Goal: Task Accomplishment & Management: Manage account settings

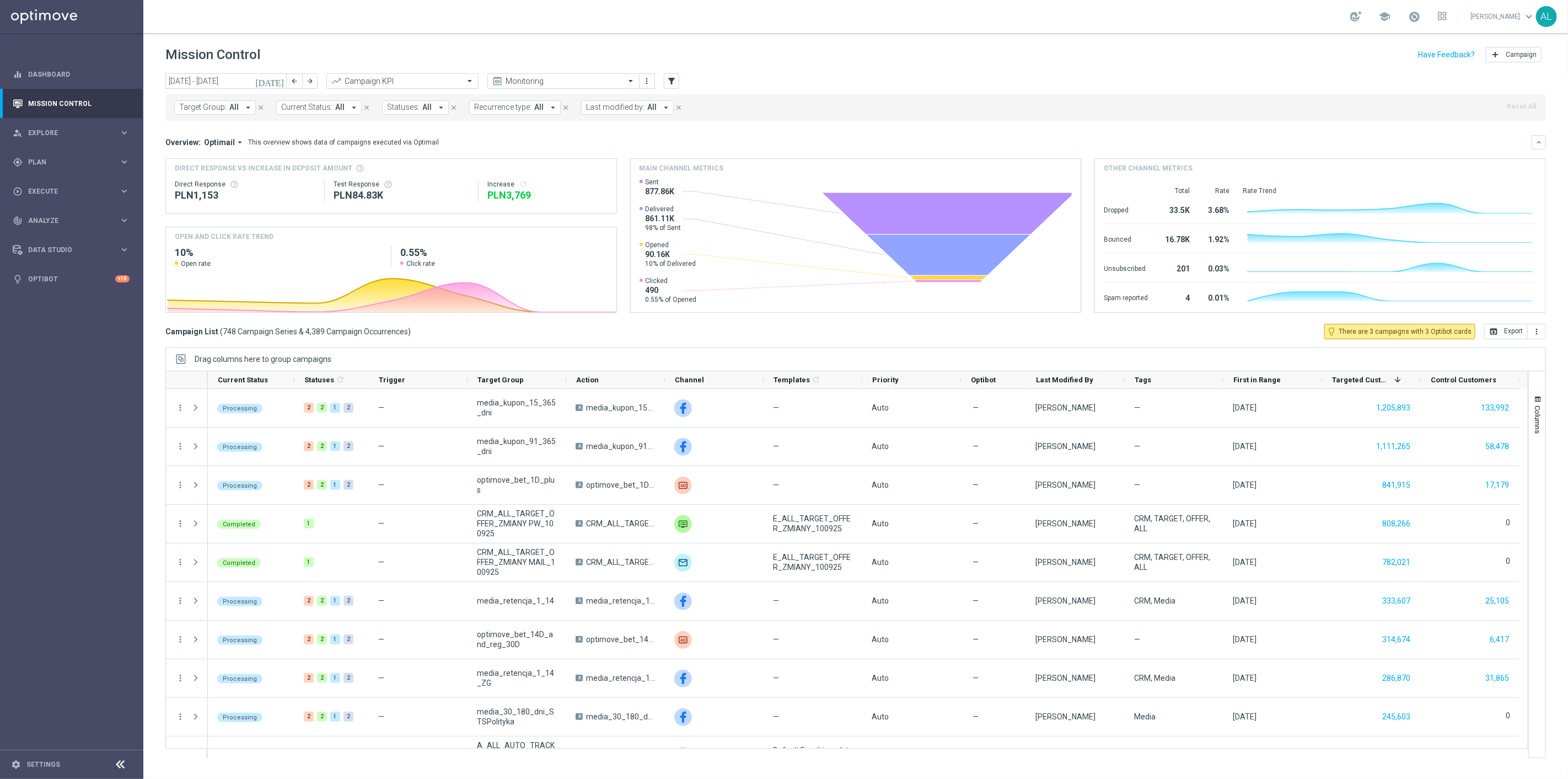
click at [1428, 12] on div "school" at bounding box center [1398, 17] width 96 height 19
click at [1426, 17] on div "school" at bounding box center [1398, 17] width 96 height 19
click at [1420, 18] on span at bounding box center [1413, 17] width 12 height 12
click at [1417, 21] on span at bounding box center [1413, 17] width 12 height 12
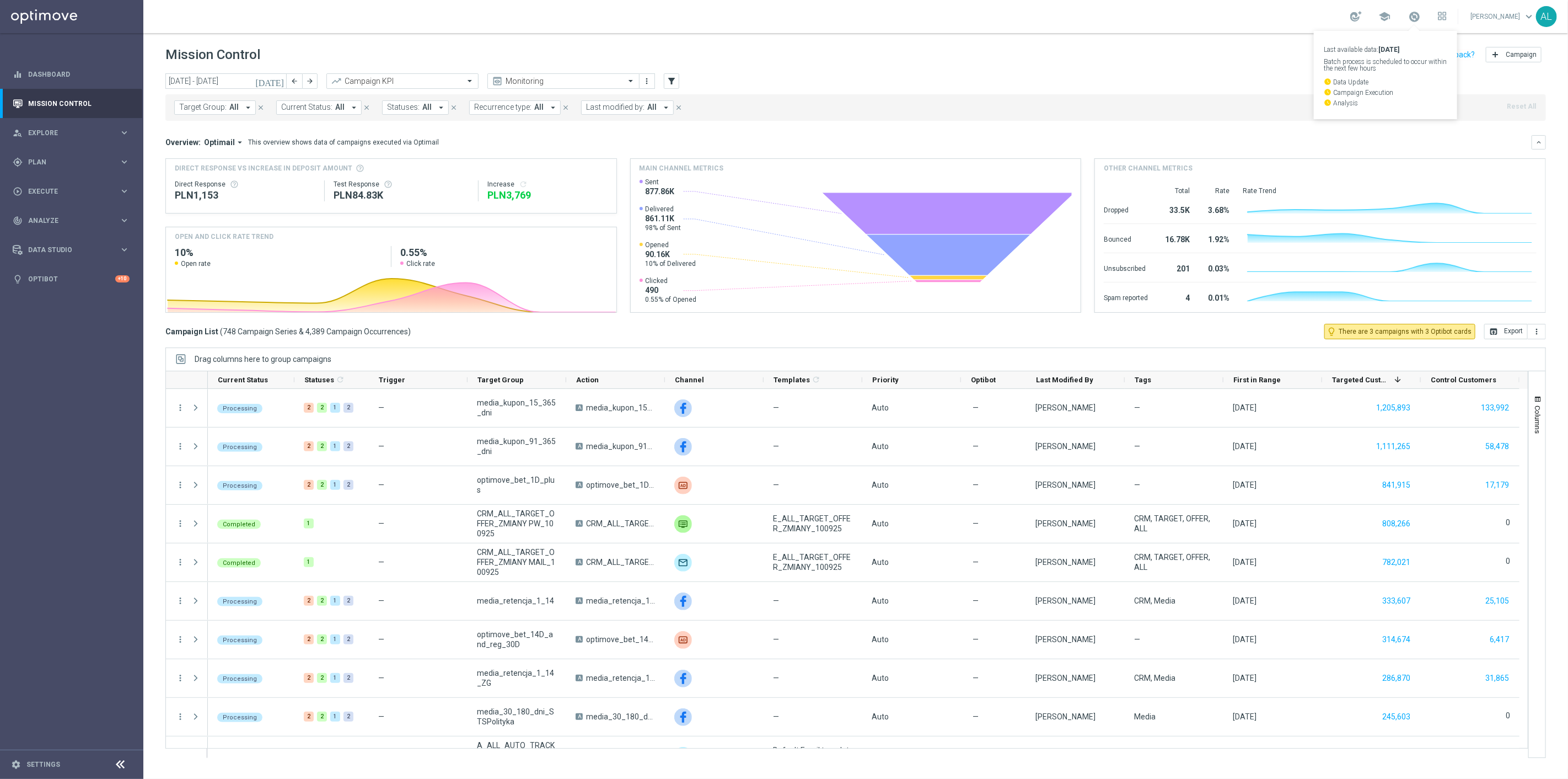
click at [1412, 15] on link "Last available data: [DATE] Batch process is scheduled to occur within the next…" at bounding box center [1414, 17] width 14 height 18
click at [1415, 15] on span at bounding box center [1413, 17] width 12 height 12
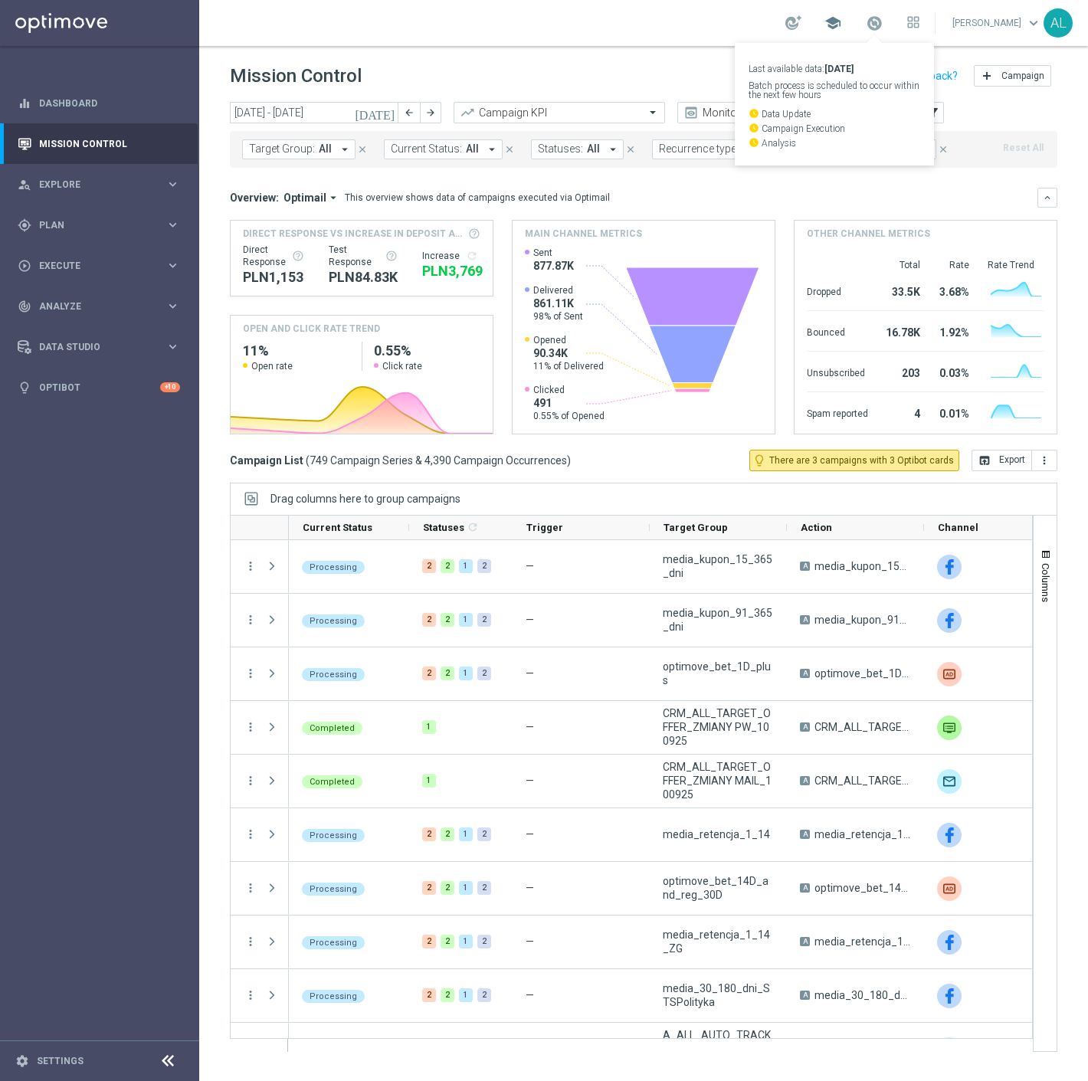
click at [836, 20] on span "school" at bounding box center [832, 23] width 17 height 17
click at [103, 231] on div "gps_fixed Plan" at bounding box center [92, 225] width 148 height 14
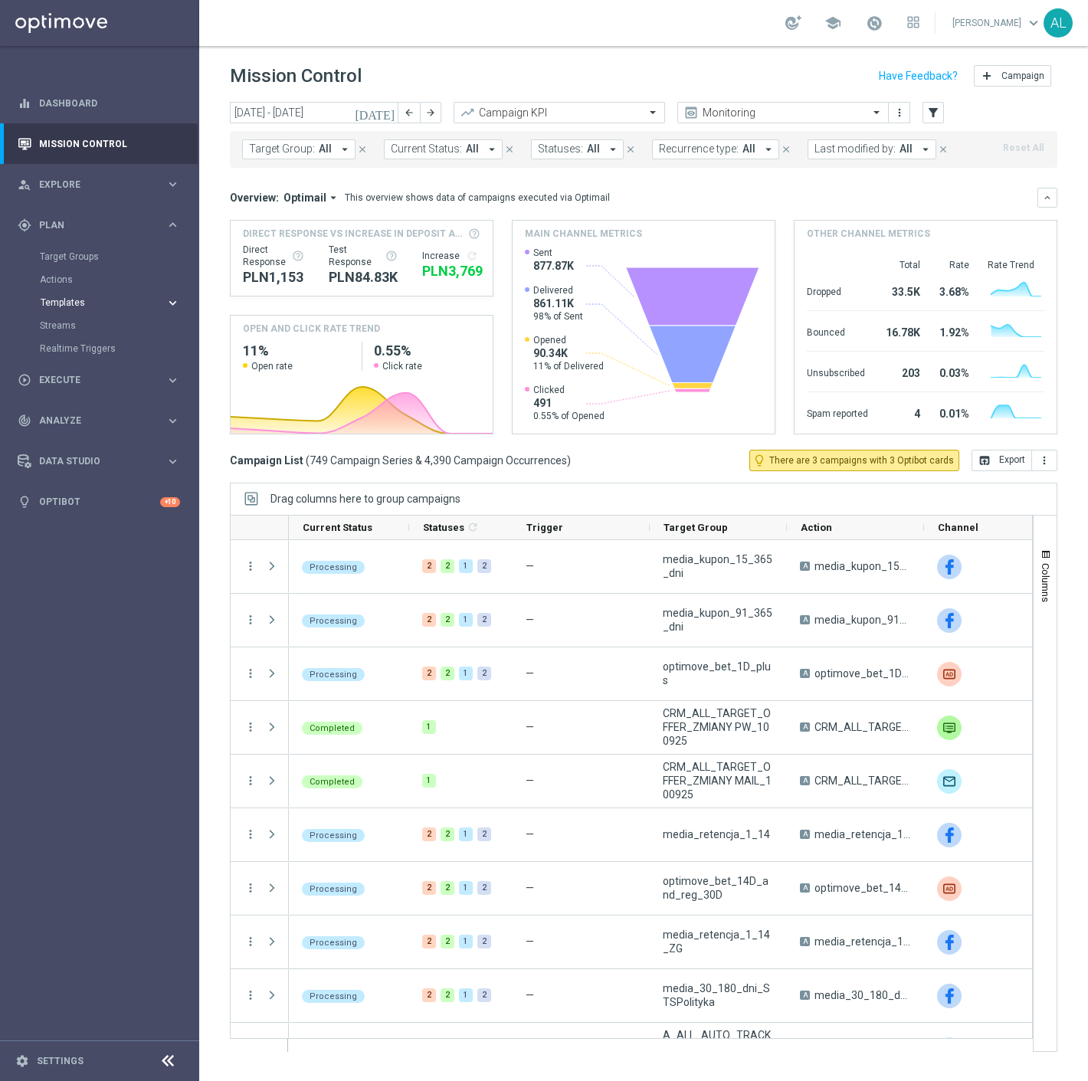
click at [70, 302] on span "Templates" at bounding box center [96, 302] width 110 height 9
click at [77, 329] on link "Optimail" at bounding box center [103, 325] width 112 height 12
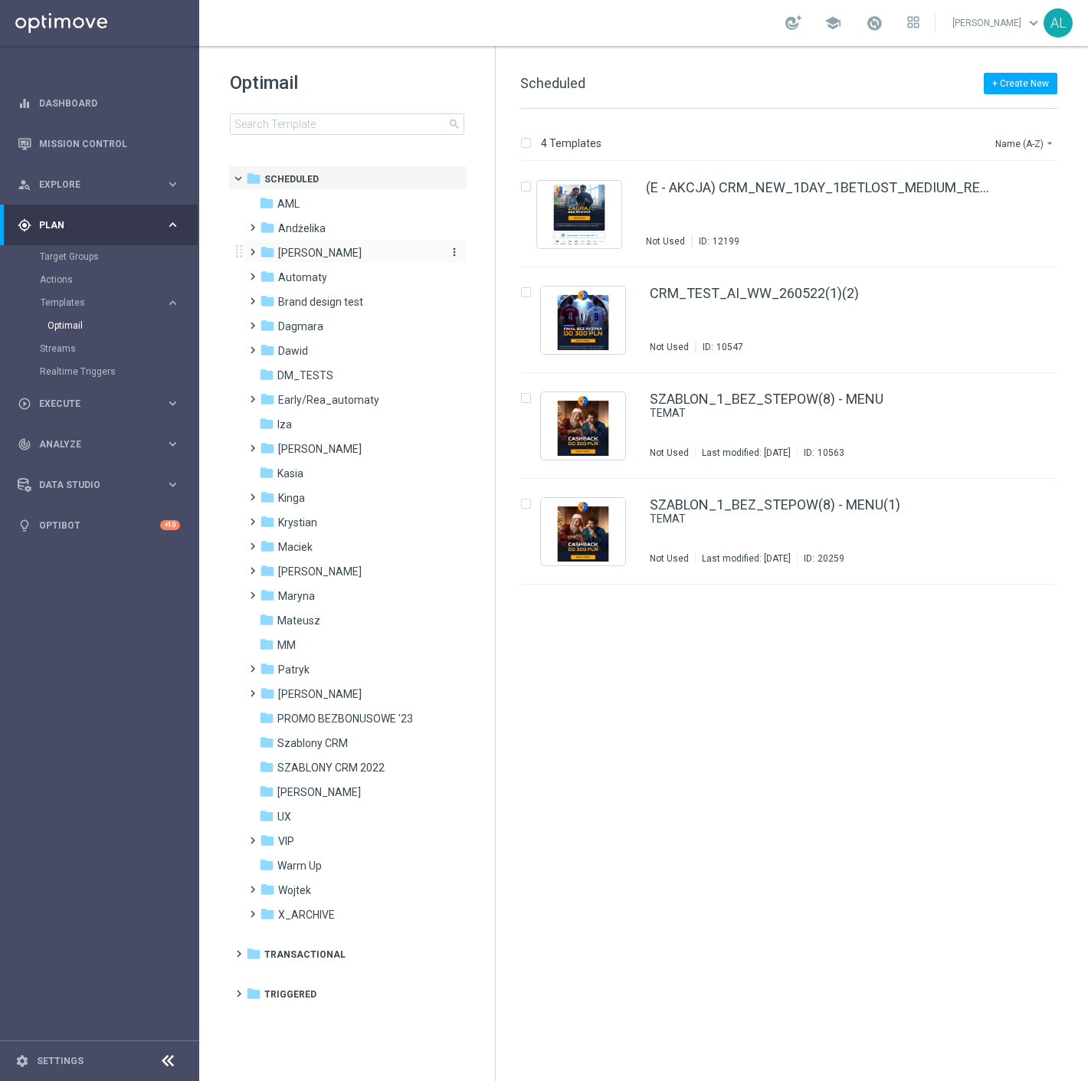
click at [309, 250] on span "[PERSON_NAME]" at bounding box center [319, 253] width 83 height 14
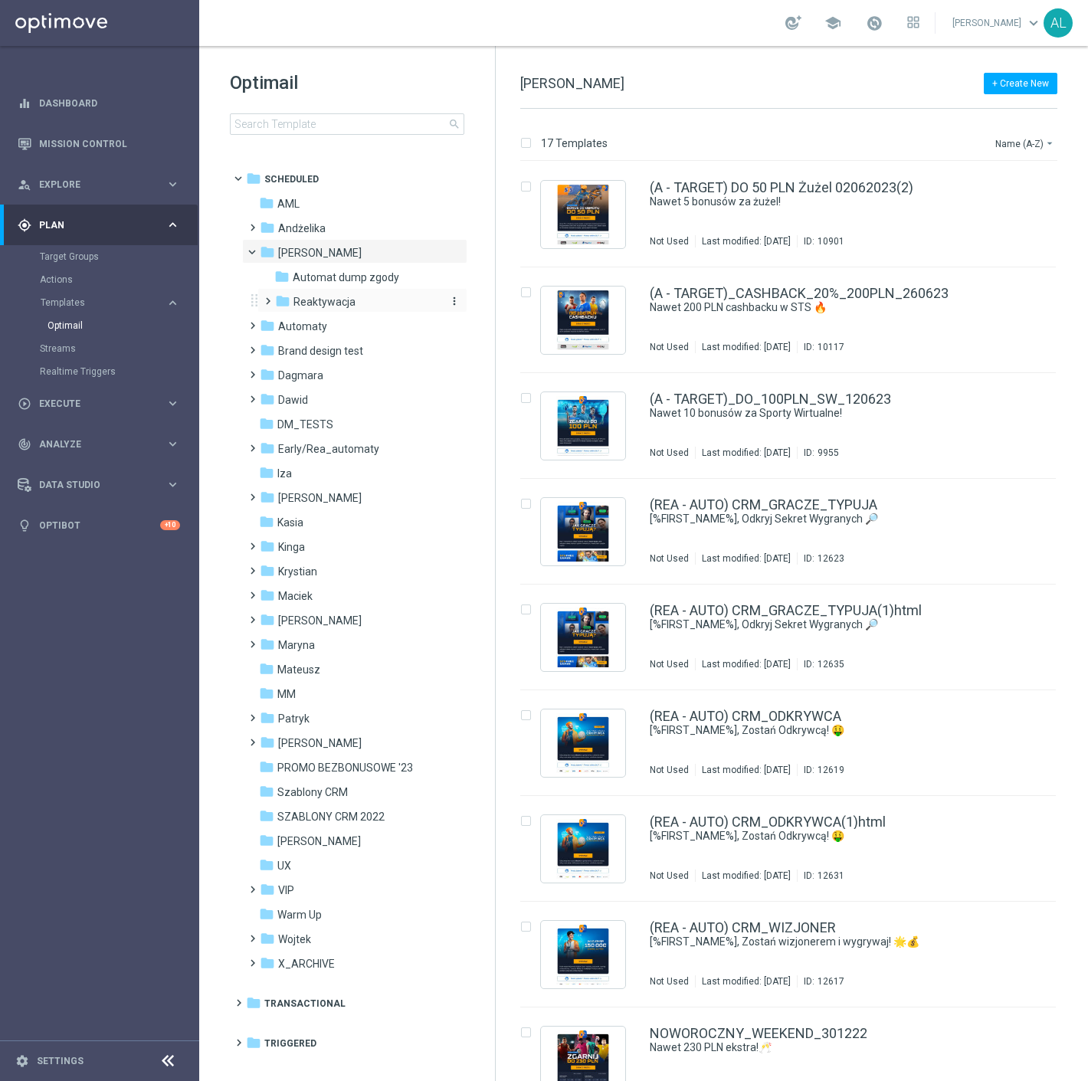
click at [347, 307] on span "Reaktywacja" at bounding box center [324, 302] width 62 height 14
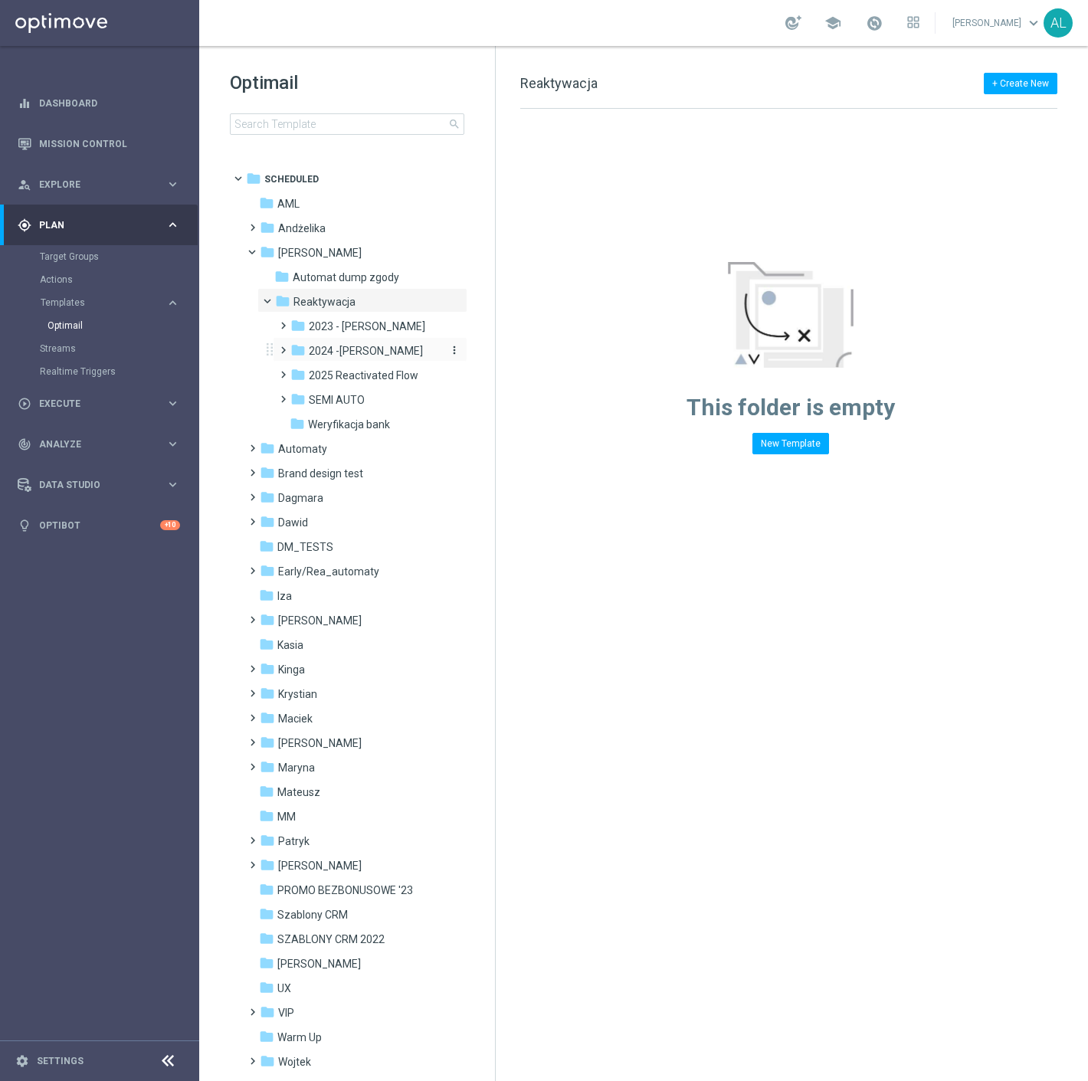
click at [358, 348] on span "2024 -Antoni" at bounding box center [366, 351] width 114 height 14
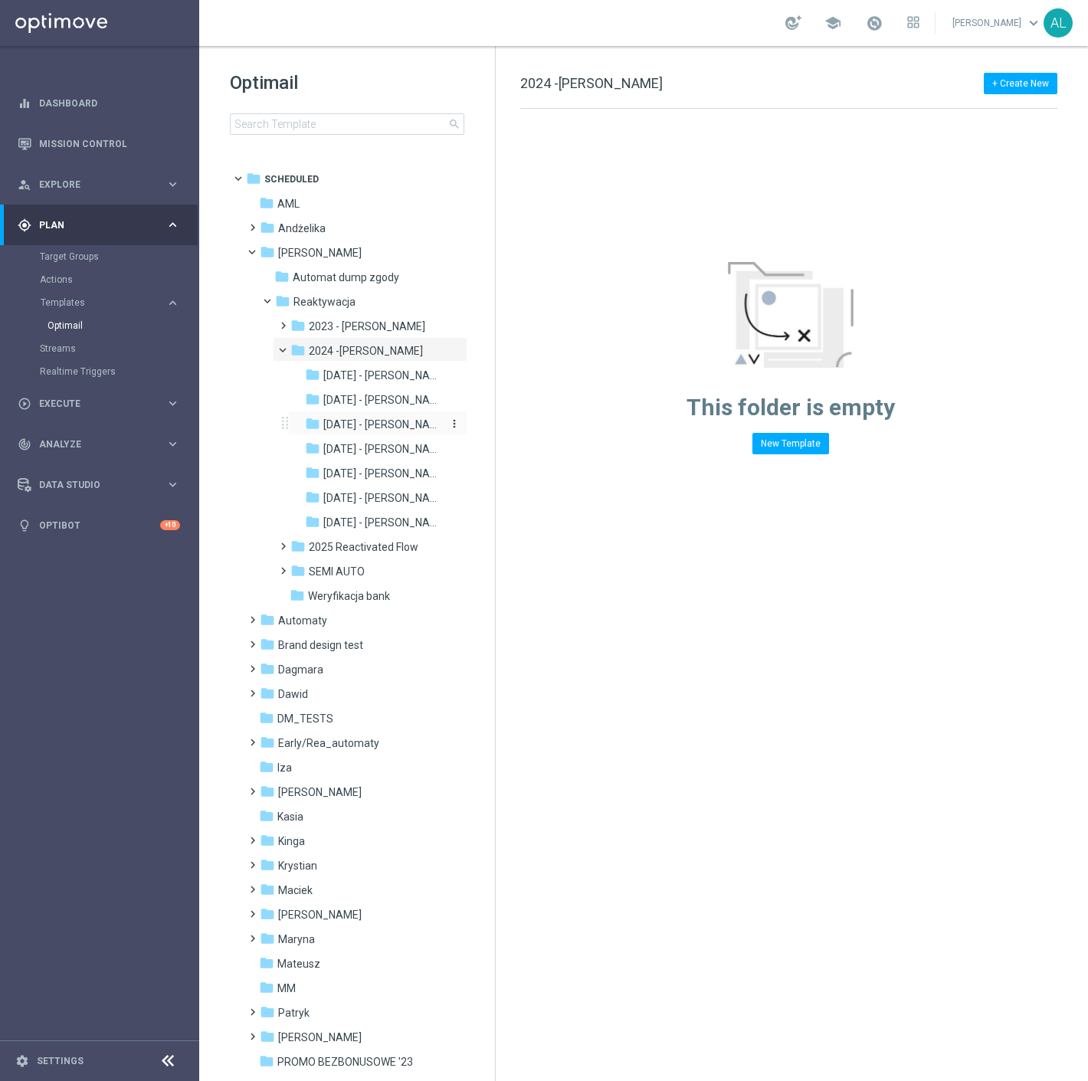
click at [389, 427] on span "Lipiec 2024 - Antoni" at bounding box center [382, 424] width 119 height 14
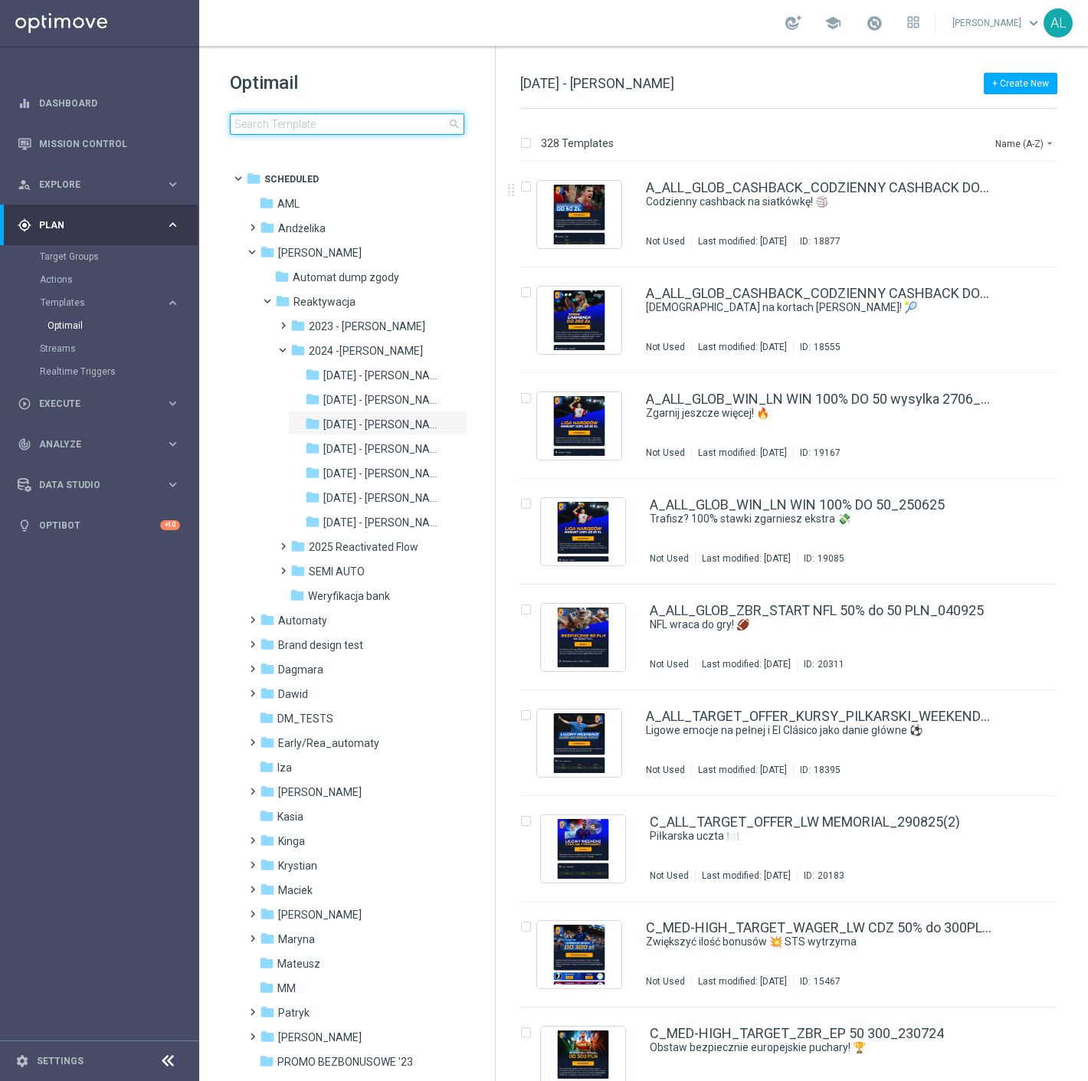
click at [305, 120] on input at bounding box center [347, 123] width 234 height 21
click at [369, 120] on input at bounding box center [347, 123] width 234 height 21
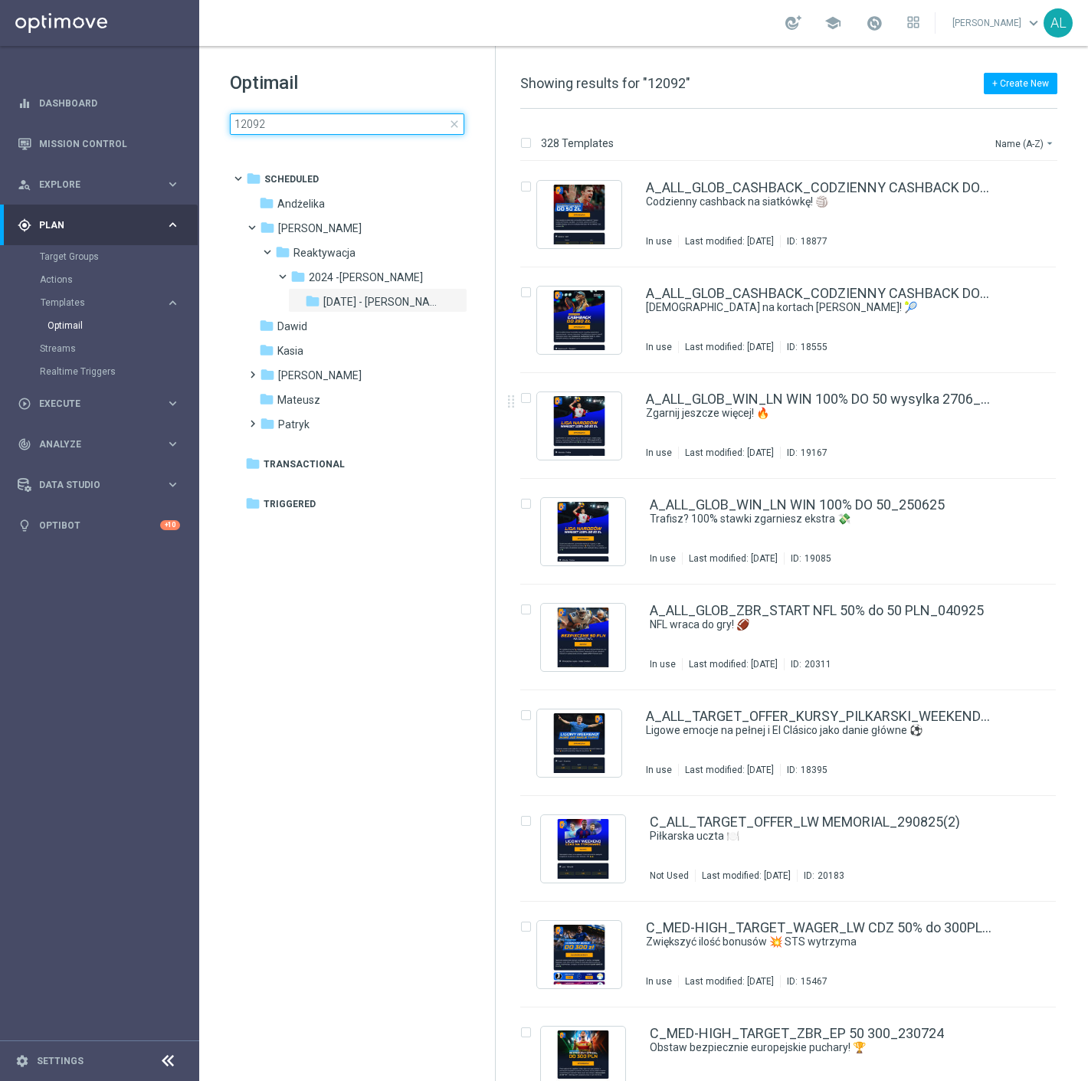
type input "120925"
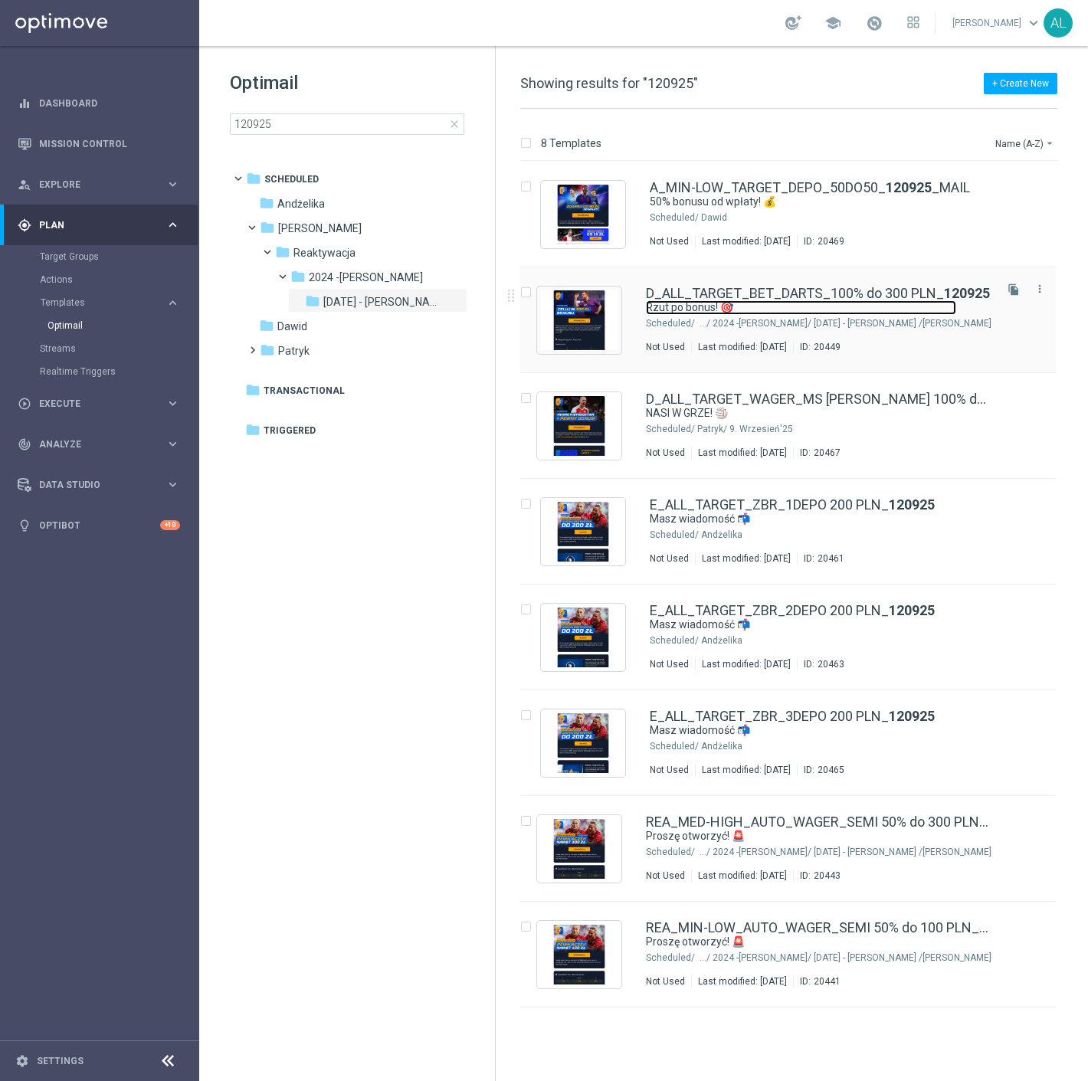
click at [754, 306] on link "Rzut po bonus! 🎯" at bounding box center [801, 307] width 310 height 15
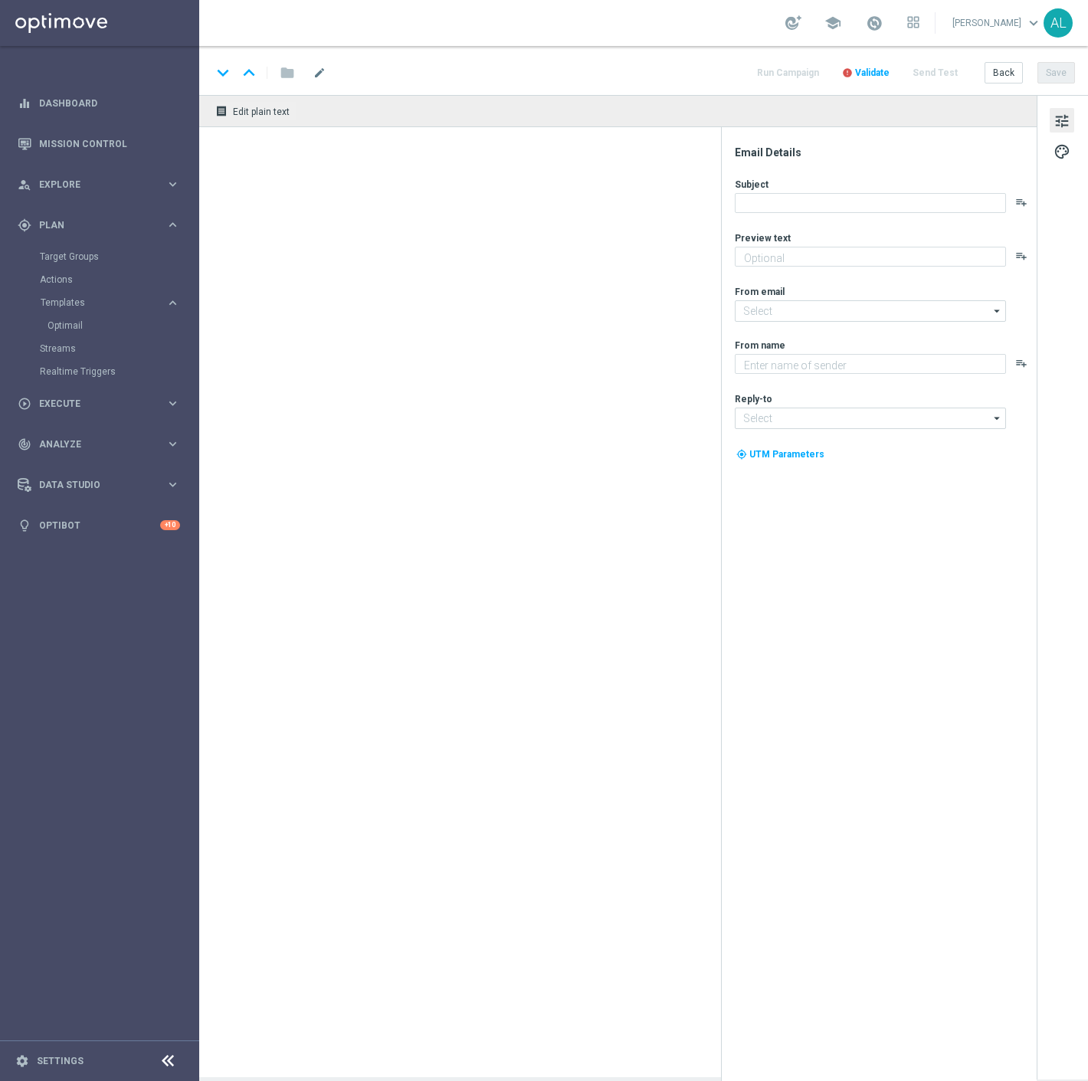
type input "D_ALL_TARGET_BET_DARTS_100% do 300 PLN_120925"
type textarea "Zgarnij nawet 300 zł ekstra 💸"
type input "oferta@sts.pl"
type textarea "STS"
type input "kontakt@sts.pl"
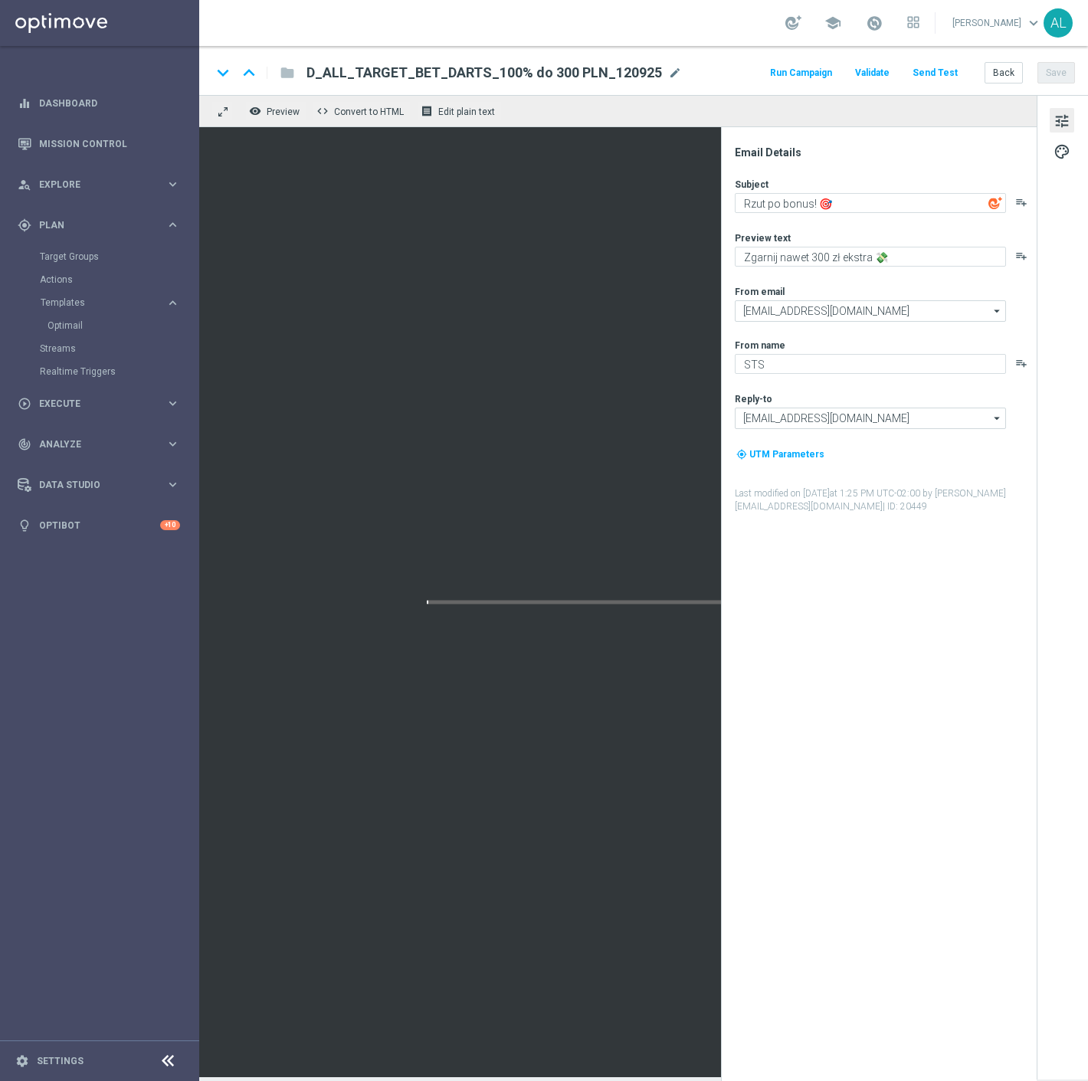
click at [418, 70] on span "D_ALL_TARGET_BET_DARTS_100% do 300 PLN_120925" at bounding box center [483, 73] width 355 height 18
click at [418, 70] on input "D_ALL_TARGET_BET_DARTS_100% do 300 PLN_120925" at bounding box center [496, 73] width 380 height 20
click at [257, 112] on icon "remove_red_eye" at bounding box center [255, 111] width 12 height 12
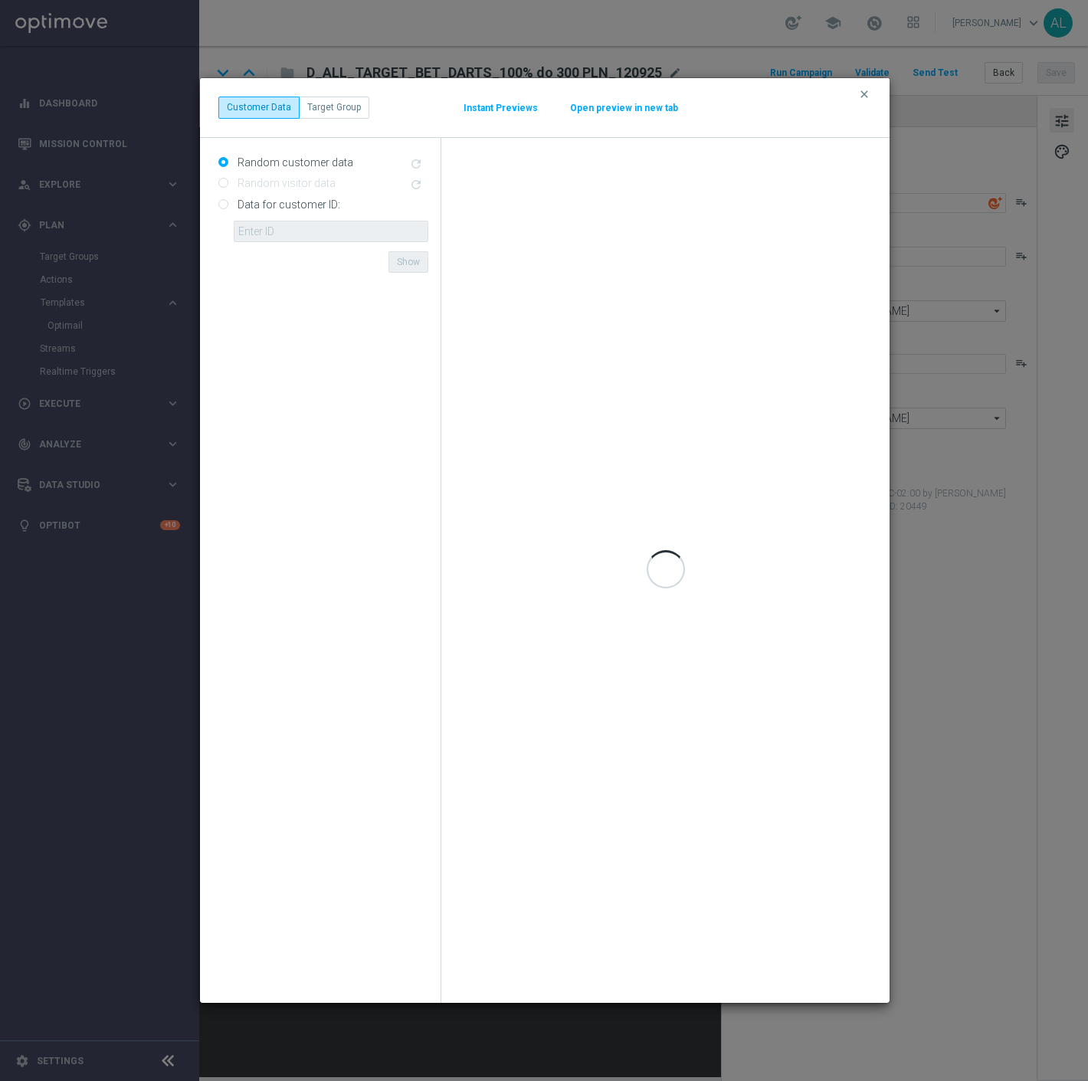
click at [656, 113] on button "Open preview in new tab" at bounding box center [624, 108] width 110 height 12
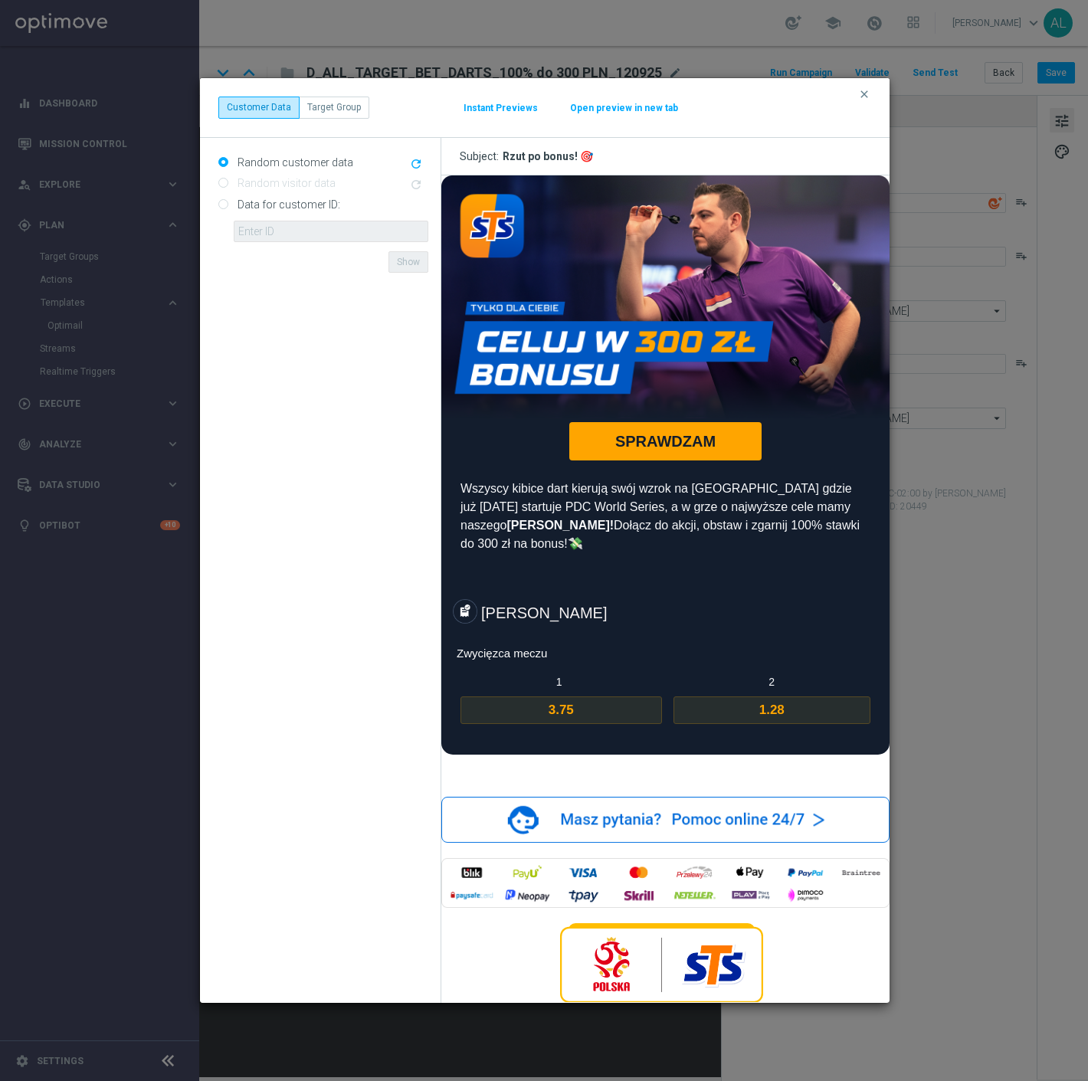
click at [577, 696] on span "3.75" at bounding box center [560, 710] width 201 height 28
click at [861, 96] on icon "clear" at bounding box center [864, 94] width 12 height 12
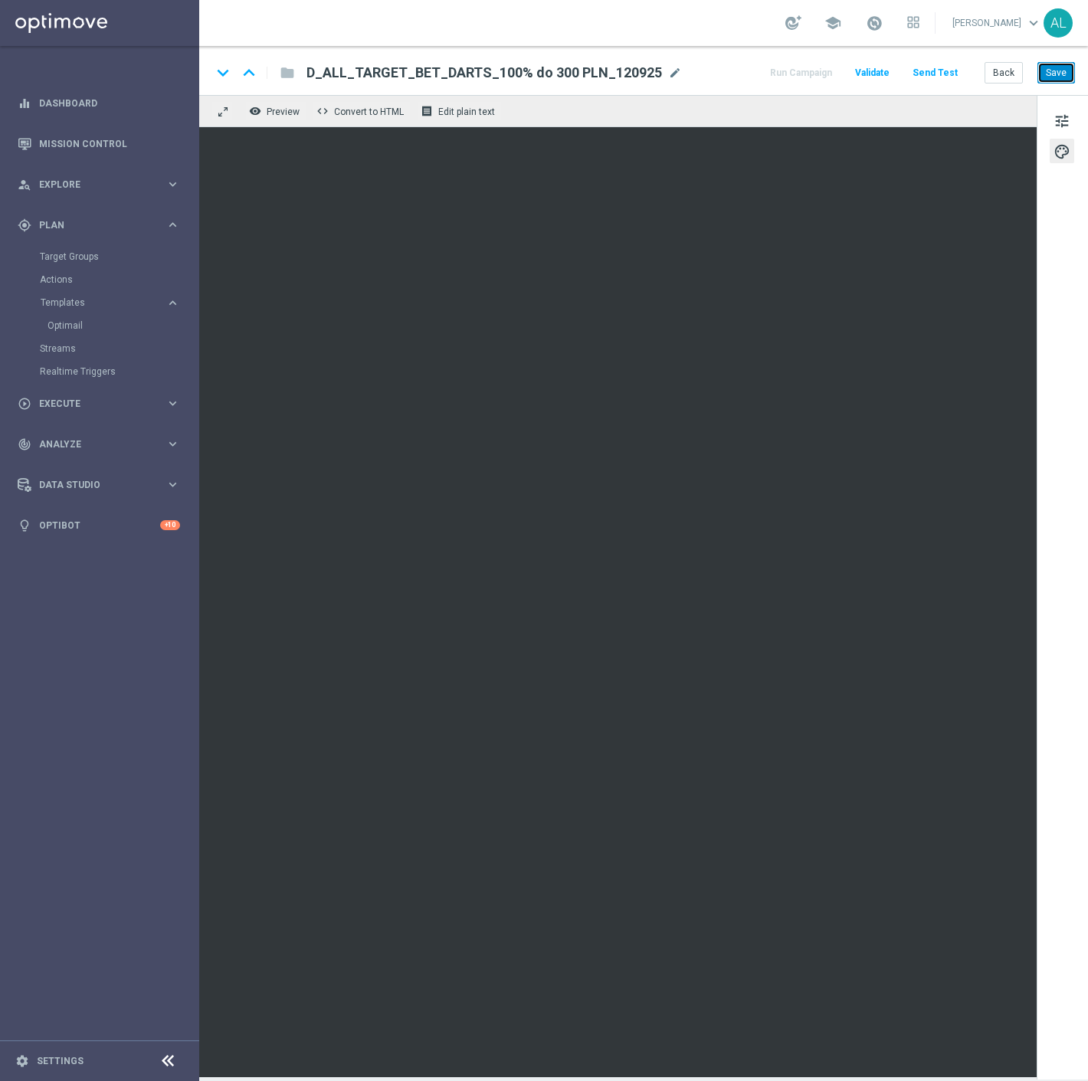
click at [1052, 65] on button "Save" at bounding box center [1056, 72] width 38 height 21
click at [879, 26] on span at bounding box center [874, 23] width 17 height 17
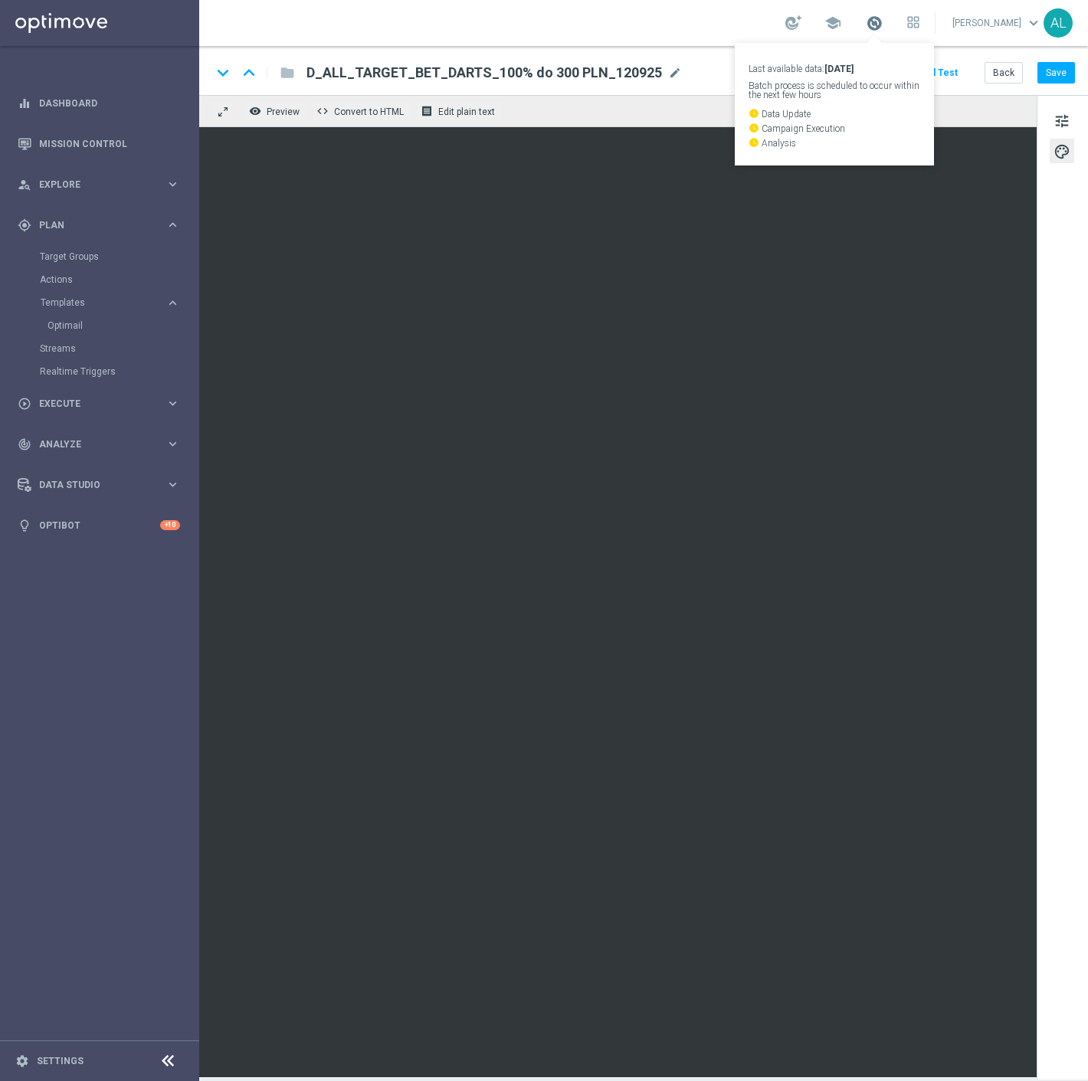
click at [879, 23] on span at bounding box center [874, 23] width 17 height 17
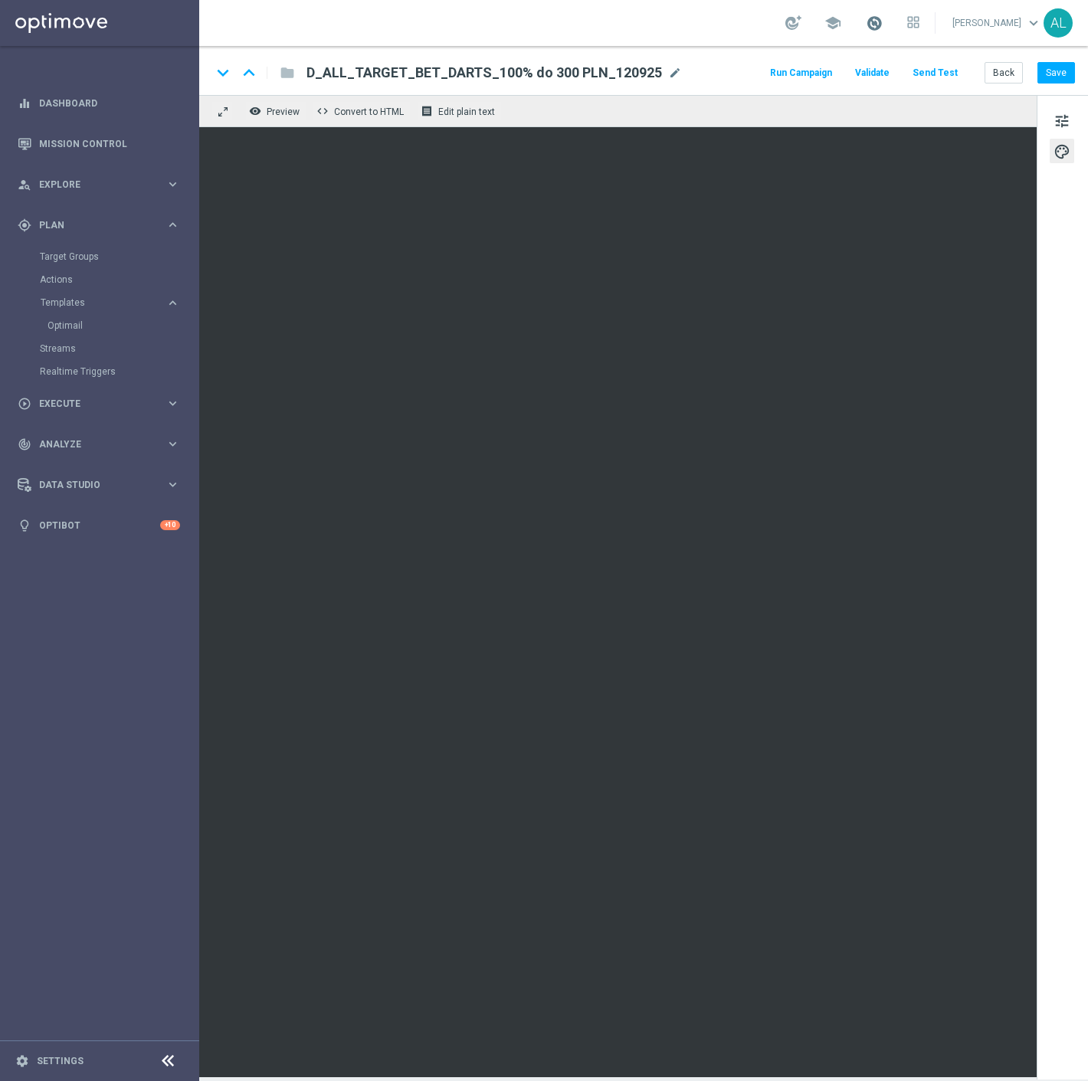
click at [879, 23] on span at bounding box center [874, 23] width 17 height 17
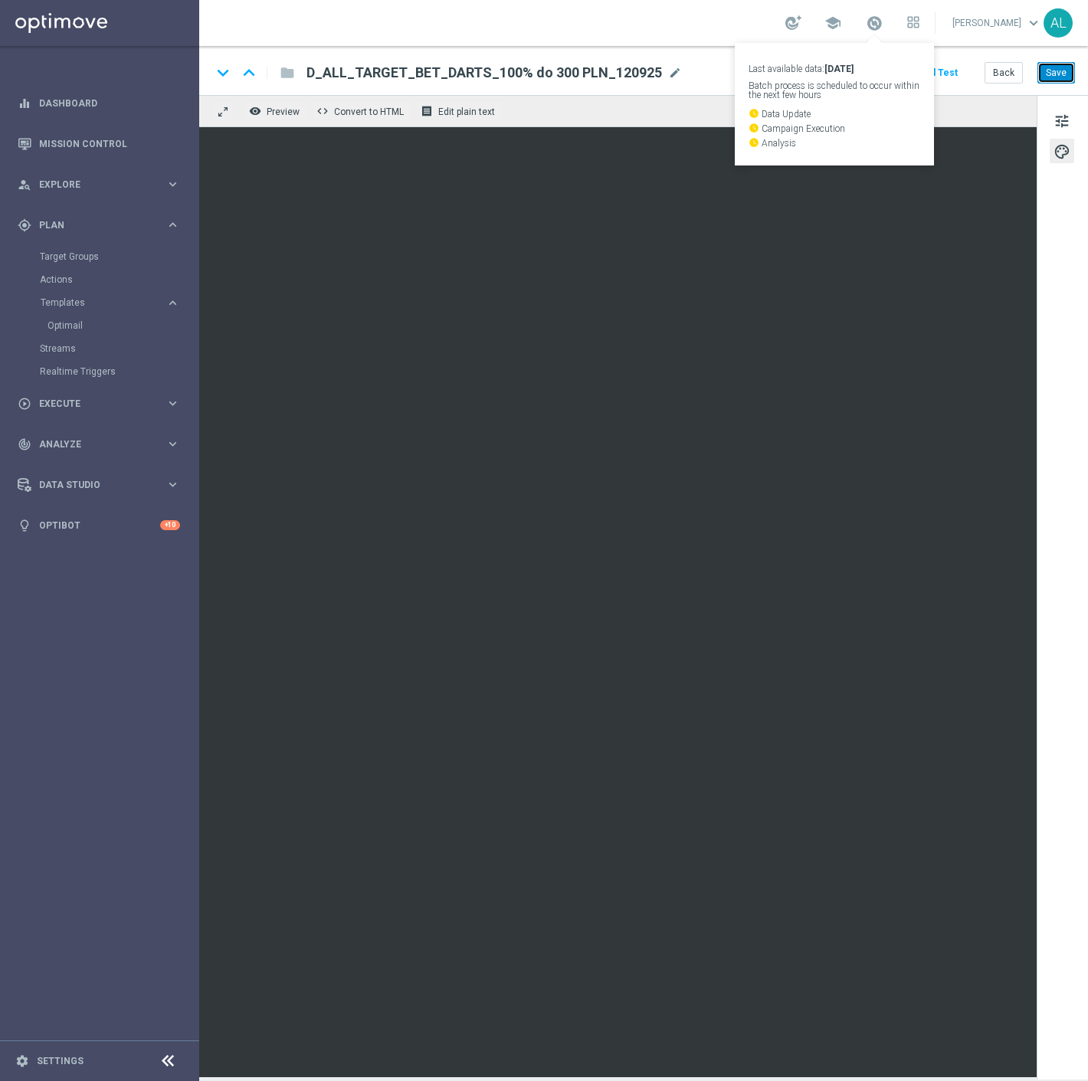
click at [1054, 80] on button "Save" at bounding box center [1056, 72] width 38 height 21
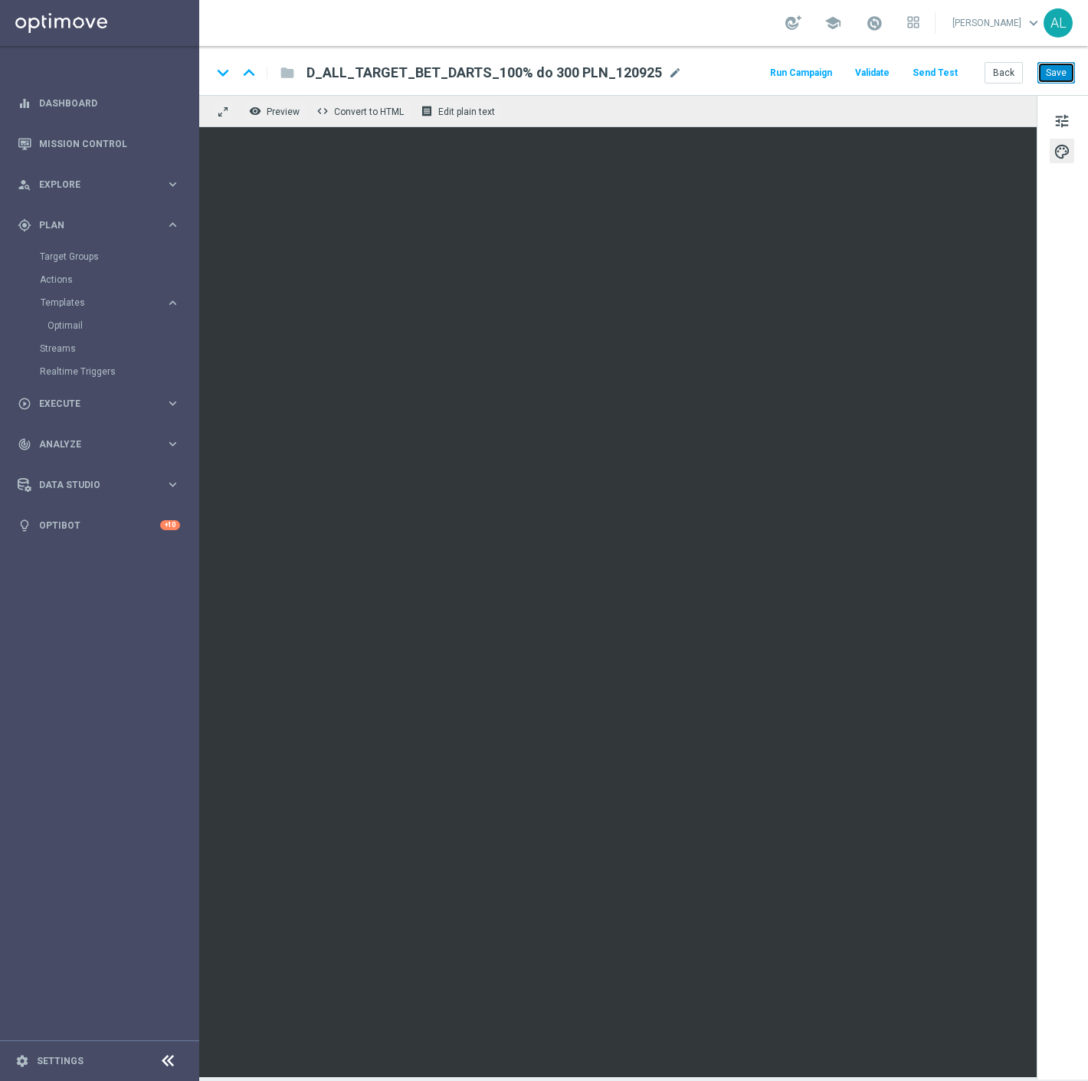
click at [1052, 74] on button "Save" at bounding box center [1056, 72] width 38 height 21
click at [872, 25] on span at bounding box center [874, 23] width 17 height 17
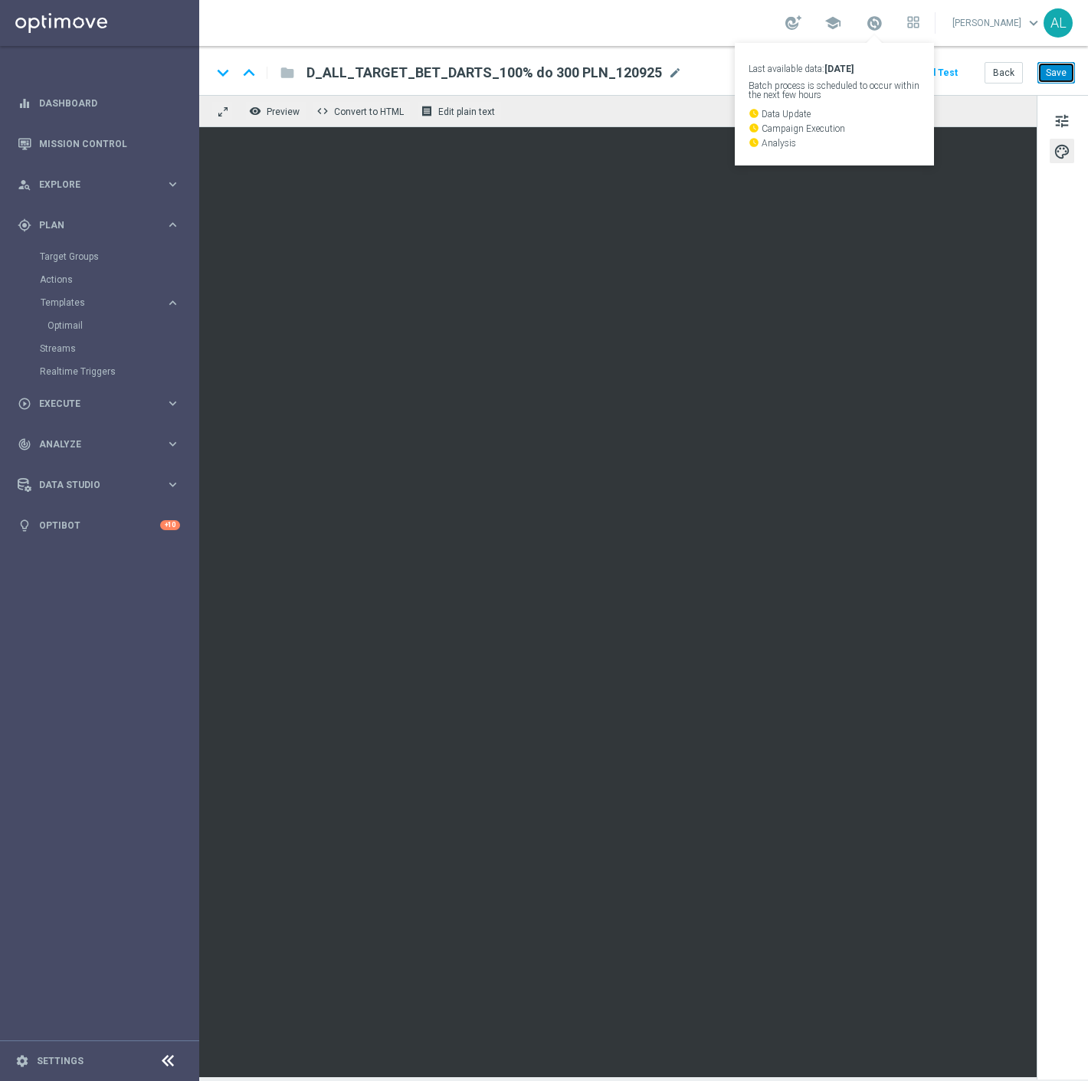
click at [1048, 77] on button "Save" at bounding box center [1056, 72] width 38 height 21
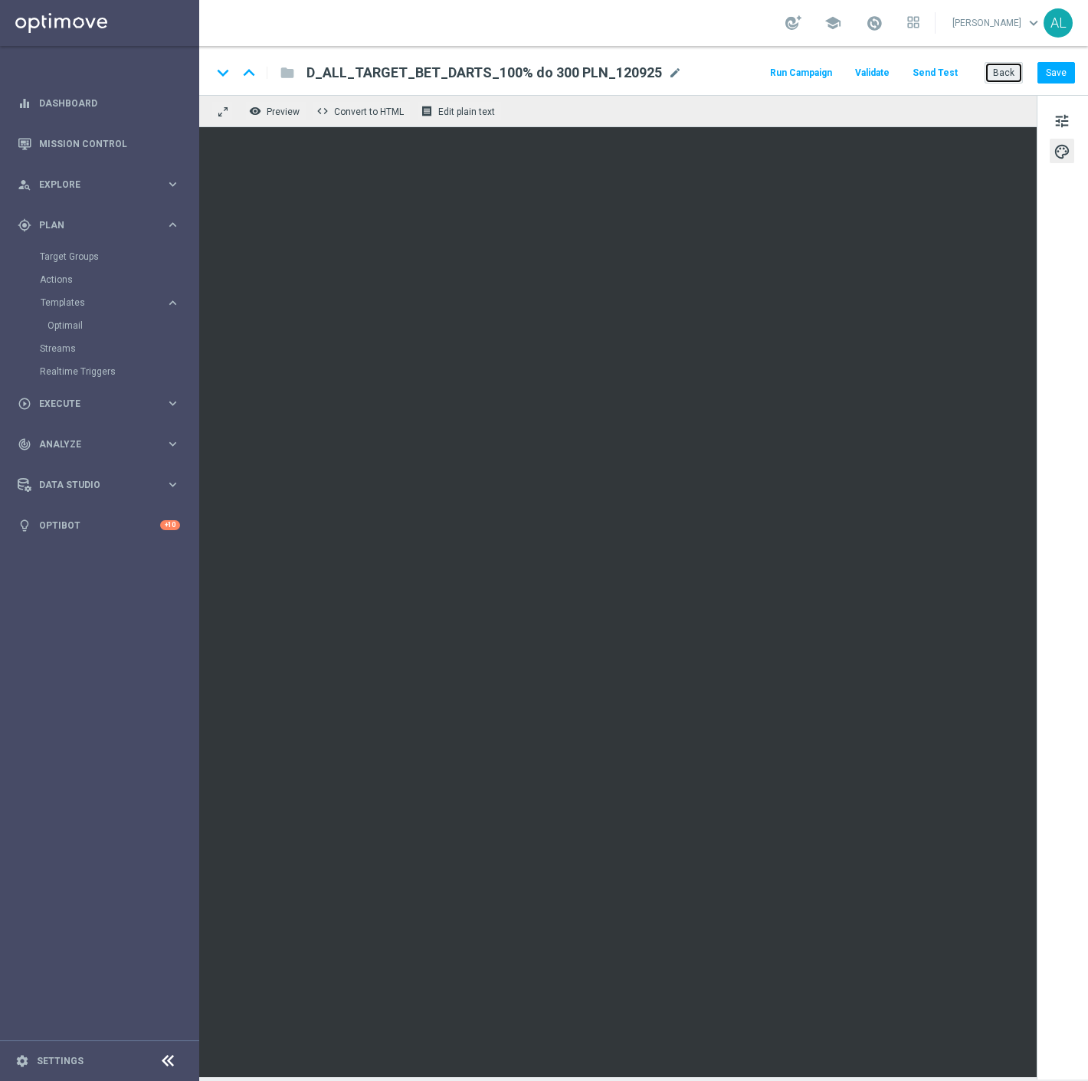
click at [999, 73] on button "Back" at bounding box center [1003, 72] width 38 height 21
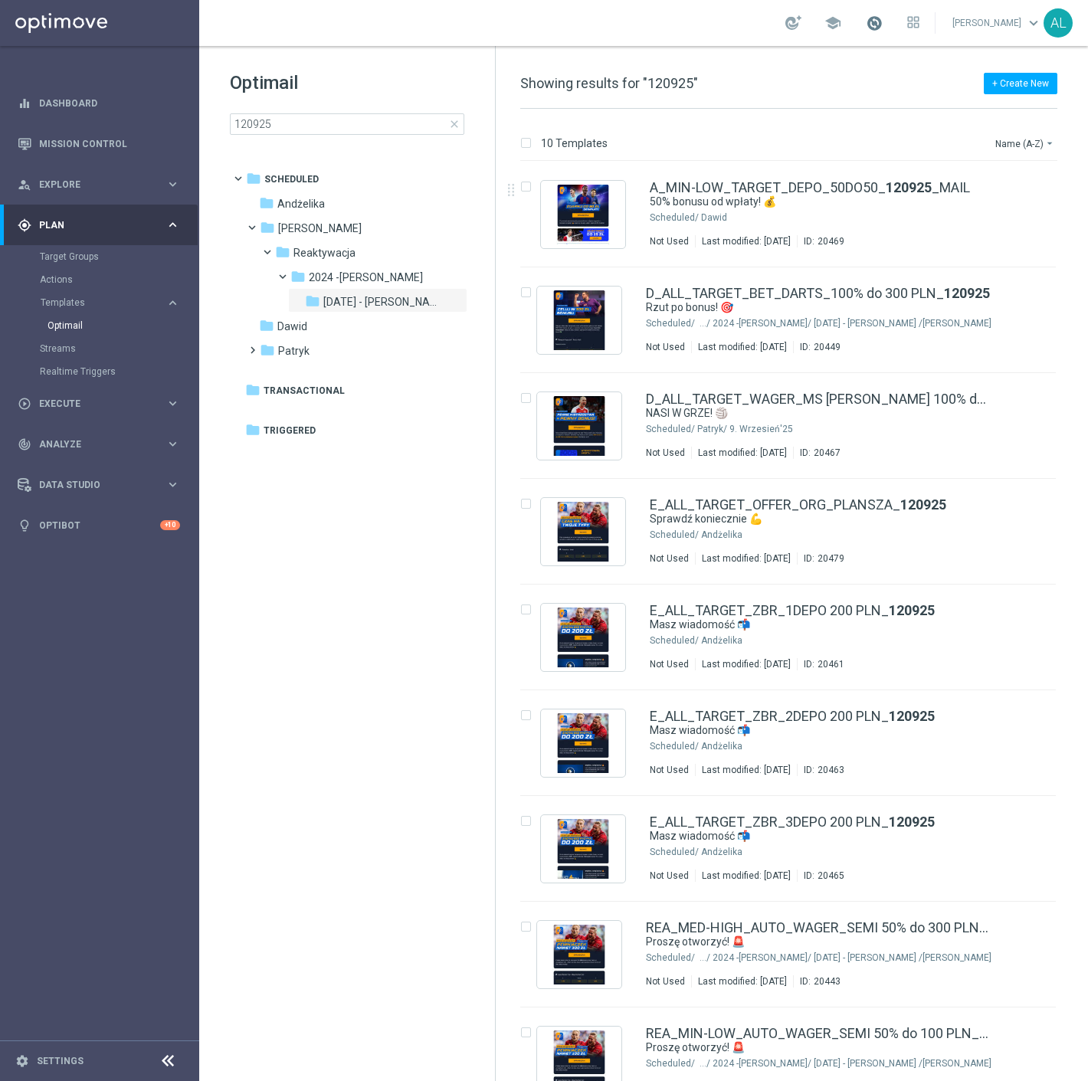
click at [882, 20] on span at bounding box center [874, 23] width 17 height 17
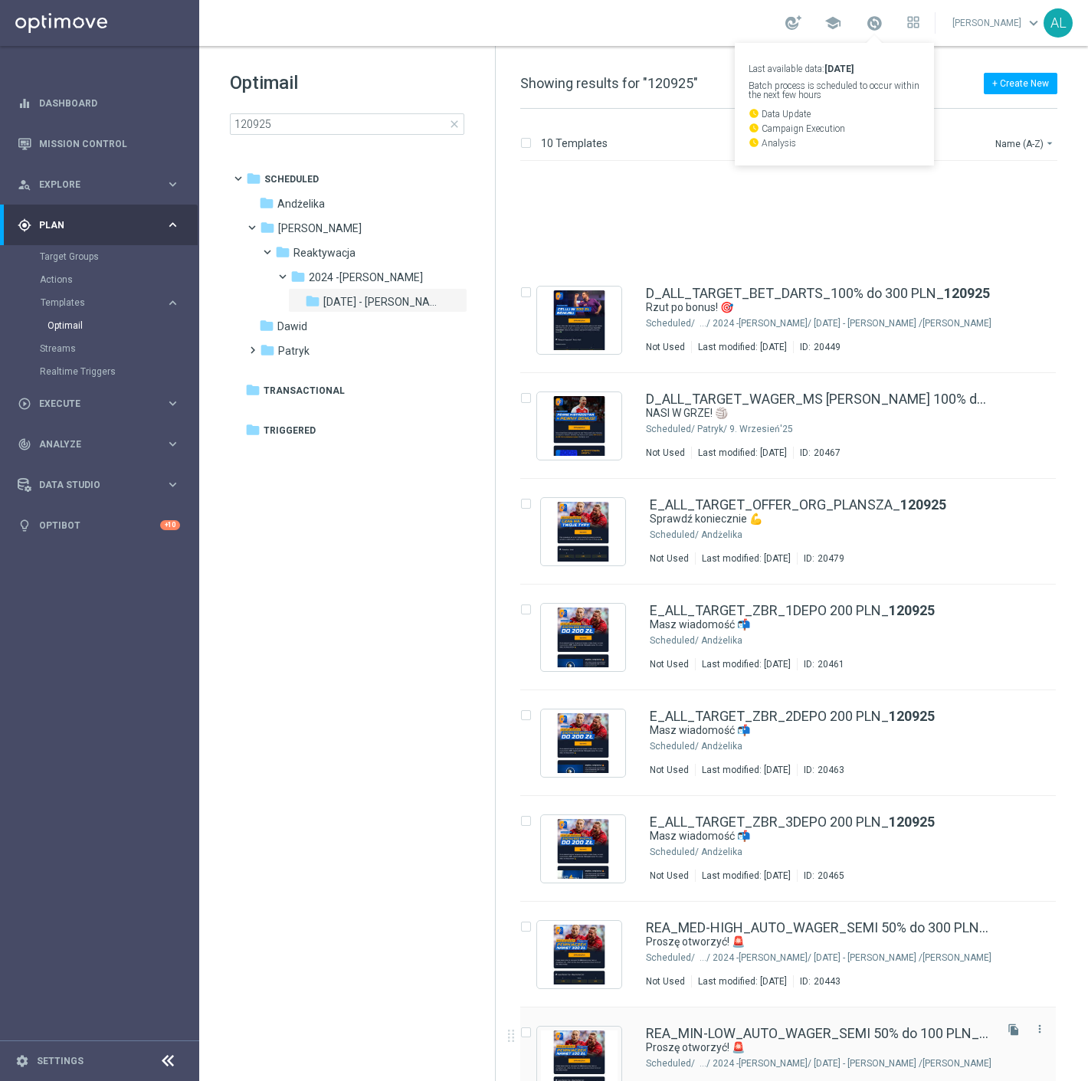
scroll to position [138, 0]
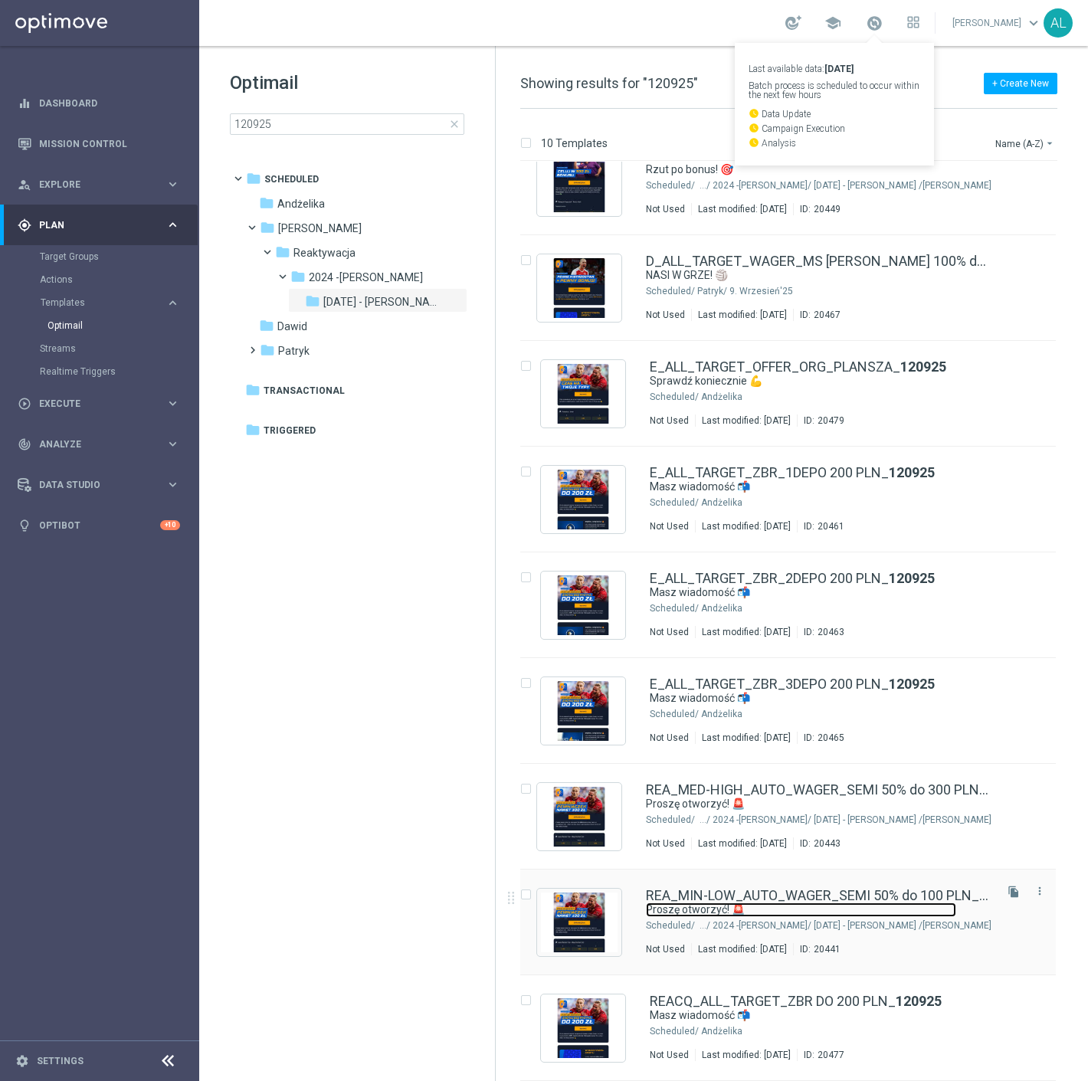
click at [780, 916] on link "Proszę otworzyć! 🚨" at bounding box center [801, 909] width 310 height 15
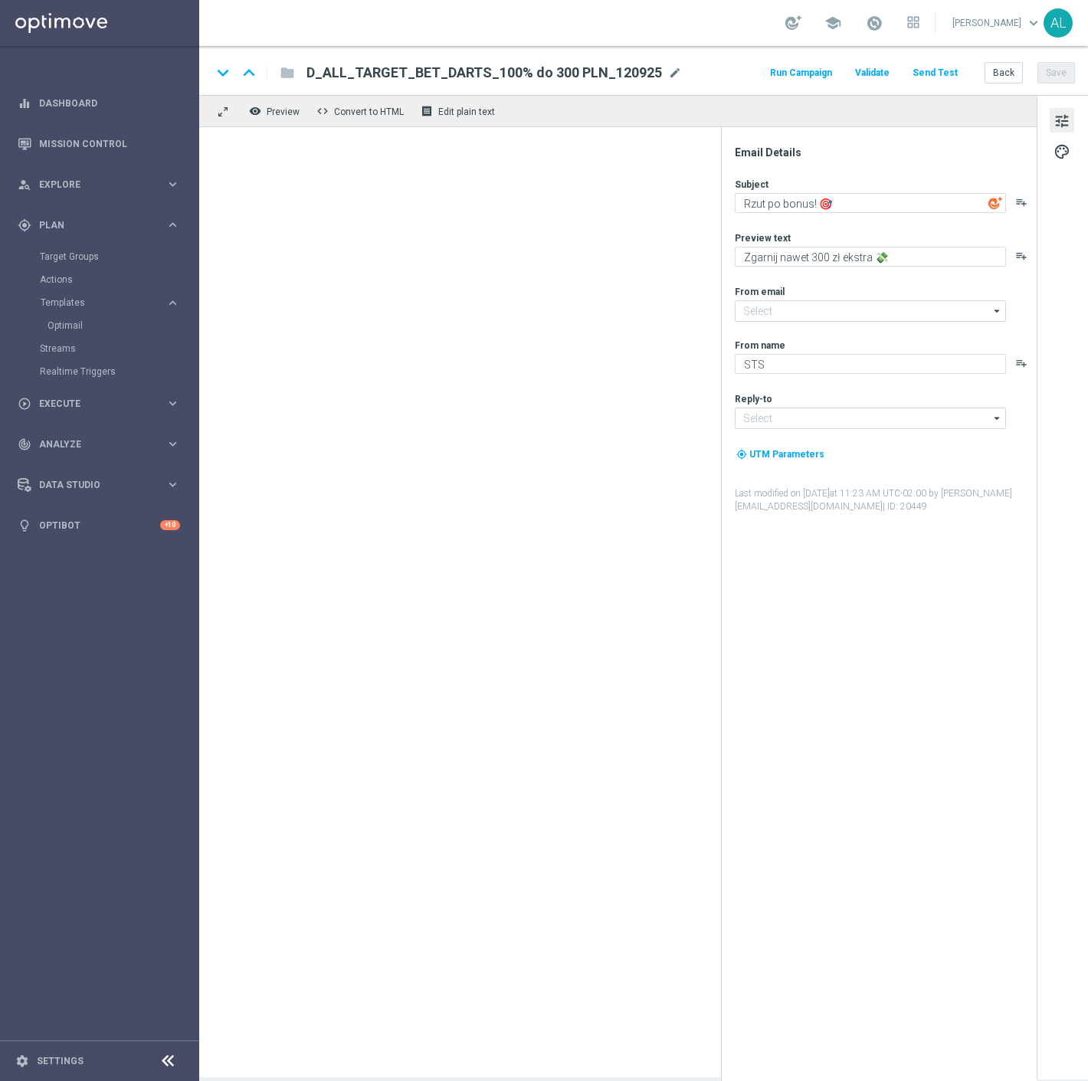
type textarea "Proszę otworzyć! 🚨"
type textarea "Tu pewna kasa do 100 zł!💸"
type input "oferta@sts.pl"
type input "kontakt@sts.pl"
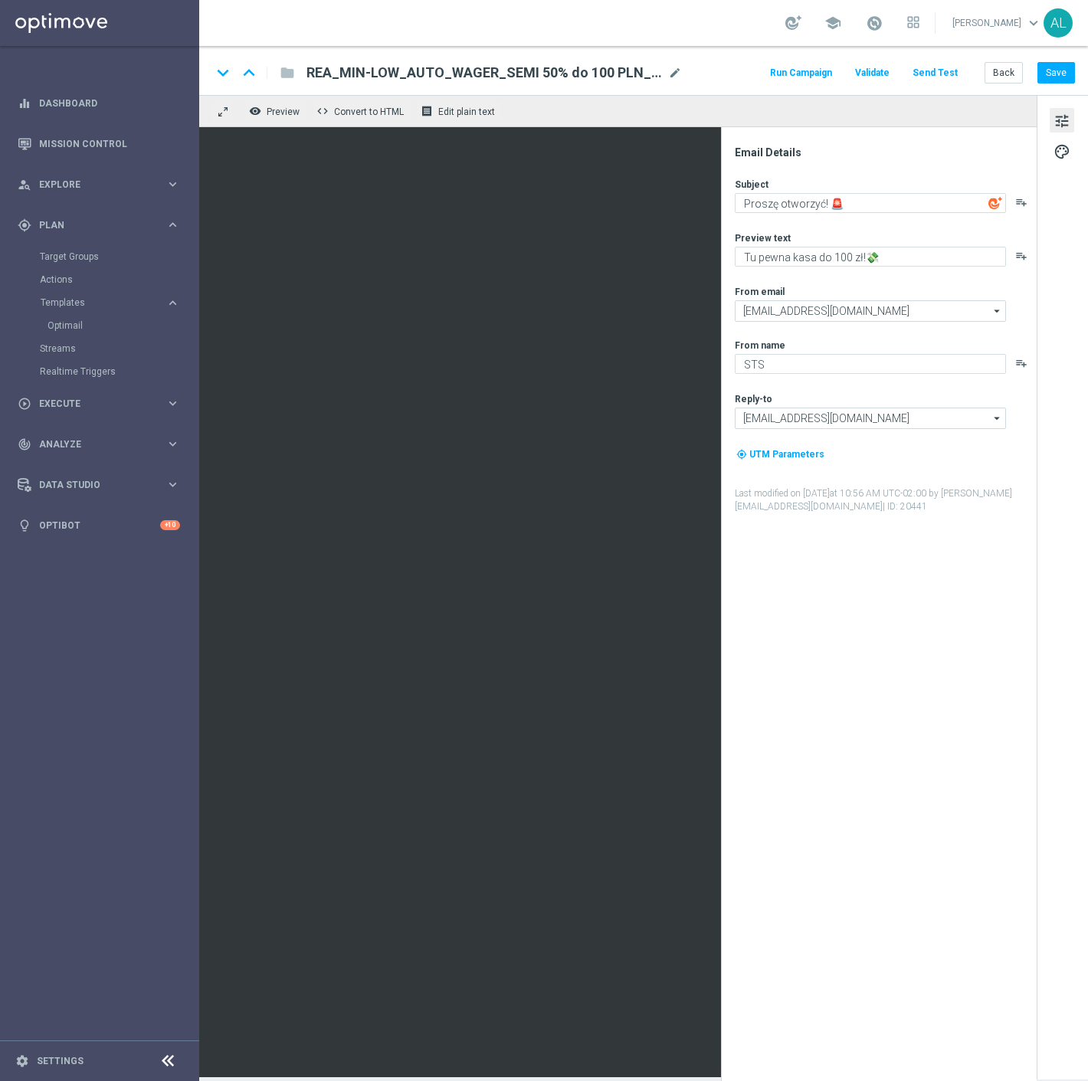
click at [1061, 56] on div "keyboard_arrow_down keyboard_arrow_up folder REA_MIN-LOW_AUTO_WAGER_SEMI 50% do…" at bounding box center [643, 70] width 889 height 49
click at [1055, 70] on button "Save" at bounding box center [1056, 72] width 38 height 21
click at [991, 70] on button "Back" at bounding box center [1003, 72] width 38 height 21
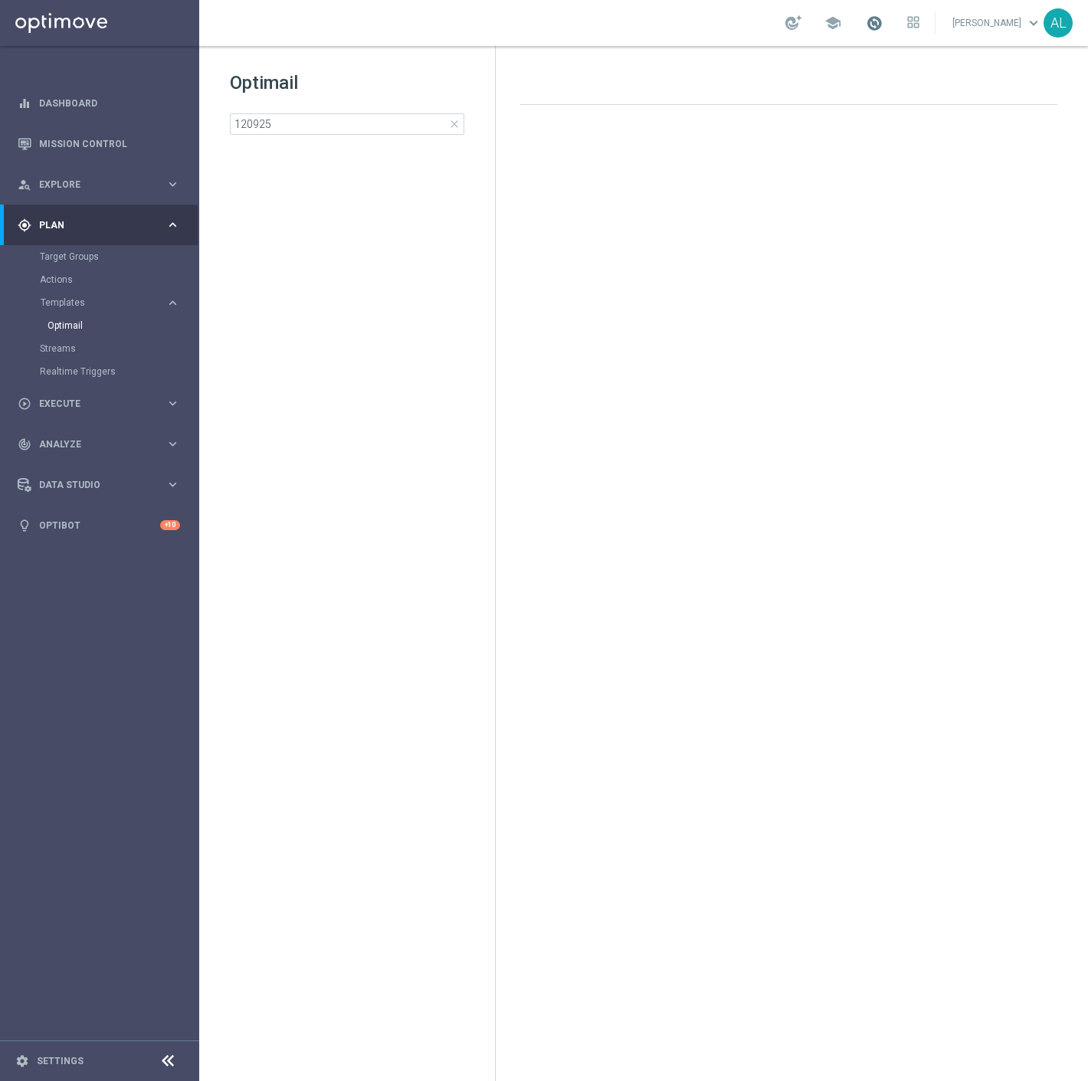
click at [872, 25] on span at bounding box center [874, 23] width 17 height 17
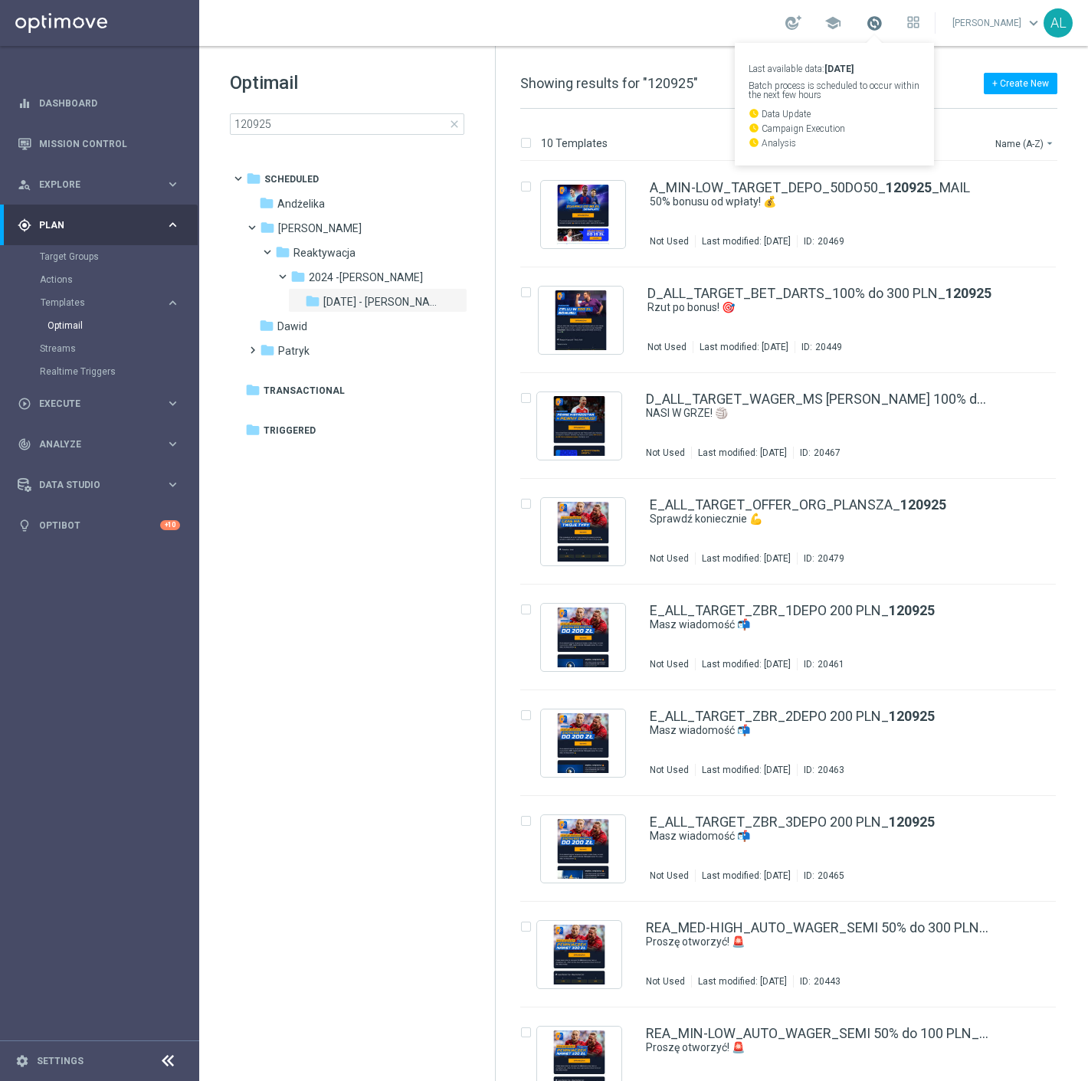
click at [873, 28] on span at bounding box center [874, 23] width 17 height 17
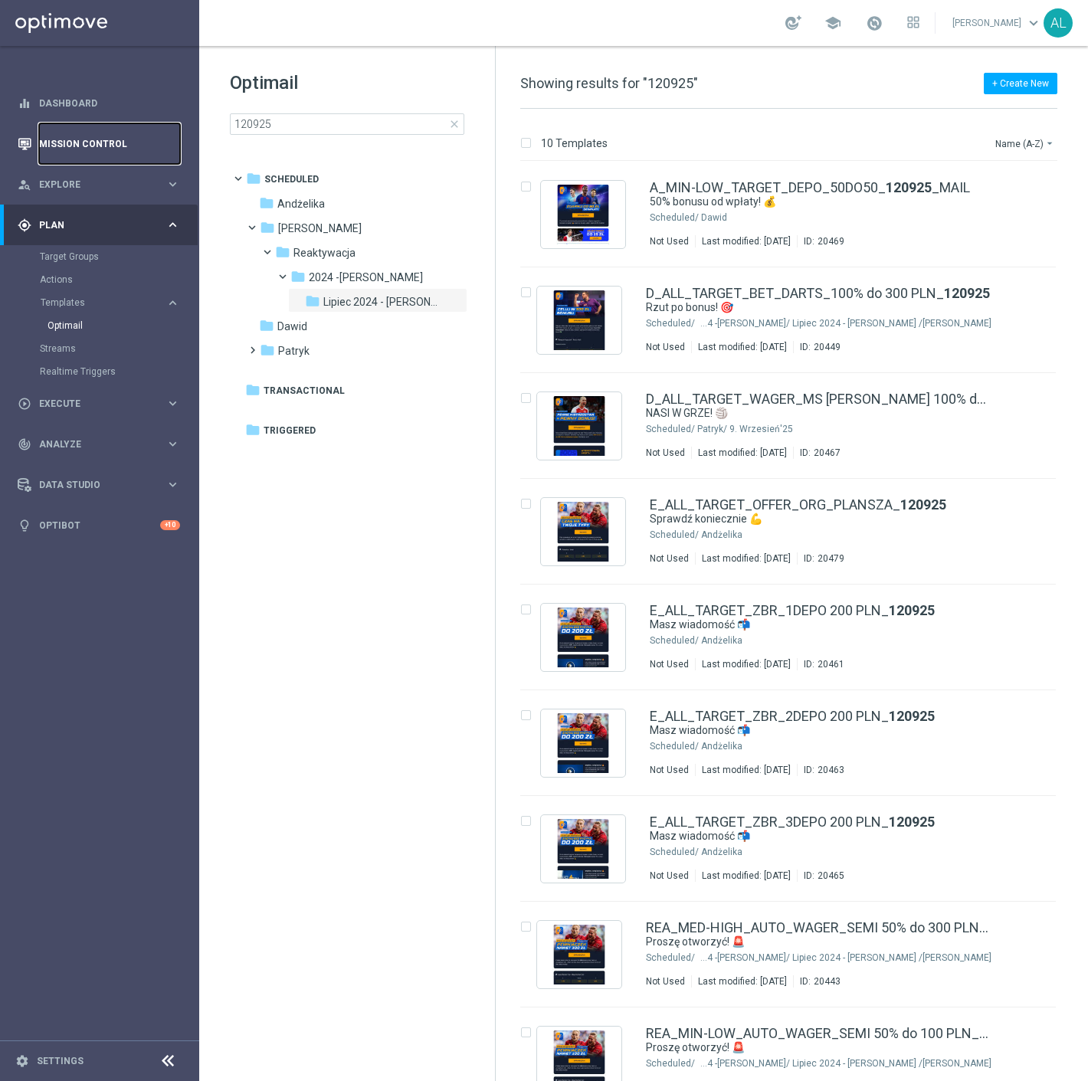
click at [100, 147] on link "Mission Control" at bounding box center [109, 143] width 141 height 41
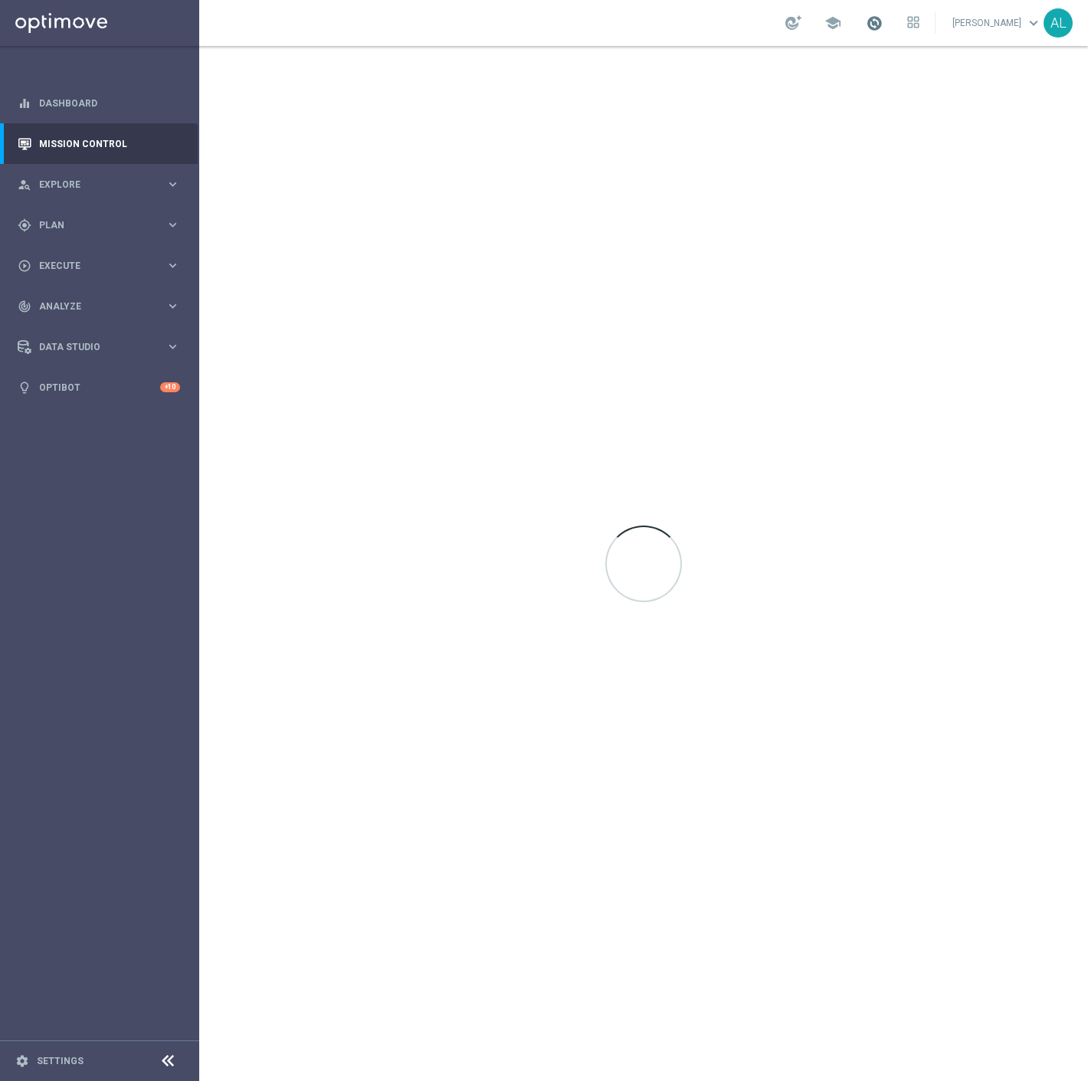
click at [879, 24] on span at bounding box center [874, 23] width 17 height 17
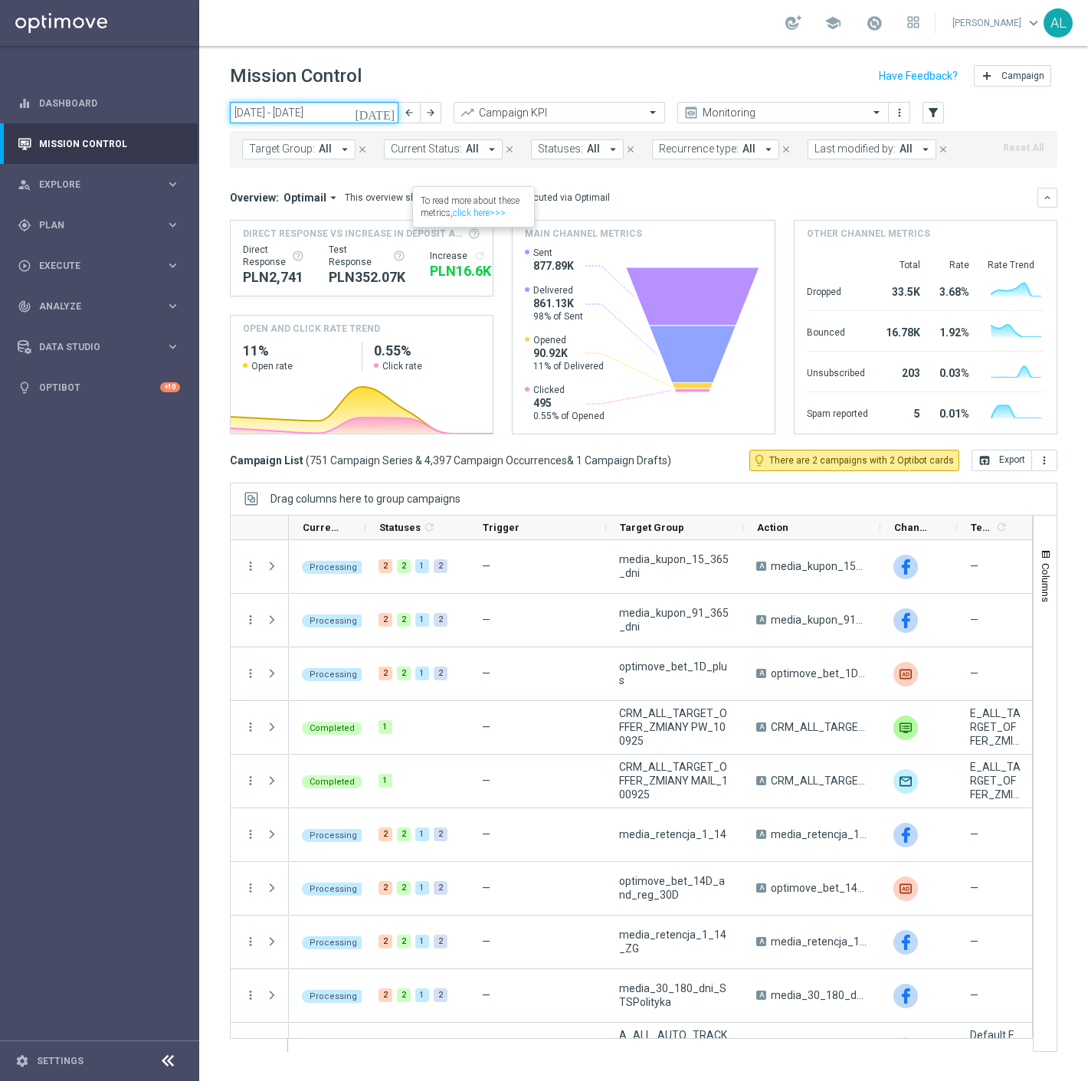
click at [314, 116] on input "[DATE] - [DATE]" at bounding box center [314, 112] width 169 height 21
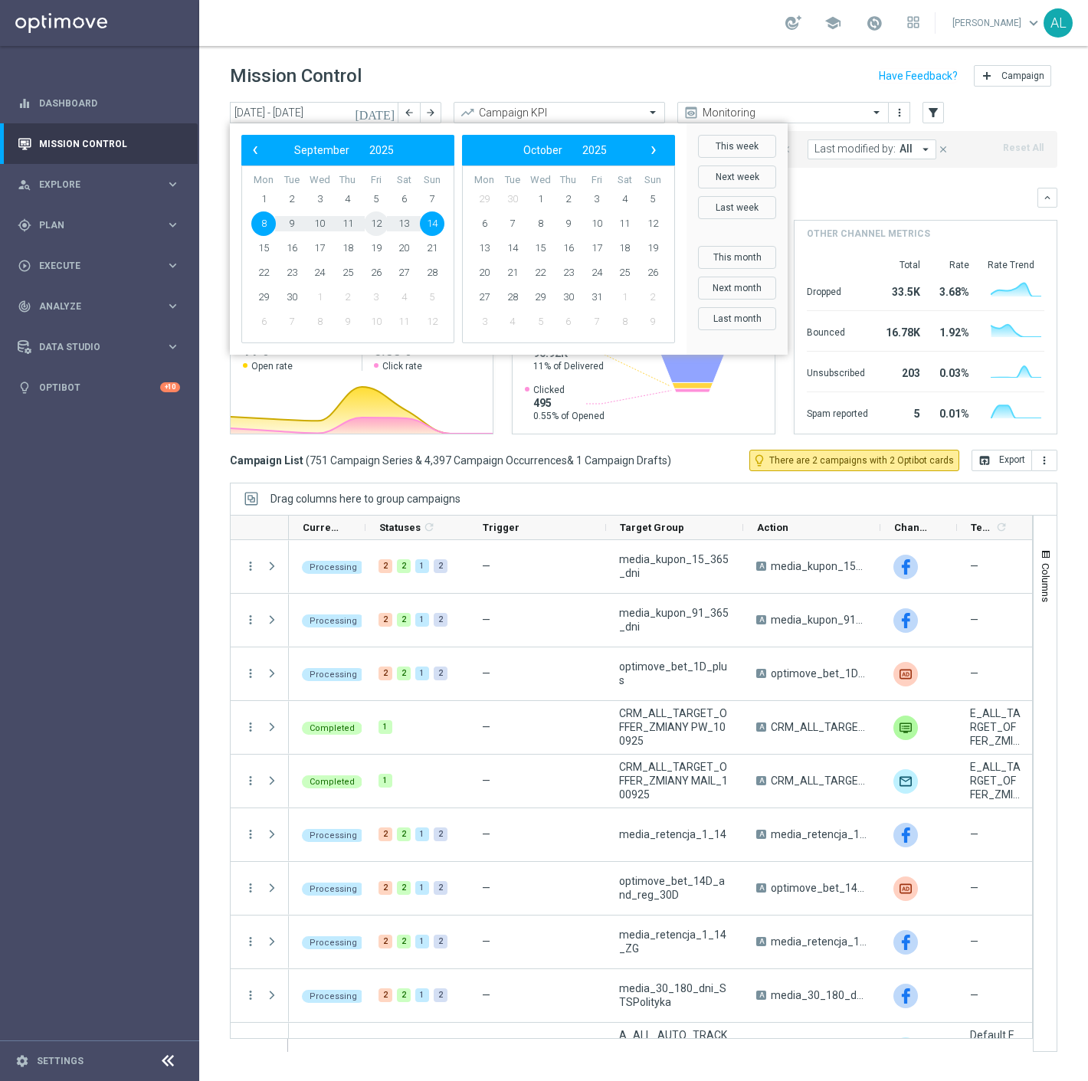
click at [370, 225] on span "12" at bounding box center [376, 223] width 25 height 25
type input "12 Sep 2025 - 12 Sep 2025"
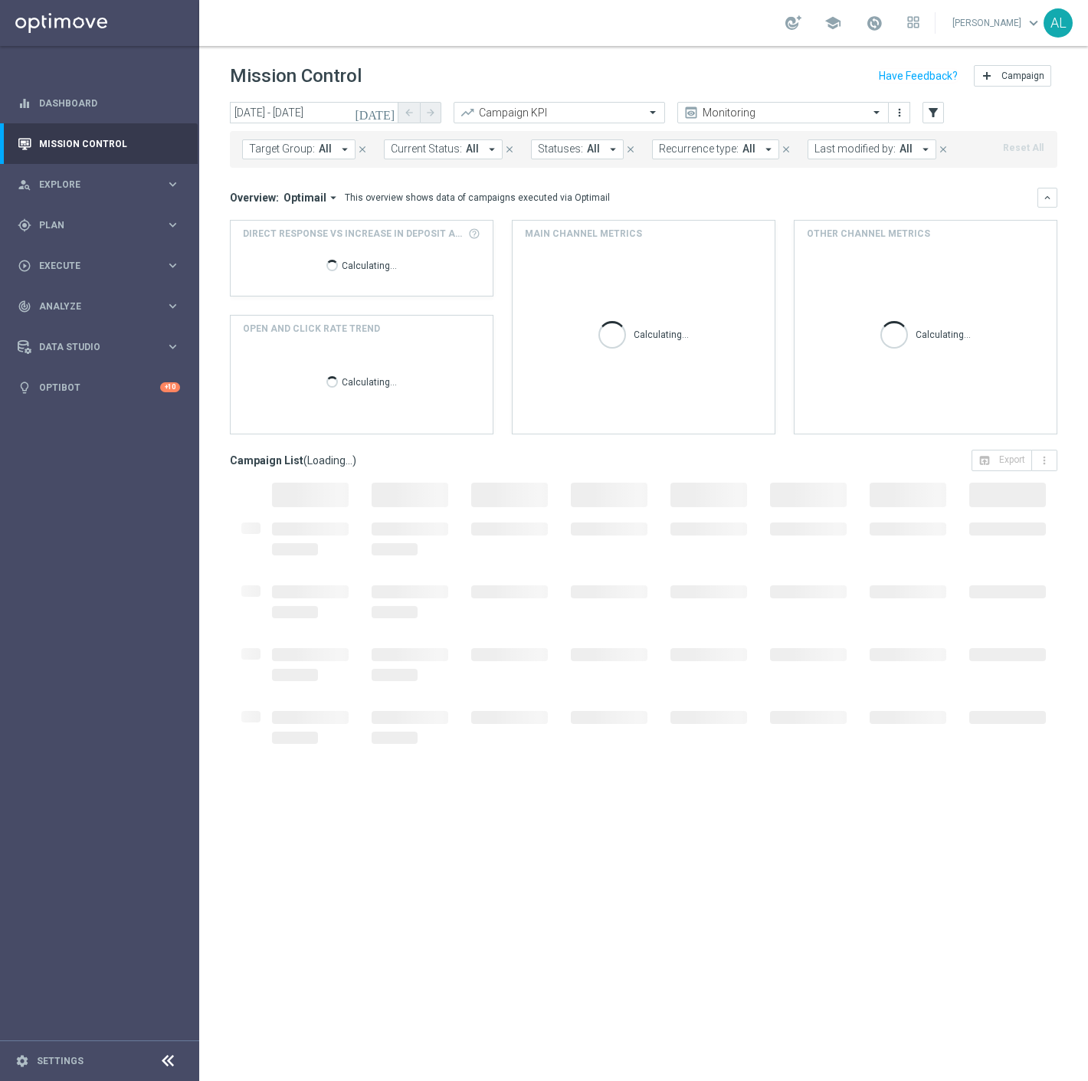
click at [279, 150] on span "Target Group:" at bounding box center [282, 148] width 66 height 13
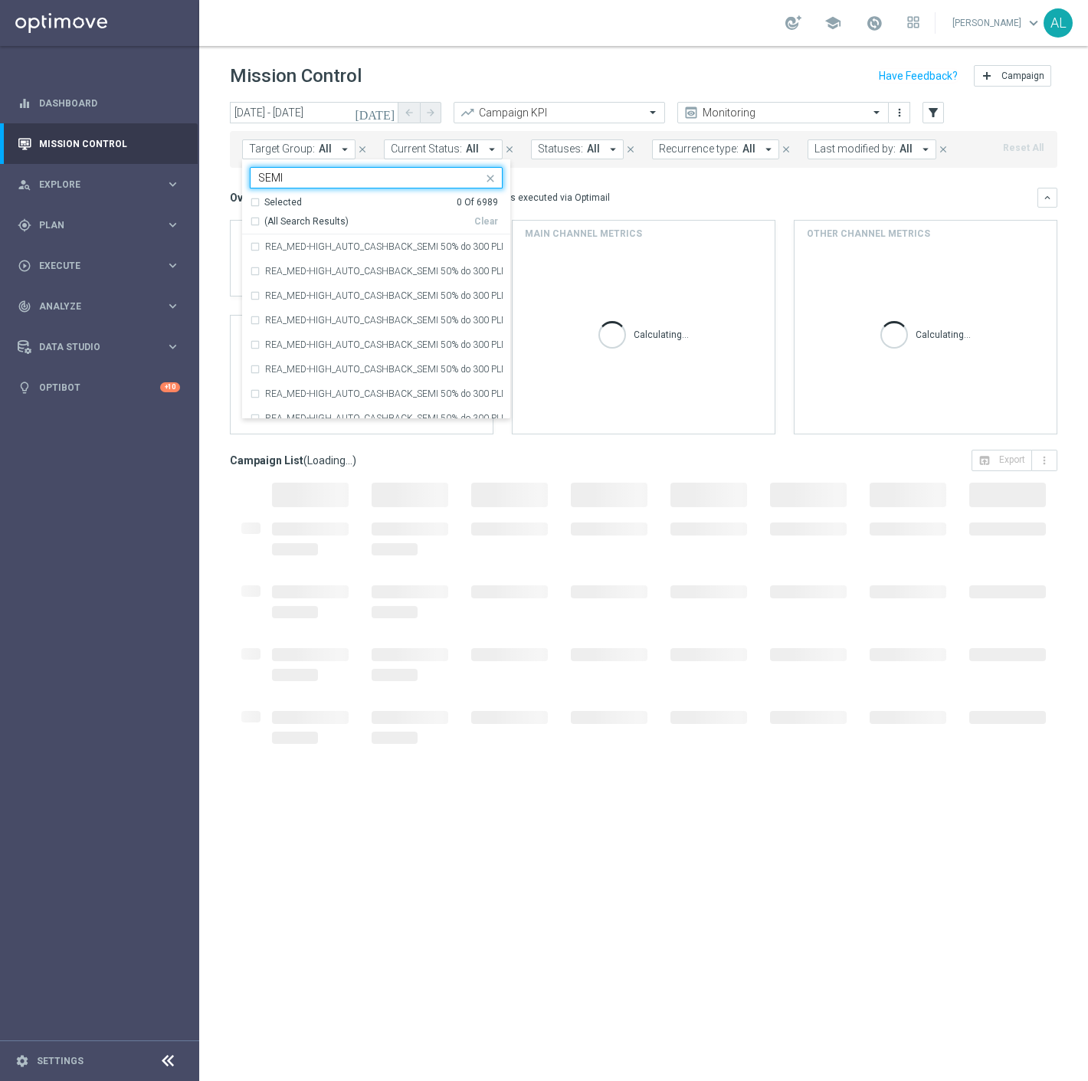
click at [250, 218] on div "(All Search Results)" at bounding box center [362, 221] width 224 height 13
type input "SEMI"
click at [408, 809] on div at bounding box center [643, 775] width 827 height 584
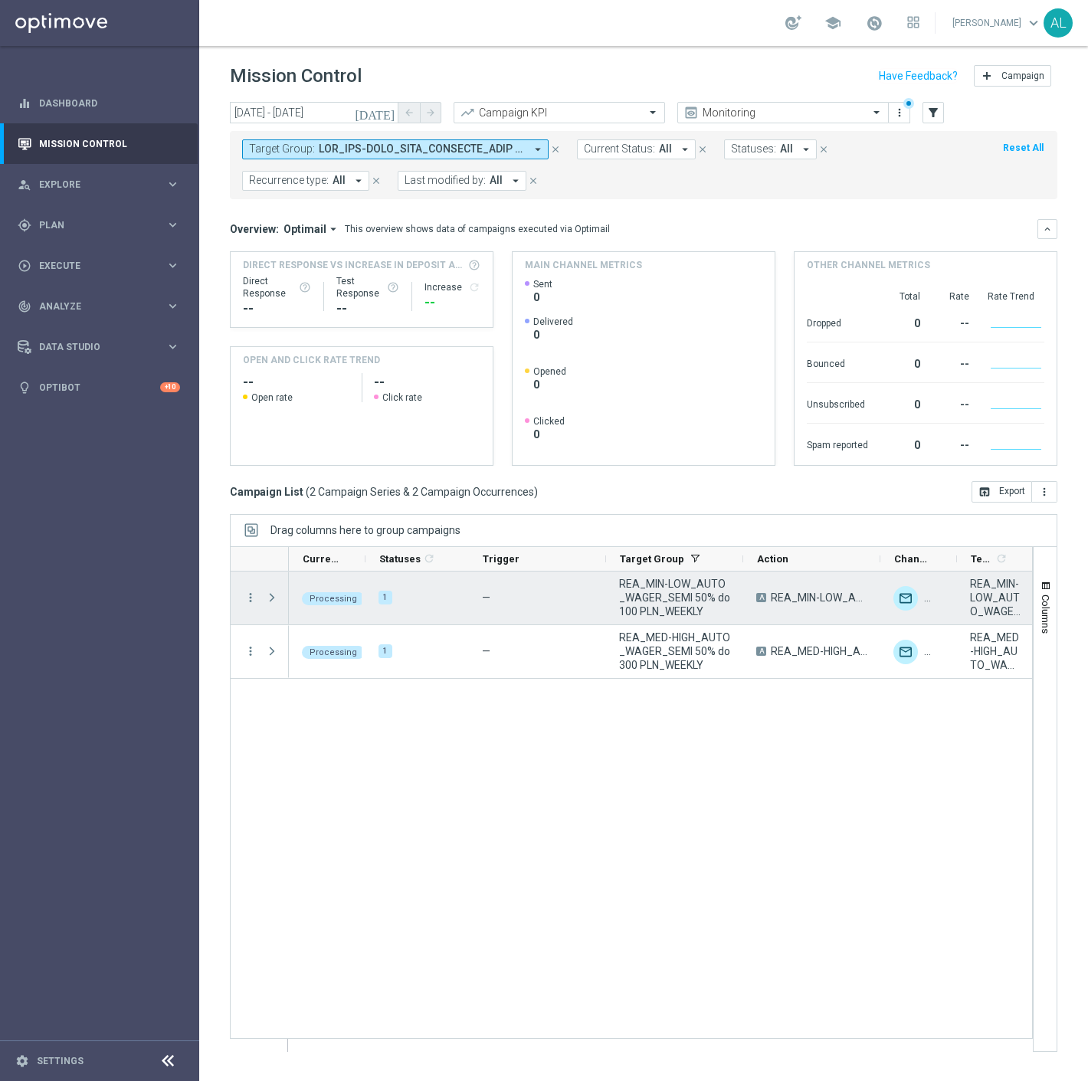
click at [1002, 603] on span "REA_MIN-LOW_AUTO_WAGER_SEMI 50% do 100 PLN_120925" at bounding box center [995, 597] width 51 height 41
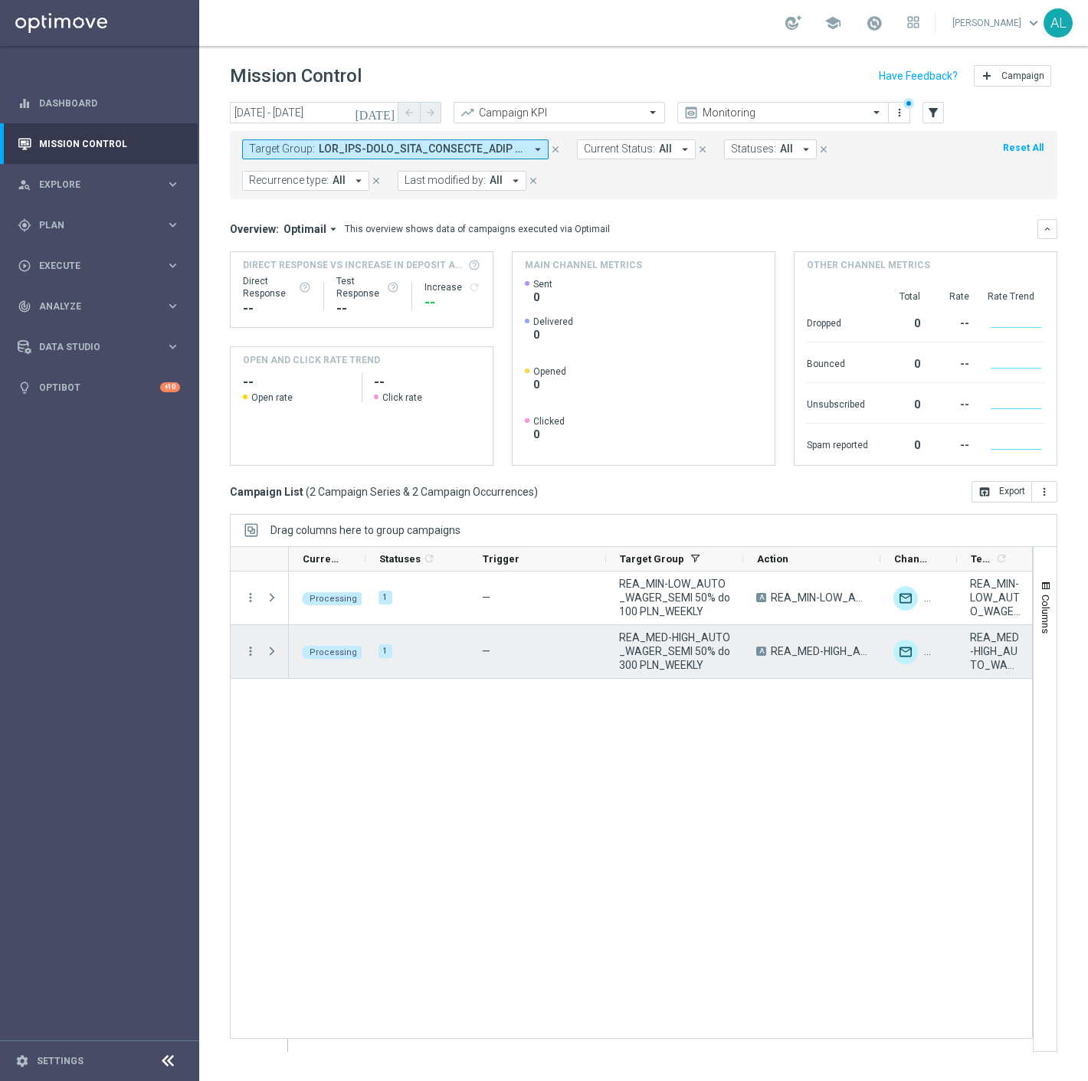
click at [989, 650] on span "REA_MED-HIGH_AUTO_WAGER_SEMI 50% do 300 PLN_120925" at bounding box center [995, 650] width 51 height 41
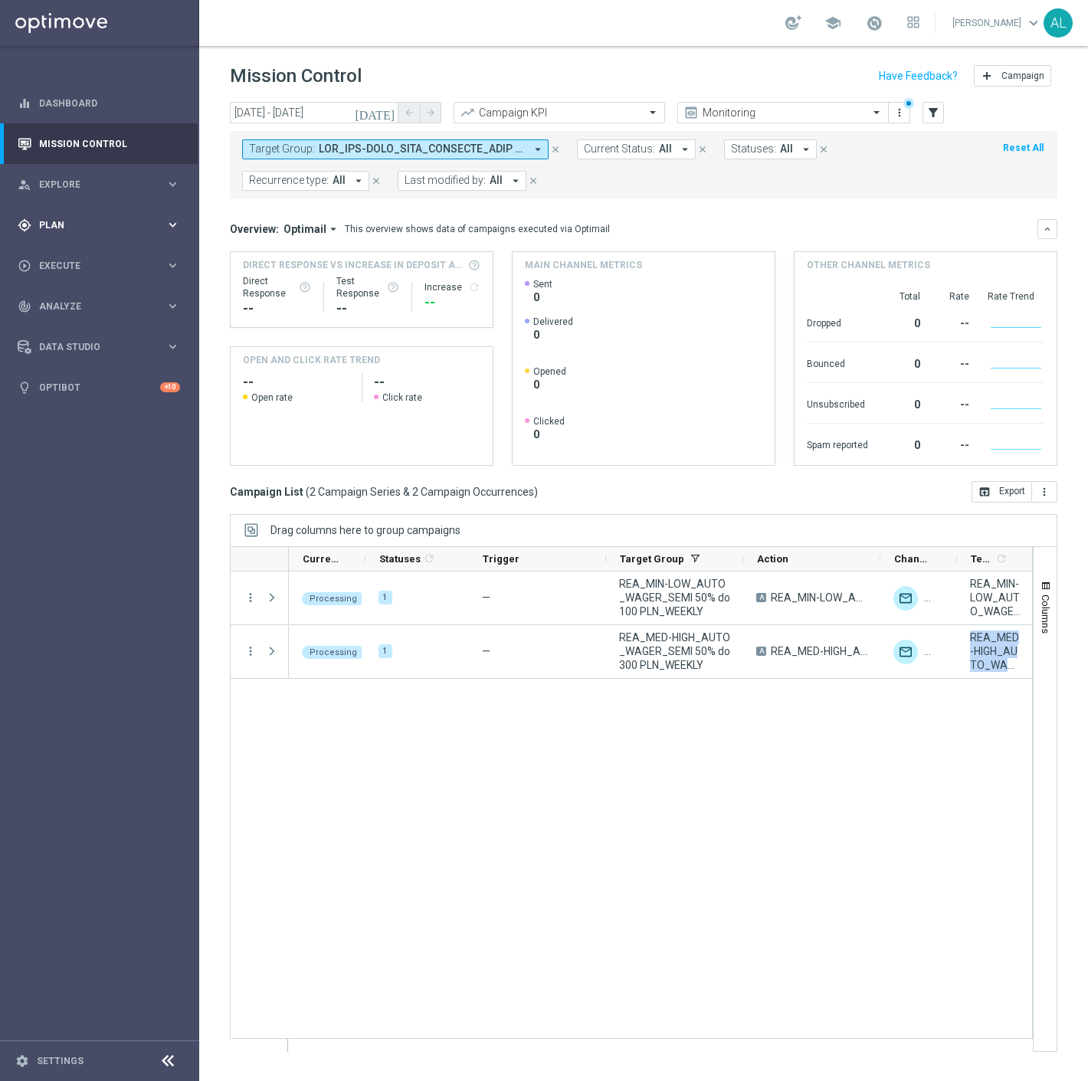
click at [93, 222] on span "Plan" at bounding box center [102, 225] width 126 height 9
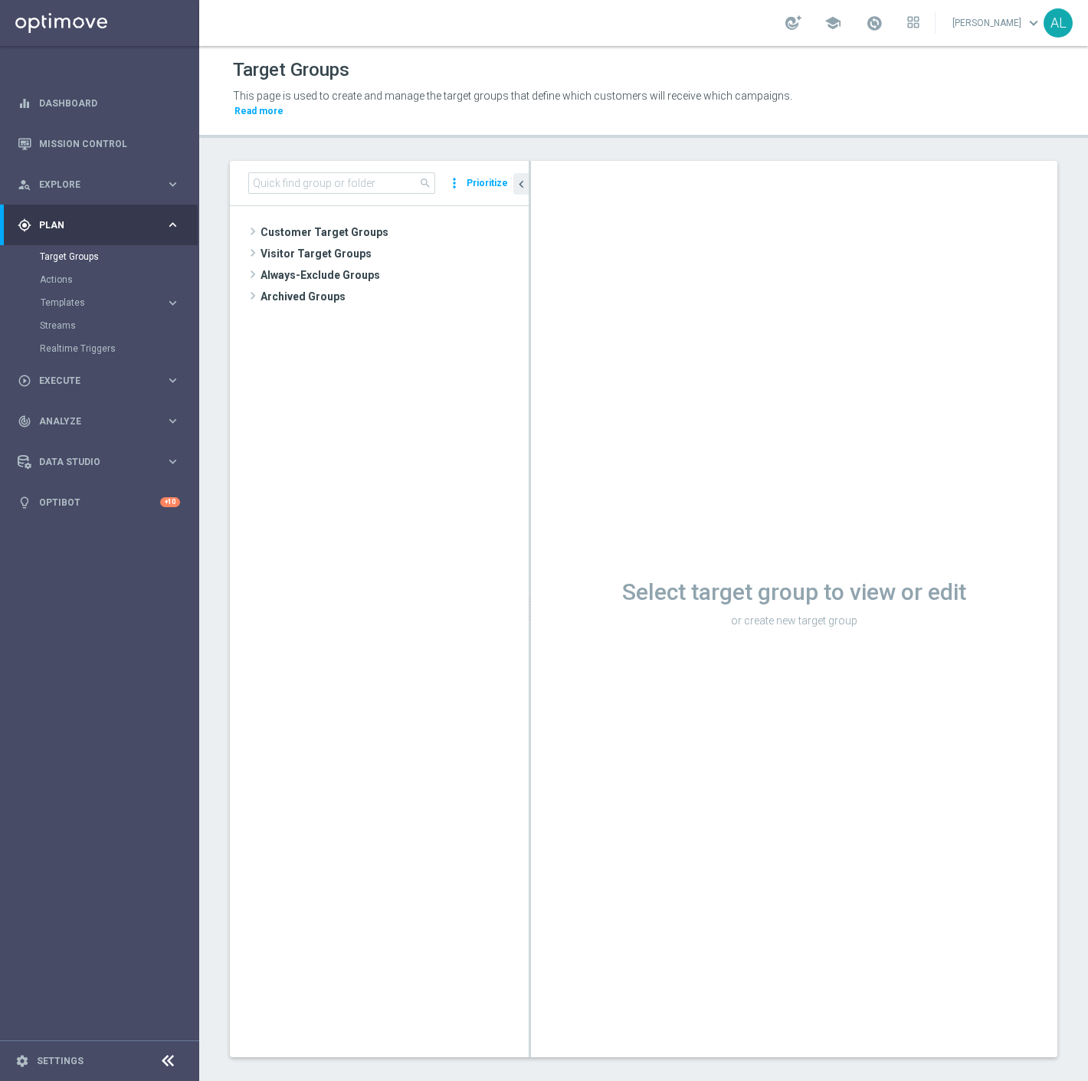
click at [314, 223] on span "Customer Target Groups" at bounding box center [394, 231] width 268 height 21
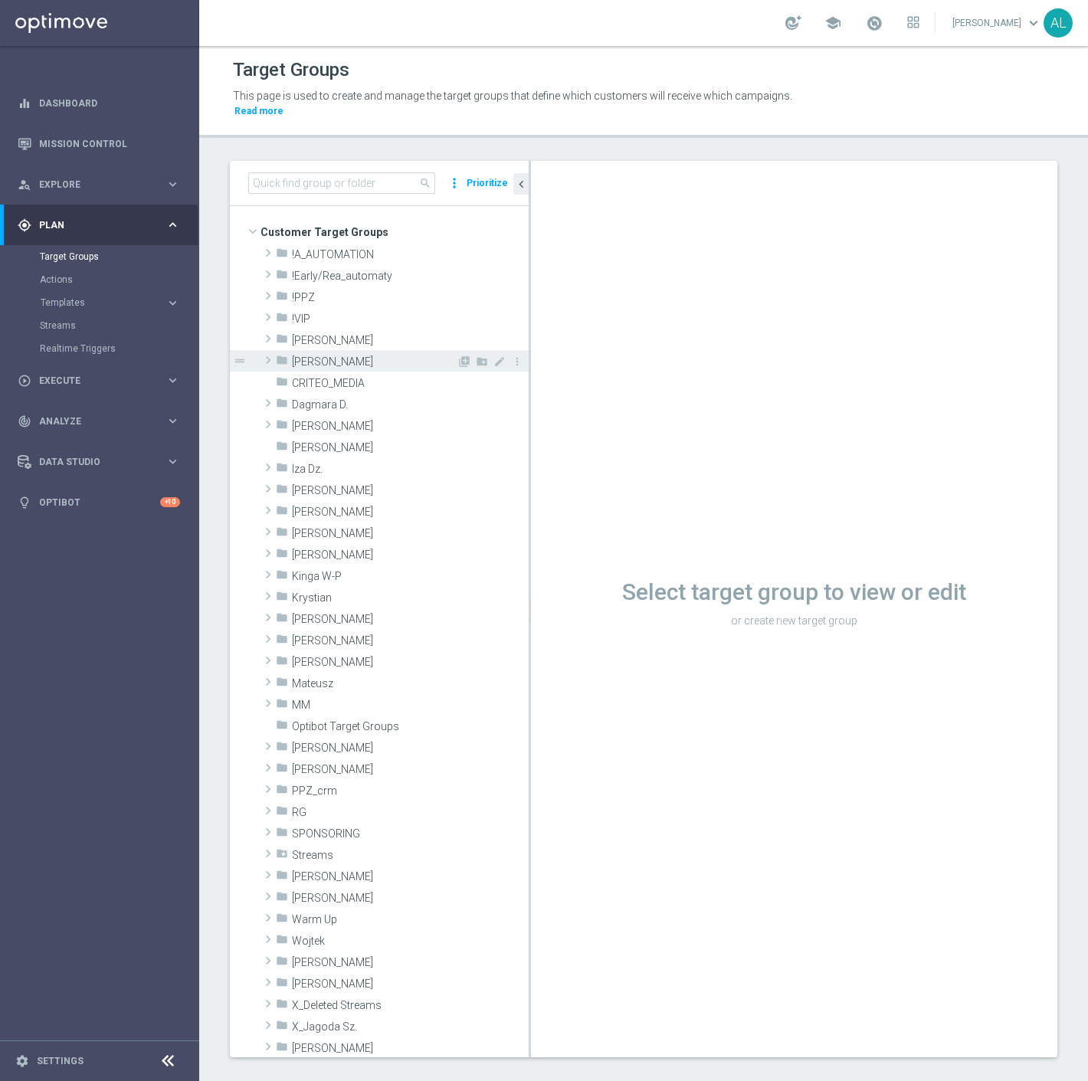
click at [340, 355] on span "[PERSON_NAME]" at bounding box center [374, 361] width 165 height 13
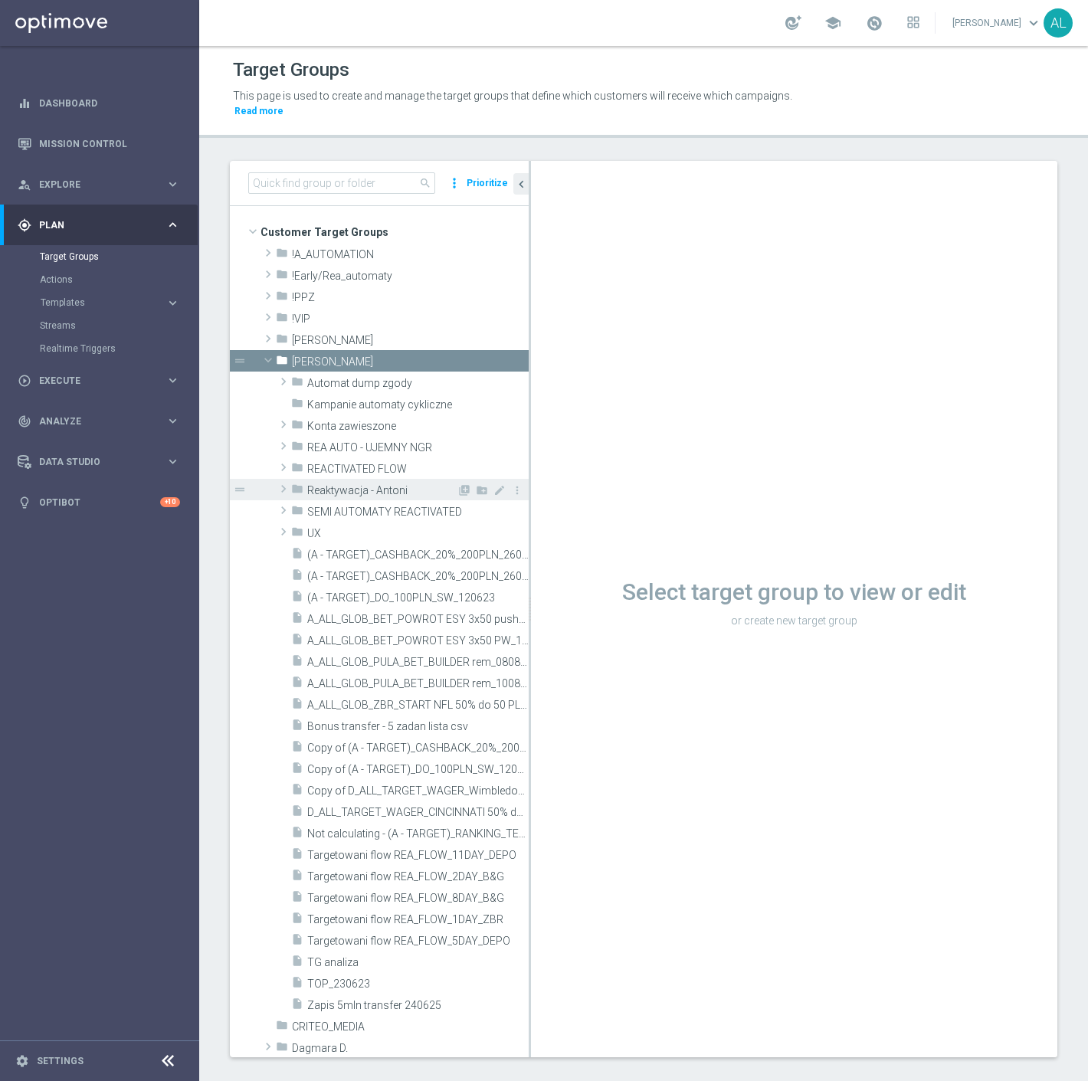
click at [285, 480] on span at bounding box center [283, 489] width 15 height 18
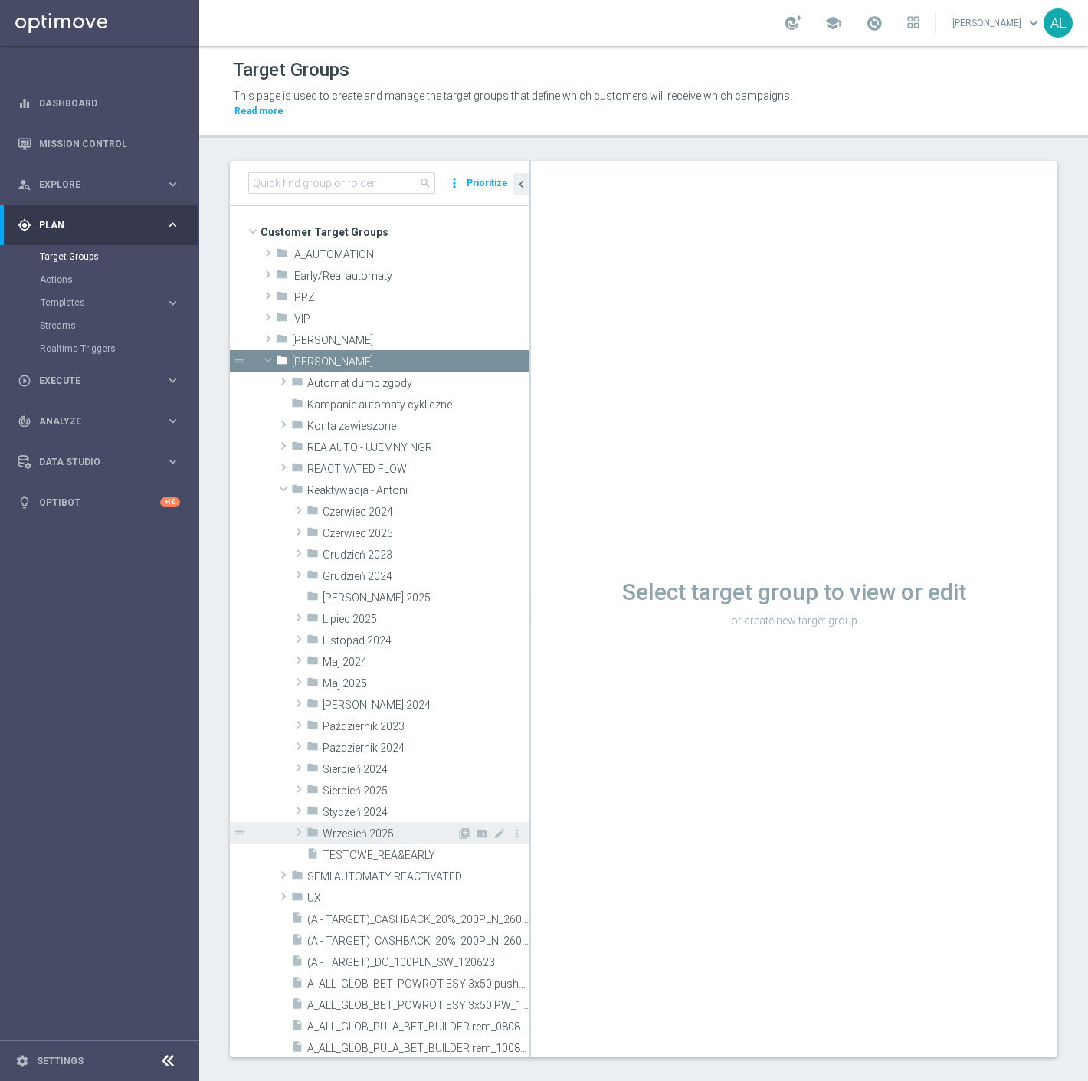
click at [370, 827] on span "Wrzesień 2025" at bounding box center [389, 833] width 134 height 13
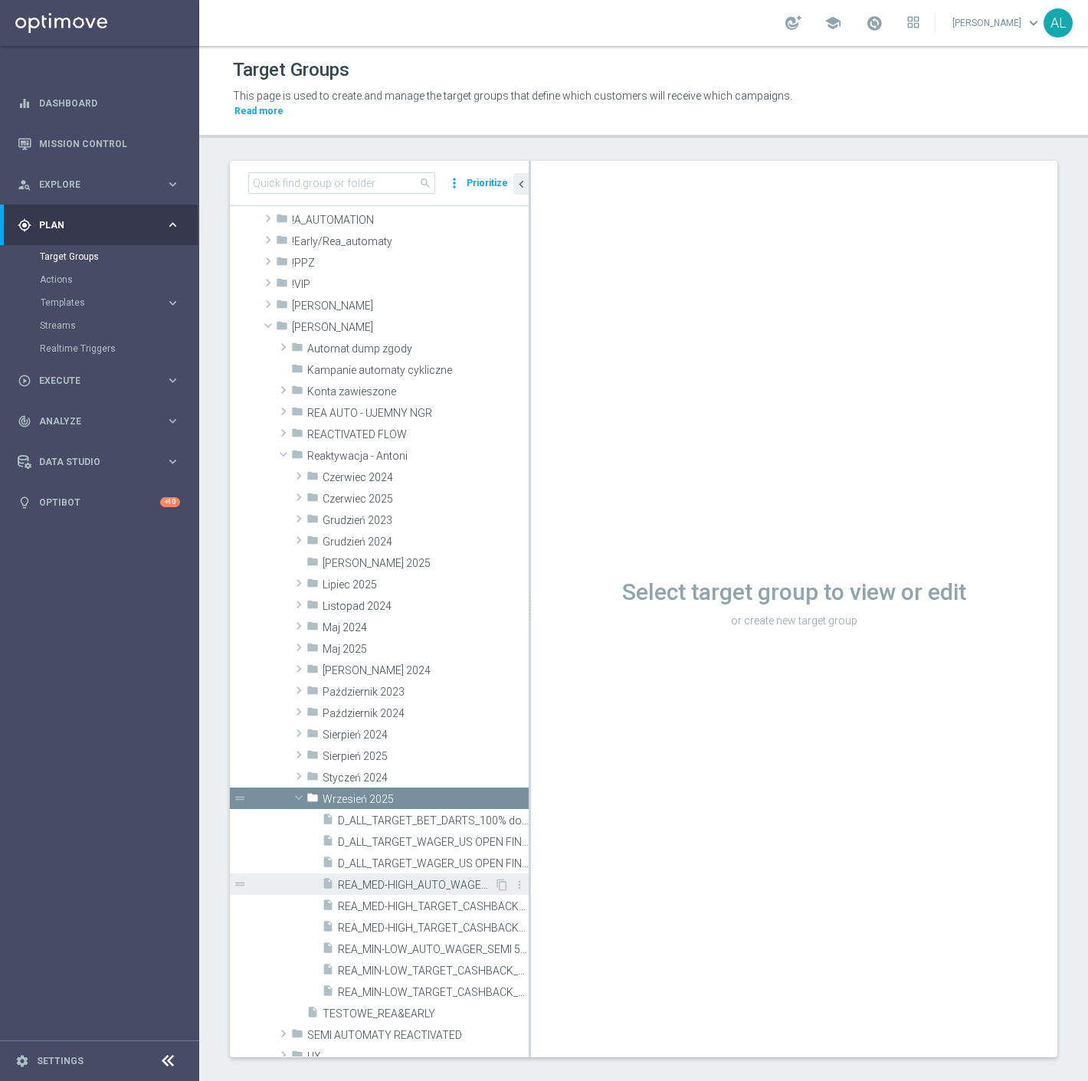
scroll to position [255, 0]
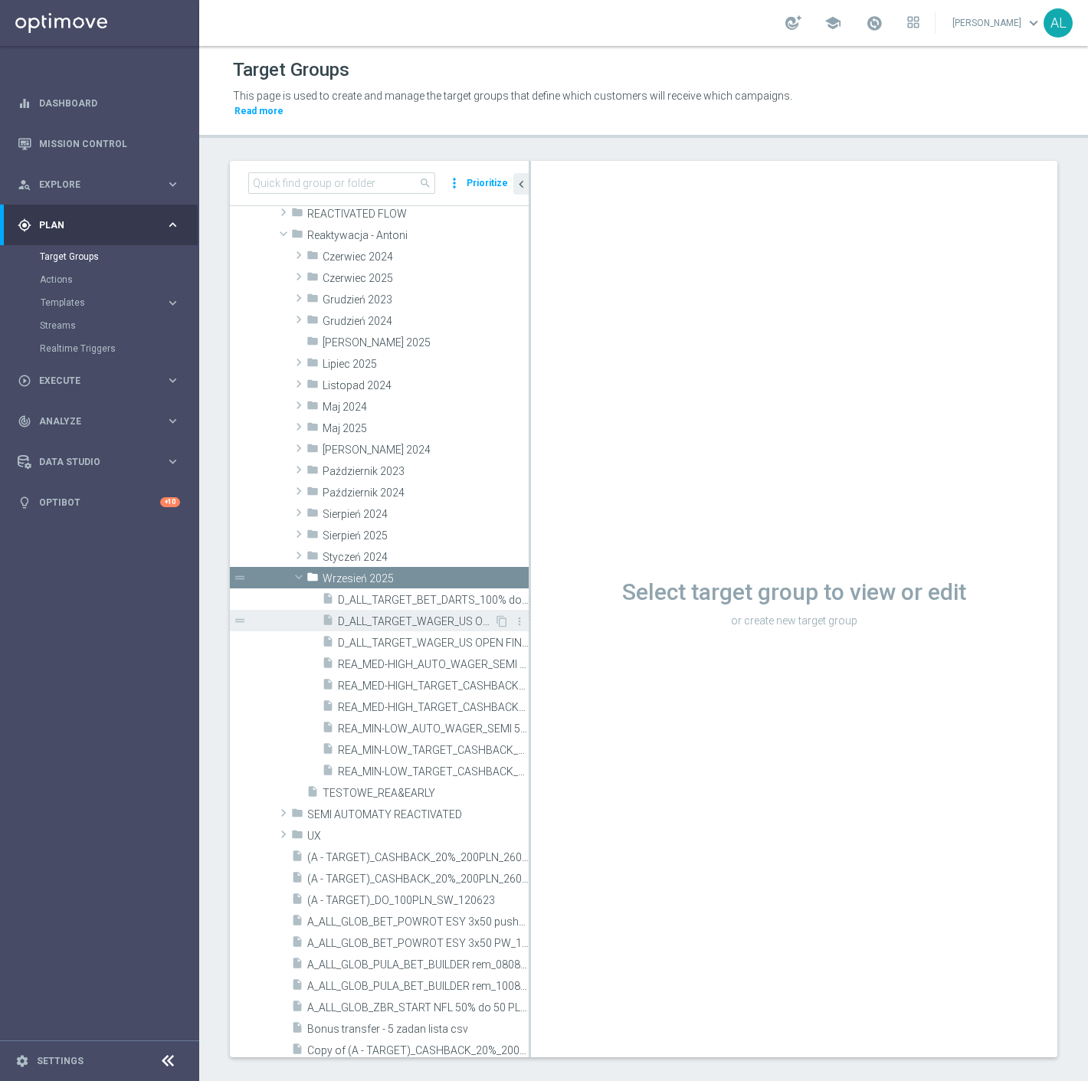
click at [407, 615] on span "D_ALL_TARGET_WAGER_US OPEN FINAL 50% do 300 PLN sms_010925" at bounding box center [416, 621] width 156 height 13
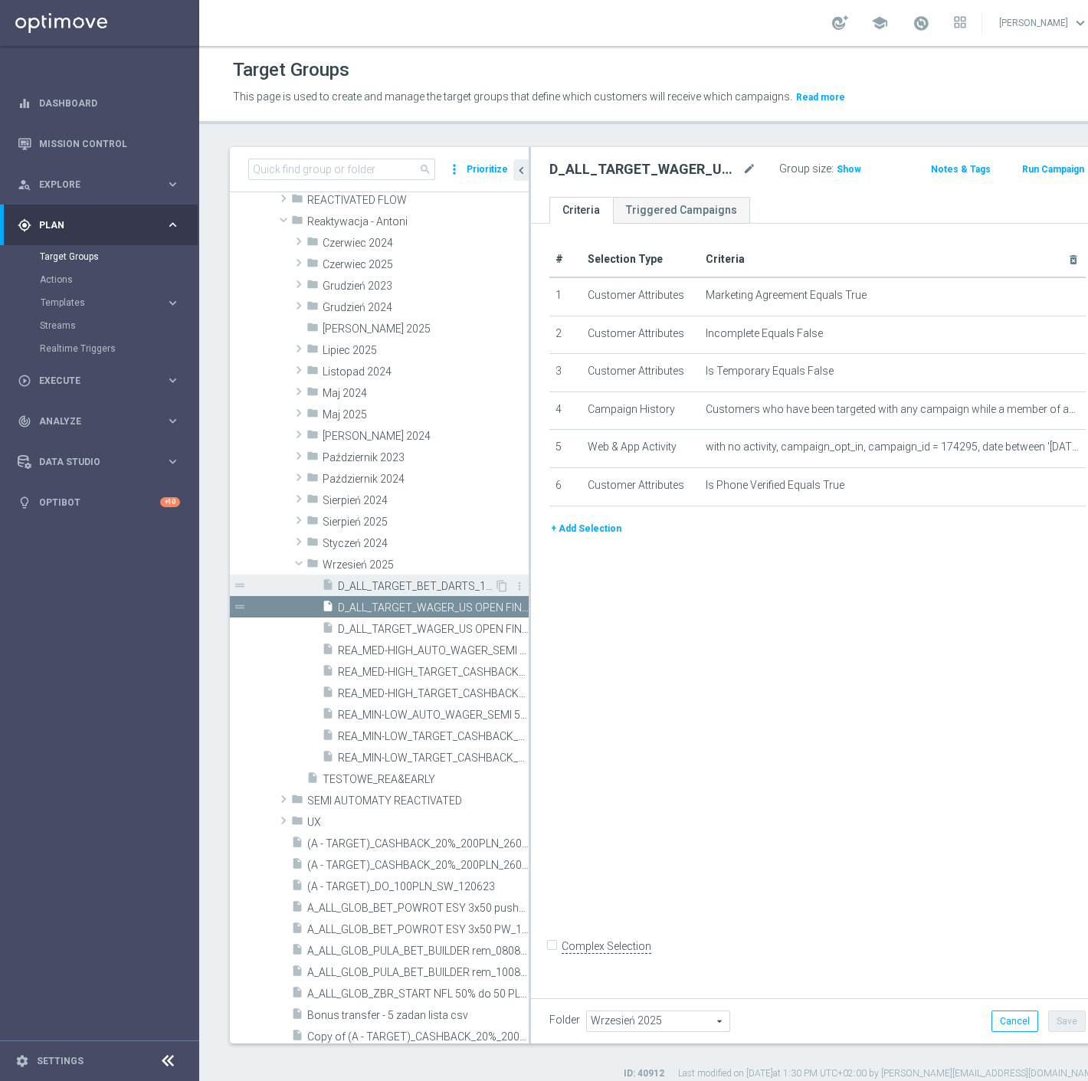
click at [407, 586] on span "D_ALL_TARGET_BET_DARTS_100% do 300 PLN_120925" at bounding box center [416, 586] width 156 height 13
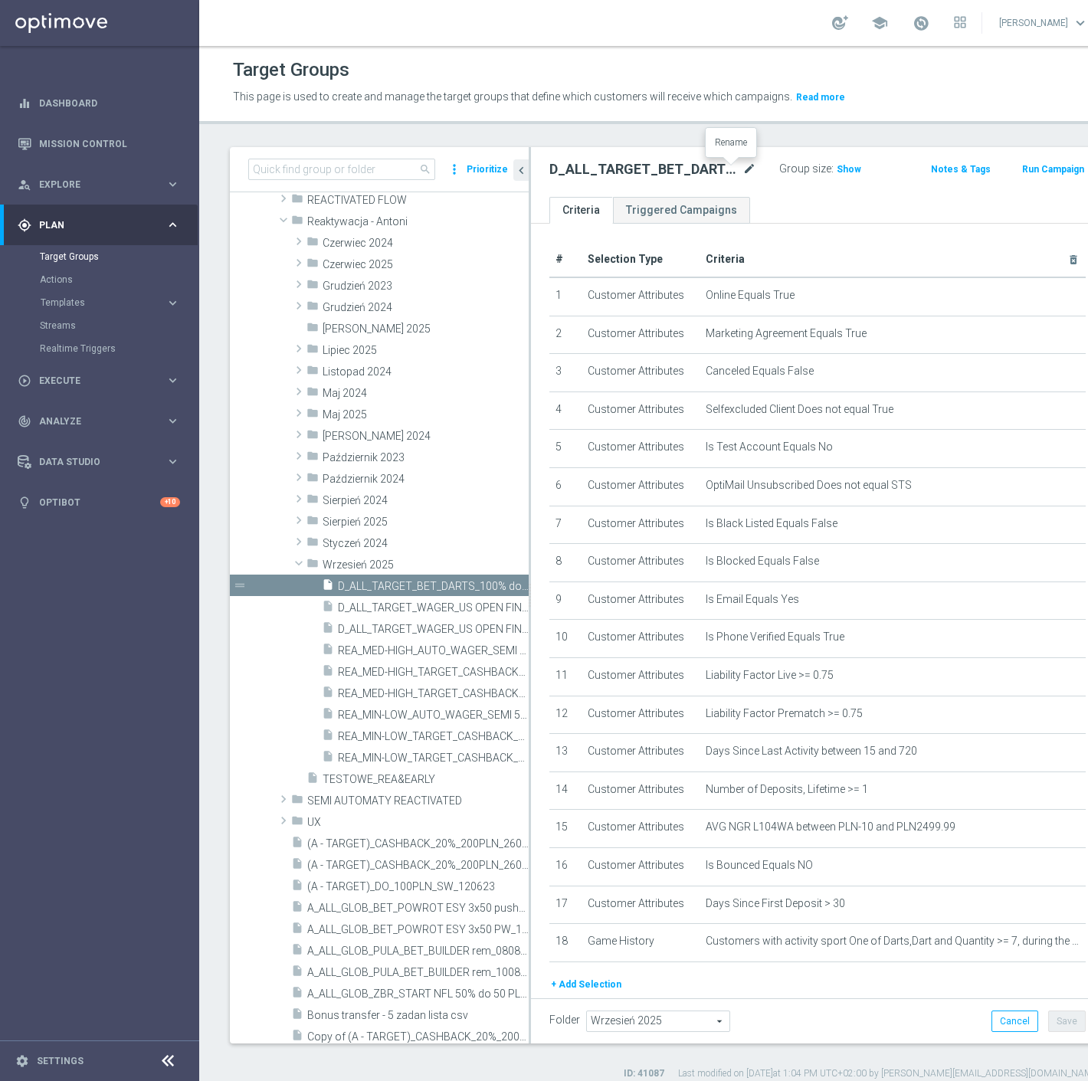
click at [742, 170] on icon "mode_edit" at bounding box center [749, 169] width 14 height 18
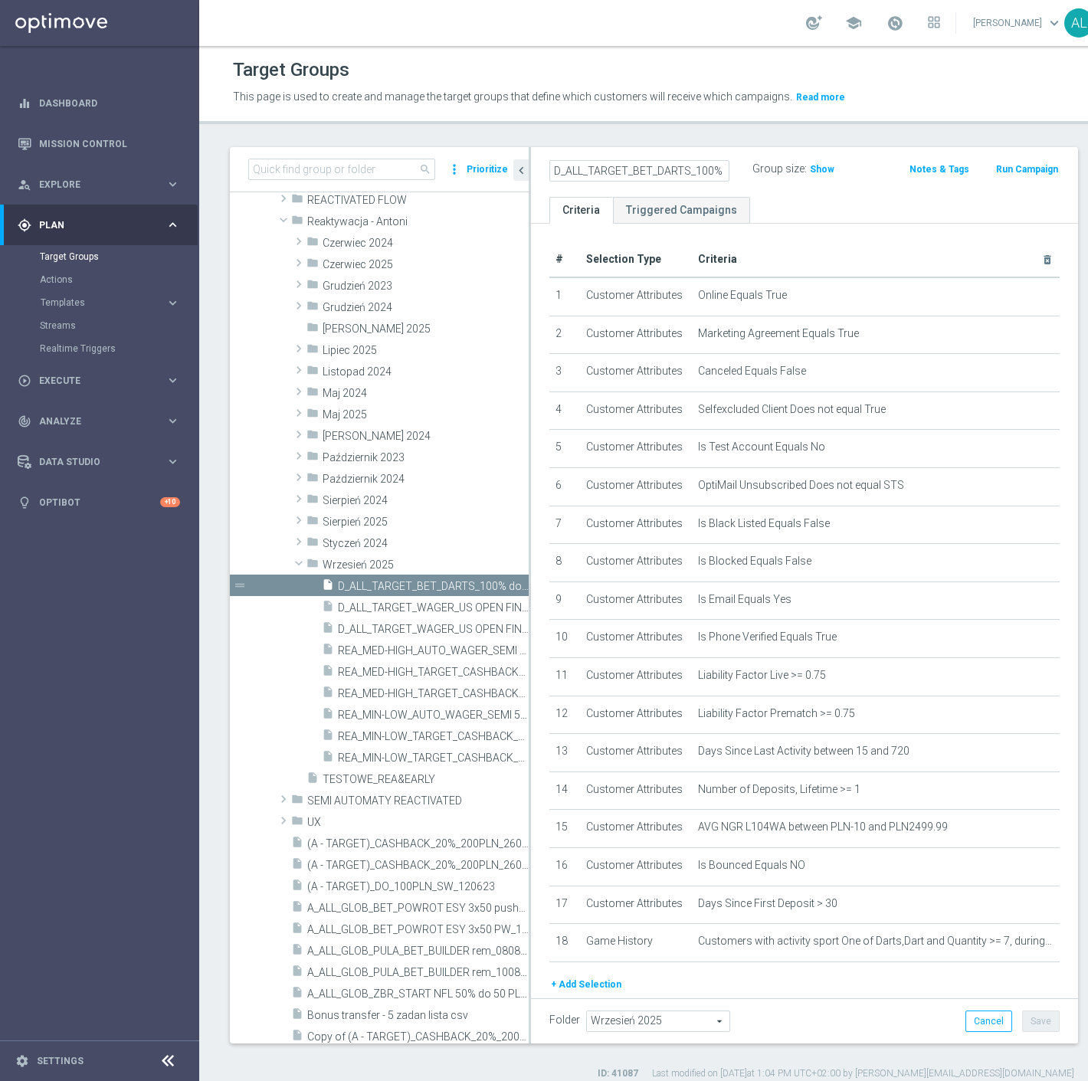
scroll to position [0, 113]
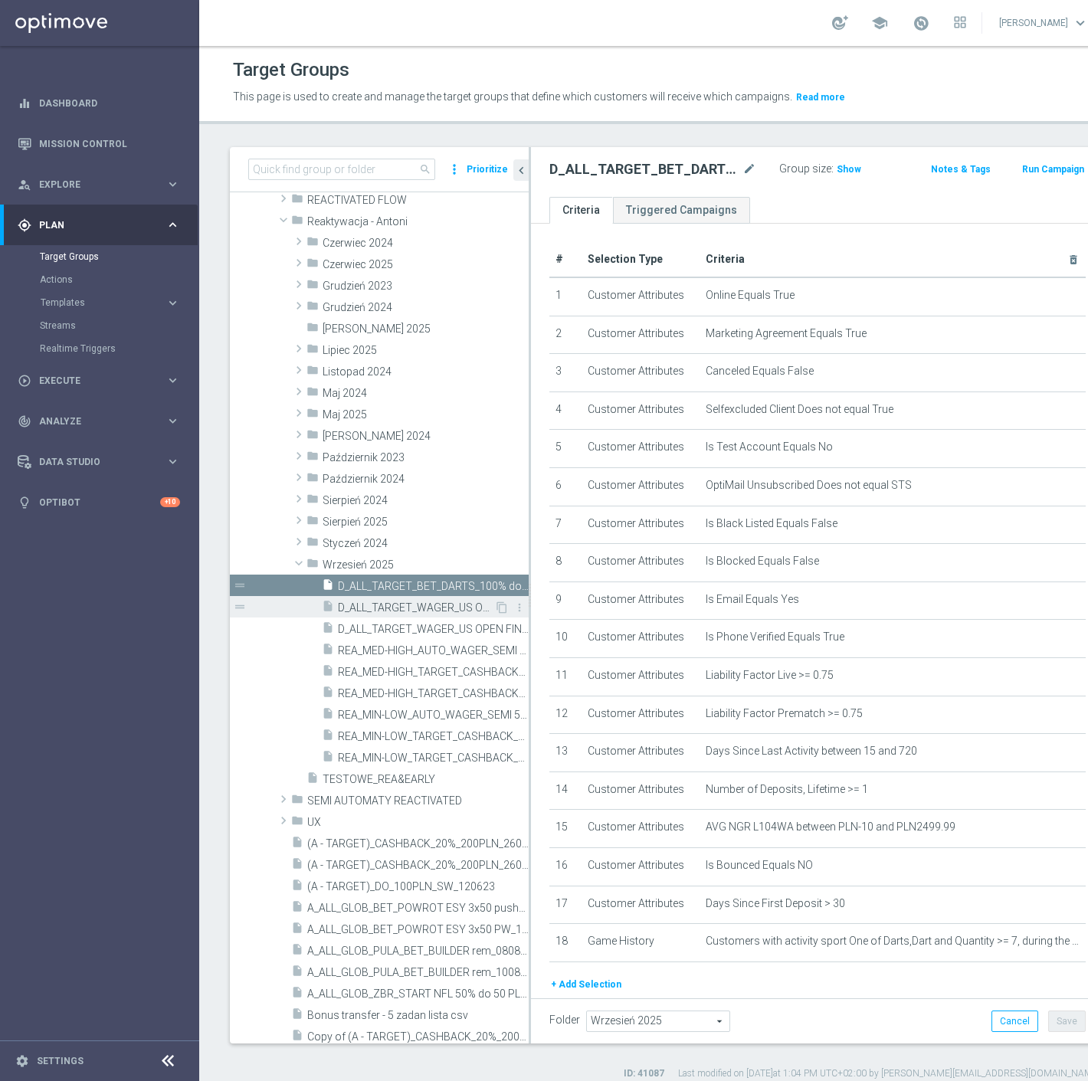
click at [435, 613] on span "D_ALL_TARGET_WAGER_US OPEN FINAL 50% do 300 PLN sms_010925" at bounding box center [416, 607] width 156 height 13
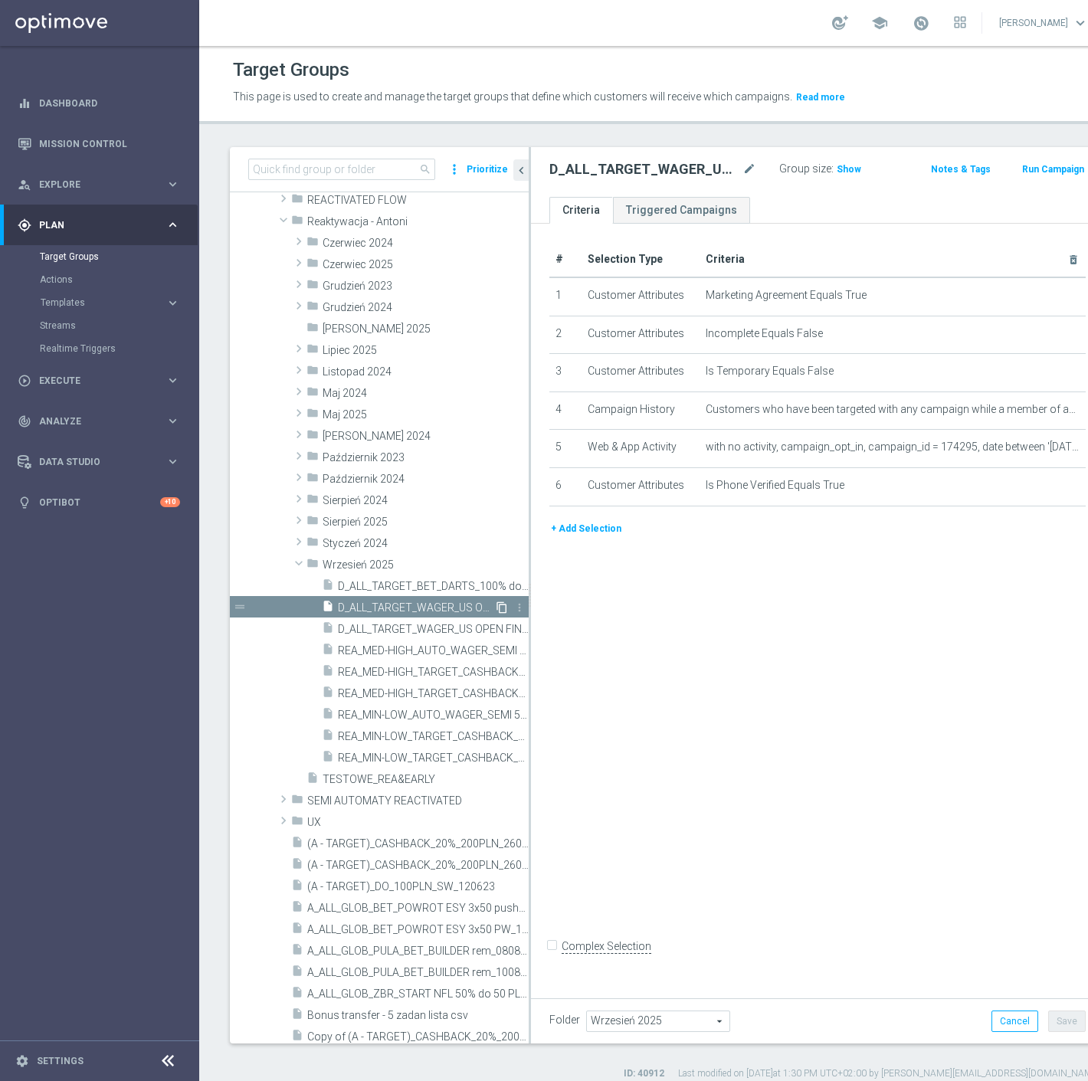
click at [496, 611] on icon "content_copy" at bounding box center [502, 607] width 12 height 12
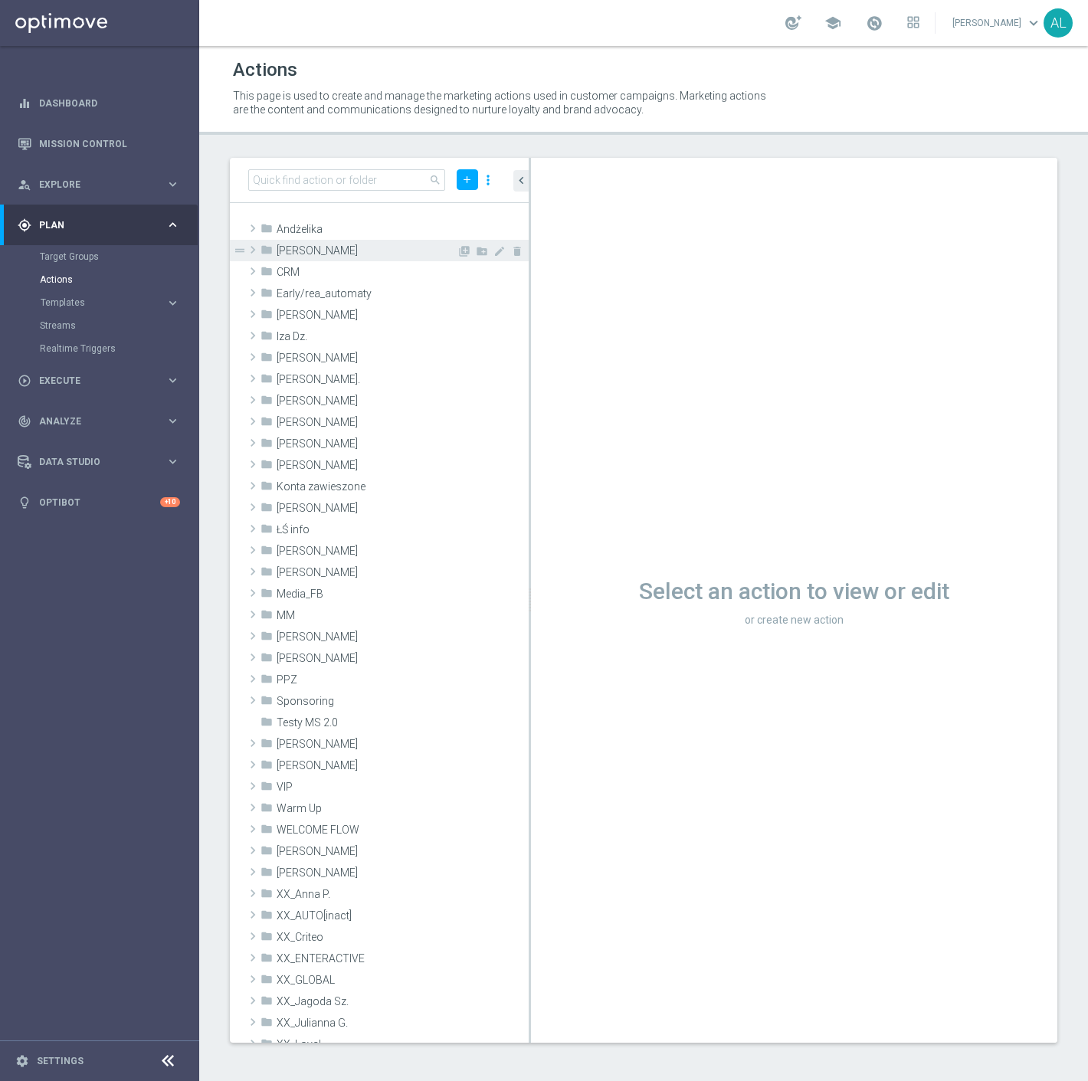
click at [332, 249] on span "[PERSON_NAME]" at bounding box center [367, 250] width 180 height 13
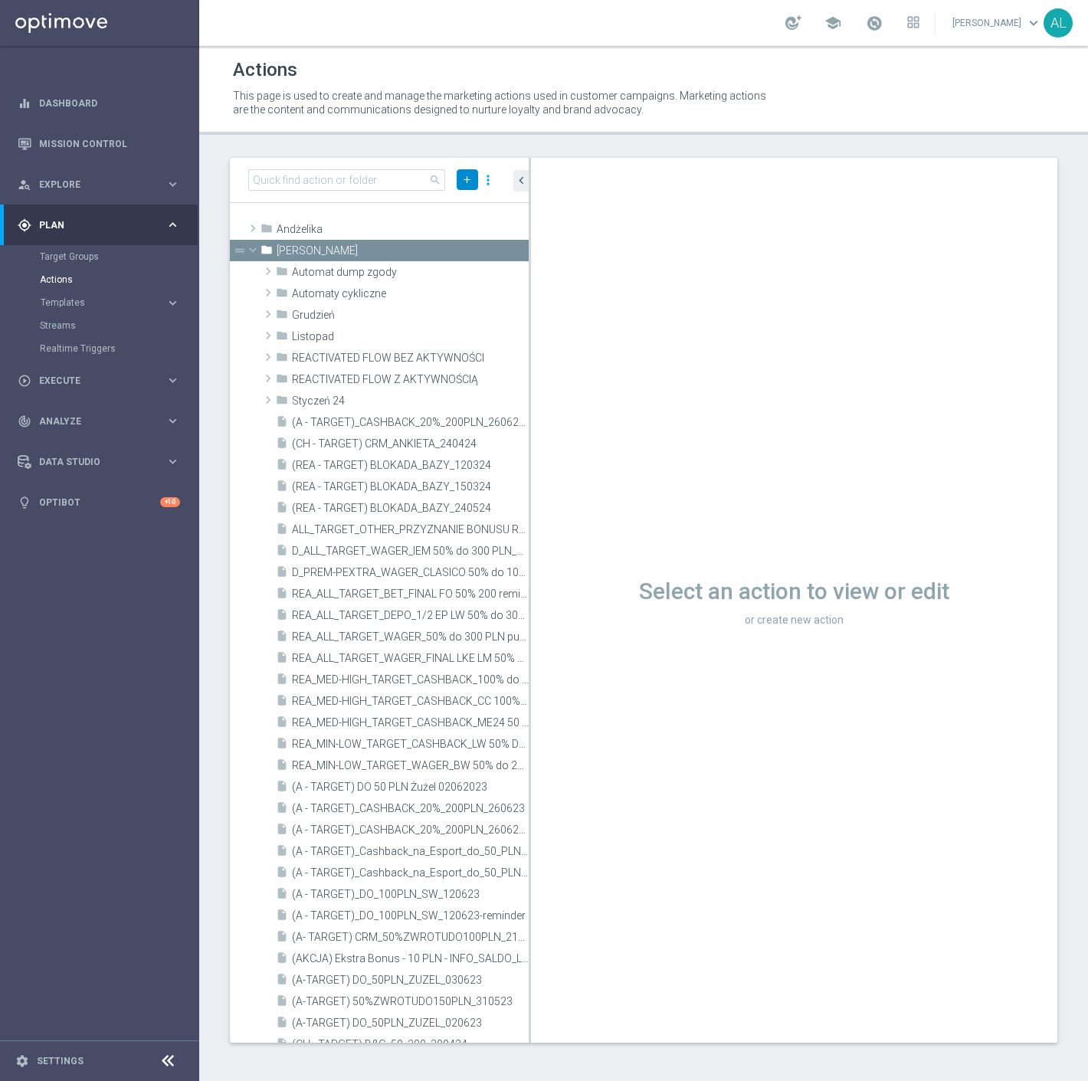
click at [463, 180] on icon "add" at bounding box center [466, 179] width 11 height 11
click at [463, 209] on span "New Action" at bounding box center [440, 206] width 48 height 11
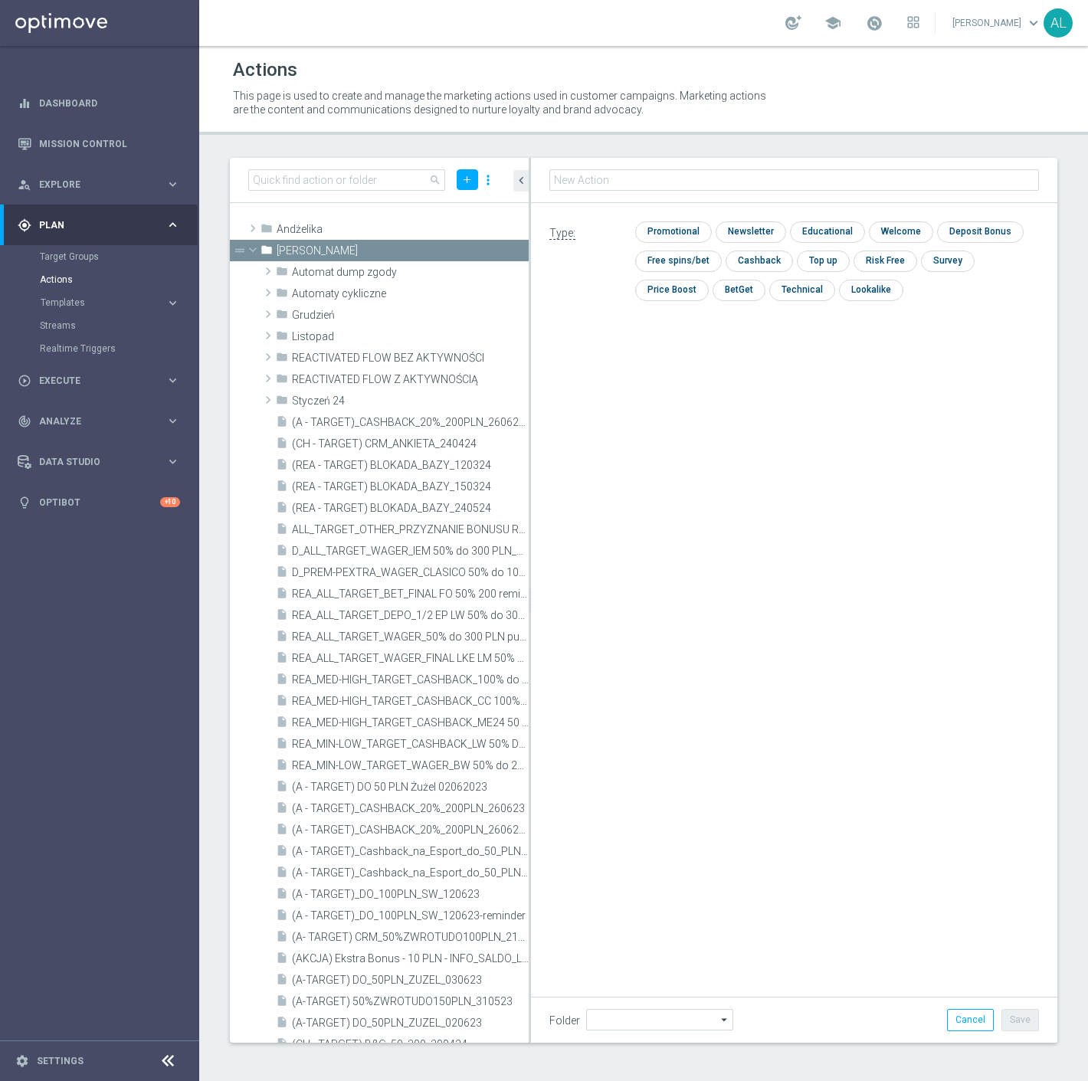
type input "Antoni L."
click at [702, 174] on input "text" at bounding box center [793, 179] width 489 height 21
type input "D_ALL_TARGET_BET_DARTS_100% do 300 PLN_120925"
click at [661, 228] on input "checkbox" at bounding box center [671, 232] width 73 height 21
checkbox input "true"
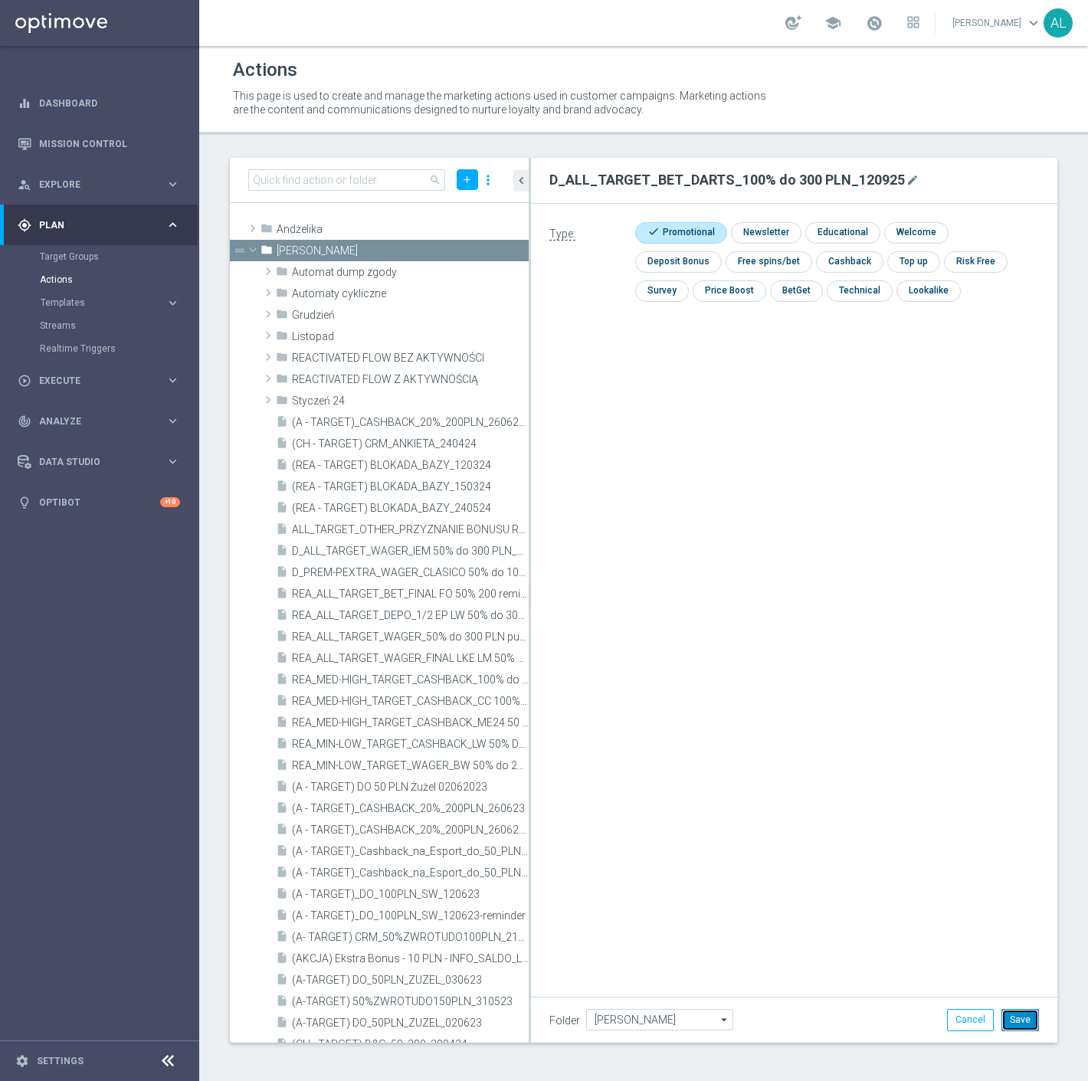
click at [1011, 1016] on button "Save" at bounding box center [1020, 1019] width 38 height 21
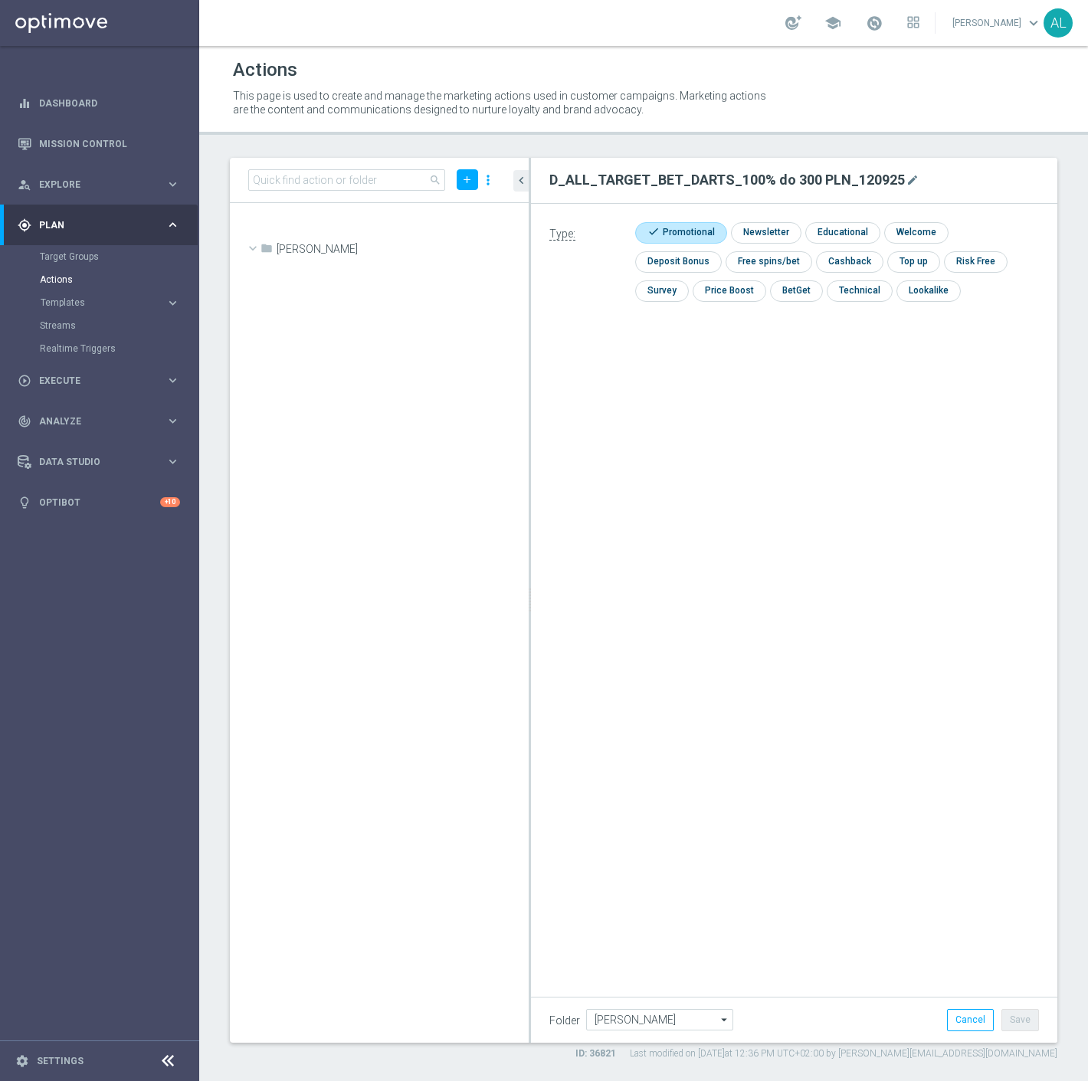
scroll to position [8781, 0]
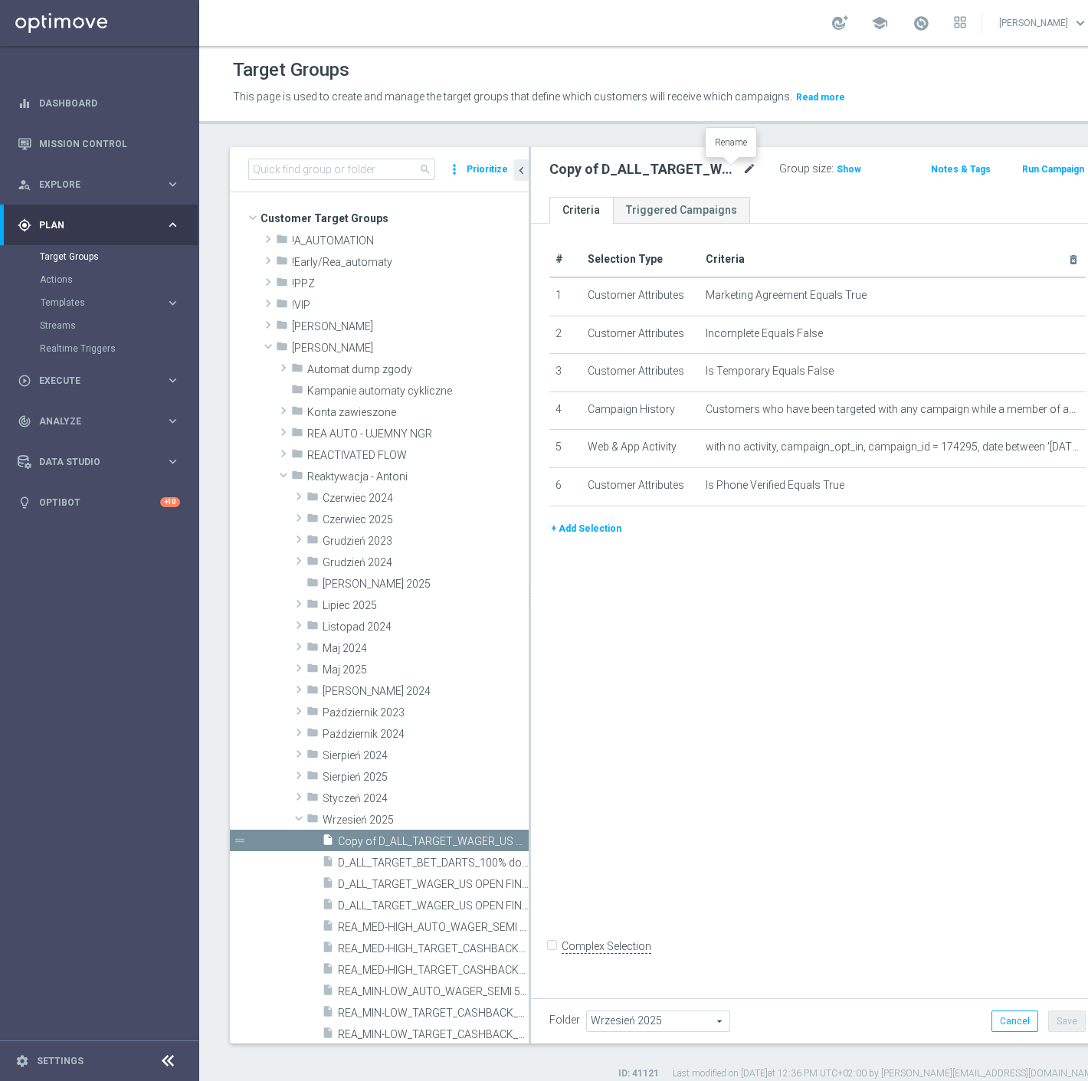
click at [742, 166] on icon "mode_edit" at bounding box center [749, 169] width 14 height 18
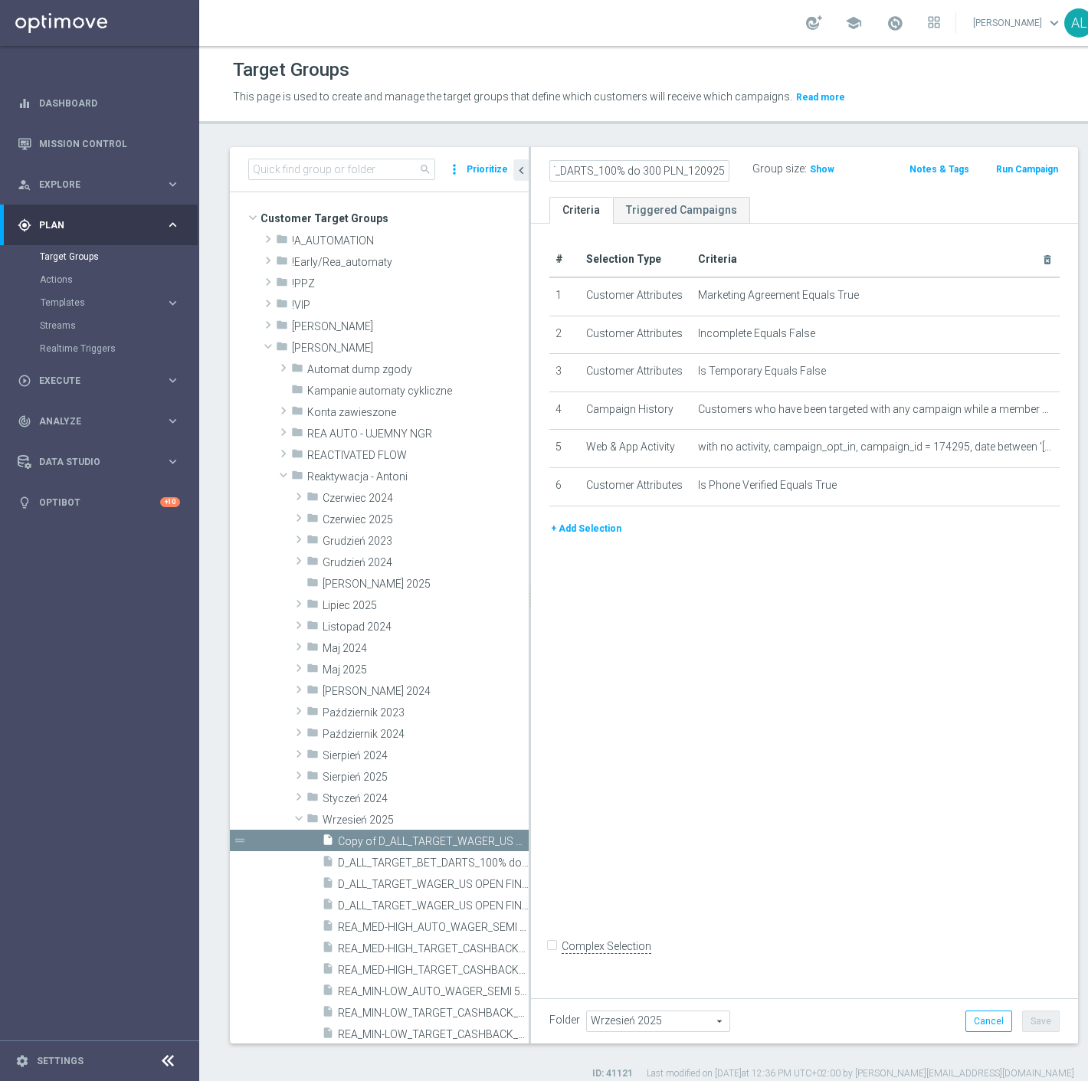
scroll to position [0, 113]
click at [669, 172] on input "D_ALL_TARGET_BET_DARTS_100% do 300 PLN_120925" at bounding box center [639, 170] width 180 height 21
click at [661, 172] on input "D_ALL_TARGET_BET_DARTS_100% do 300 PLN_120925" at bounding box center [639, 170] width 180 height 21
click at [665, 172] on input "D_ALL_TARGET_BET_DARTS_100% do 300 PLN_120925" at bounding box center [639, 170] width 180 height 21
type input "D_ALL_TARGET_BET_DARTS_100% do 300 PLN sms_120925"
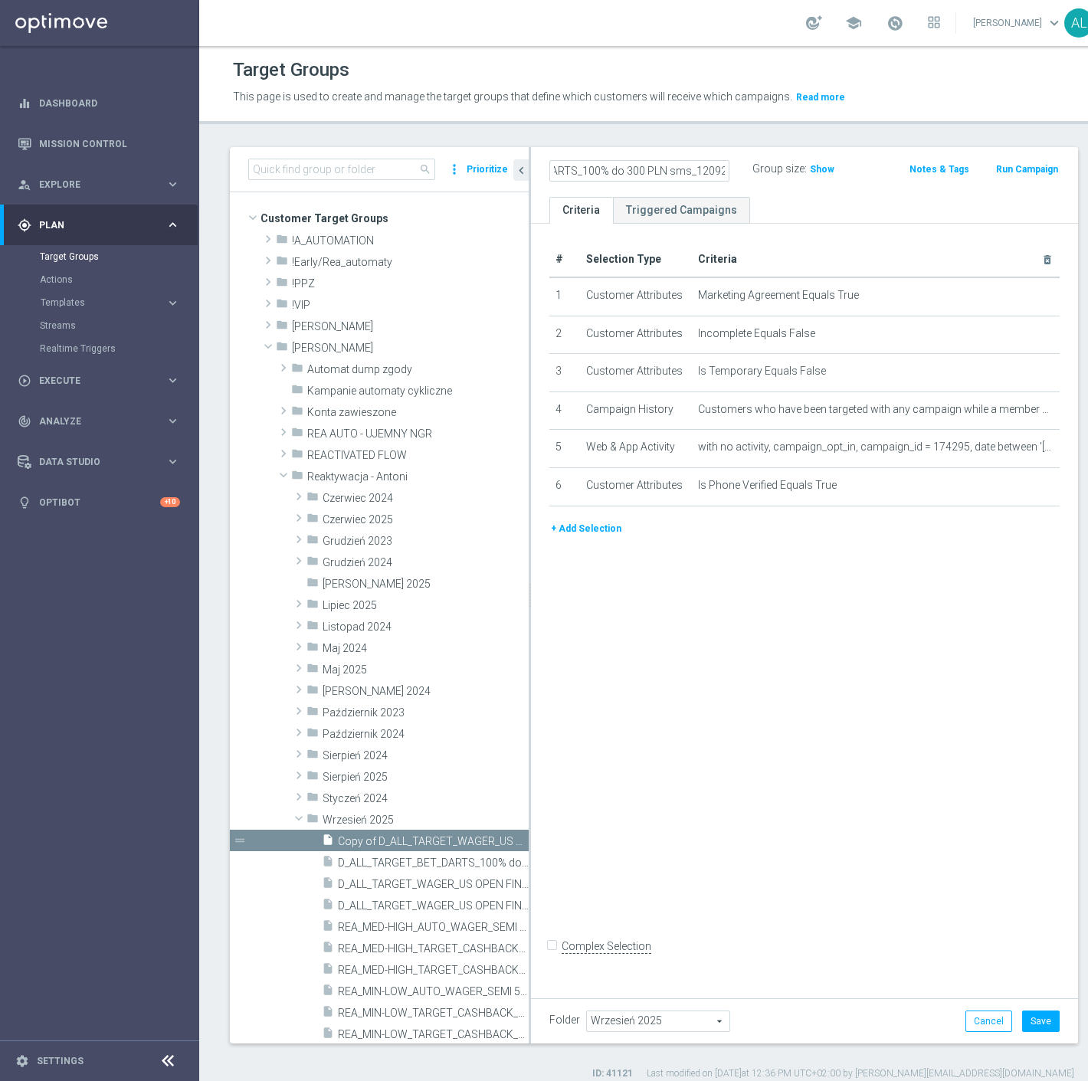
click at [716, 537] on div "+ Add Selection" at bounding box center [804, 528] width 533 height 17
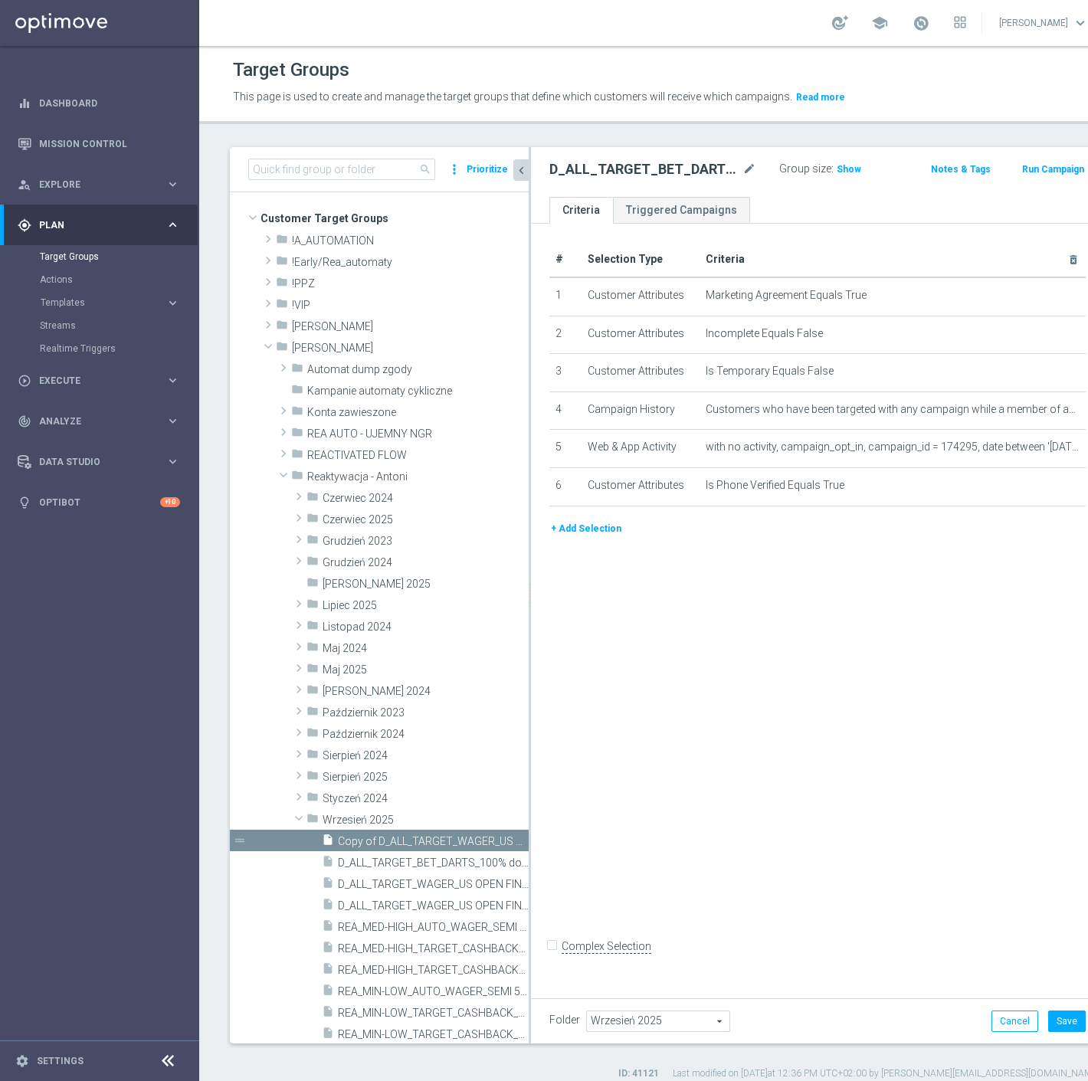
click at [523, 169] on icon "chevron_left" at bounding box center [521, 170] width 15 height 15
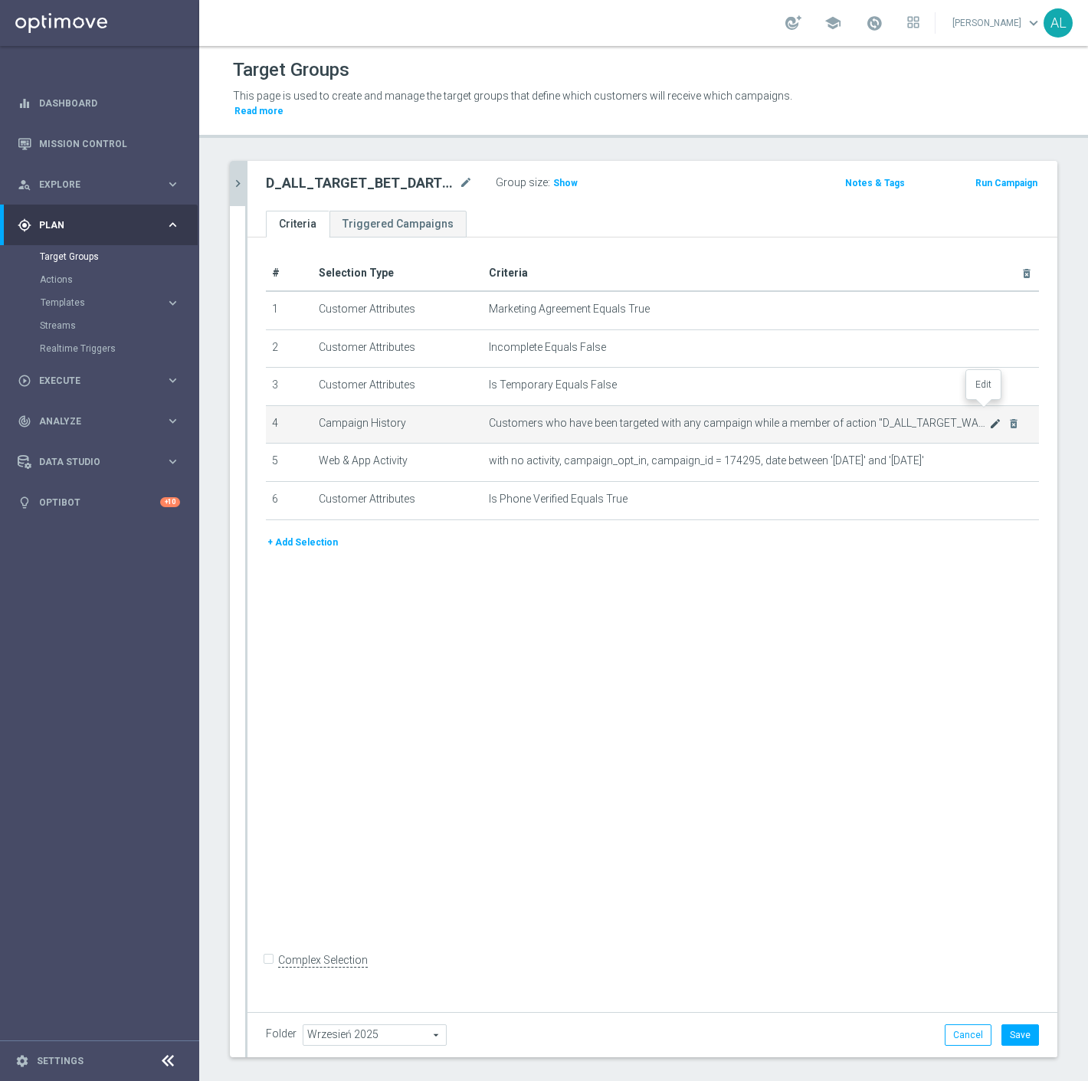
click at [989, 417] on icon "mode_edit" at bounding box center [995, 423] width 12 height 12
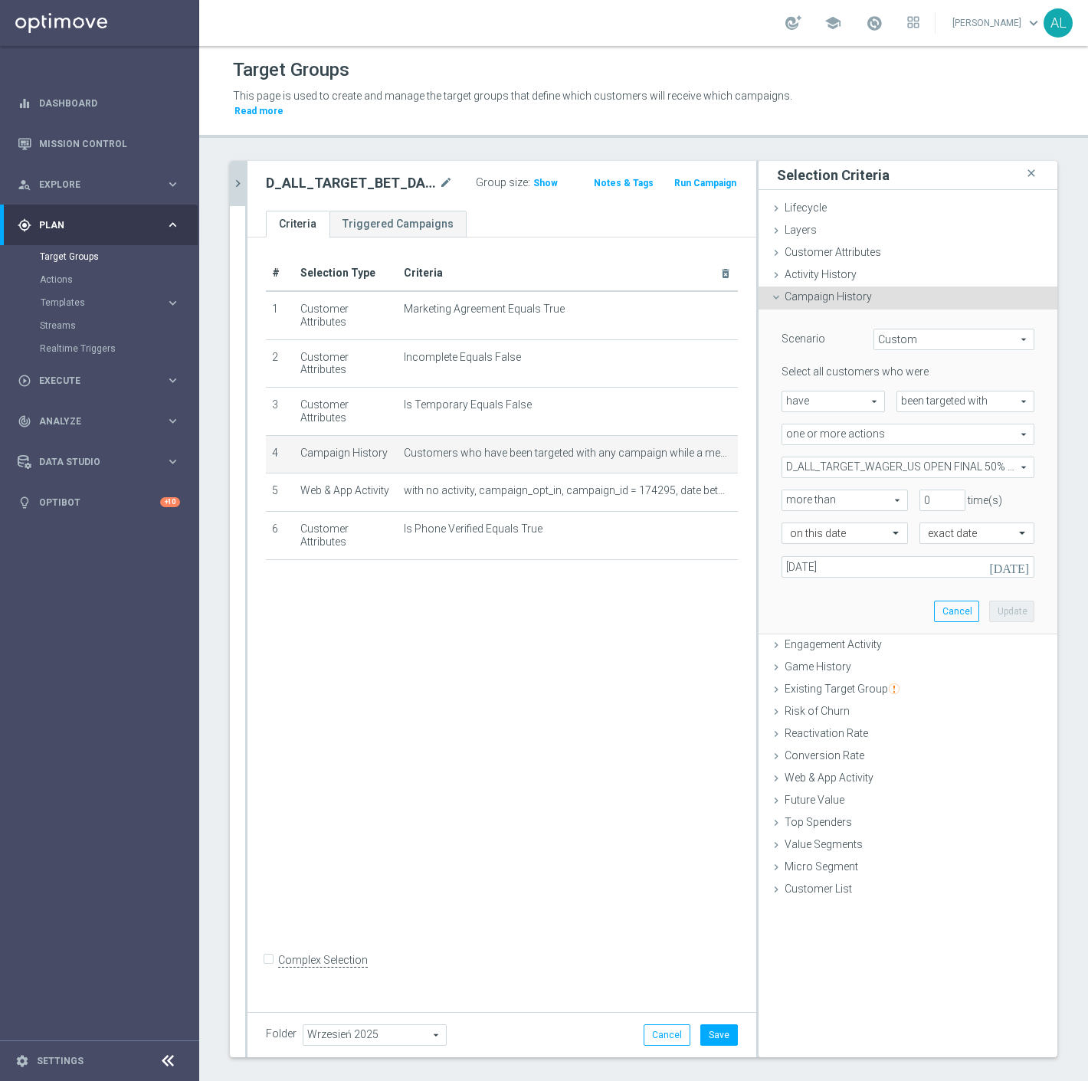
click at [858, 463] on div "D_ALL_TARGET_WAGER_US OPEN FINAL 50% do 300 PLN_010925 D_ALL_TARGET_WAGER_US OP…" at bounding box center [907, 467] width 253 height 21
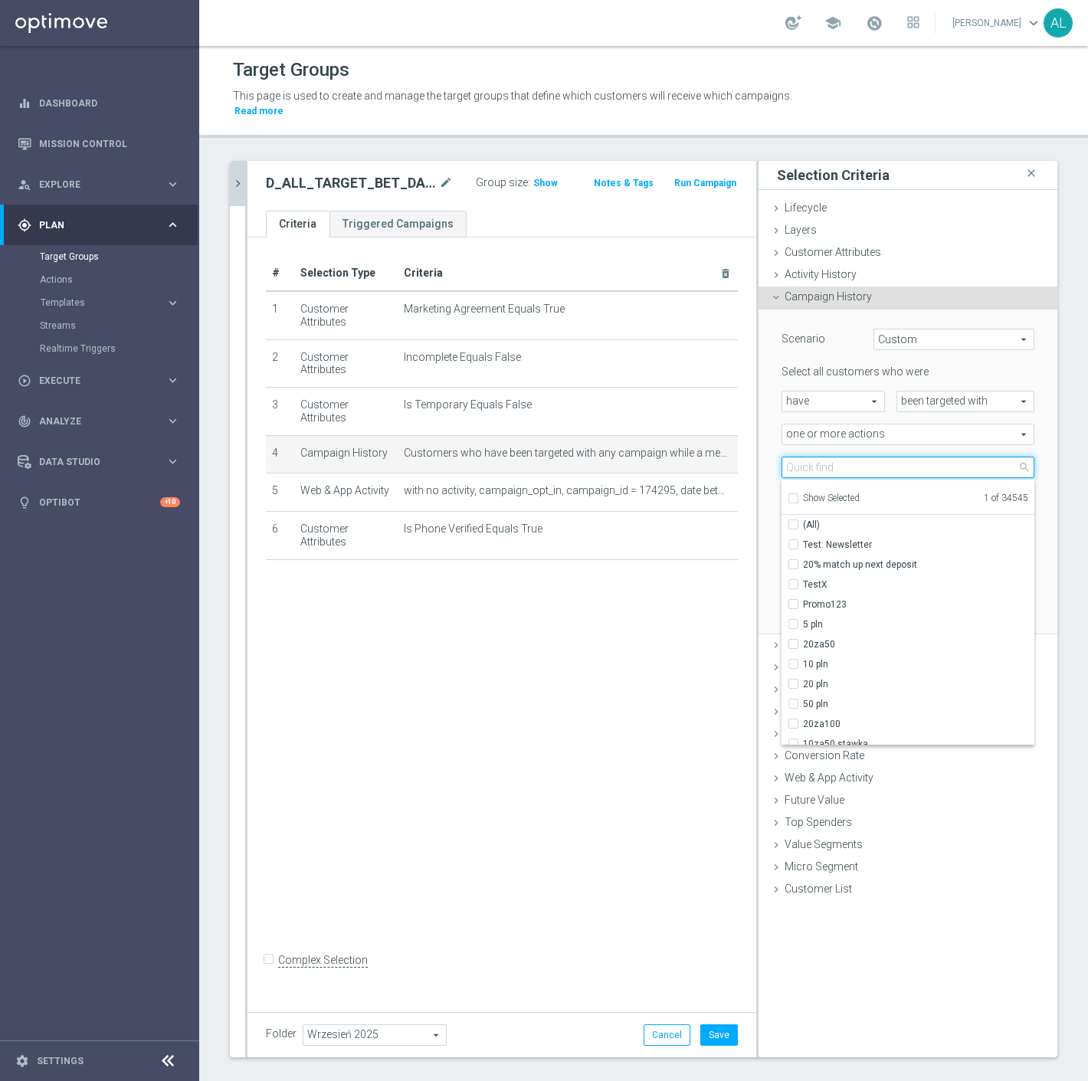
click at [848, 457] on input "search" at bounding box center [907, 467] width 253 height 21
click at [831, 493] on span "Show Selected" at bounding box center [831, 498] width 57 height 11
click at [797, 496] on input "Show Selected" at bounding box center [792, 501] width 10 height 10
checkbox input "true"
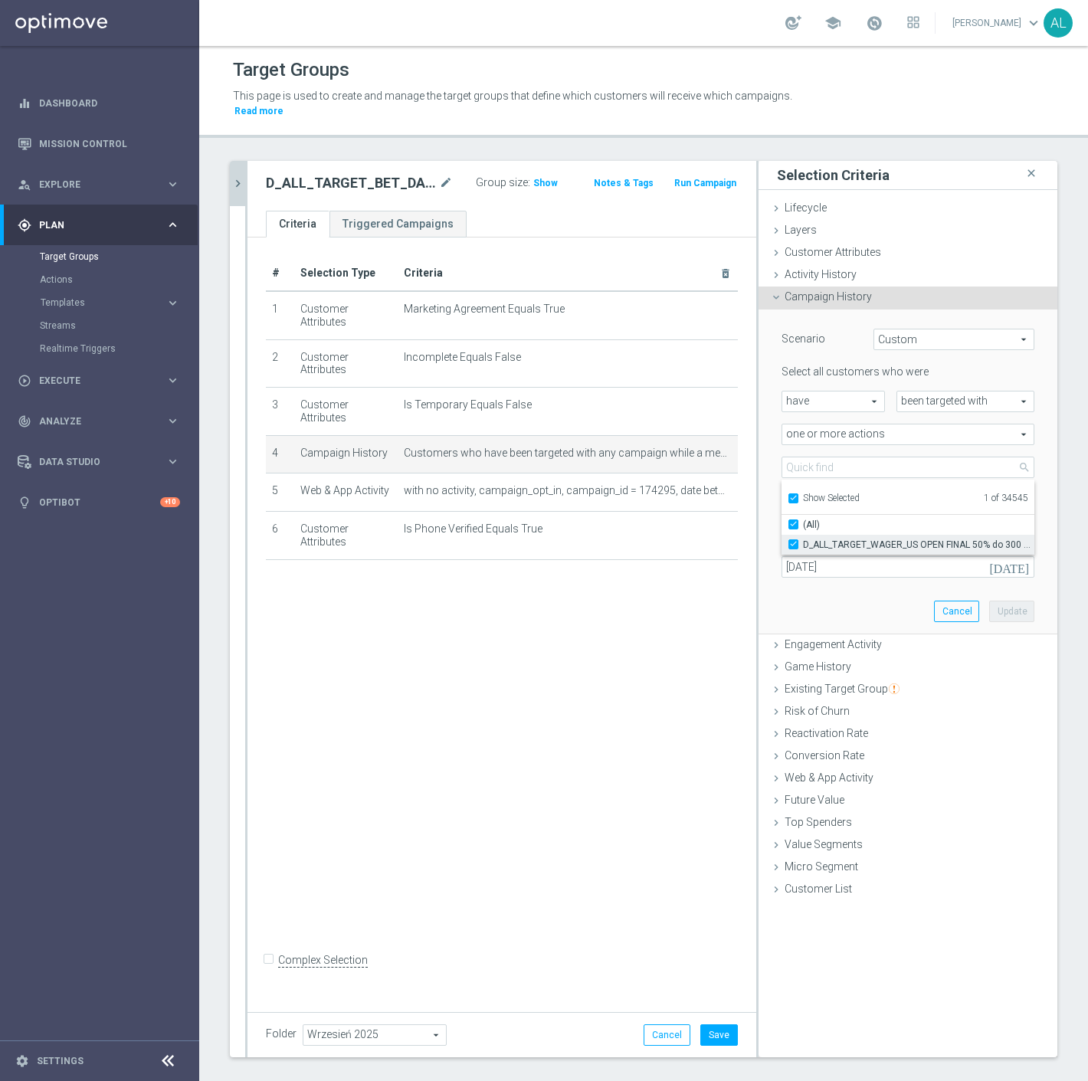
click at [830, 537] on label "D_ALL_TARGET_WAGER_US OPEN FINAL 50% do 300 PLN_010925" at bounding box center [918, 545] width 231 height 20
click at [803, 539] on input "D_ALL_TARGET_WAGER_US OPEN FINAL 50% do 300 PLN_010925" at bounding box center [798, 544] width 10 height 10
checkbox input "false"
type input "Select Action"
checkbox input "false"
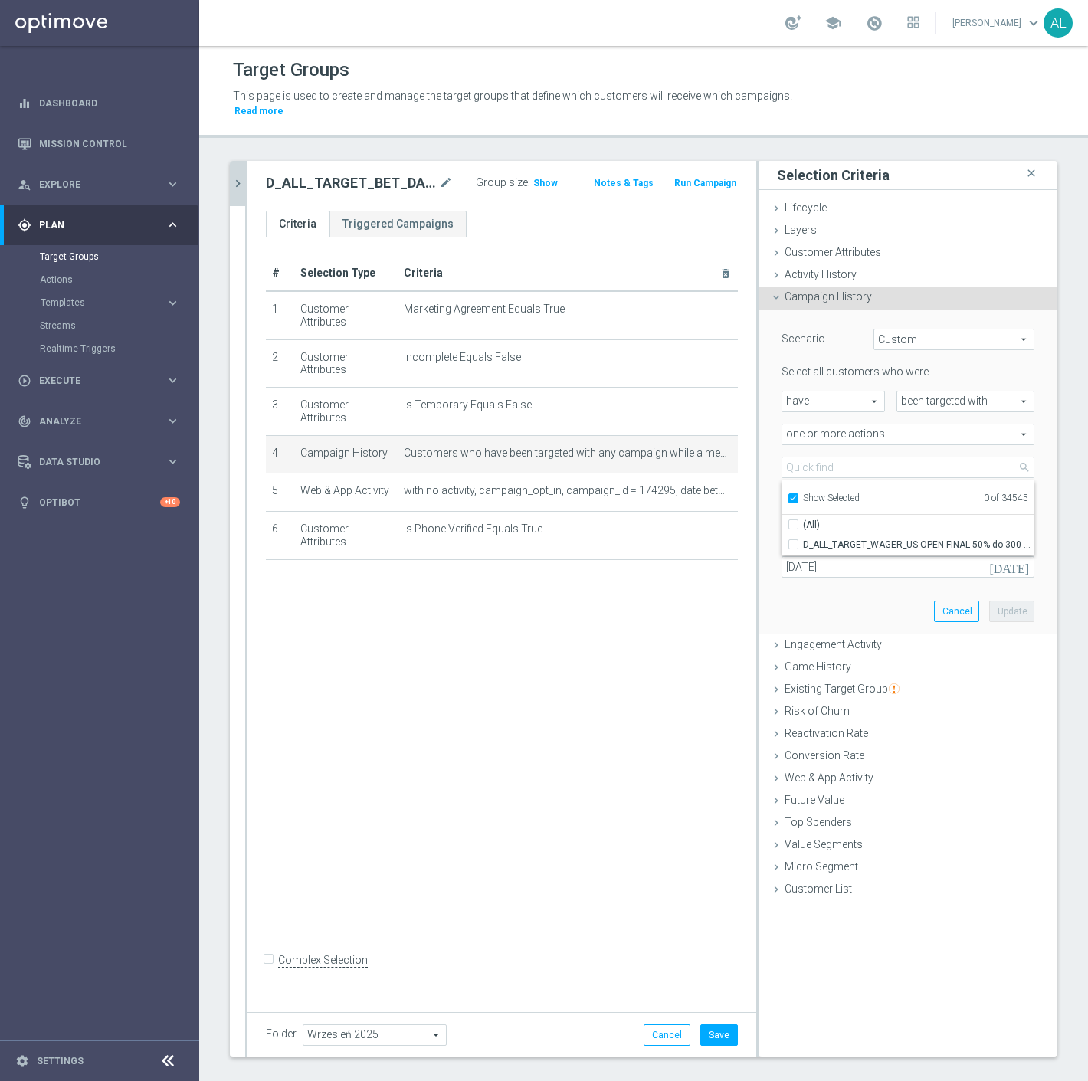
click at [815, 487] on div "Show Selected" at bounding box center [823, 496] width 72 height 19
click at [810, 493] on span "Show Selected" at bounding box center [831, 498] width 57 height 11
click at [797, 496] on input "Show Selected" at bounding box center [792, 501] width 10 height 10
checkbox input "false"
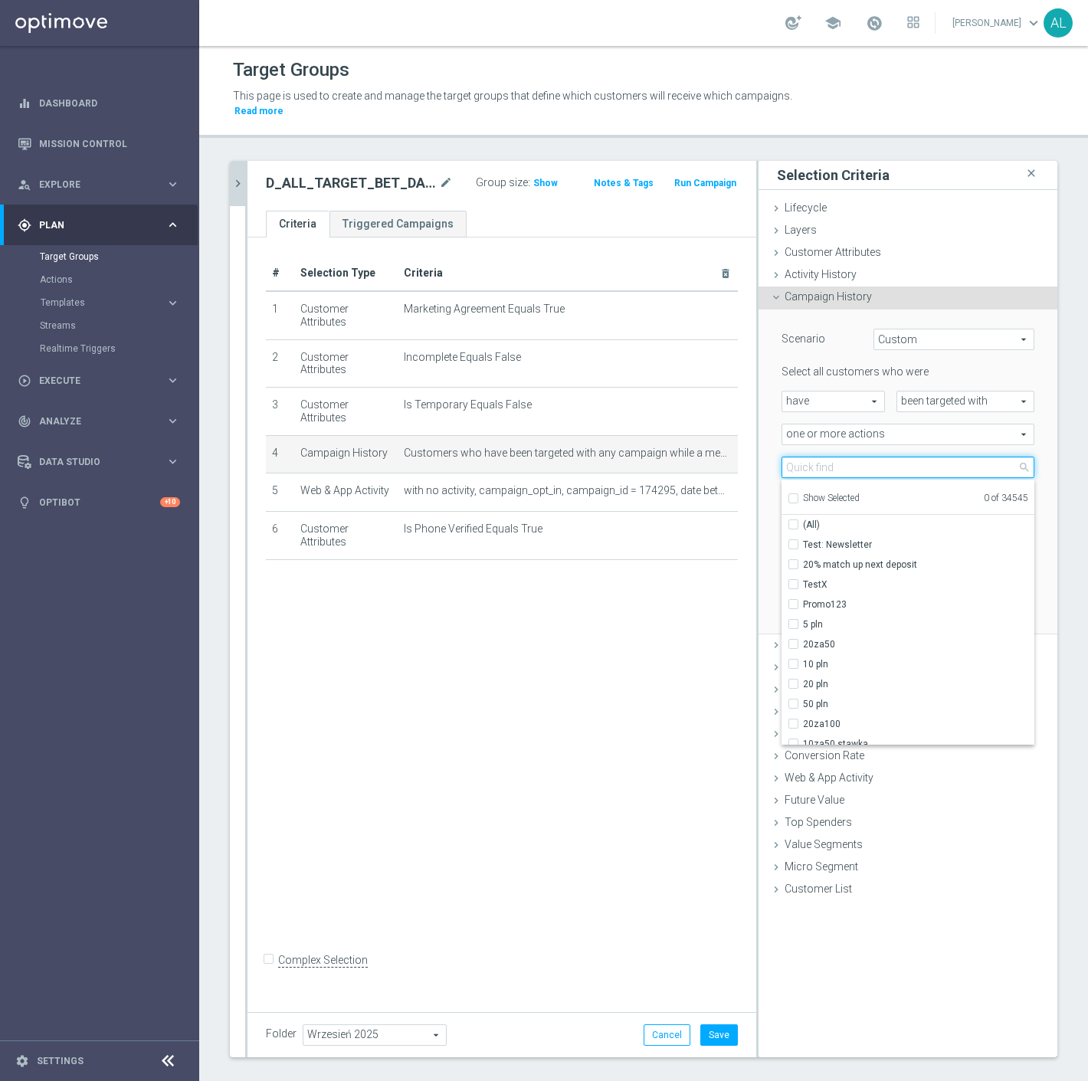
click at [821, 460] on input "search" at bounding box center [907, 467] width 253 height 21
paste input "D_ALL_TARGET_BET_DARTS_100% do 300 PLN_120925"
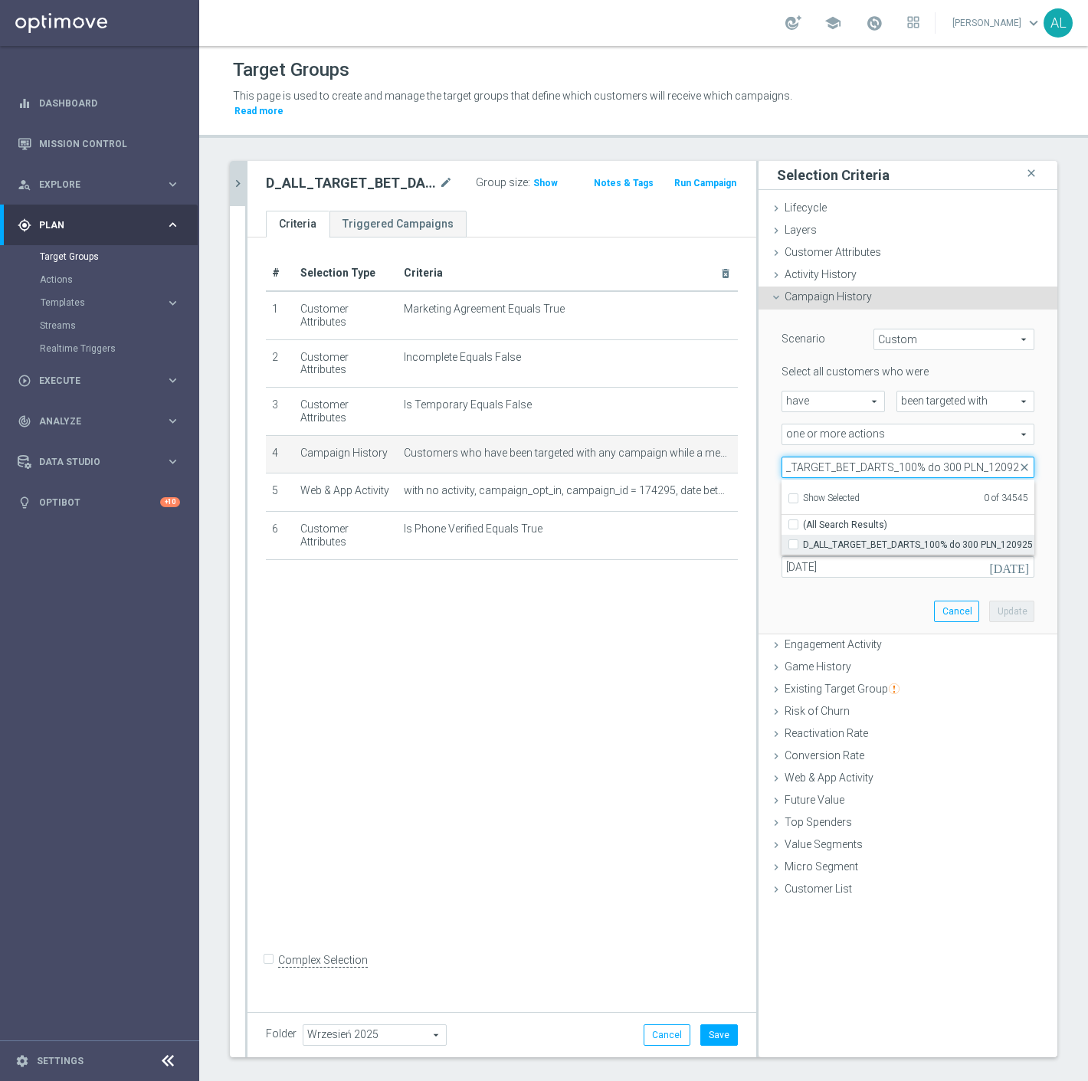
type input "D_ALL_TARGET_BET_DARTS_100% do 300 PLN_120925"
click at [881, 539] on span "D_ALL_TARGET_BET_DARTS_100% do 300 PLN_120925" at bounding box center [918, 545] width 231 height 12
click at [803, 539] on input "D_ALL_TARGET_BET_DARTS_100% do 300 PLN_120925" at bounding box center [798, 544] width 10 height 10
checkbox input "true"
type input "D_ALL_TARGET_BET_DARTS_100% do 300 PLN_120925"
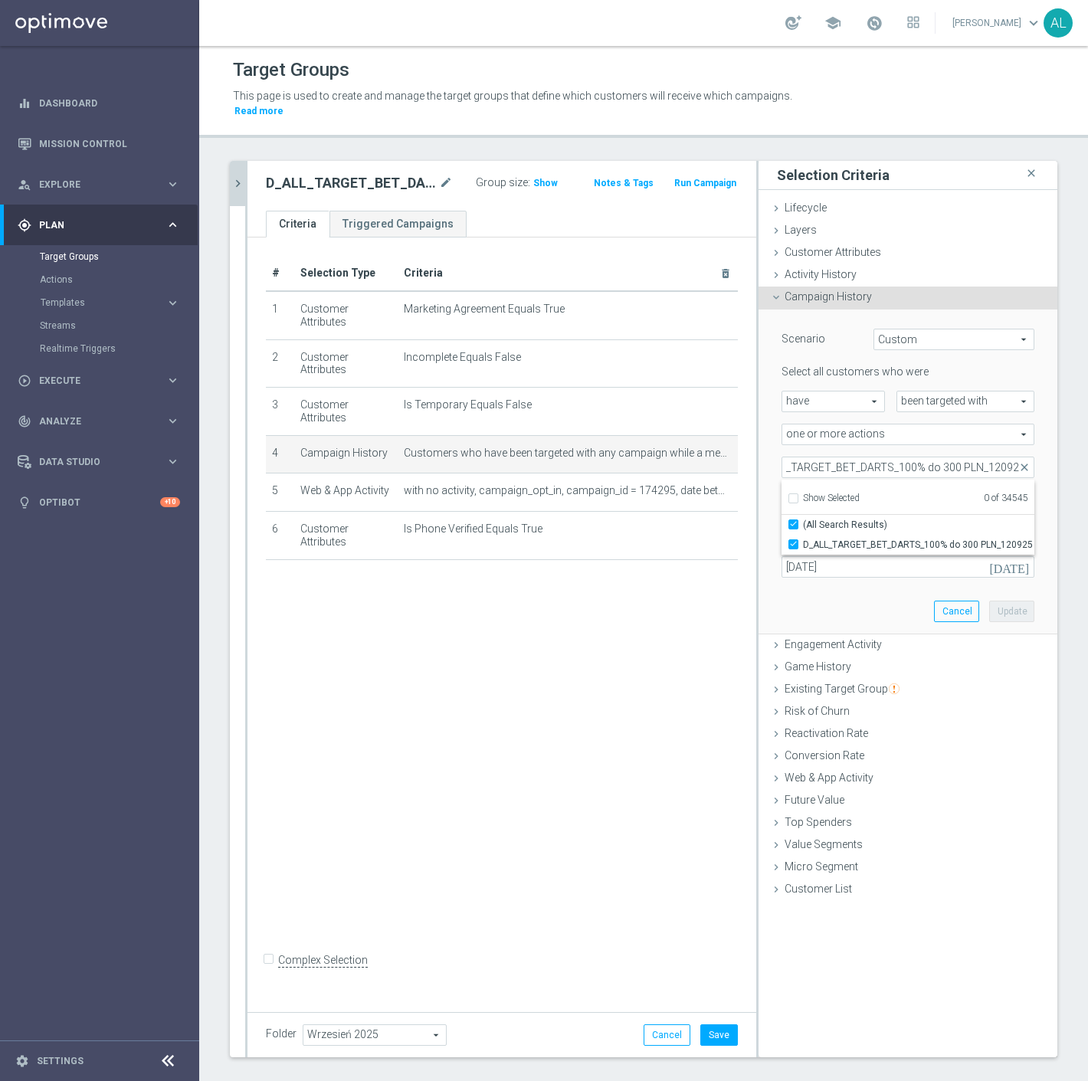
checkbox input "true"
click at [859, 587] on div "Scenario Custom Custom arrow_drop_down search Select all customers who were hav…" at bounding box center [908, 471] width 276 height 324
click at [836, 556] on input "01 Sep 2025" at bounding box center [907, 566] width 253 height 21
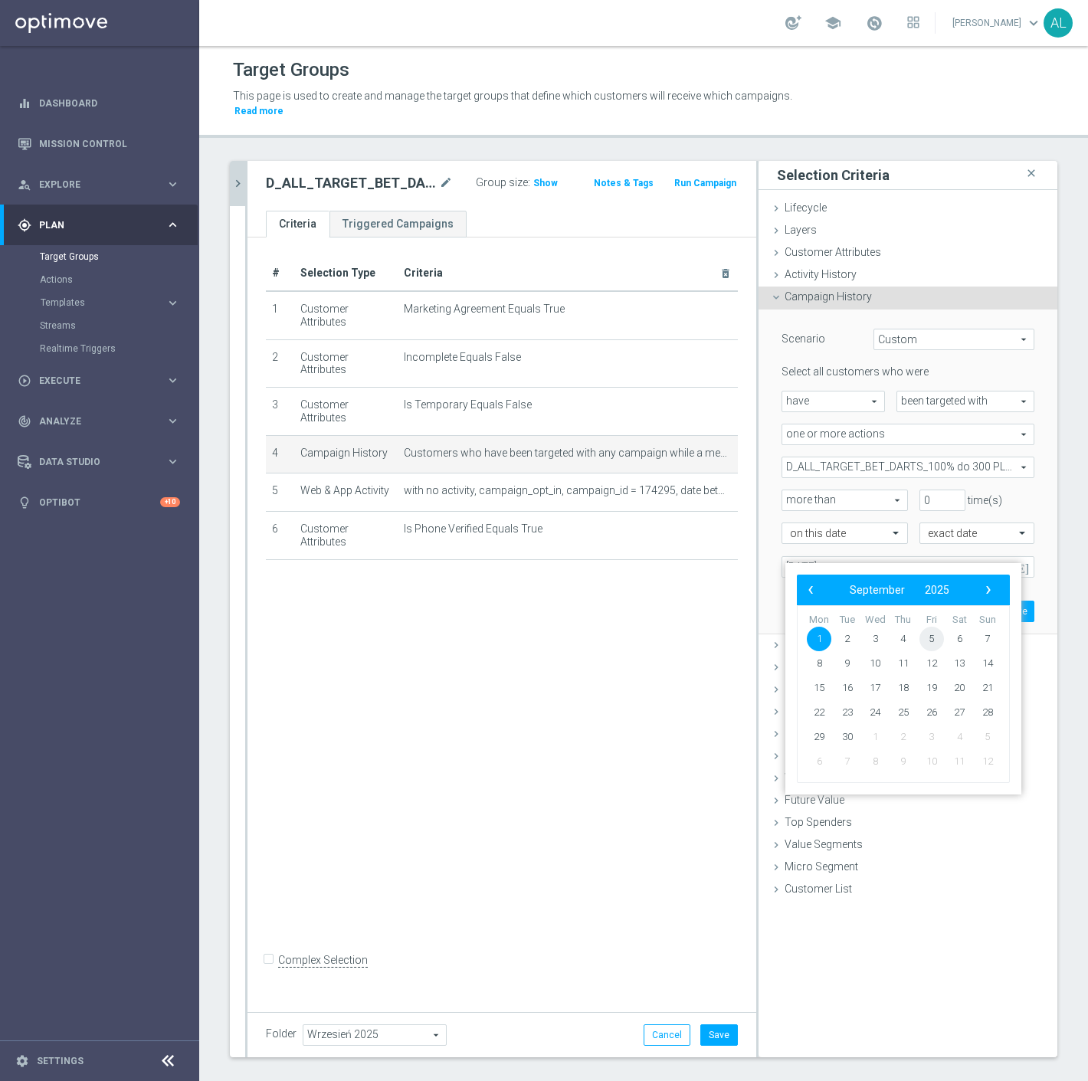
click at [935, 633] on span "5" at bounding box center [931, 639] width 25 height 25
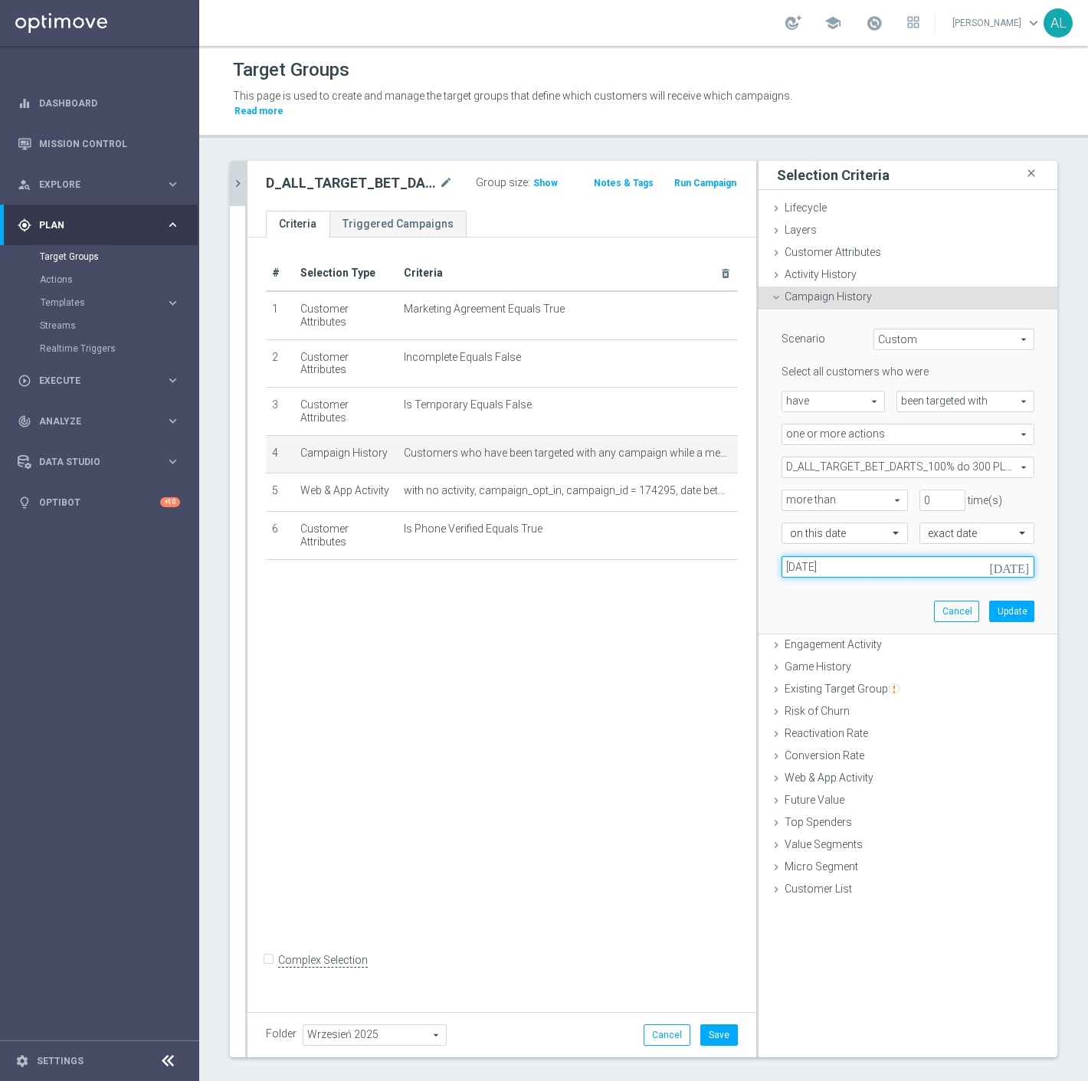
click at [897, 556] on input "05 Sep 2025" at bounding box center [907, 566] width 253 height 21
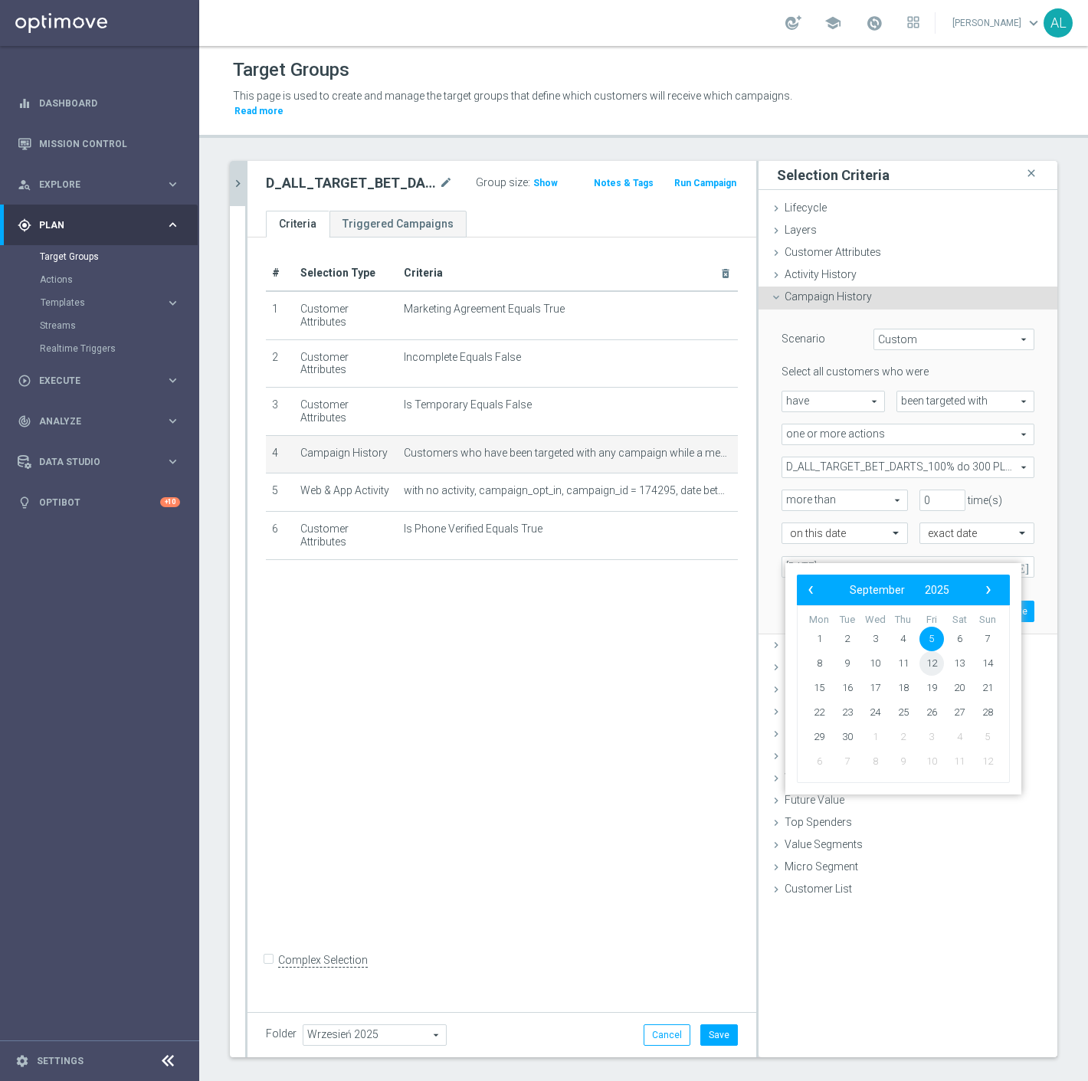
click at [938, 660] on span "12" at bounding box center [931, 663] width 25 height 25
type input "12 Sep 2025"
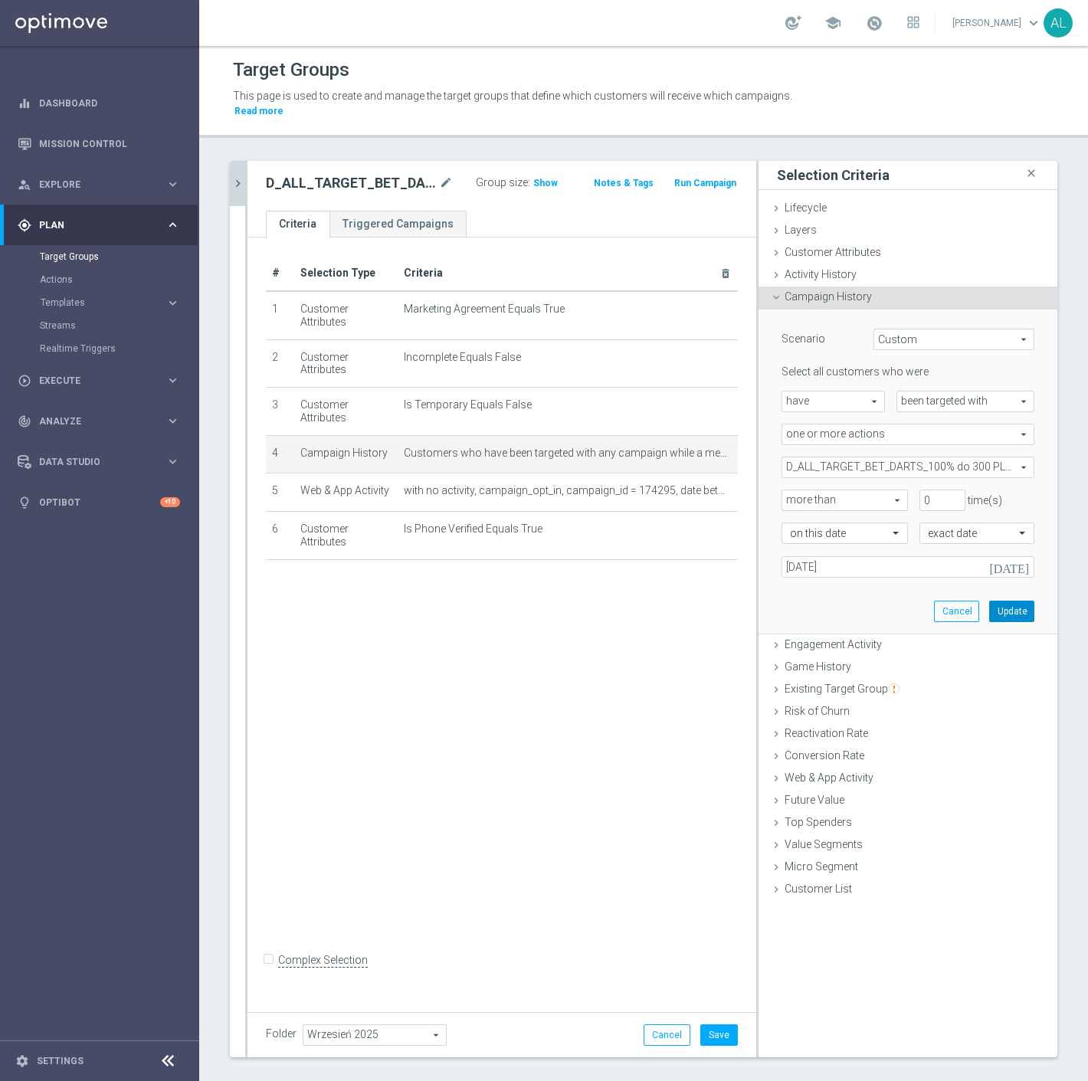
click at [989, 601] on button "Update" at bounding box center [1011, 611] width 45 height 21
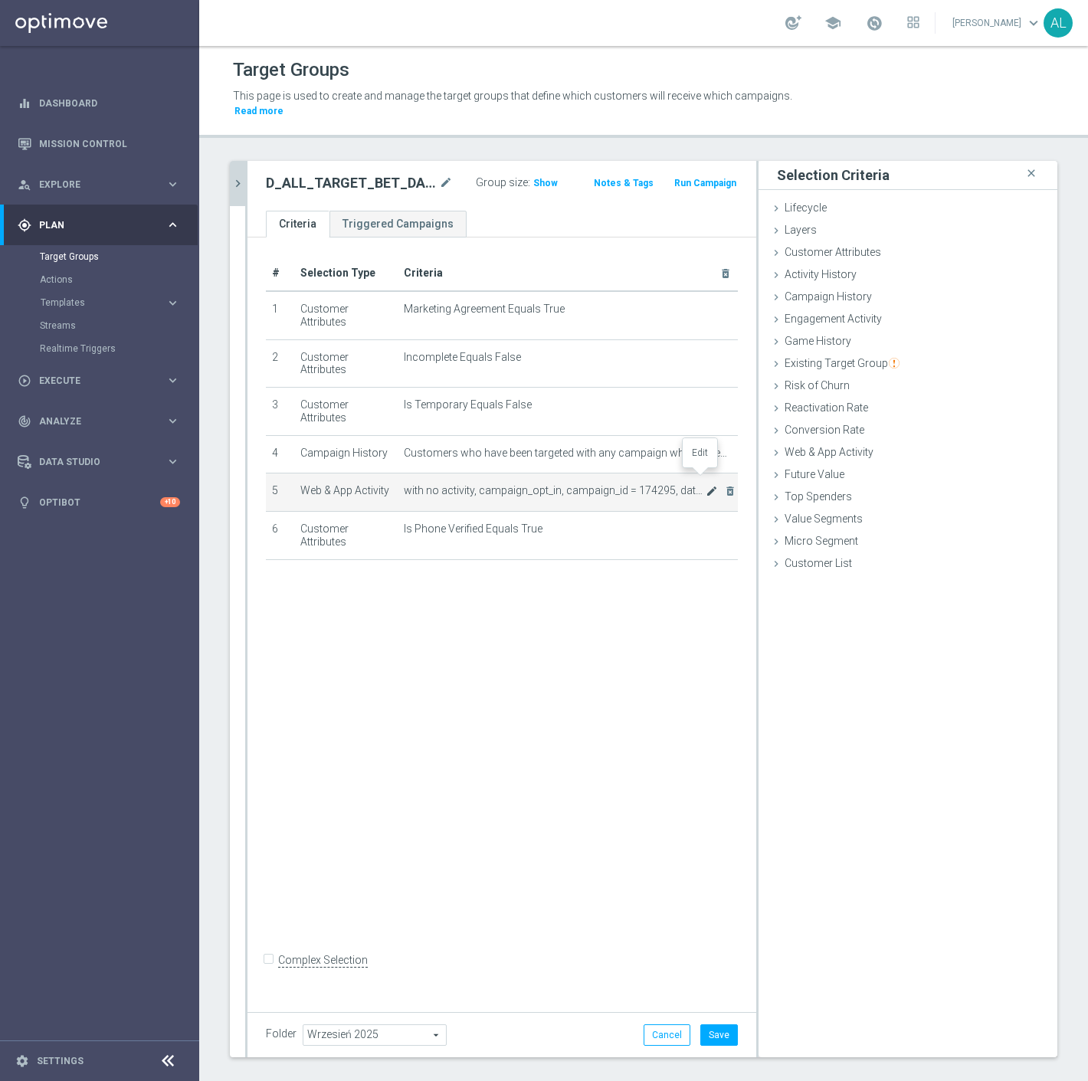
click at [705, 485] on icon "mode_edit" at bounding box center [711, 491] width 12 height 12
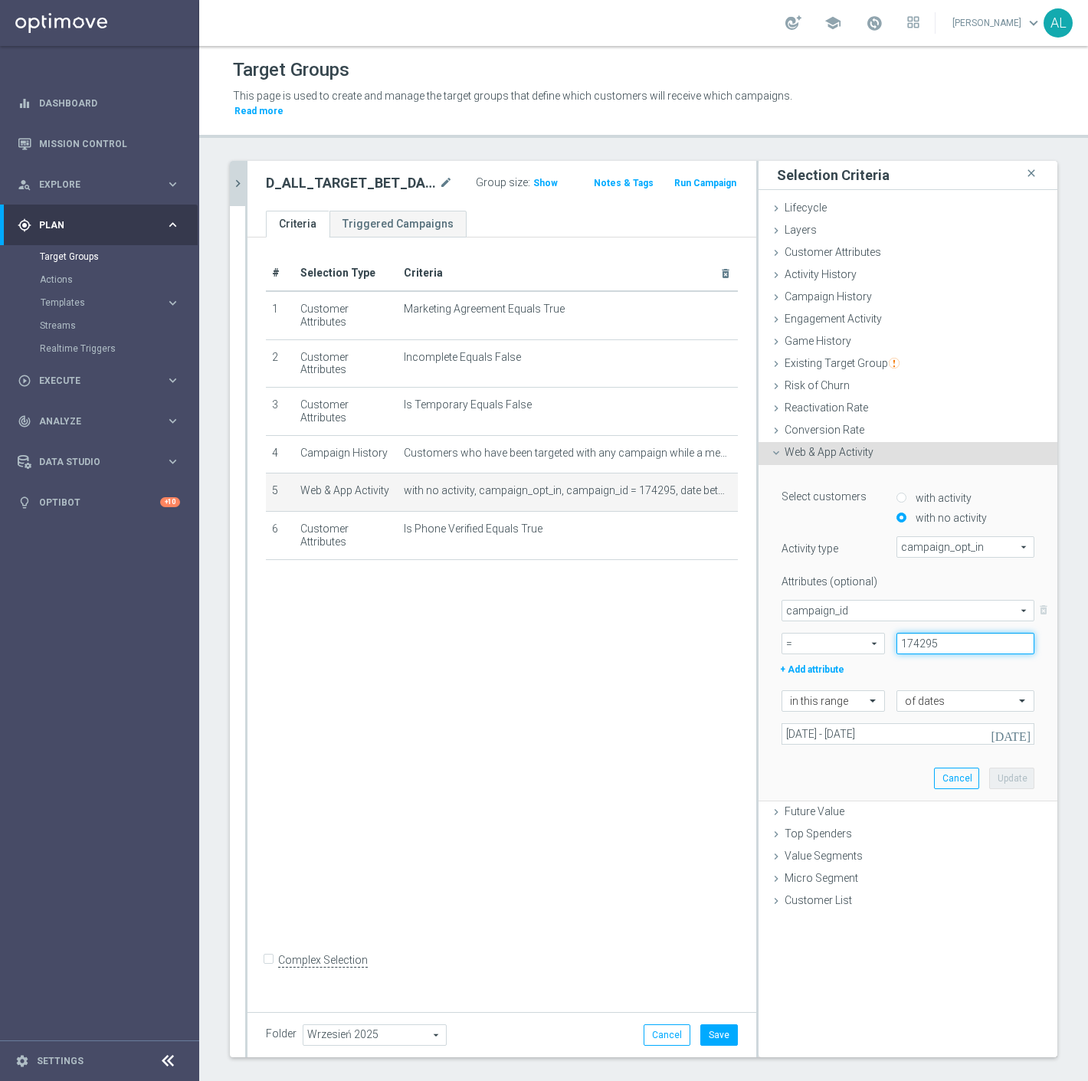
drag, startPoint x: 933, startPoint y: 637, endPoint x: 935, endPoint y: 629, distance: 8.6
click at [933, 637] on input "174295" at bounding box center [965, 643] width 138 height 21
click at [933, 633] on input "174295" at bounding box center [965, 643] width 138 height 21
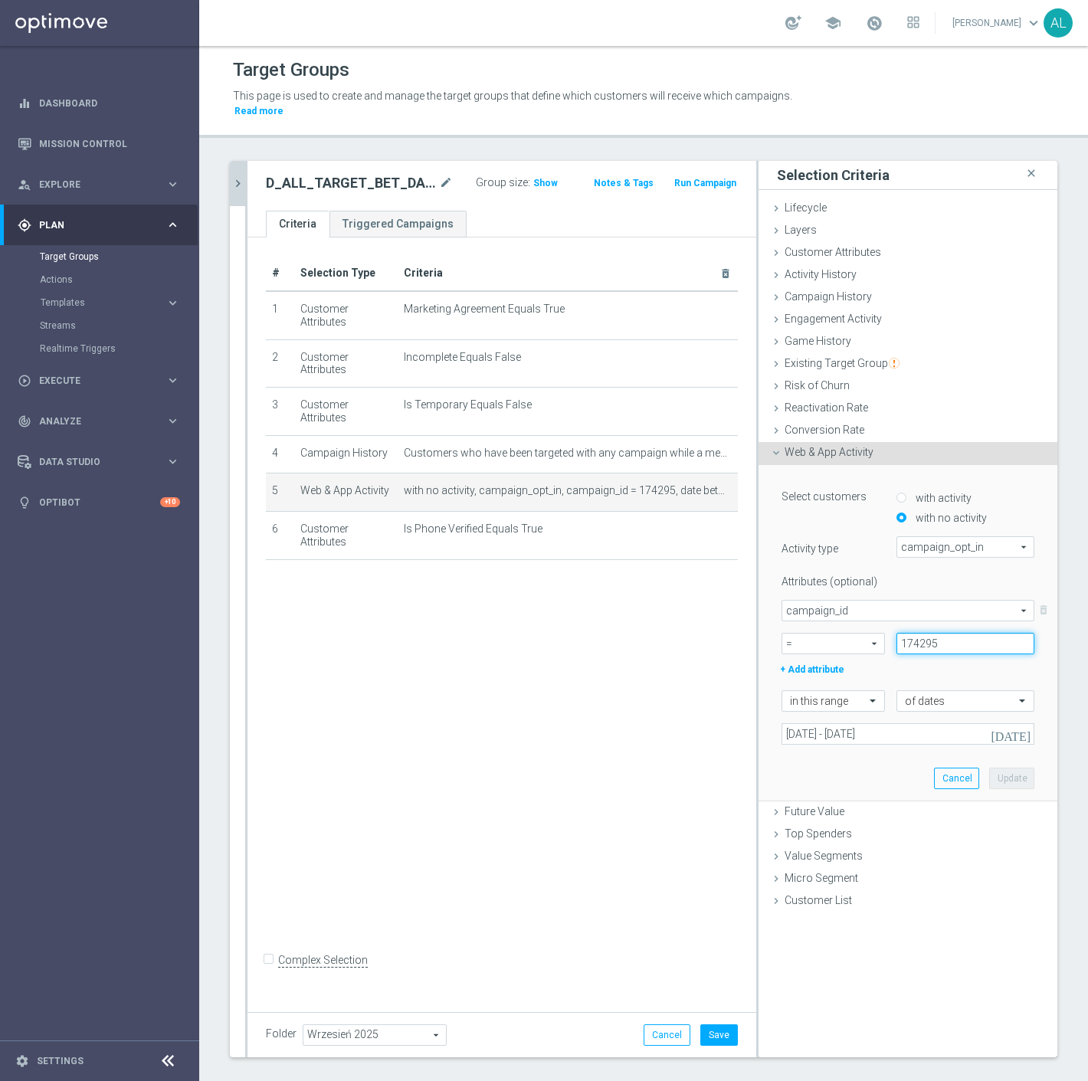
paste input "8203"
type input "178203"
click at [896, 723] on input "01 Sep 2025 - 07 Sep 2025" at bounding box center [907, 733] width 253 height 21
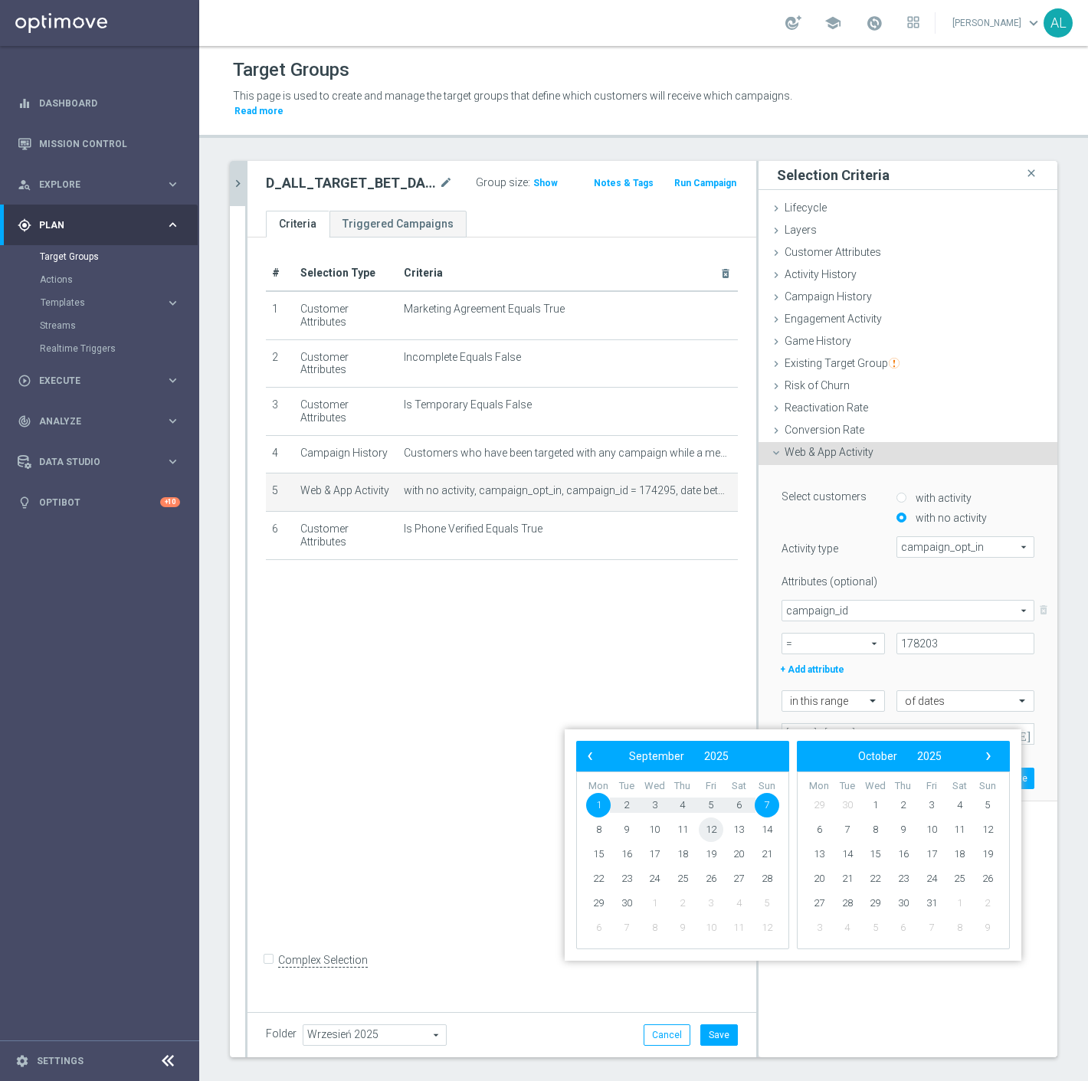
drag, startPoint x: 698, startPoint y: 833, endPoint x: 705, endPoint y: 829, distance: 8.3
click at [705, 829] on span "12" at bounding box center [711, 829] width 25 height 25
click at [769, 827] on span "14" at bounding box center [767, 829] width 25 height 25
type input "12 Sep 2025 - 14 Sep 2025"
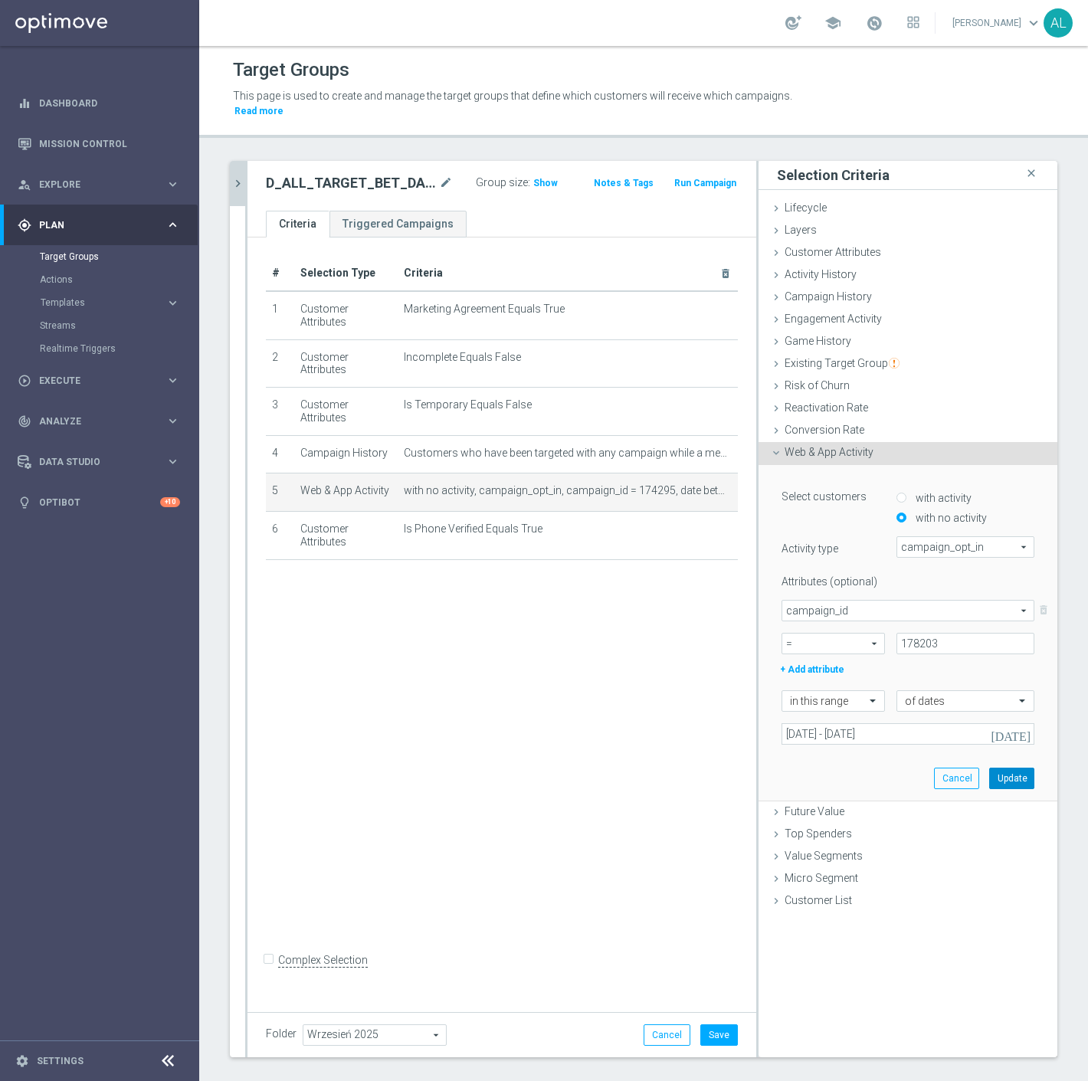
click at [989, 768] on button "Update" at bounding box center [1011, 778] width 45 height 21
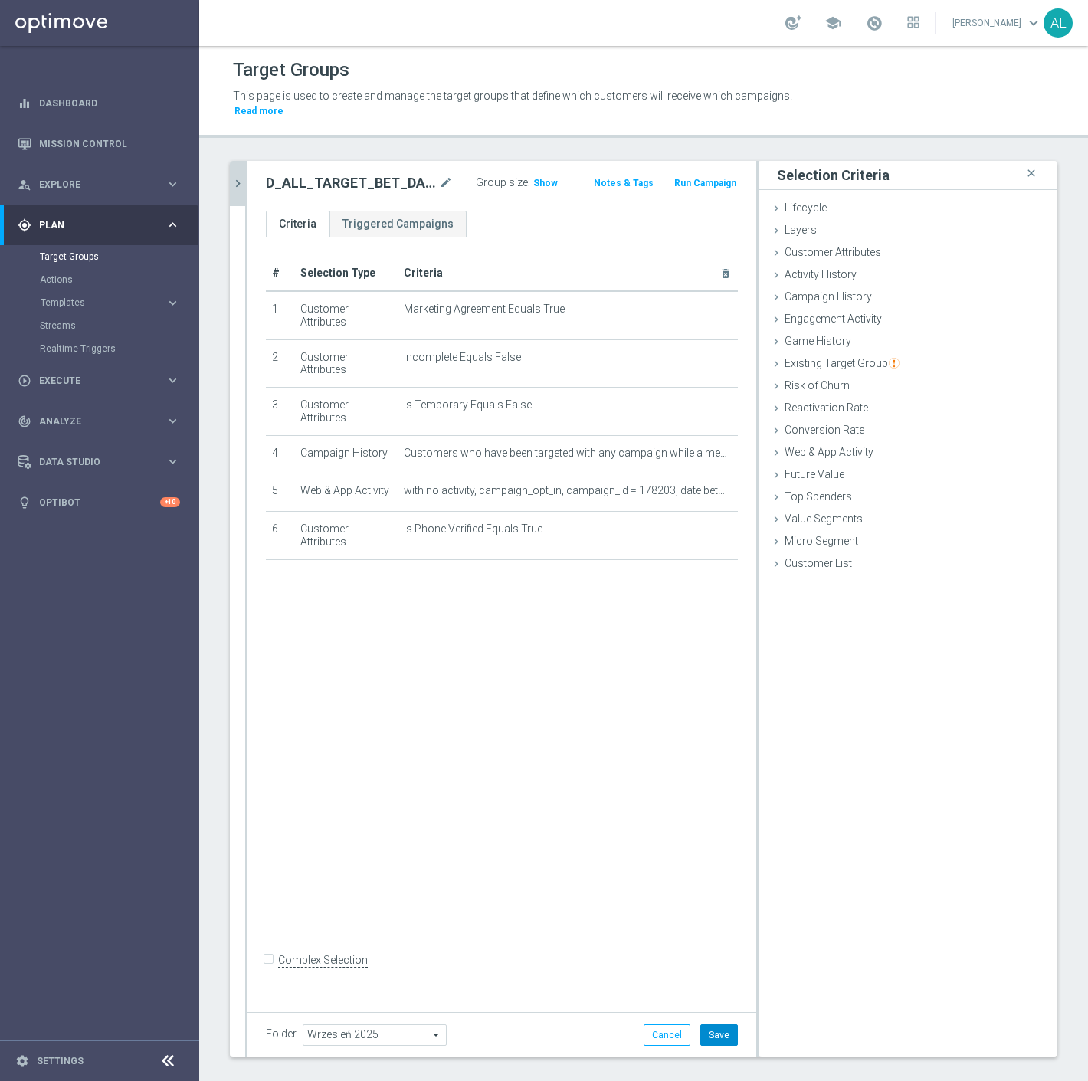
click at [720, 1024] on button "Save" at bounding box center [719, 1034] width 38 height 21
click at [241, 176] on icon "chevron_right" at bounding box center [238, 183] width 15 height 15
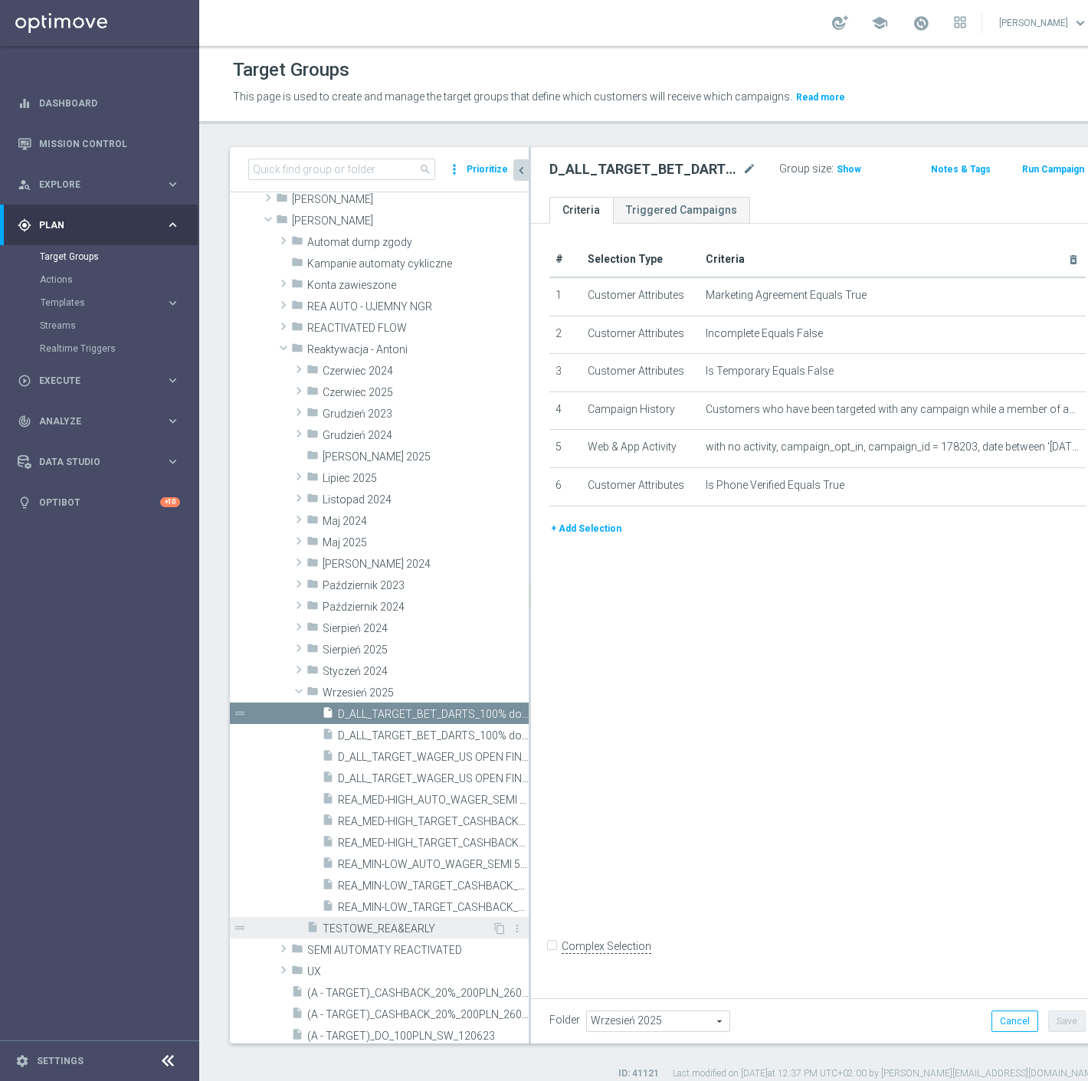
scroll to position [170, 0]
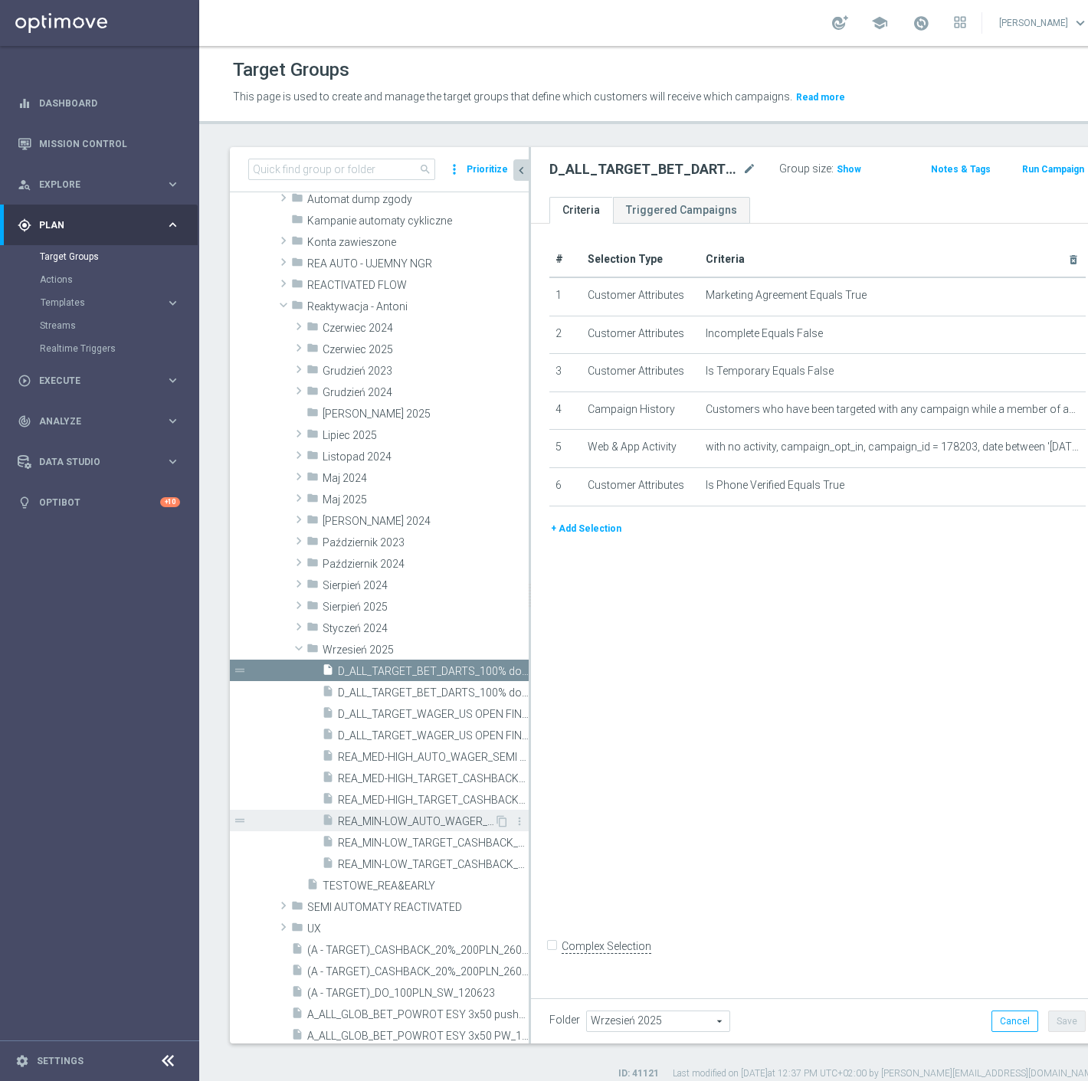
click at [435, 823] on span "REA_MIN-LOW_AUTO_WAGER_SEMI 50% do 100 PLN SMS_050925" at bounding box center [416, 821] width 156 height 13
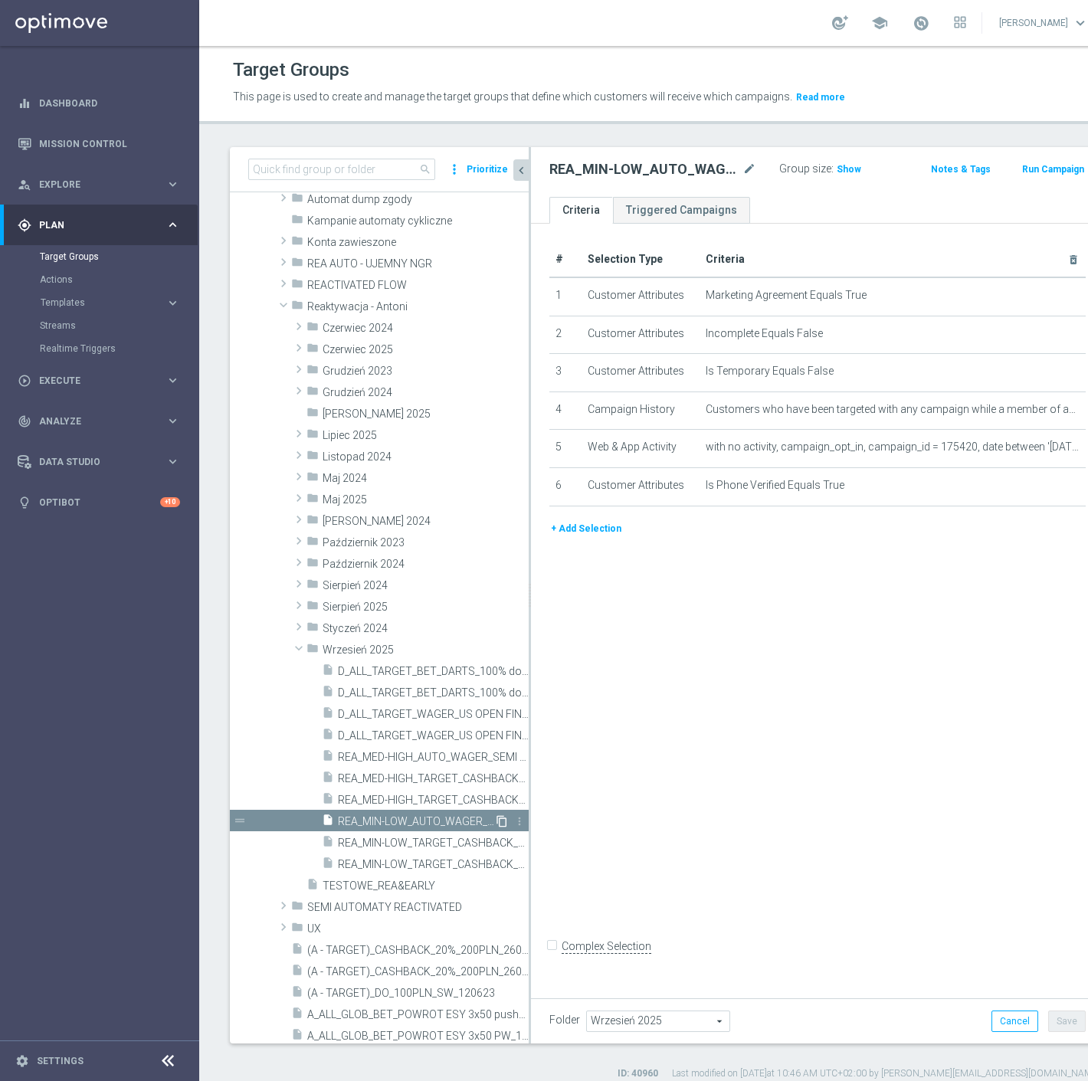
click at [496, 818] on icon "content_copy" at bounding box center [502, 821] width 12 height 12
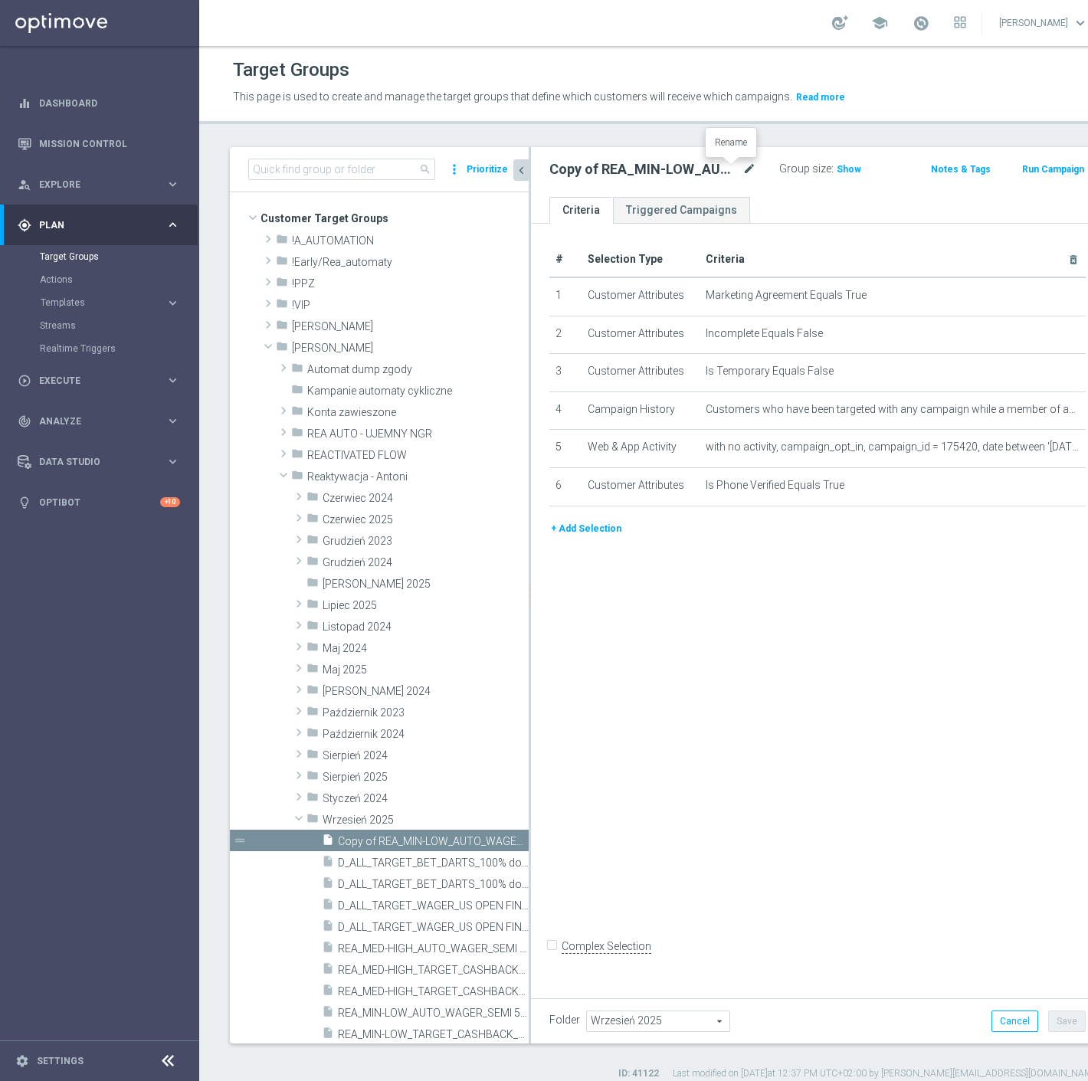
click at [742, 165] on icon "mode_edit" at bounding box center [749, 169] width 14 height 18
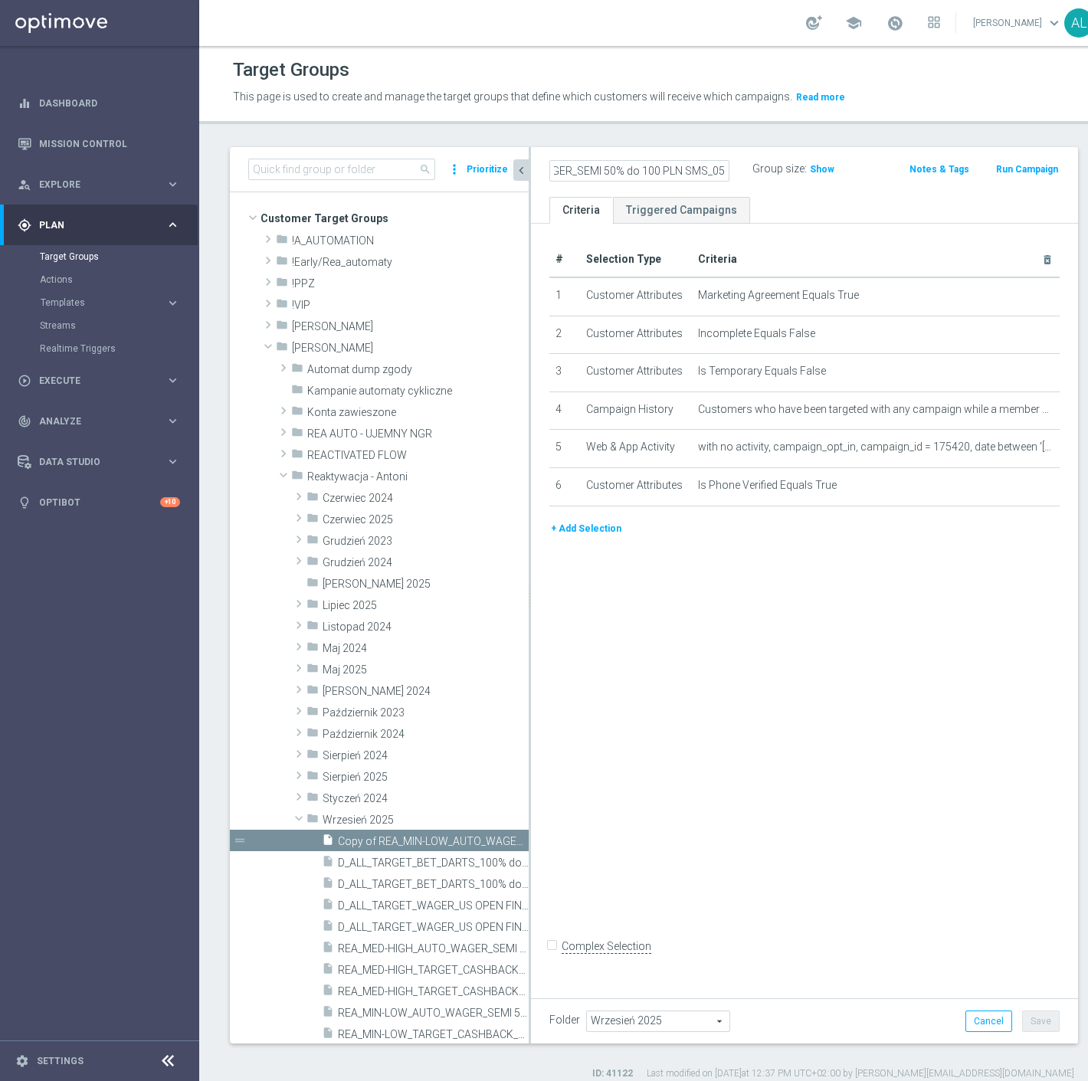
scroll to position [0, 166]
click at [662, 171] on input "REA_MIN-LOW_AUTO_WAGER_SEMI 50% do 100 PLN SMS_050925" at bounding box center [639, 170] width 180 height 21
type input "REA_MIN-LOW_AUTO_WAGER_SEMI 50% do 100 PLN push_050925"
click at [768, 594] on div "# Selection Type Criteria delete_forever 1 Customer Attributes Marketing Agreem…" at bounding box center [804, 607] width 547 height 766
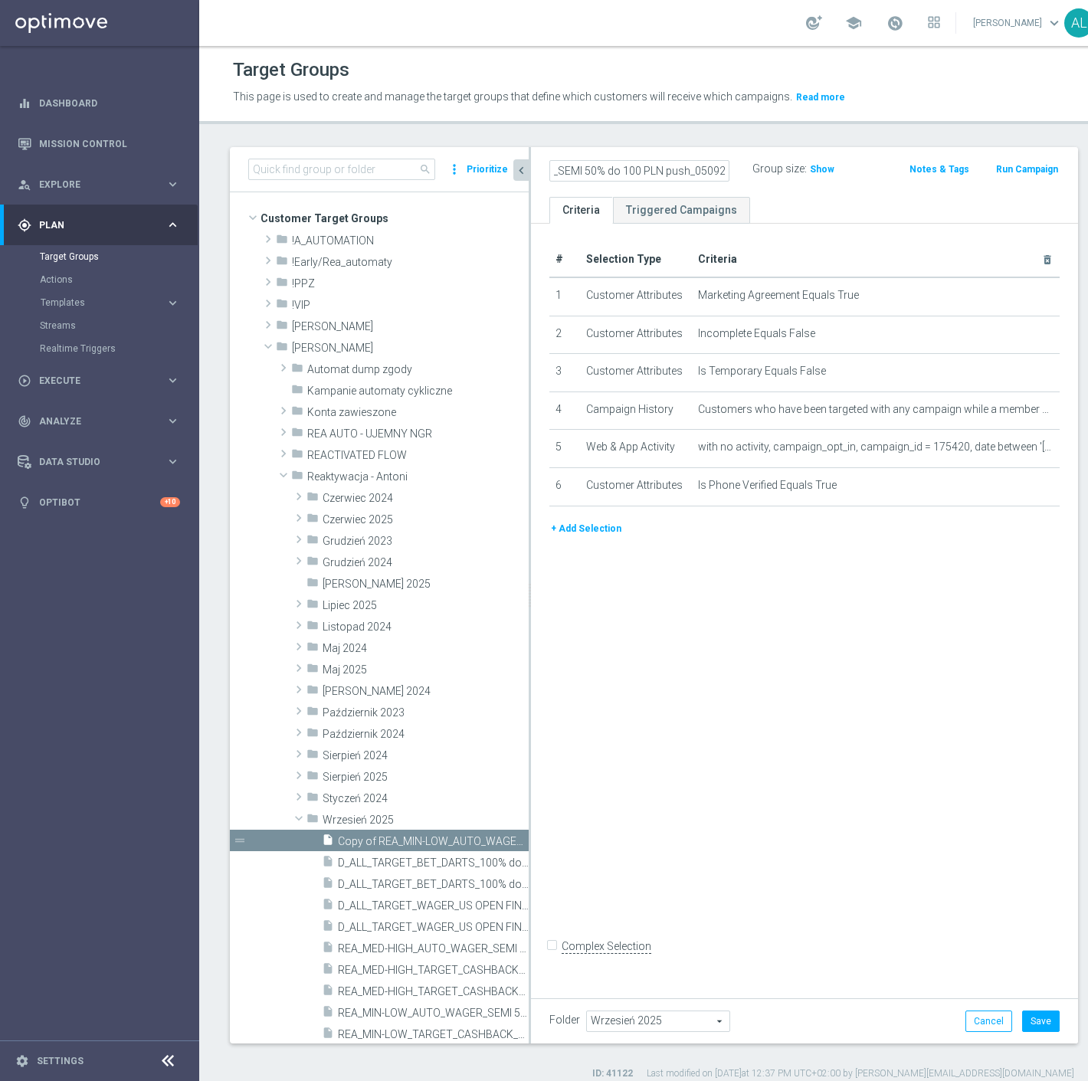
scroll to position [0, 0]
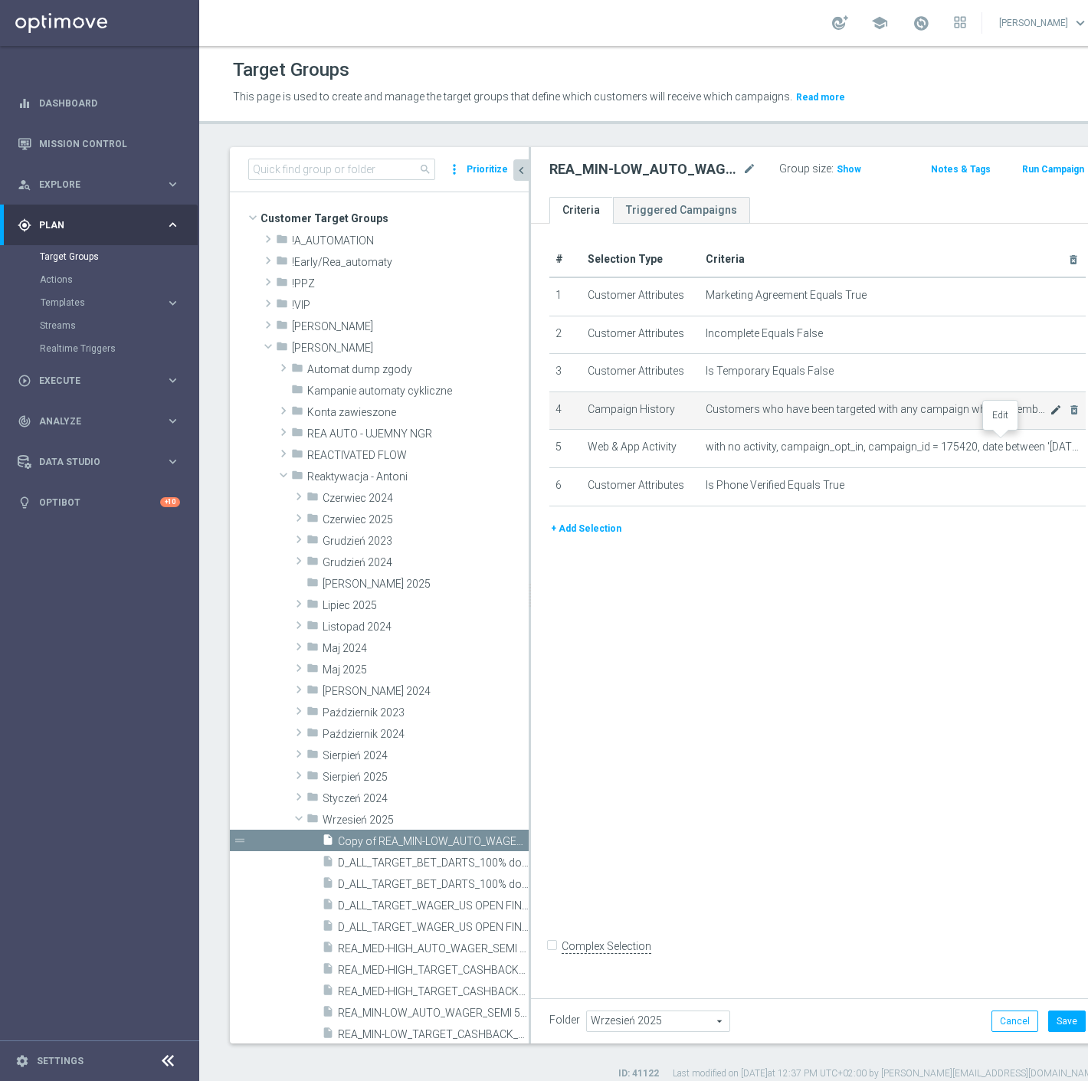
click at [1049, 416] on icon "mode_edit" at bounding box center [1055, 410] width 12 height 12
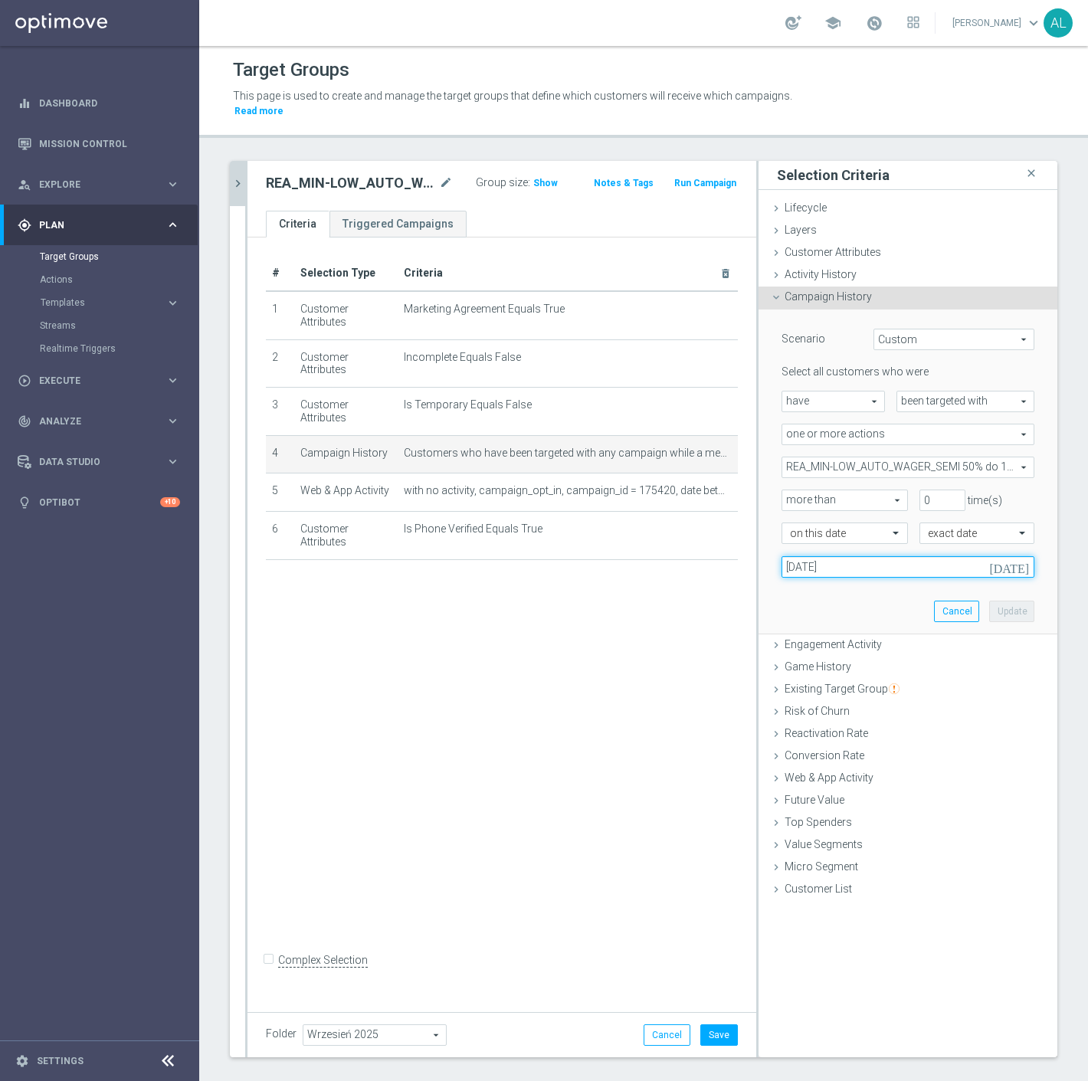
click at [843, 556] on input "05 Sep 2025" at bounding box center [907, 566] width 253 height 21
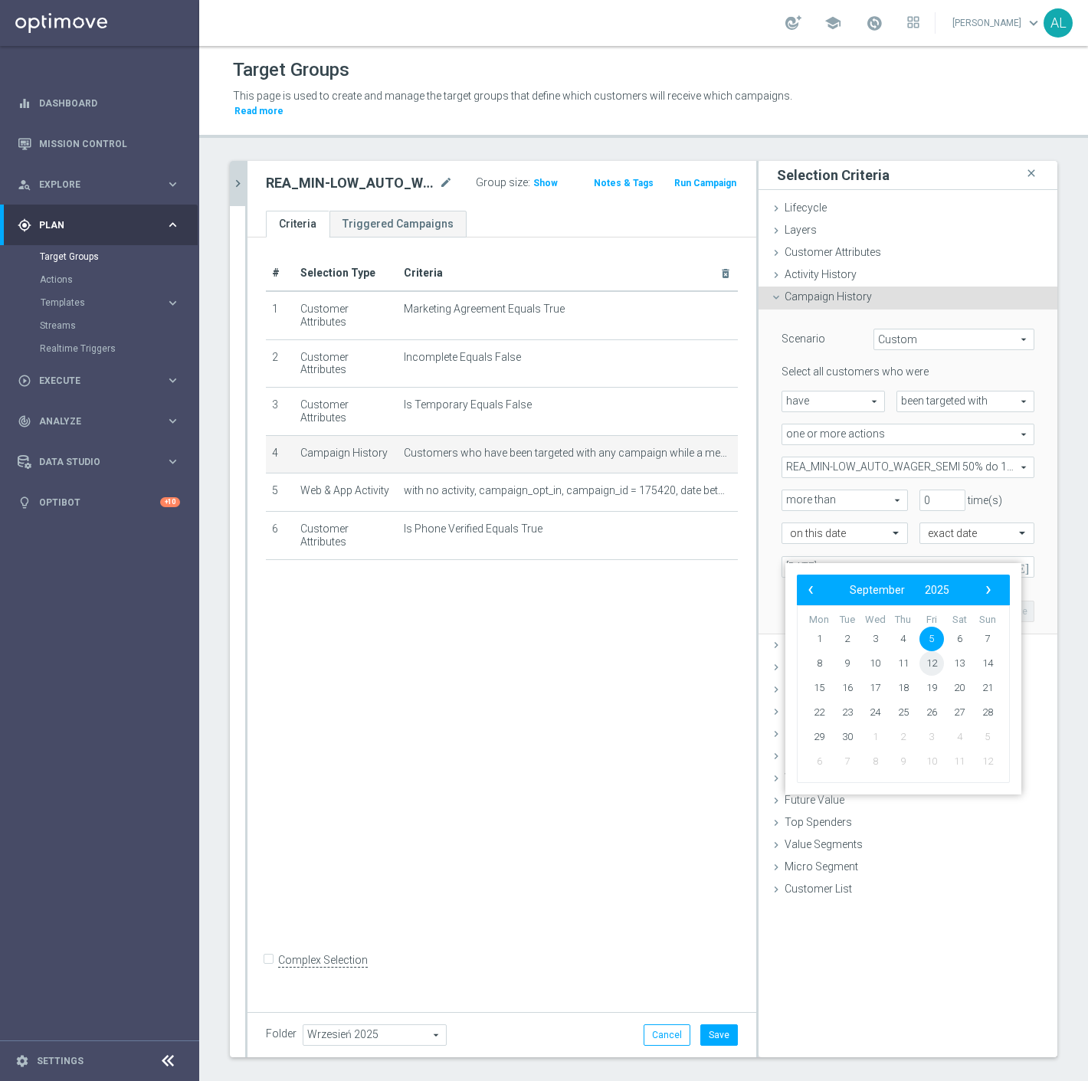
click at [933, 663] on span "12" at bounding box center [931, 663] width 25 height 25
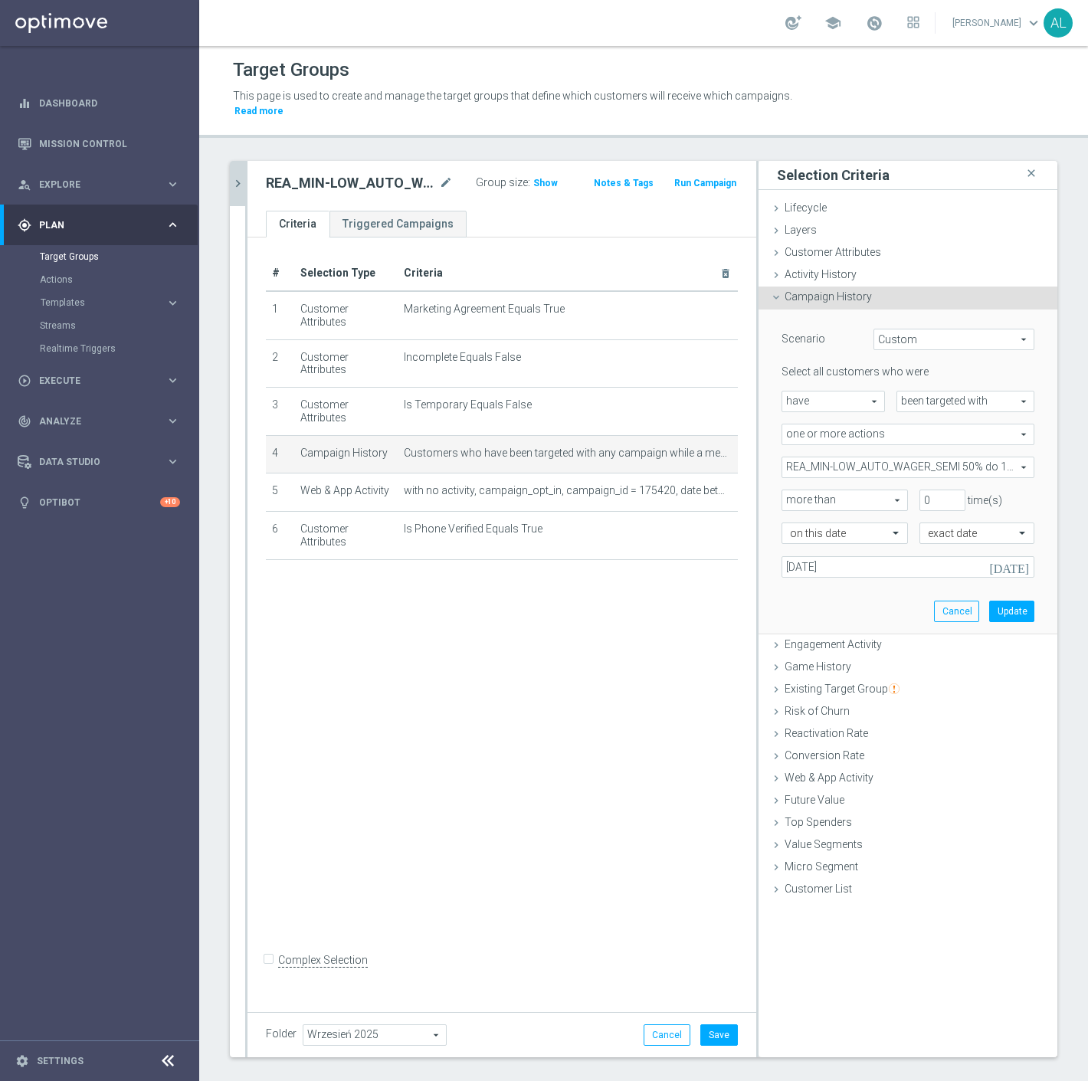
type input "12 Sep 2025"
click at [989, 601] on button "Update" at bounding box center [1011, 611] width 45 height 21
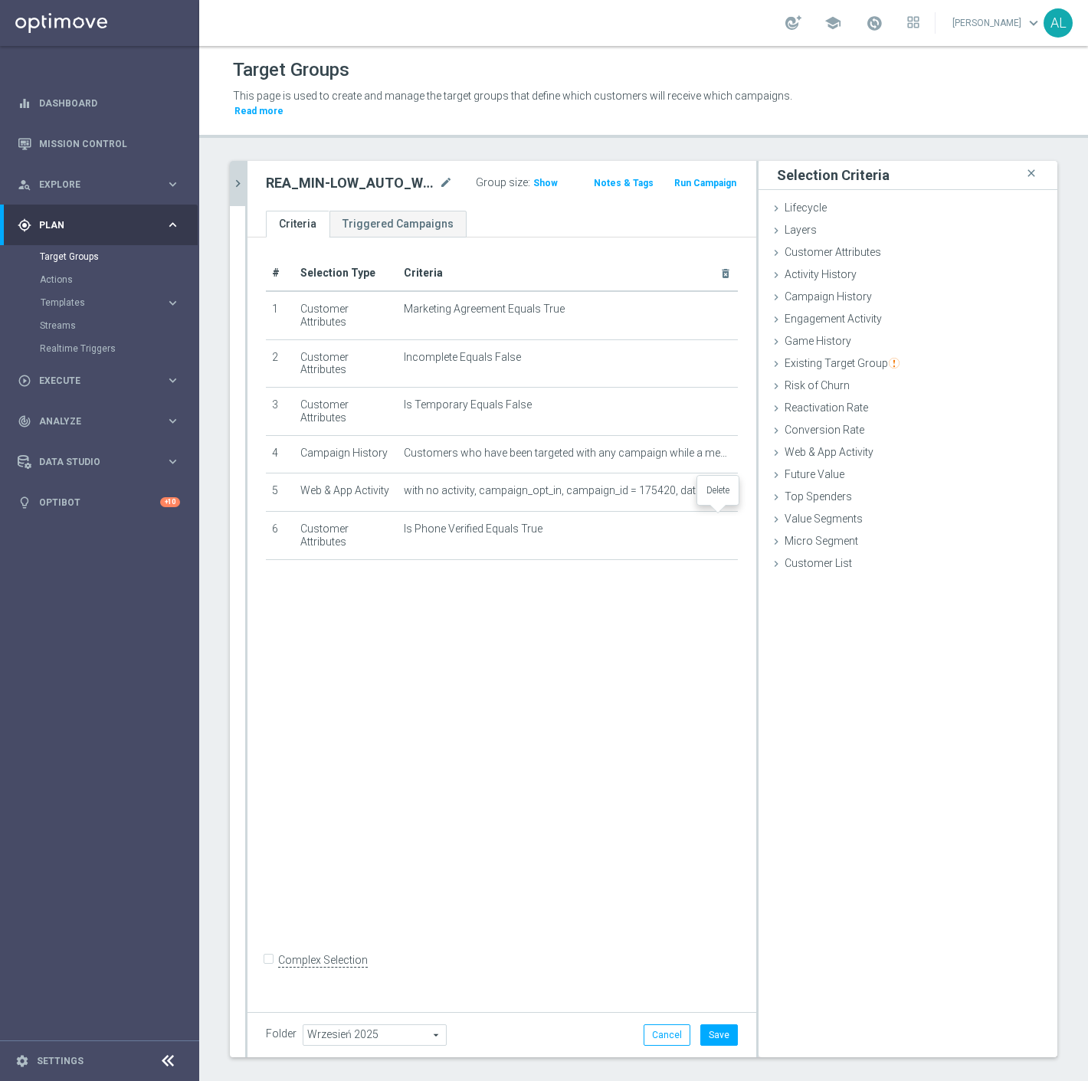
click at [0, 0] on icon "delete_forever" at bounding box center [0, 0] width 0 height 0
click at [705, 485] on icon "mode_edit" at bounding box center [711, 491] width 12 height 12
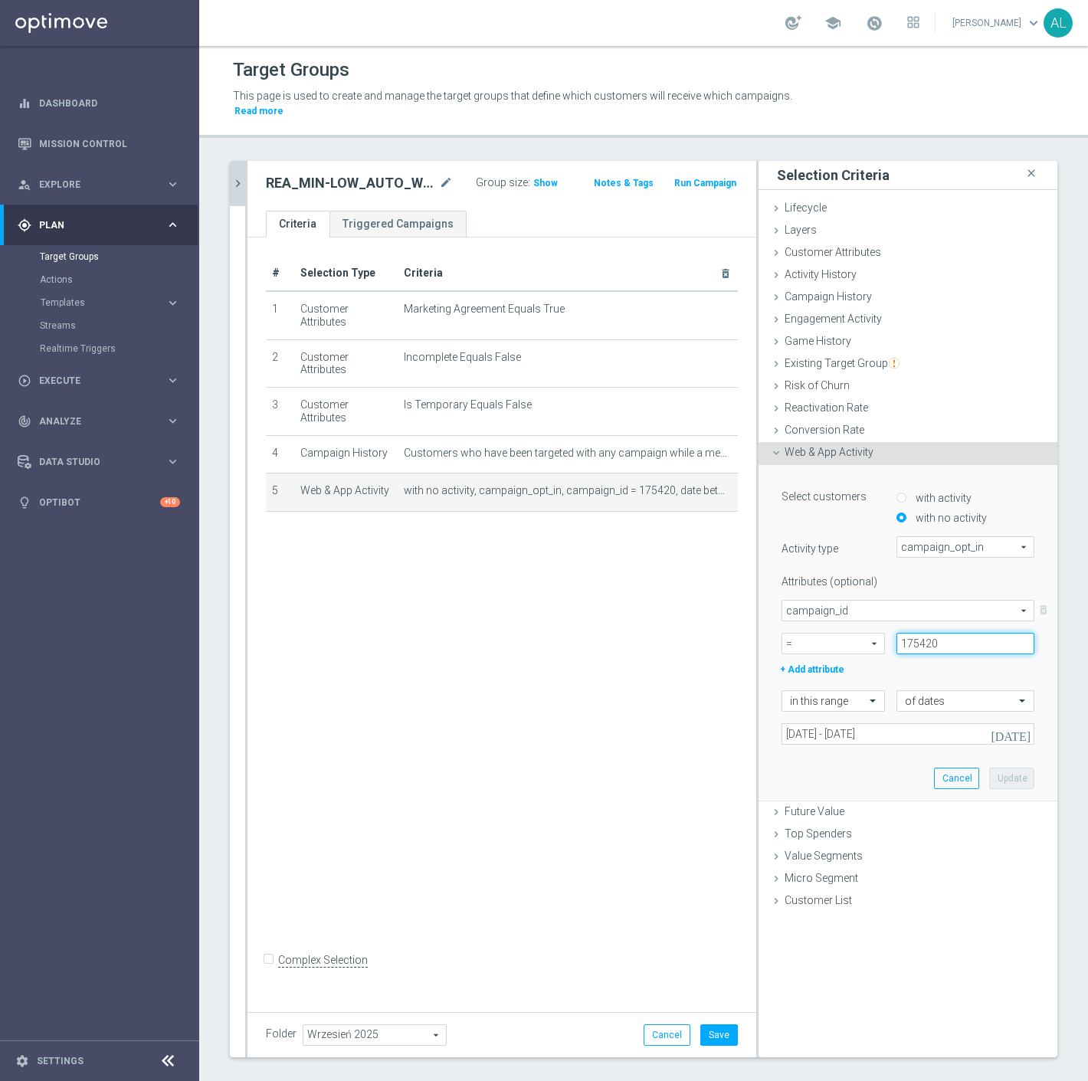
click at [923, 633] on input "175420" at bounding box center [965, 643] width 138 height 21
paste input "8165"
type input "178165"
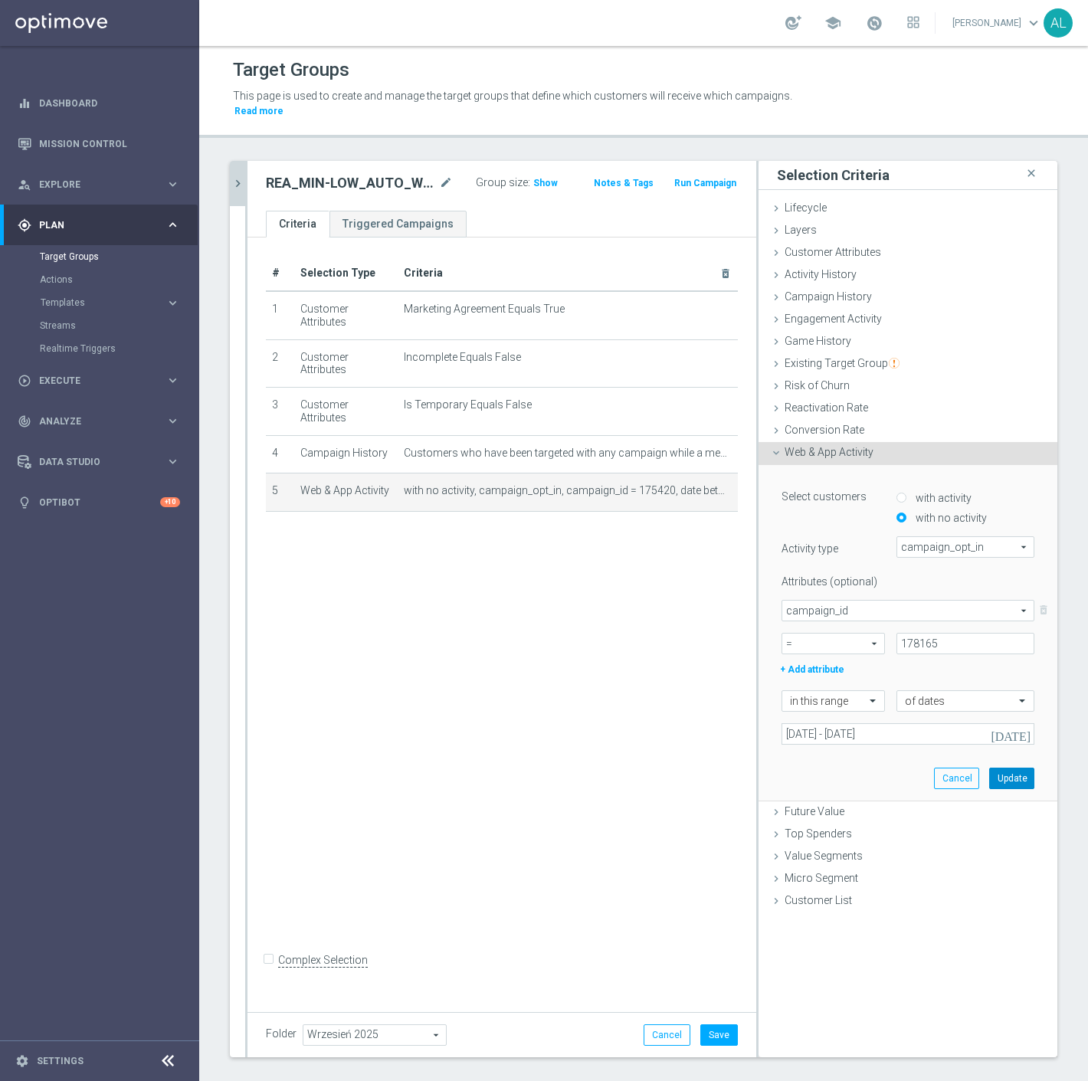
click at [1001, 768] on button "Update" at bounding box center [1011, 778] width 45 height 21
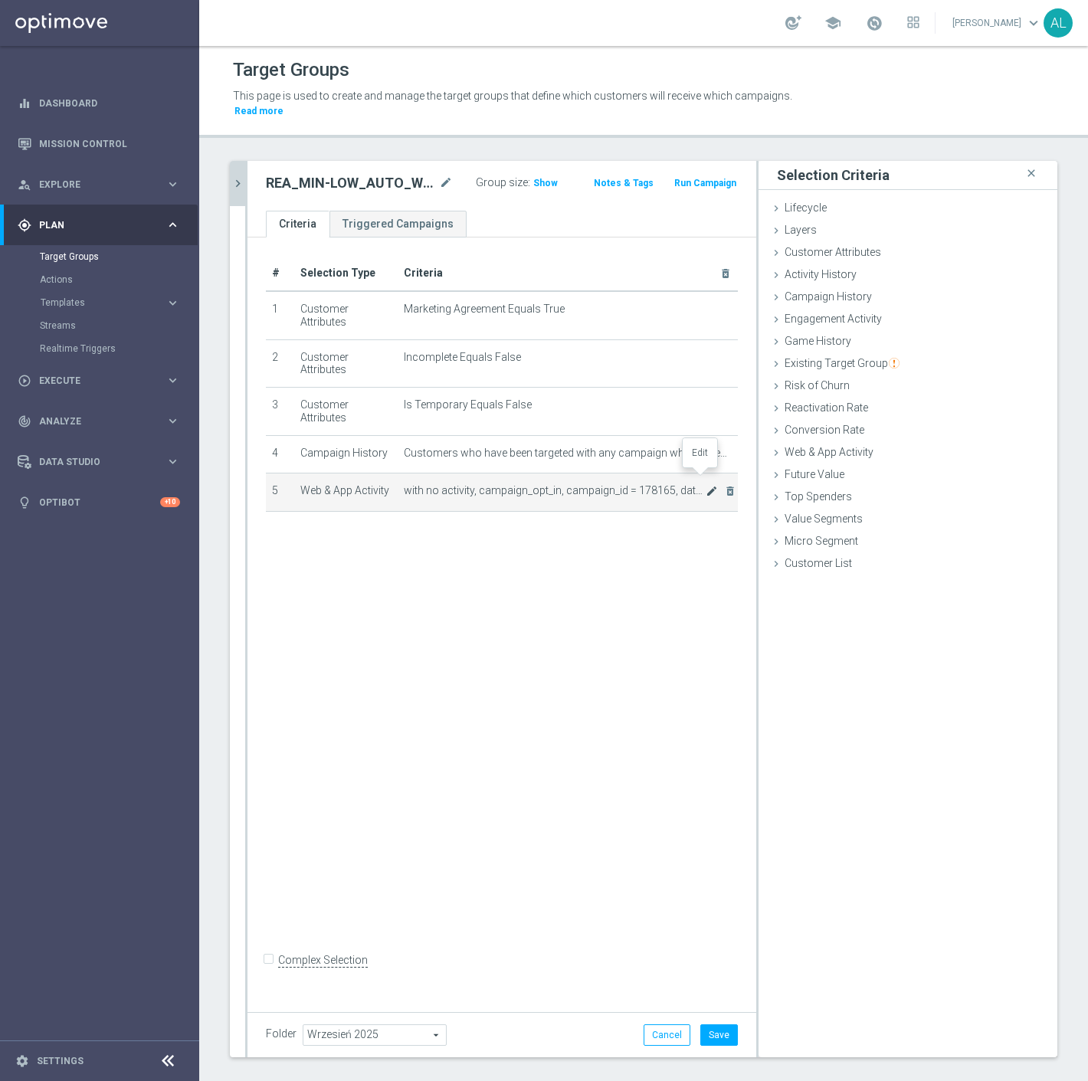
click at [705, 485] on icon "mode_edit" at bounding box center [711, 491] width 12 height 12
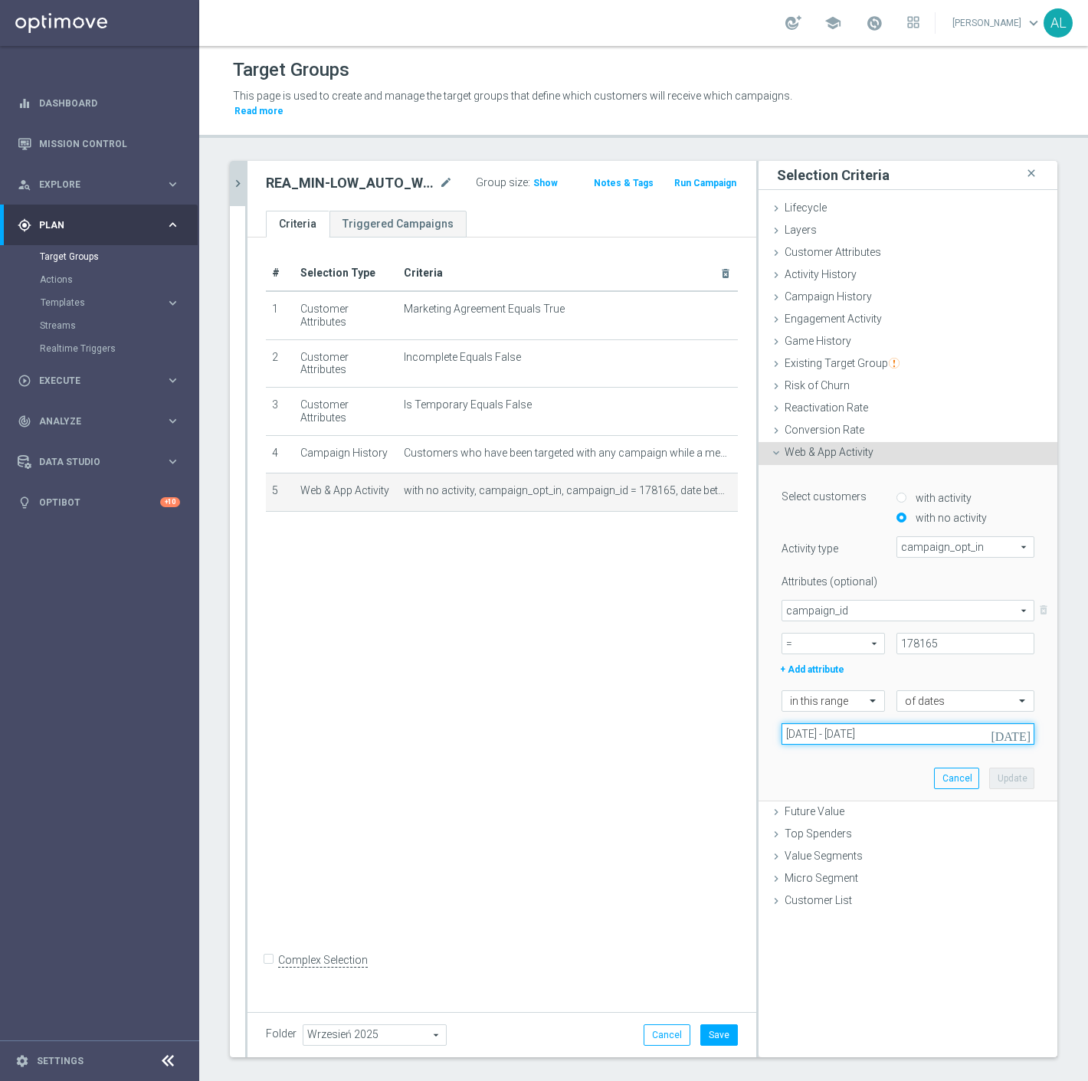
click at [810, 725] on input "05 Sep 2025 - 07 Sep 2025" at bounding box center [907, 733] width 253 height 21
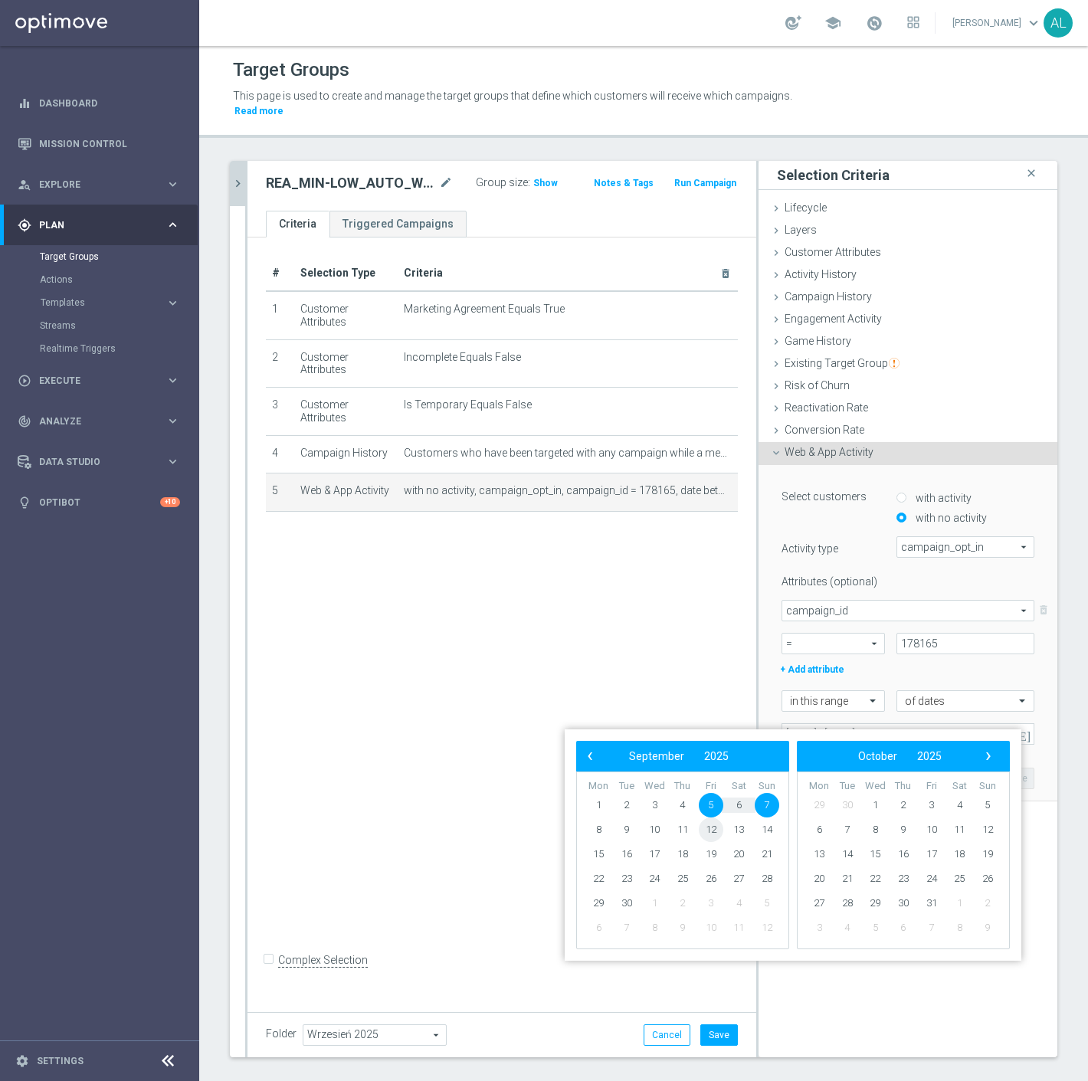
click at [709, 827] on span "12" at bounding box center [711, 829] width 25 height 25
click at [771, 833] on span "14" at bounding box center [767, 829] width 25 height 25
type input "12 Sep 2025 - 14 Sep 2025"
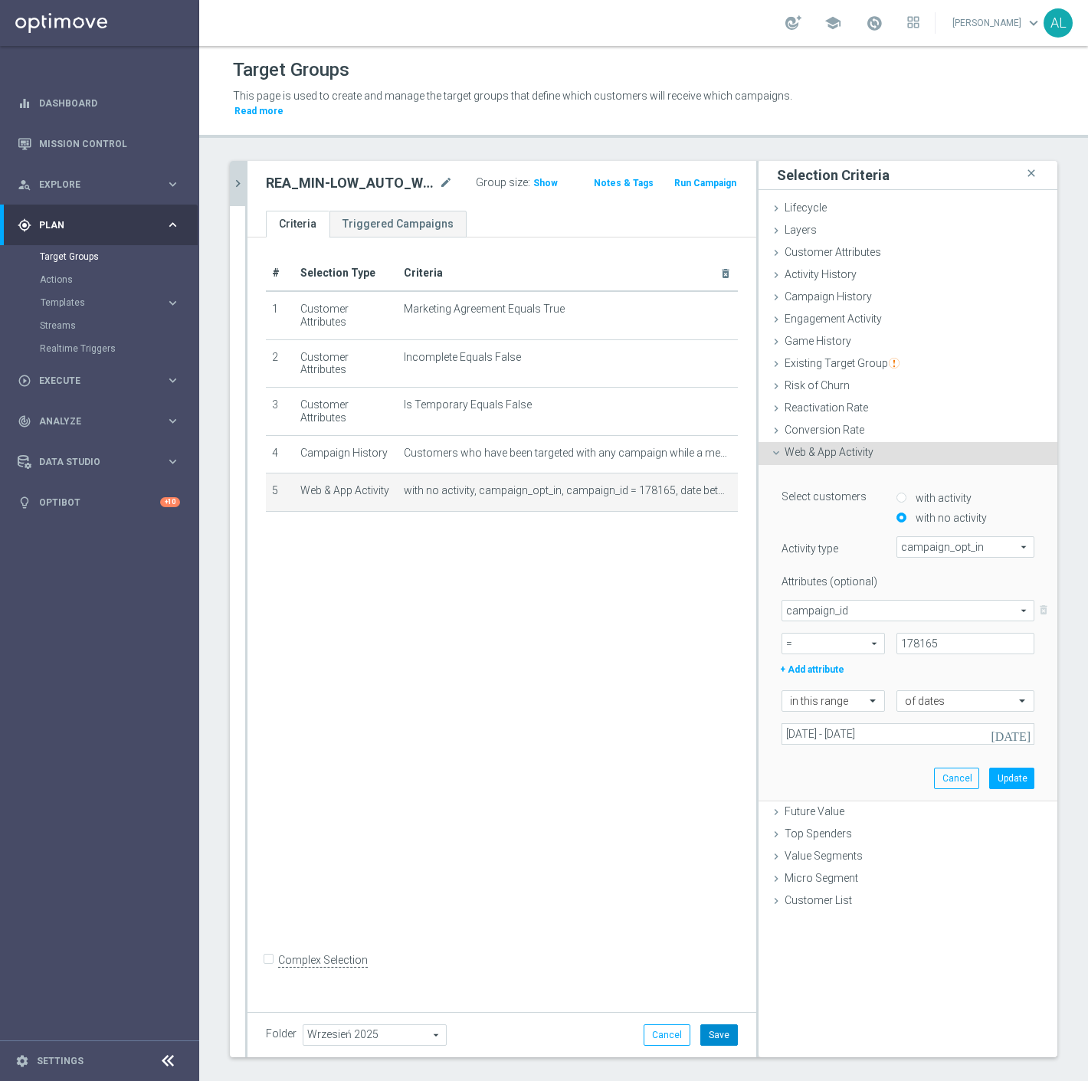
click at [712, 1028] on button "Save" at bounding box center [719, 1034] width 38 height 21
click at [994, 768] on button "Update" at bounding box center [1011, 778] width 45 height 21
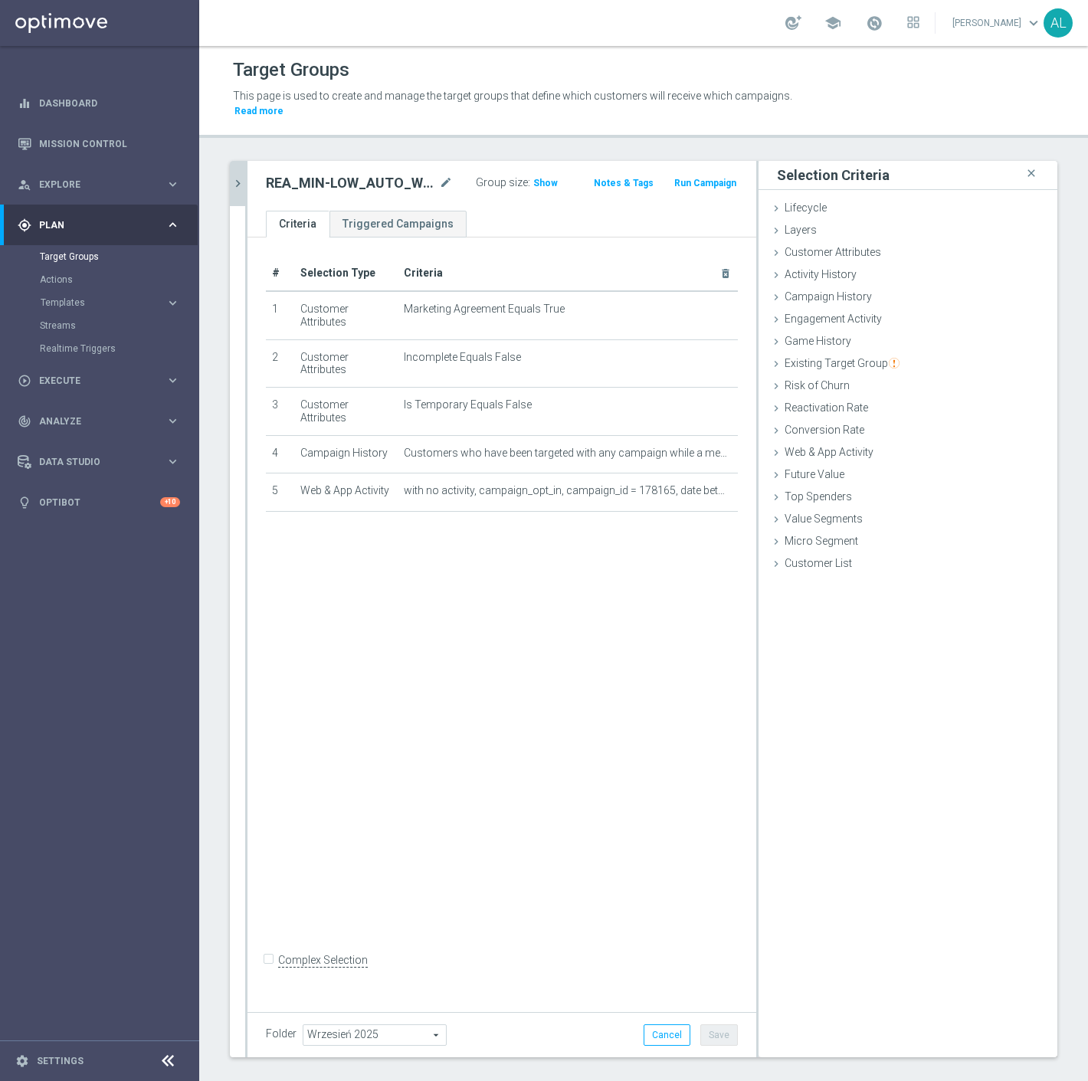
click at [236, 176] on icon "chevron_right" at bounding box center [238, 183] width 15 height 15
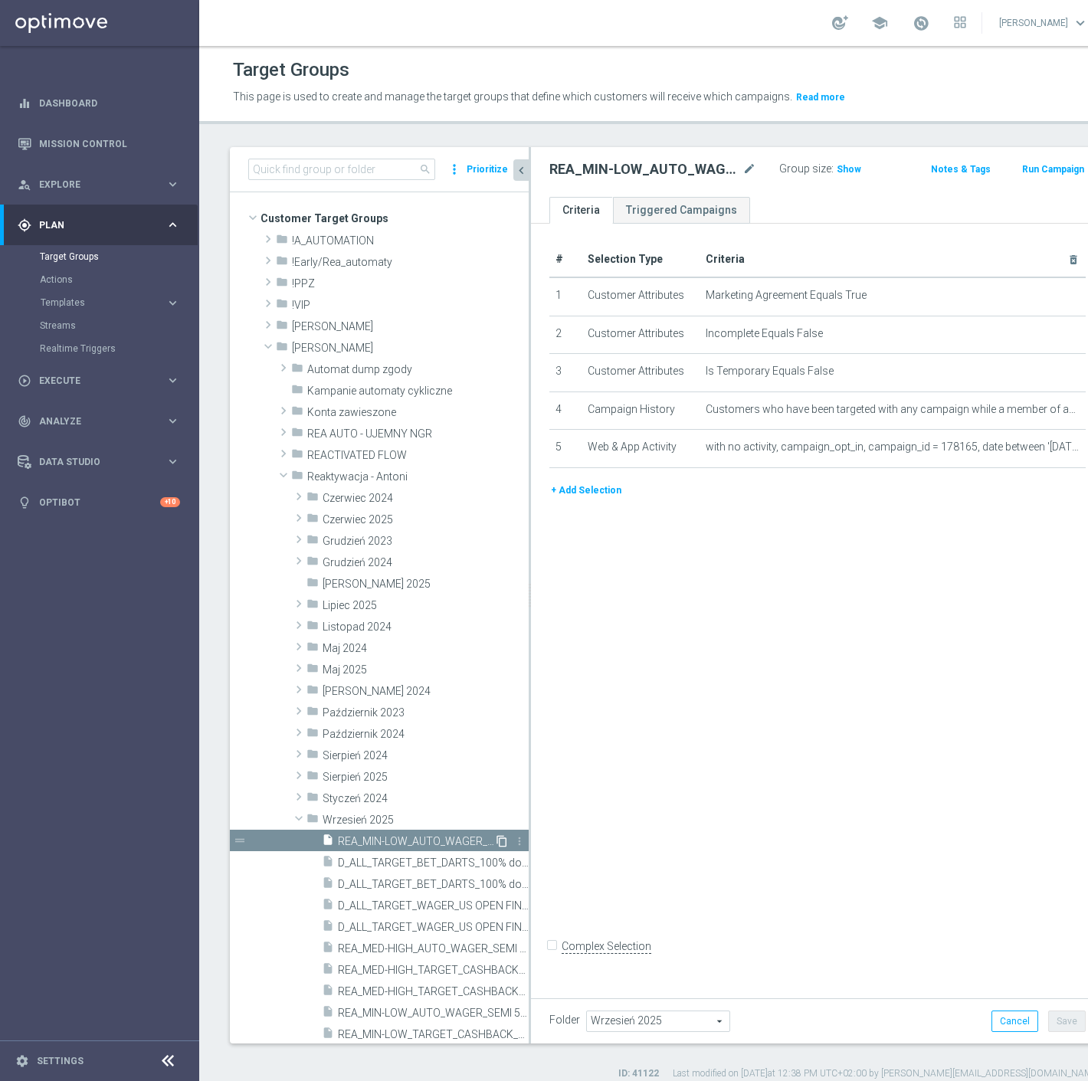
click at [496, 838] on icon "content_copy" at bounding box center [502, 841] width 12 height 12
click at [513, 838] on icon "more_vert" at bounding box center [519, 841] width 12 height 12
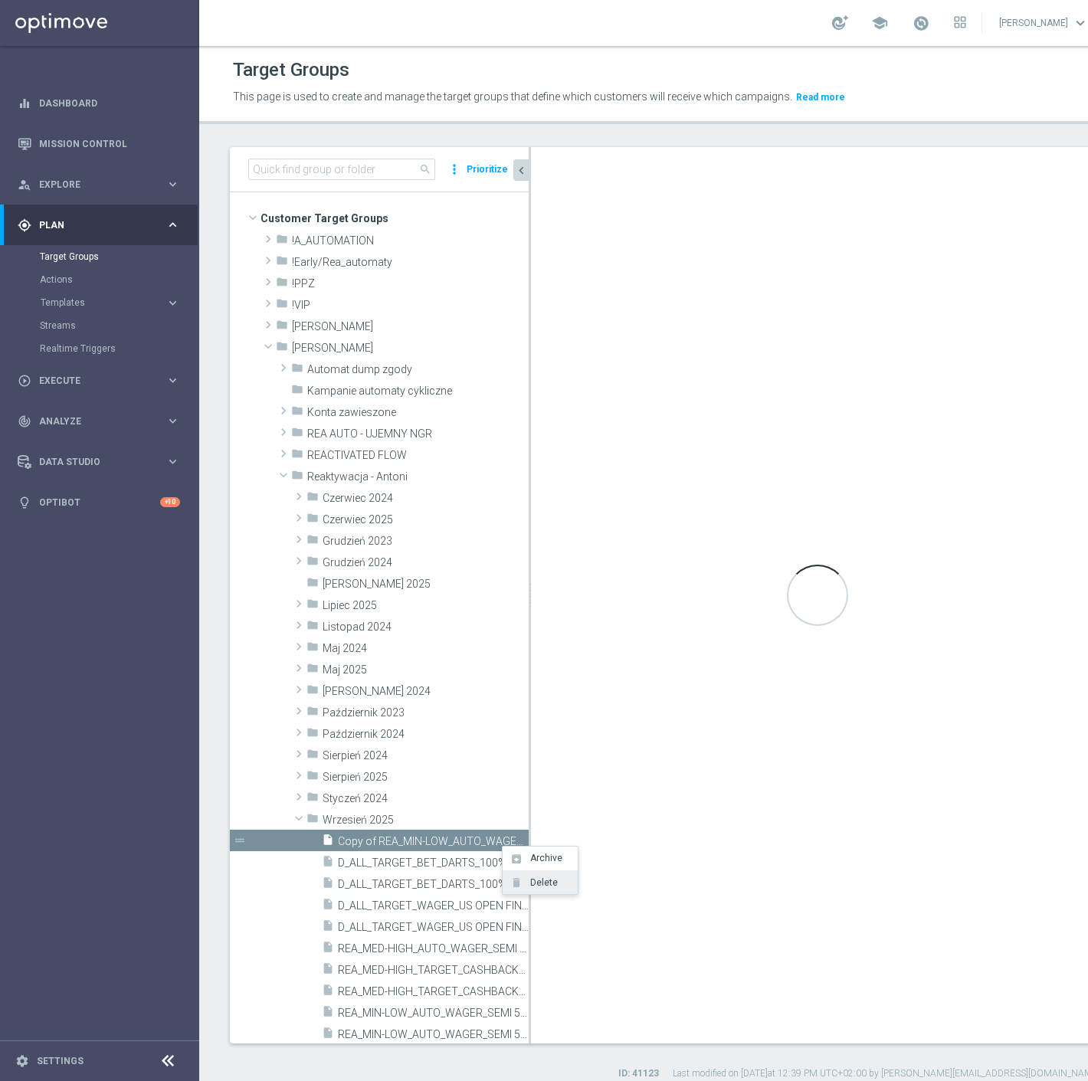
click at [526, 885] on span "Delete" at bounding box center [541, 882] width 33 height 11
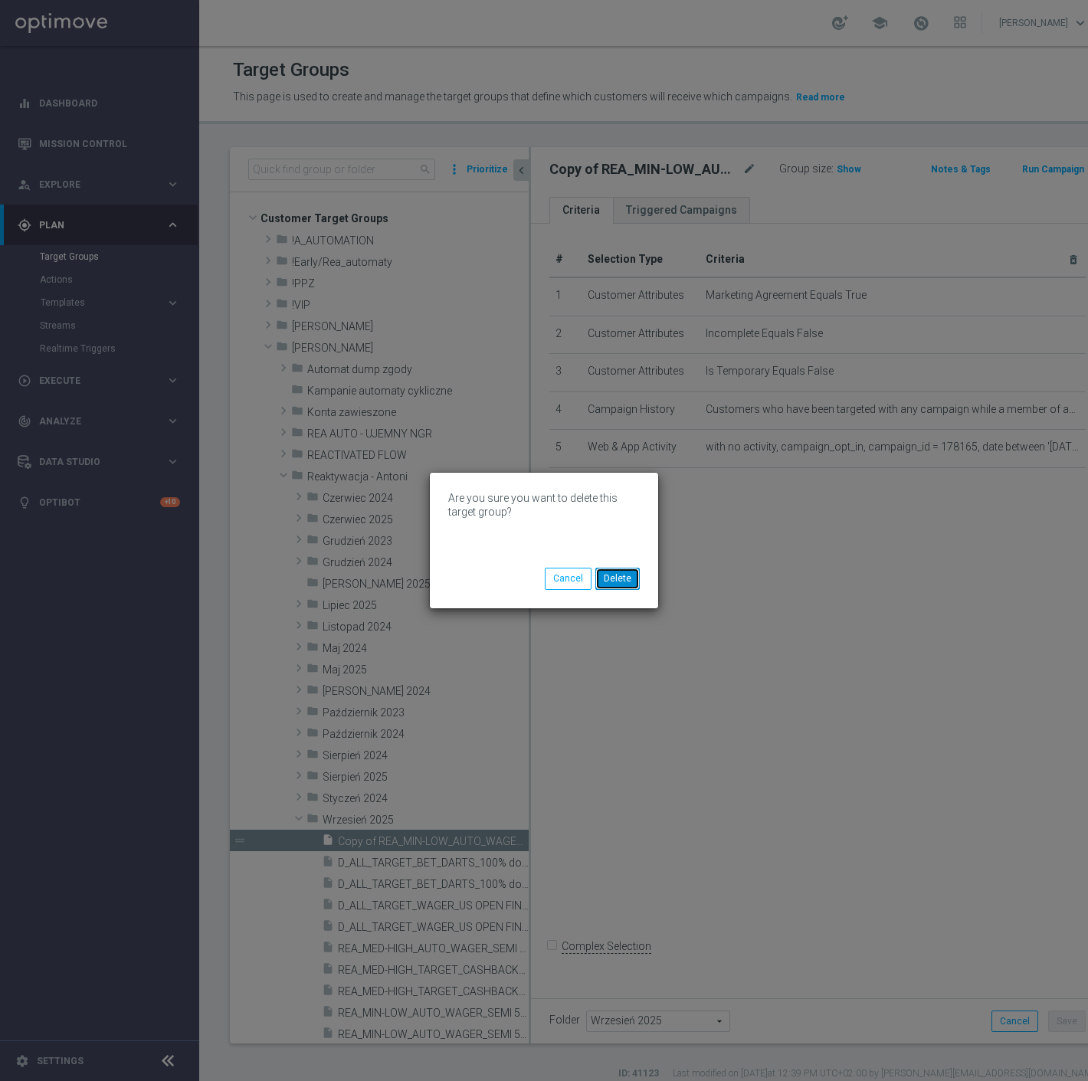
click at [637, 580] on button "Delete" at bounding box center [617, 578] width 44 height 21
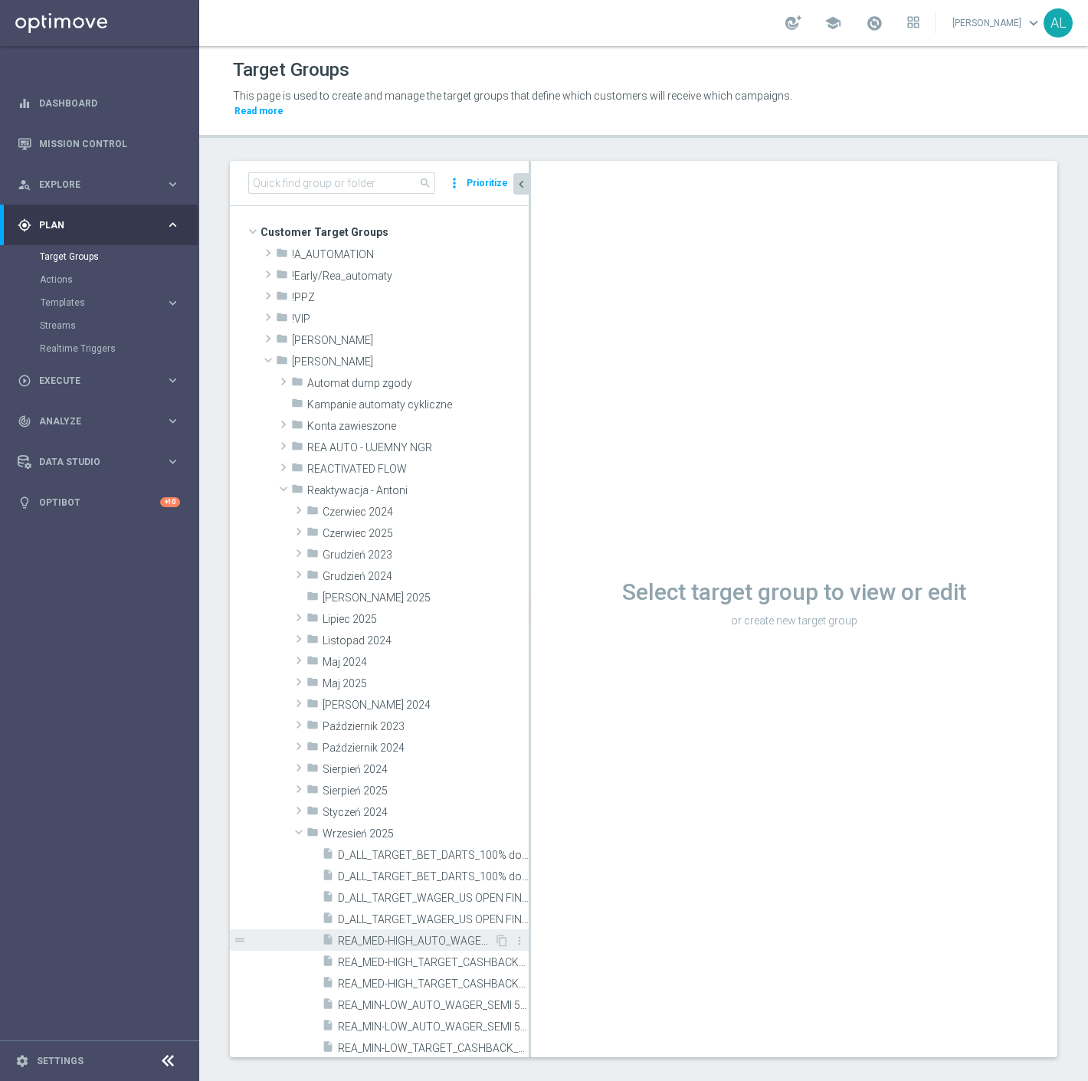
scroll to position [255, 0]
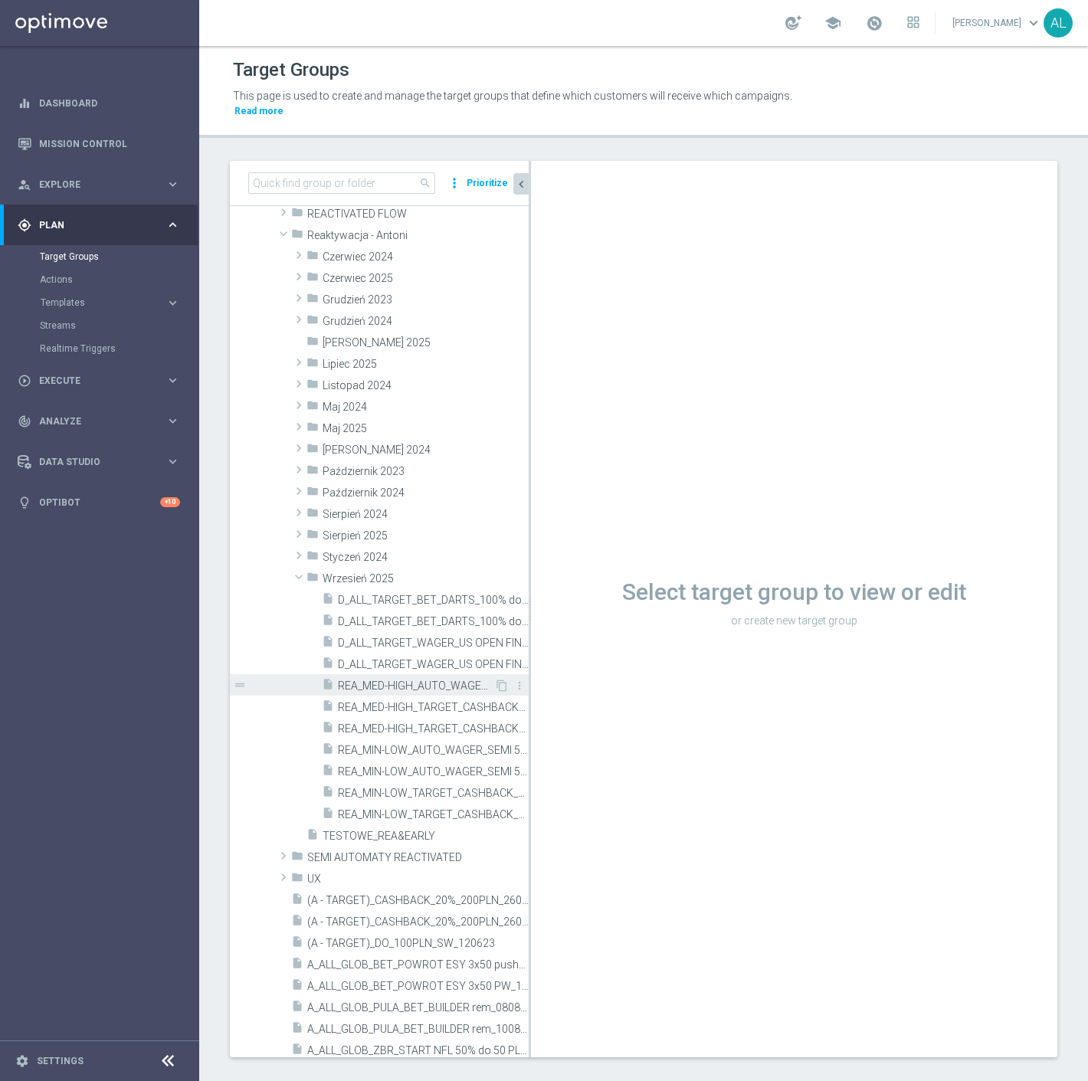
click at [440, 677] on div "insert_drive_file REA_MED-HIGH_AUTO_WAGER_SEMI 50% do 300 PLN sms_050925" at bounding box center [408, 684] width 172 height 21
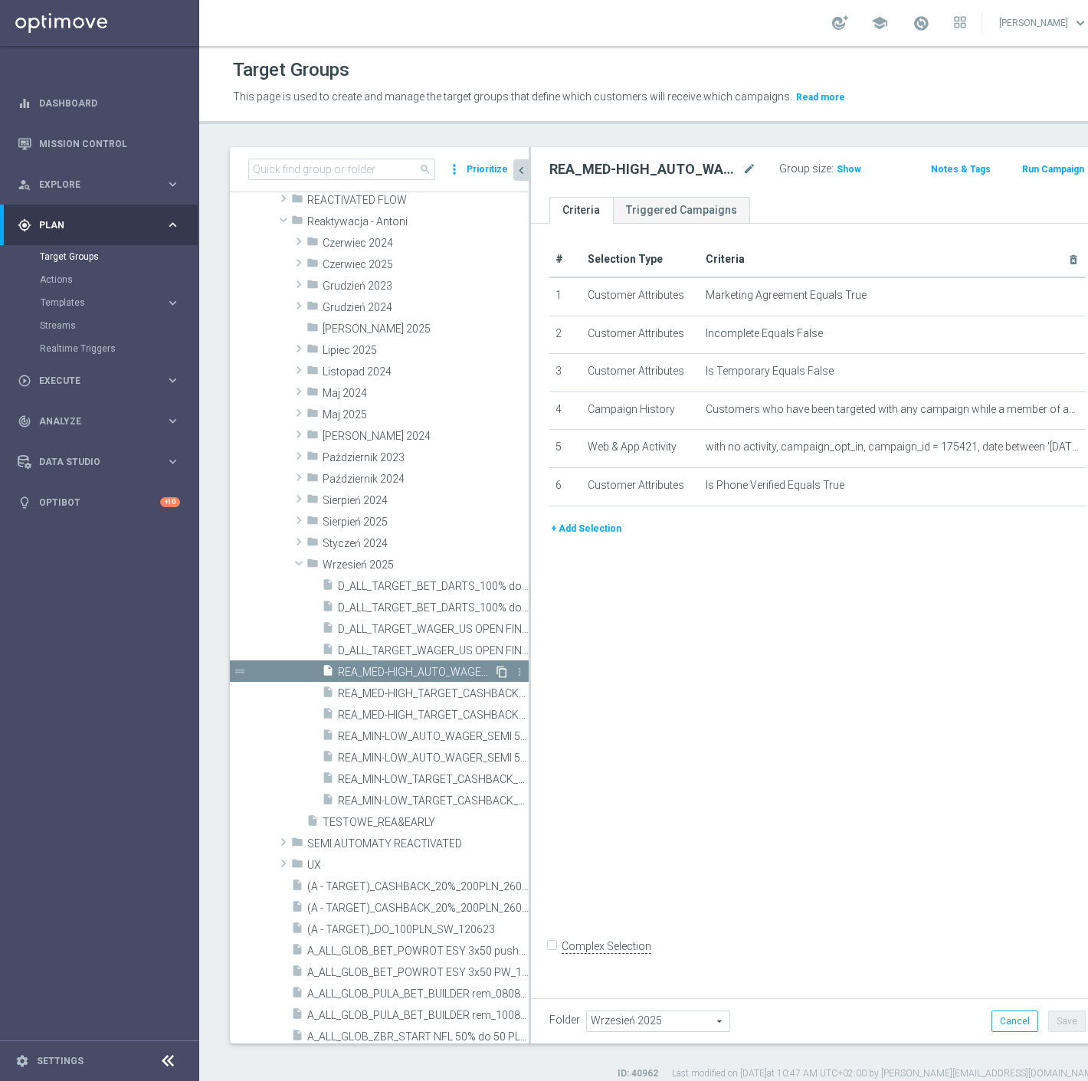
click at [496, 670] on icon "content_copy" at bounding box center [502, 672] width 12 height 12
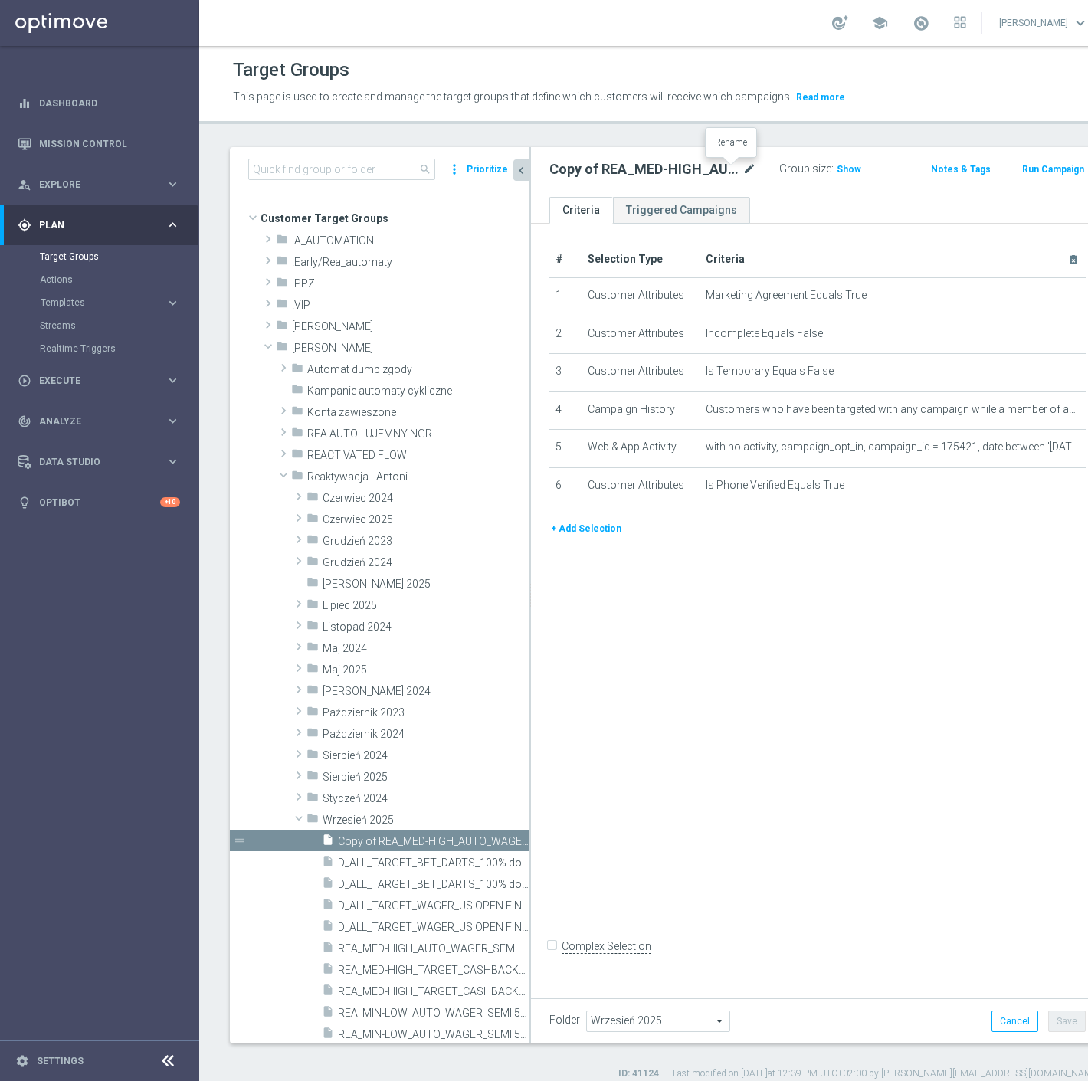
click at [742, 166] on icon "mode_edit" at bounding box center [749, 169] width 14 height 18
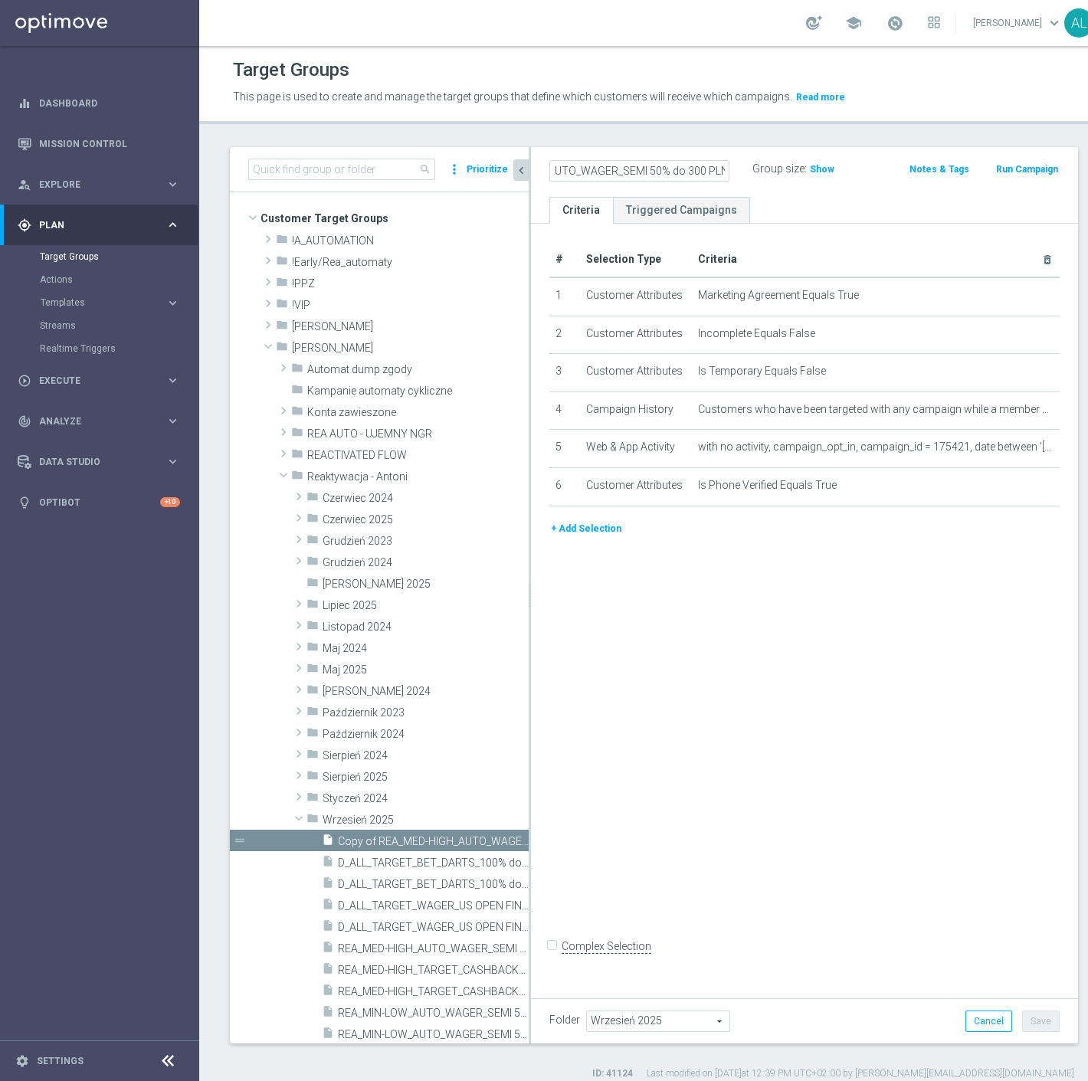
scroll to position [0, 171]
click at [683, 171] on input "REA_MED-HIGH_AUTO_WAGER_SEMI 50% do 300 PLN sms_050925" at bounding box center [639, 170] width 180 height 21
click at [676, 170] on input "REA_MED-HIGH_AUTO_WAGER_SEMI 50% do 300 PLN sms_1209925" at bounding box center [639, 170] width 180 height 21
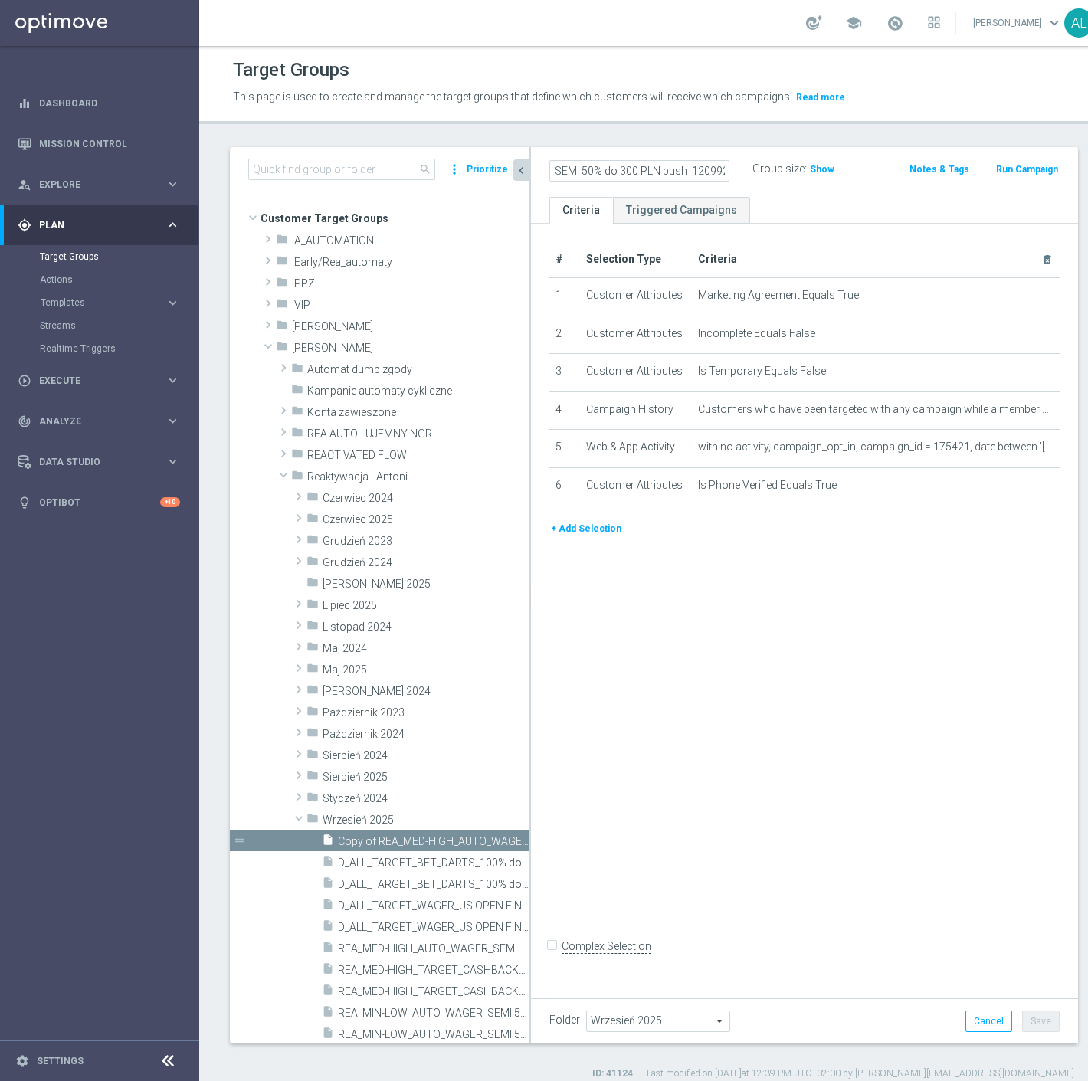
type input "REA_MED-HIGH_AUTO_WAGER_SEMI 50% do 300 PLN push_1209925"
click at [790, 653] on div "# Selection Type Criteria delete_forever 1 Customer Attributes Marketing Agreem…" at bounding box center [804, 607] width 547 height 766
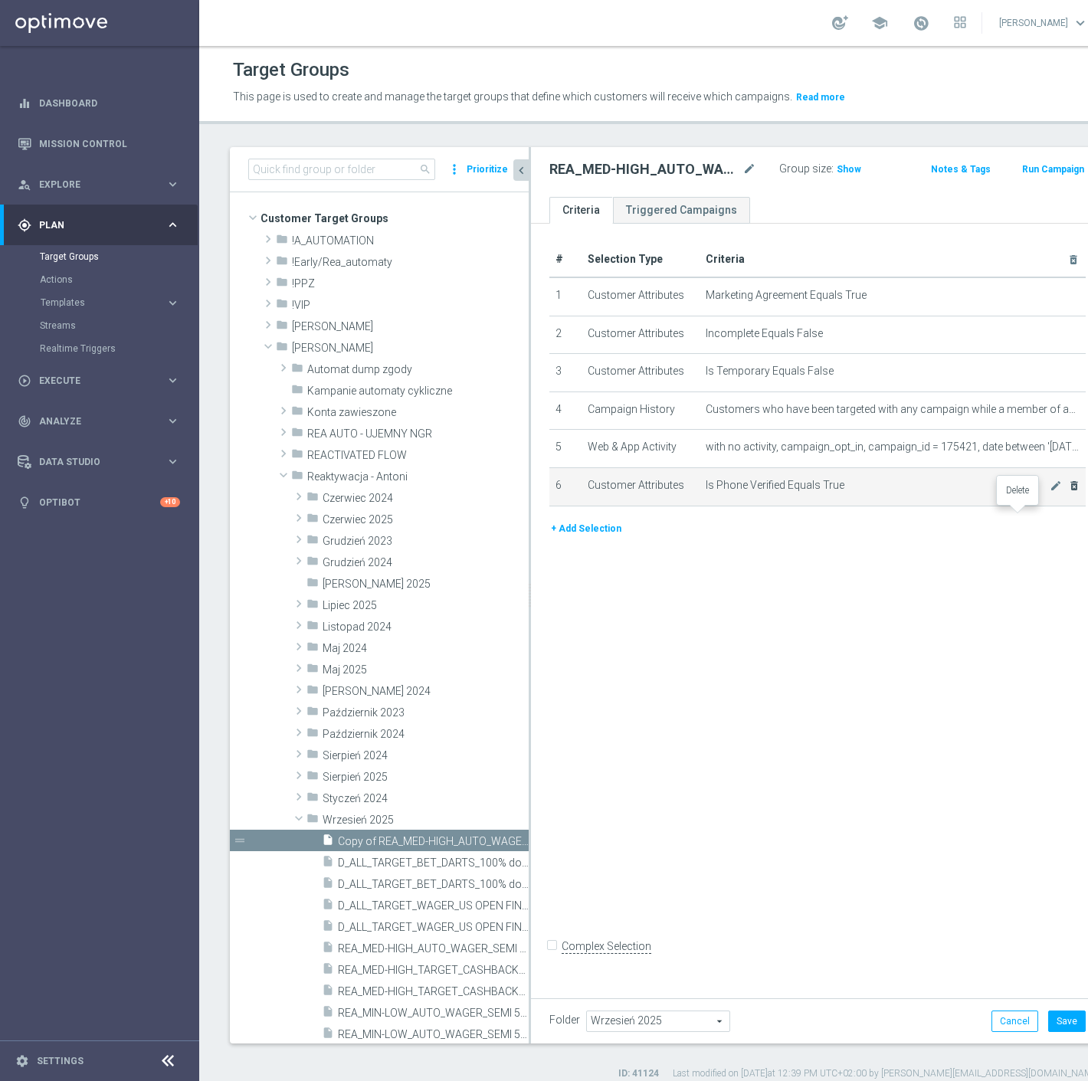
click at [1068, 492] on icon "delete_forever" at bounding box center [1074, 486] width 12 height 12
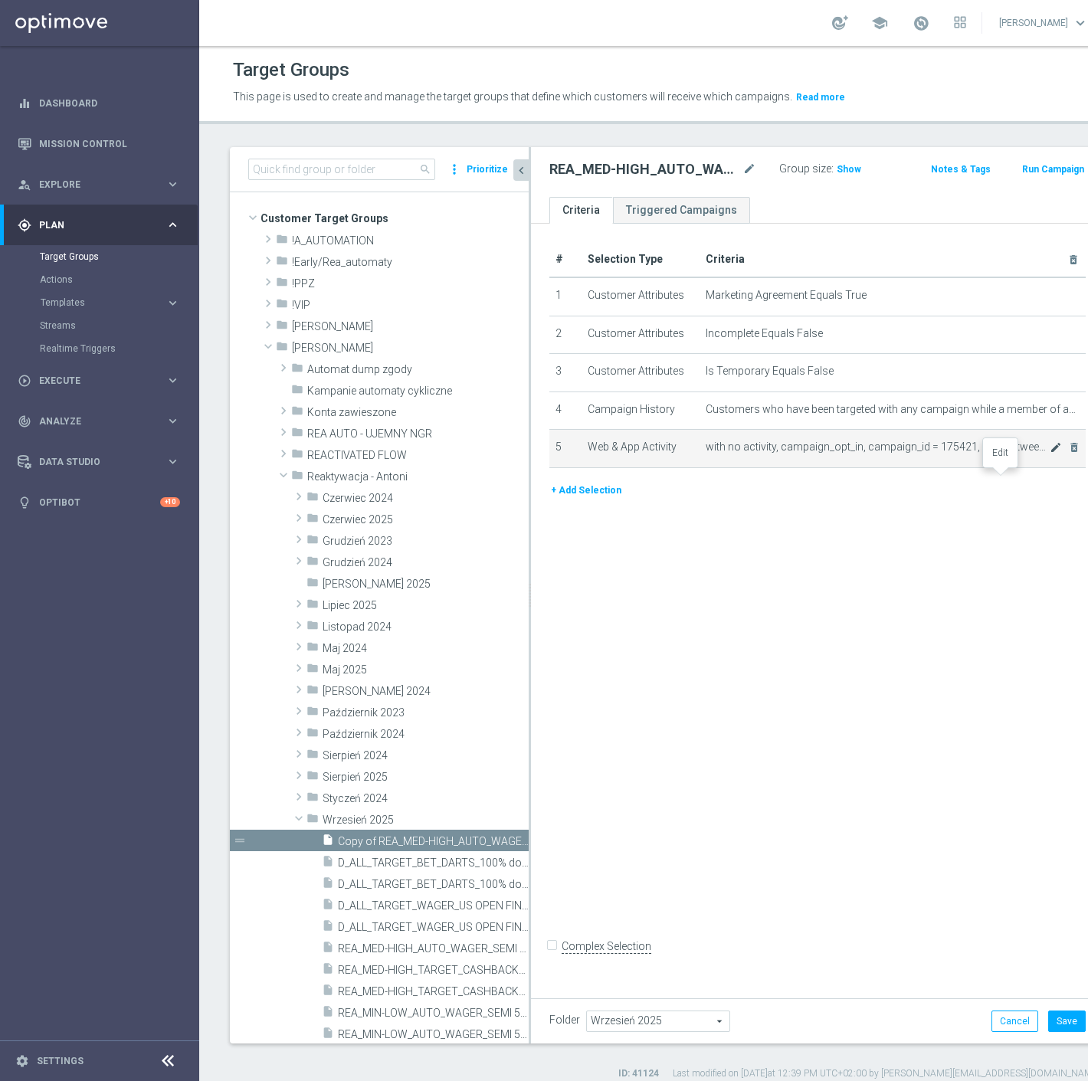
click at [1049, 453] on icon "mode_edit" at bounding box center [1055, 447] width 12 height 12
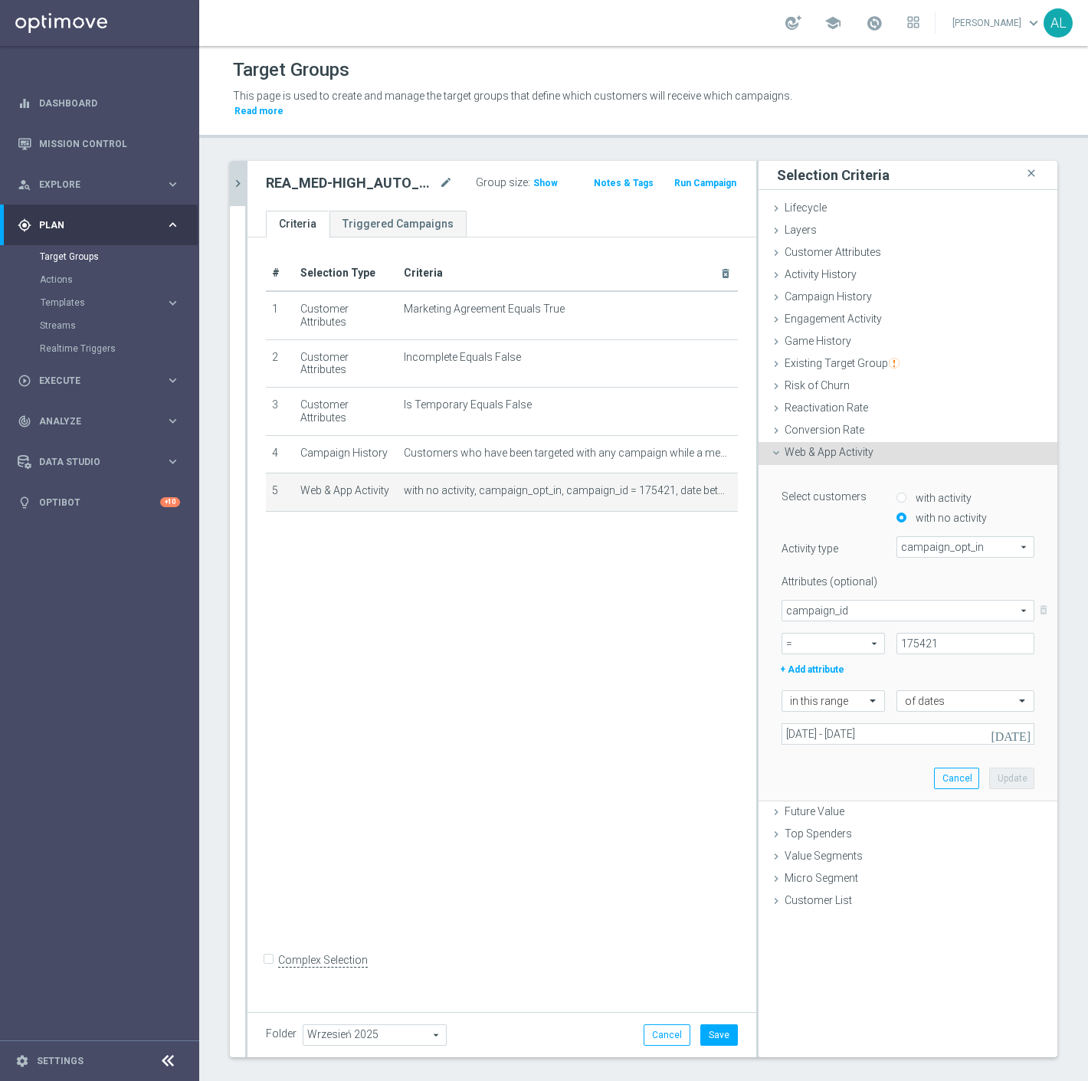
click at [909, 658] on div "+ Add attribute" at bounding box center [908, 668] width 276 height 20
click at [914, 633] on input "175421" at bounding box center [965, 643] width 138 height 21
paste input "8166"
type input "178166"
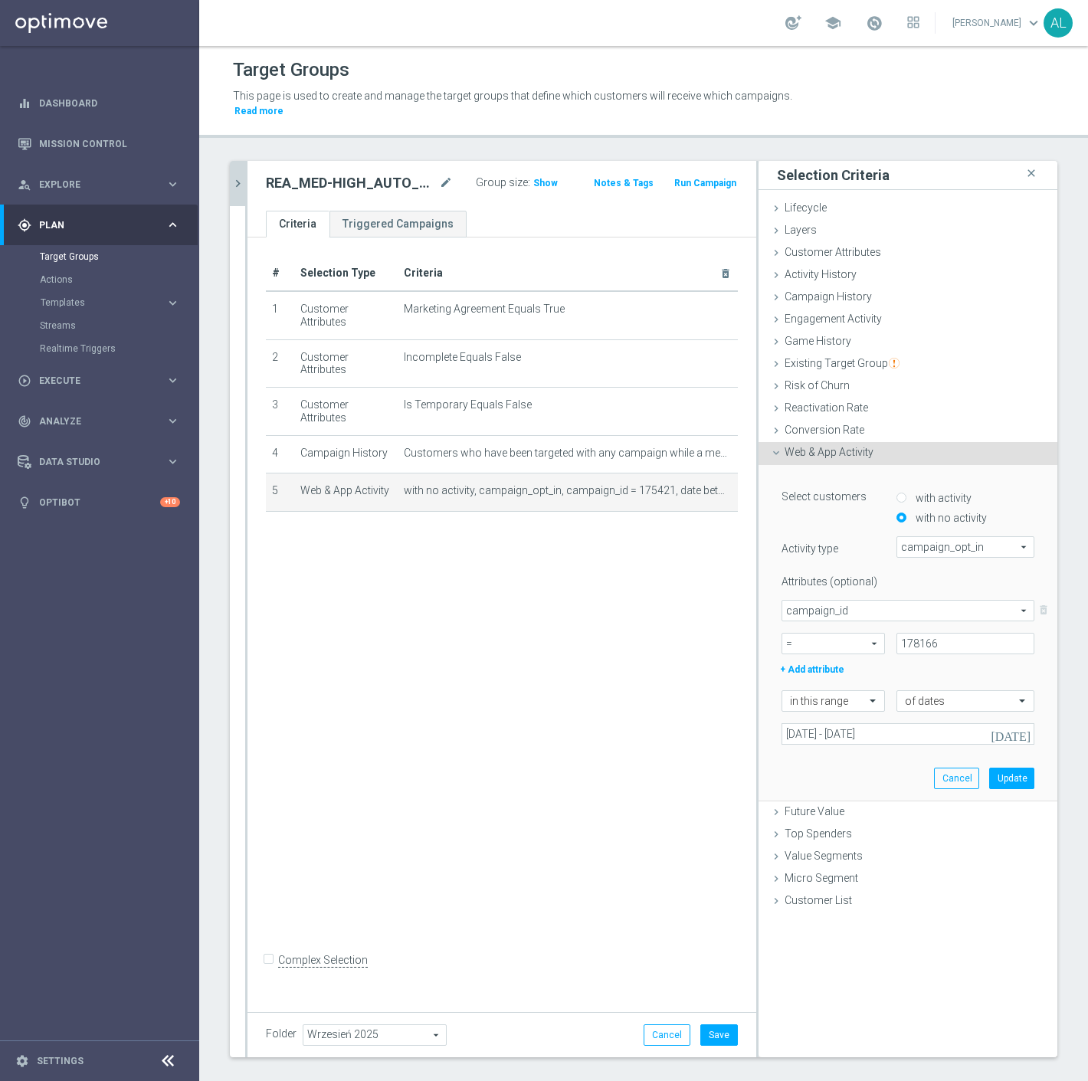
click at [860, 736] on div "Select customers with activity with no activity Activity type campaign_opt_in c…" at bounding box center [908, 633] width 276 height 336
click at [860, 723] on input "05 Sep 2025 - 07 Sep 2025" at bounding box center [907, 733] width 253 height 21
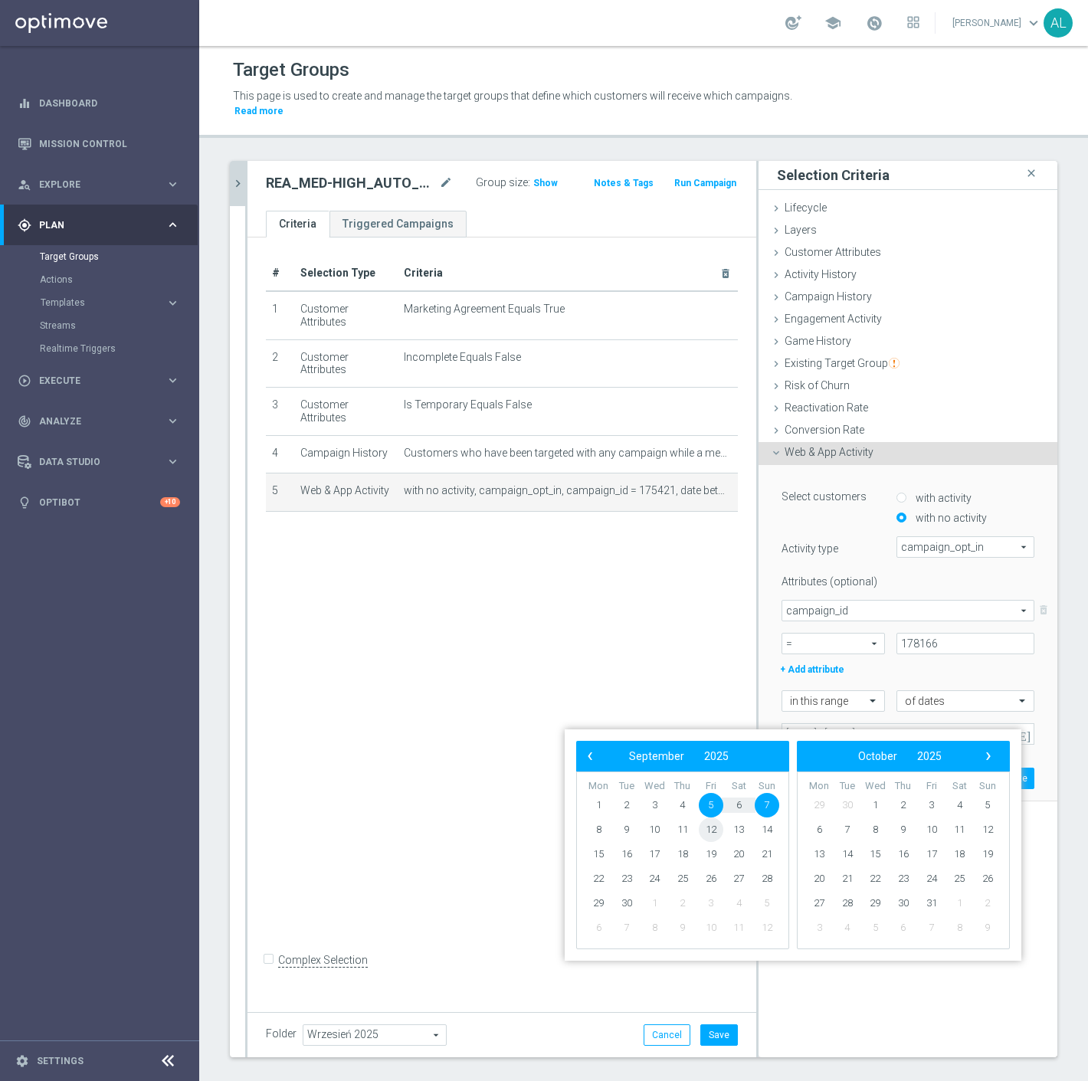
click at [711, 831] on span "12" at bounding box center [711, 829] width 25 height 25
click at [771, 833] on span "14" at bounding box center [767, 829] width 25 height 25
type input "12 Sep 2025 - 14 Sep 2025"
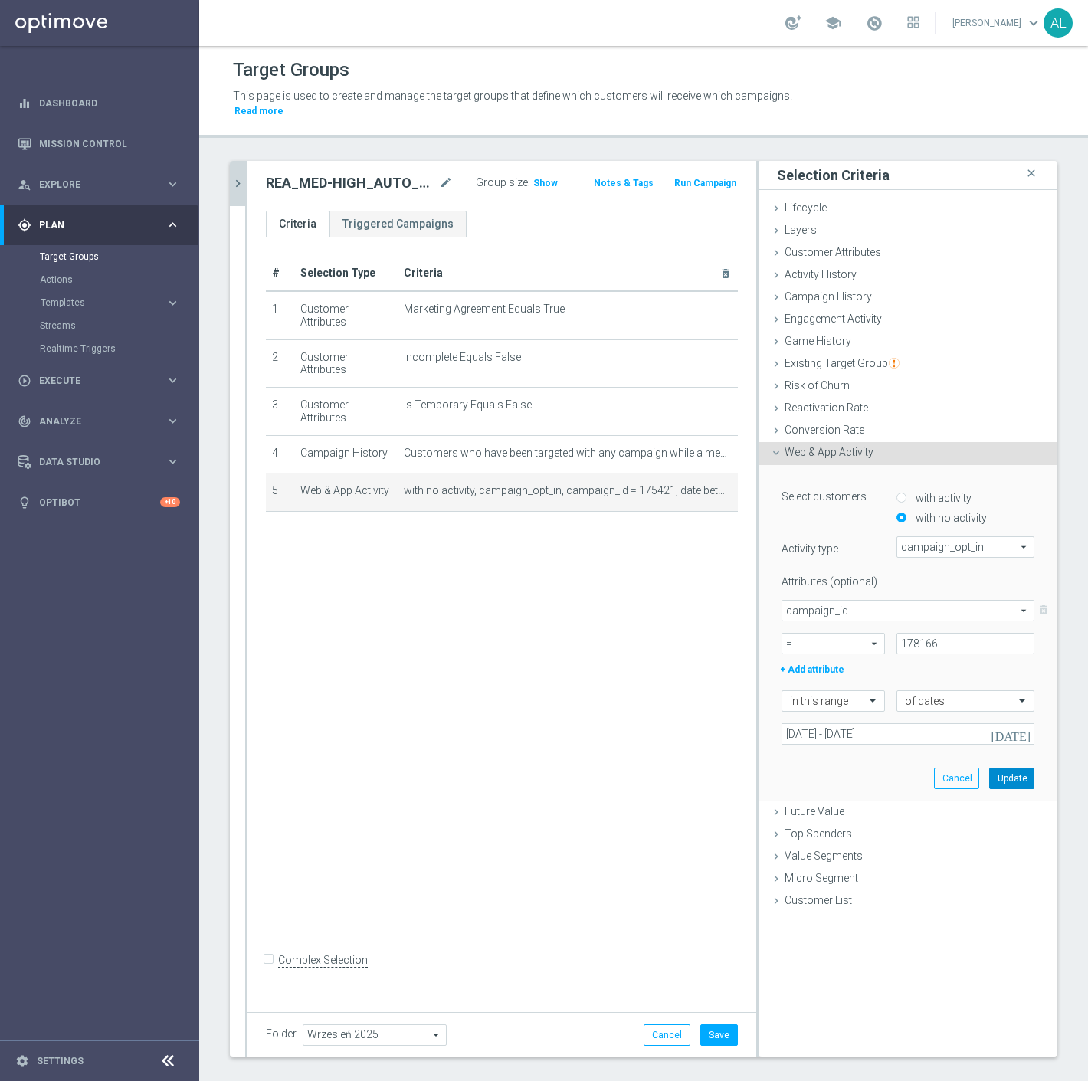
click at [994, 768] on button "Update" at bounding box center [1011, 778] width 45 height 21
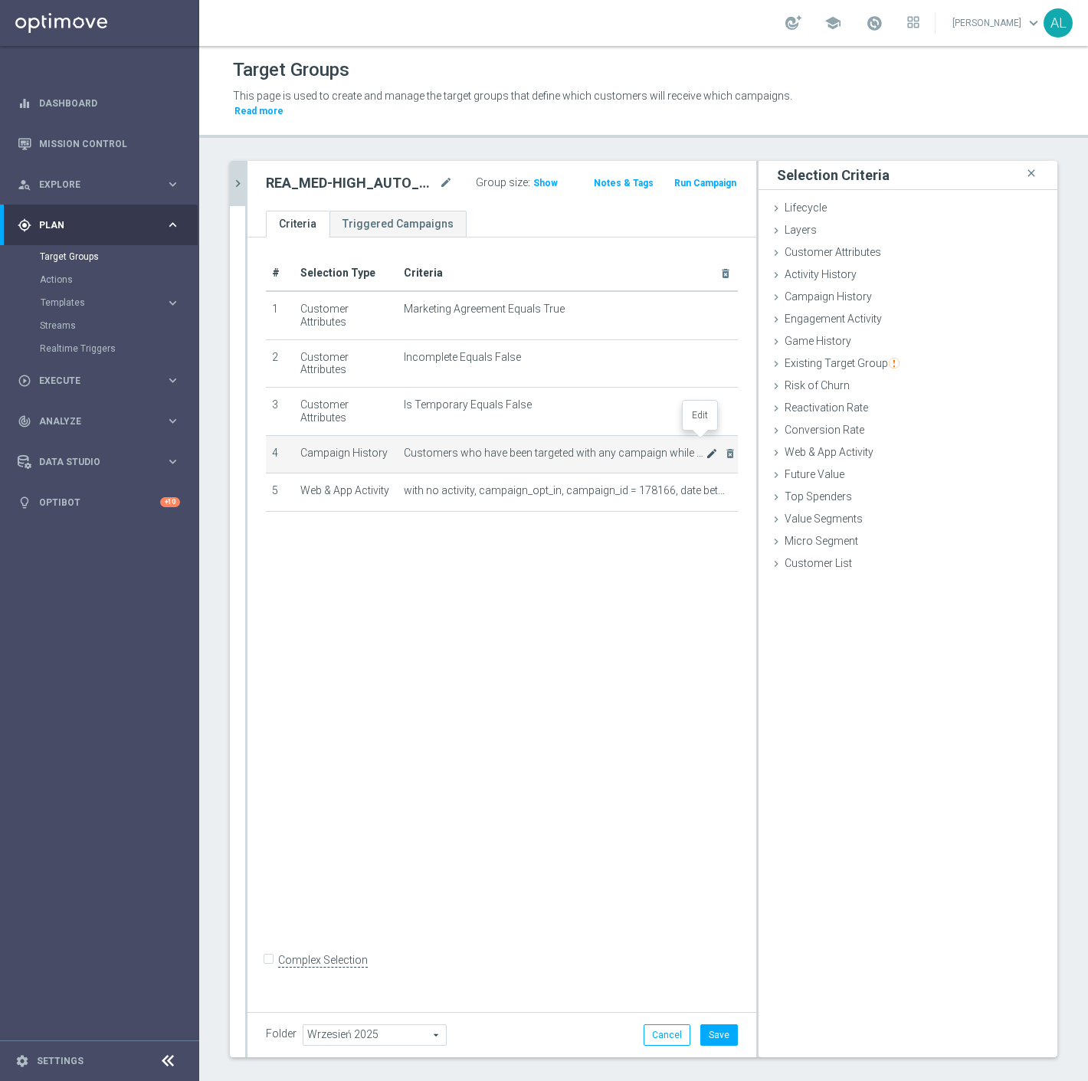
click at [705, 447] on icon "mode_edit" at bounding box center [711, 453] width 12 height 12
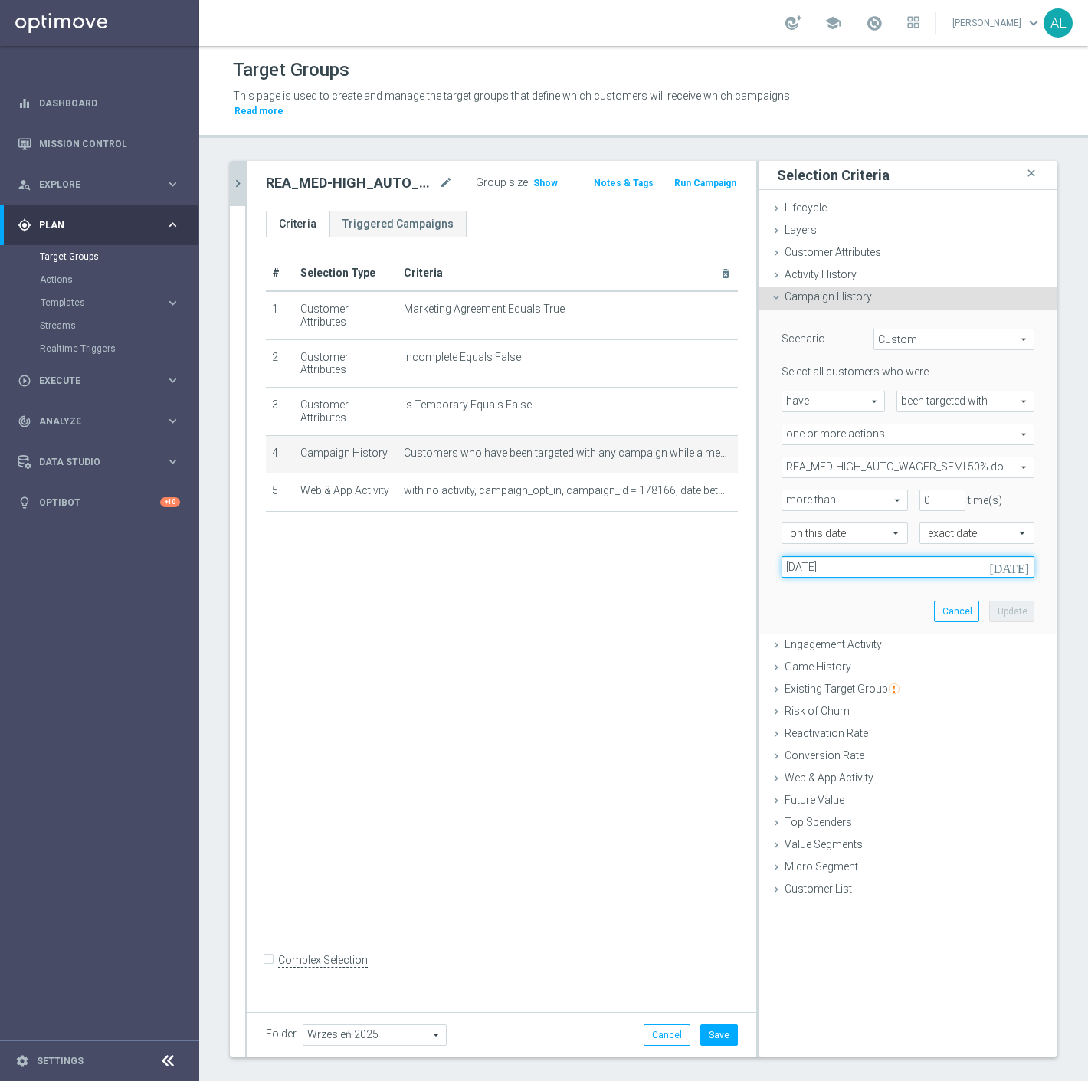
click at [821, 561] on input "05 Sep 2025" at bounding box center [907, 566] width 253 height 21
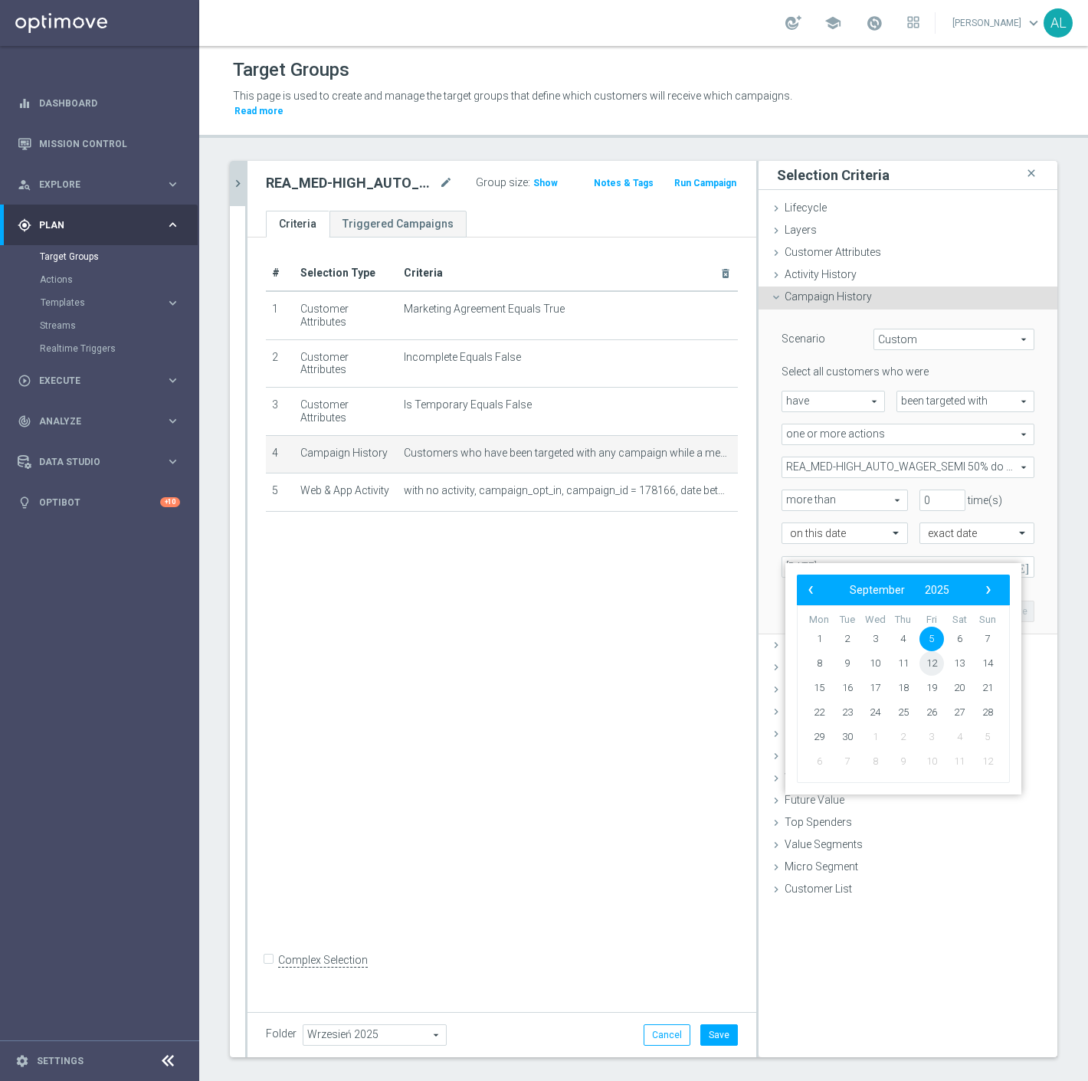
click at [932, 666] on span "12" at bounding box center [931, 663] width 25 height 25
type input "12 Sep 2025"
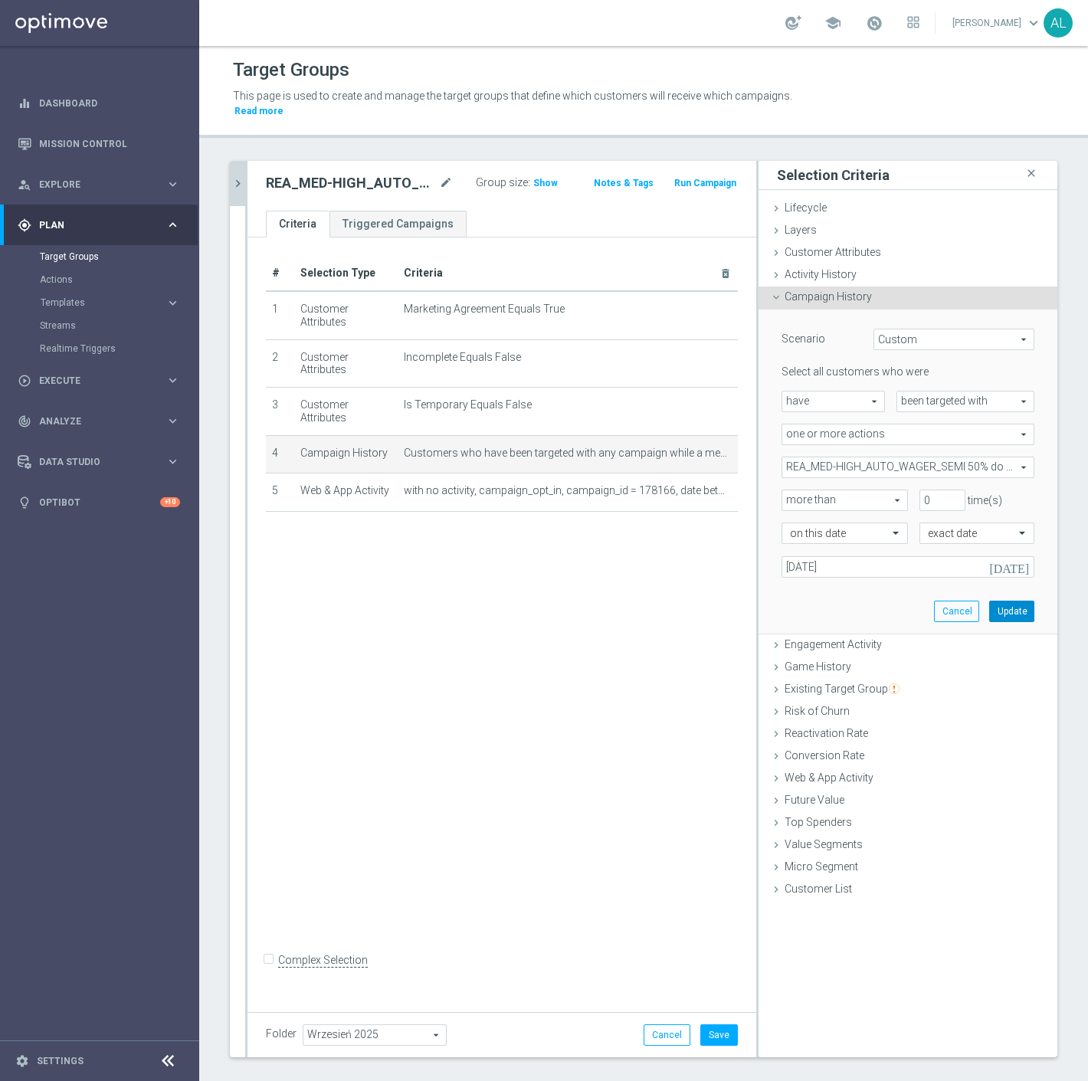
click at [1000, 601] on button "Update" at bounding box center [1011, 611] width 45 height 21
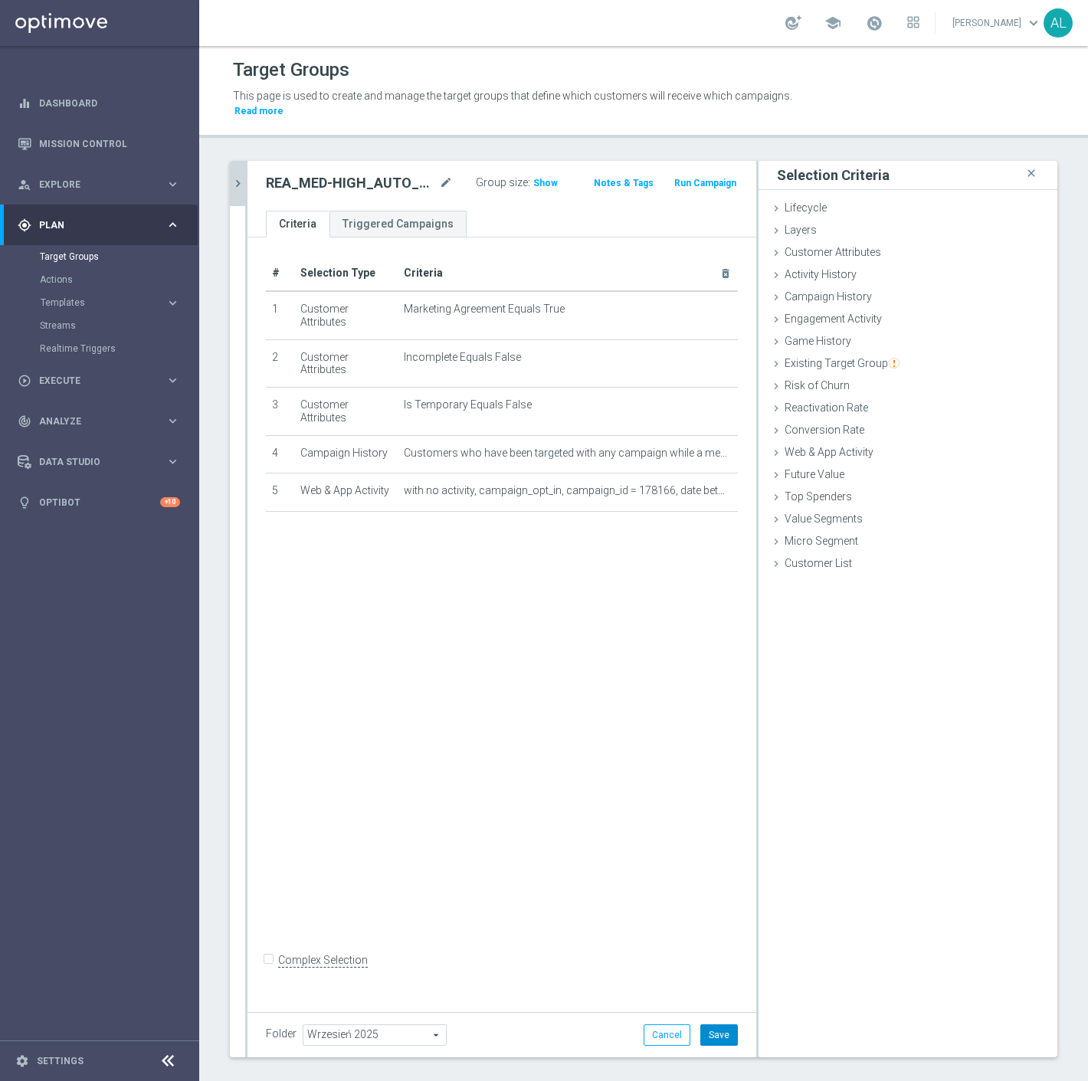
click at [712, 1024] on button "Save" at bounding box center [719, 1034] width 38 height 21
click at [439, 174] on icon "mode_edit" at bounding box center [446, 183] width 14 height 18
click at [380, 174] on input "REA_MED-HIGH_AUTO_WAGER_SEMI 50% do 300 PLN push_1209925" at bounding box center [343, 184] width 155 height 21
click at [395, 174] on input "REA_MED-HIGH_AUTO_WAGER_SEMI 50% do 300 PLN push_1209925" at bounding box center [343, 184] width 155 height 21
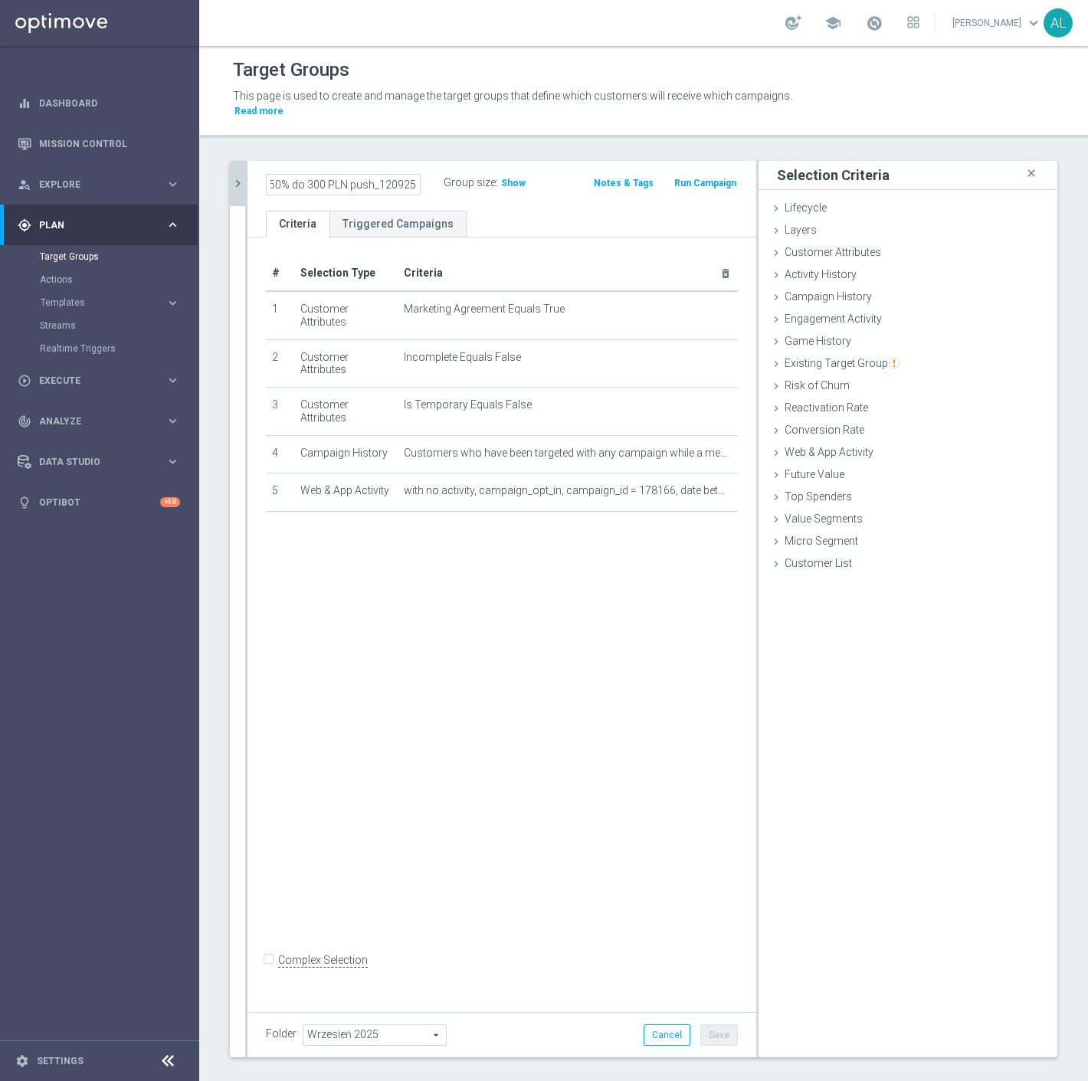
scroll to position [0, 185]
type input "REA_MED-HIGH_AUTO_WAGER_SEMI 50% do 300 PLN push_120925"
click at [478, 578] on div "# Selection Type Criteria delete_forever 1 Customer Attributes Marketing Agreem…" at bounding box center [501, 620] width 509 height 766
click at [717, 1025] on button "Save" at bounding box center [719, 1034] width 38 height 21
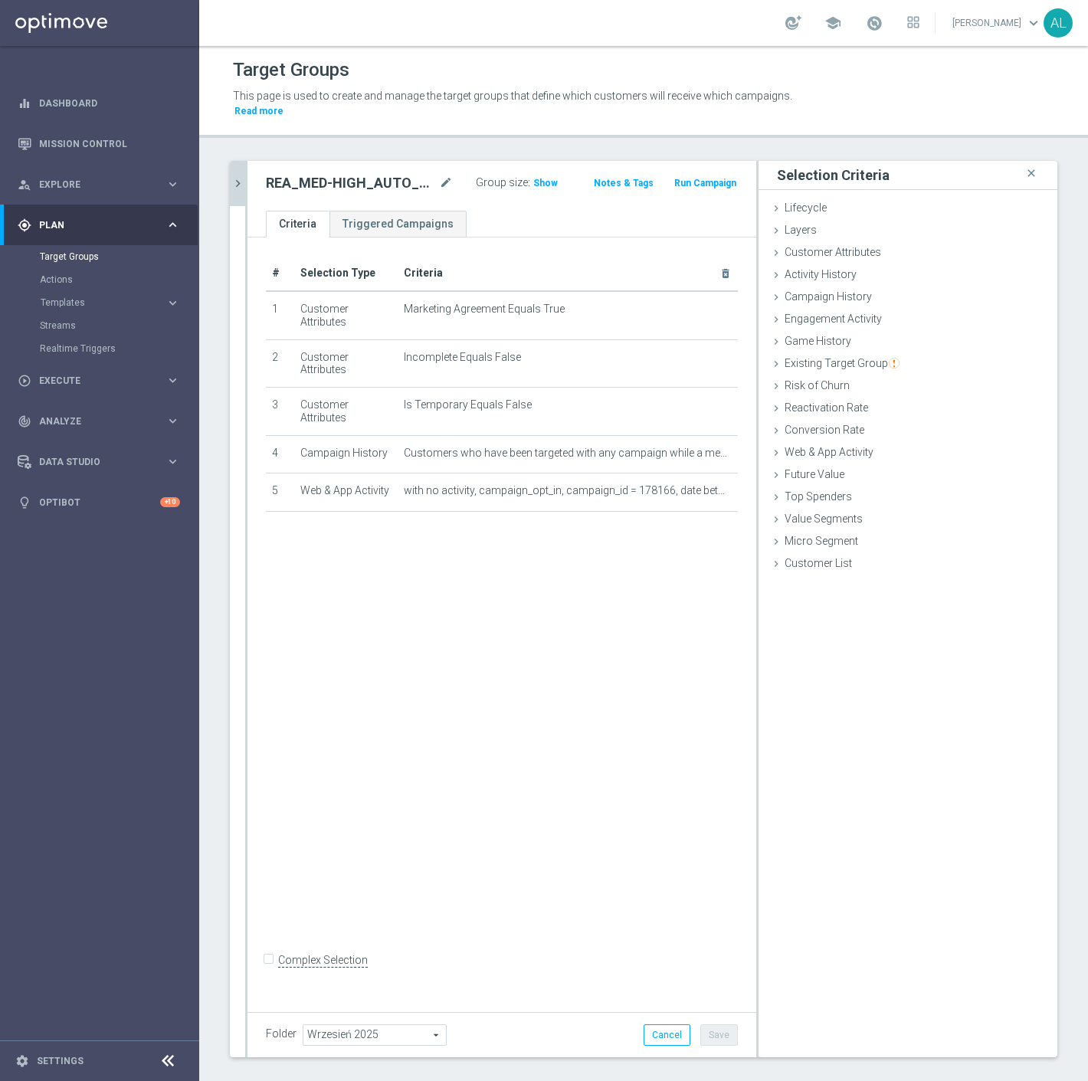
click at [236, 176] on icon "chevron_right" at bounding box center [238, 183] width 15 height 15
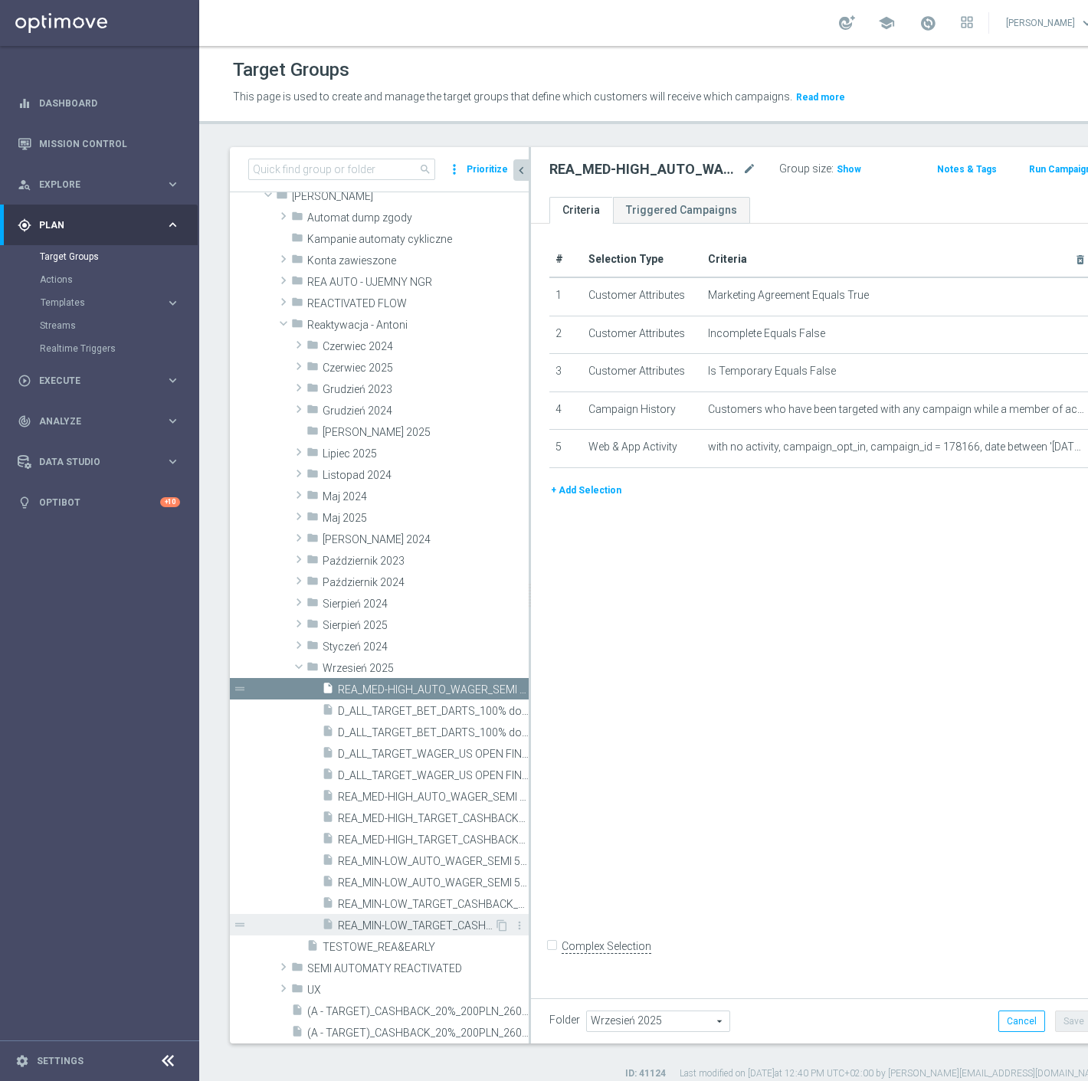
scroll to position [170, 0]
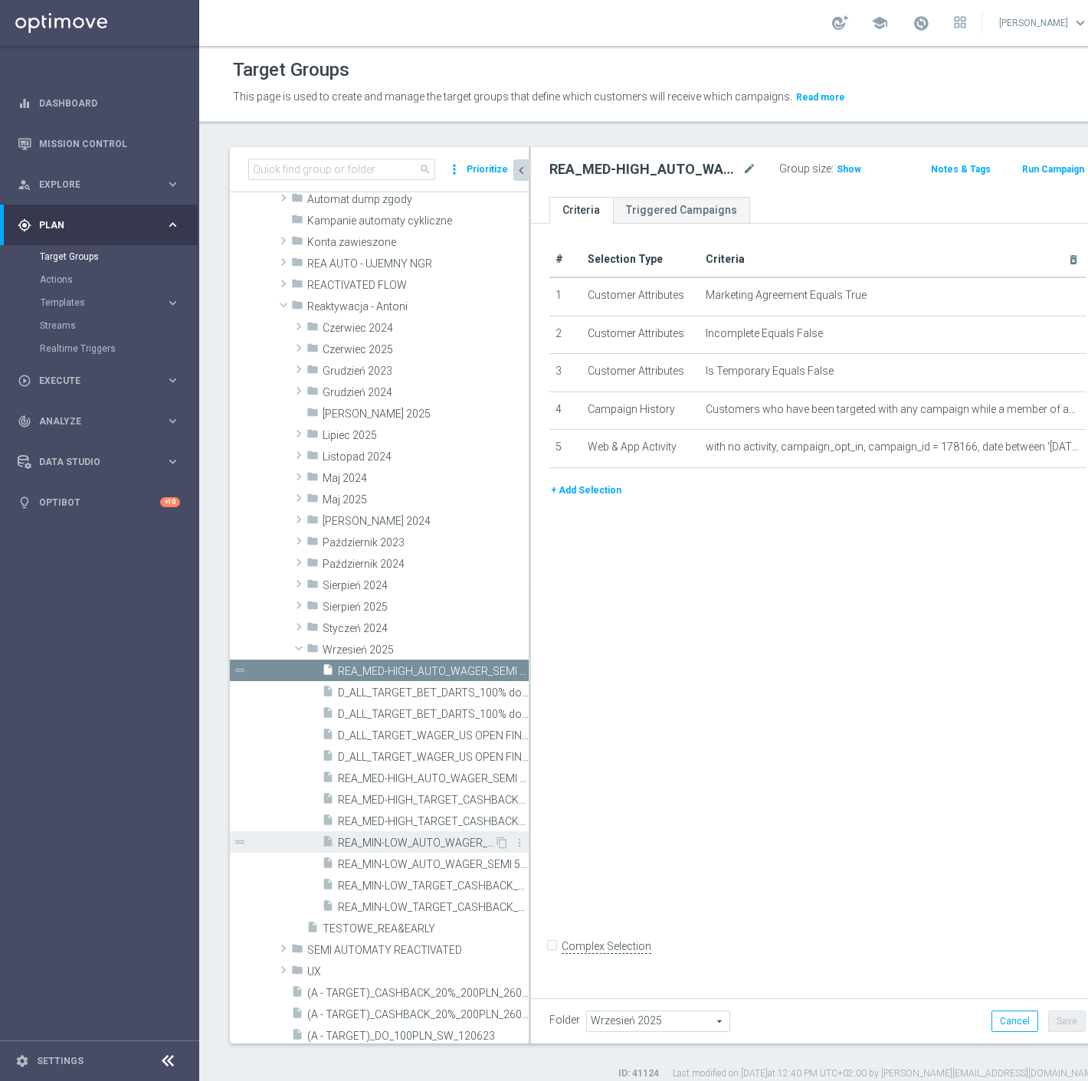
click at [453, 838] on span "REA_MIN-LOW_AUTO_WAGER_SEMI 50% do 100 PLN push_050925" at bounding box center [416, 842] width 156 height 13
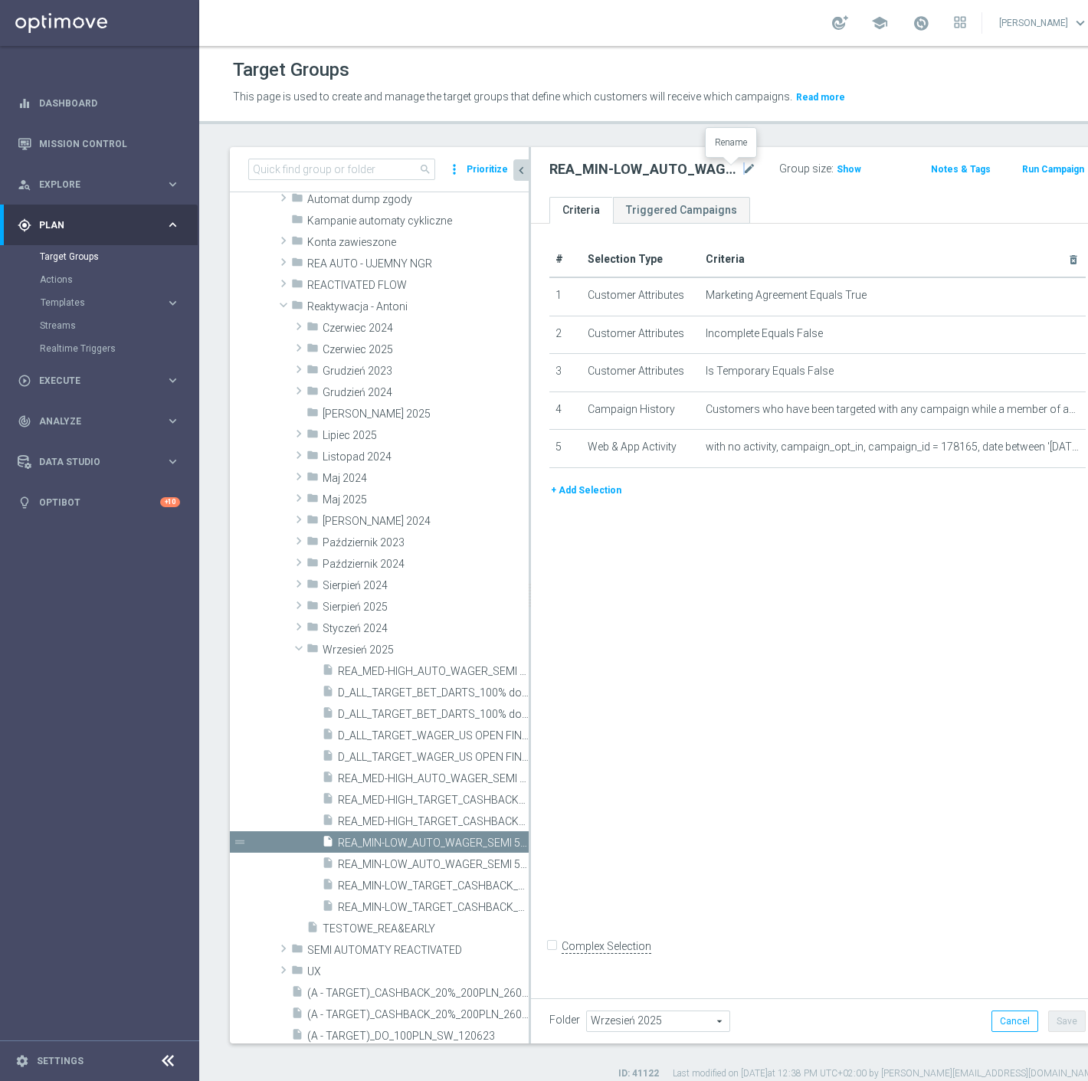
click at [742, 167] on icon "mode_edit" at bounding box center [749, 169] width 14 height 18
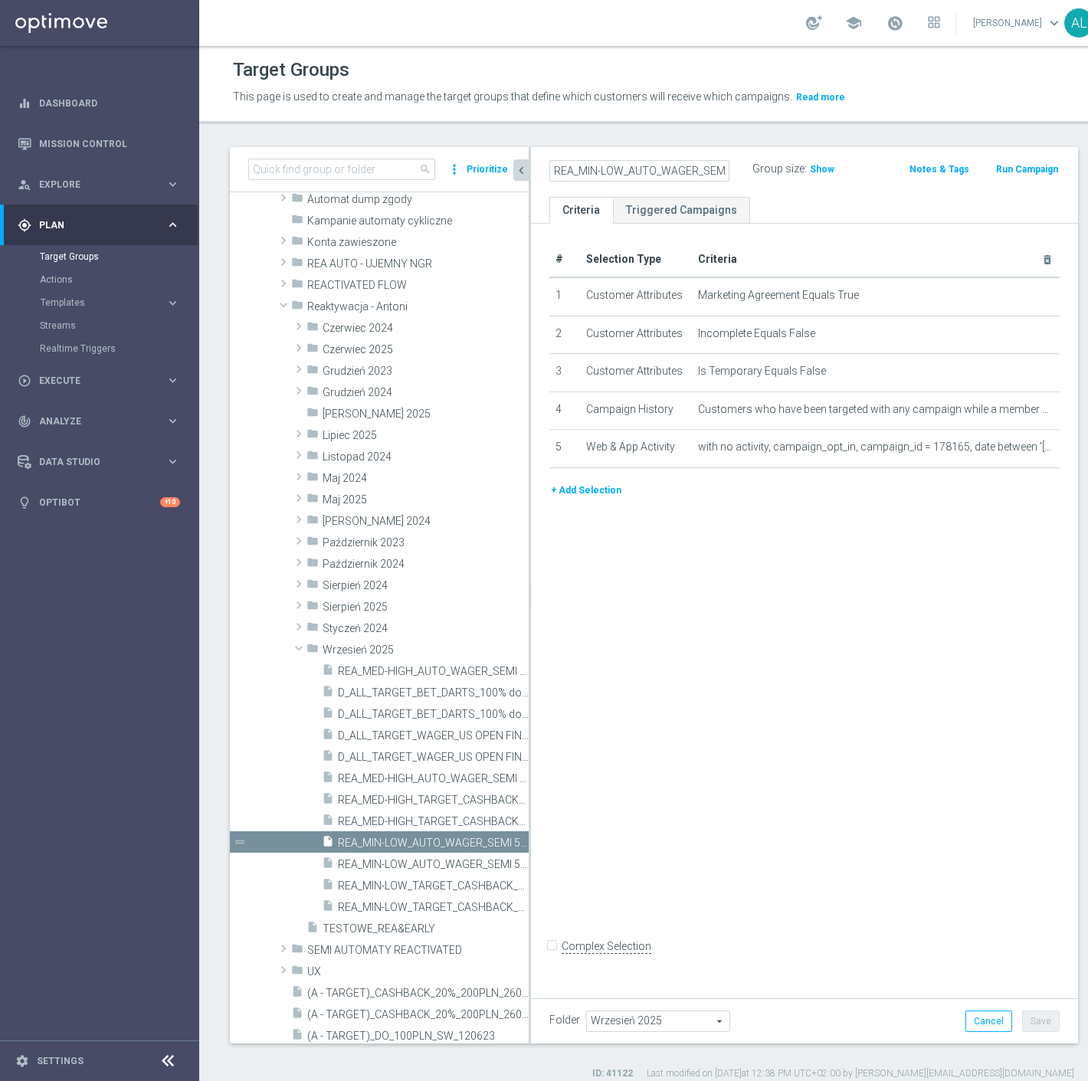
scroll to position [0, 169]
click at [682, 172] on input "REA_MIN-LOW_AUTO_WAGER_SEMI 50% do 100 PLN push_050925" at bounding box center [639, 170] width 180 height 21
type input "REA_MIN-LOW_AUTO_WAGER_SEMI 50% do 100 PLN push_120925"
click at [700, 729] on div "# Selection Type Criteria delete_forever 1 Customer Attributes Marketing Agreem…" at bounding box center [804, 607] width 547 height 766
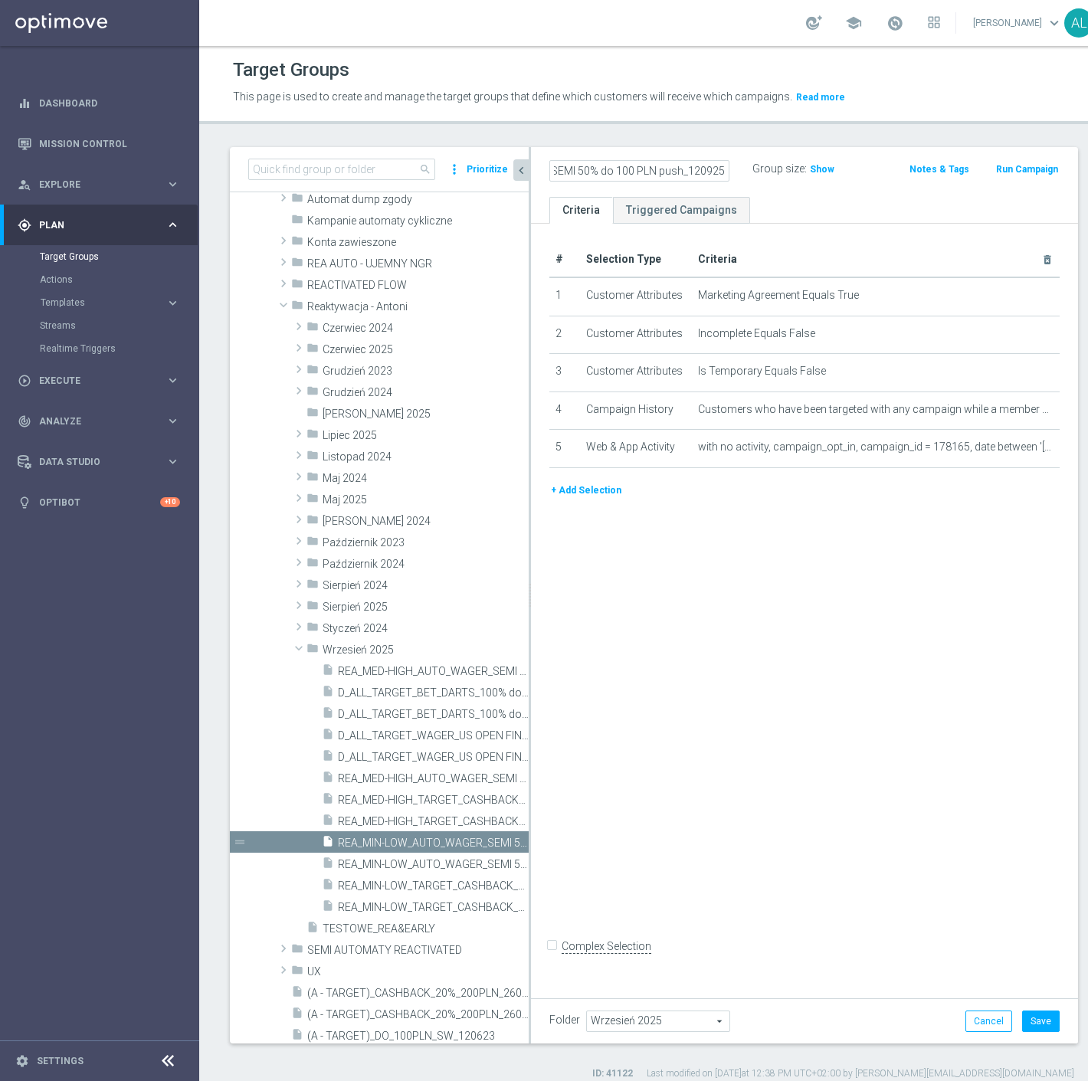
scroll to position [0, 0]
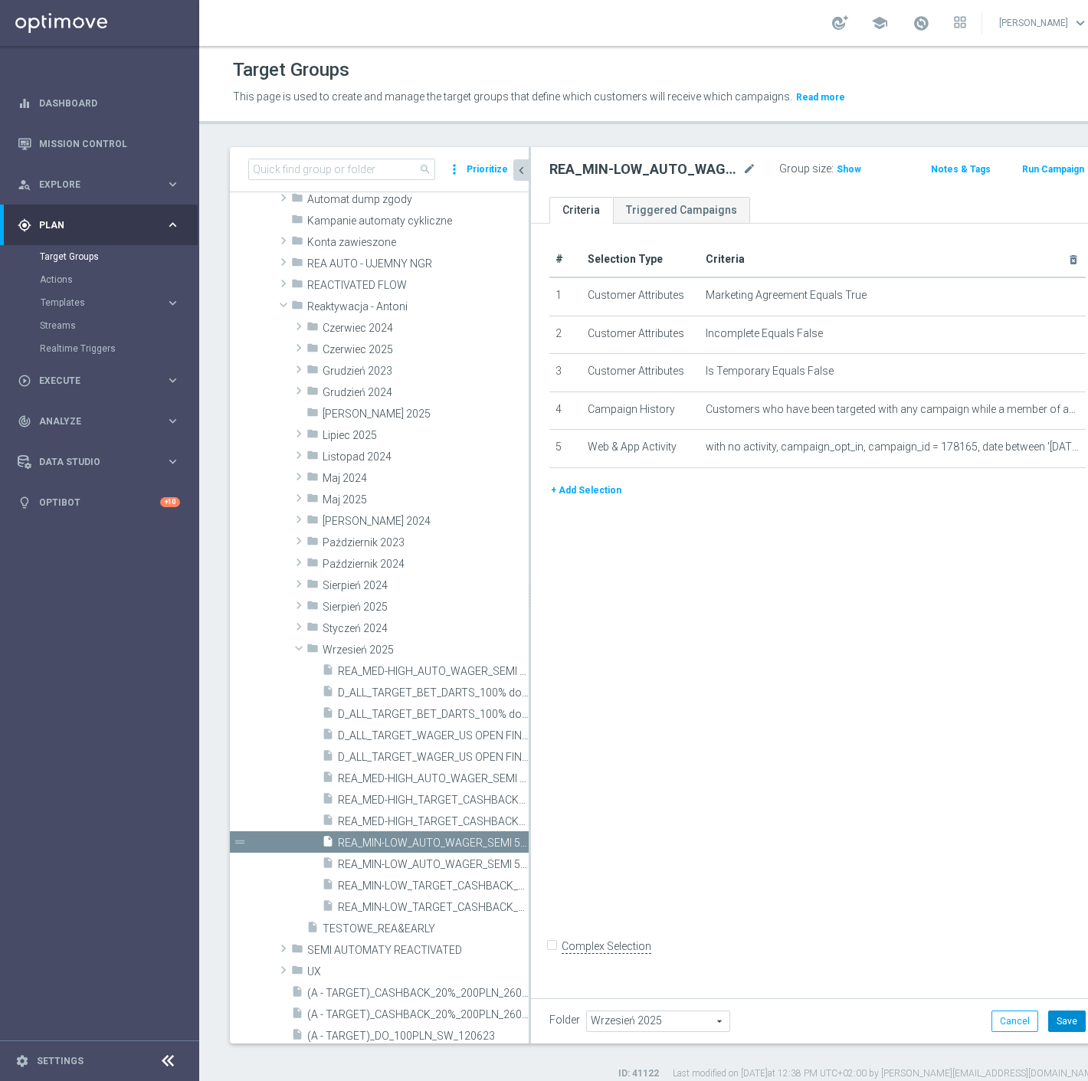
click at [1048, 1027] on button "Save" at bounding box center [1067, 1020] width 38 height 21
click at [912, 21] on span at bounding box center [920, 23] width 17 height 17
click at [912, 23] on span at bounding box center [920, 23] width 17 height 17
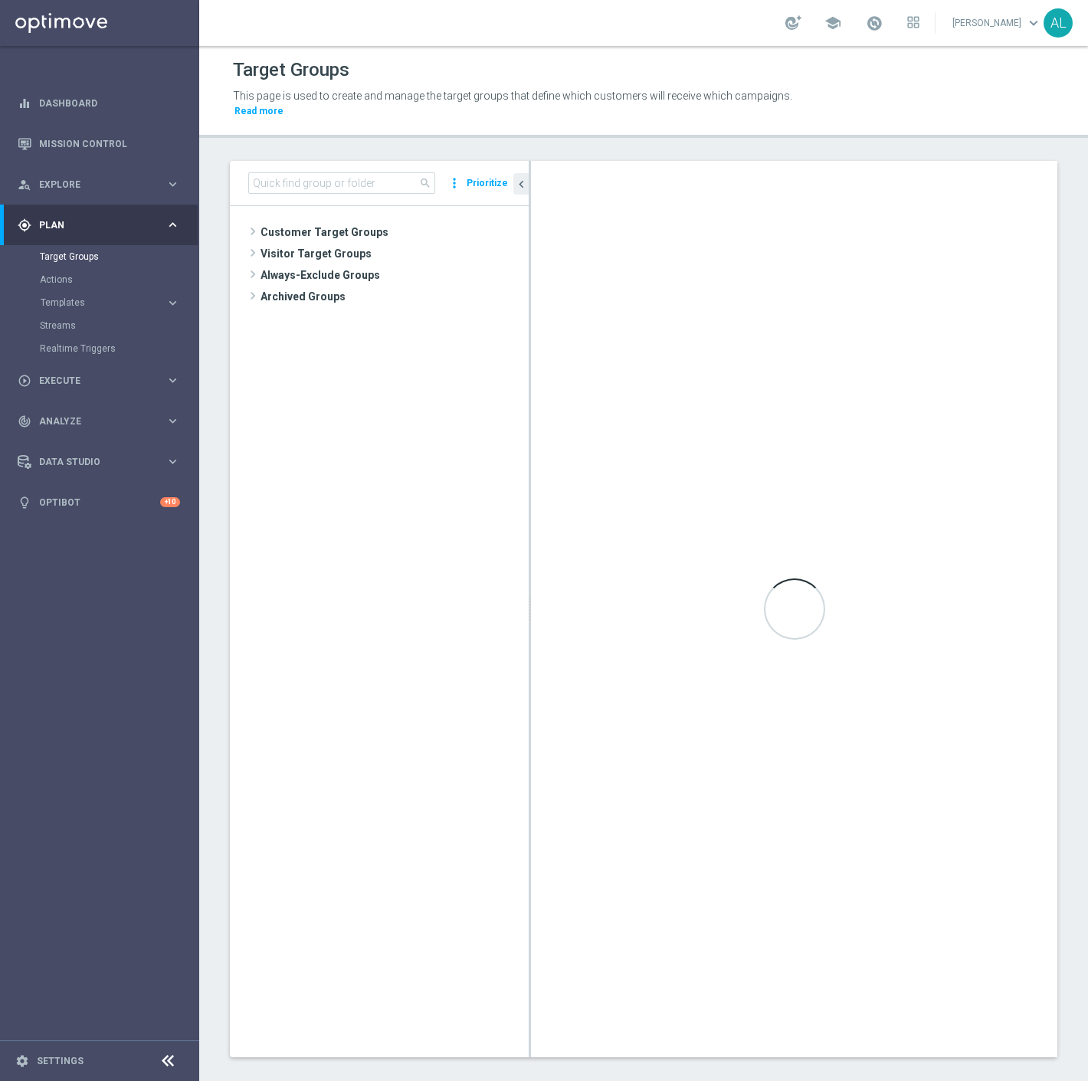
click at [884, 21] on link at bounding box center [874, 23] width 20 height 25
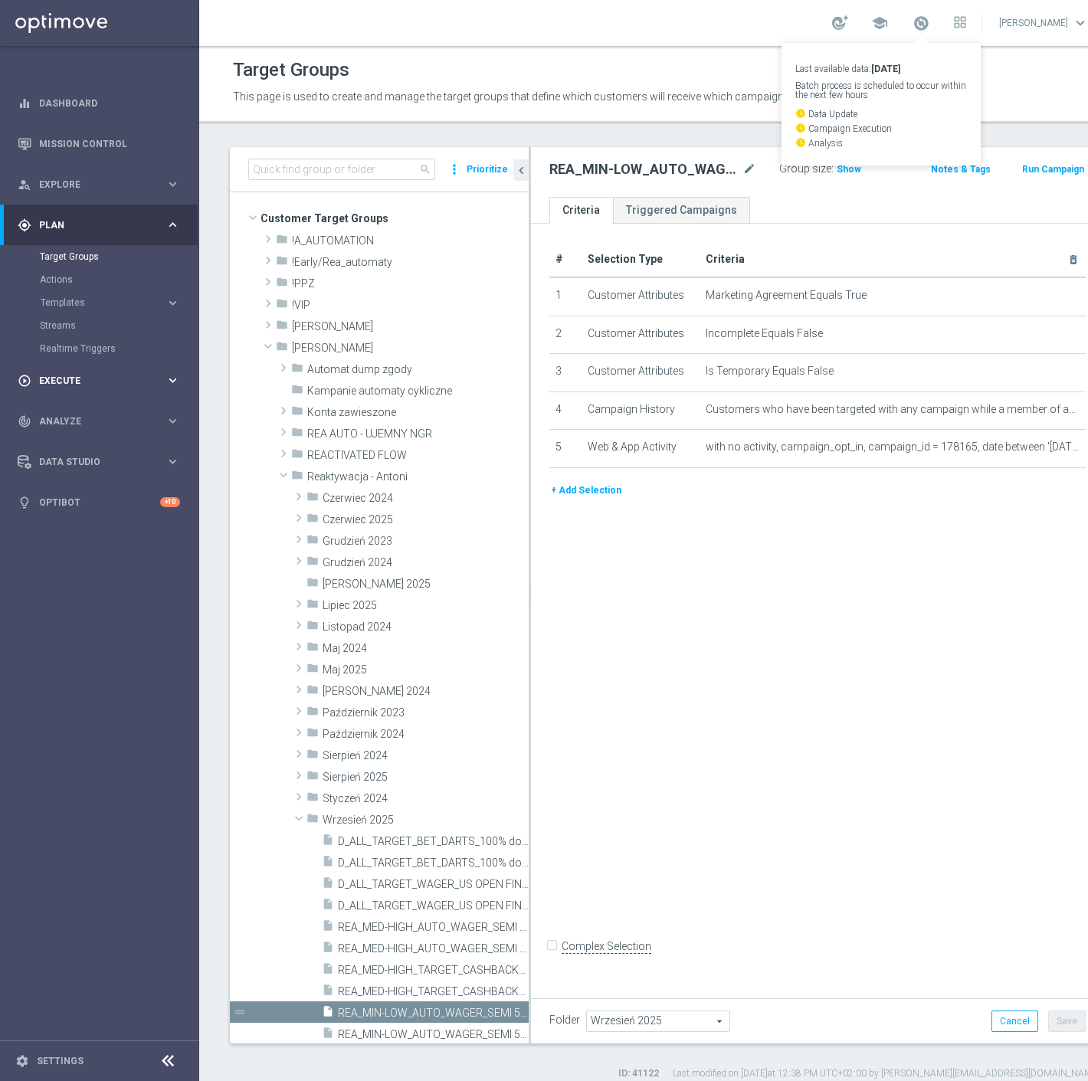
click at [136, 371] on div "play_circle_outline Execute keyboard_arrow_right" at bounding box center [99, 380] width 198 height 41
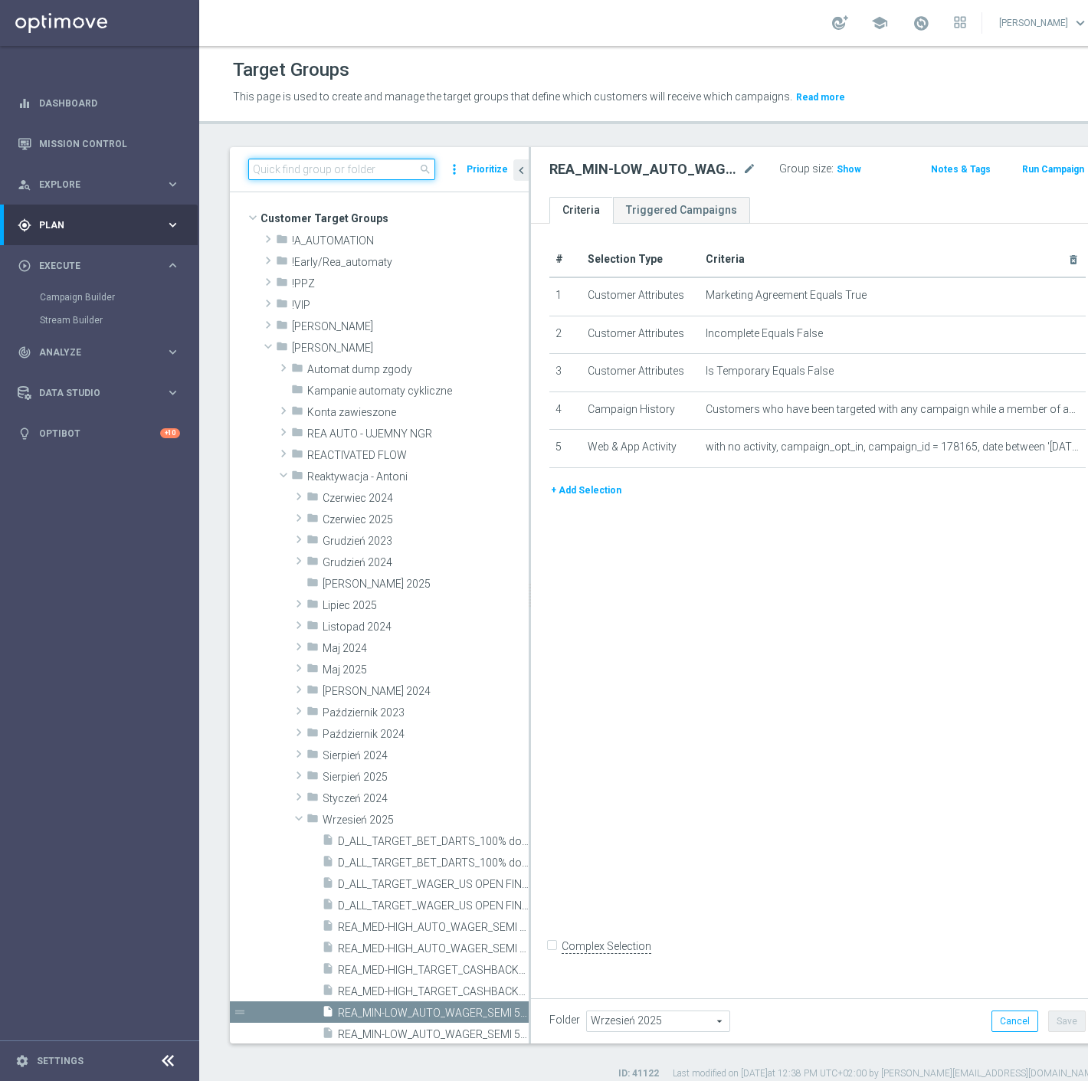
click at [354, 175] on input at bounding box center [341, 169] width 187 height 21
click at [372, 869] on div "insert_drive_file D_ALL_TARGET_BET_DARTS_100% do 300 PLN_120925" at bounding box center [408, 861] width 172 height 21
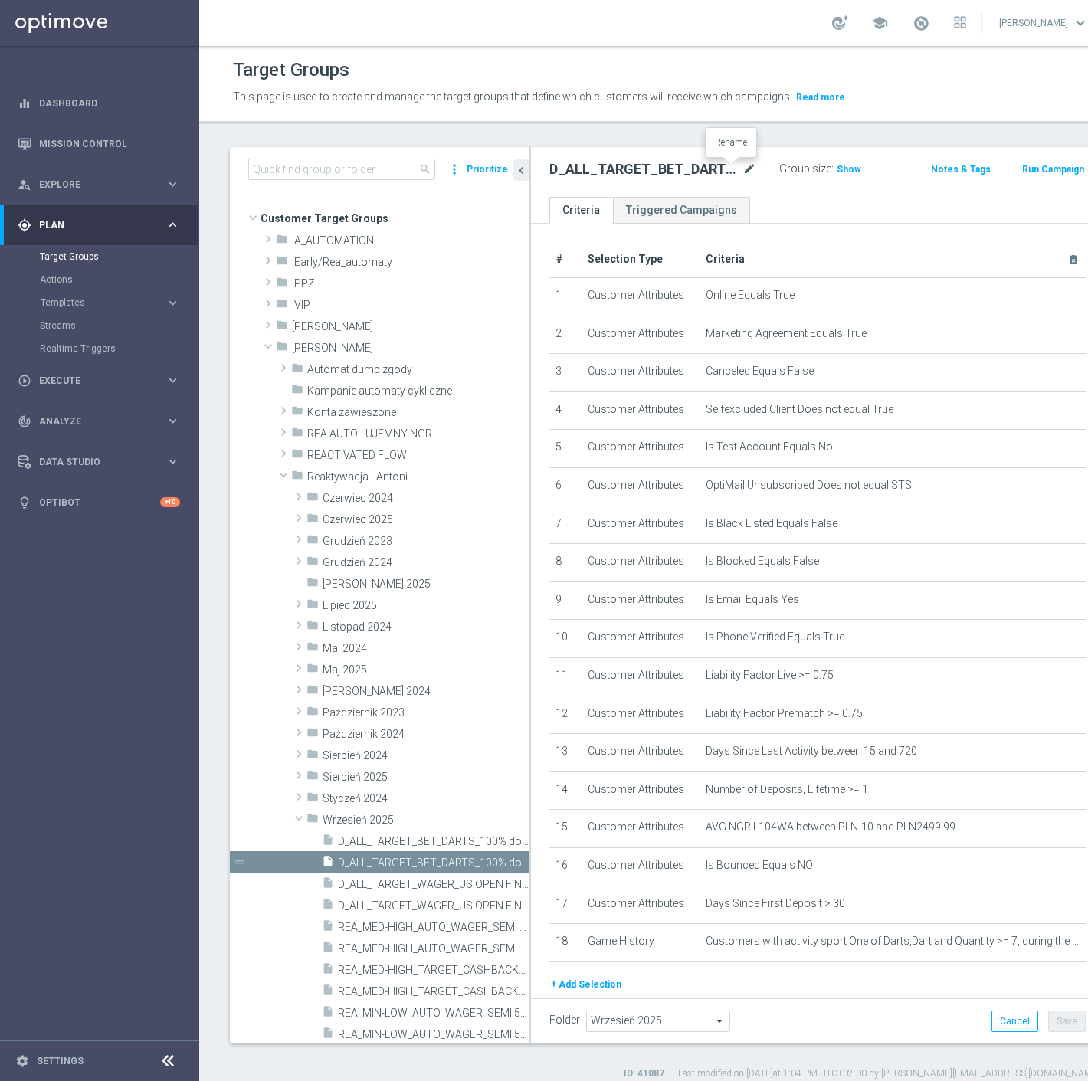
click at [742, 166] on icon "mode_edit" at bounding box center [749, 169] width 14 height 18
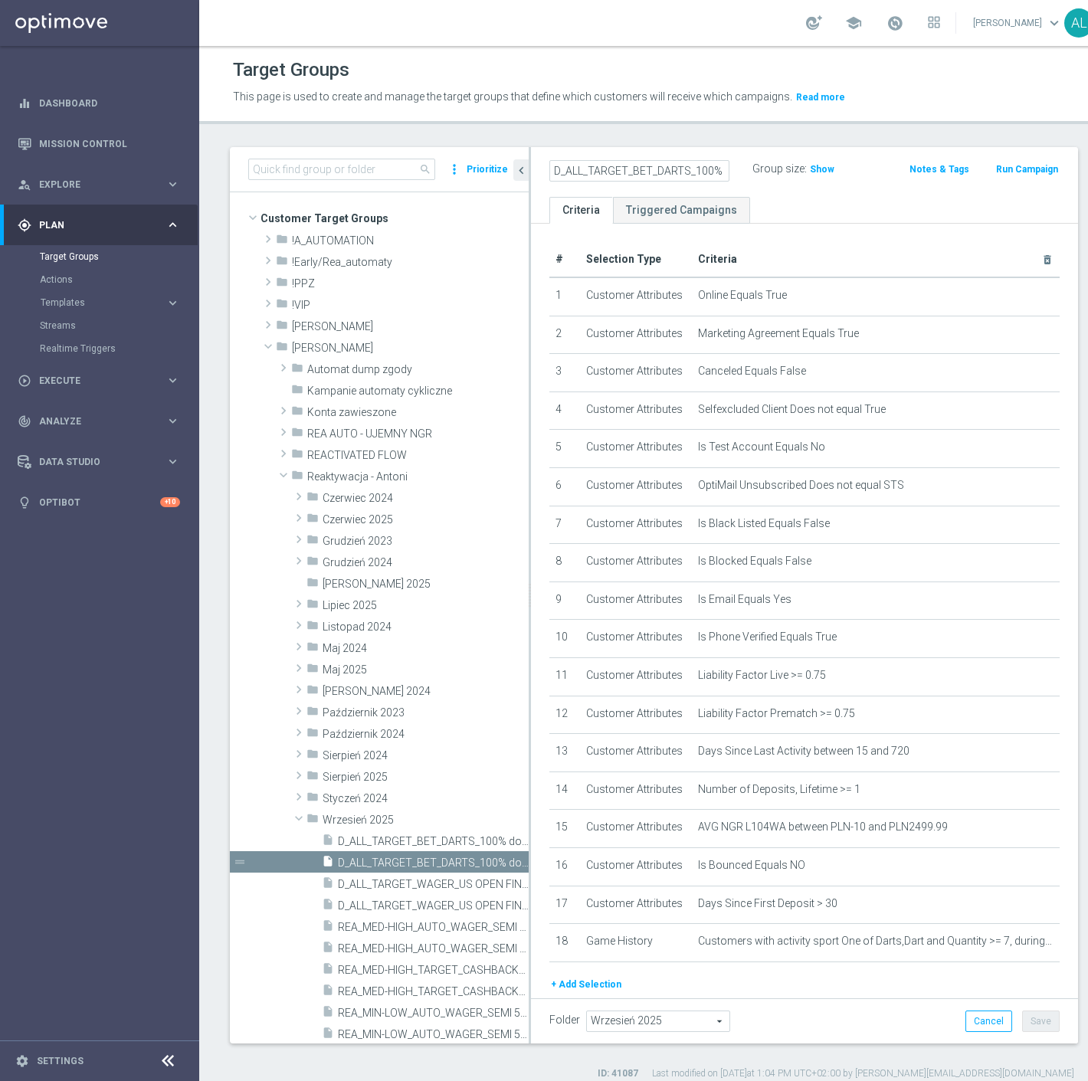
scroll to position [0, 113]
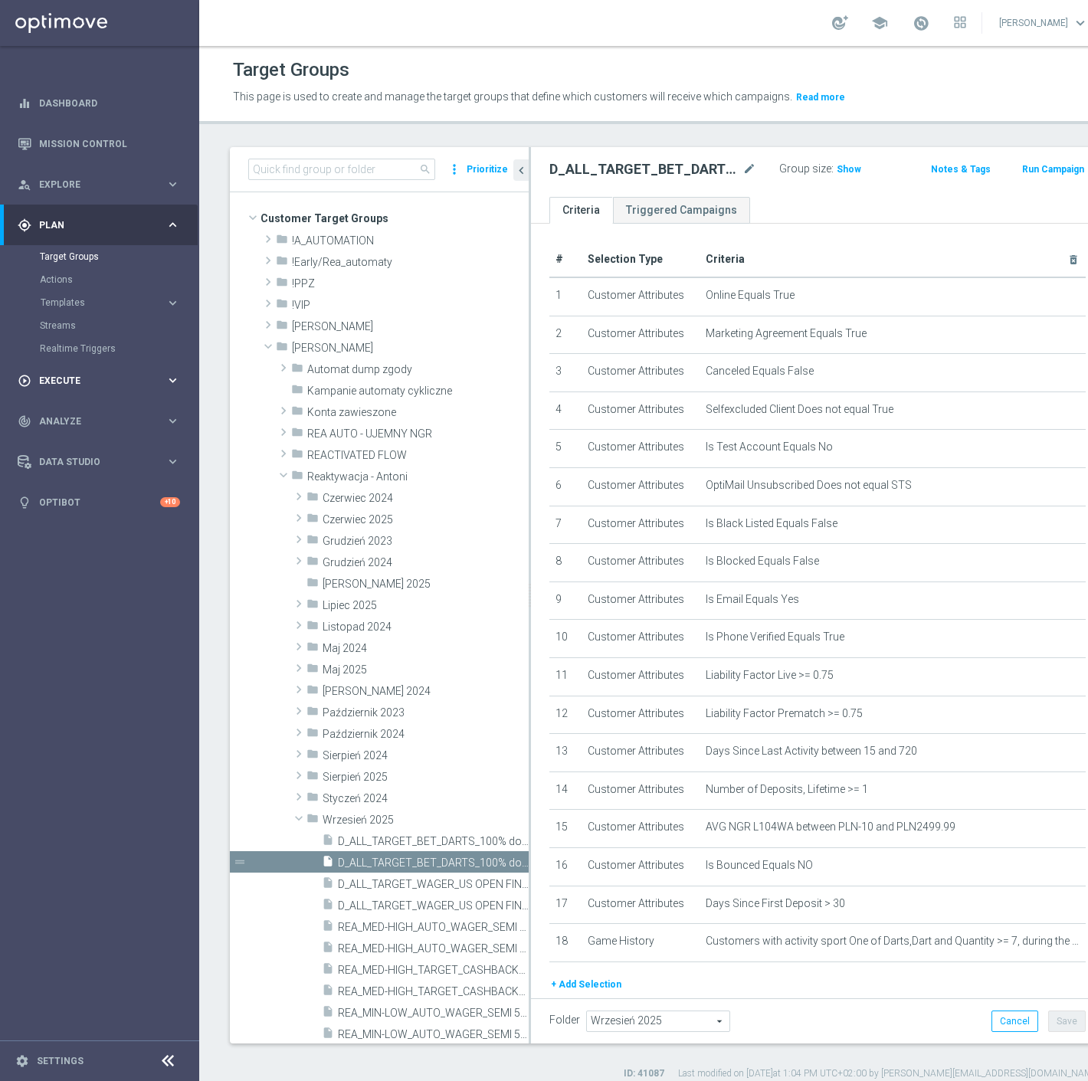
click at [185, 384] on div "play_circle_outline Execute keyboard_arrow_right" at bounding box center [99, 380] width 198 height 41
click at [458, 817] on icon "library_add" at bounding box center [464, 819] width 12 height 12
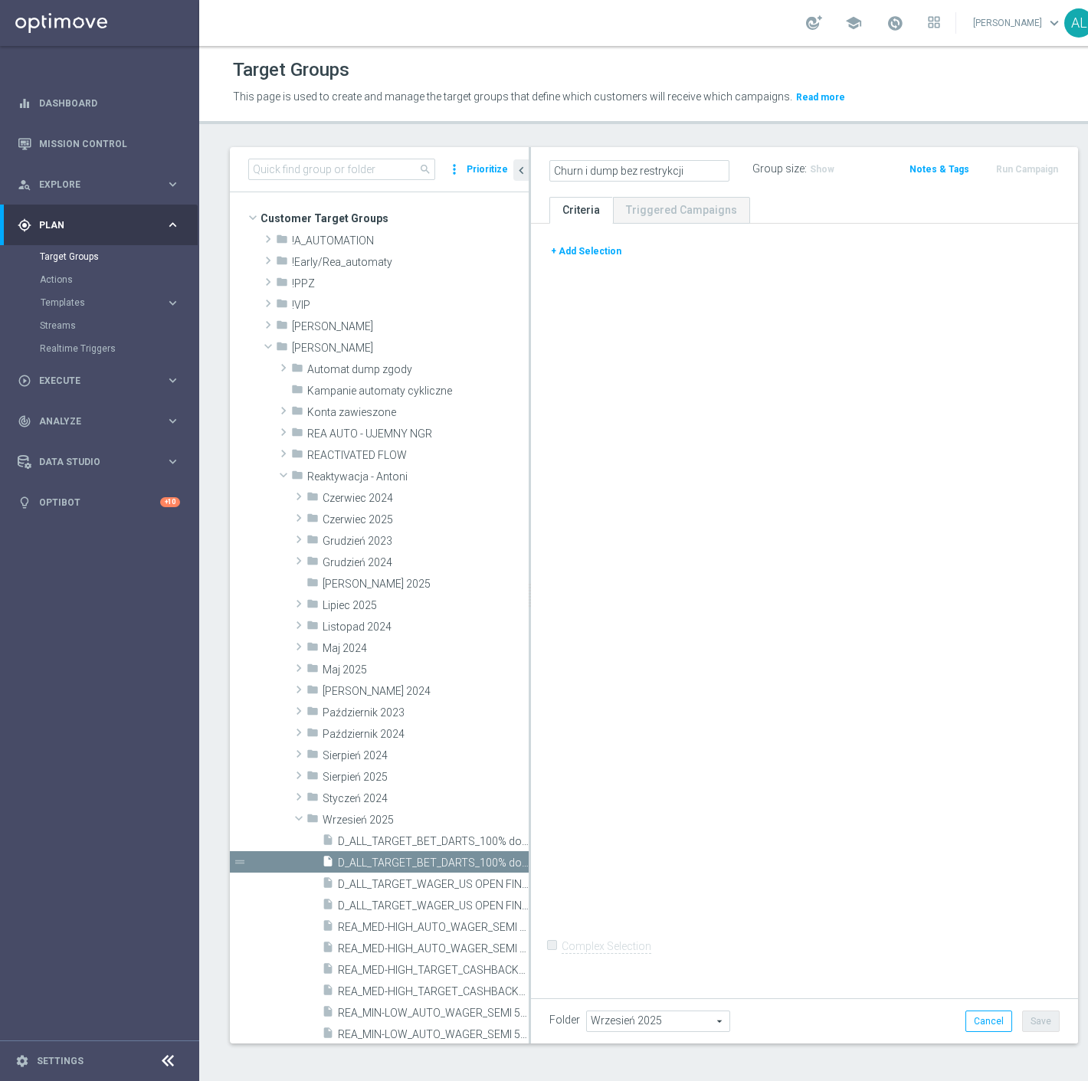
type input "Churn i dump bez restrykcji"
click at [843, 548] on div "+ Add Selection Complex Selection Invalid Expression" at bounding box center [804, 607] width 547 height 766
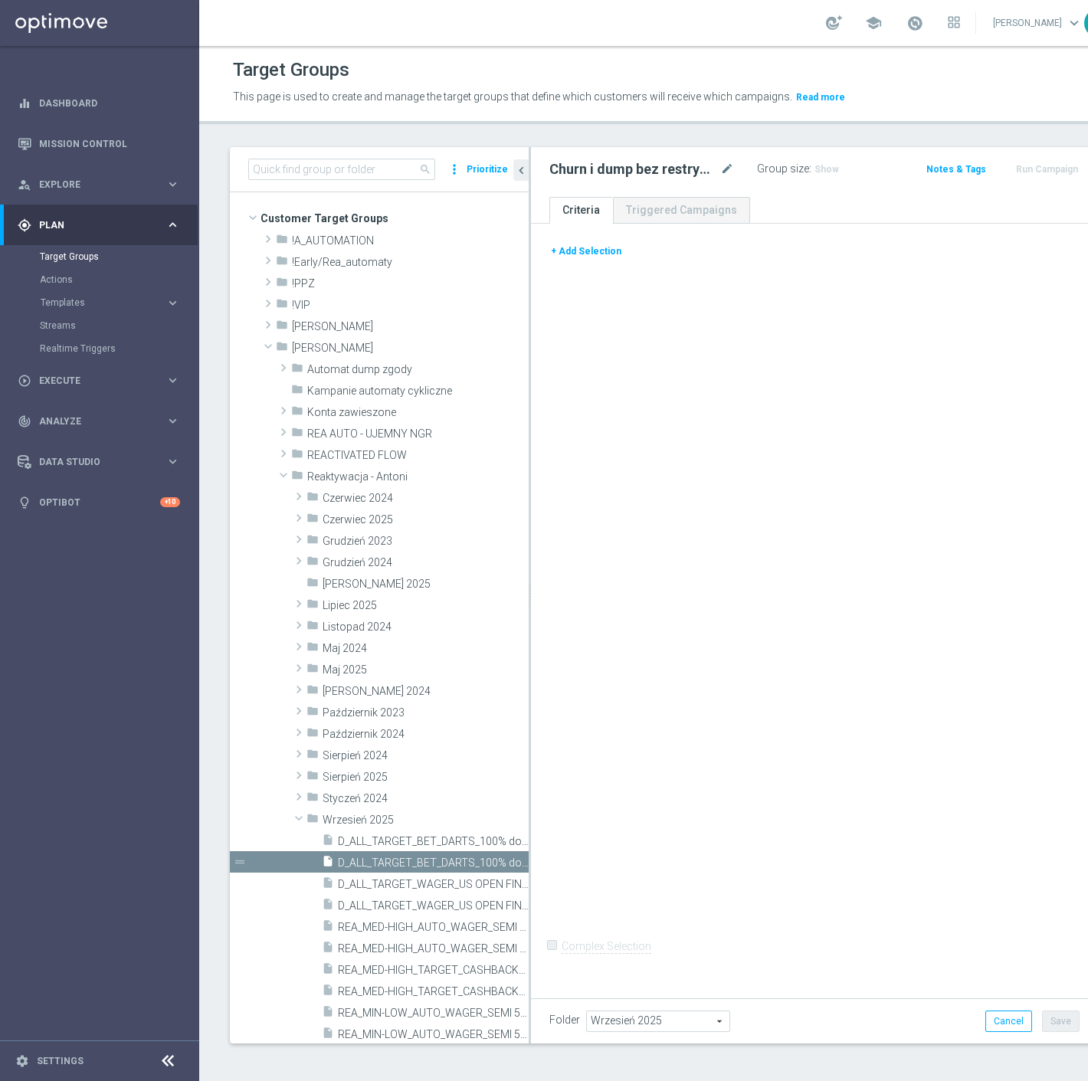
click at [602, 254] on button "+ Add Selection" at bounding box center [586, 251] width 74 height 17
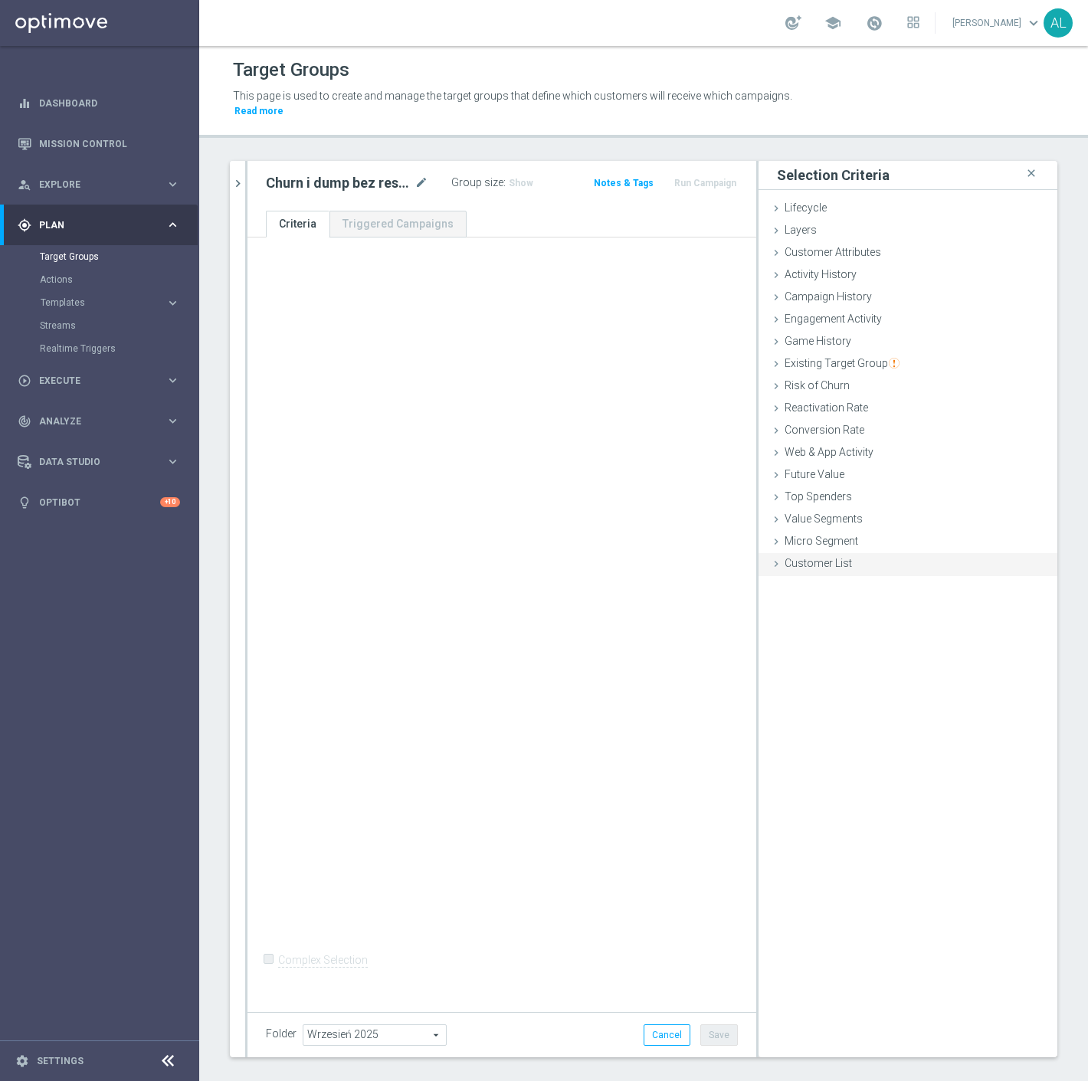
click at [813, 557] on span "Customer List" at bounding box center [817, 563] width 67 height 12
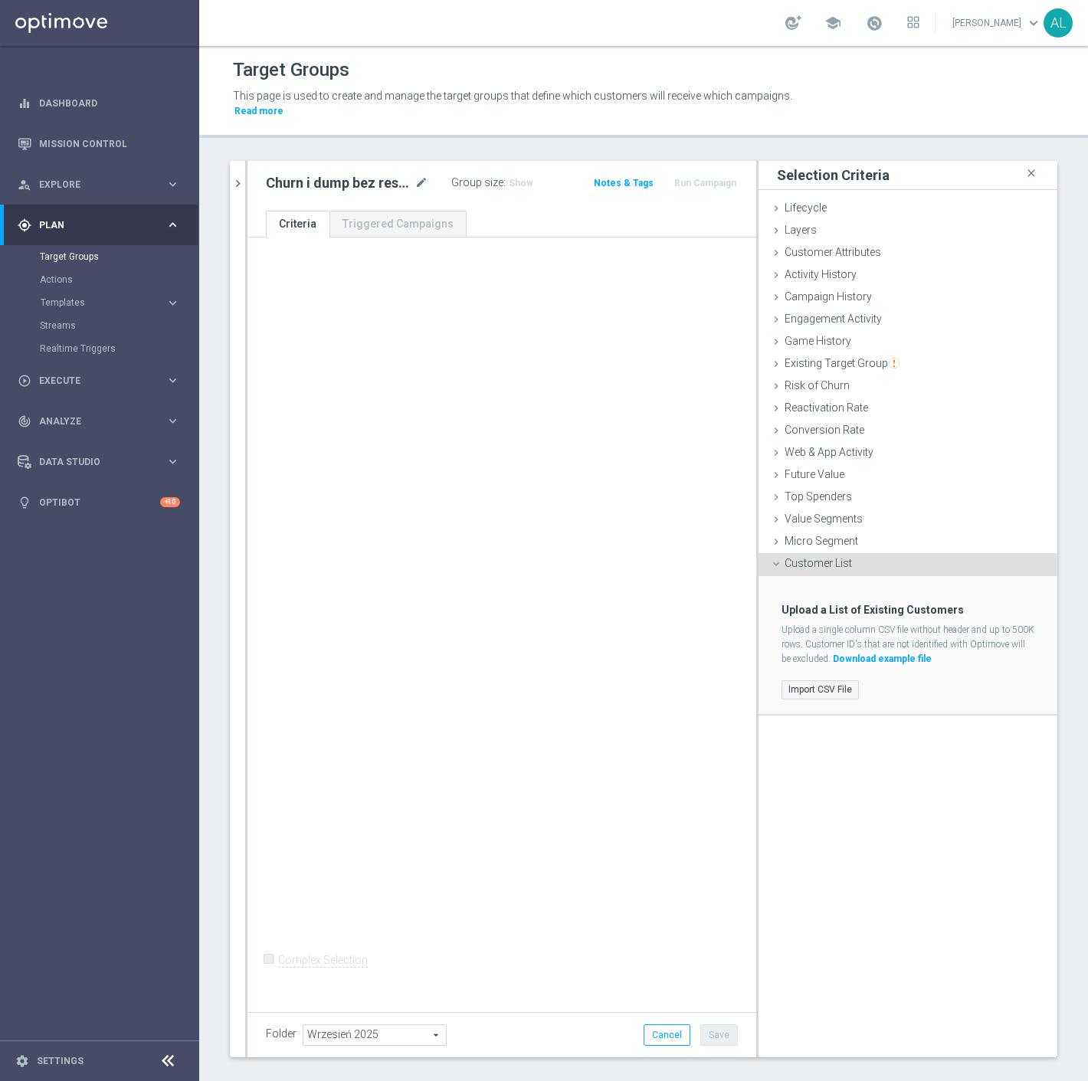
click at [781, 680] on label "Import CSV File" at bounding box center [819, 689] width 77 height 19
click at [0, 0] on input "Import CSV File" at bounding box center [0, 0] width 0 height 0
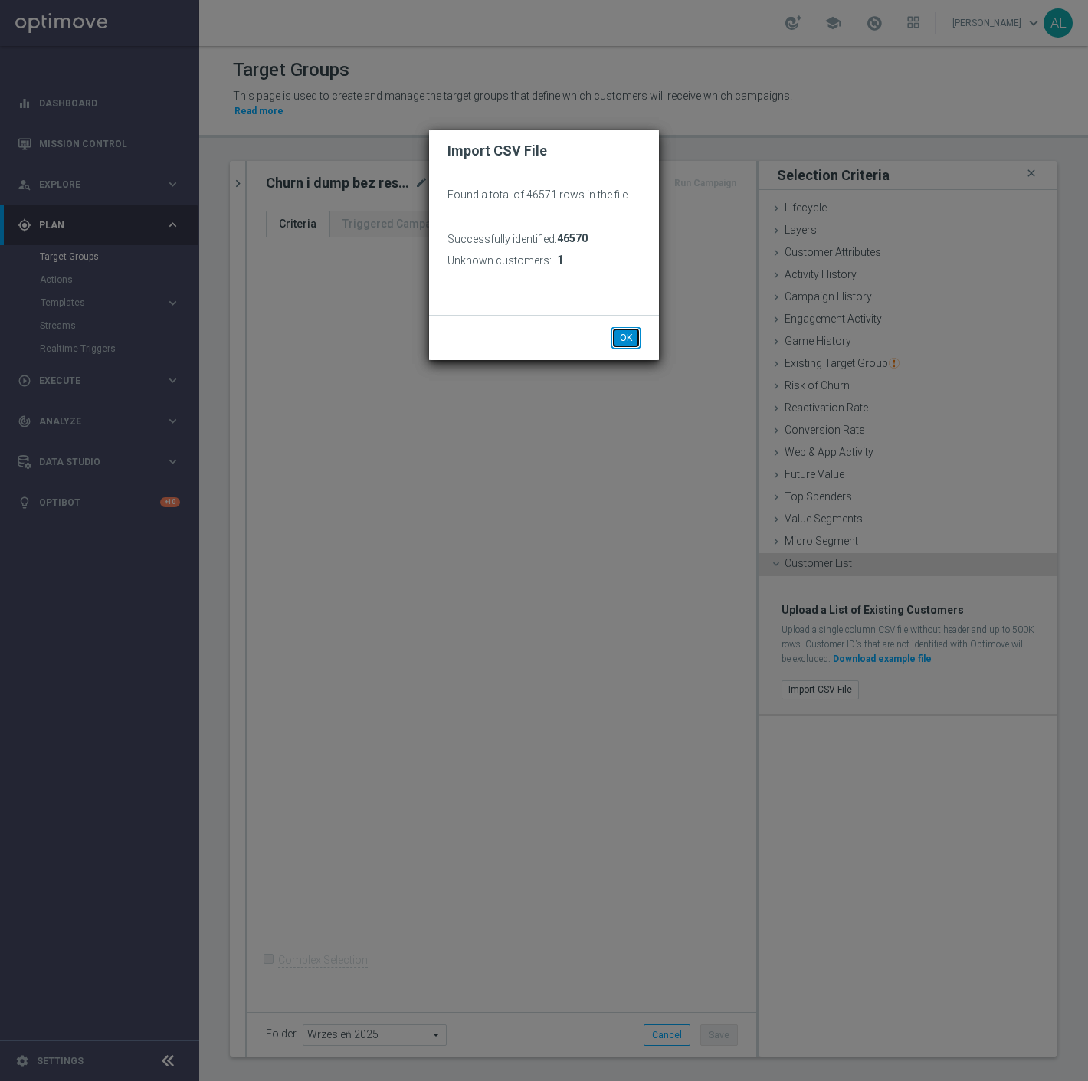
click at [634, 333] on button "OK" at bounding box center [625, 337] width 29 height 21
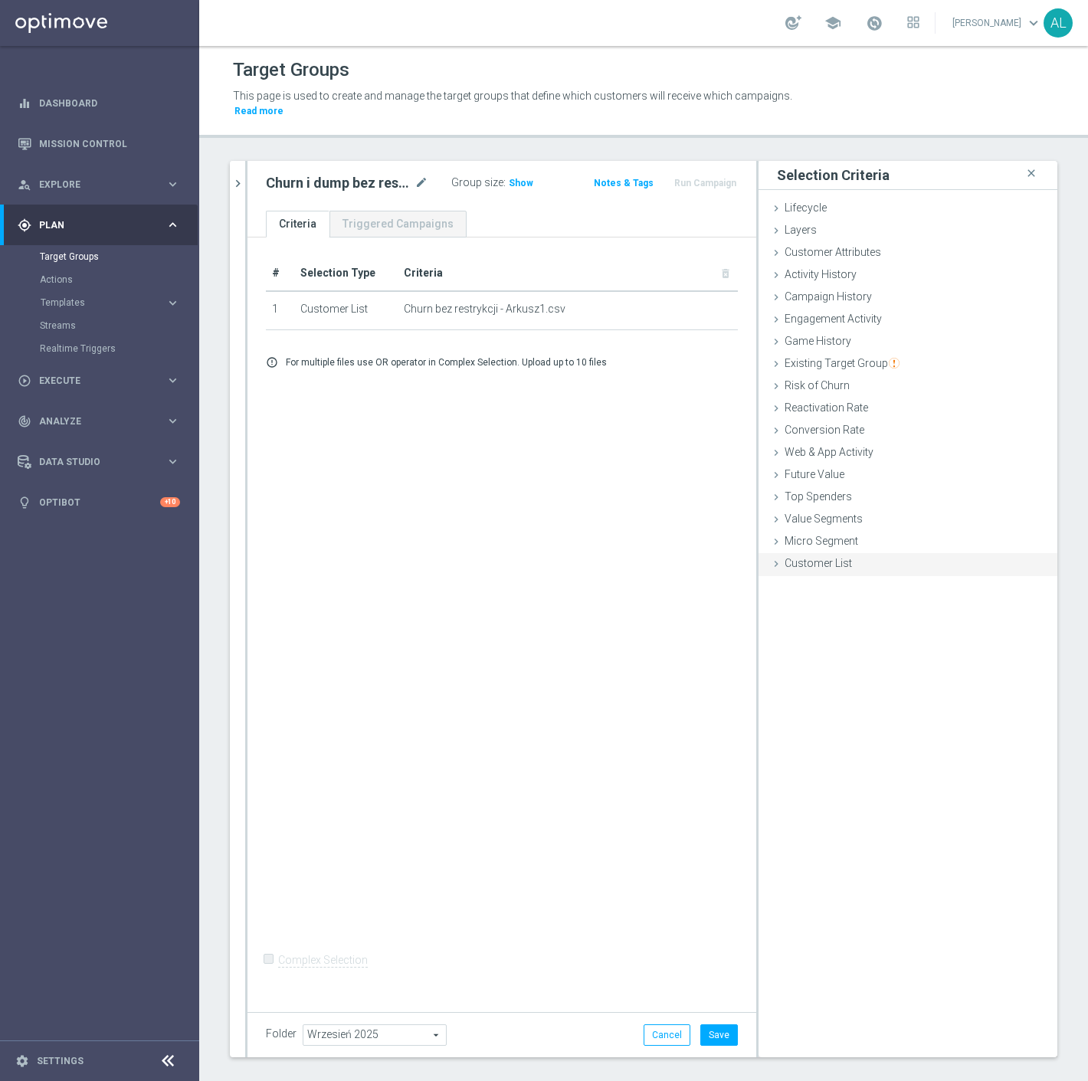
click at [814, 557] on div "Customer List done selection saved" at bounding box center [907, 564] width 299 height 23
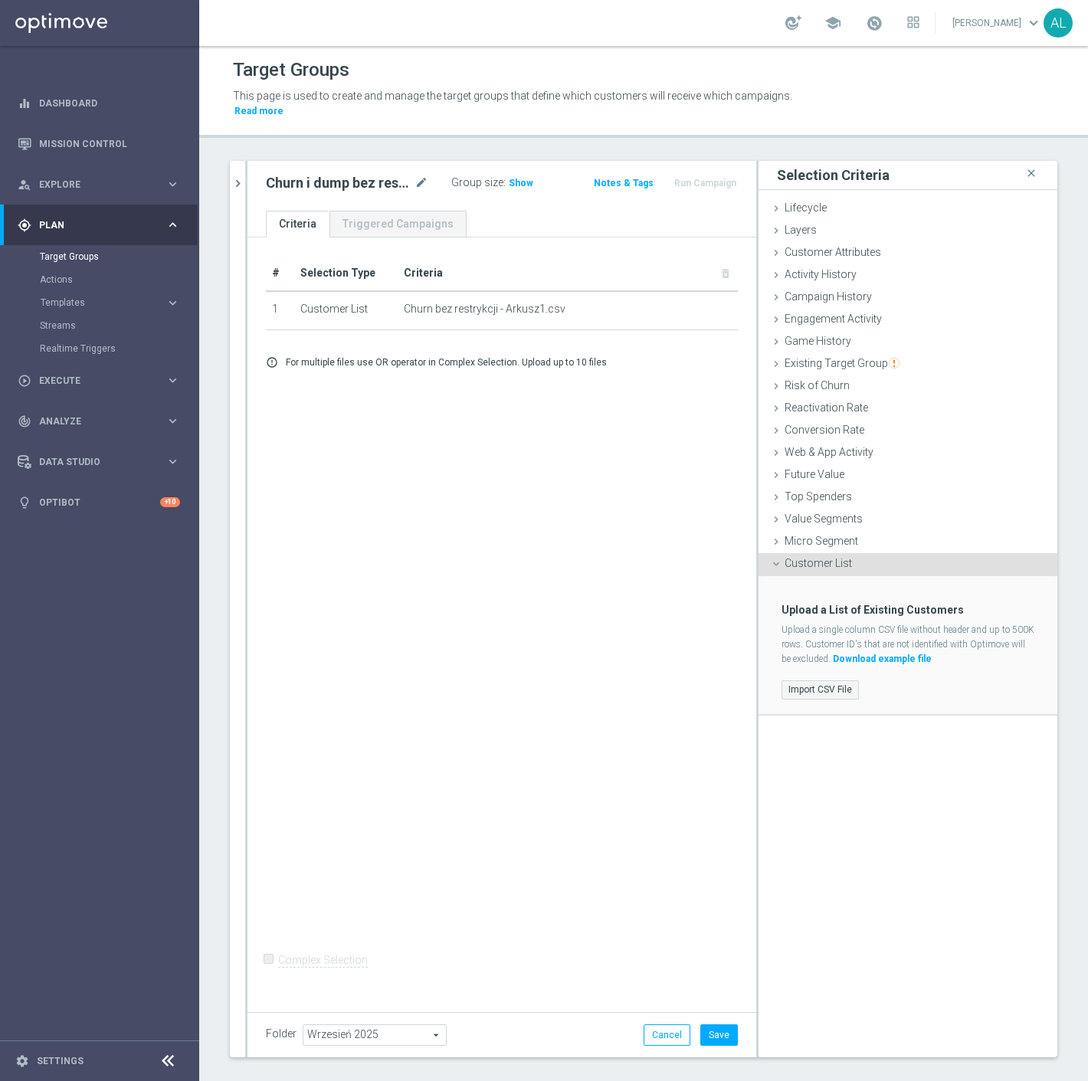
click at [802, 680] on label "Import CSV File" at bounding box center [819, 689] width 77 height 19
click at [0, 0] on input "Import CSV File" at bounding box center [0, 0] width 0 height 0
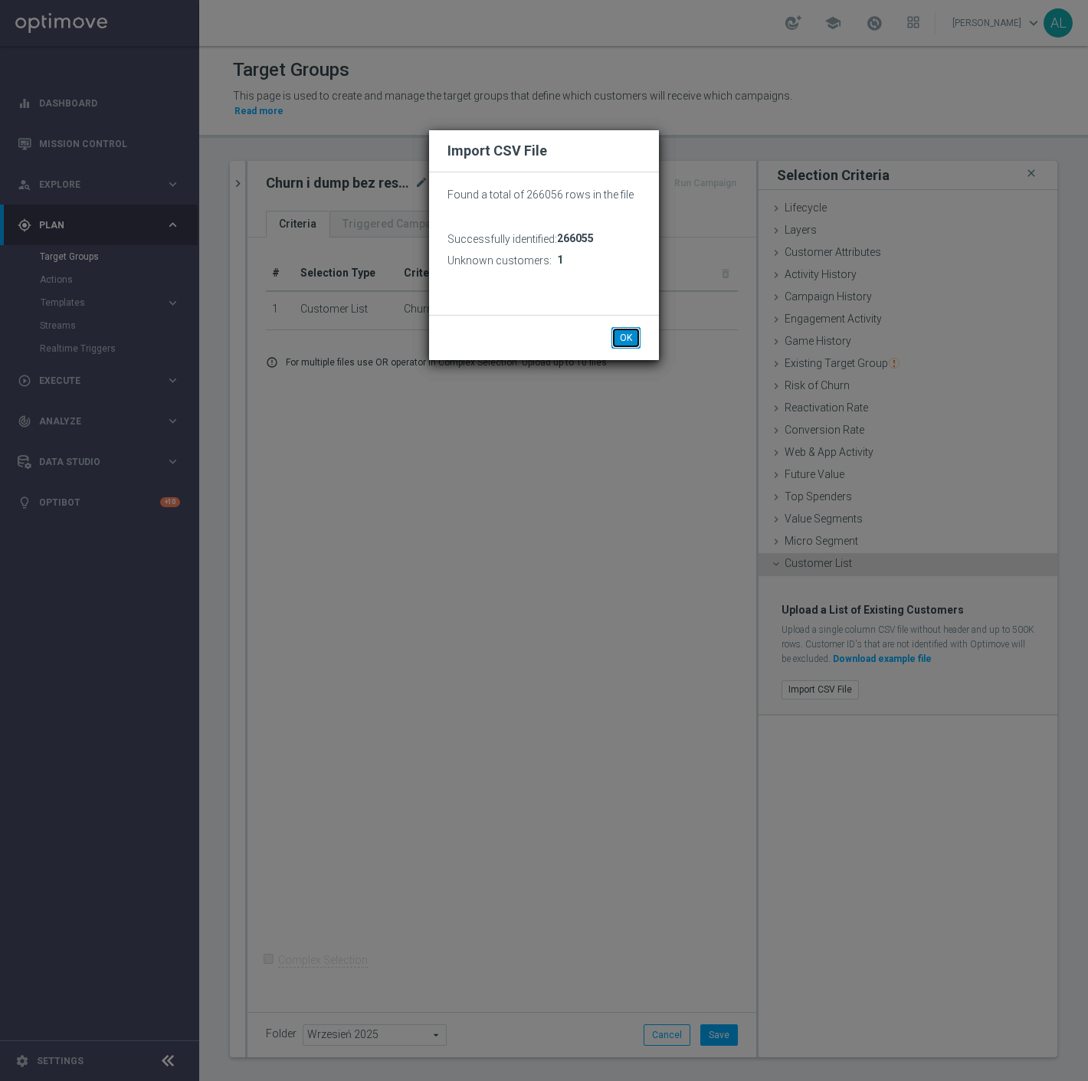
click at [628, 339] on button "OK" at bounding box center [625, 337] width 29 height 21
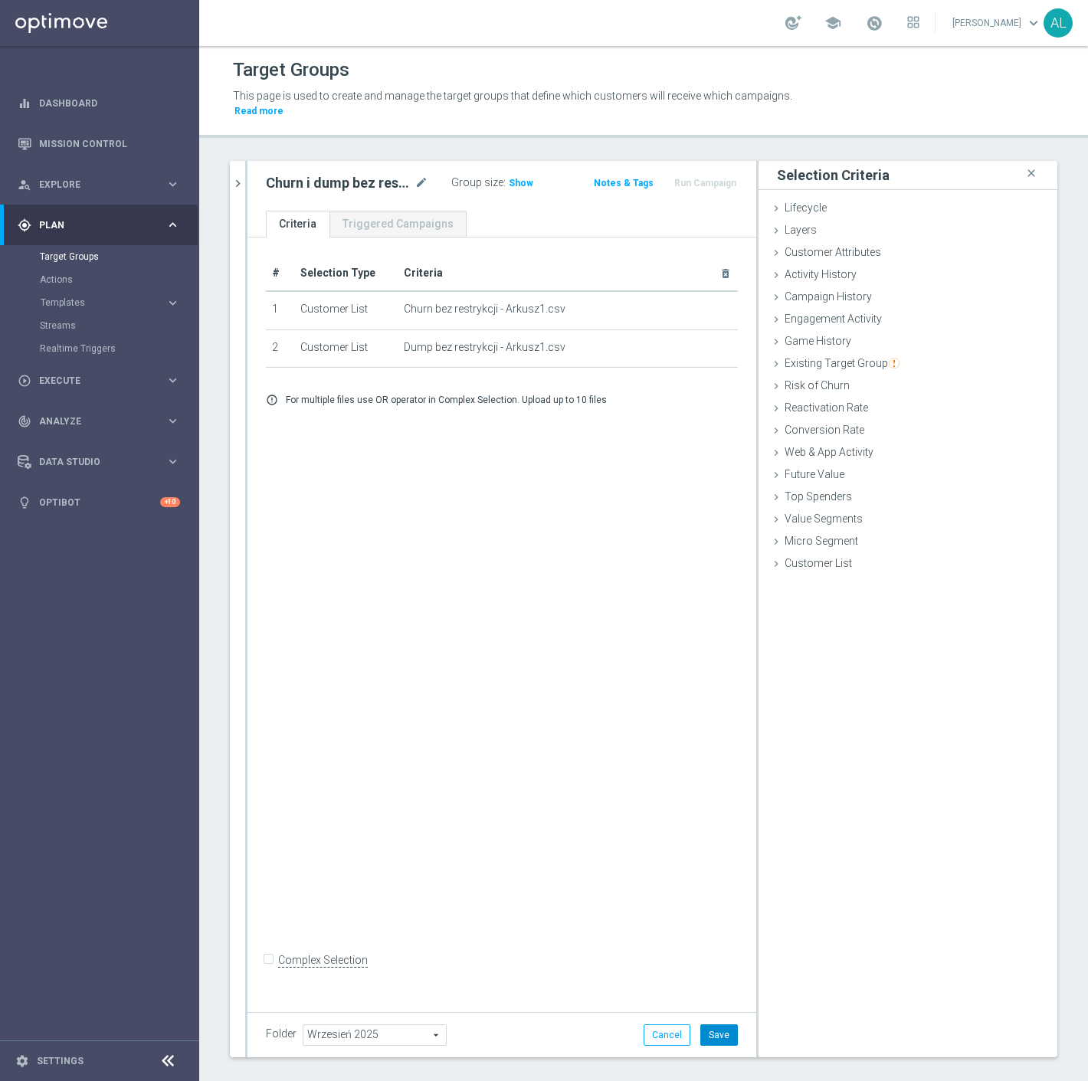
click at [709, 1024] on button "Save" at bounding box center [719, 1034] width 38 height 21
click at [417, 174] on icon "mode_edit" at bounding box center [421, 183] width 14 height 18
click at [342, 174] on input "Churn i dump bez restrykcji" at bounding box center [343, 184] width 155 height 21
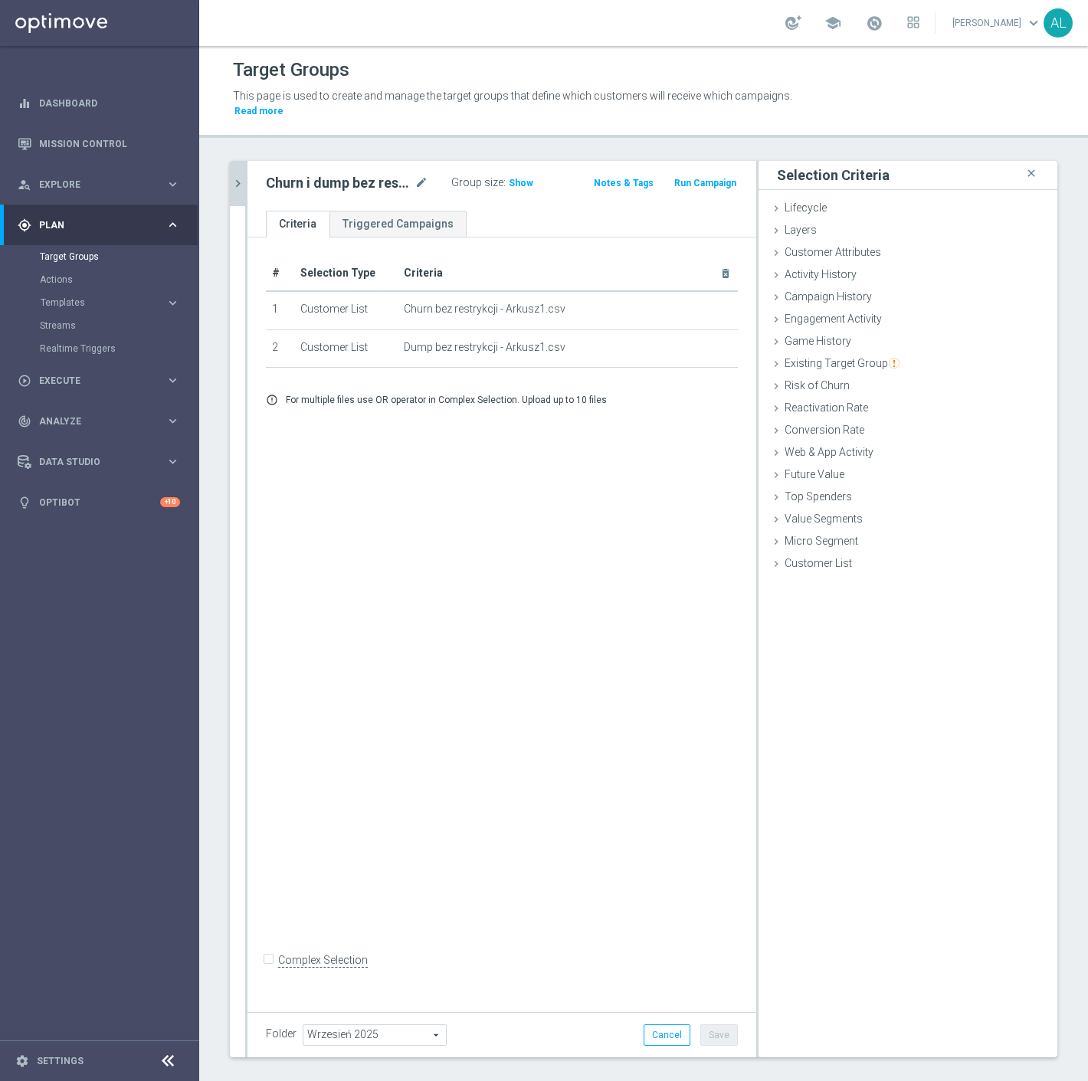
click at [243, 176] on icon "chevron_right" at bounding box center [238, 183] width 15 height 15
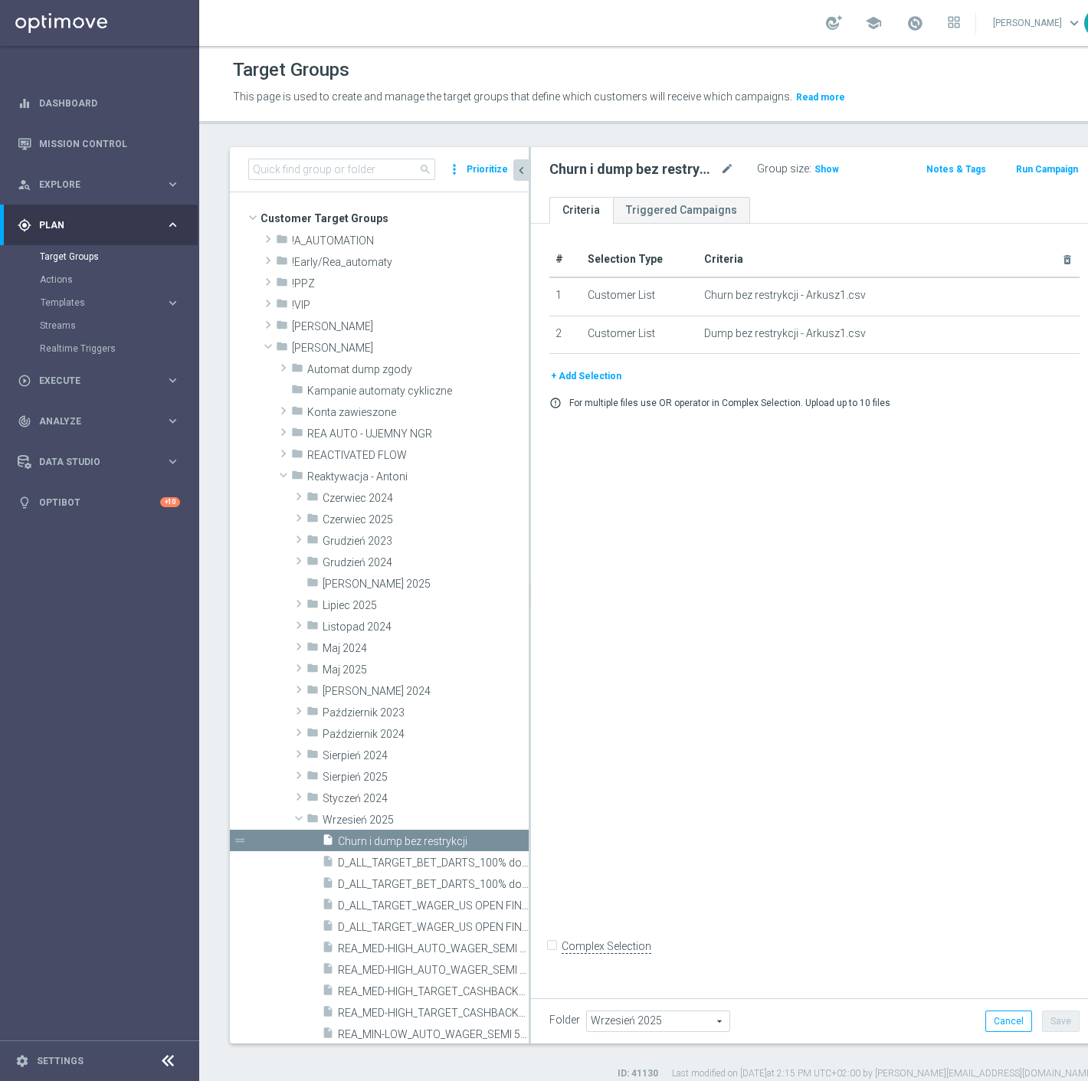
click at [647, 175] on h2 "Churn i dump bez restrykcji" at bounding box center [633, 169] width 168 height 18
click at [627, 174] on h2 "Churn i dump bez restrykcji" at bounding box center [633, 169] width 168 height 18
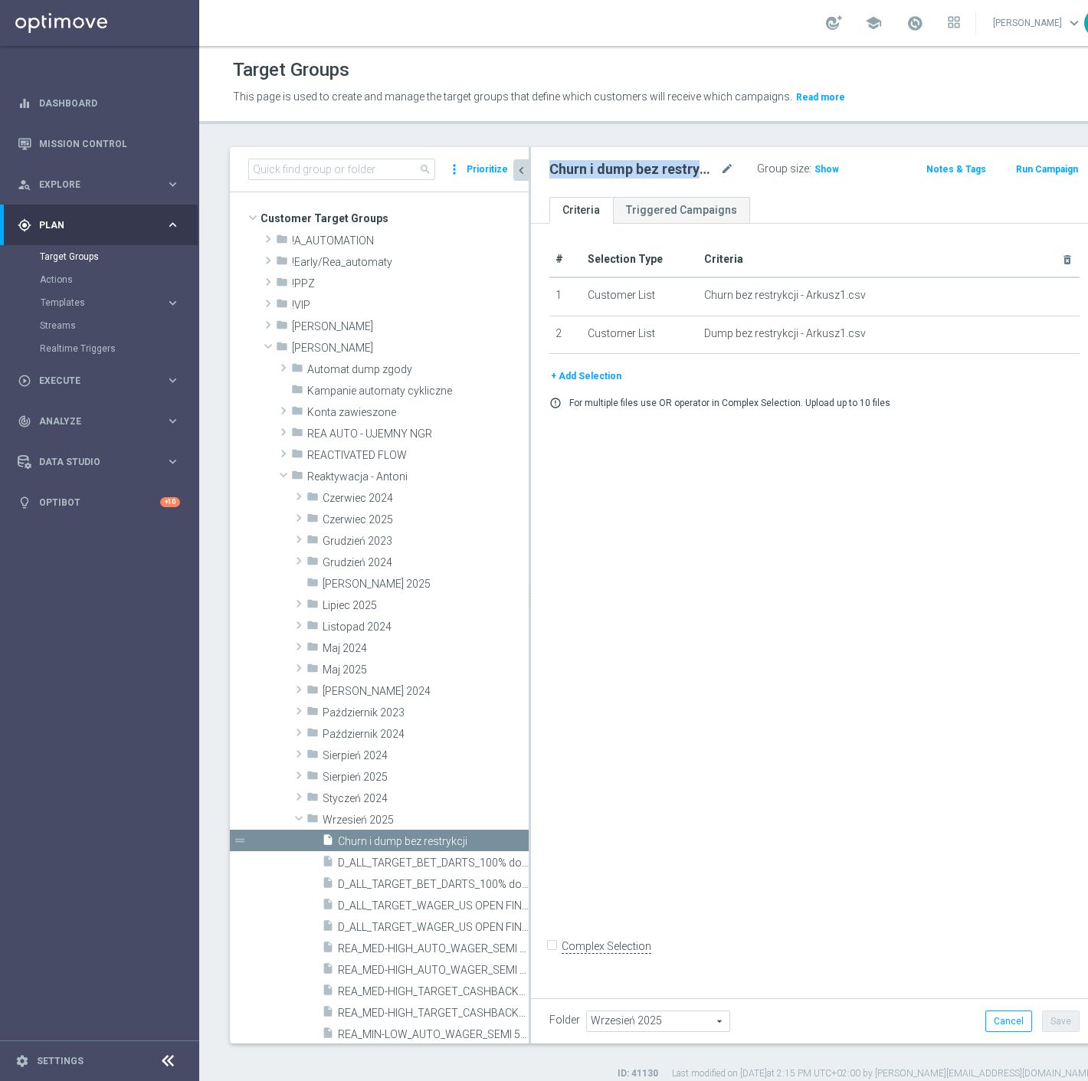
click at [627, 174] on h2 "Churn i dump bez restrykcji" at bounding box center [633, 169] width 168 height 18
copy div "Churn i dump bez restrykcji"
click at [418, 886] on span "D_ALL_TARGET_BET_DARTS_100% do 300 PLN_120925" at bounding box center [416, 884] width 156 height 13
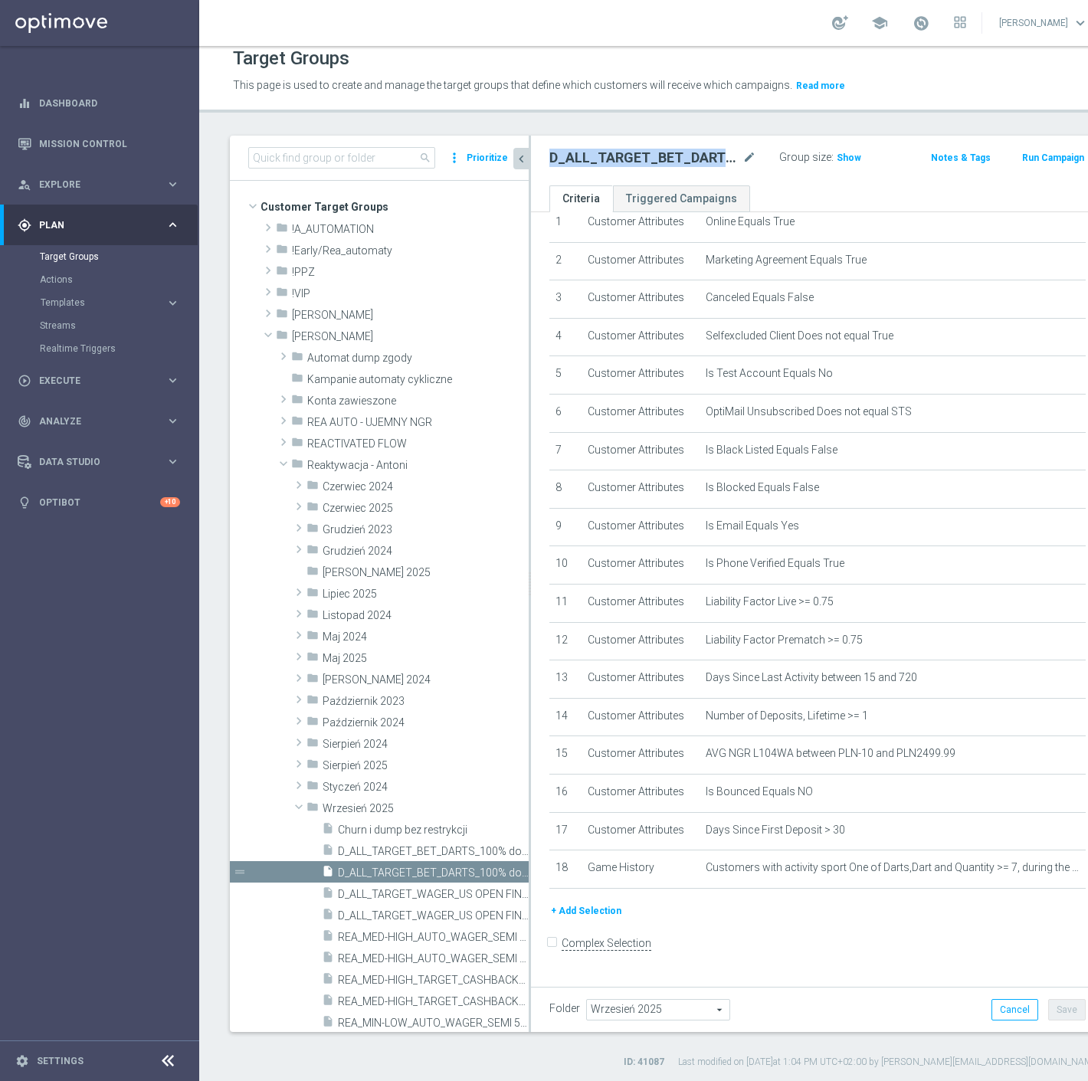
scroll to position [14, 0]
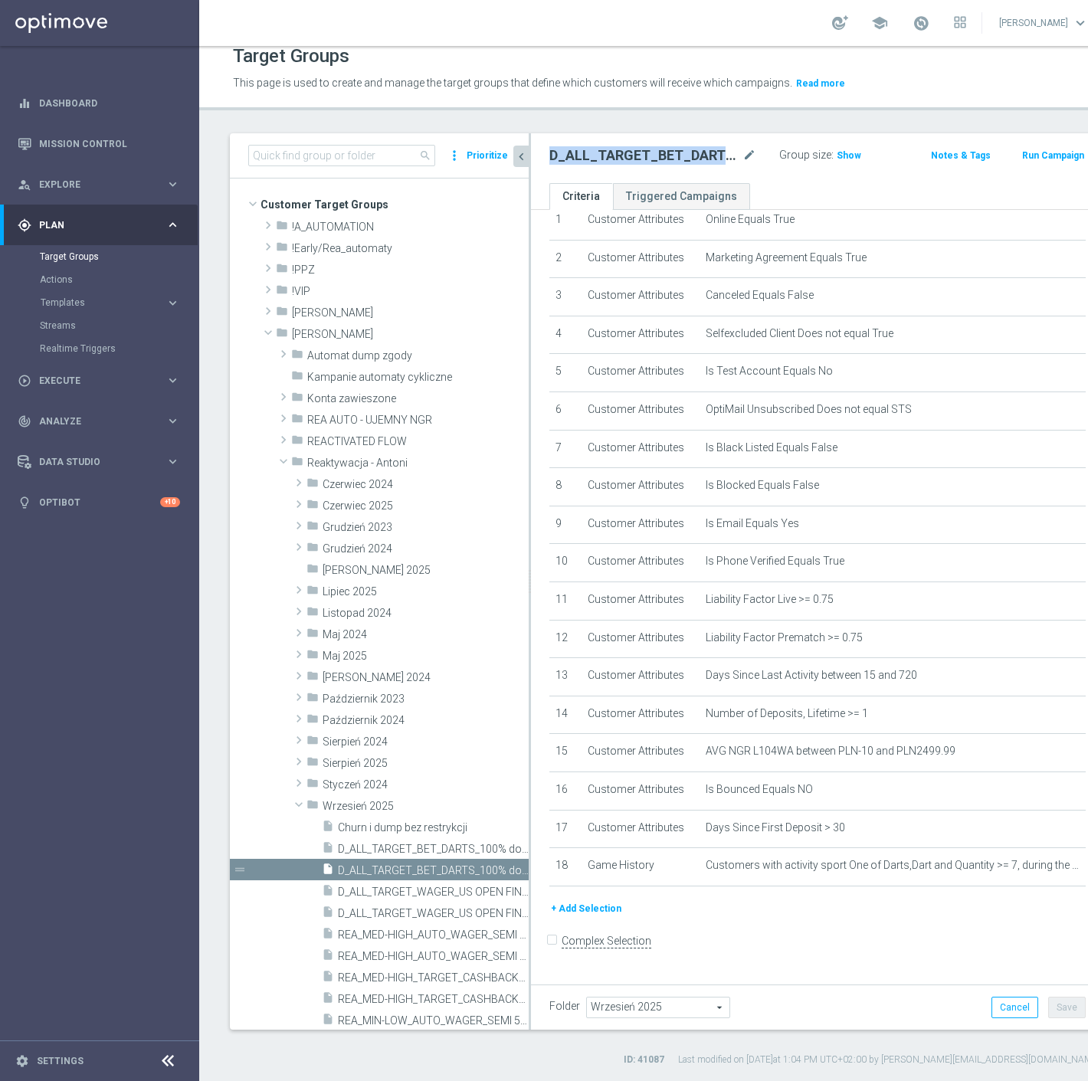
click at [576, 916] on button "+ Add Selection" at bounding box center [586, 908] width 74 height 17
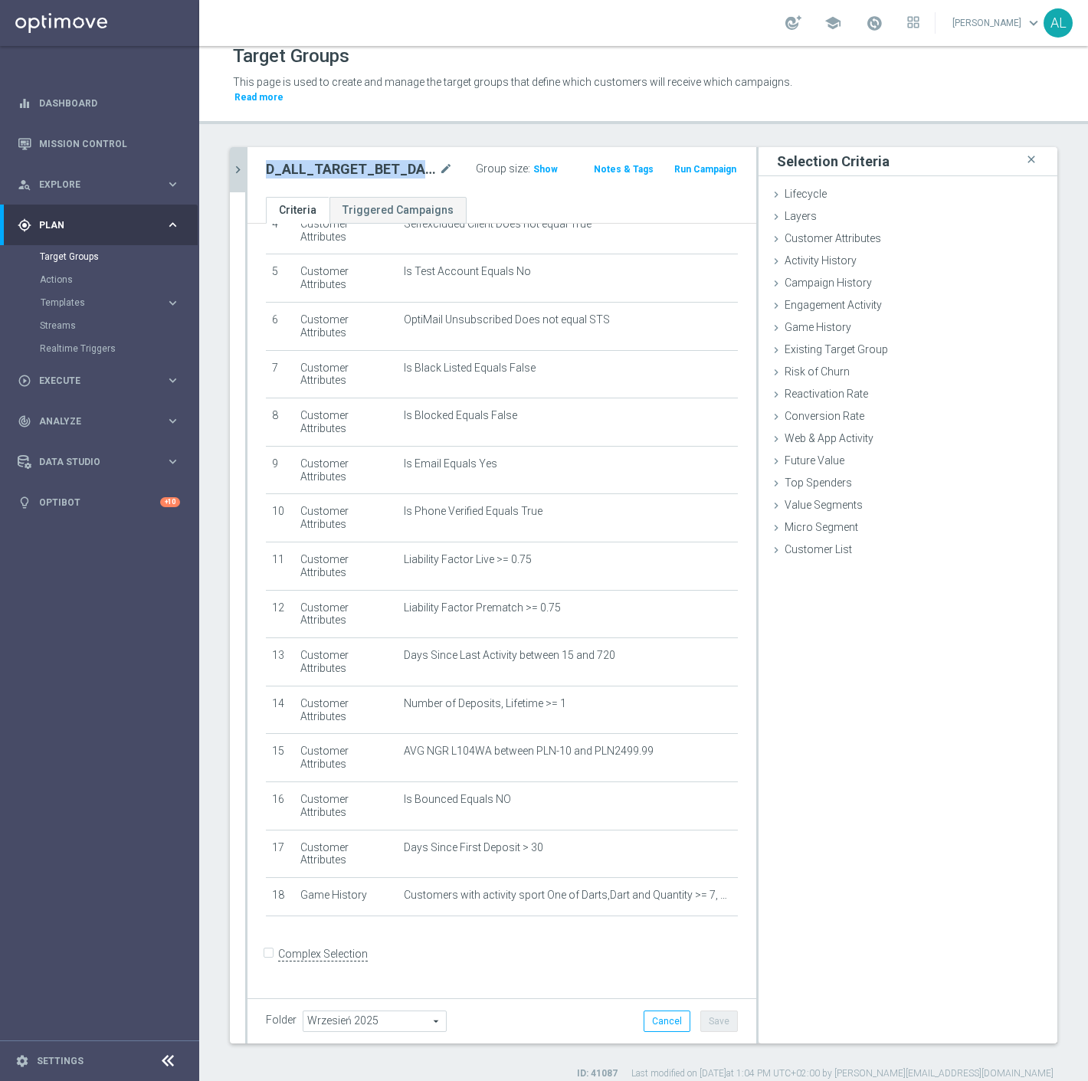
scroll to position [203, 0]
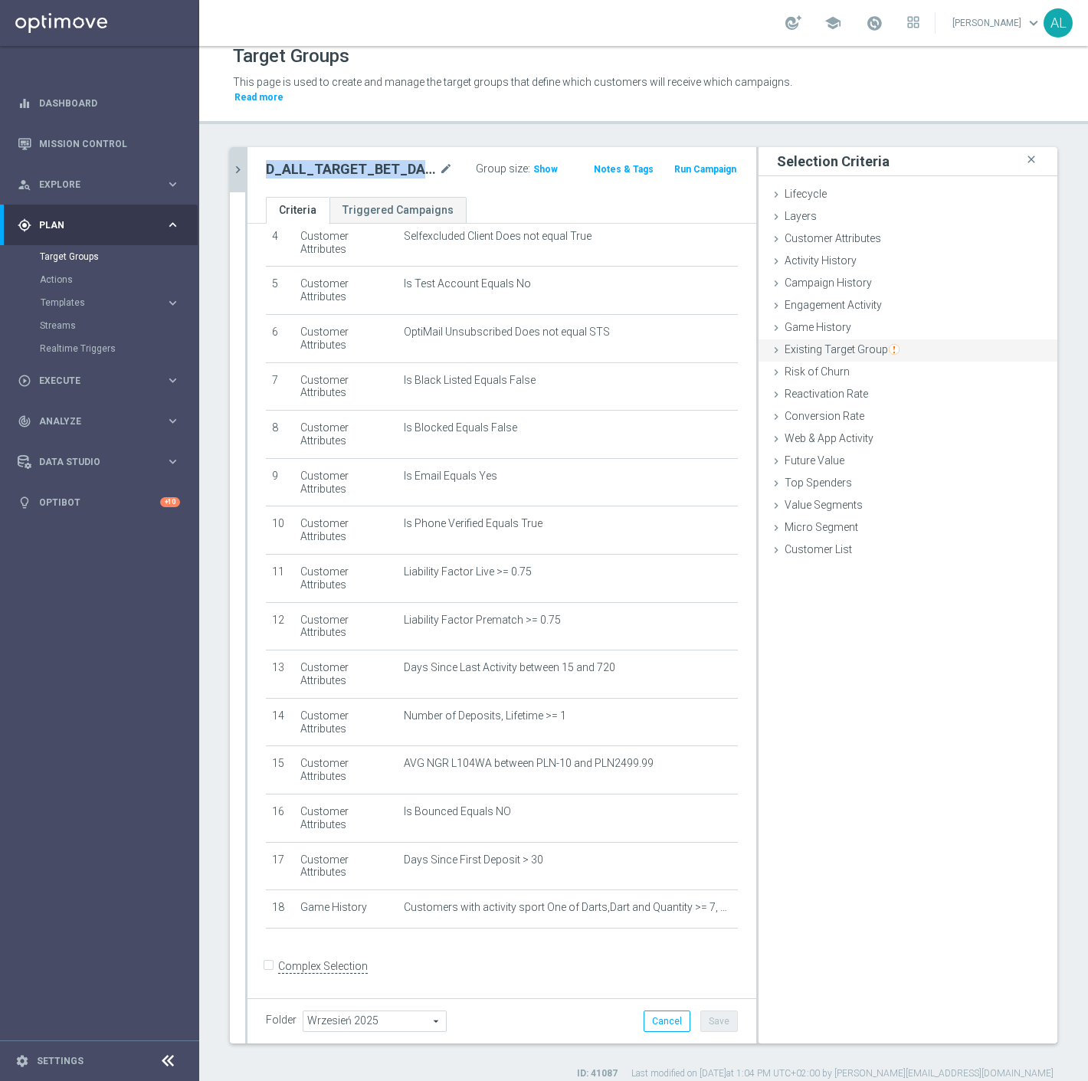
click at [848, 343] on span "Existing Target Group" at bounding box center [841, 349] width 115 height 12
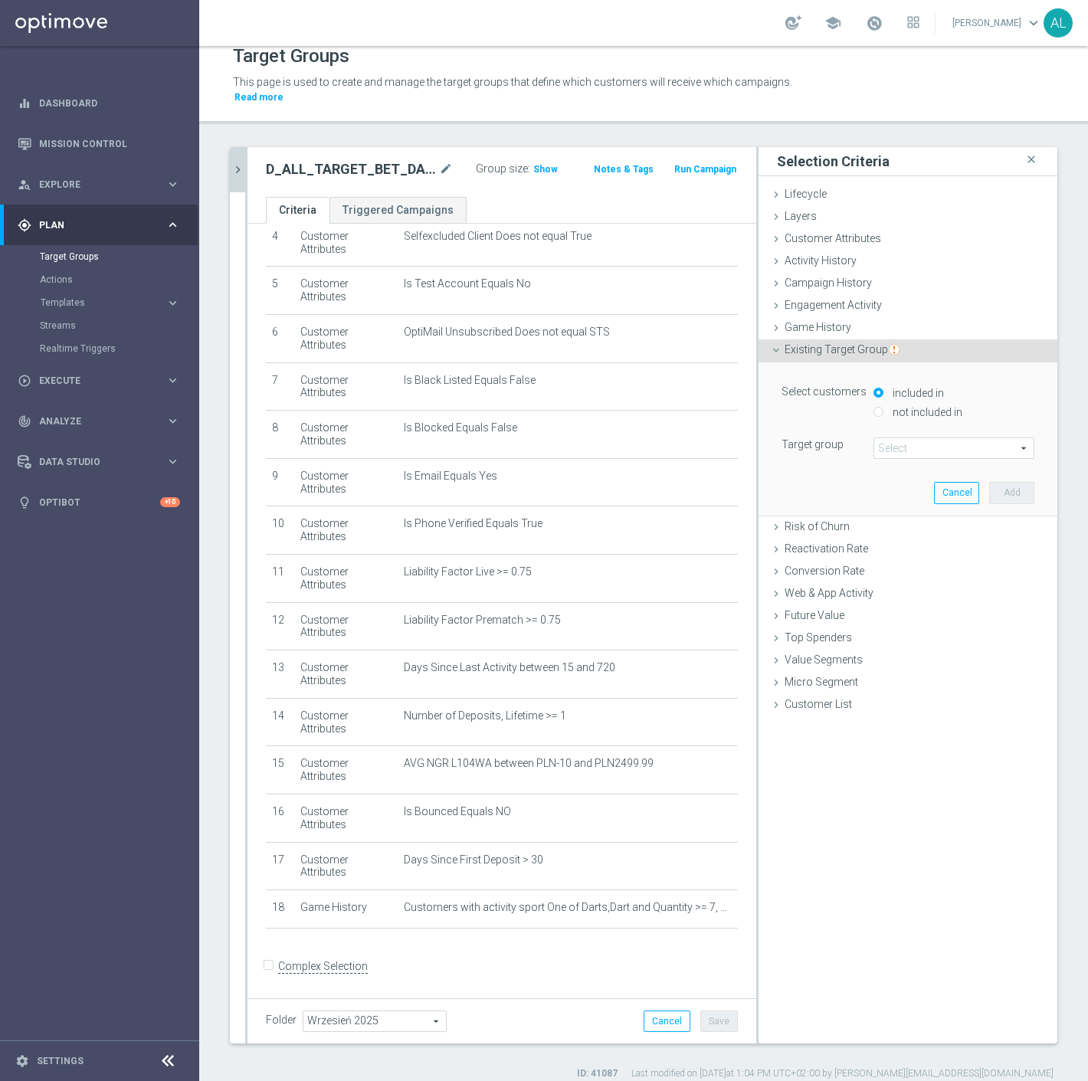
click at [886, 443] on span at bounding box center [953, 448] width 159 height 20
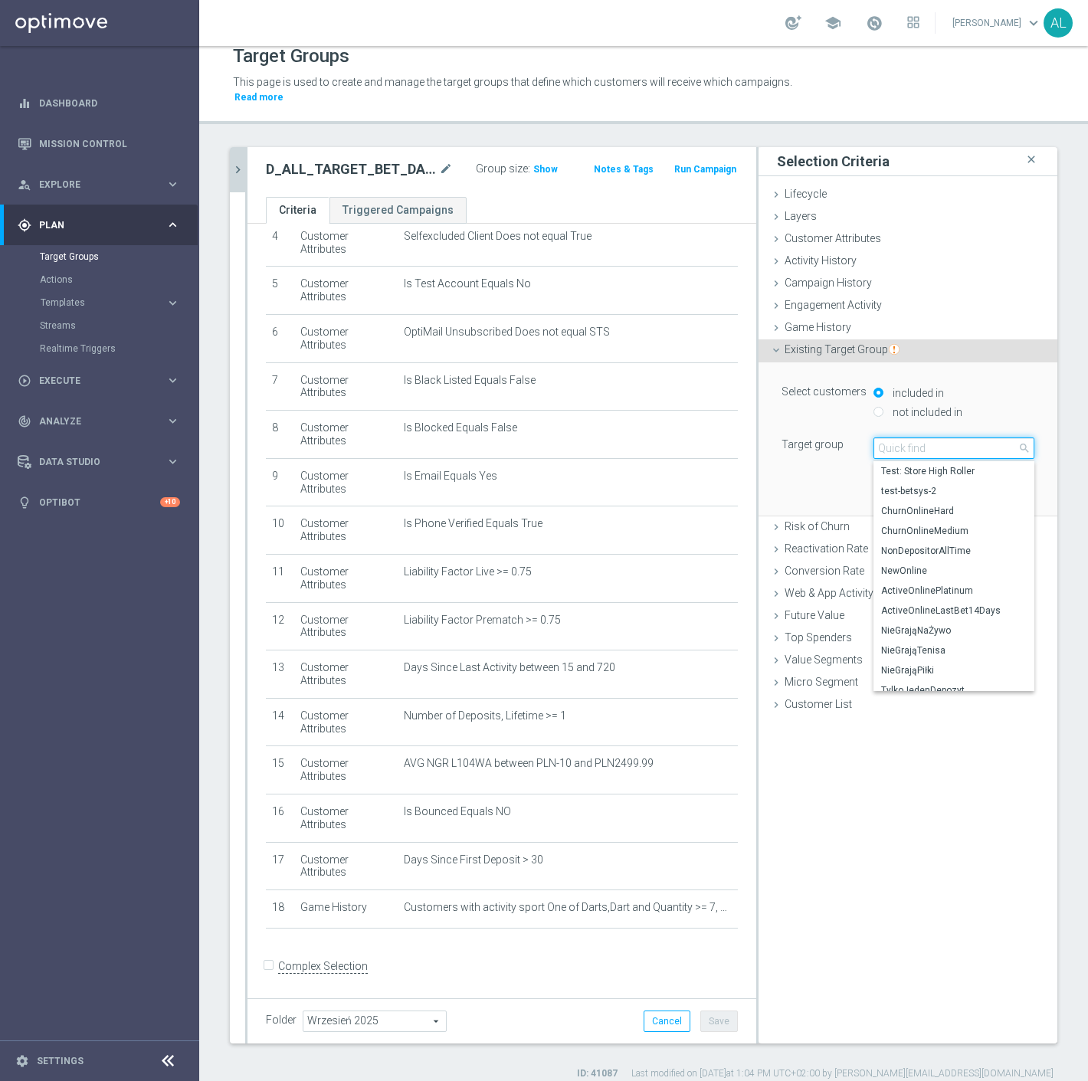
click at [889, 437] on input "search" at bounding box center [953, 447] width 161 height 21
click at [892, 437] on input "search" at bounding box center [953, 447] width 161 height 21
paste input "Churn i dump bez restrykcji"
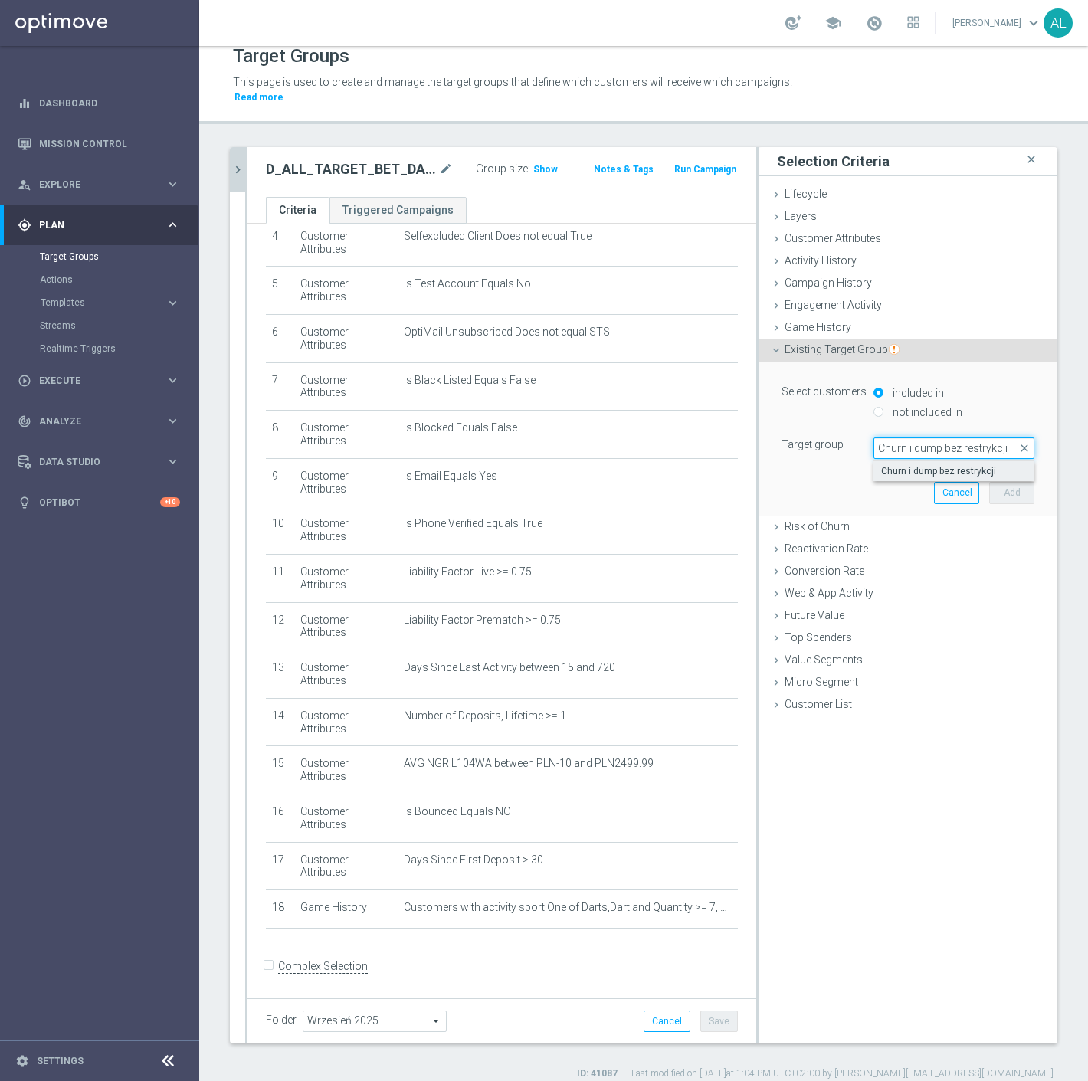
type input "Churn i dump bez restrykcji"
click at [948, 465] on span "Churn i dump bez restrykcji" at bounding box center [954, 471] width 146 height 12
type input "Churn i dump bez restrykcji"
click at [989, 482] on button "Add" at bounding box center [1011, 492] width 45 height 21
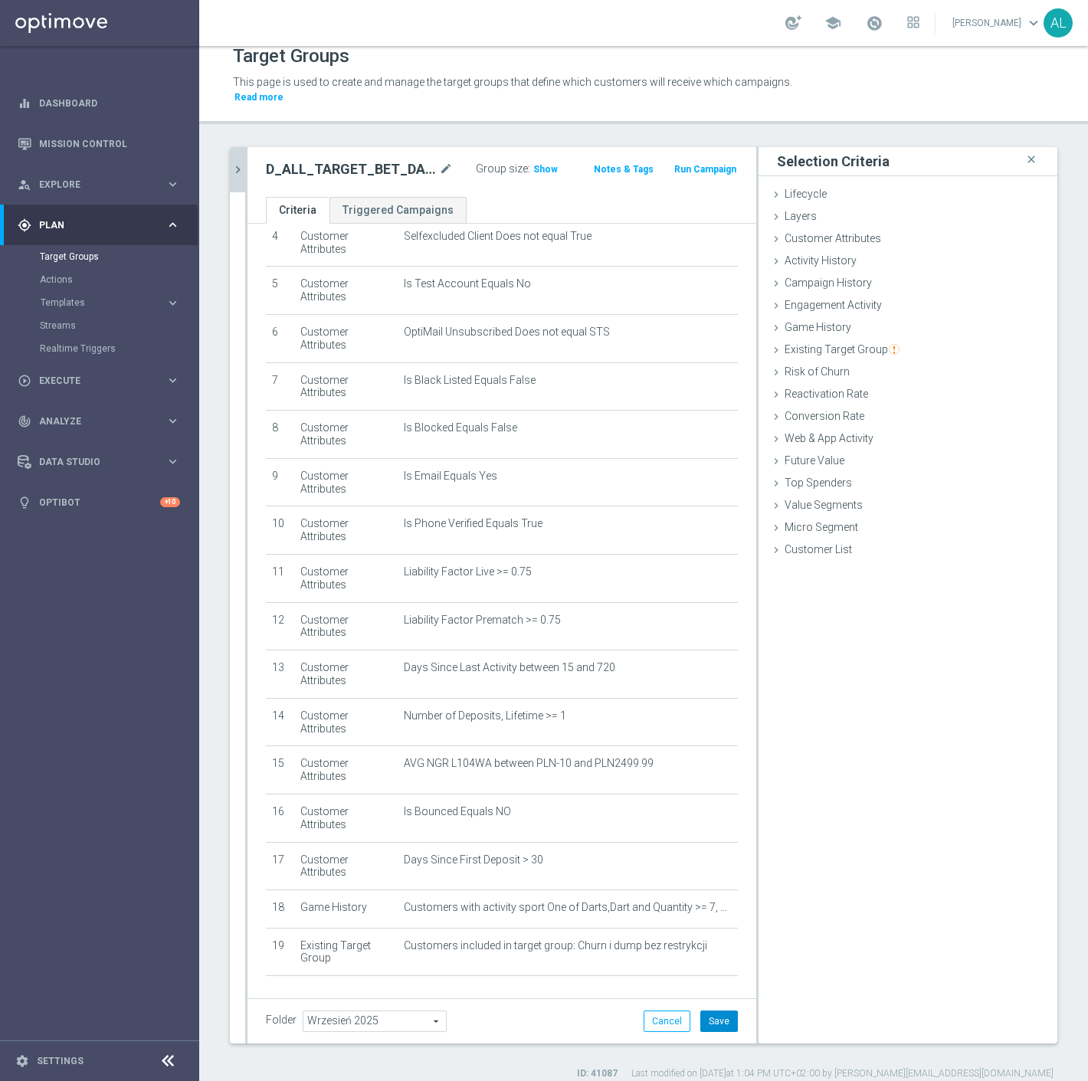
click at [702, 1016] on button "Save" at bounding box center [719, 1020] width 38 height 21
click at [535, 161] on h3 "Show" at bounding box center [546, 169] width 28 height 17
click at [232, 147] on button "chevron_right" at bounding box center [237, 169] width 15 height 45
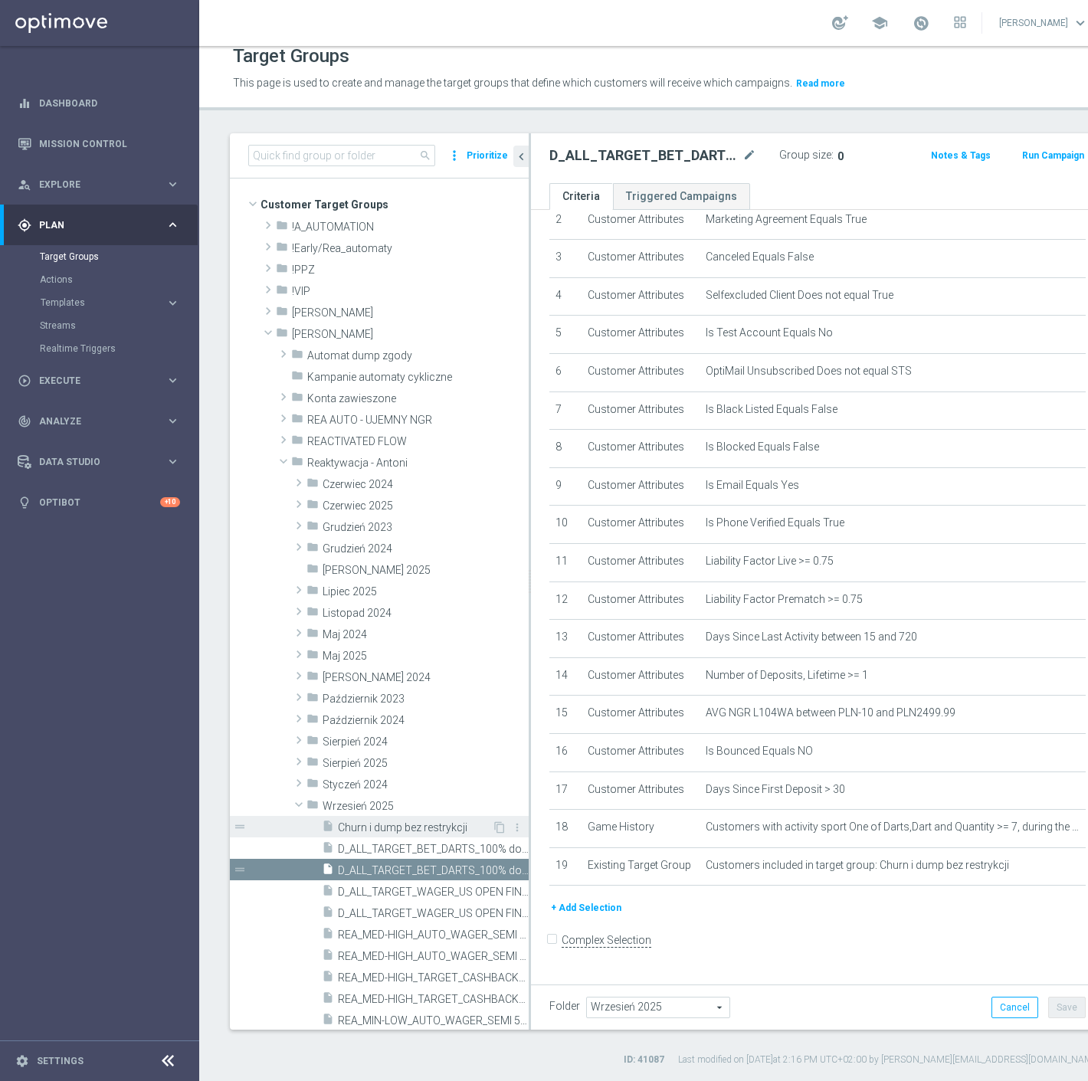
click at [401, 828] on span "Churn i dump bez restrykcji" at bounding box center [415, 827] width 154 height 13
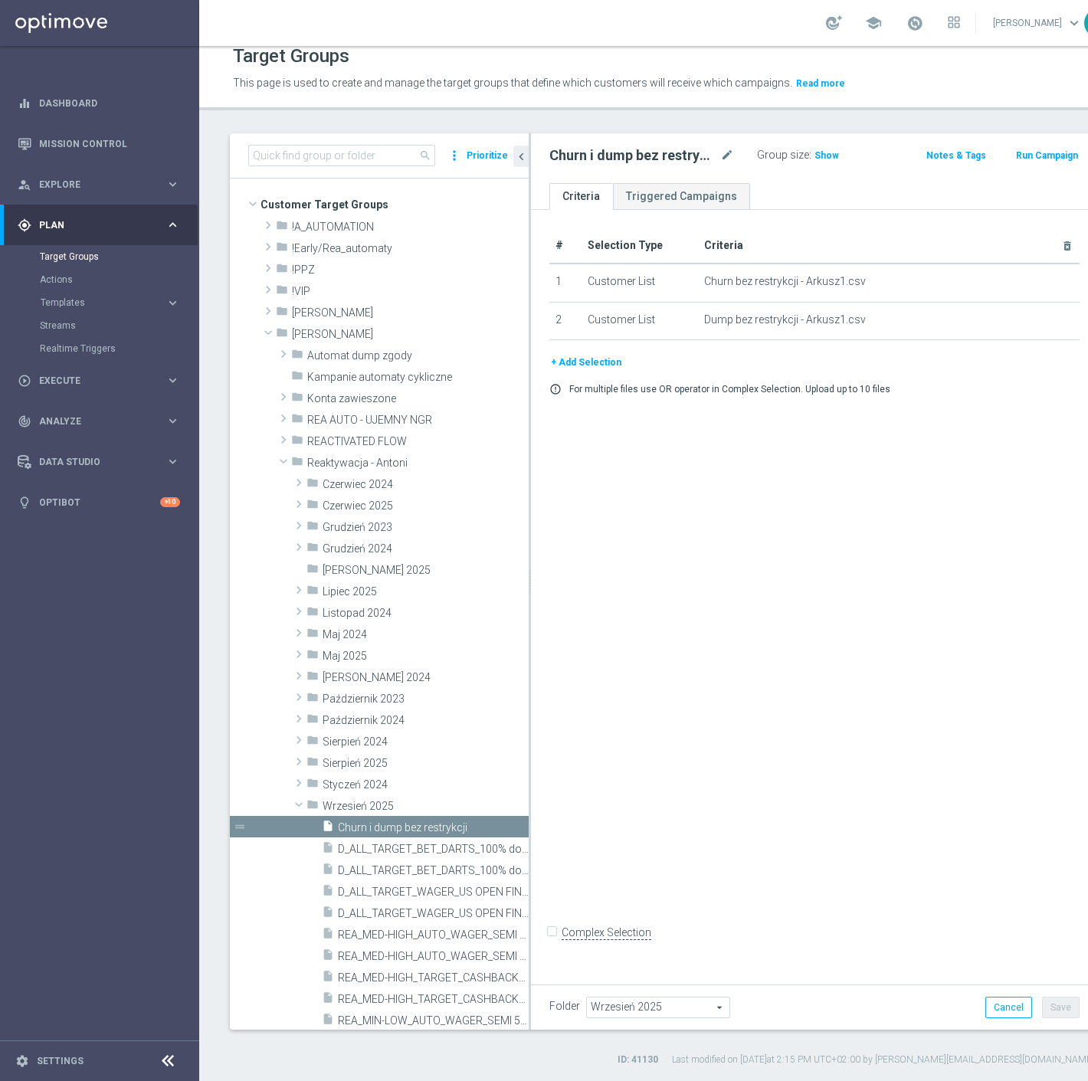
click at [554, 944] on input "Complex Selection" at bounding box center [554, 933] width 10 height 21
checkbox input "true"
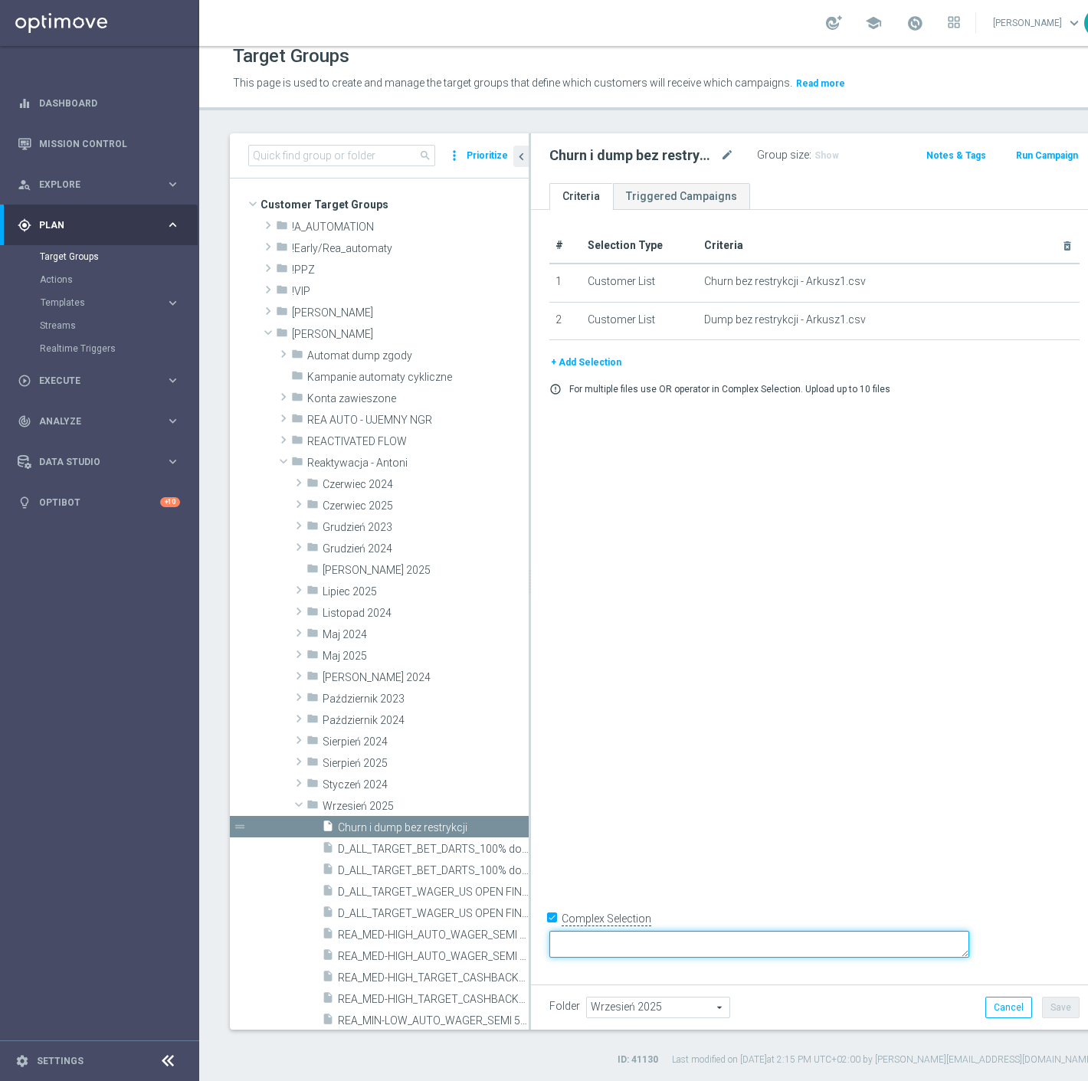
click at [678, 947] on textarea at bounding box center [759, 944] width 420 height 27
type textarea "1 or 2"
click at [1042, 1006] on button "Save" at bounding box center [1061, 1007] width 38 height 21
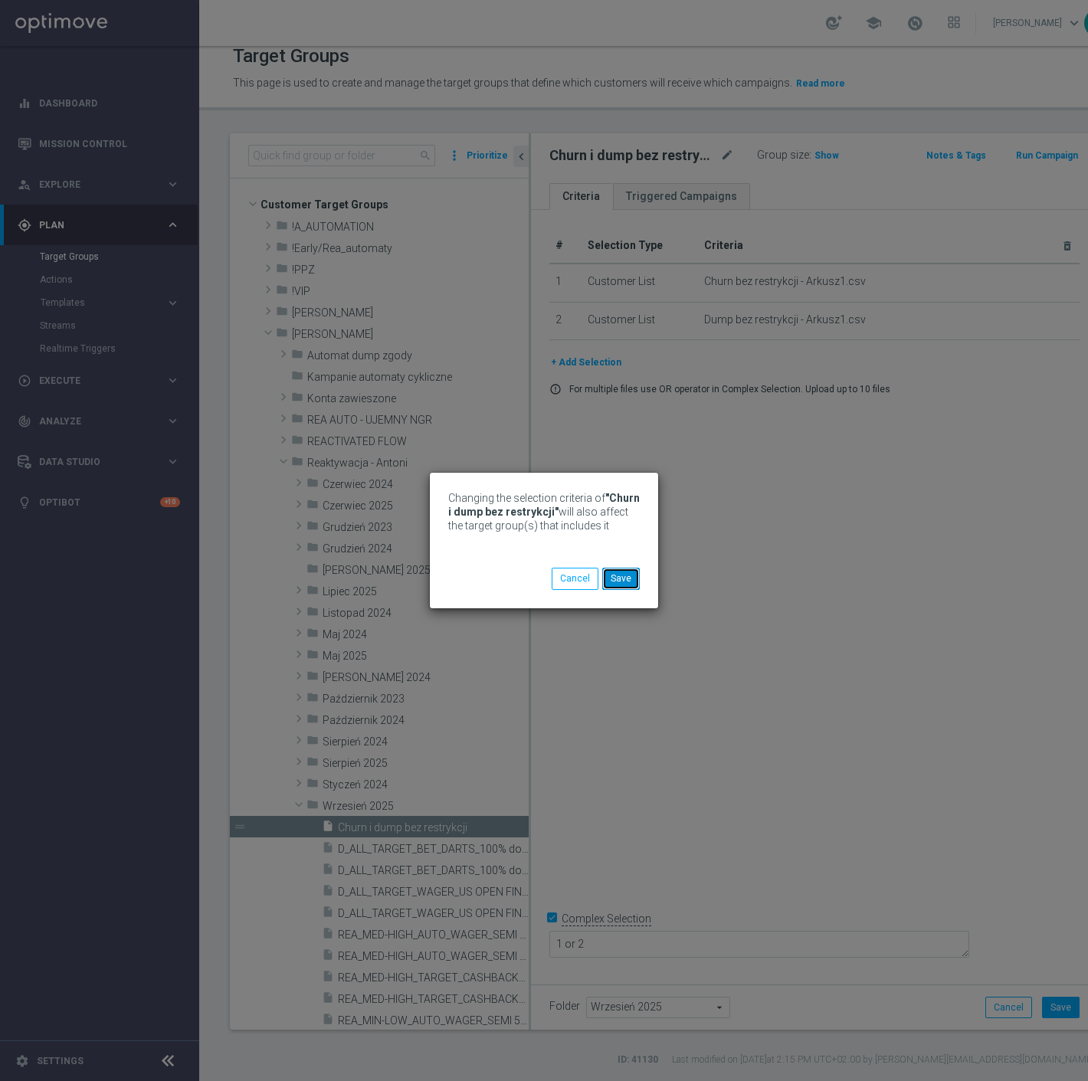
click at [617, 578] on button "Save" at bounding box center [621, 578] width 38 height 21
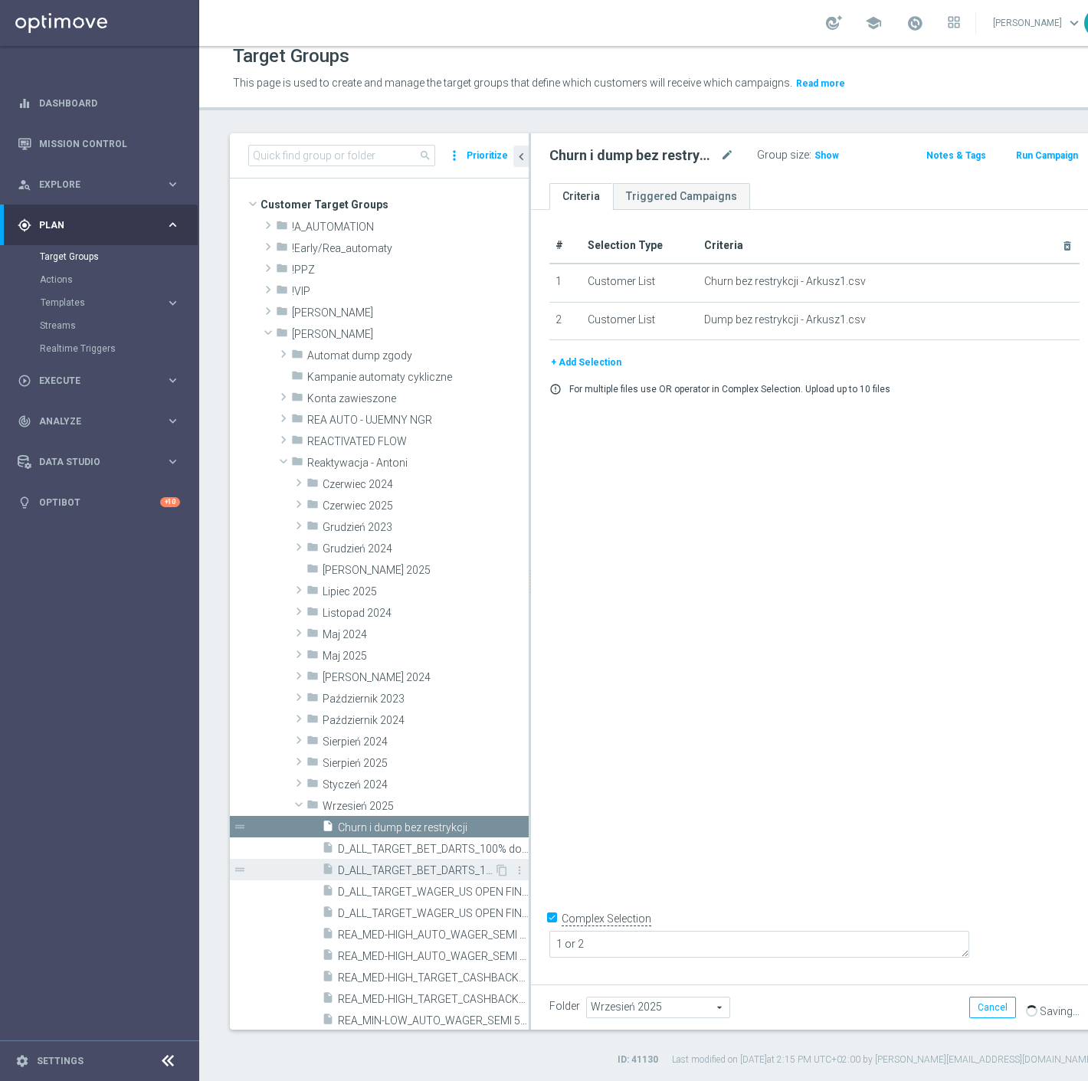
click at [381, 869] on span "D_ALL_TARGET_BET_DARTS_100% do 300 PLN_120925" at bounding box center [416, 870] width 156 height 13
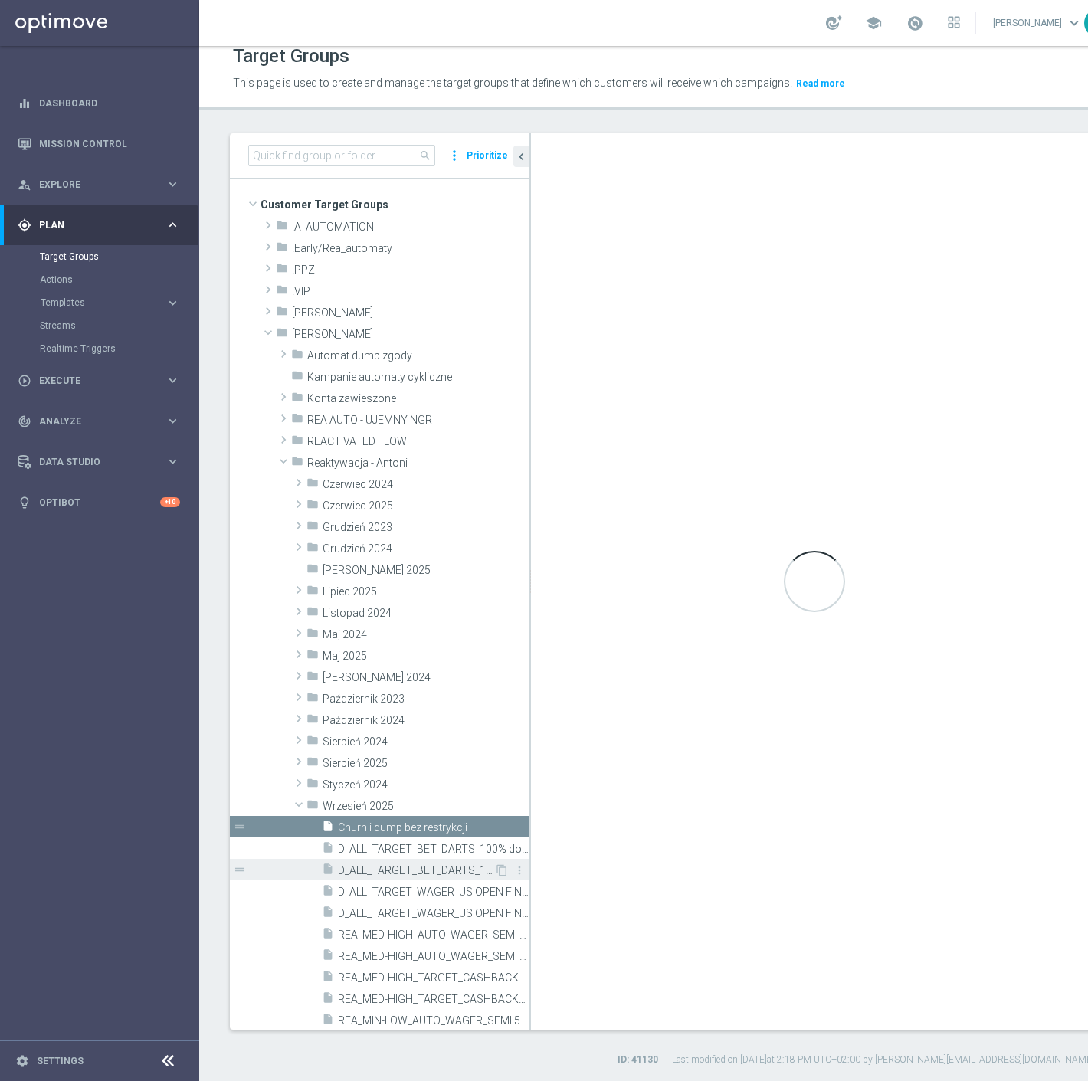
click at [414, 860] on div "insert_drive_file D_ALL_TARGET_BET_DARTS_100% do 300 PLN_120925" at bounding box center [408, 869] width 172 height 21
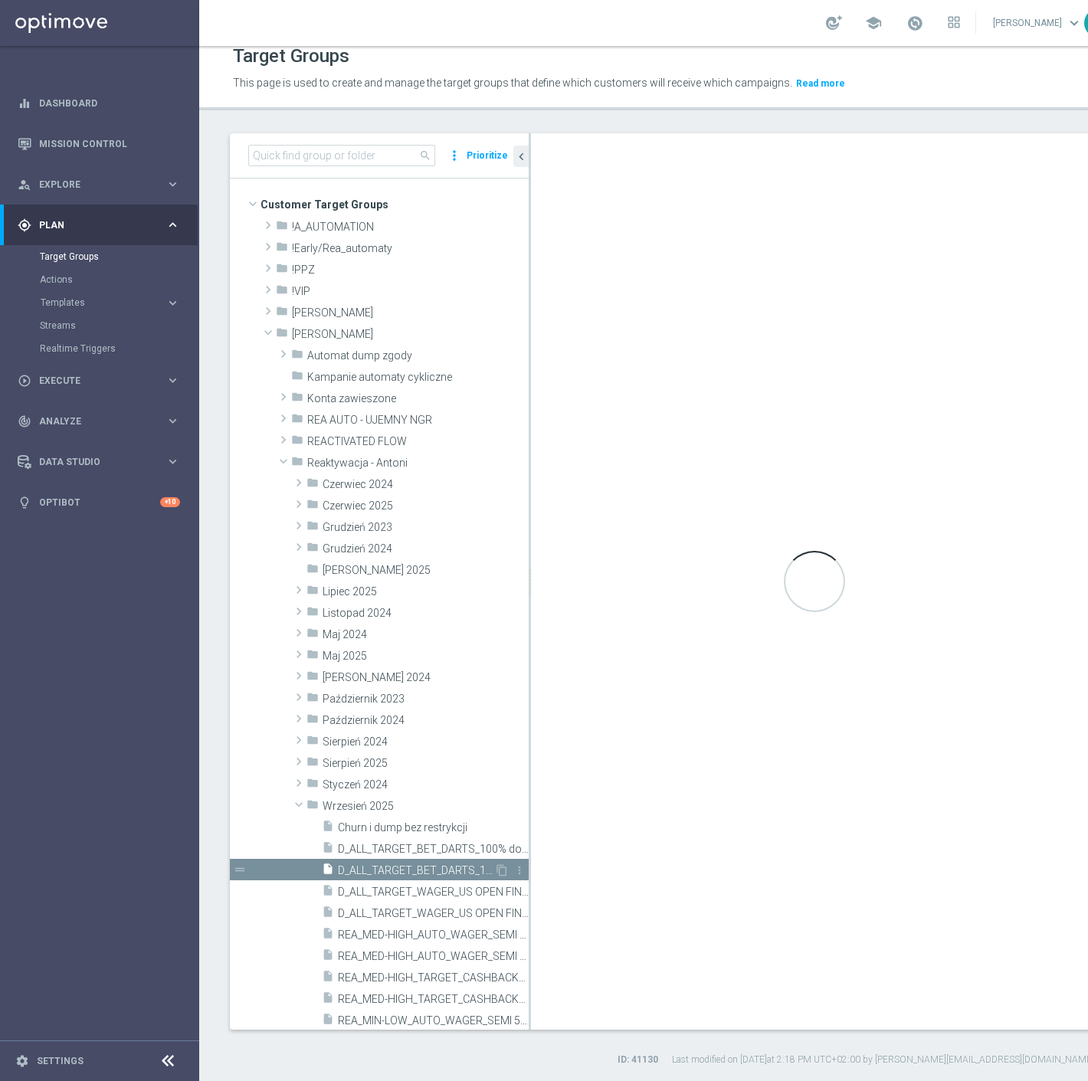
checkbox input "false"
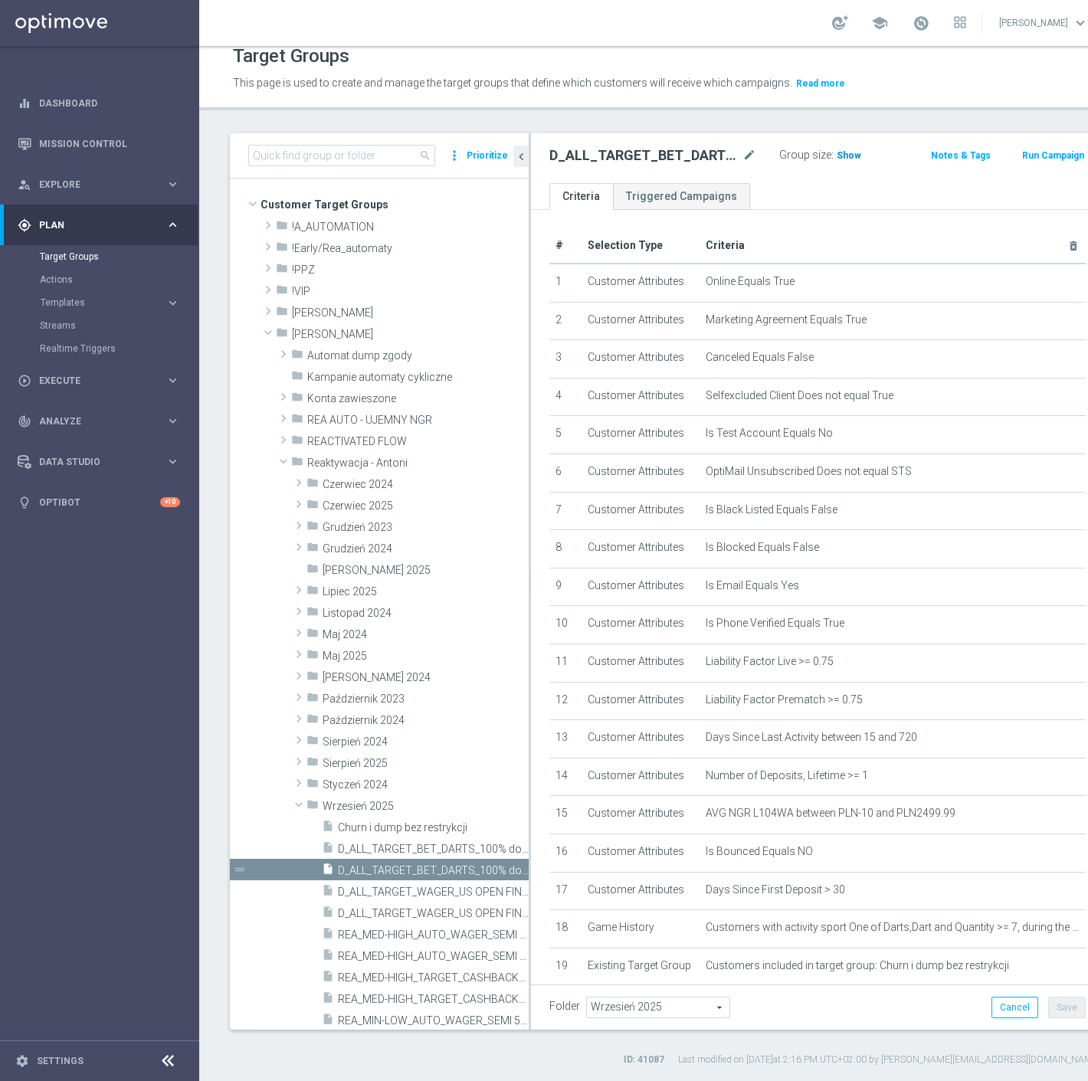
click at [836, 157] on span "Show" at bounding box center [848, 155] width 25 height 11
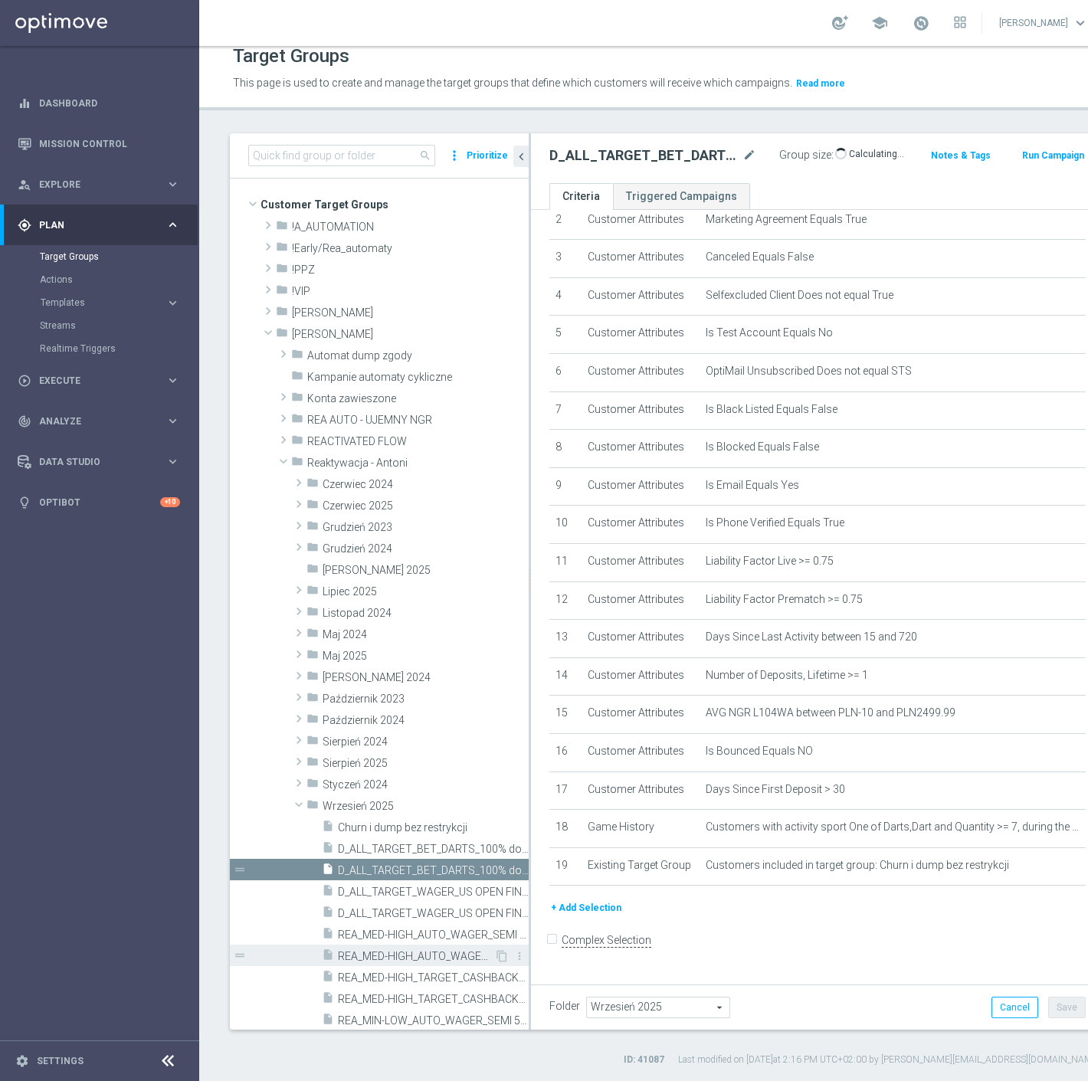
scroll to position [255, 0]
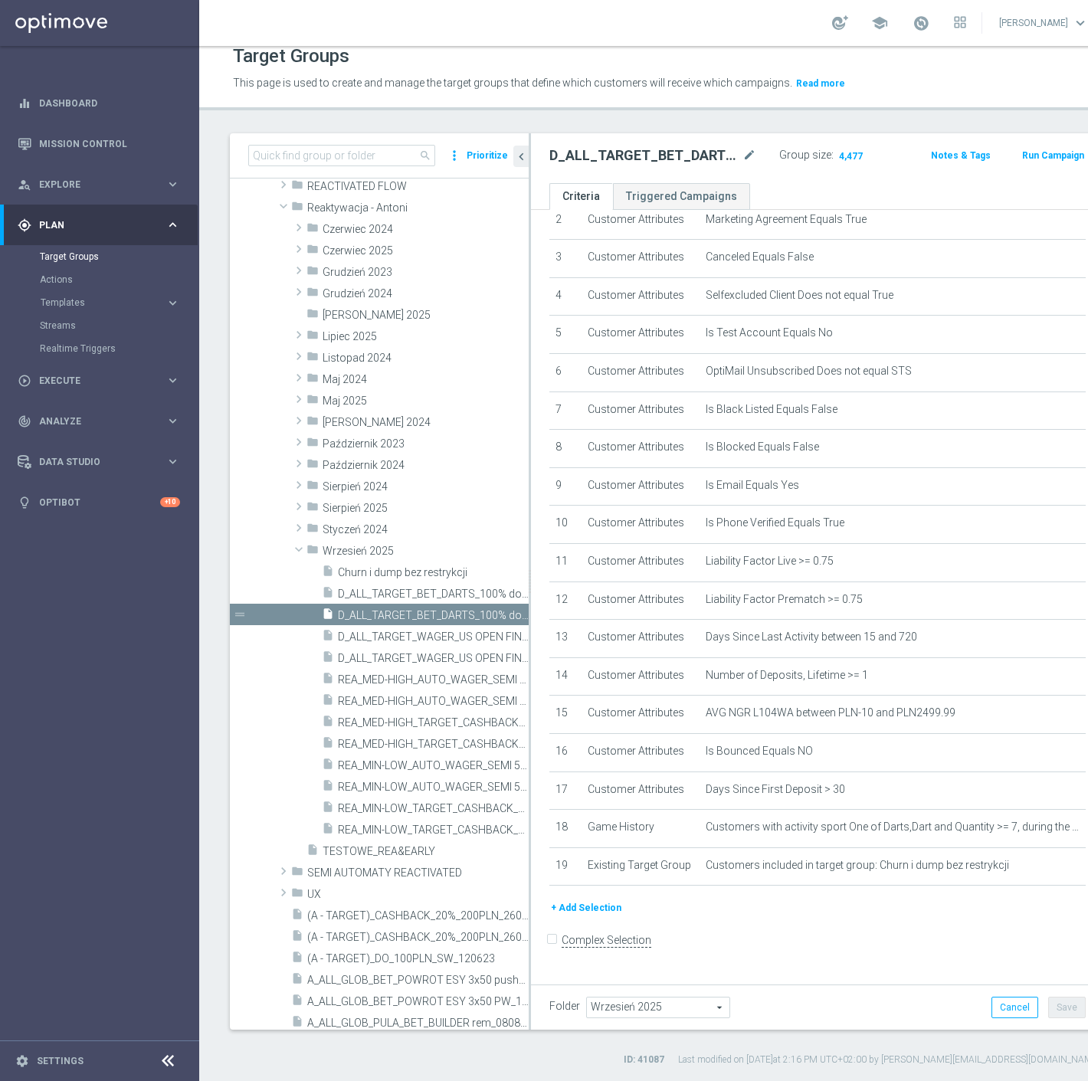
click at [849, 200] on ul "Criteria Triggered Campaigns" at bounding box center [817, 196] width 573 height 27
click at [662, 155] on h2 "D_ALL_TARGET_BET_DARTS_100% do 300 PLN_120925" at bounding box center [644, 155] width 190 height 18
copy div "D_ALL_TARGET_BET_DARTS_100% do 300 PLN_120925"
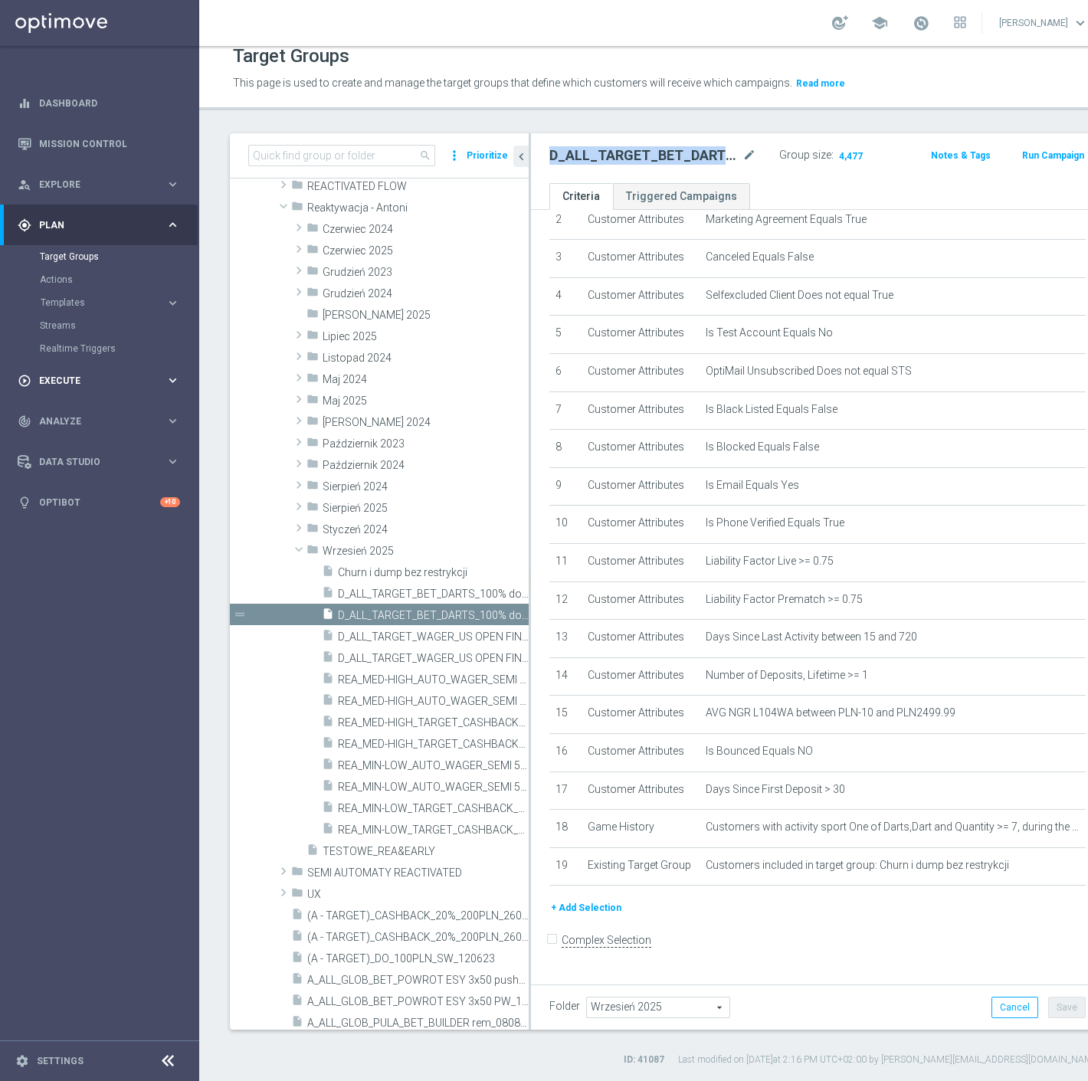
click at [149, 364] on div "play_circle_outline Execute keyboard_arrow_right" at bounding box center [99, 380] width 198 height 41
click at [401, 591] on span "D_ALL_TARGET_BET_DARTS_100% do 300 PLN sms_120925" at bounding box center [416, 594] width 156 height 13
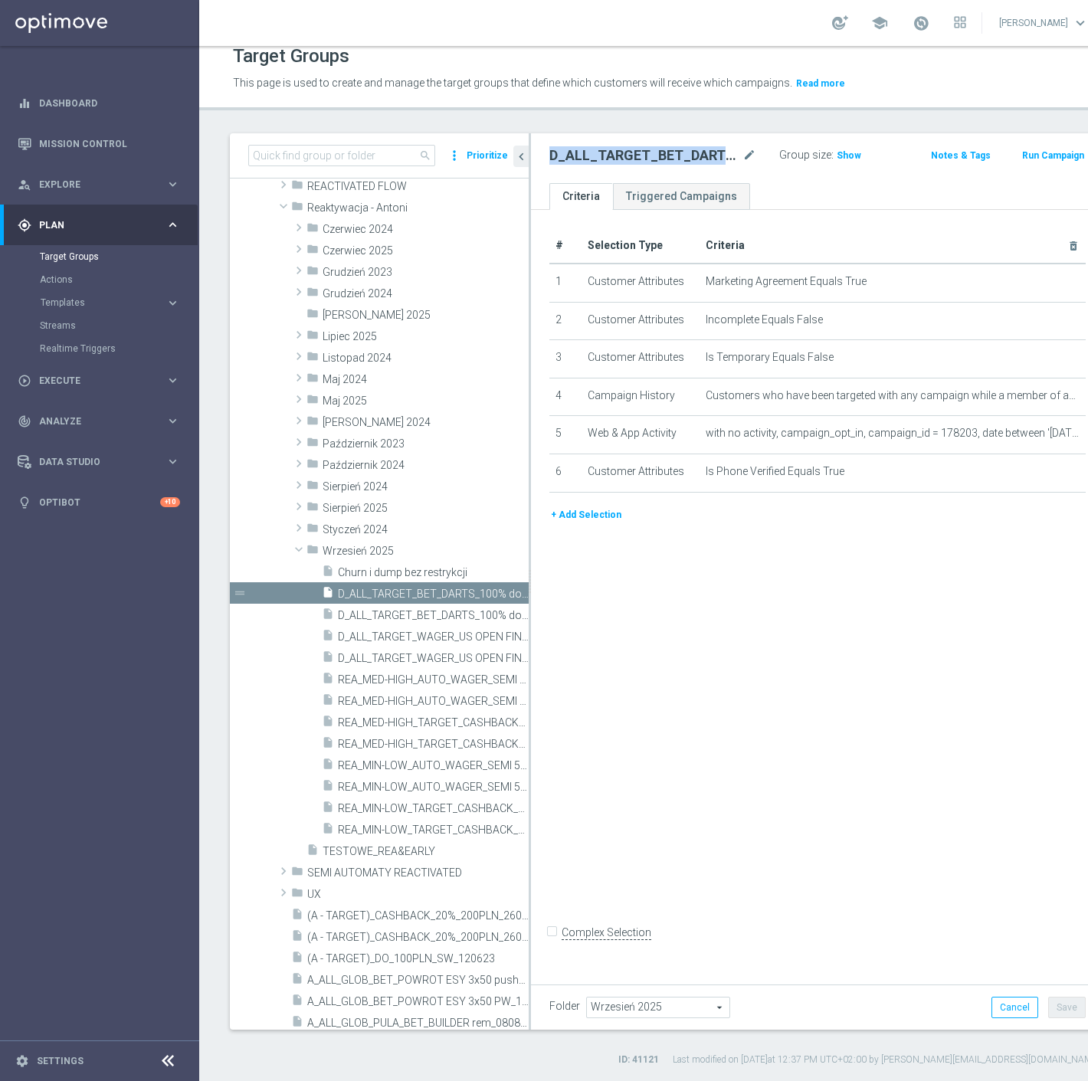
click at [609, 154] on h2 "D_ALL_TARGET_BET_DARTS_100% do 300 PLN sms_120925" at bounding box center [644, 155] width 190 height 18
click at [87, 381] on span "Execute" at bounding box center [102, 380] width 126 height 9
click at [836, 154] on span "Show" at bounding box center [848, 155] width 25 height 11
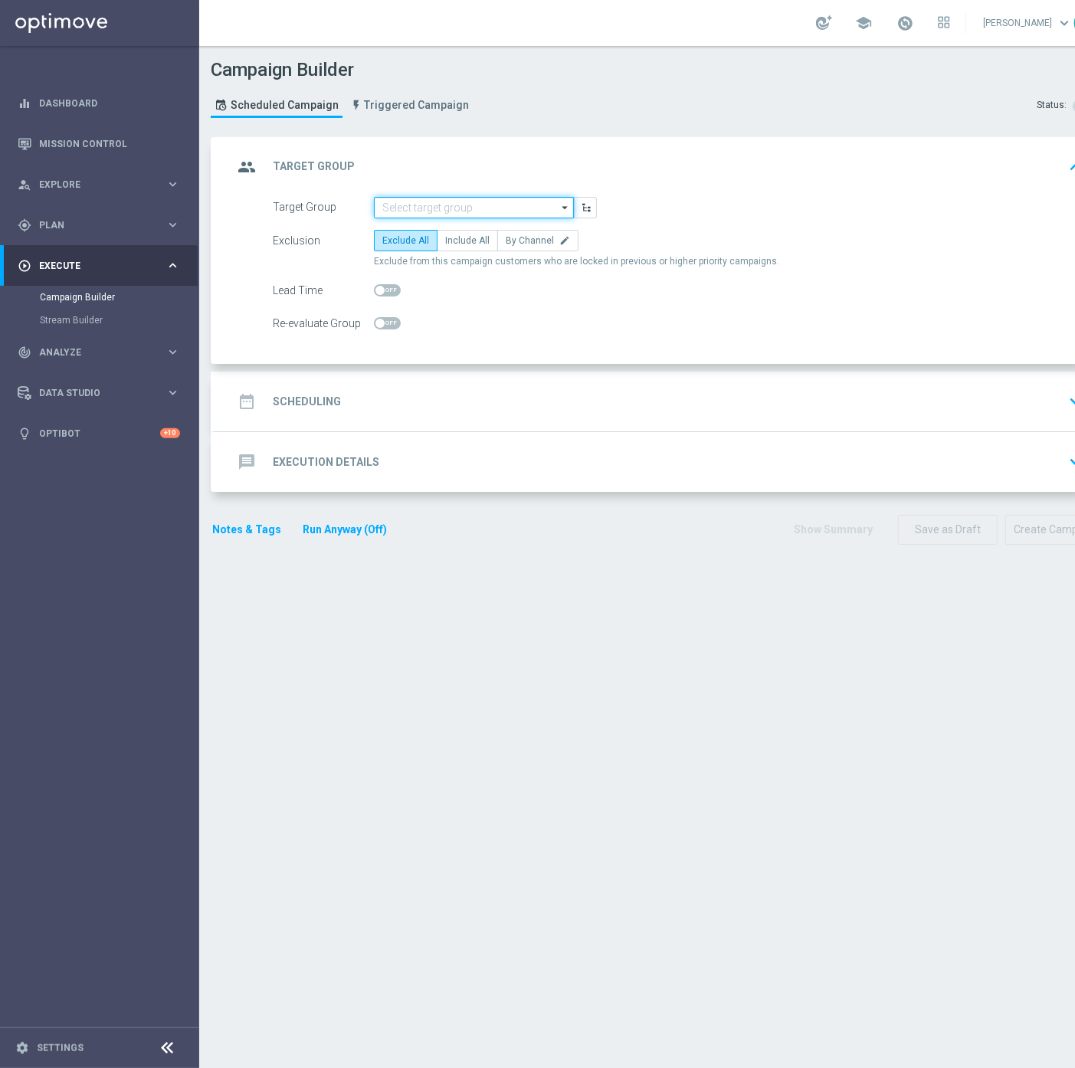
click at [393, 208] on input at bounding box center [474, 207] width 200 height 21
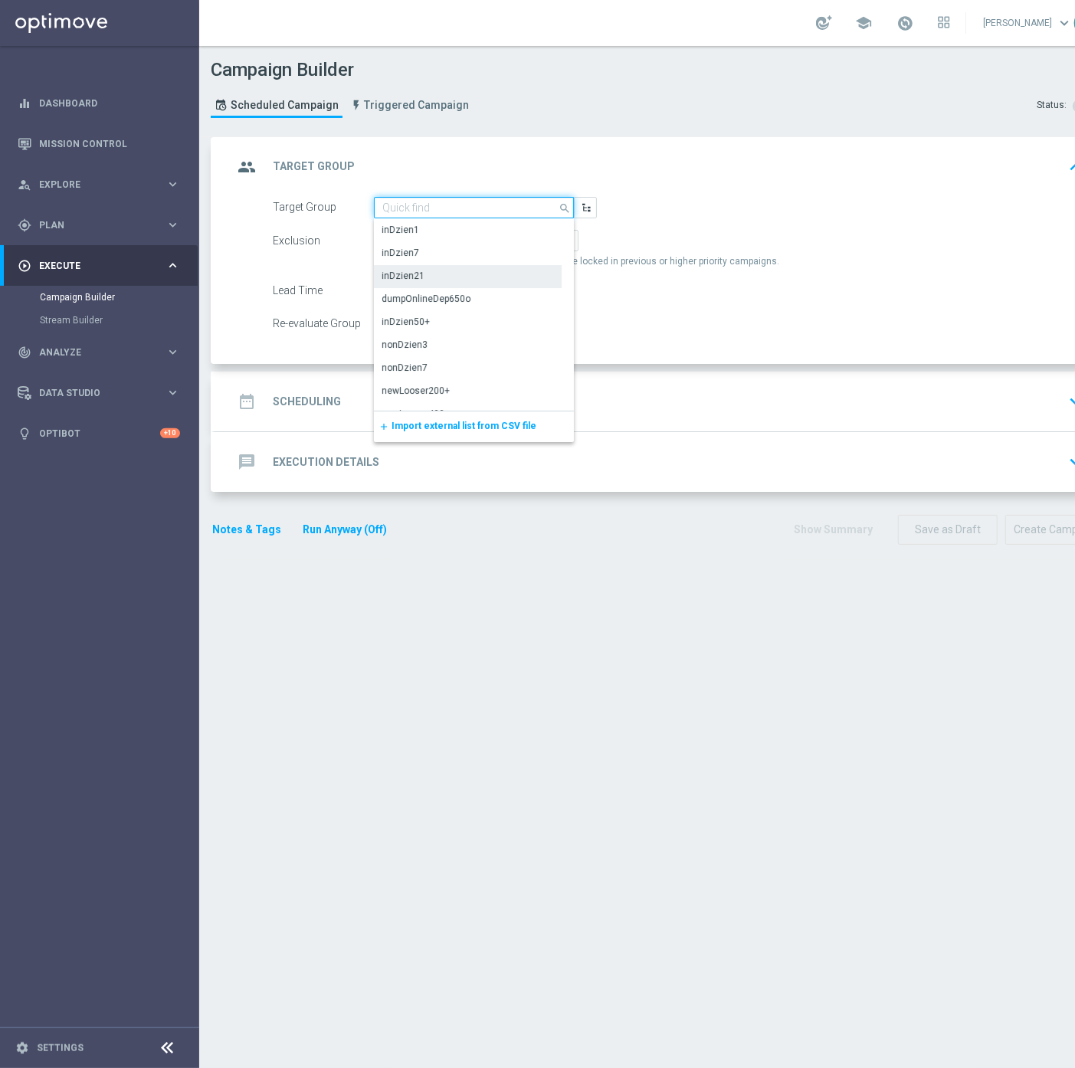
paste input "D_ALL_TARGET_BET_DARTS_100% do 300 PLN_120925"
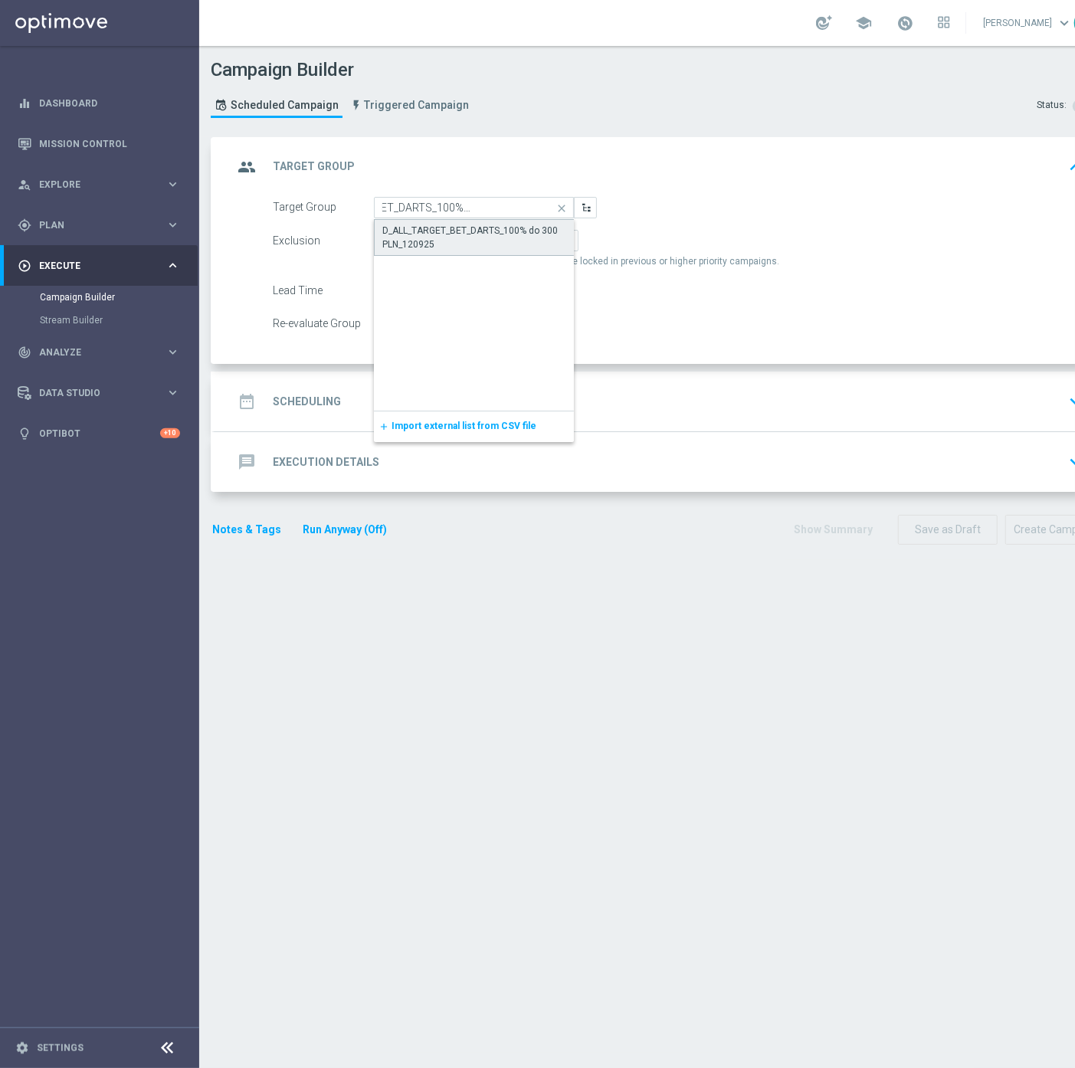
click at [406, 225] on div "D_ALL_TARGET_BET_DARTS_100% do 300 PLN_120925" at bounding box center [474, 238] width 184 height 28
type input "D_ALL_TARGET_BET_DARTS_100% do 300 PLN_120925"
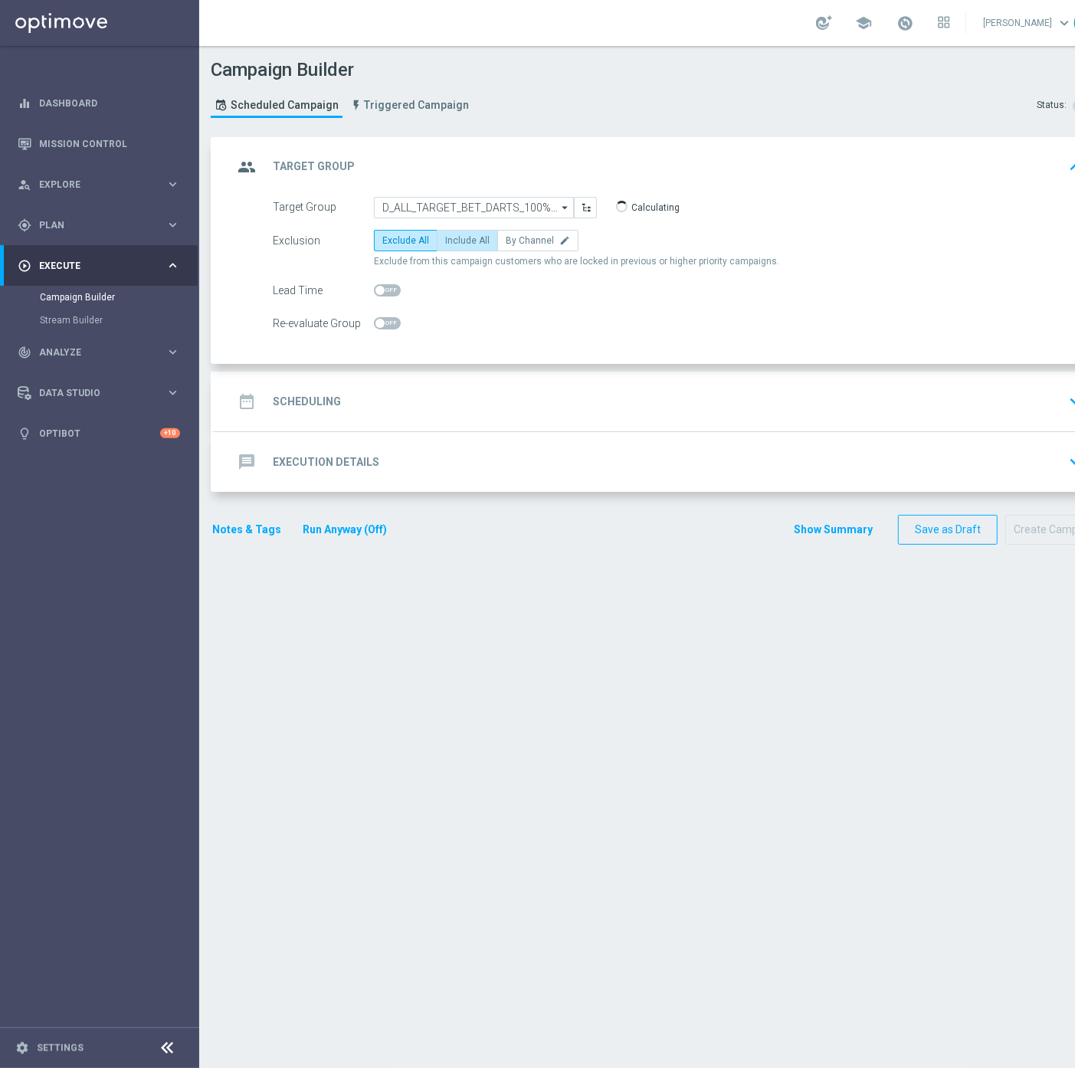
click at [457, 241] on span "Include All" at bounding box center [467, 240] width 44 height 11
click at [455, 241] on input "Include All" at bounding box center [450, 243] width 10 height 10
radio input "true"
click at [511, 241] on span "By Channel" at bounding box center [530, 240] width 48 height 11
click at [511, 241] on input "By Channel edit" at bounding box center [511, 243] width 10 height 10
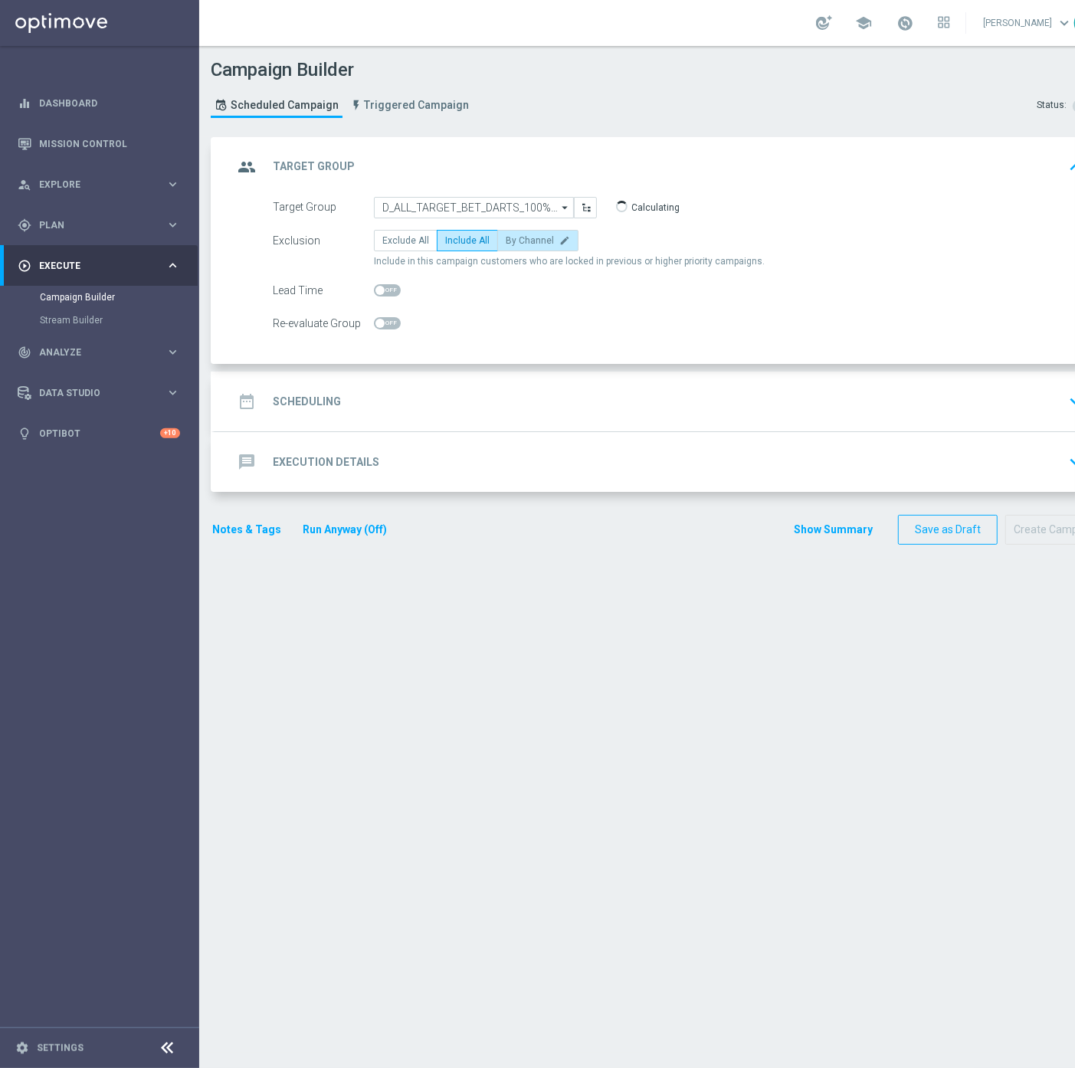
radio input "true"
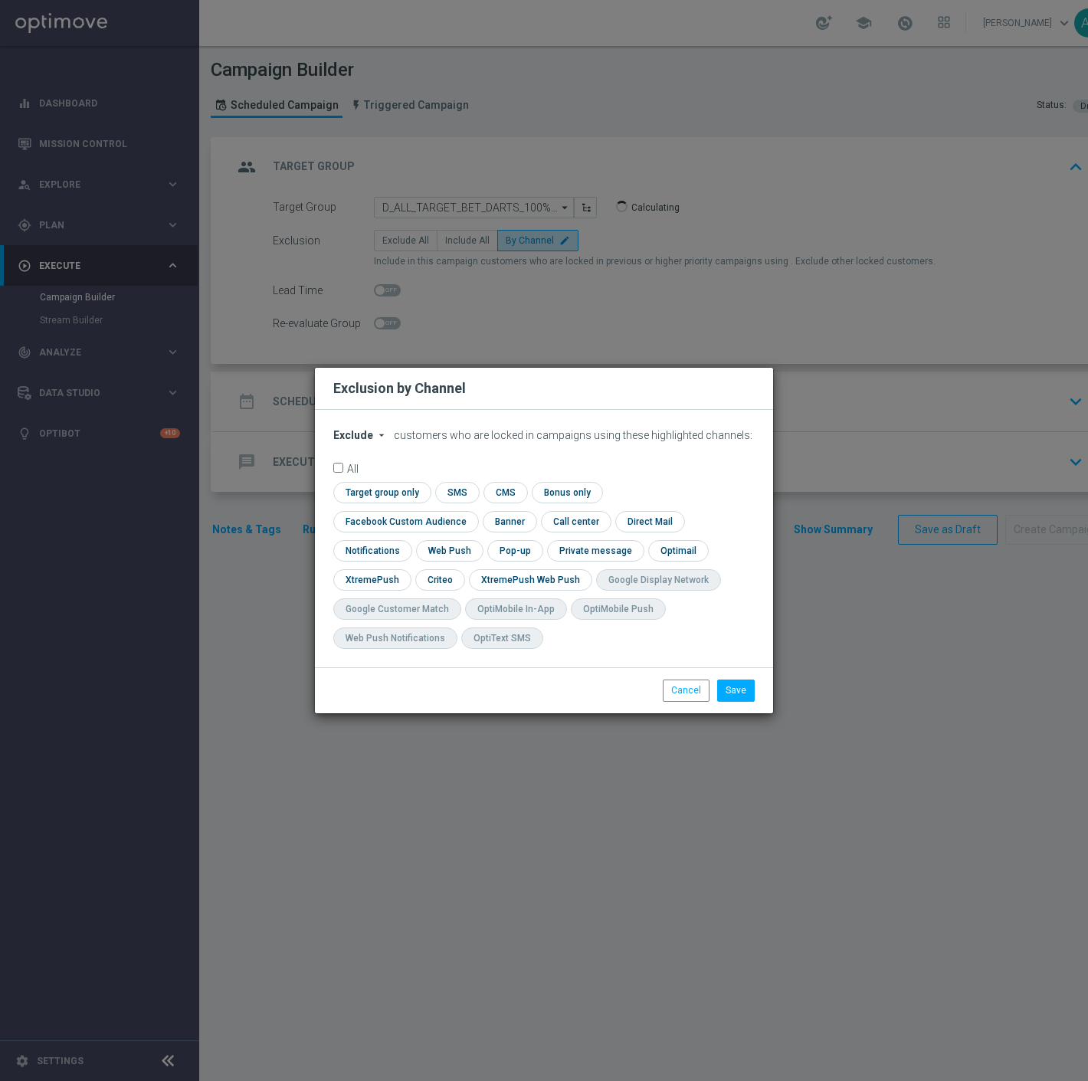
click at [366, 441] on span "Exclude" at bounding box center [353, 435] width 40 height 12
click at [0, 0] on span "Include" at bounding box center [0, 0] width 0 height 0
click at [472, 511] on input "checkbox" at bounding box center [402, 521] width 139 height 21
checkbox input "true"
click at [438, 584] on input "checkbox" at bounding box center [438, 579] width 47 height 21
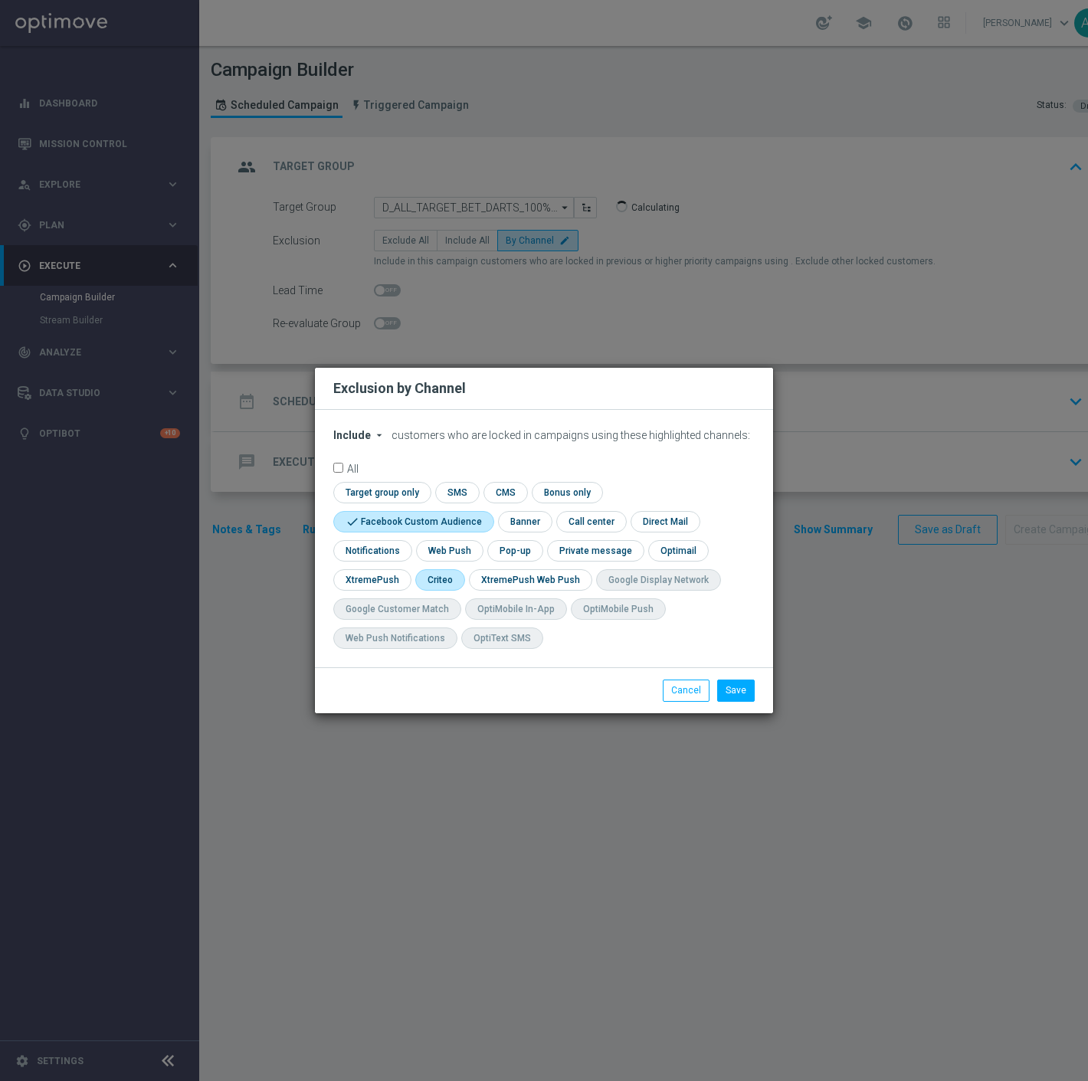
checkbox input "true"
click at [738, 686] on button "Save" at bounding box center [736, 689] width 38 height 21
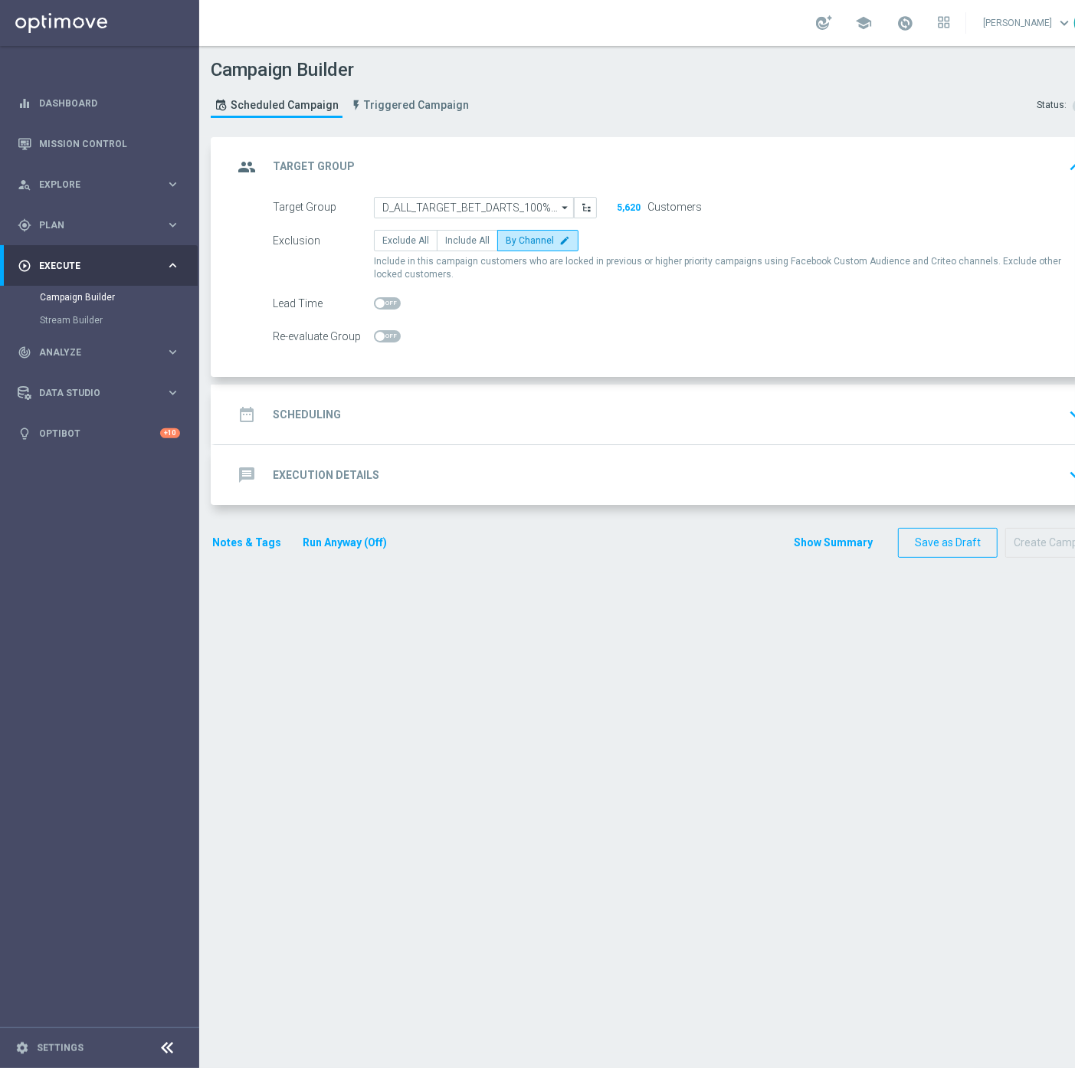
click at [607, 429] on div "date_range Scheduling keyboard_arrow_down" at bounding box center [661, 414] width 856 height 29
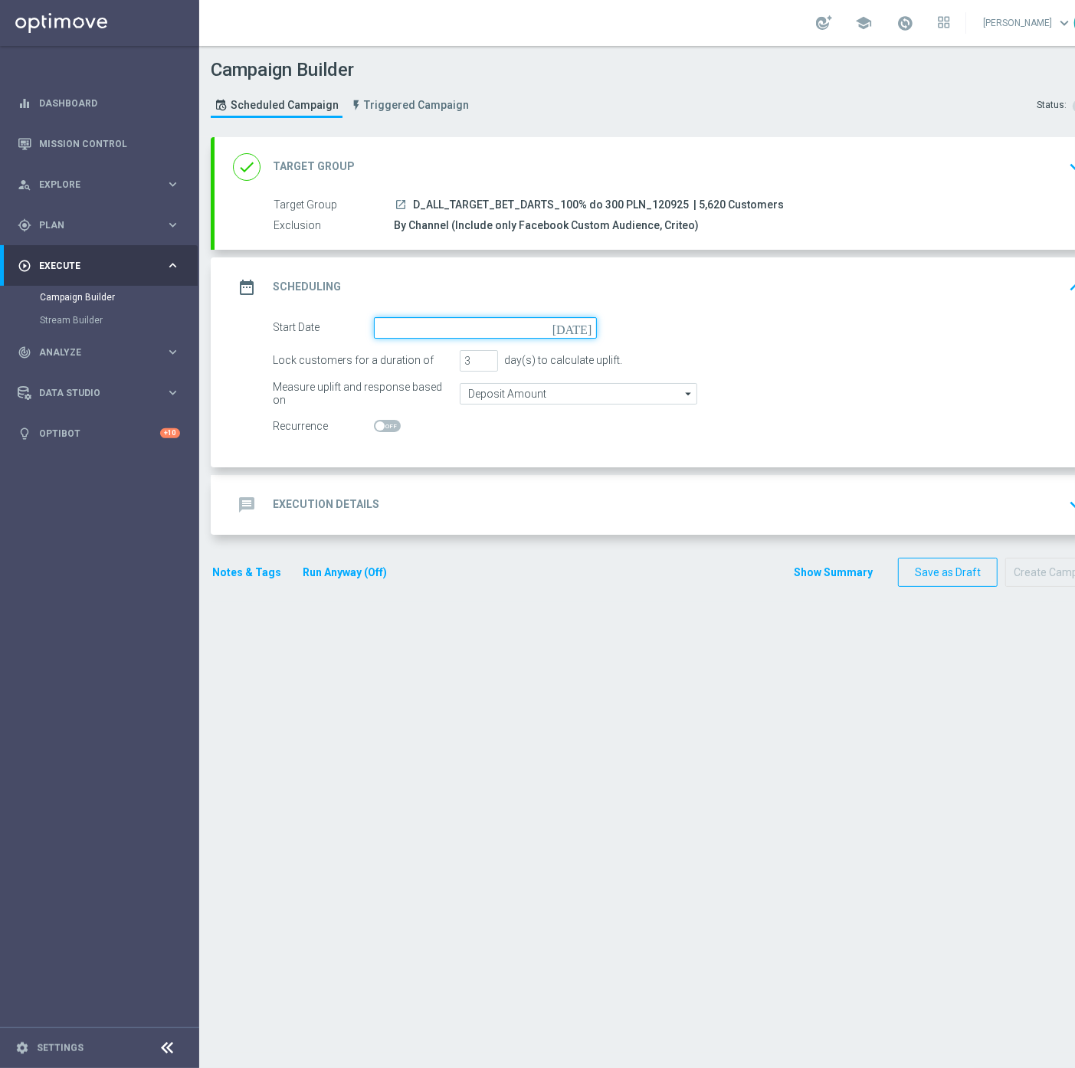
click at [434, 329] on input at bounding box center [485, 327] width 223 height 21
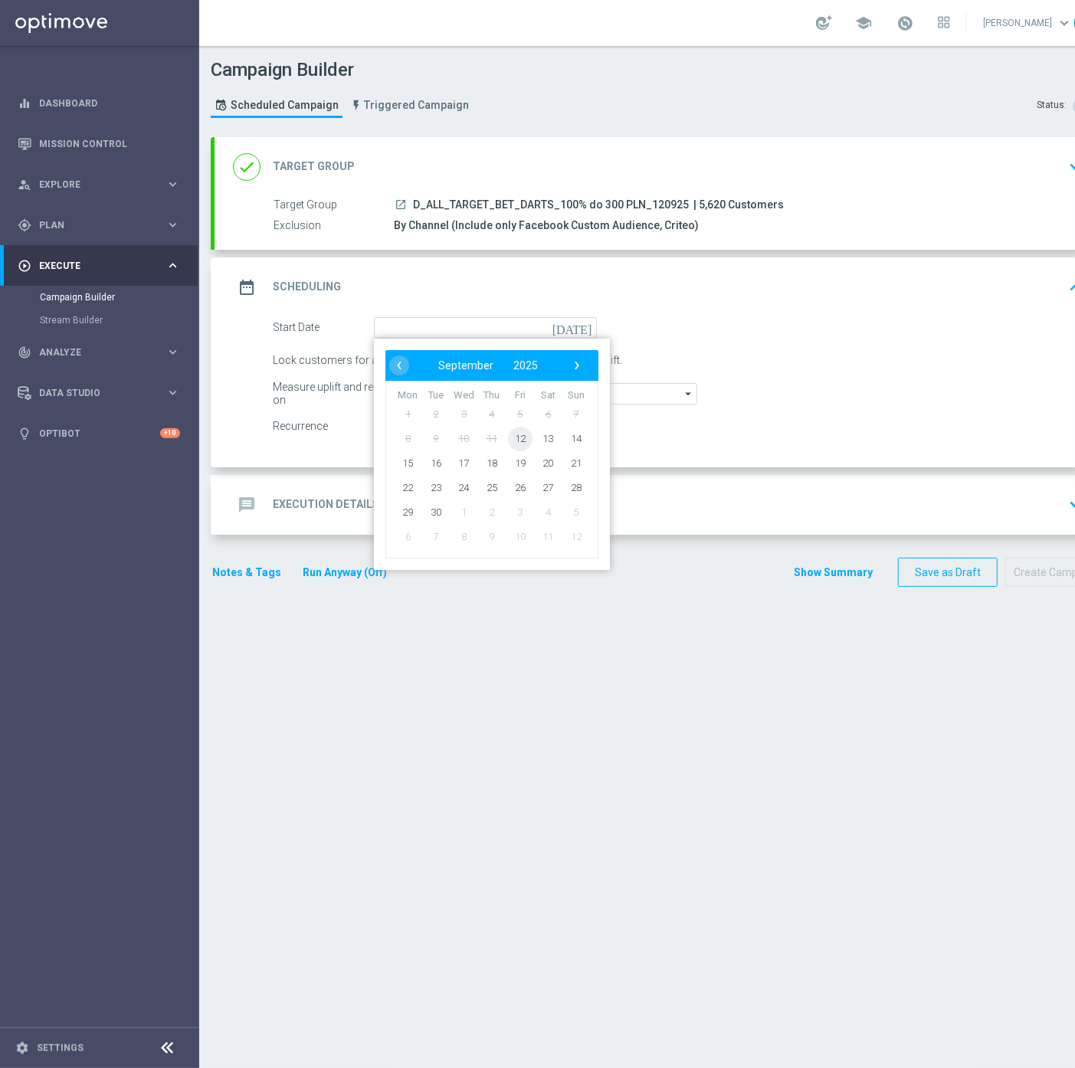
click at [525, 437] on span "12" at bounding box center [520, 438] width 25 height 25
type input "[DATE]"
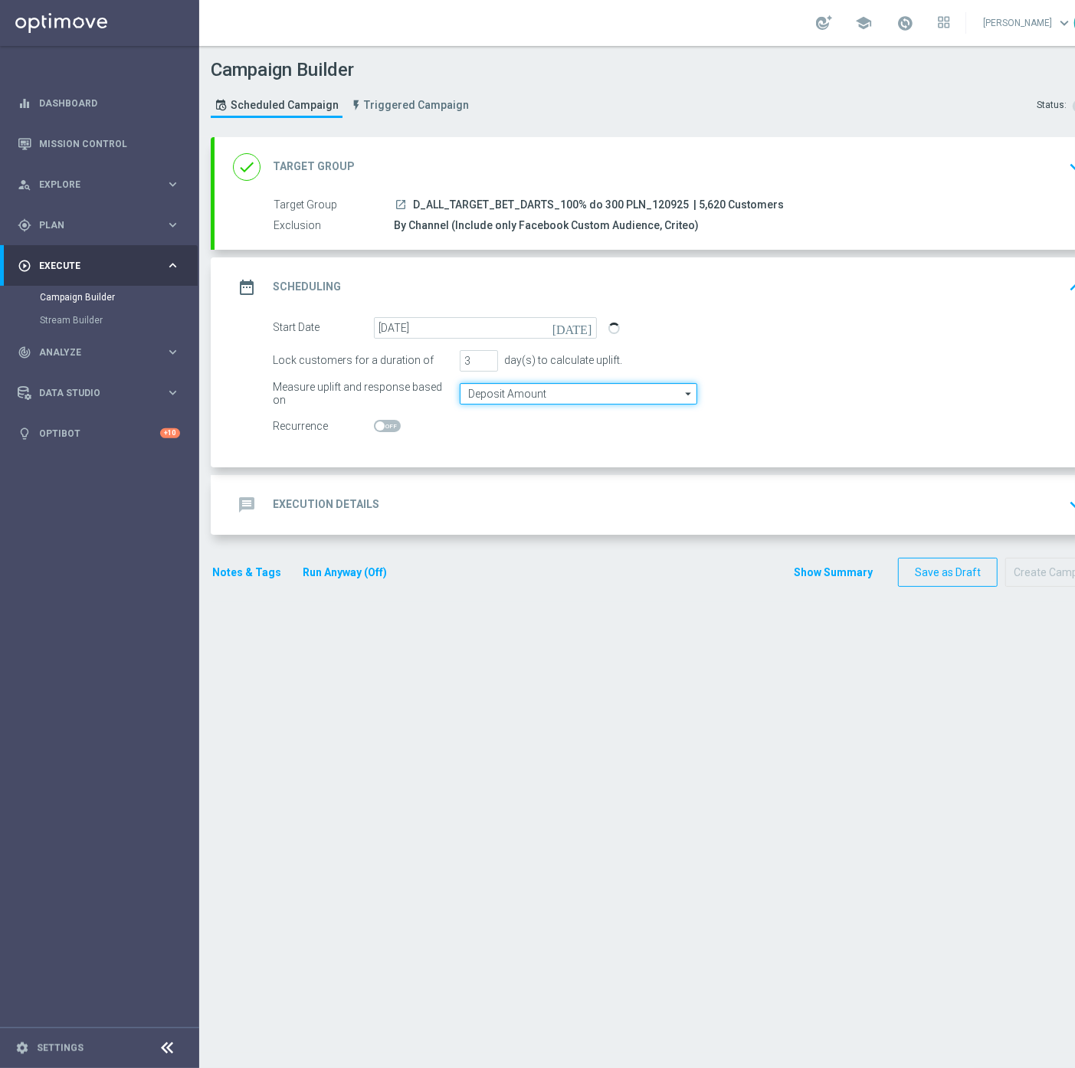
click at [500, 386] on input "Deposit Amount" at bounding box center [578, 393] width 237 height 21
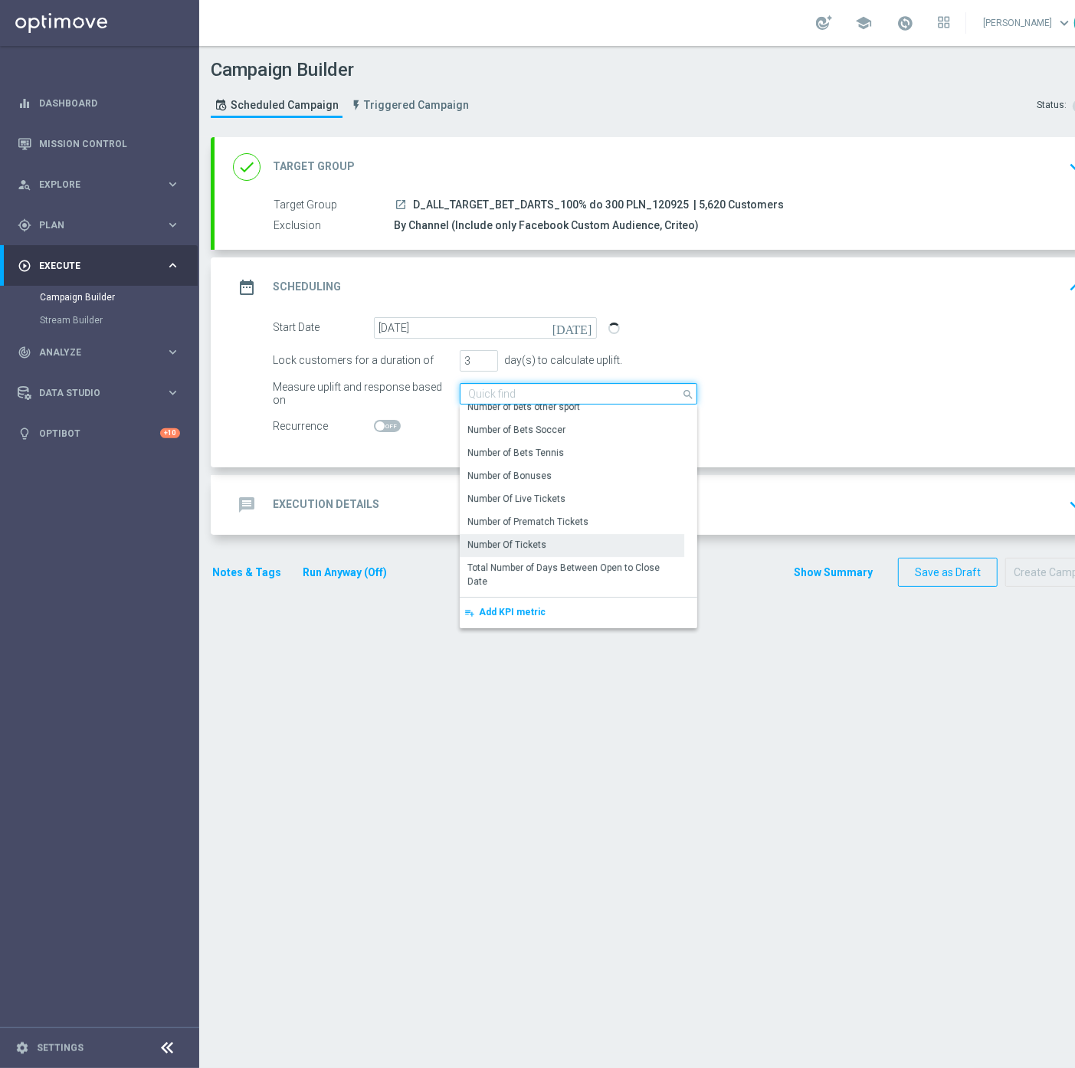
scroll to position [255, 0]
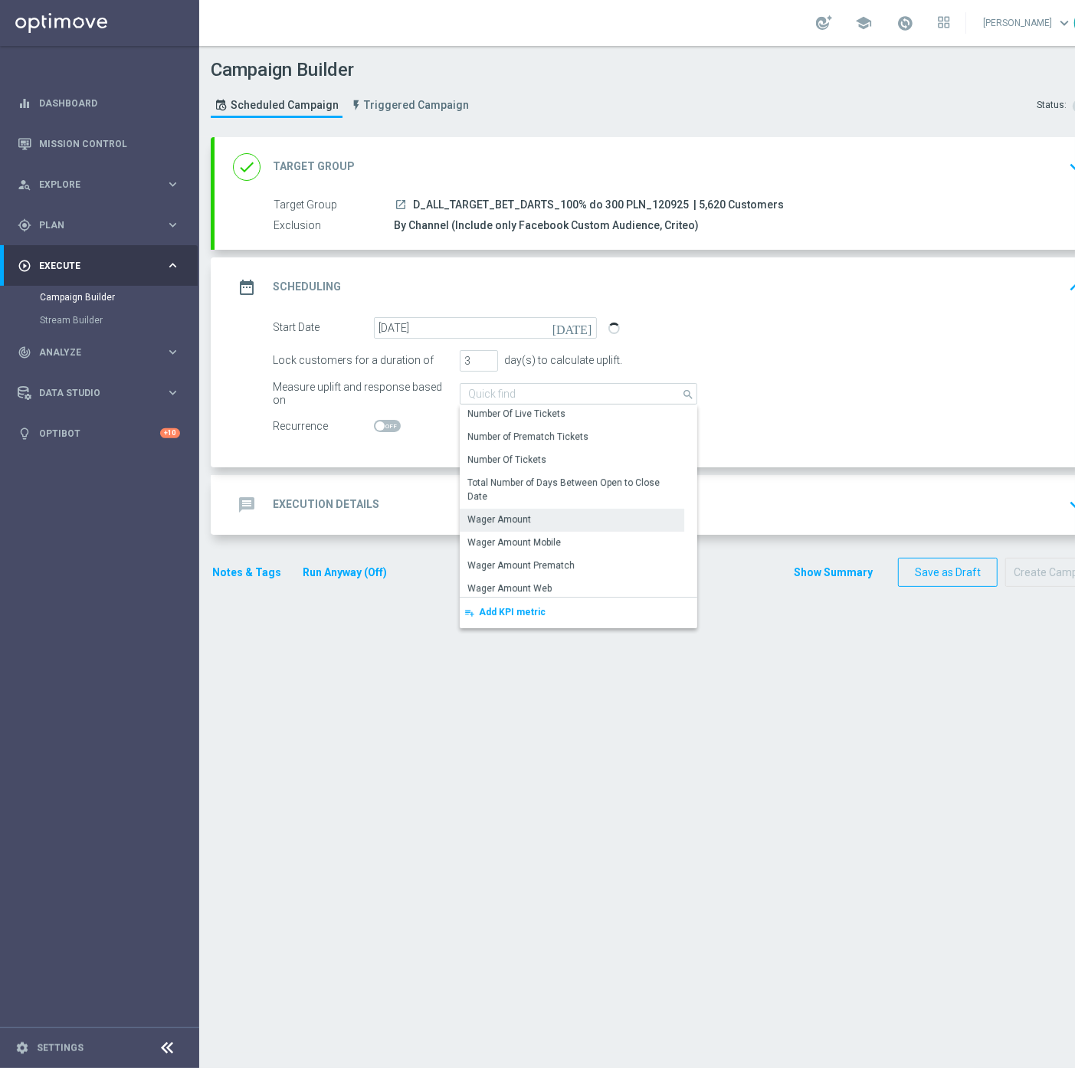
click at [571, 510] on div "Wager Amount" at bounding box center [572, 519] width 224 height 21
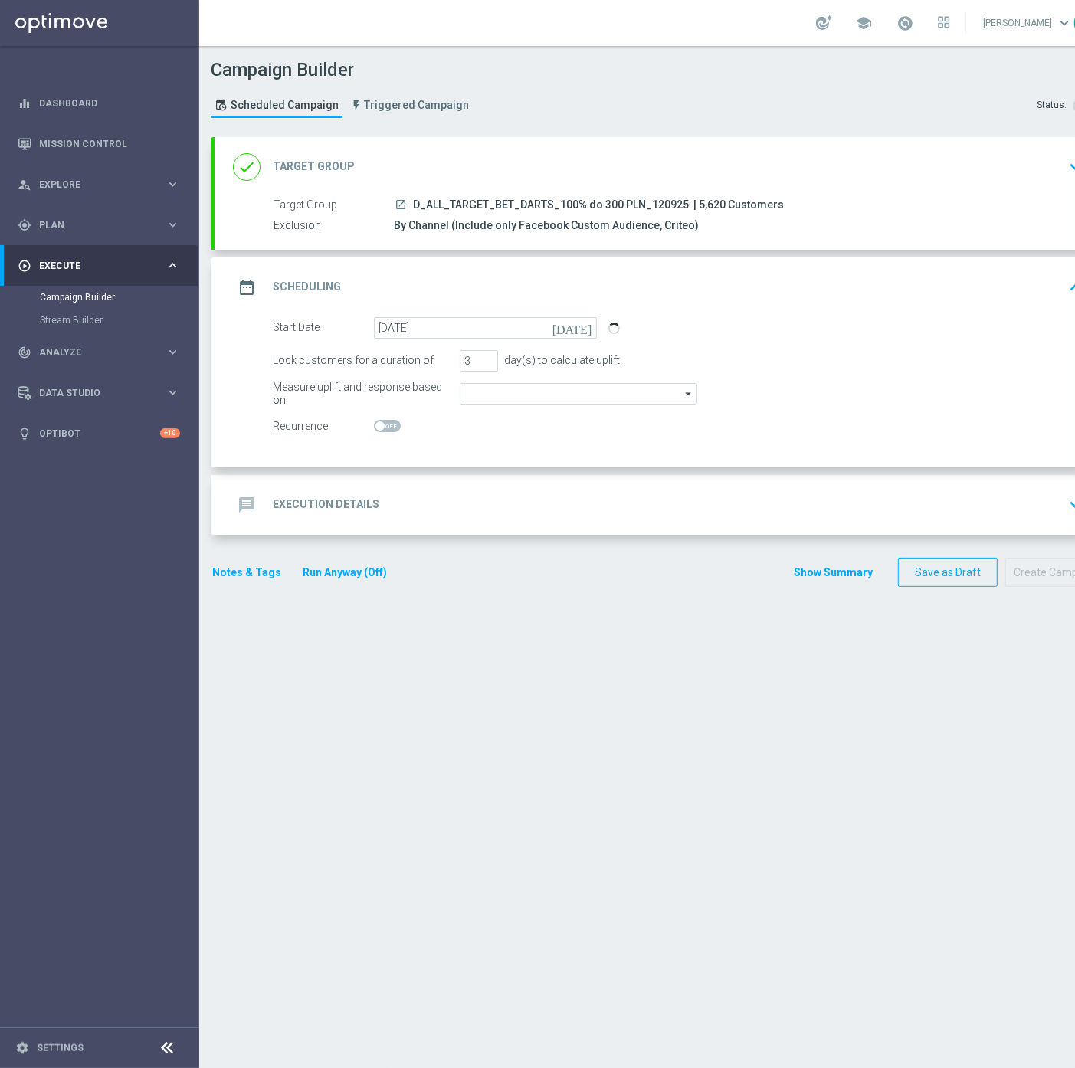
type input "Wager Amount"
click at [531, 400] on input "Wager Amount" at bounding box center [578, 393] width 237 height 21
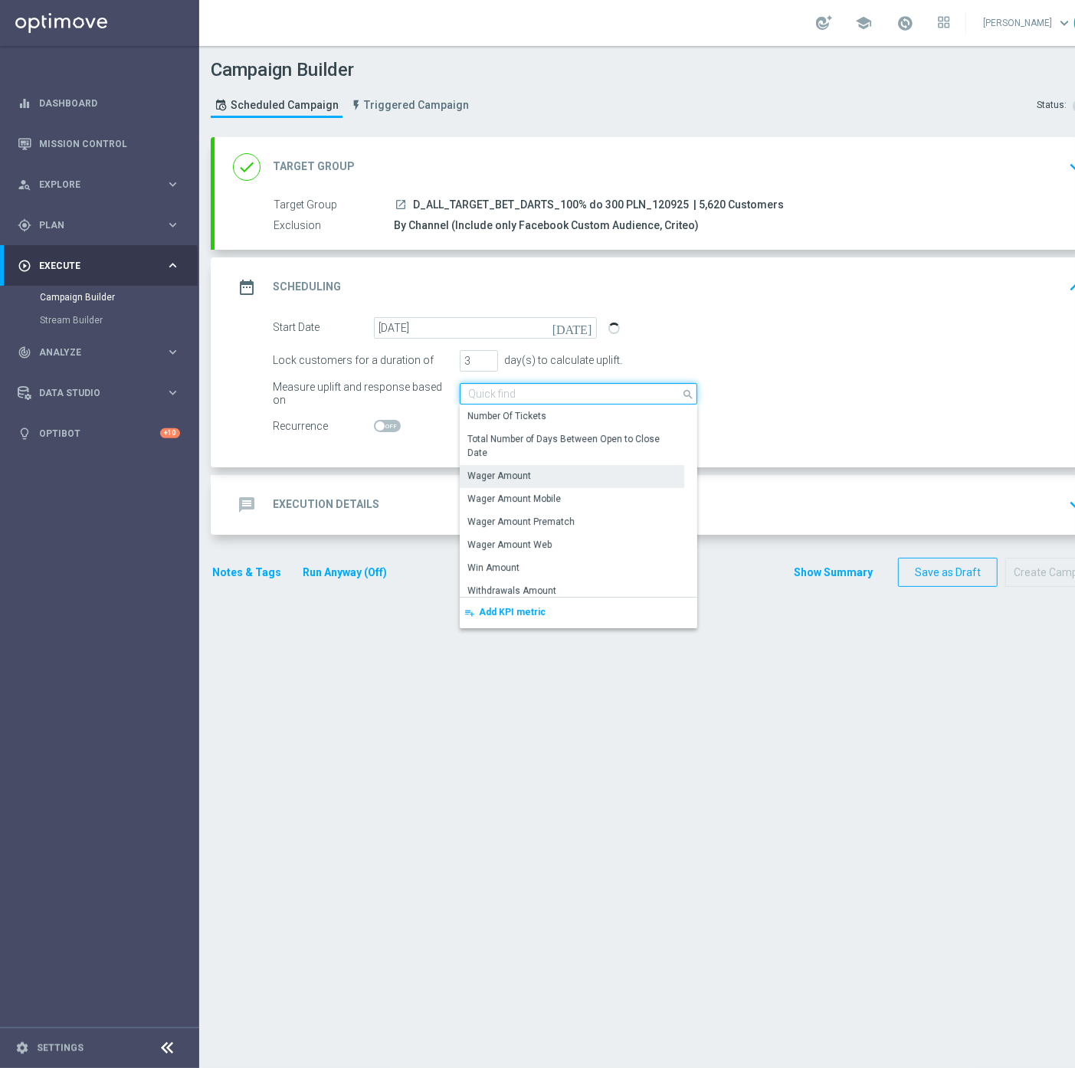
scroll to position [304, 0]
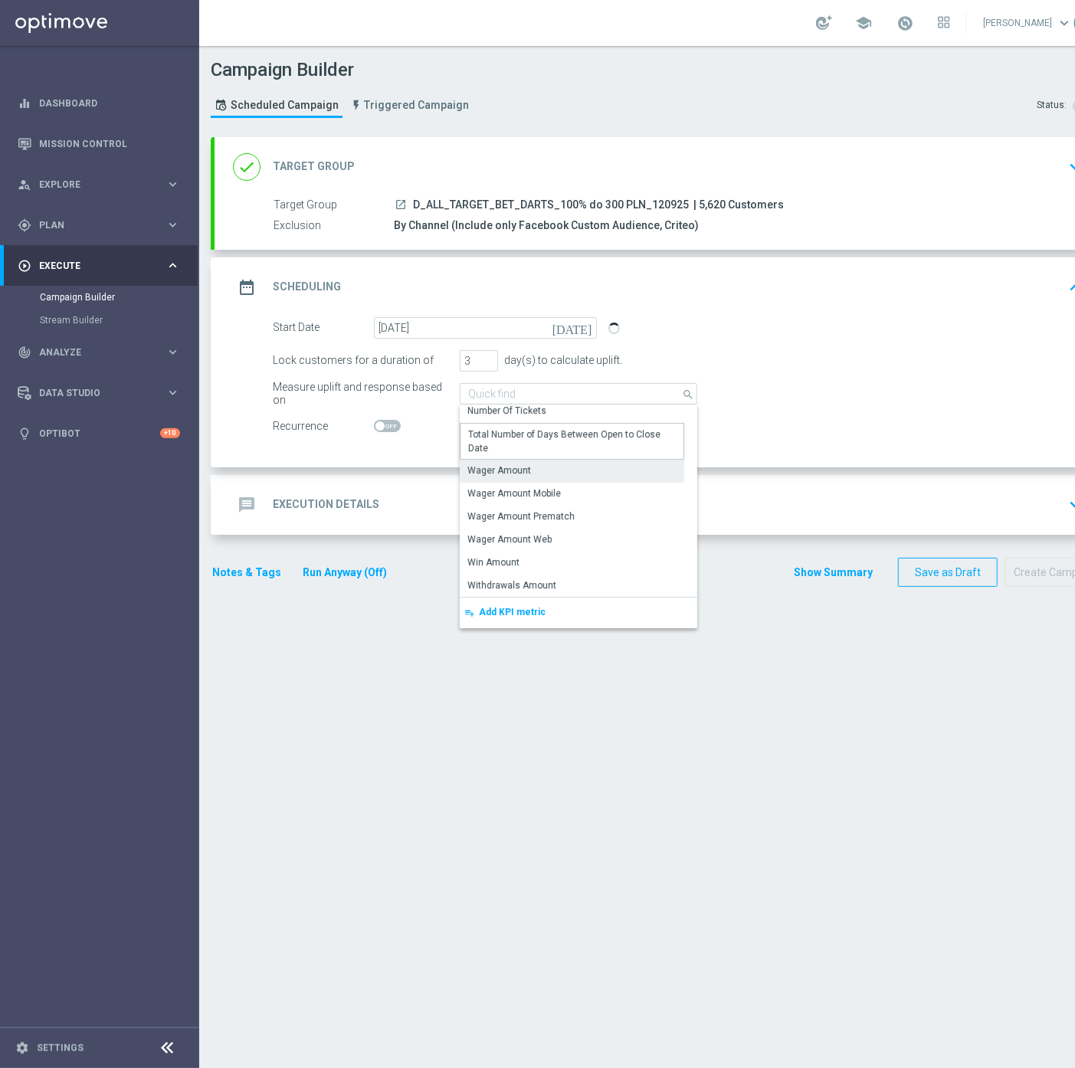
drag, startPoint x: 513, startPoint y: 450, endPoint x: 511, endPoint y: 469, distance: 19.3
click at [511, 469] on div "Number of Active Days Number of Bets Basketball Number of Bets Ice Hockey Numbe…" at bounding box center [572, 349] width 224 height 496
click at [511, 469] on div "Wager Amount" at bounding box center [499, 470] width 64 height 14
type input "Wager Amount"
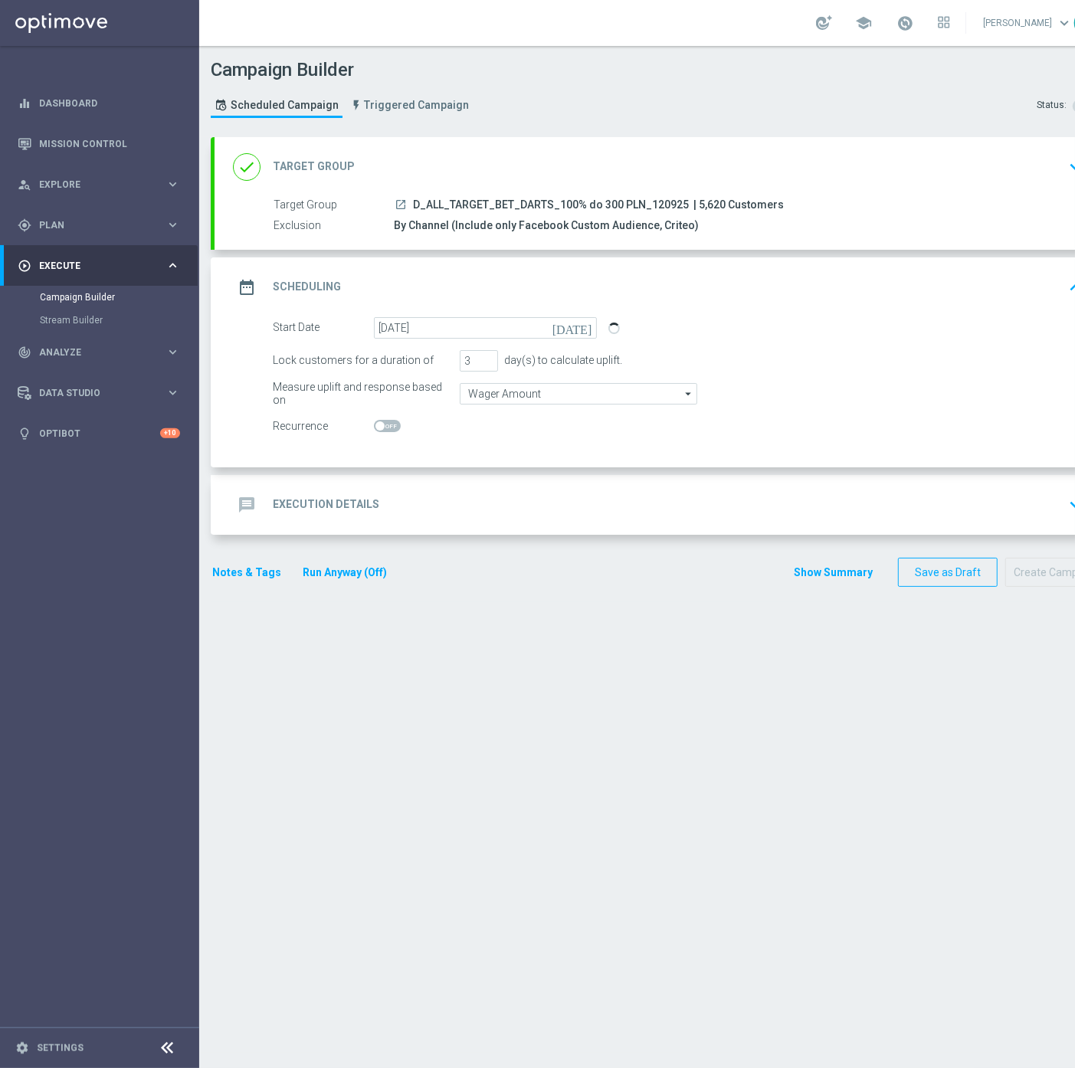
click at [495, 475] on div "message Execution Details keyboard_arrow_down" at bounding box center [660, 505] width 892 height 60
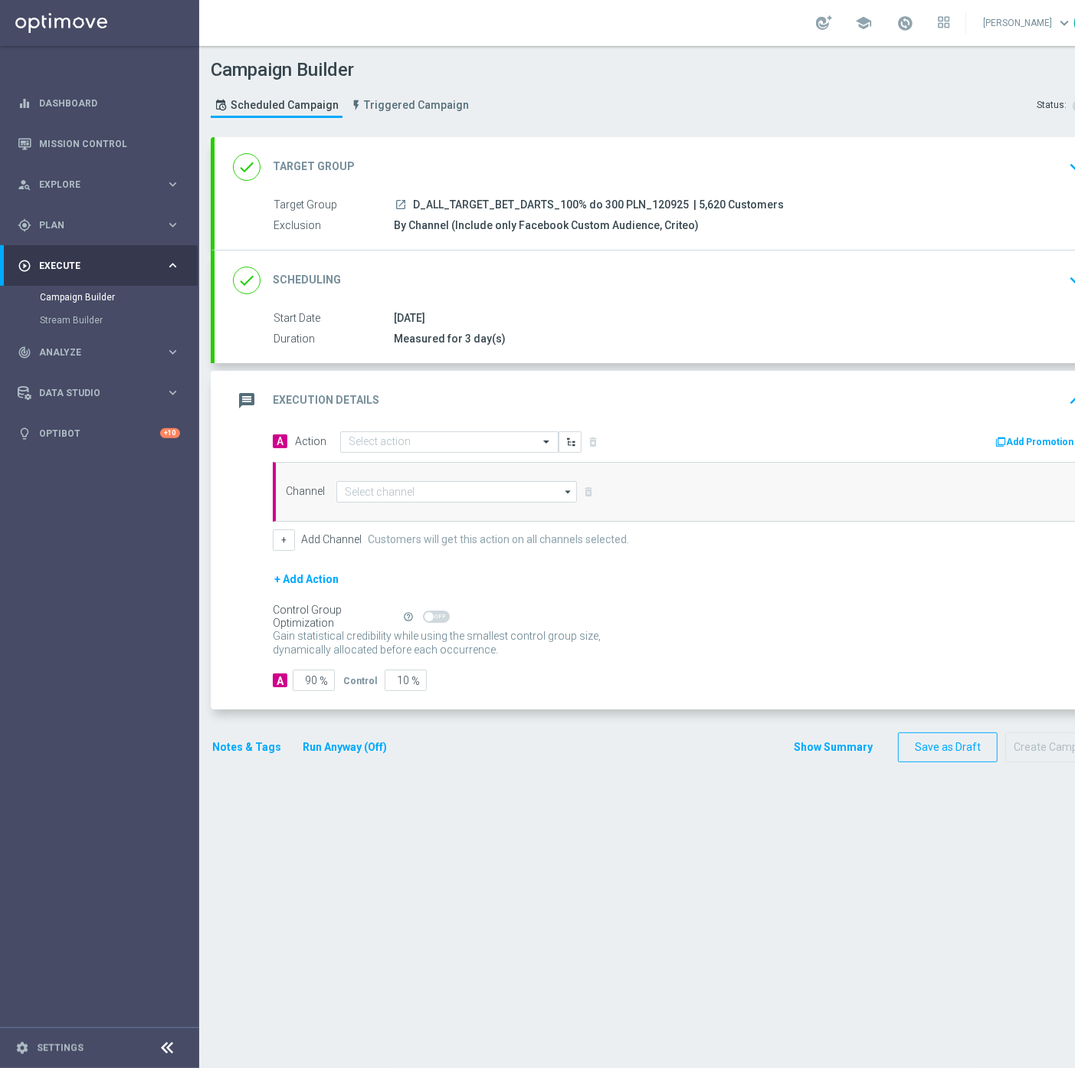
click at [560, 280] on div "done Scheduling keyboard_arrow_down" at bounding box center [661, 280] width 856 height 29
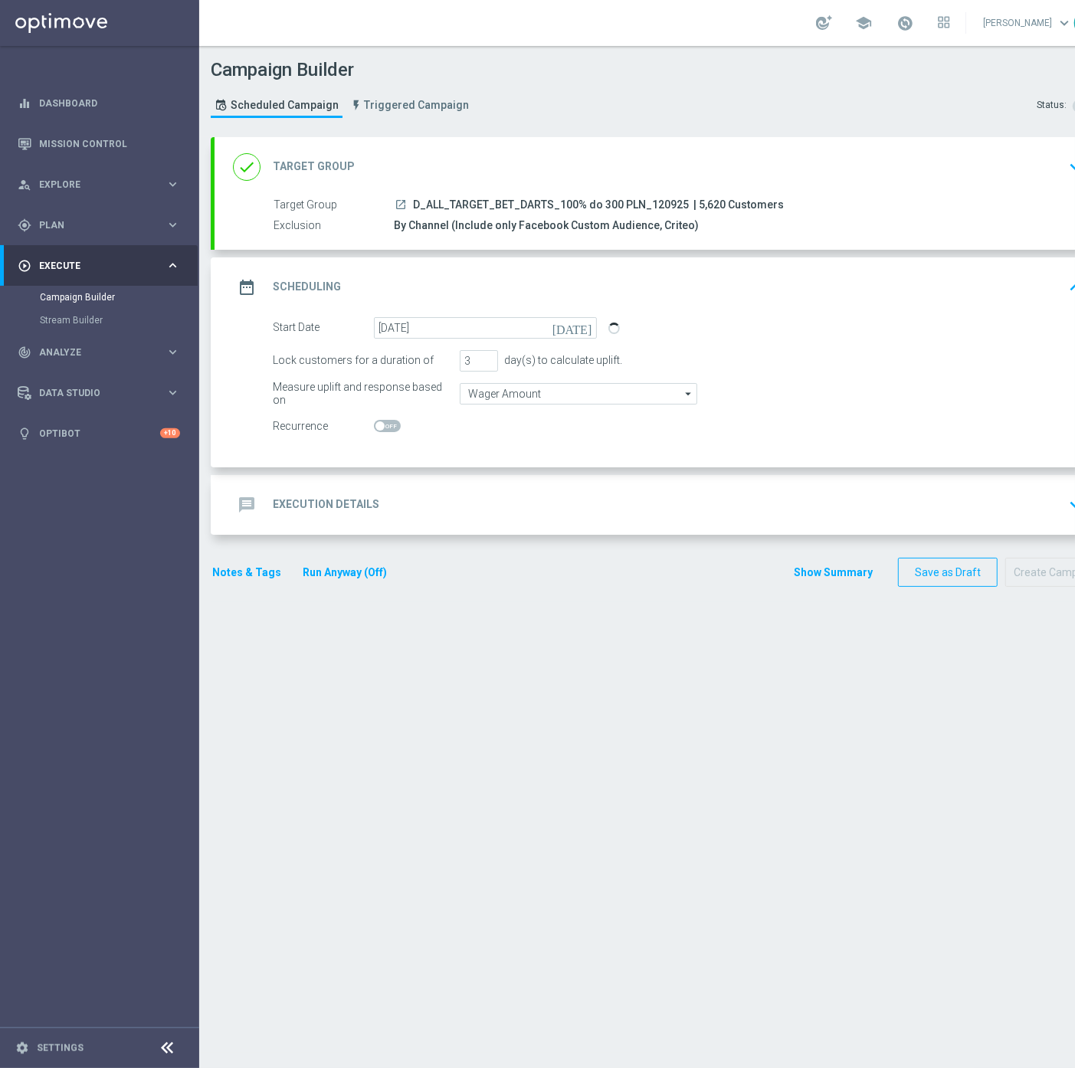
click at [915, 34] on link at bounding box center [905, 23] width 20 height 25
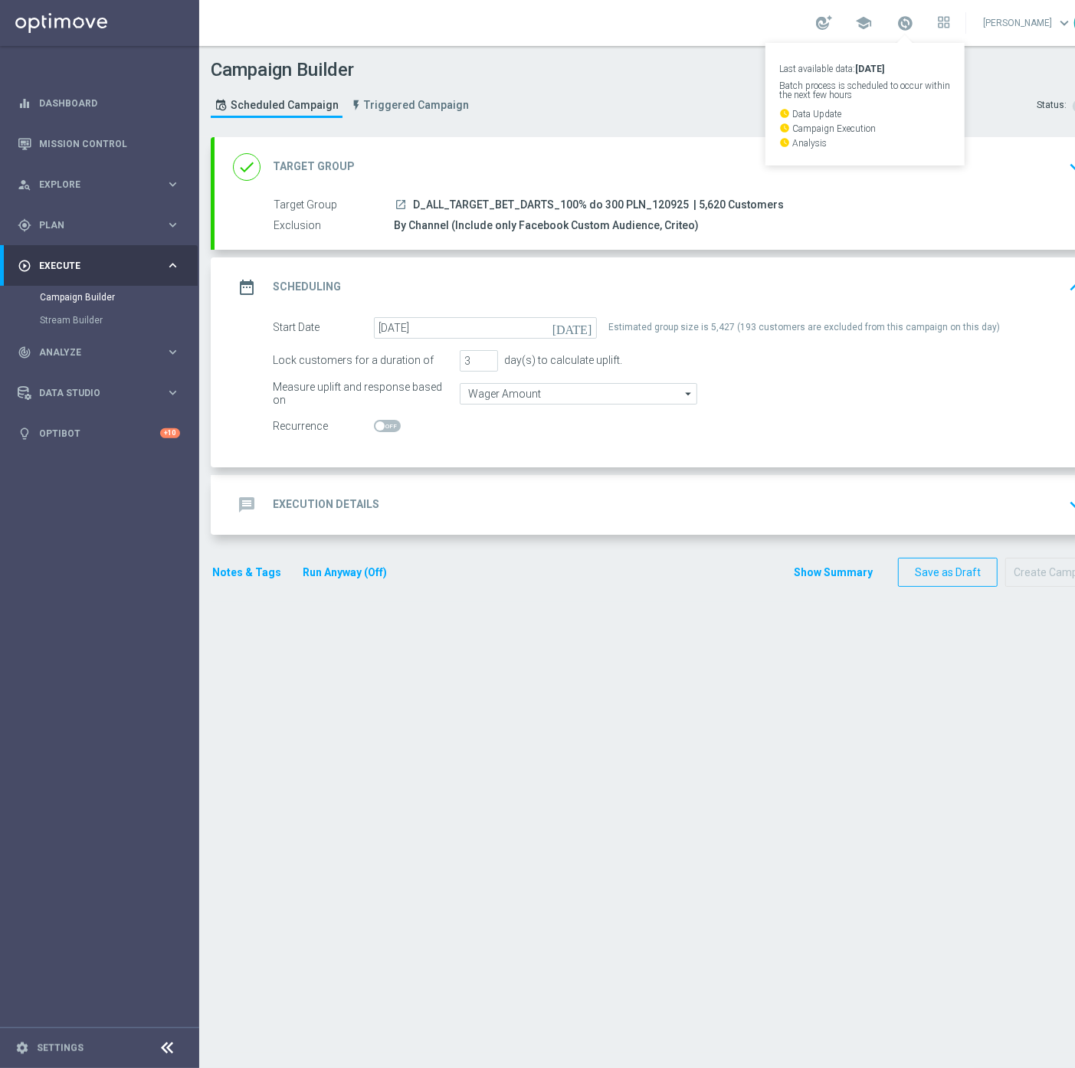
drag, startPoint x: 679, startPoint y: 199, endPoint x: 414, endPoint y: 198, distance: 265.8
click at [414, 198] on span "D_ALL_TARGET_BET_DARTS_100% do 300 PLN_120925" at bounding box center [551, 205] width 276 height 14
copy span "D_ALL_TARGET_BET_DARTS_100% do 300 PLN_120925"
click at [709, 333] on div "Estimated group size is 5,427 (193 customers are excluded from this campaign on…" at bounding box center [803, 327] width 391 height 21
click at [713, 326] on div "Estimated group size is 5,427 (193 customers are excluded from this campaign on…" at bounding box center [803, 327] width 391 height 21
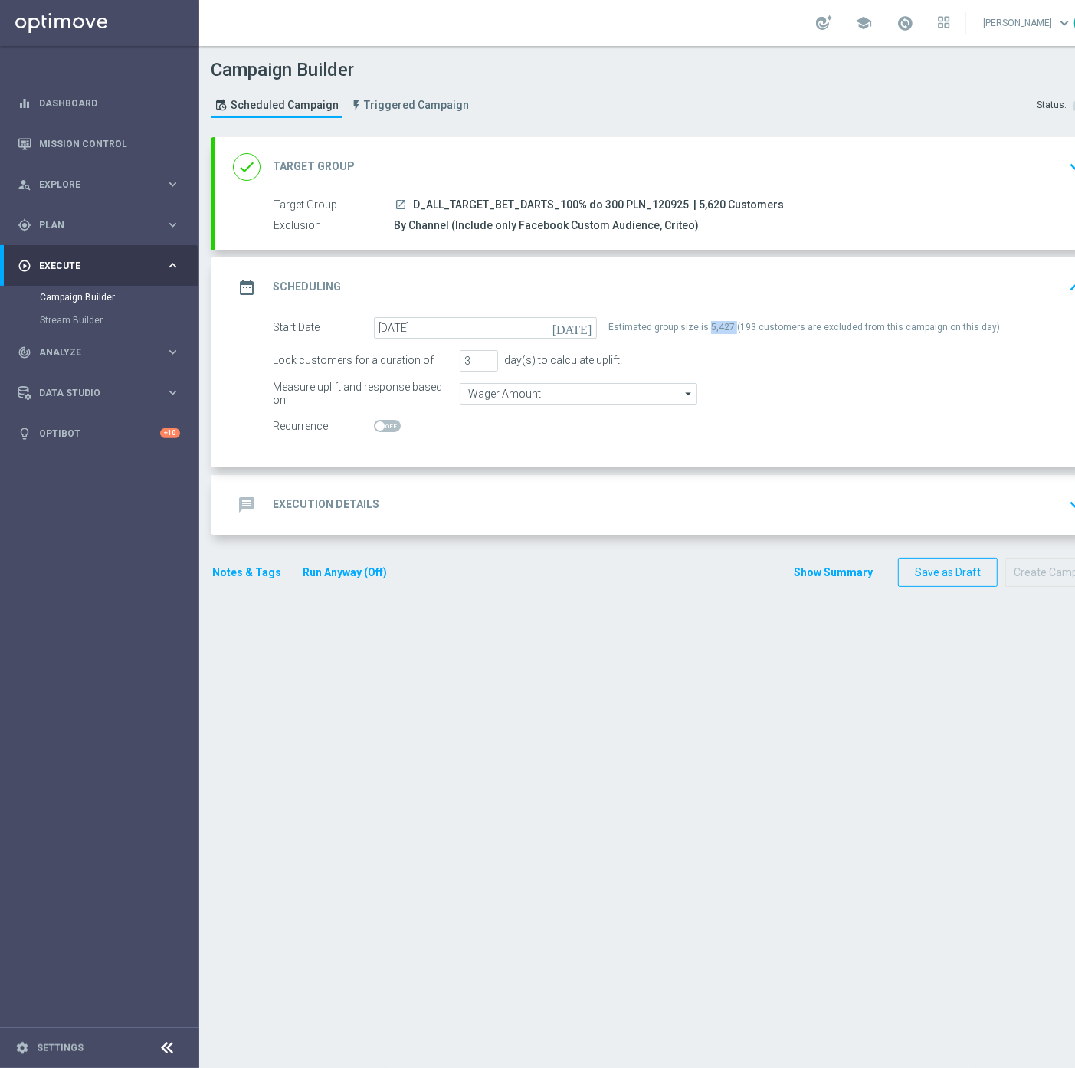
click at [713, 326] on div "Estimated group size is 5,427 (193 customers are excluded from this campaign on…" at bounding box center [803, 327] width 391 height 21
copy div "5,427"
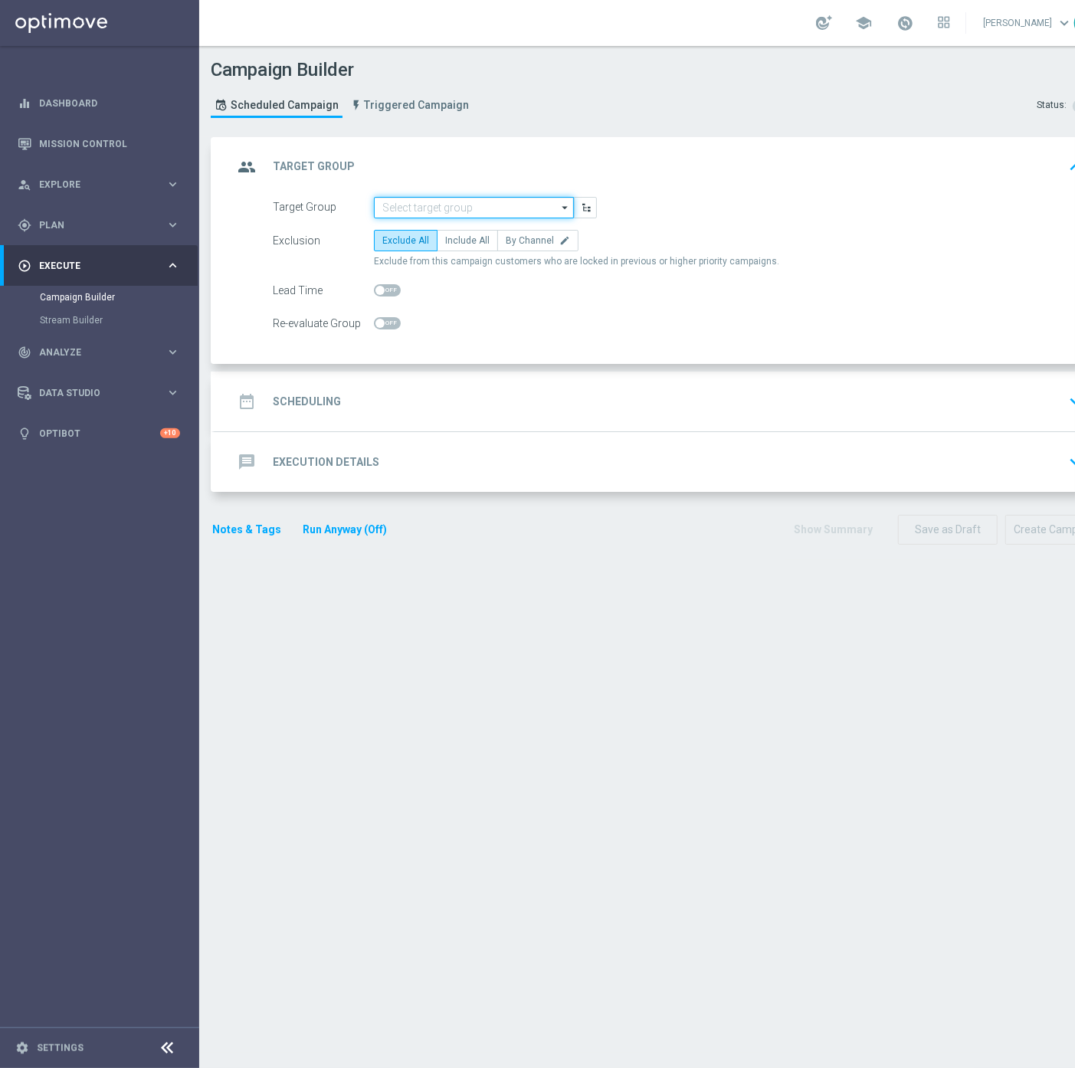
click at [432, 211] on input at bounding box center [474, 207] width 200 height 21
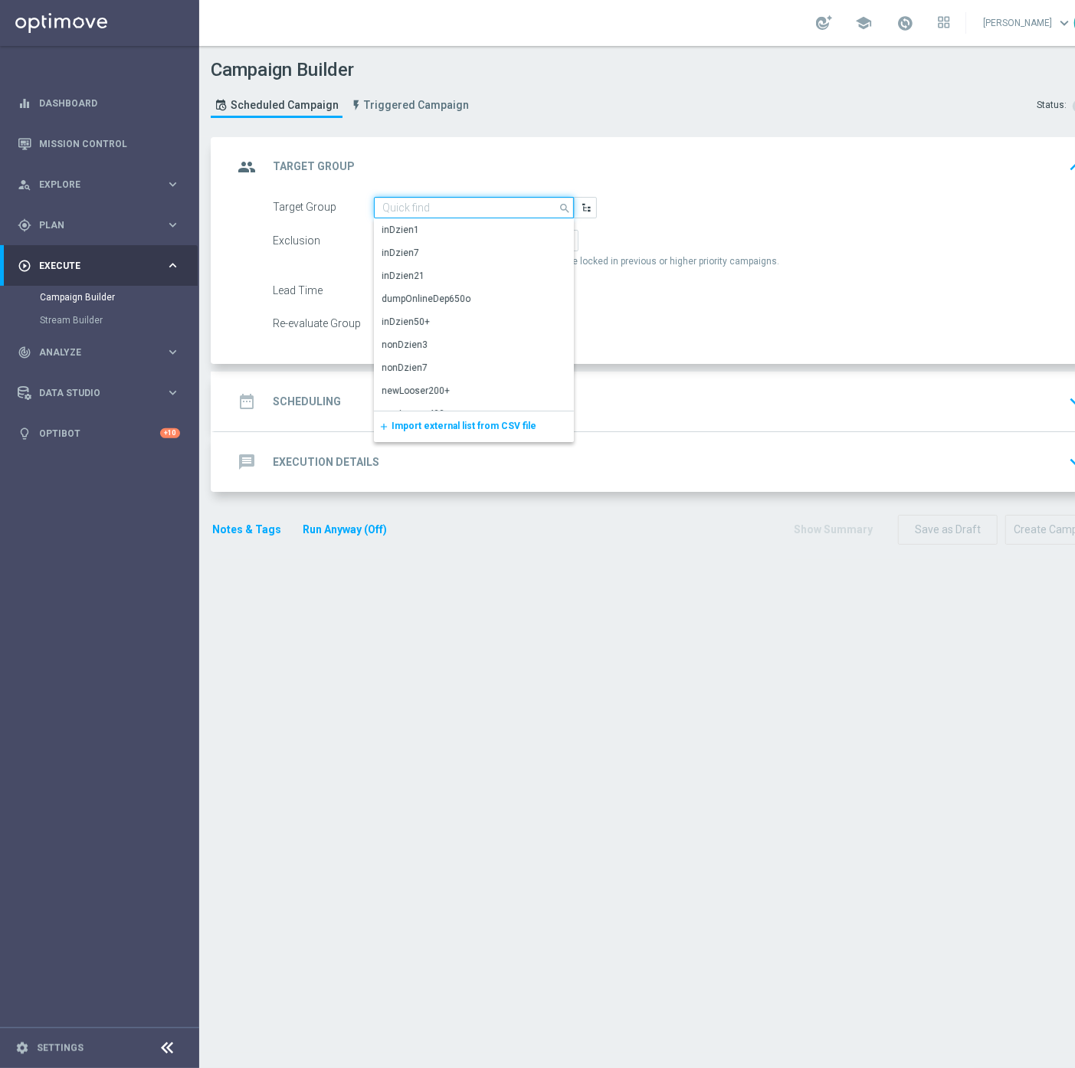
paste input "D_ALL_TARGET_BET_DARTS_100% do 300 PLN_120925"
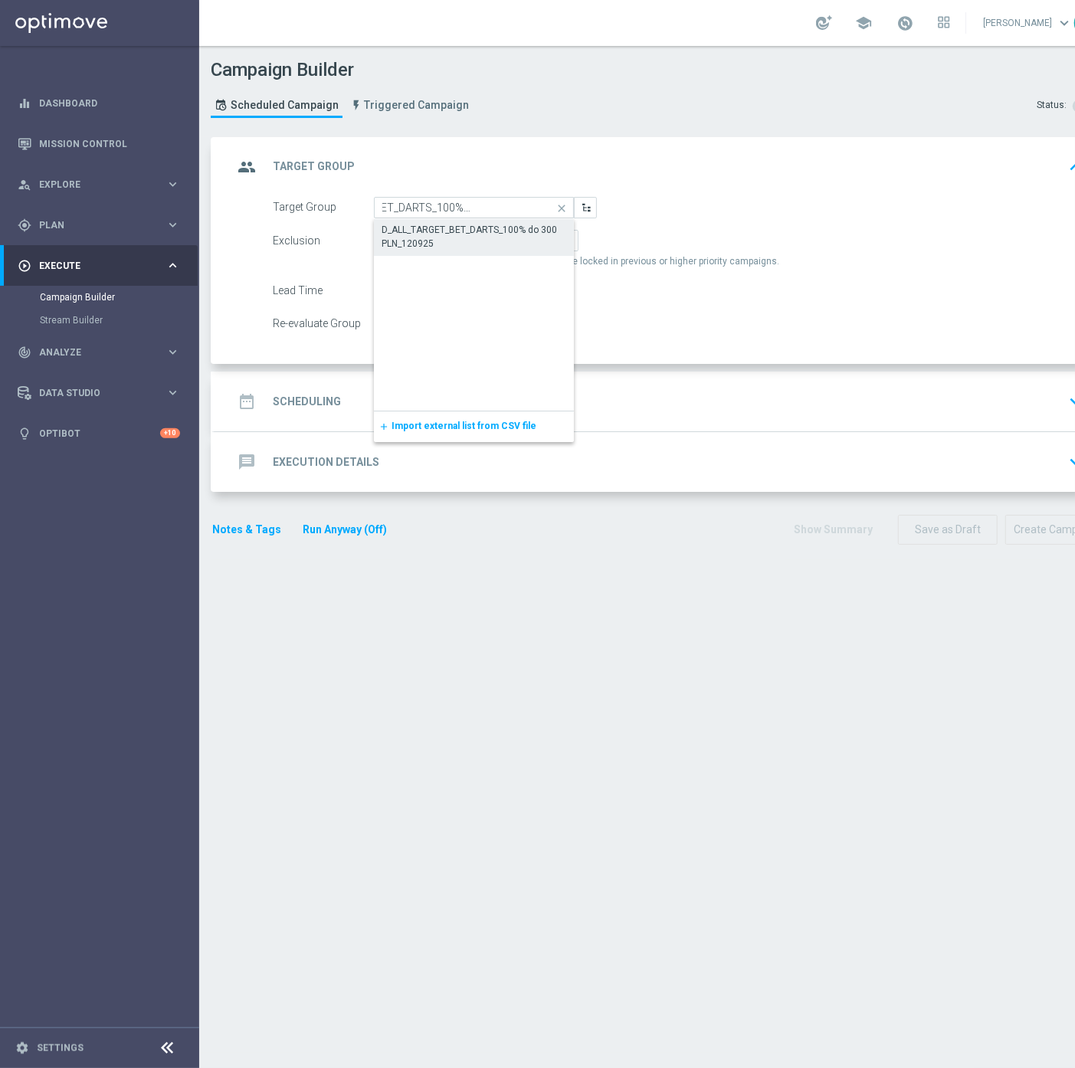
click at [447, 246] on div "D_ALL_TARGET_BET_DARTS_100% do 300 PLN_120925" at bounding box center [473, 237] width 185 height 28
type input "D_ALL_TARGET_BET_DARTS_100% do 300 PLN_120925"
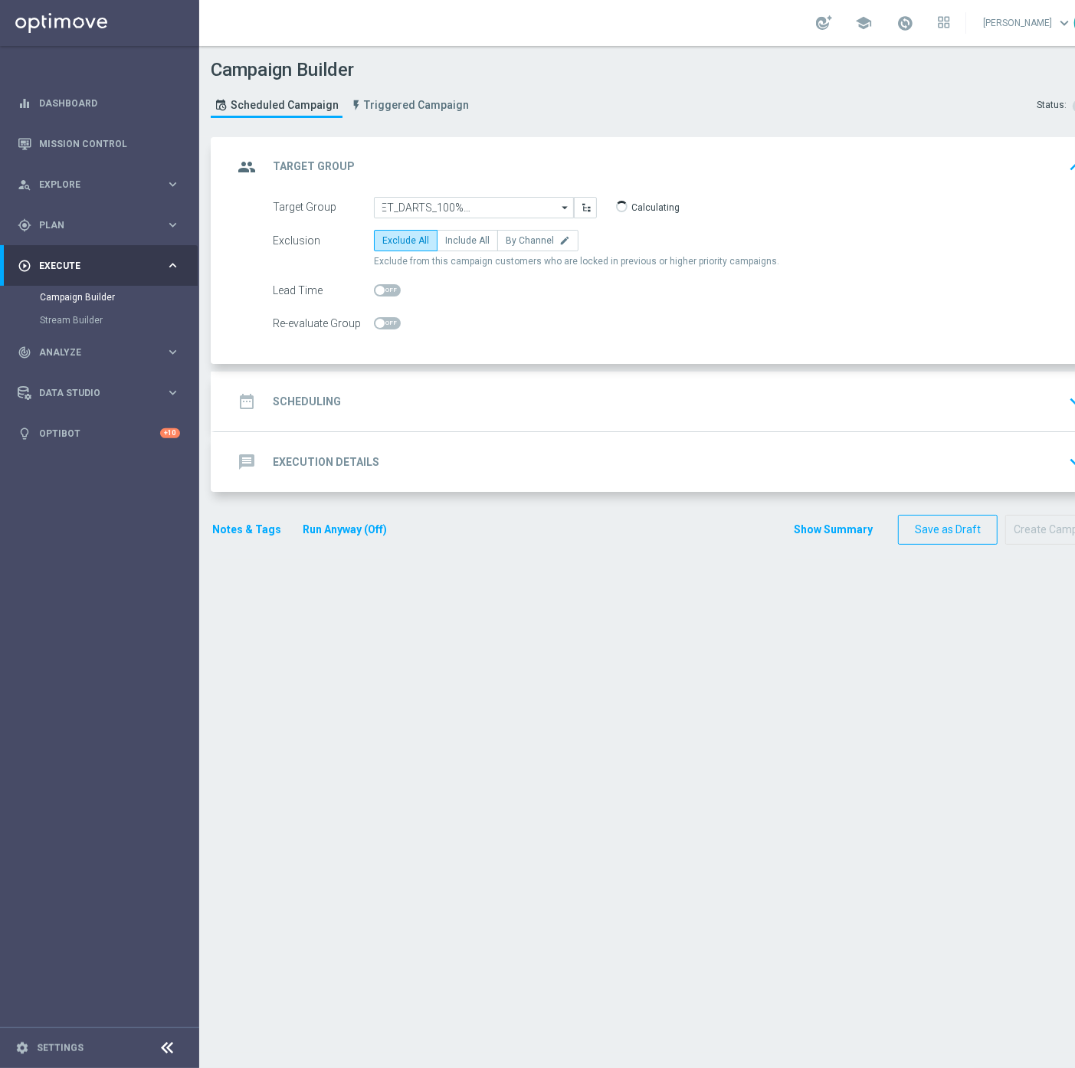
scroll to position [0, 0]
click at [477, 244] on span "Include All" at bounding box center [467, 240] width 44 height 11
click at [455, 244] on input "Include All" at bounding box center [450, 243] width 10 height 10
radio input "true"
click at [530, 242] on span "By Channel" at bounding box center [530, 240] width 48 height 11
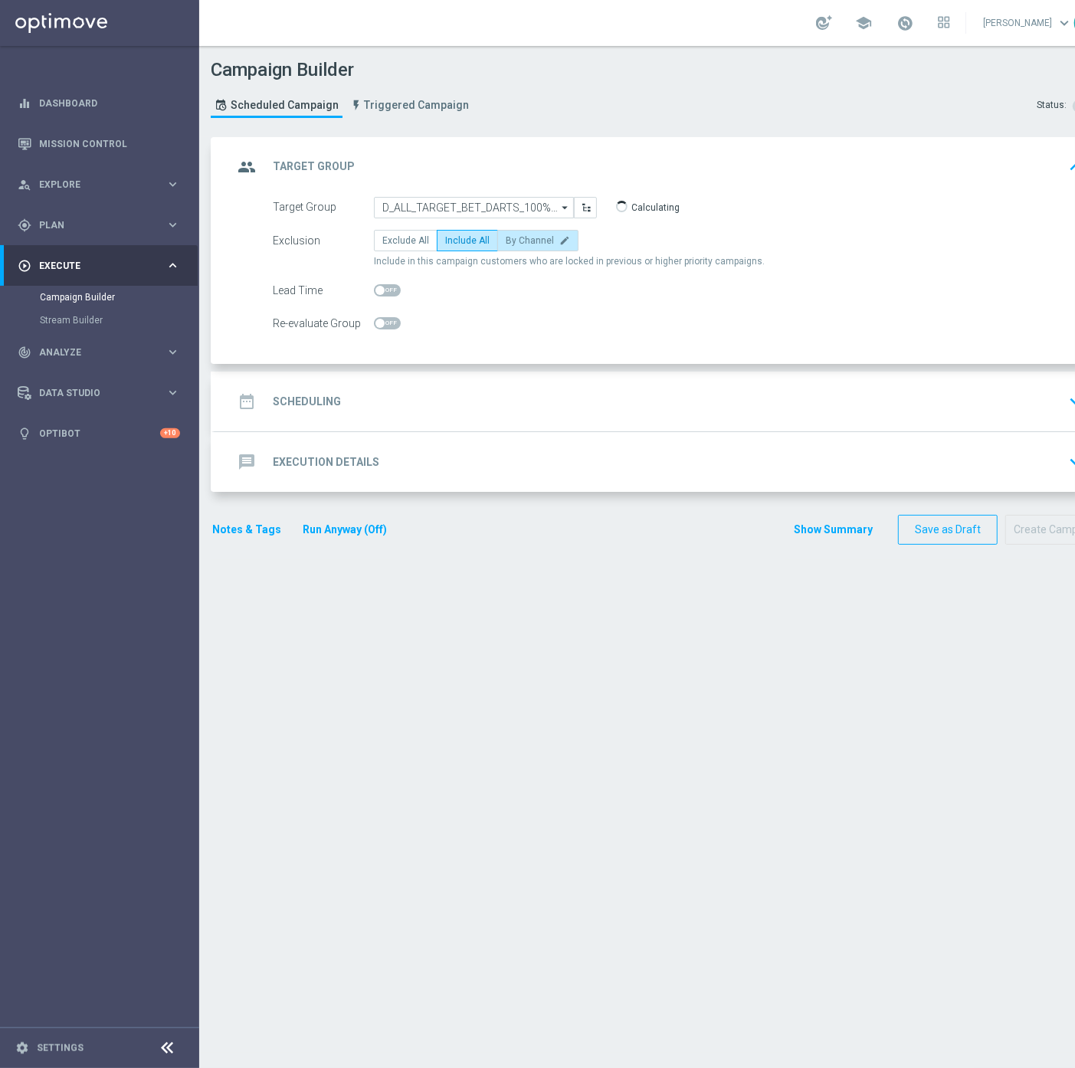
click at [516, 242] on input "By Channel edit" at bounding box center [511, 243] width 10 height 10
radio input "true"
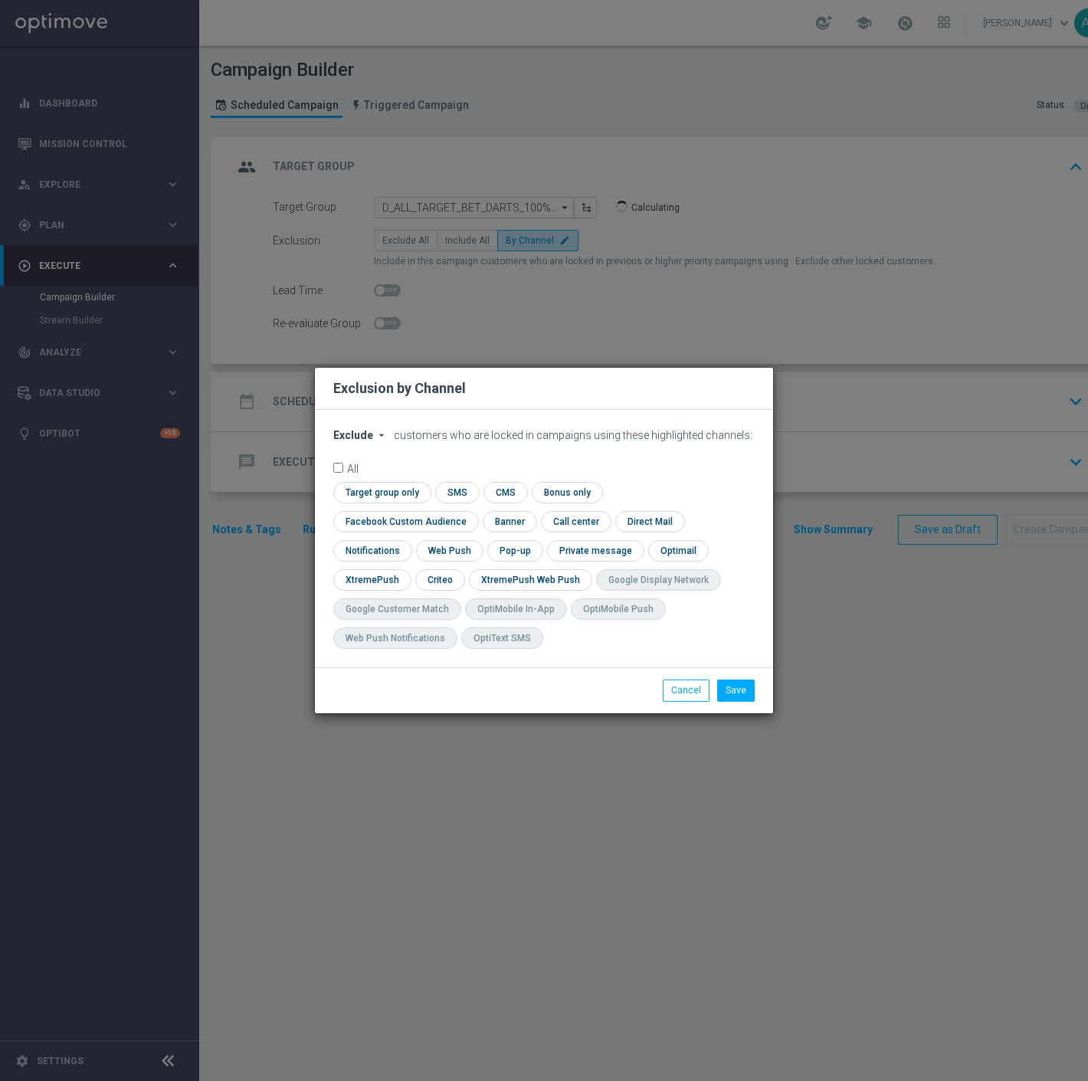
click at [354, 441] on span "Exclude" at bounding box center [353, 435] width 40 height 12
click at [0, 0] on span "Include" at bounding box center [0, 0] width 0 height 0
click at [472, 511] on input "checkbox" at bounding box center [402, 521] width 139 height 21
checkbox input "true"
click at [433, 579] on input "checkbox" at bounding box center [438, 579] width 47 height 21
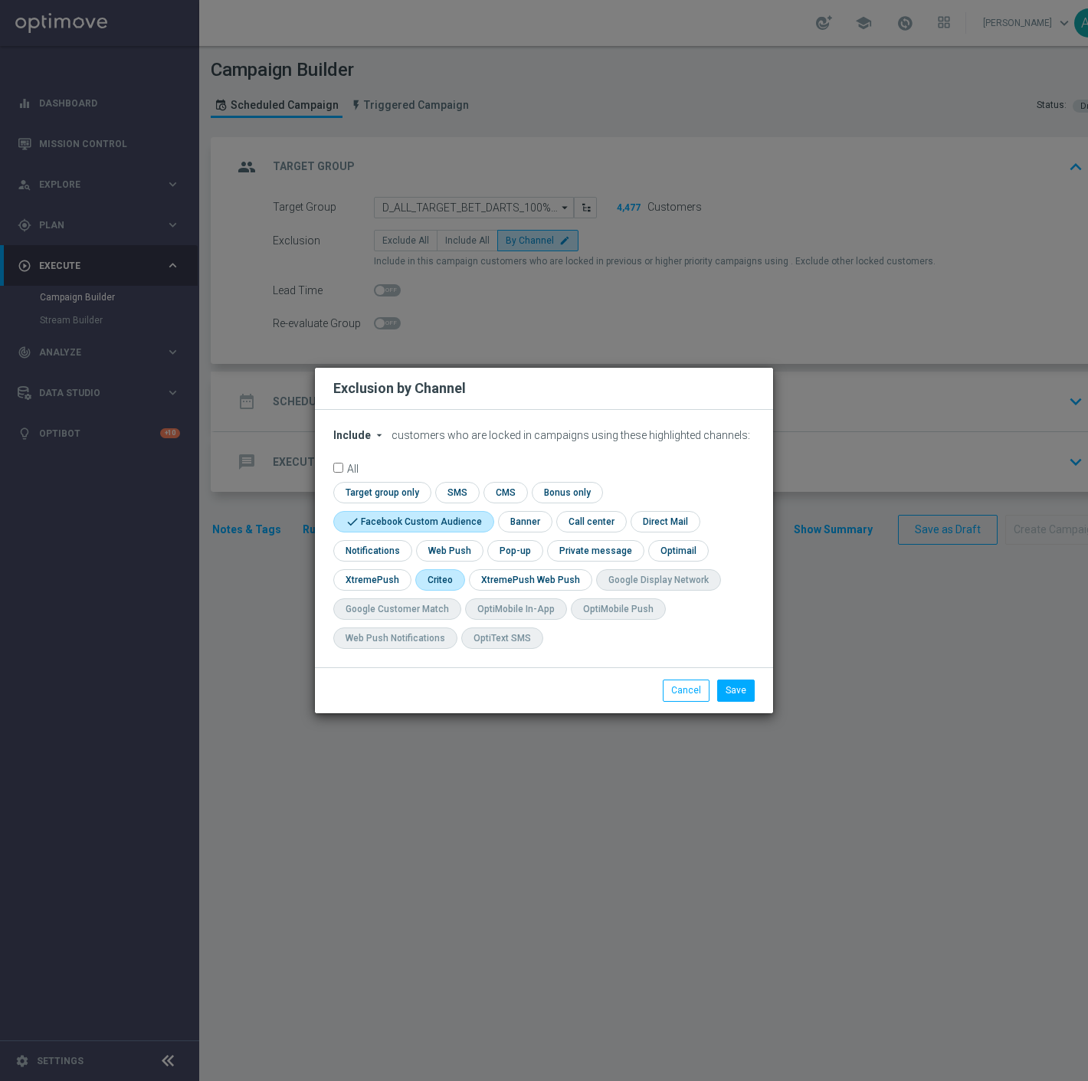
checkbox input "true"
click at [734, 686] on button "Save" at bounding box center [736, 689] width 38 height 21
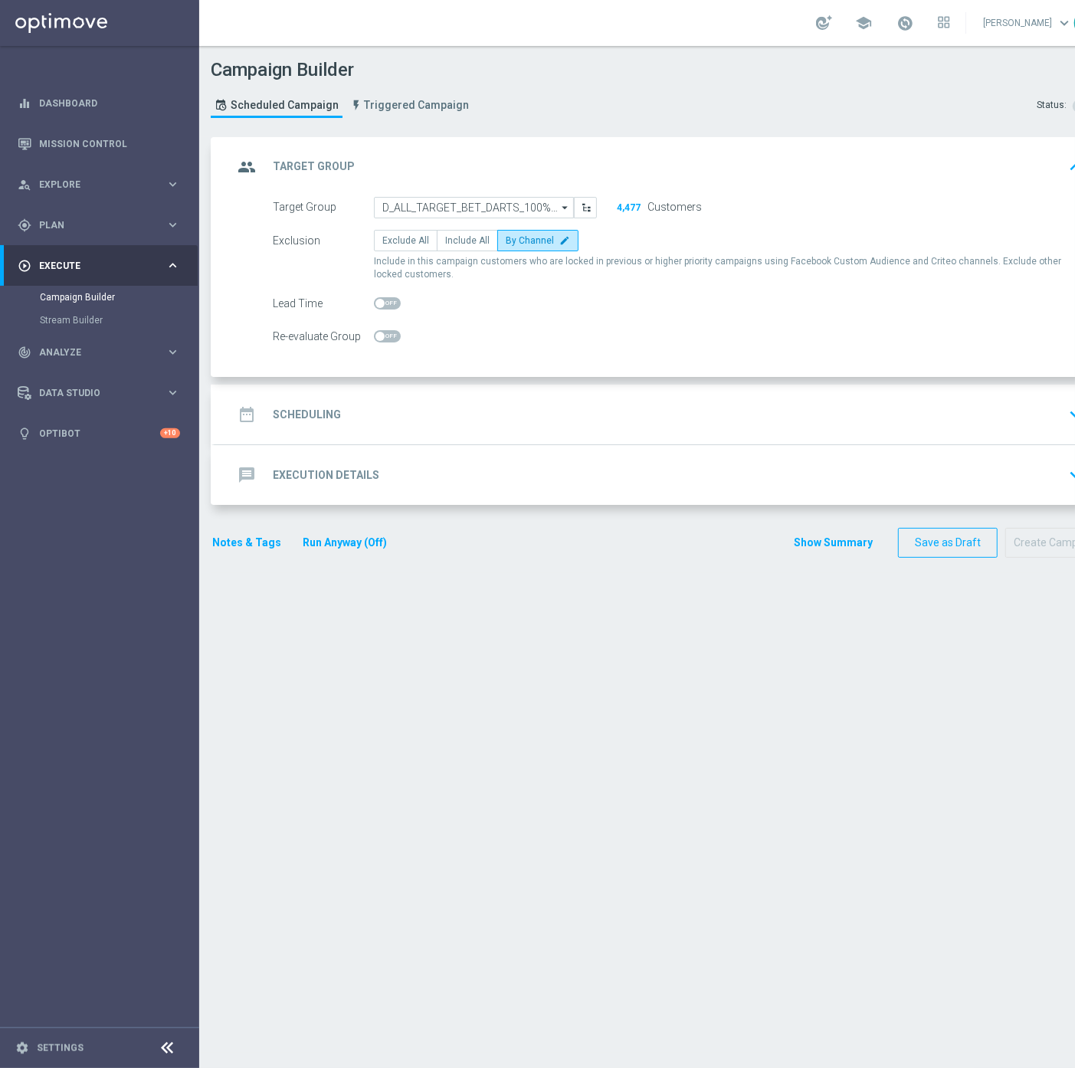
click at [552, 404] on div "date_range Scheduling keyboard_arrow_down" at bounding box center [661, 414] width 856 height 29
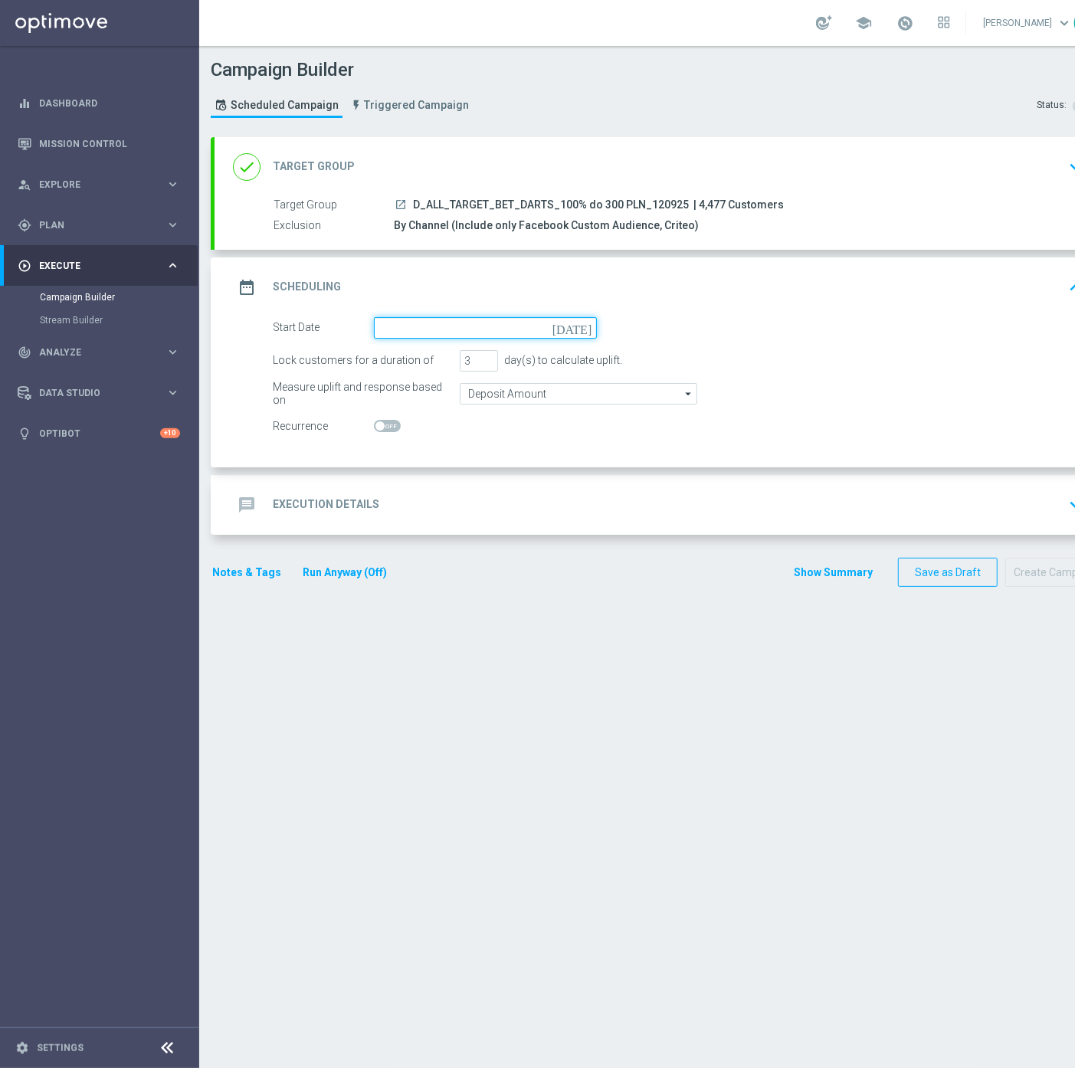
click at [443, 323] on input at bounding box center [485, 327] width 223 height 21
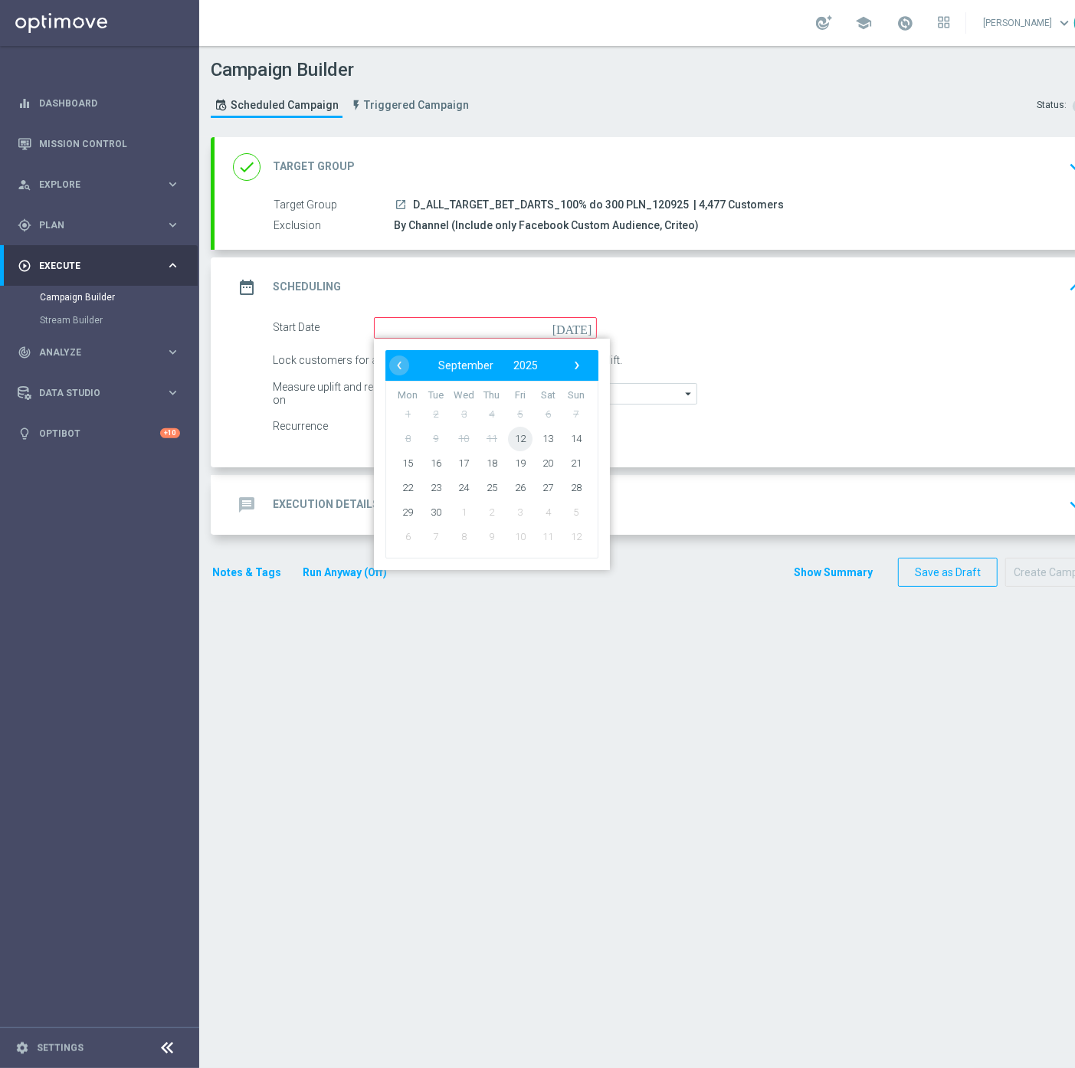
click at [518, 434] on span "12" at bounding box center [520, 438] width 25 height 25
type input "[DATE]"
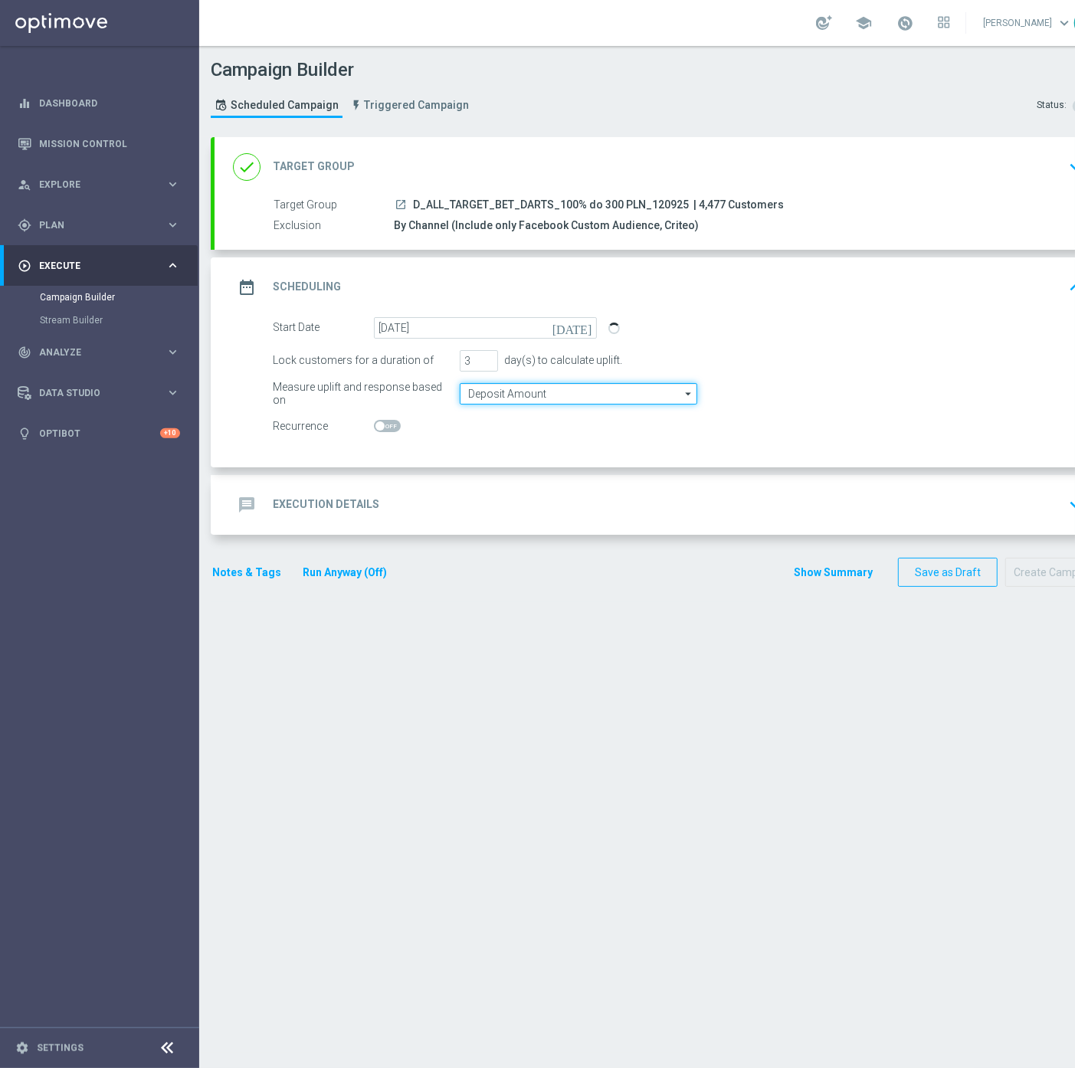
click at [504, 394] on input "Deposit Amount" at bounding box center [578, 393] width 237 height 21
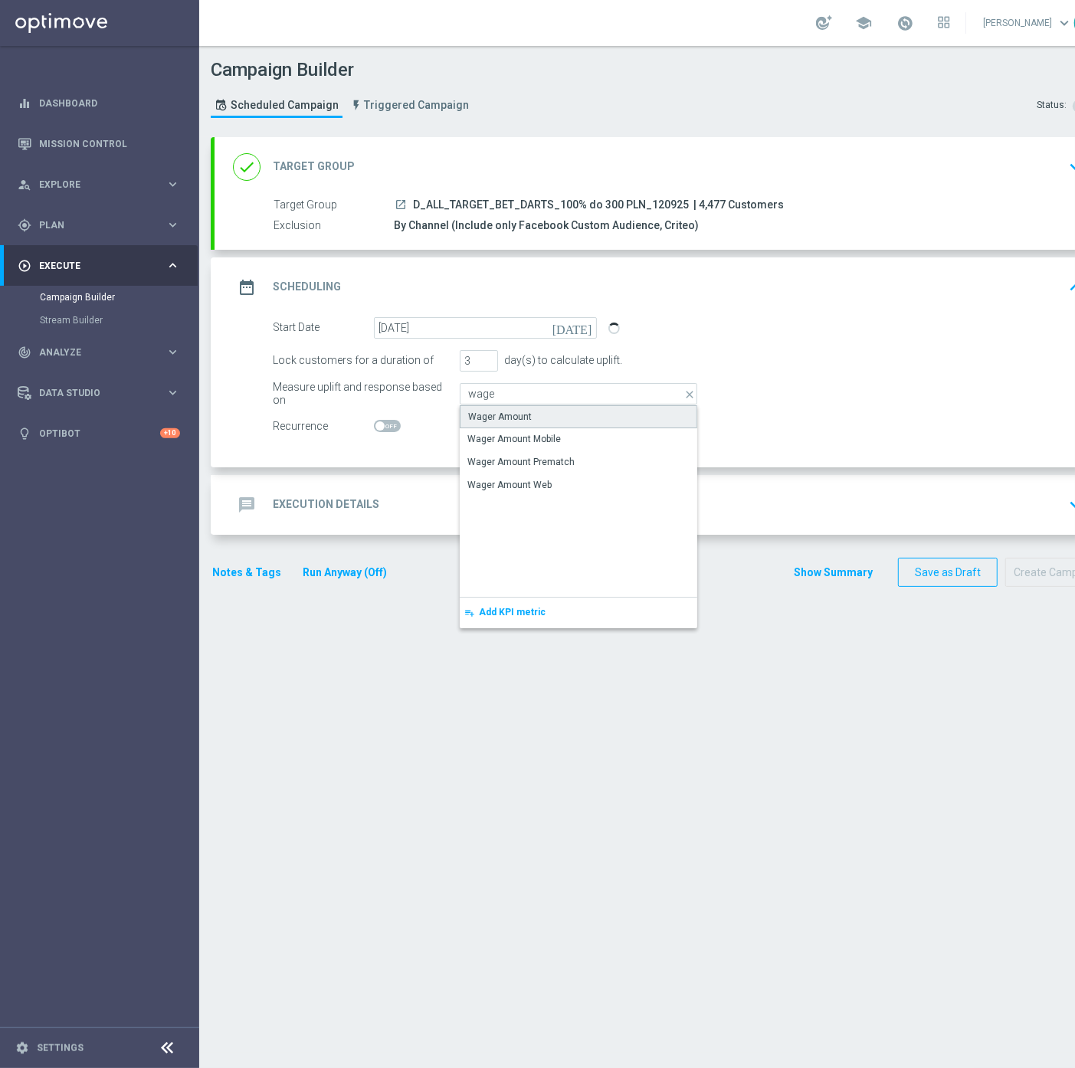
click at [499, 411] on div "Wager Amount" at bounding box center [500, 417] width 64 height 14
type input "Wager Amount"
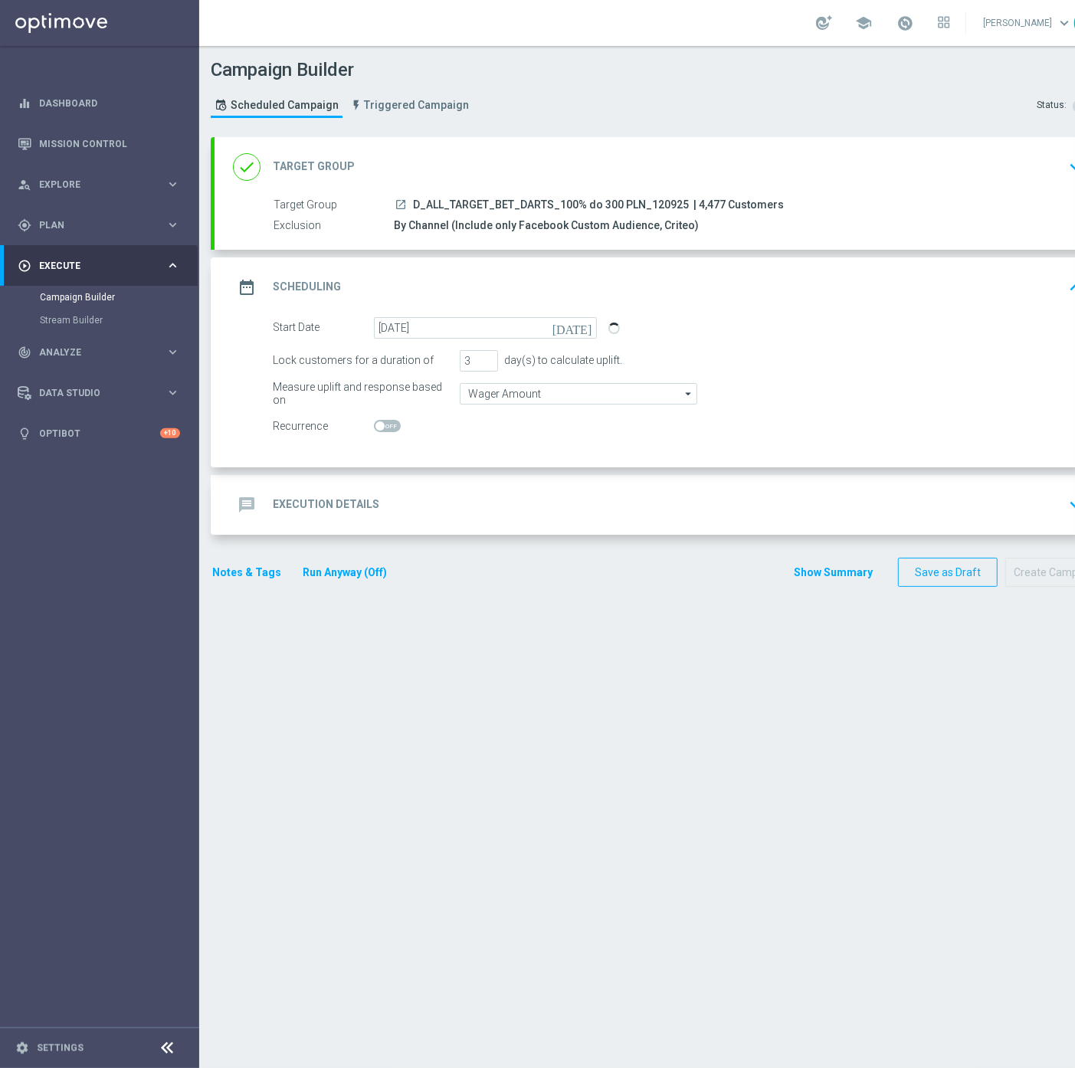
click at [426, 516] on div "message Execution Details keyboard_arrow_down" at bounding box center [661, 504] width 856 height 29
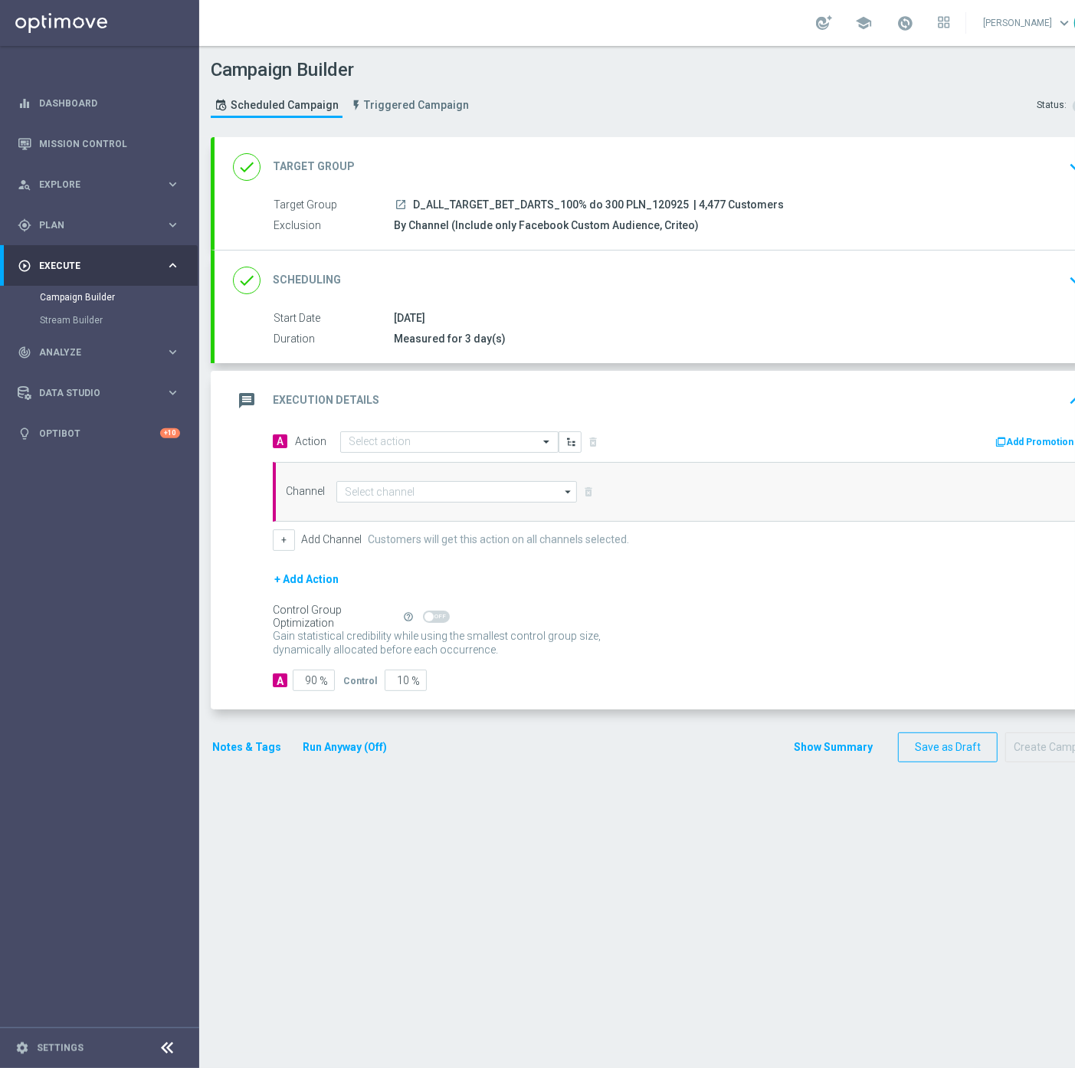
drag, startPoint x: 682, startPoint y: 200, endPoint x: 412, endPoint y: 205, distance: 269.7
click at [412, 205] on div "launch D_ALL_TARGET_BET_DARTS_100% do 300 PLN_120925 | 4,477 Customers" at bounding box center [735, 204] width 683 height 15
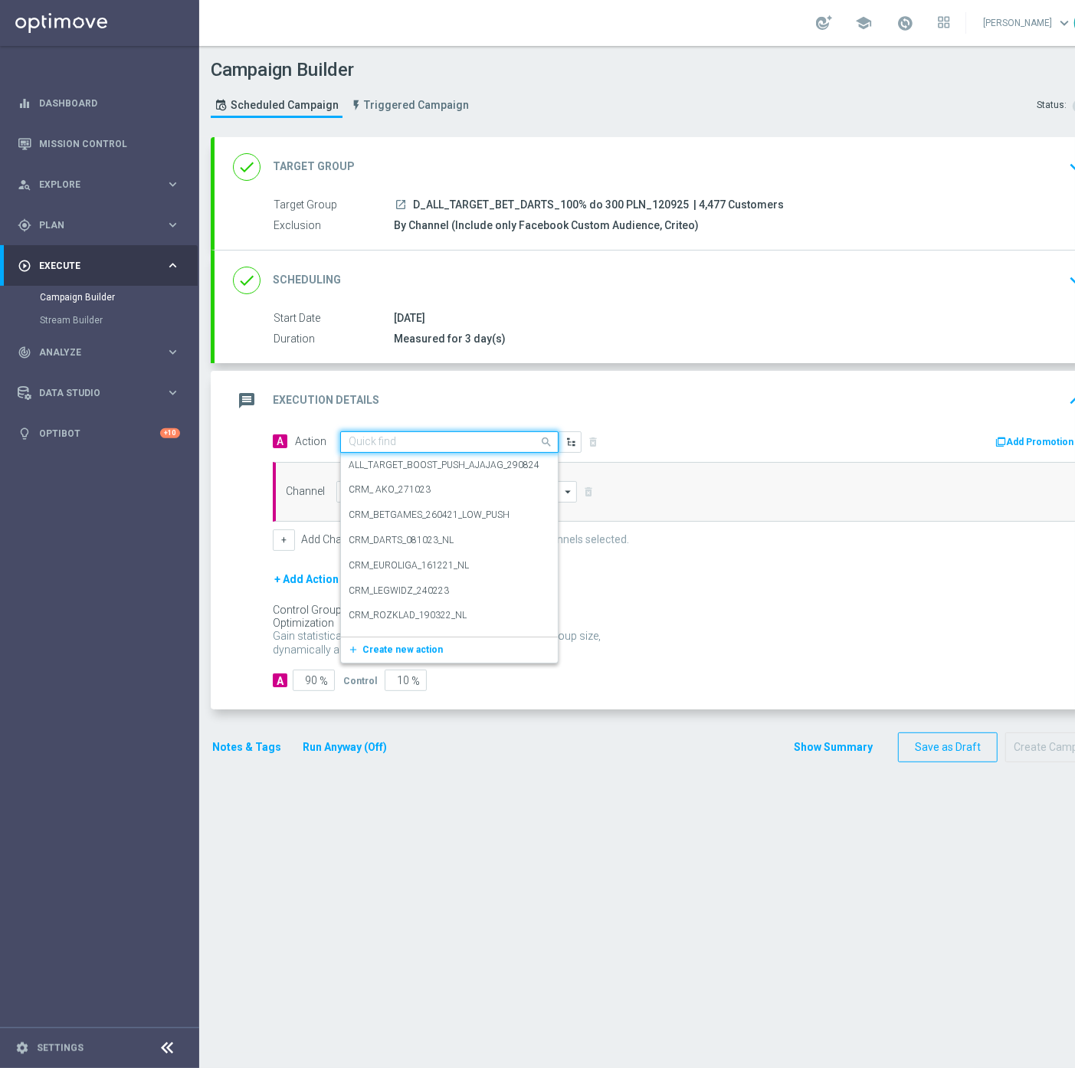
click at [385, 440] on input "text" at bounding box center [434, 442] width 171 height 13
paste input "D_ALL_TARGET_BET_DARTS_100% do 300 PLN_120925"
type input "D_ALL_TARGET_BET_DARTS_100% do 300 PLN_120925"
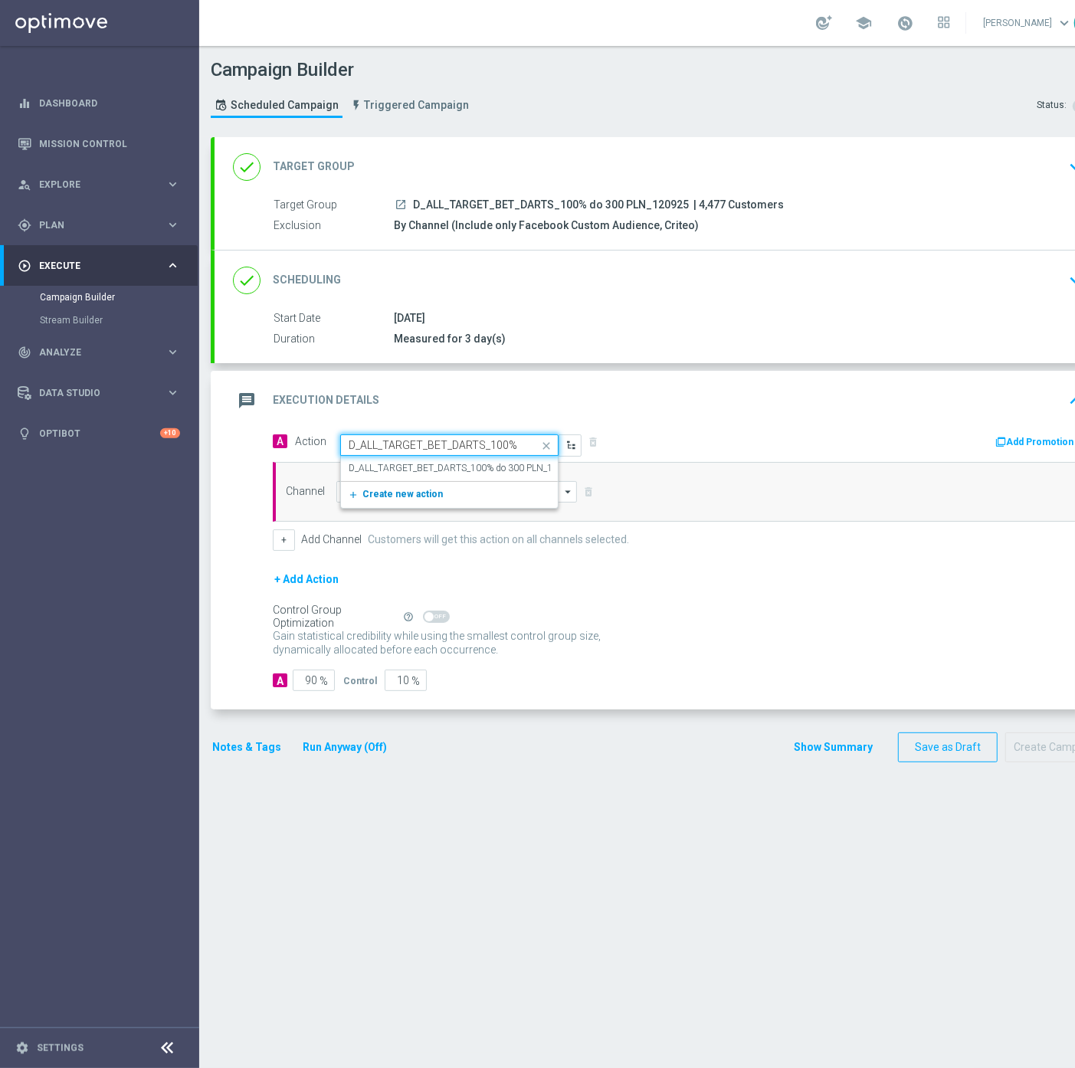
scroll to position [0, 92]
click at [420, 462] on label "D_ALL_TARGET_BET_DARTS_100% do 300 PLN_120925" at bounding box center [464, 468] width 231 height 13
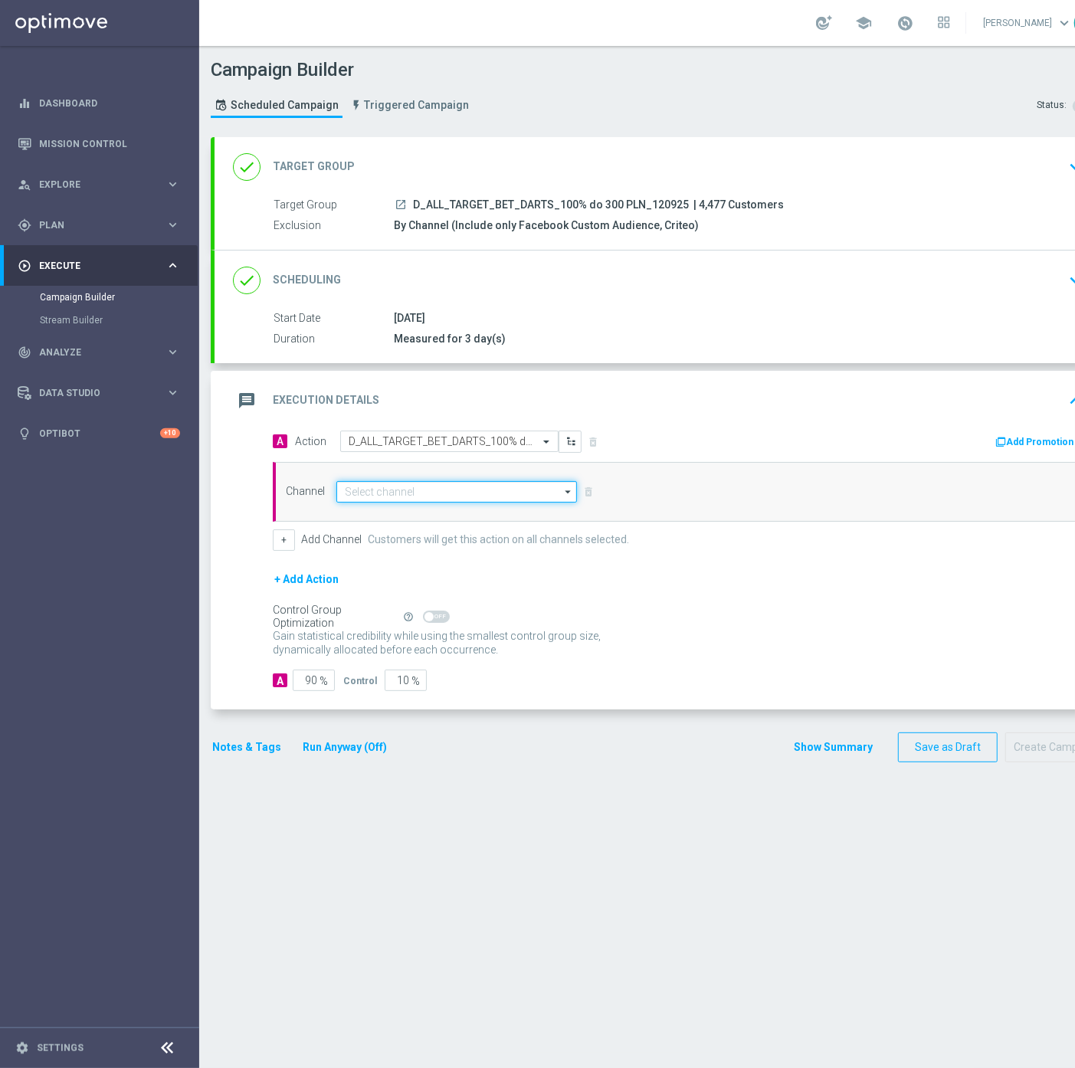
click at [408, 488] on input at bounding box center [456, 491] width 241 height 21
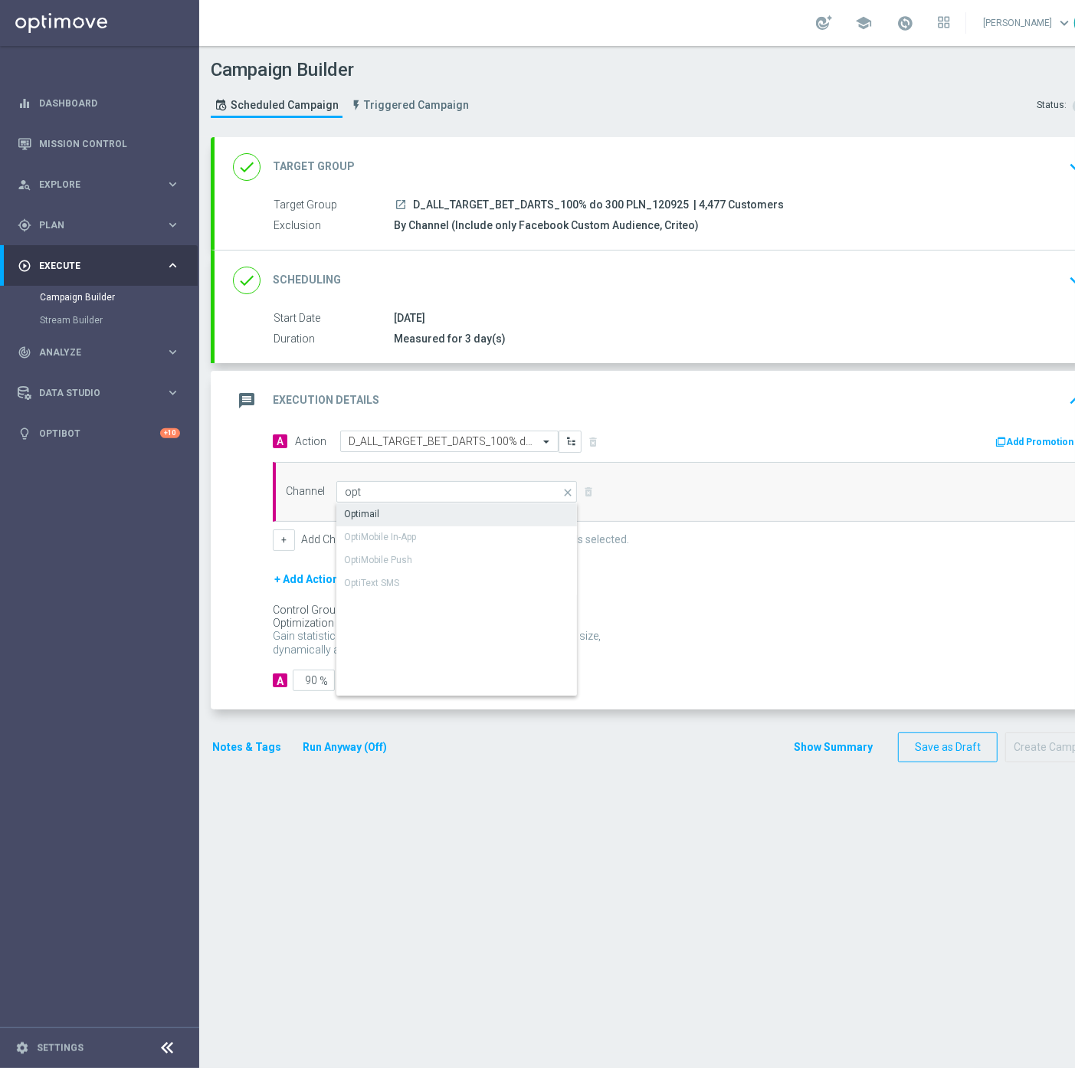
click at [402, 511] on div "Optimail" at bounding box center [456, 513] width 241 height 21
type input "Optimail"
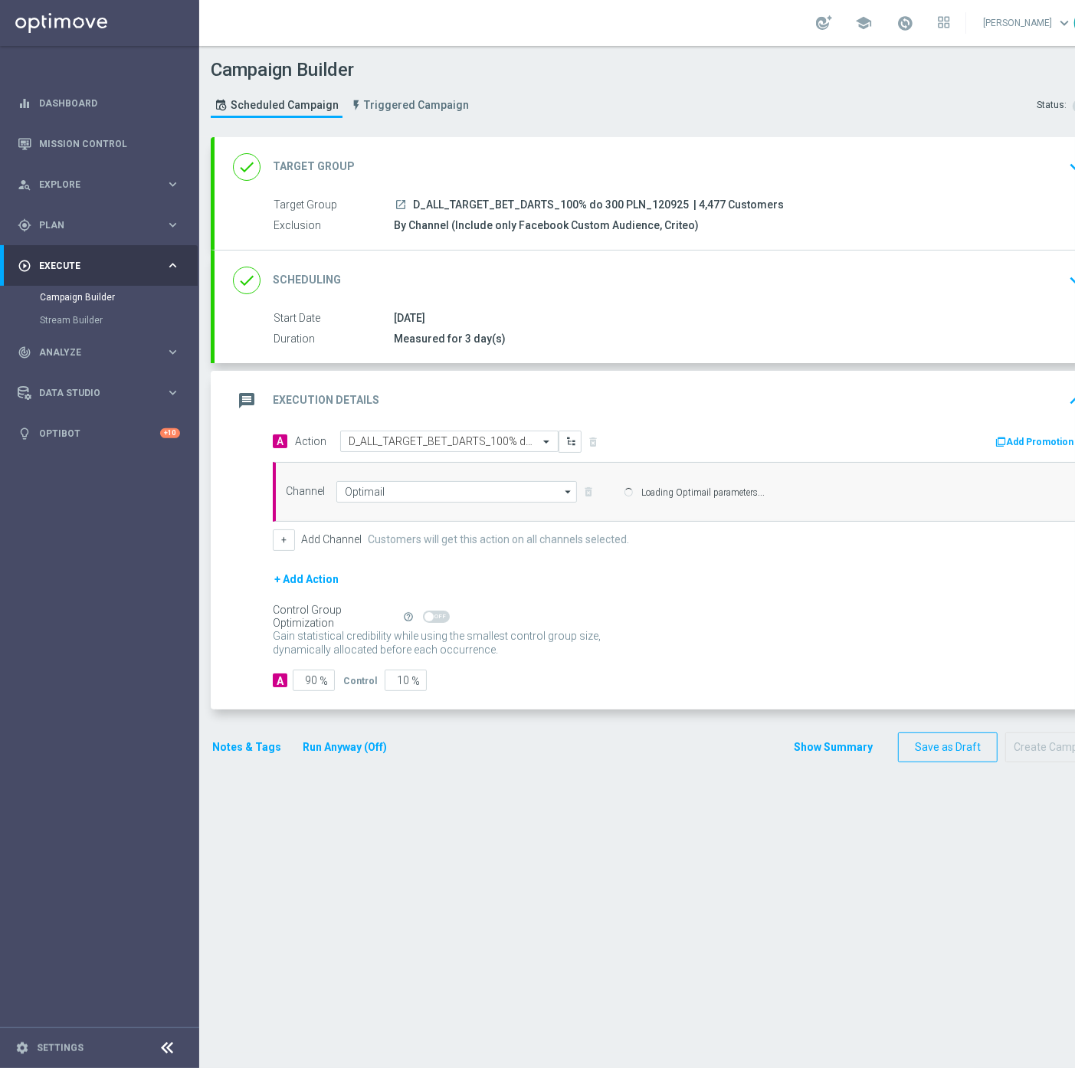
click at [286, 502] on div "Channel Optimail Optimail arrow_drop_down Show Selected 0 of 22 Target group on…" at bounding box center [674, 491] width 801 height 21
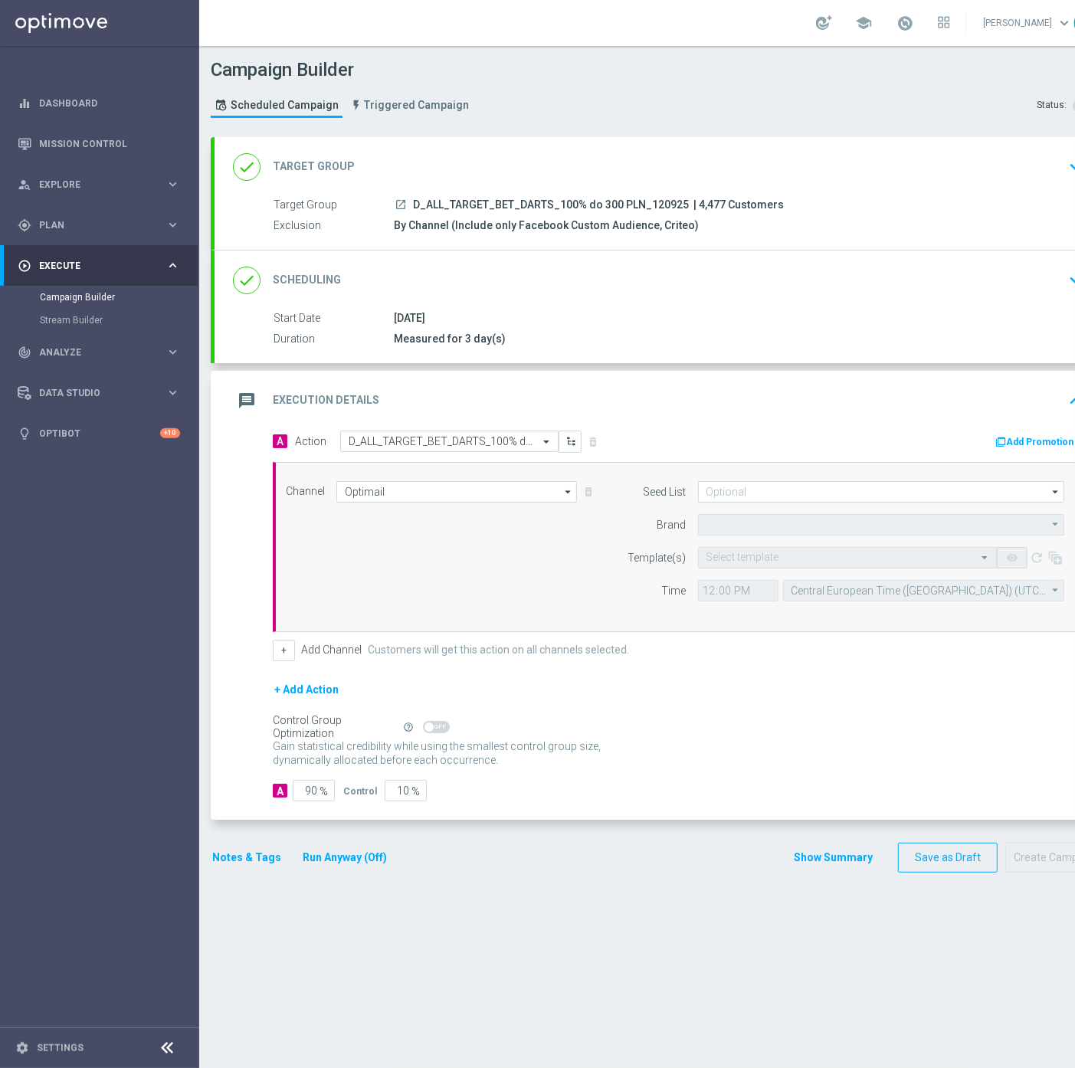
type input "STS"
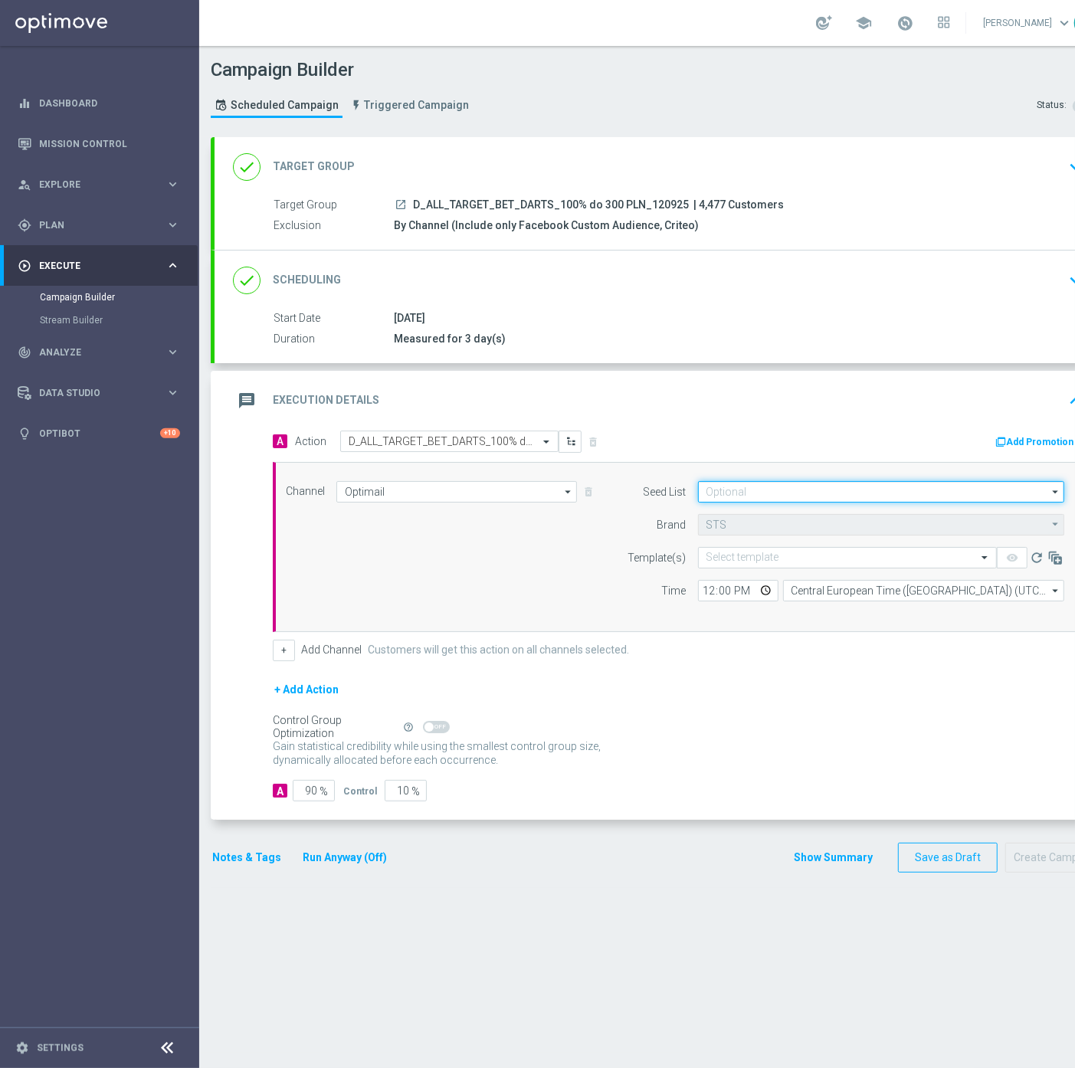
click at [824, 500] on input at bounding box center [881, 491] width 366 height 21
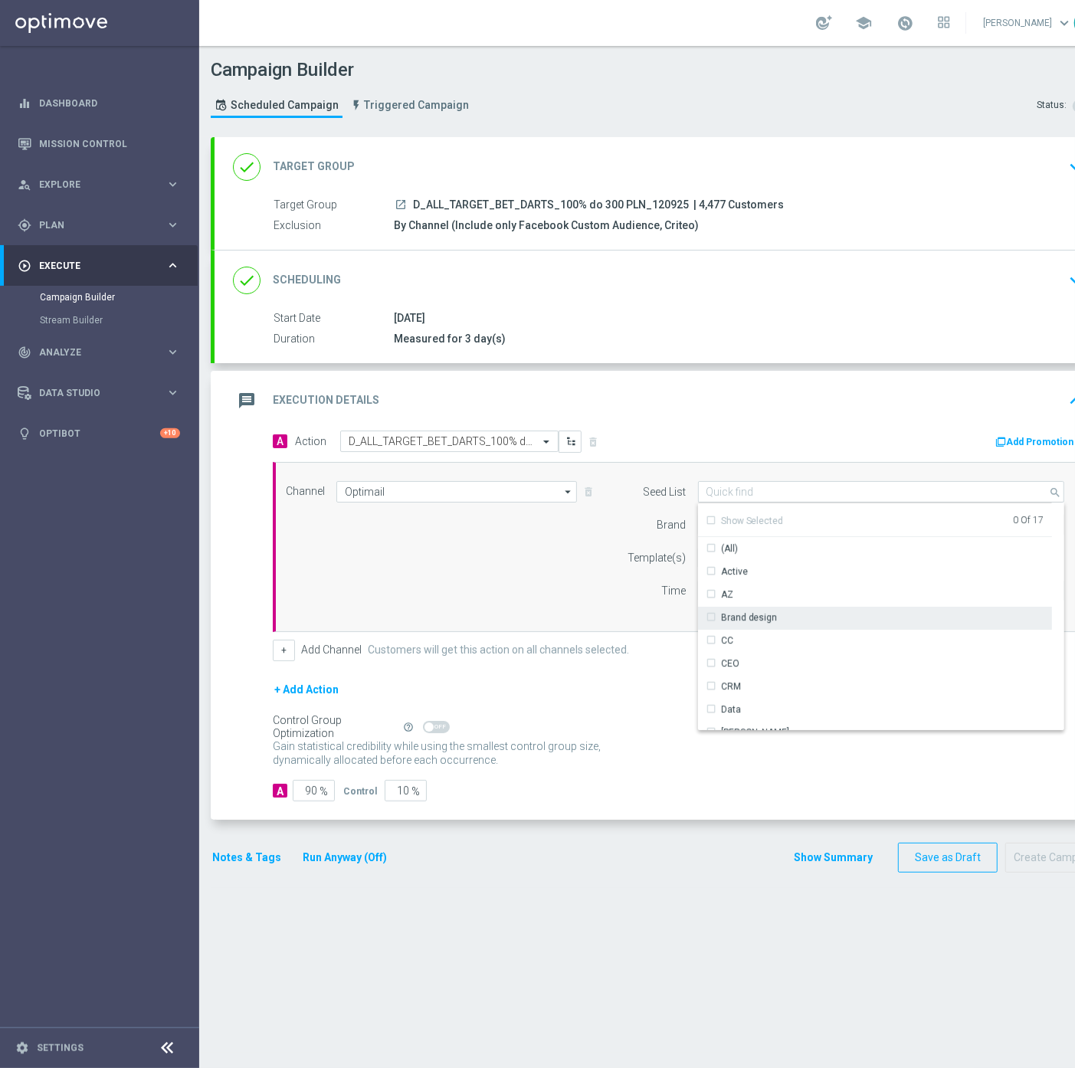
click at [729, 626] on div "Brand design" at bounding box center [875, 617] width 354 height 21
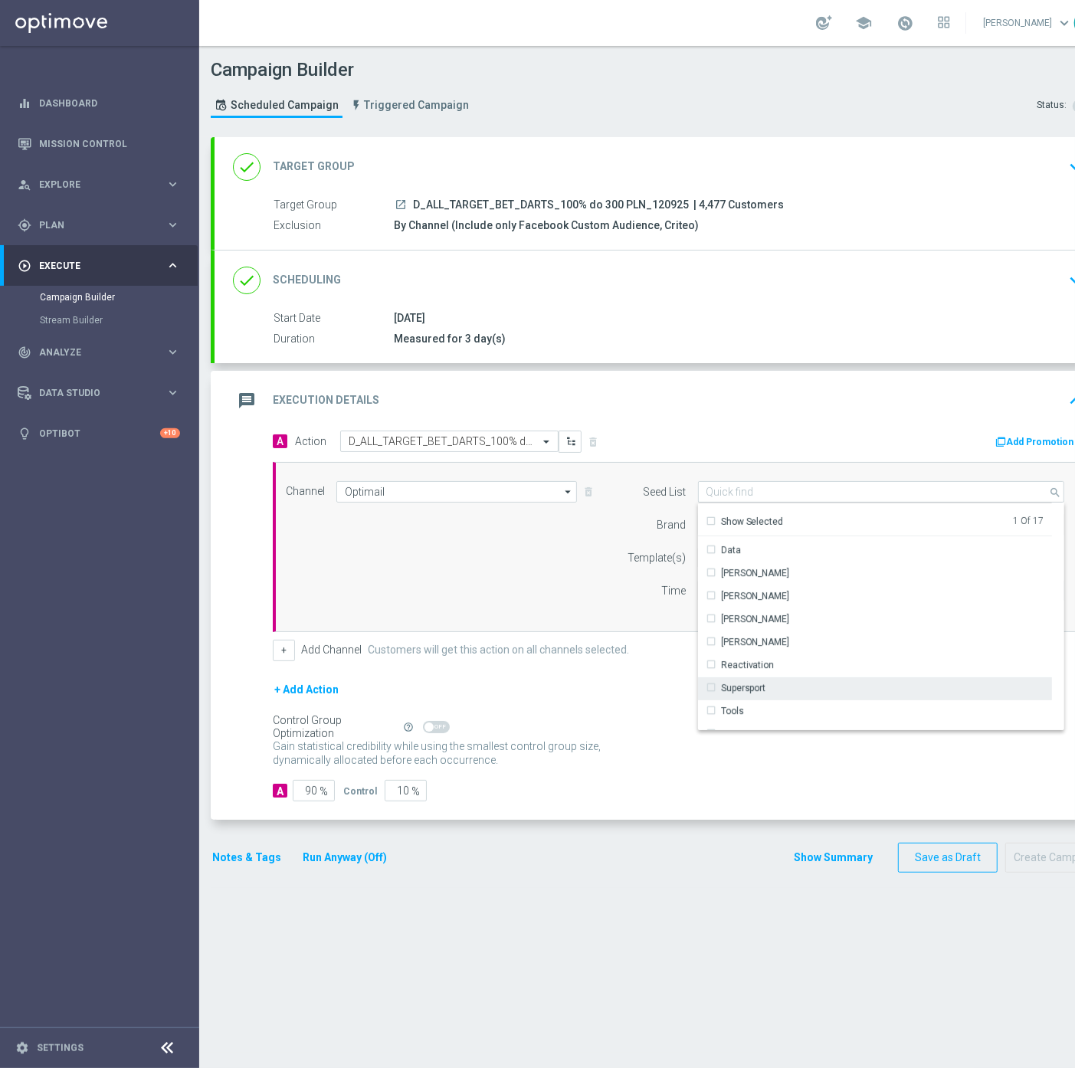
scroll to position [170, 0]
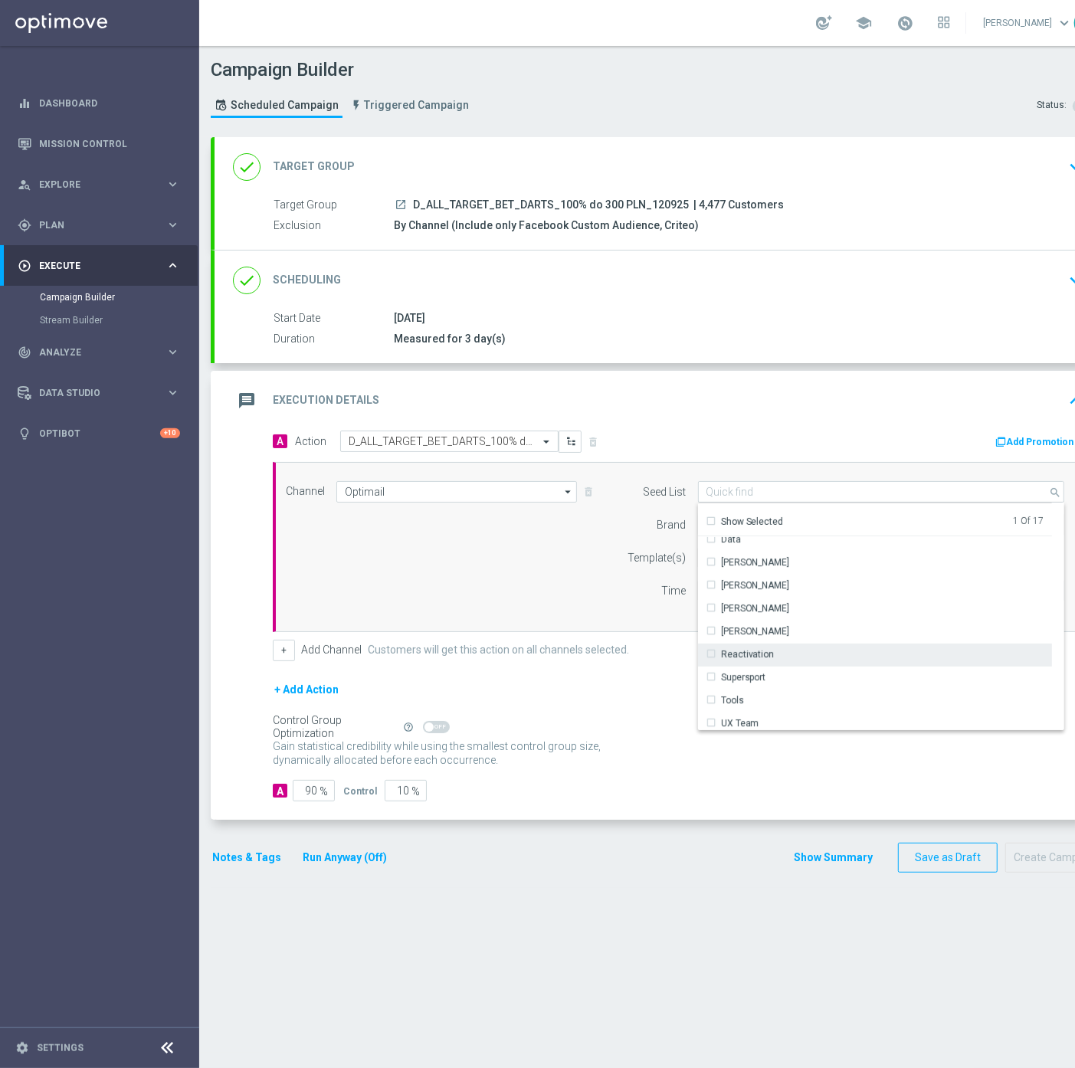
click at [784, 657] on div "Reactivation" at bounding box center [875, 653] width 354 height 21
click at [516, 605] on div "Channel Optimail Optimail arrow_drop_down Show Selected 1 of 22 Target group on…" at bounding box center [674, 547] width 801 height 132
type input "Selected 2 of 17"
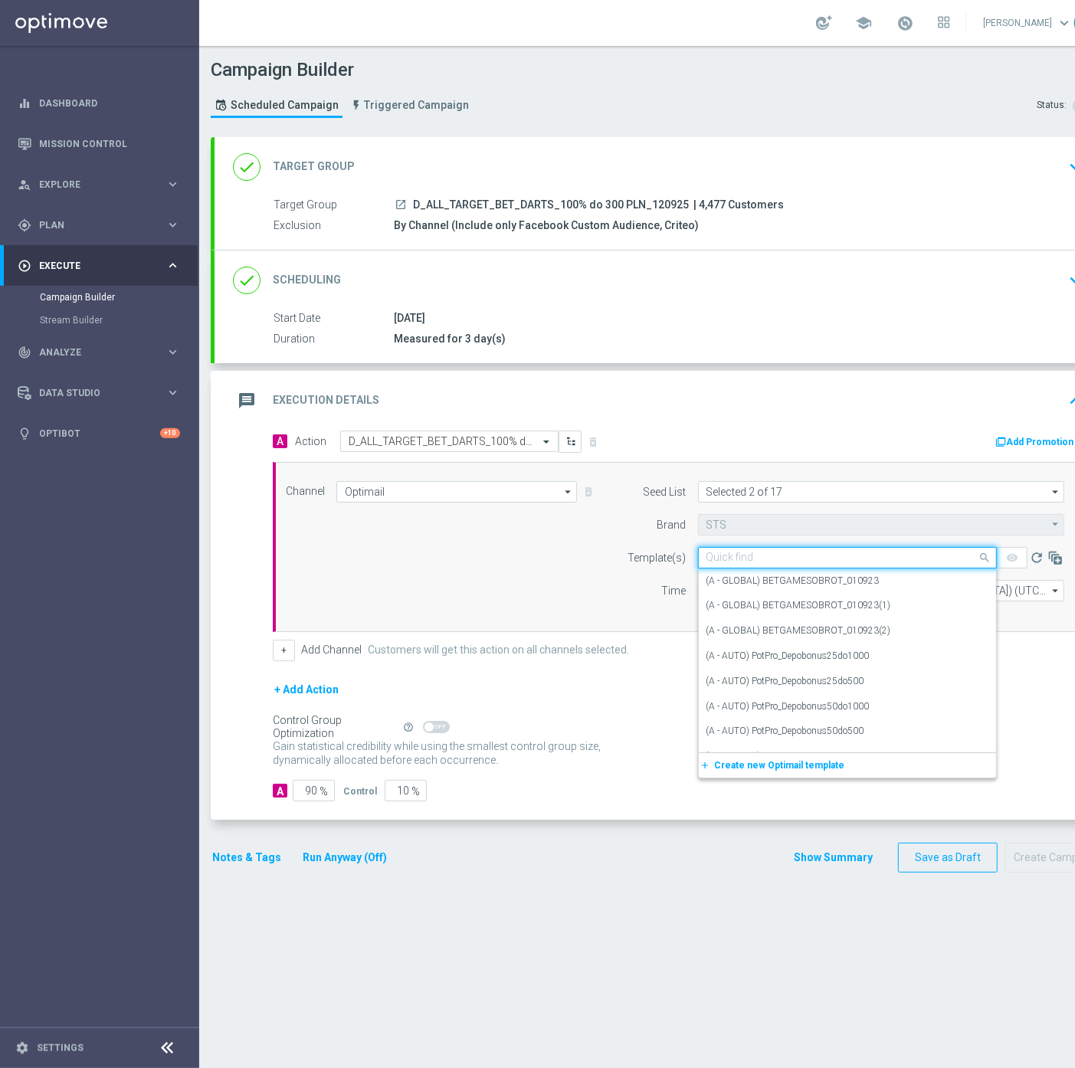
click at [721, 556] on input "text" at bounding box center [831, 558] width 251 height 13
click at [345, 859] on button "Run Anyway (Off)" at bounding box center [344, 857] width 87 height 19
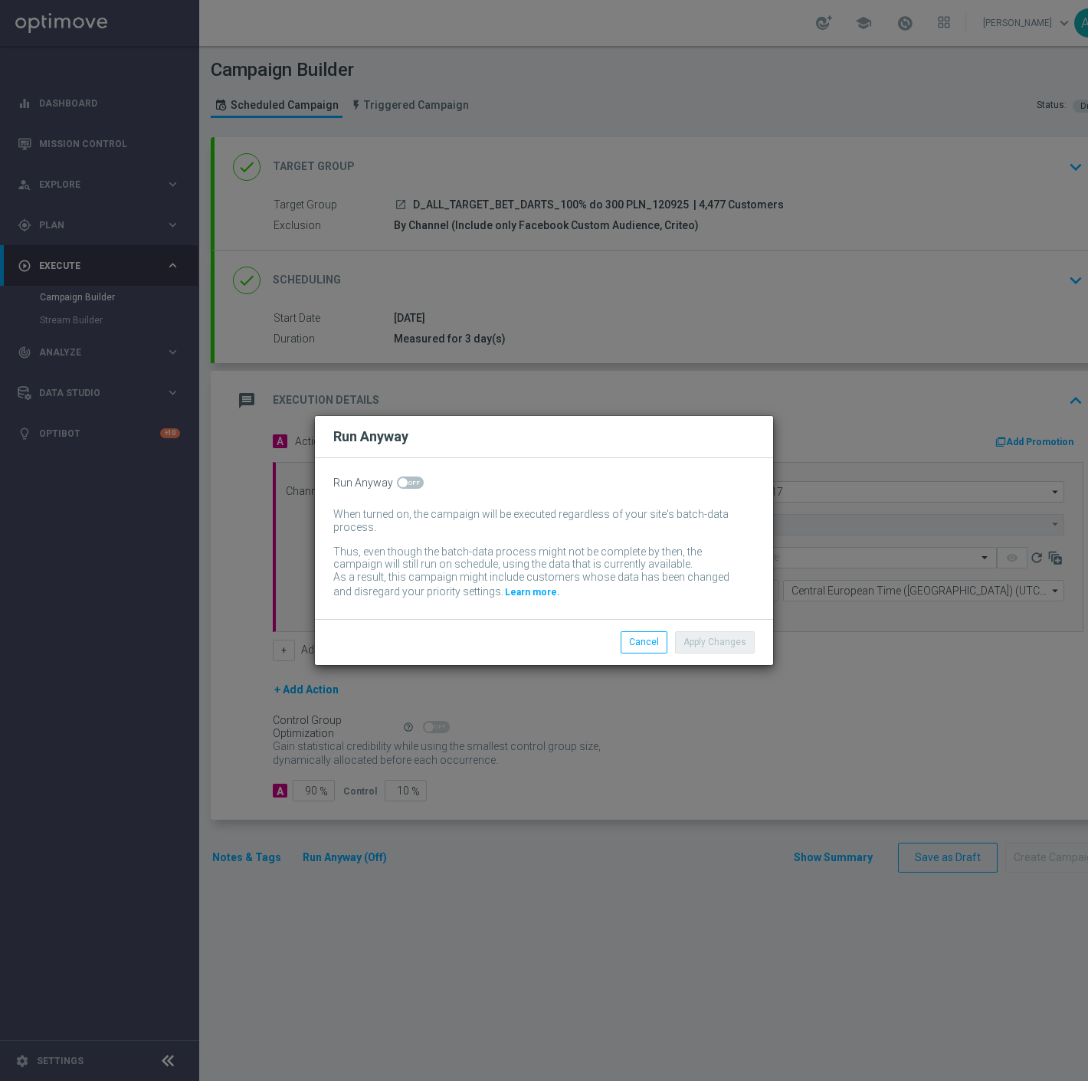
click at [417, 485] on span at bounding box center [410, 482] width 27 height 12
click at [417, 485] on input "checkbox" at bounding box center [410, 482] width 27 height 12
checkbox input "true"
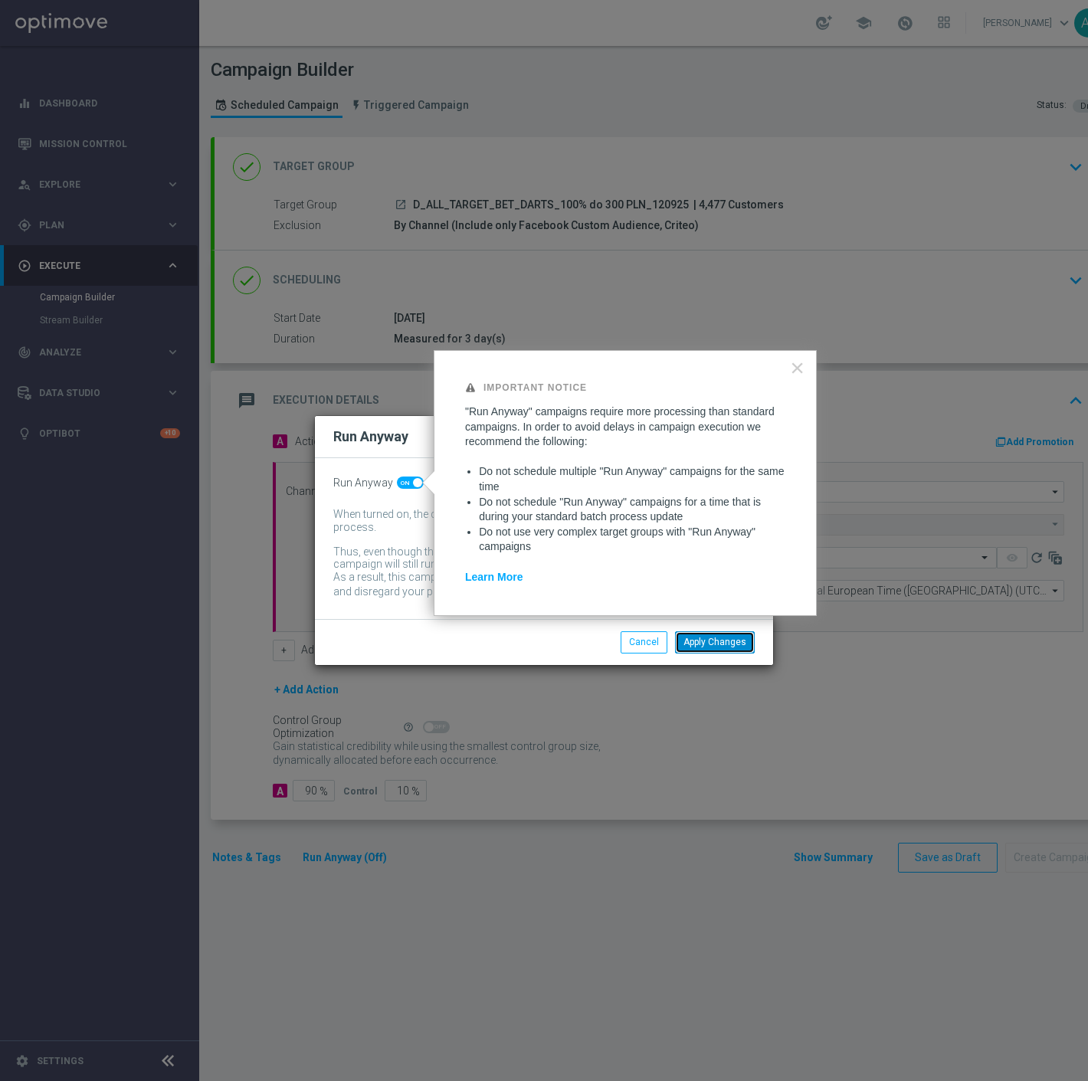
click at [700, 642] on button "Apply Changes" at bounding box center [715, 641] width 80 height 21
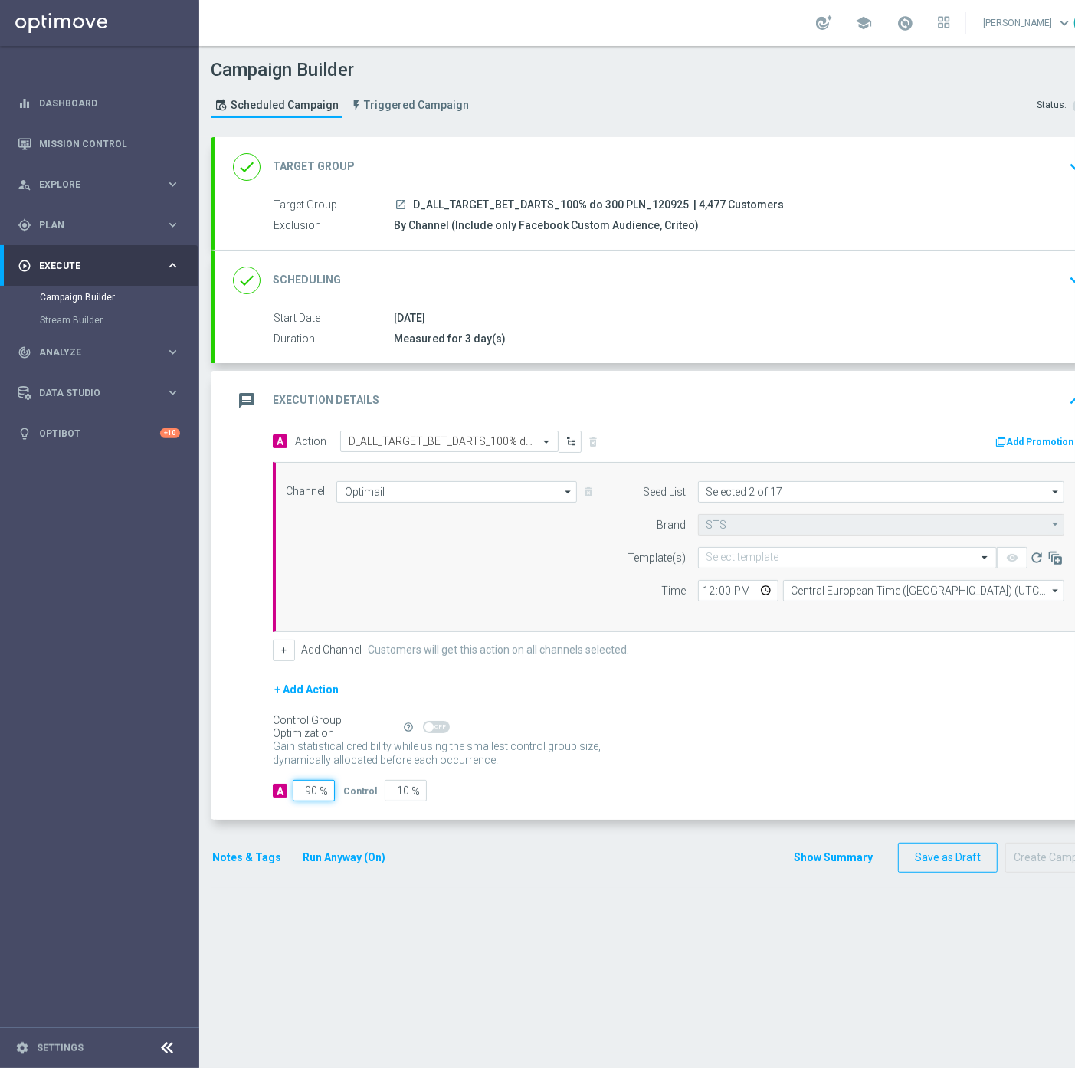
click at [311, 793] on input "90" at bounding box center [314, 790] width 42 height 21
click at [311, 792] on input "90" at bounding box center [314, 790] width 42 height 21
type input "9"
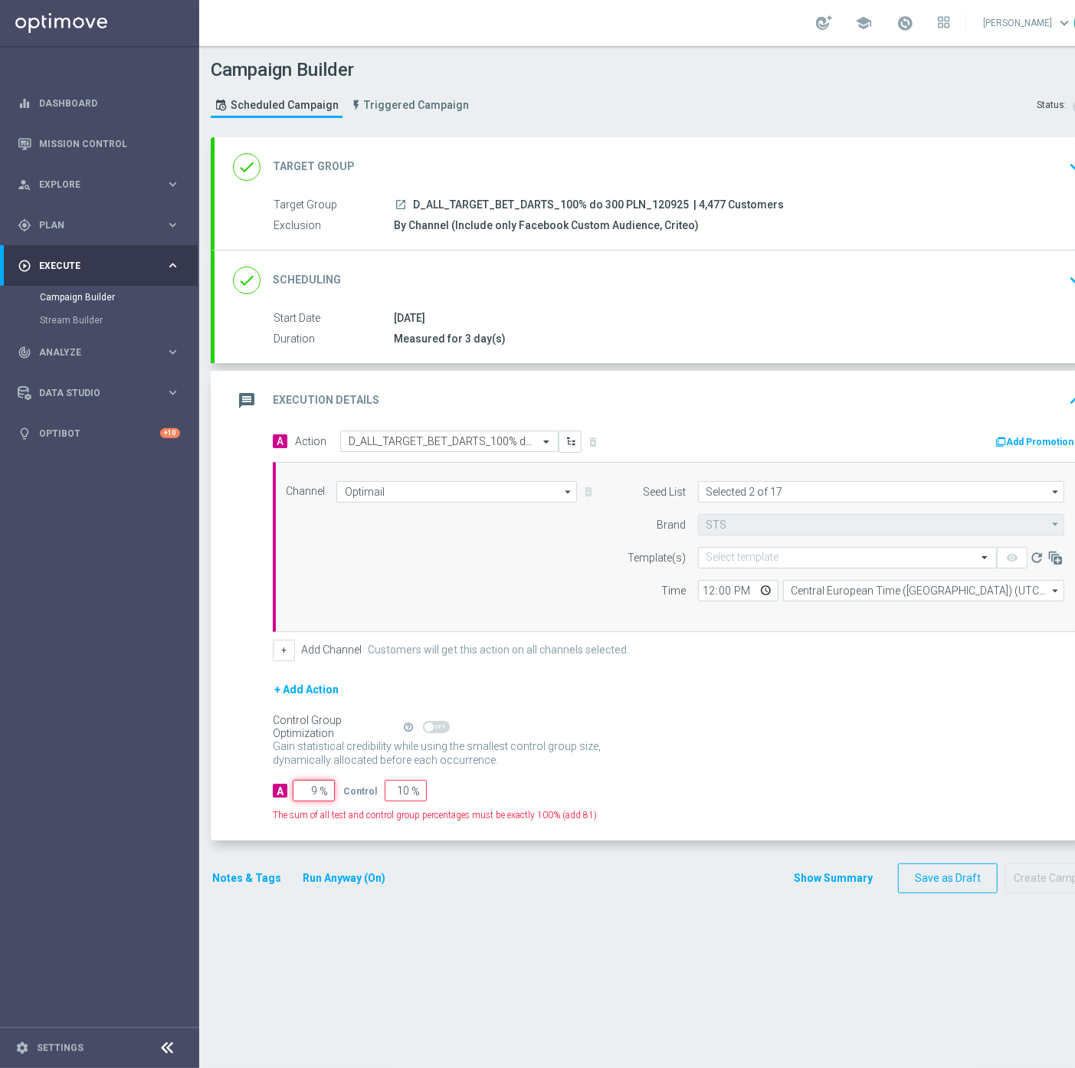
type input "91"
type input "98"
type input "2"
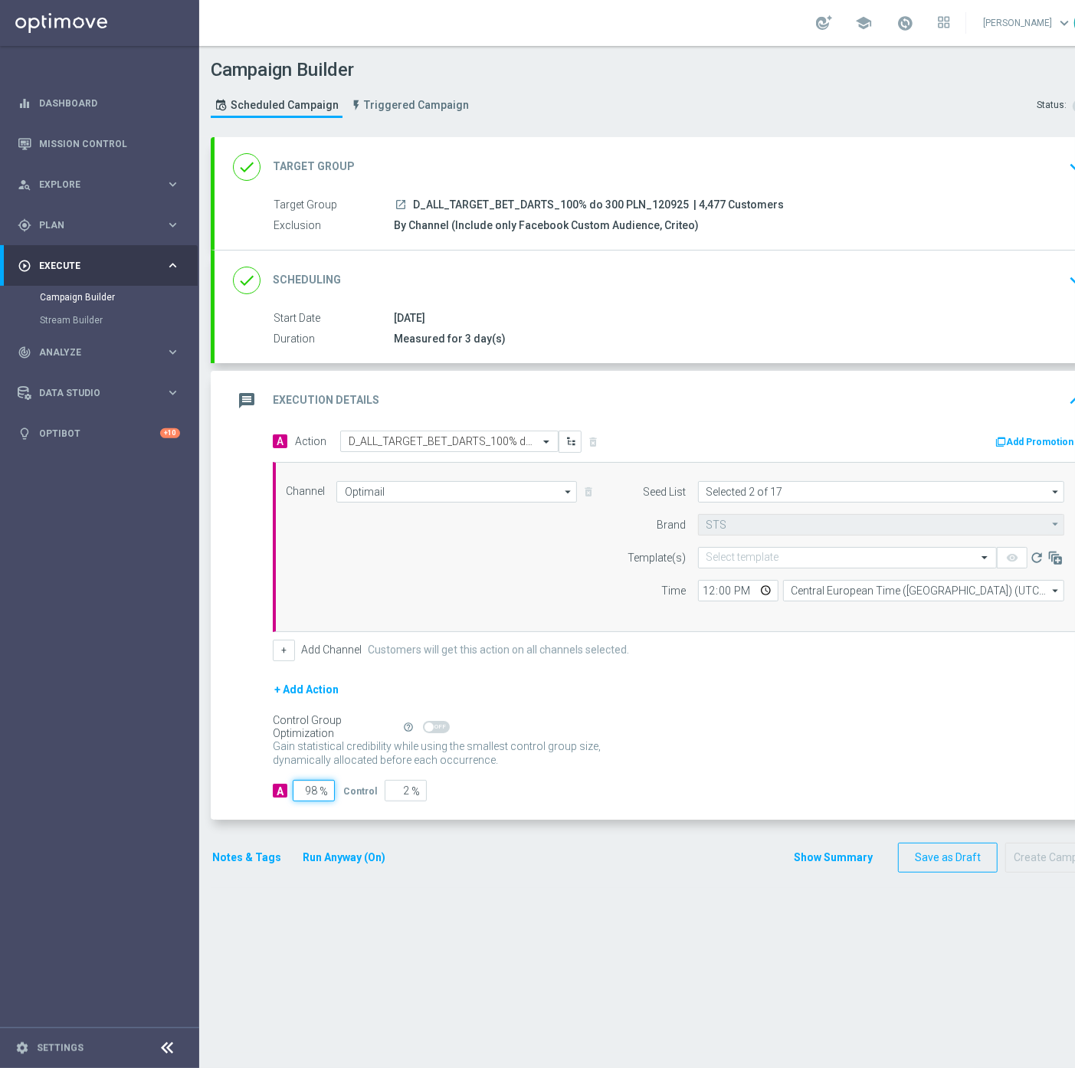
type input "9"
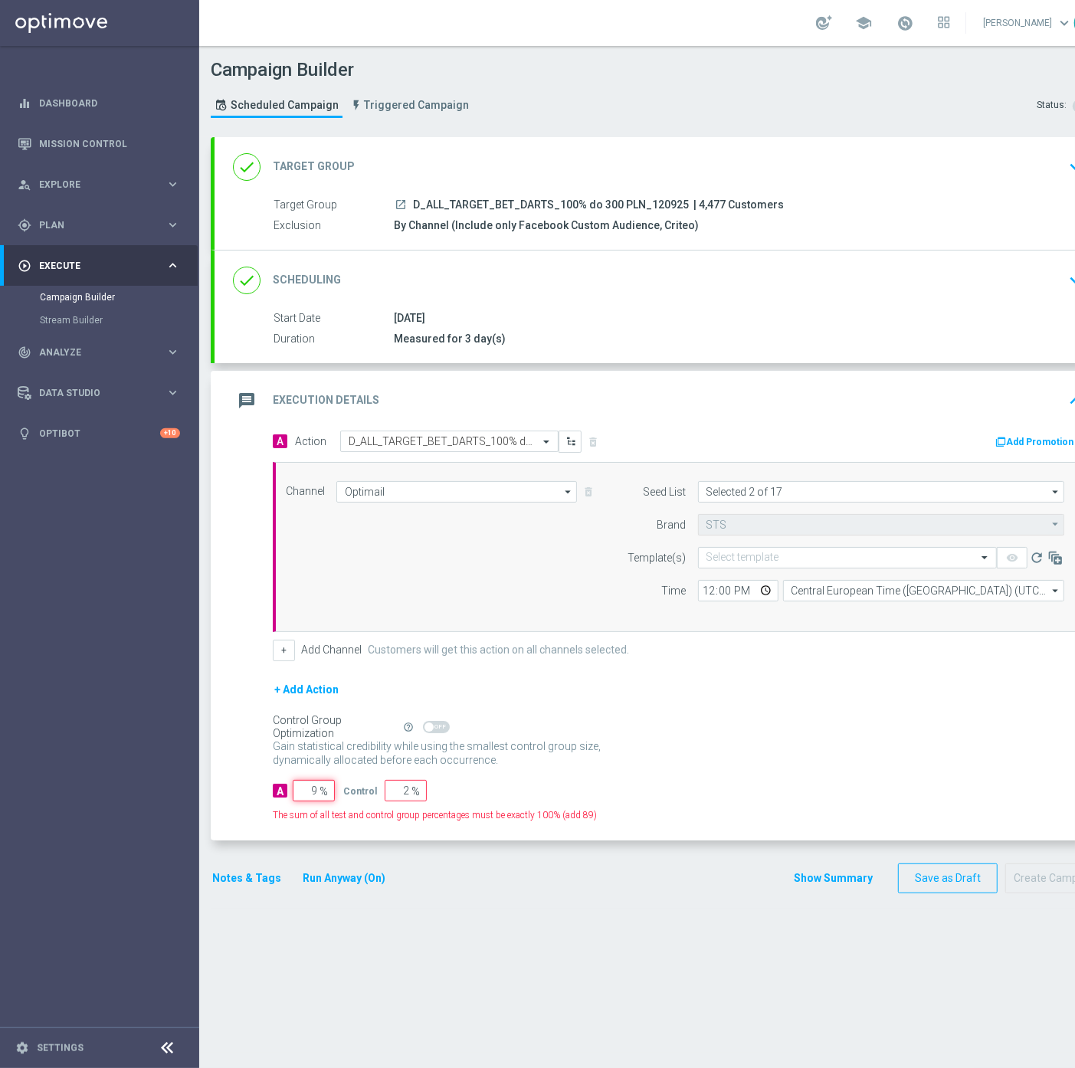
type input "91"
type input "95"
type input "5"
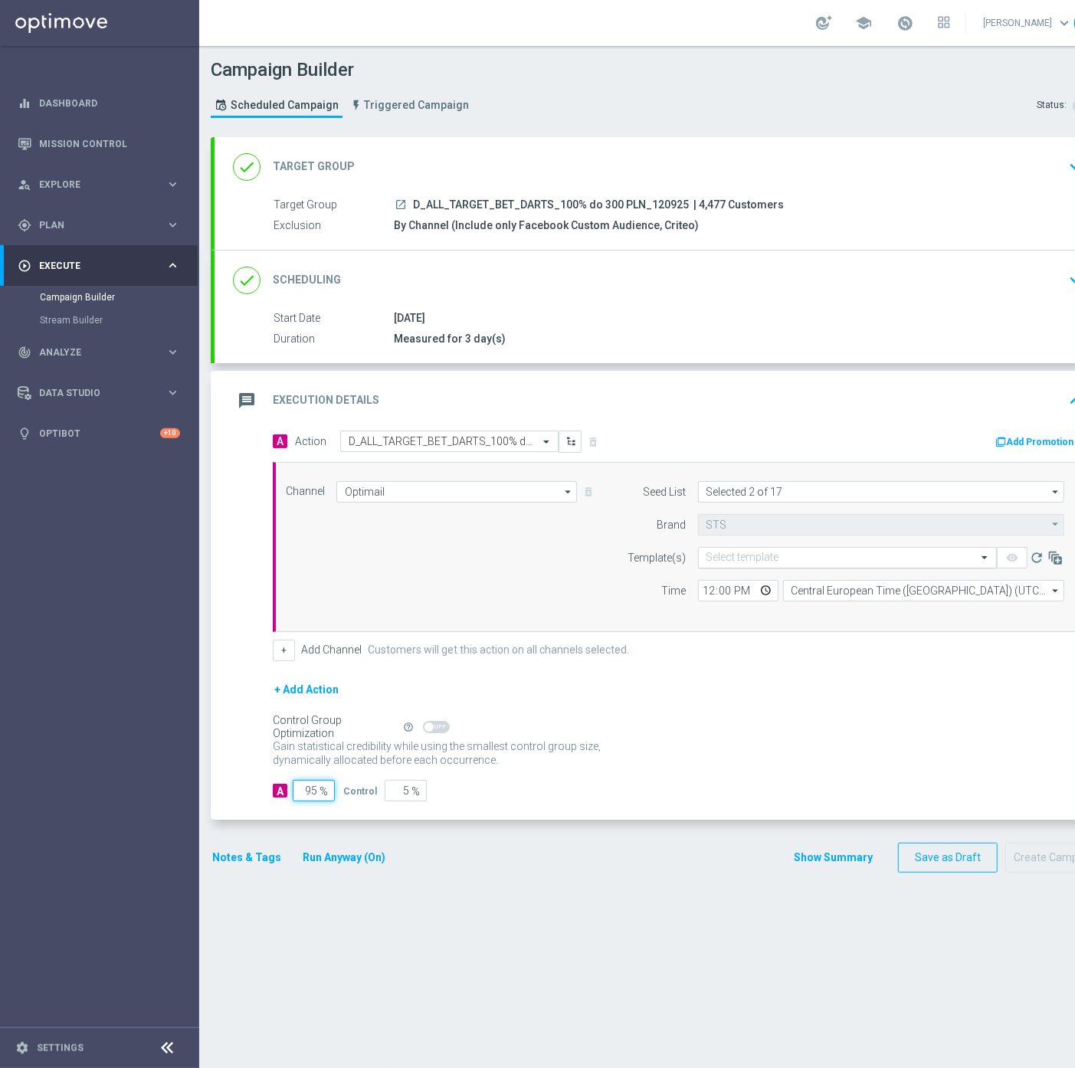
type input "95"
click at [743, 558] on input "text" at bounding box center [831, 558] width 251 height 13
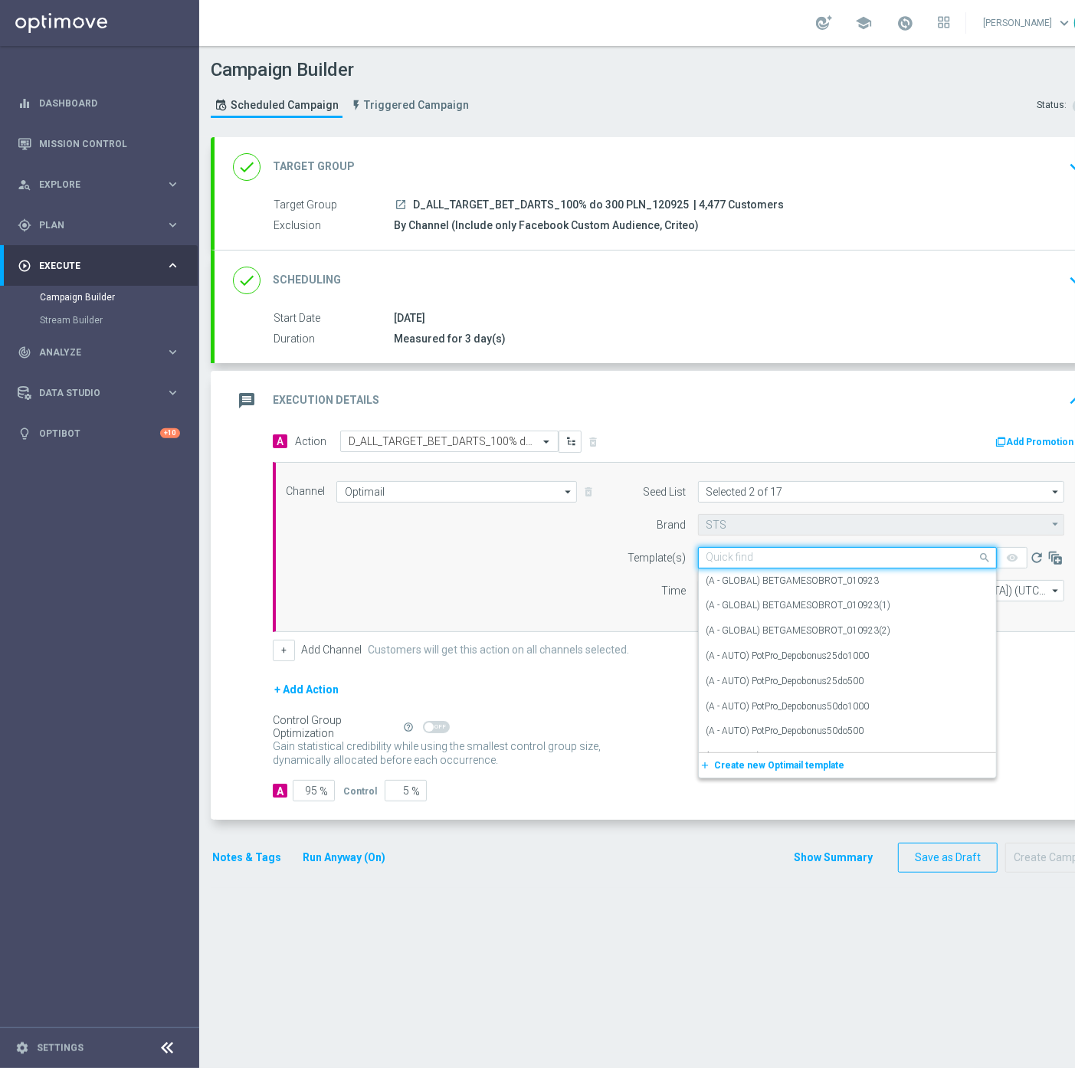
paste input "D_ALL_TARGET_BET_DARTS_100% do 300 PLN_120925"
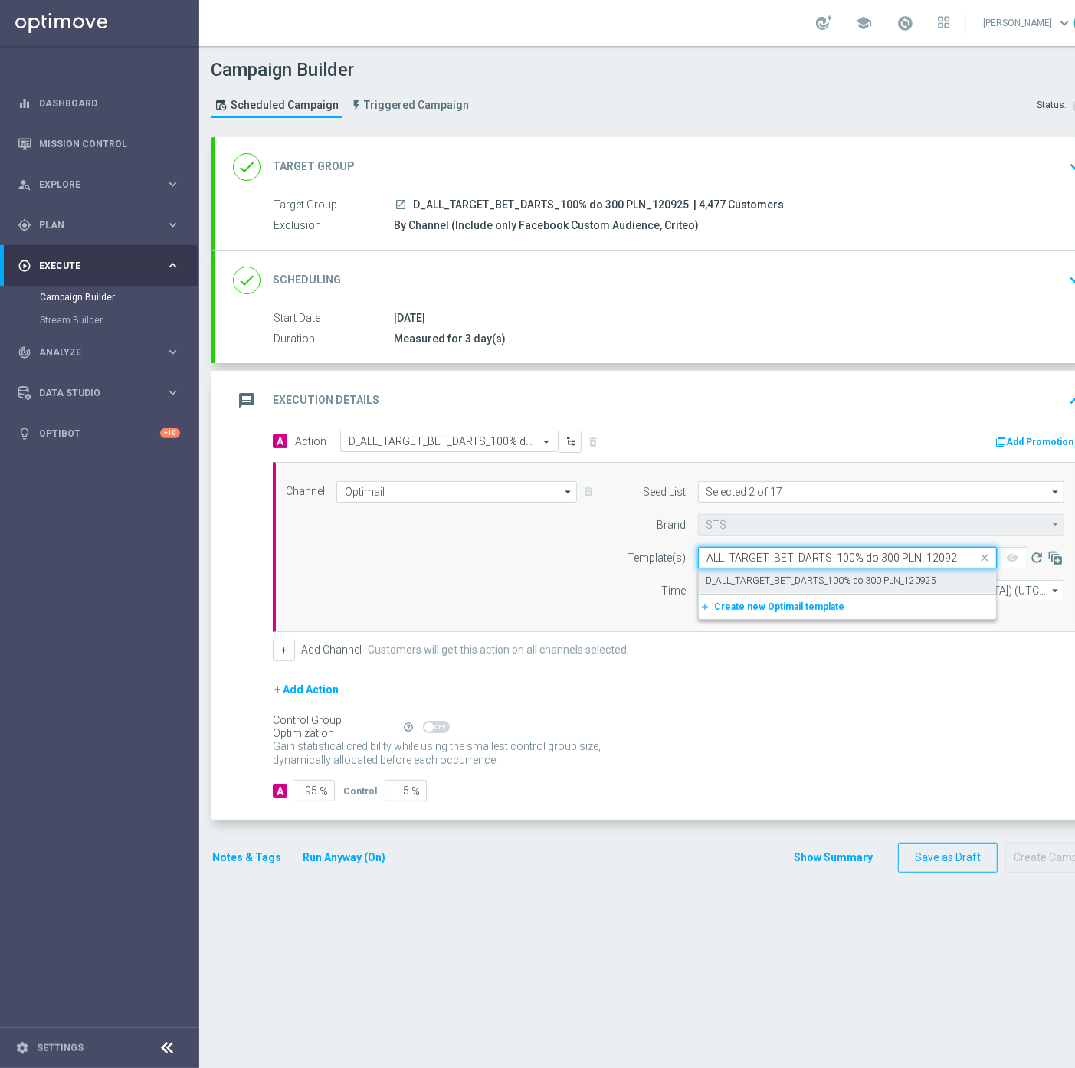
click at [784, 579] on label "D_ALL_TARGET_BET_DARTS_100% do 300 PLN_120925" at bounding box center [821, 581] width 231 height 13
type input "D_ALL_TARGET_BET_DARTS_100% do 300 PLN_120925"
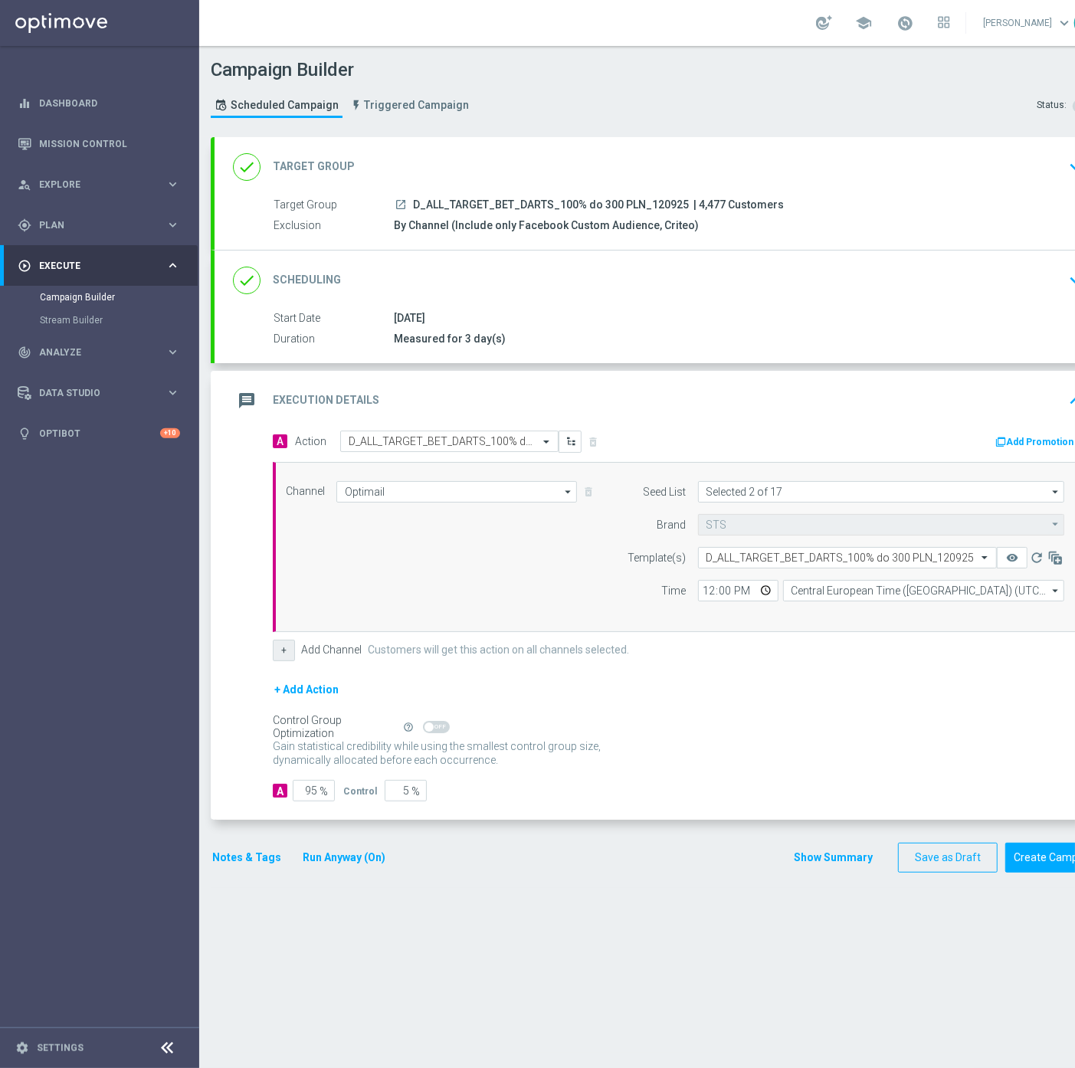
click at [292, 656] on button "+" at bounding box center [284, 650] width 22 height 21
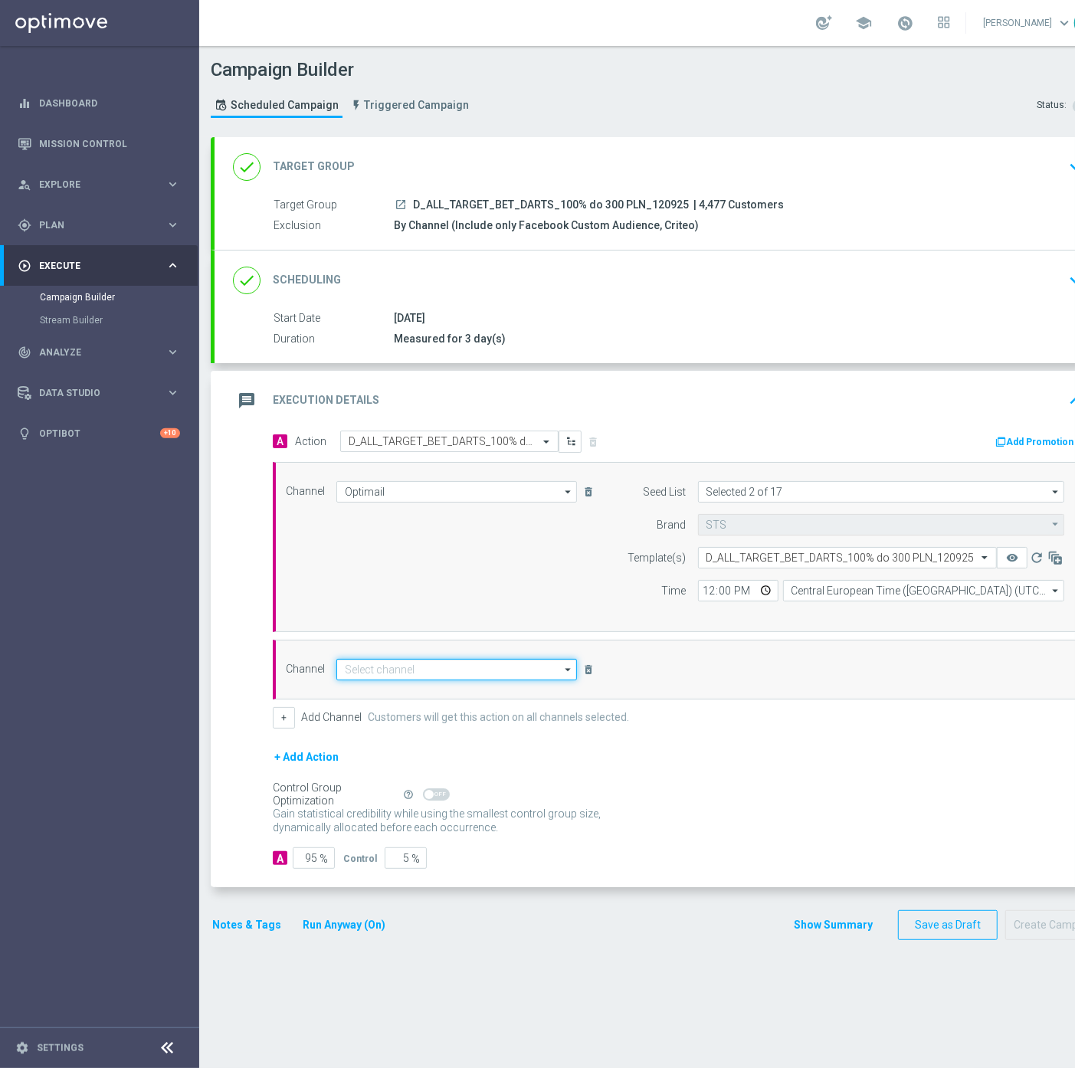
click at [391, 669] on input at bounding box center [456, 669] width 241 height 21
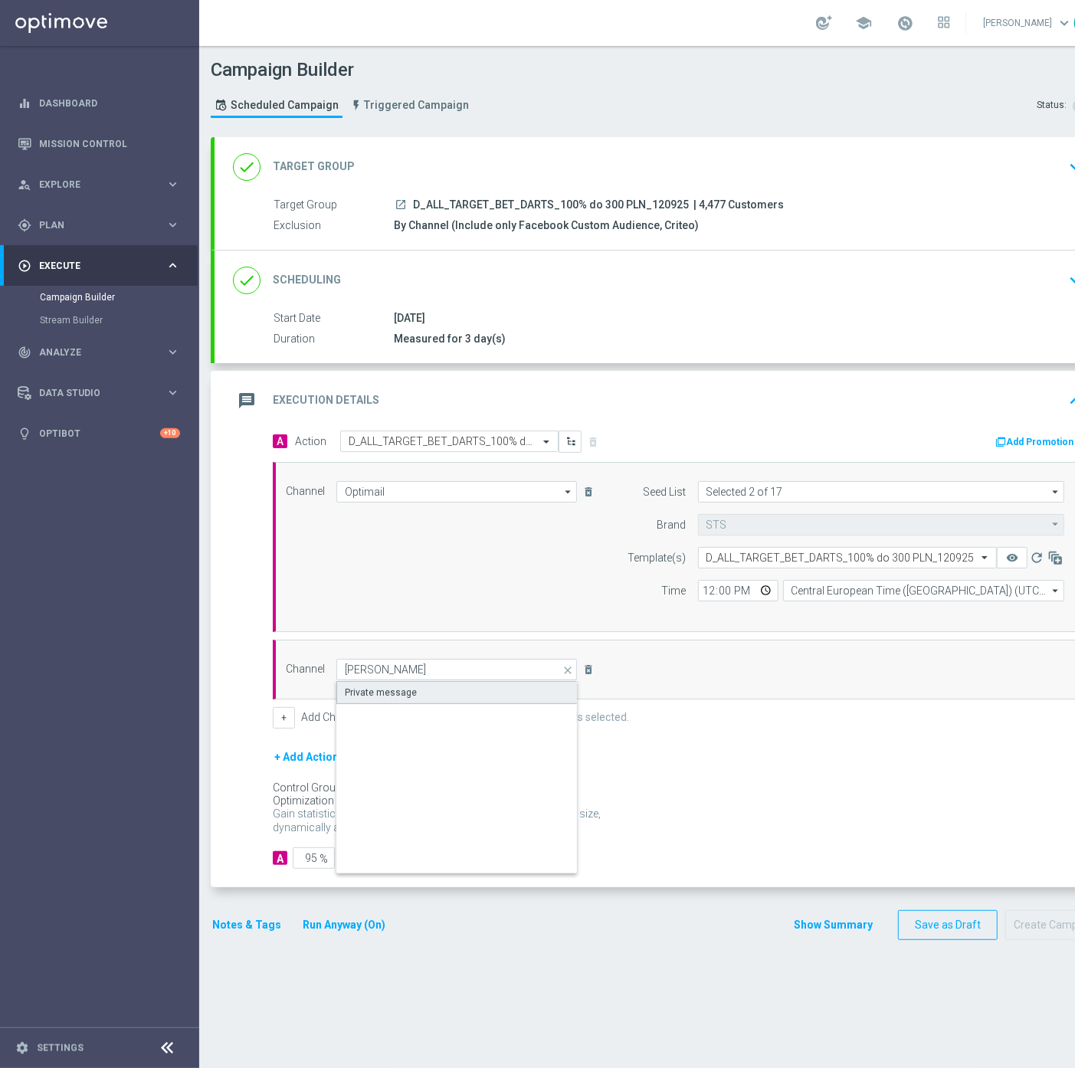
click at [383, 686] on div "Private message" at bounding box center [381, 693] width 72 height 14
type input "Private message"
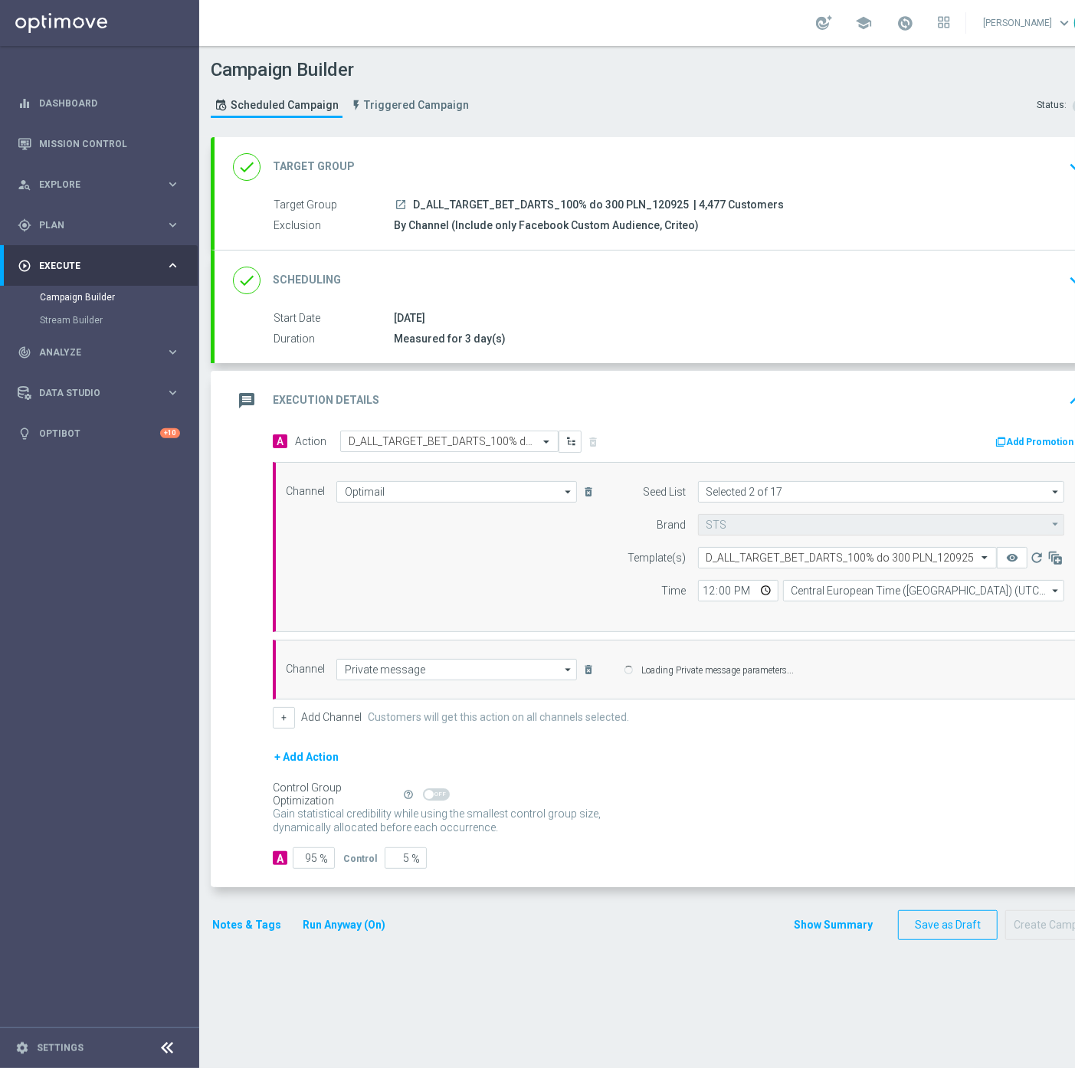
click at [806, 760] on div "+ Add Action" at bounding box center [678, 767] width 810 height 38
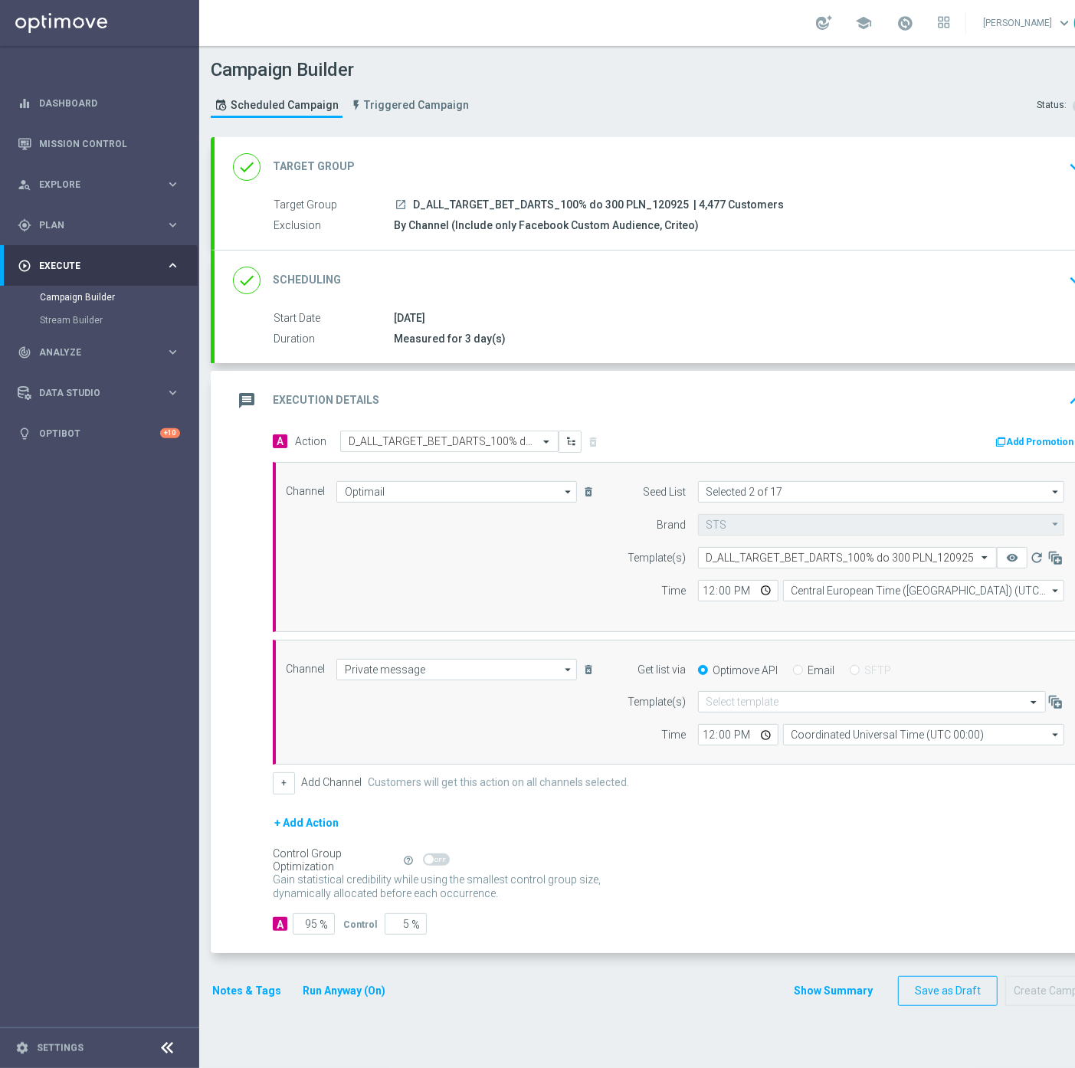
click at [694, 588] on div "12:00 Central European Time (Warsaw) (UTC +02:00) Central European Time (Warsaw…" at bounding box center [880, 590] width 389 height 21
click at [703, 588] on input "12:00" at bounding box center [738, 590] width 80 height 21
type input "15:11"
click at [755, 267] on div "done Scheduling keyboard_arrow_down" at bounding box center [661, 280] width 856 height 29
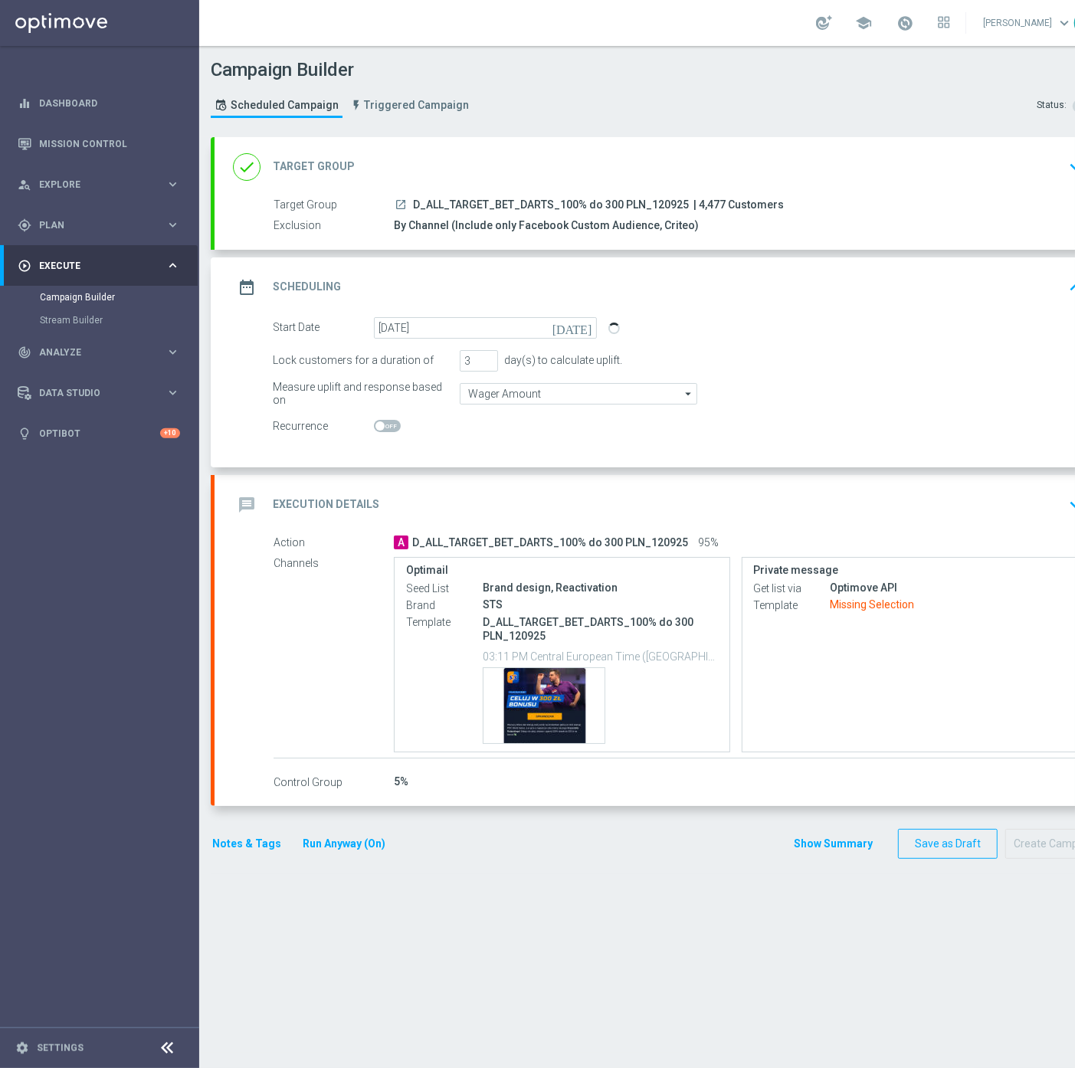
click at [909, 480] on div "message Execution Details keyboard_arrow_down" at bounding box center [660, 505] width 892 height 60
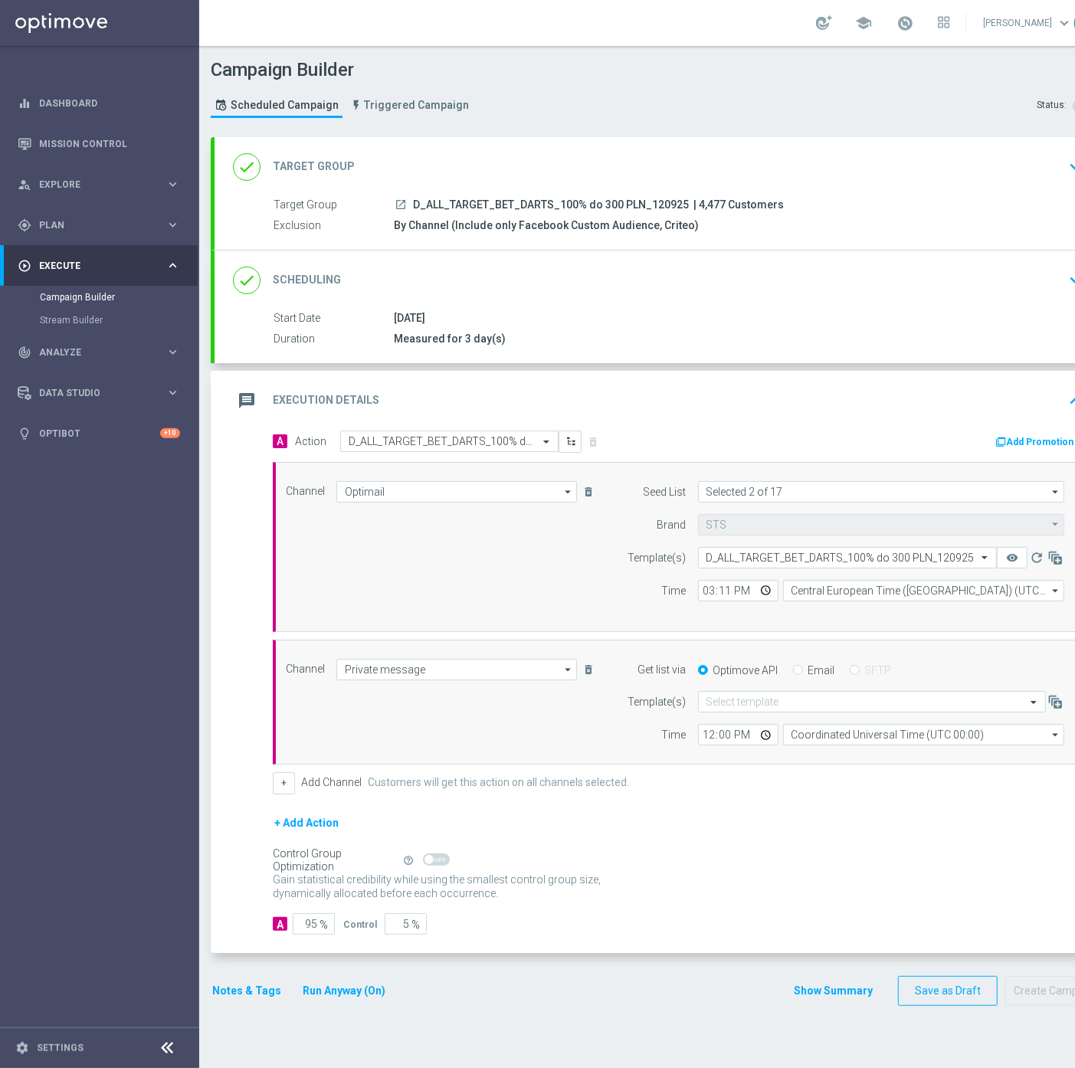
click at [770, 716] on form "Template(s) Select template Time 12:00 Coordinated Universal Time (UTC 00:00) C…" at bounding box center [842, 718] width 444 height 54
click at [776, 699] on input "text" at bounding box center [856, 702] width 300 height 13
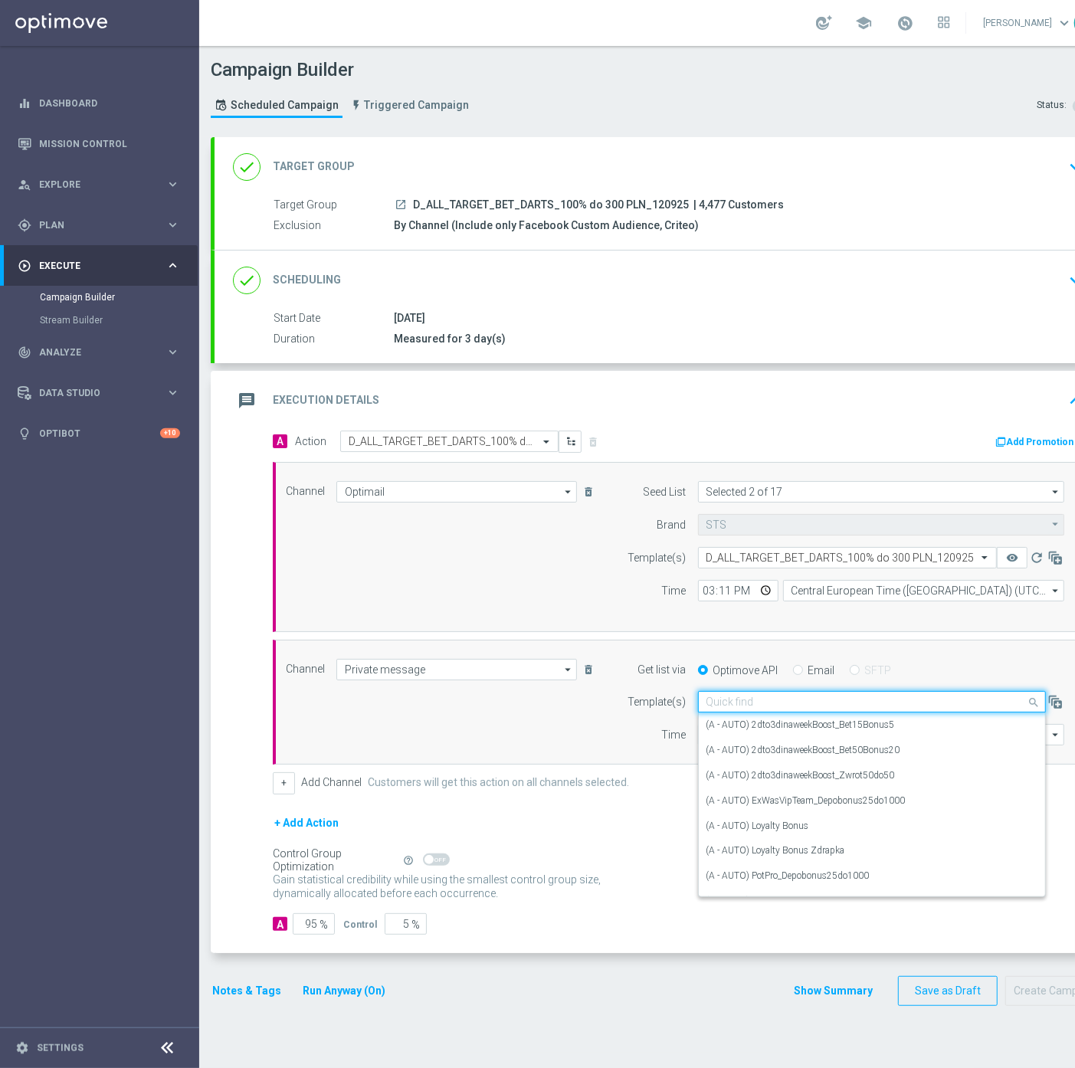
paste input "D_ALL_TARGET_BET_DARTS_100% do 300 PLN_120925"
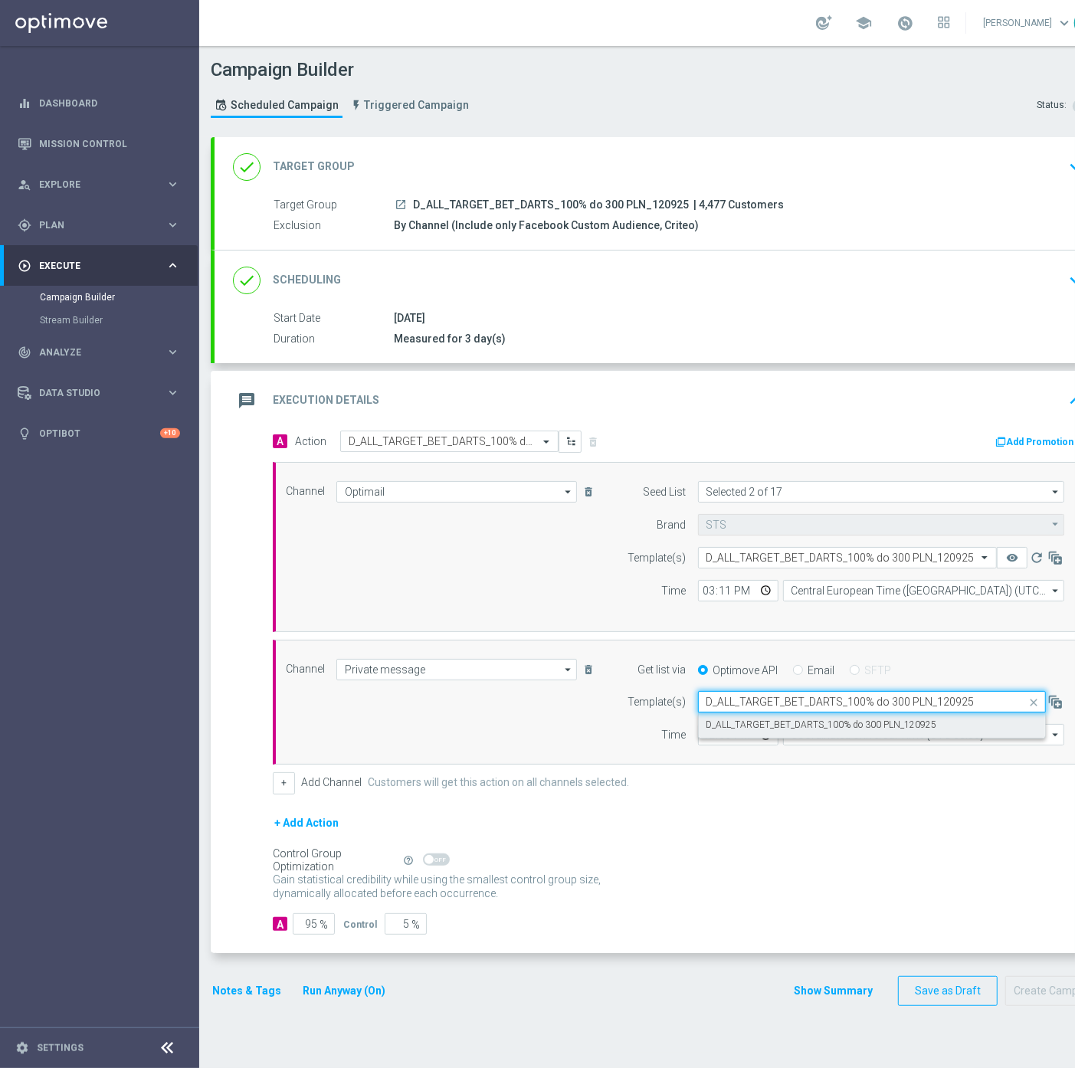
click at [770, 722] on label "D_ALL_TARGET_BET_DARTS_100% do 300 PLN_120925" at bounding box center [821, 725] width 231 height 13
type input "D_ALL_TARGET_BET_DARTS_100% do 300 PLN_120925"
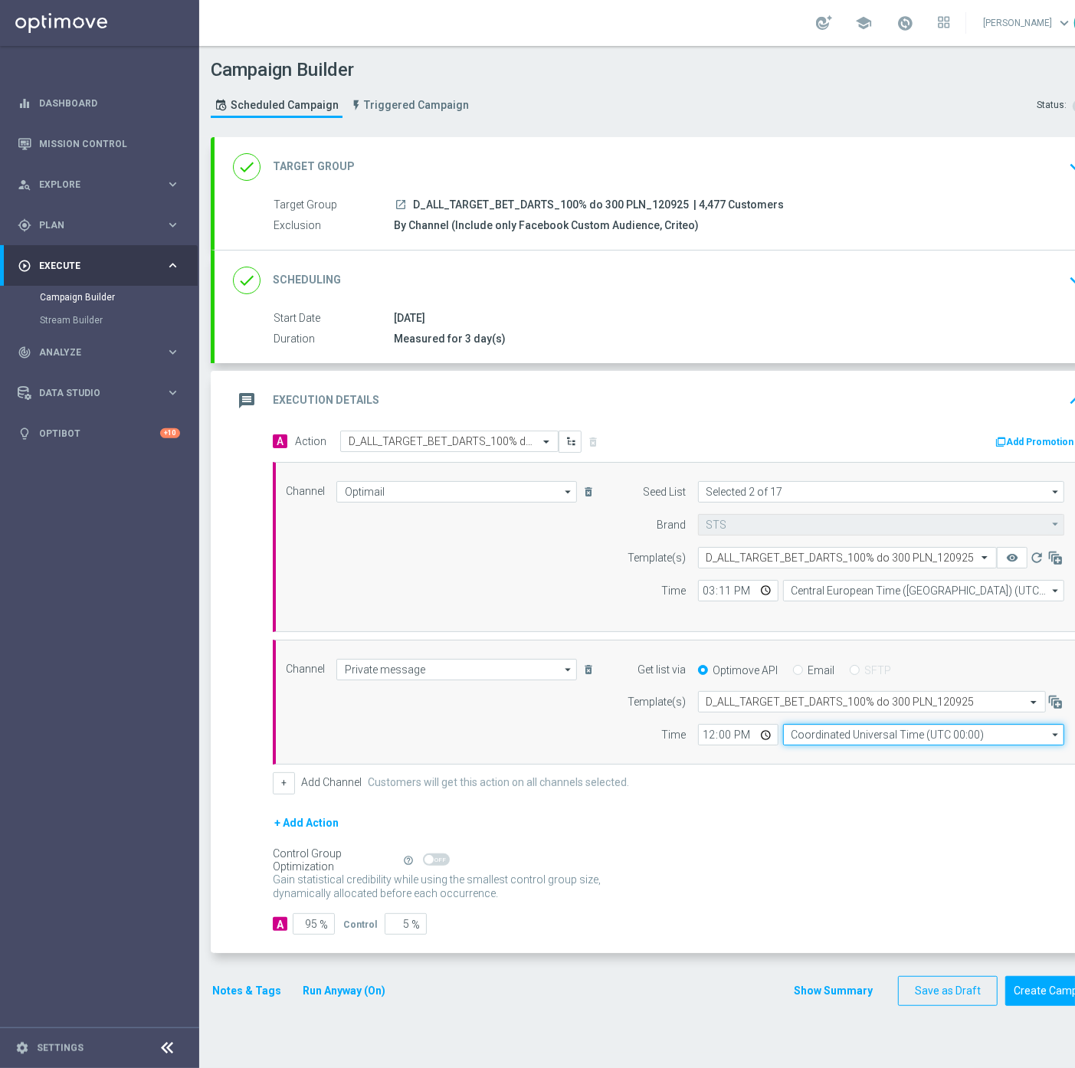
click at [798, 737] on input "Coordinated Universal Time (UTC 00:00)" at bounding box center [923, 734] width 281 height 21
drag, startPoint x: 800, startPoint y: 757, endPoint x: 709, endPoint y: 738, distance: 93.9
click at [800, 757] on div "Central European Time ([GEOGRAPHIC_DATA]) (UTC +02:00)" at bounding box center [916, 757] width 250 height 14
type input "Central European Time ([GEOGRAPHIC_DATA]) (UTC +02:00)"
click at [708, 735] on input "12:00" at bounding box center [738, 734] width 80 height 21
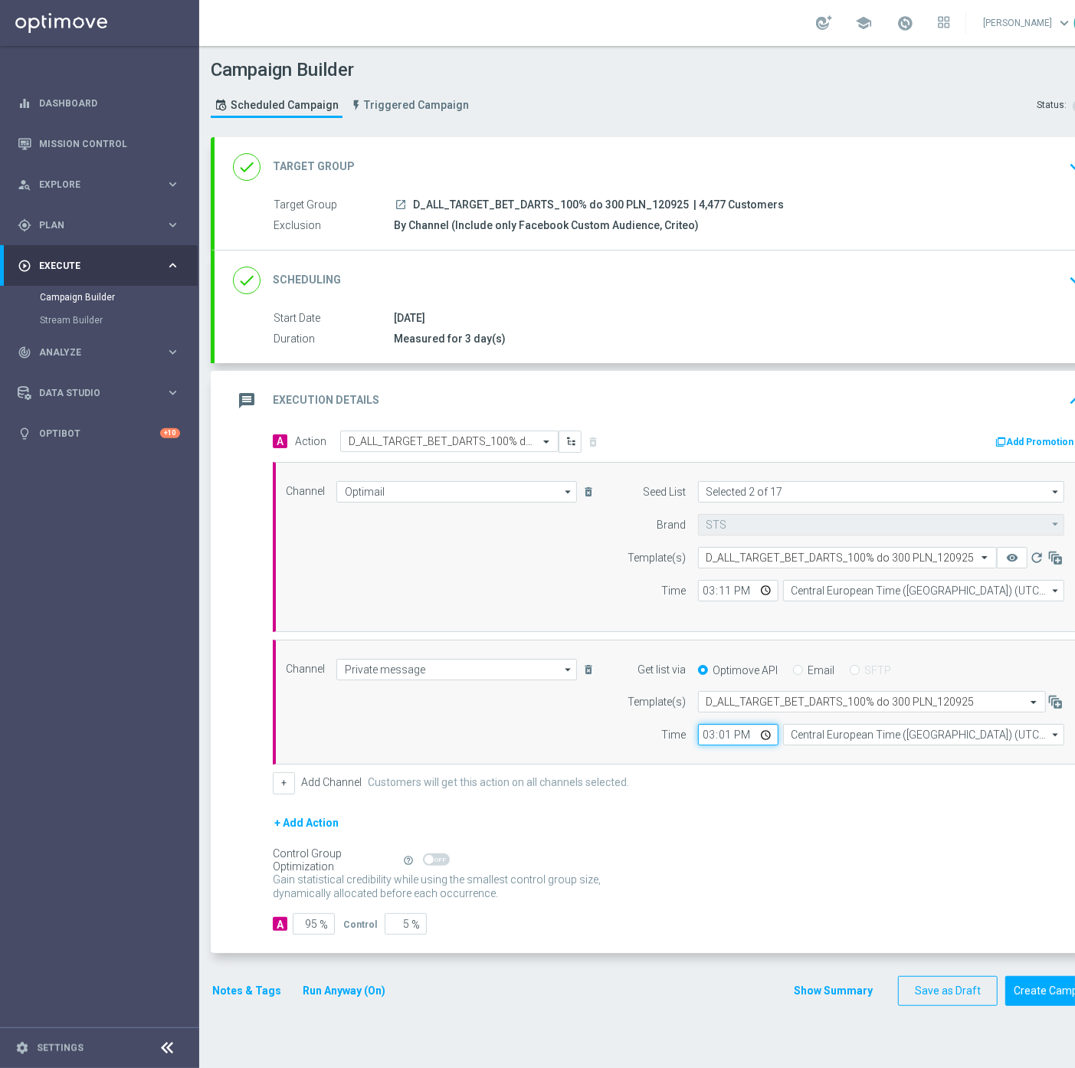
type input "15:11"
click at [256, 982] on button "Notes & Tags" at bounding box center [247, 990] width 72 height 19
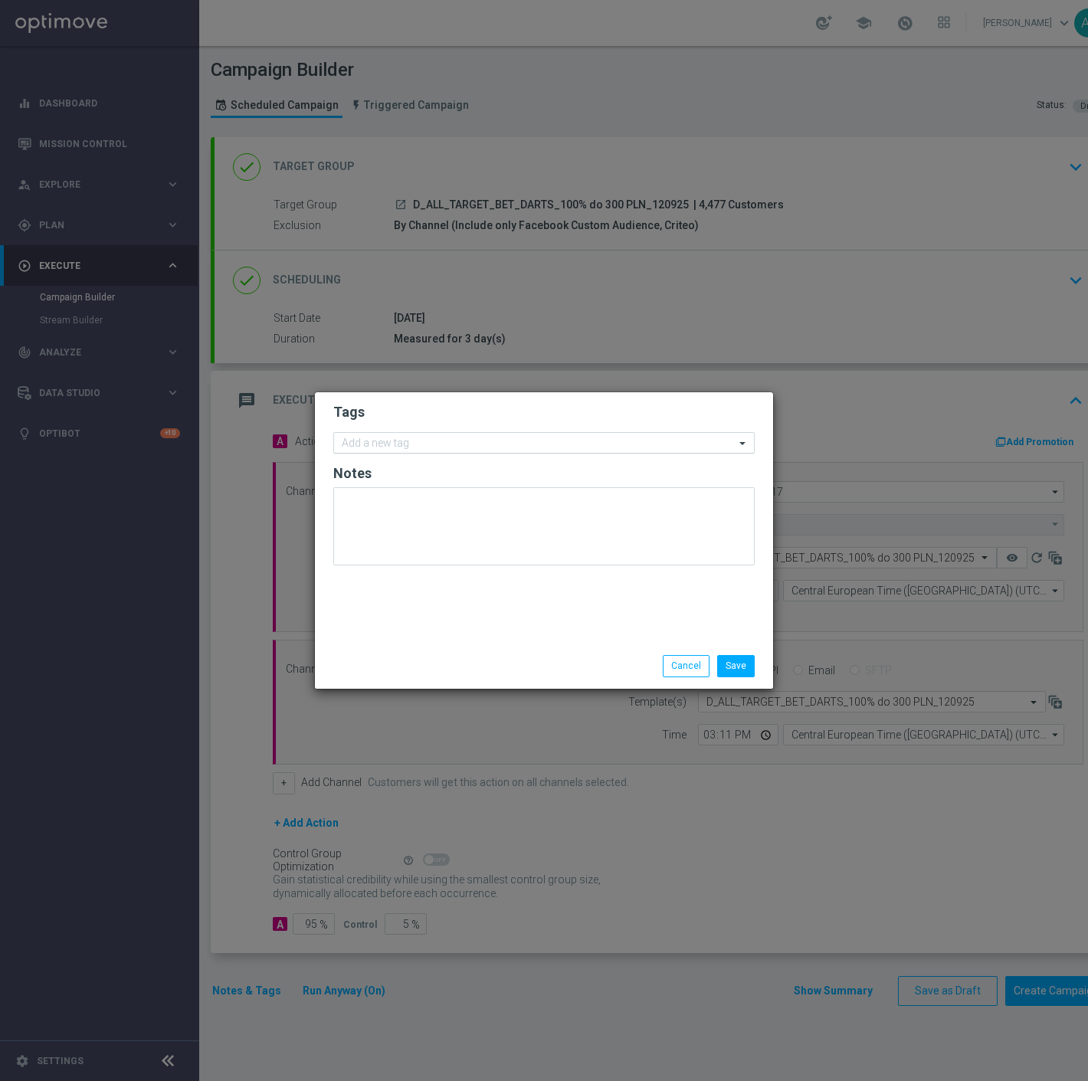
click at [424, 444] on input "text" at bounding box center [538, 443] width 393 height 13
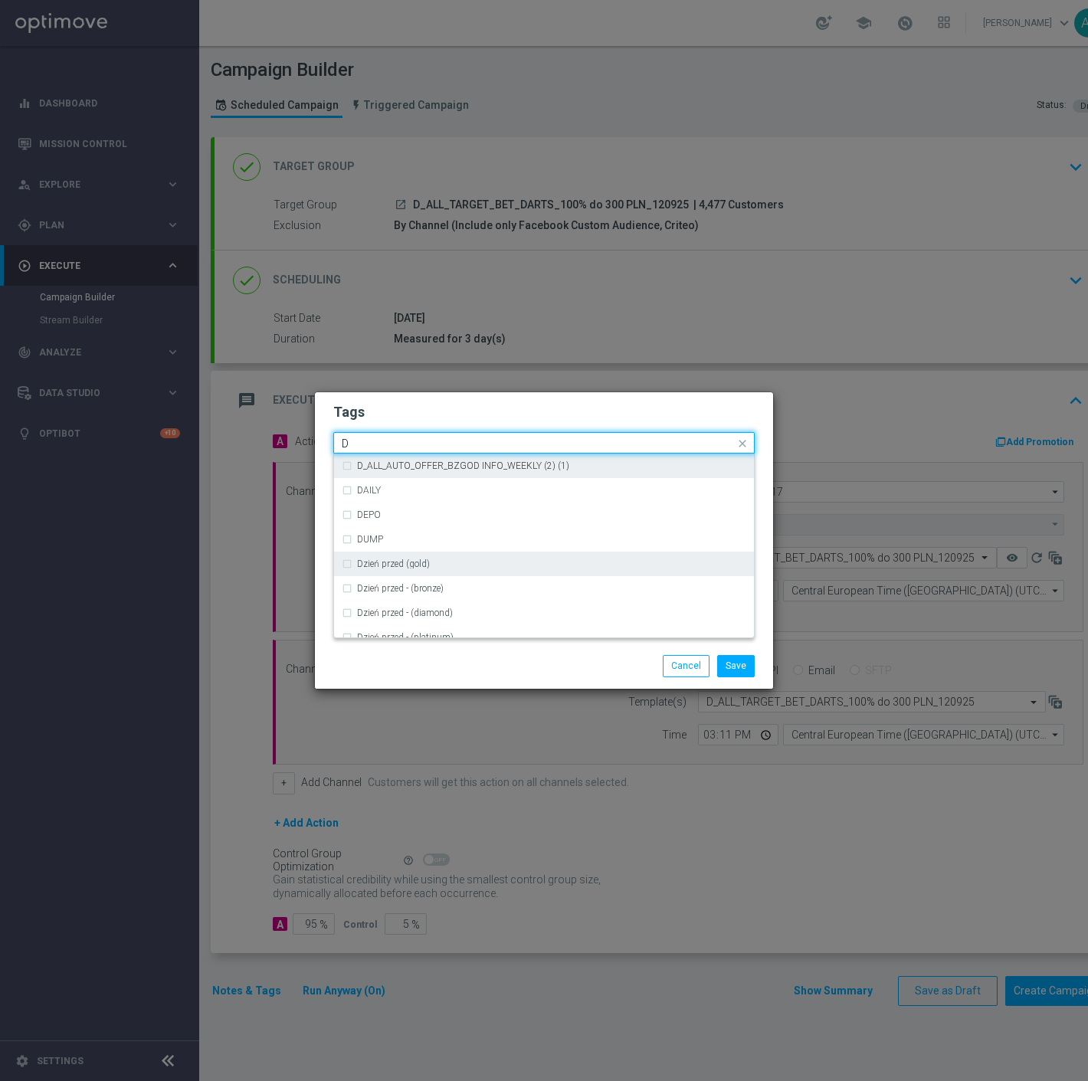
scroll to position [1872, 0]
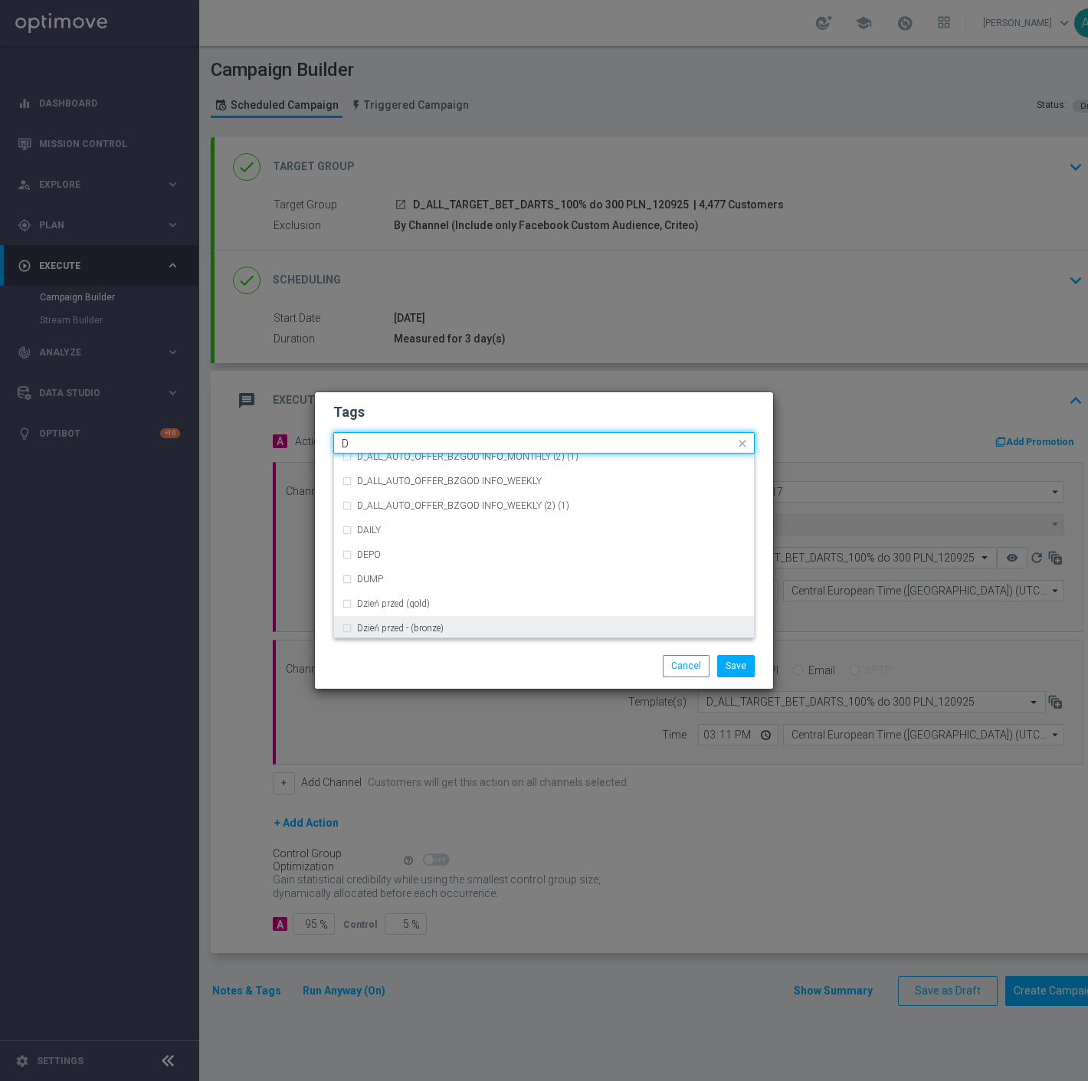
type input "D"
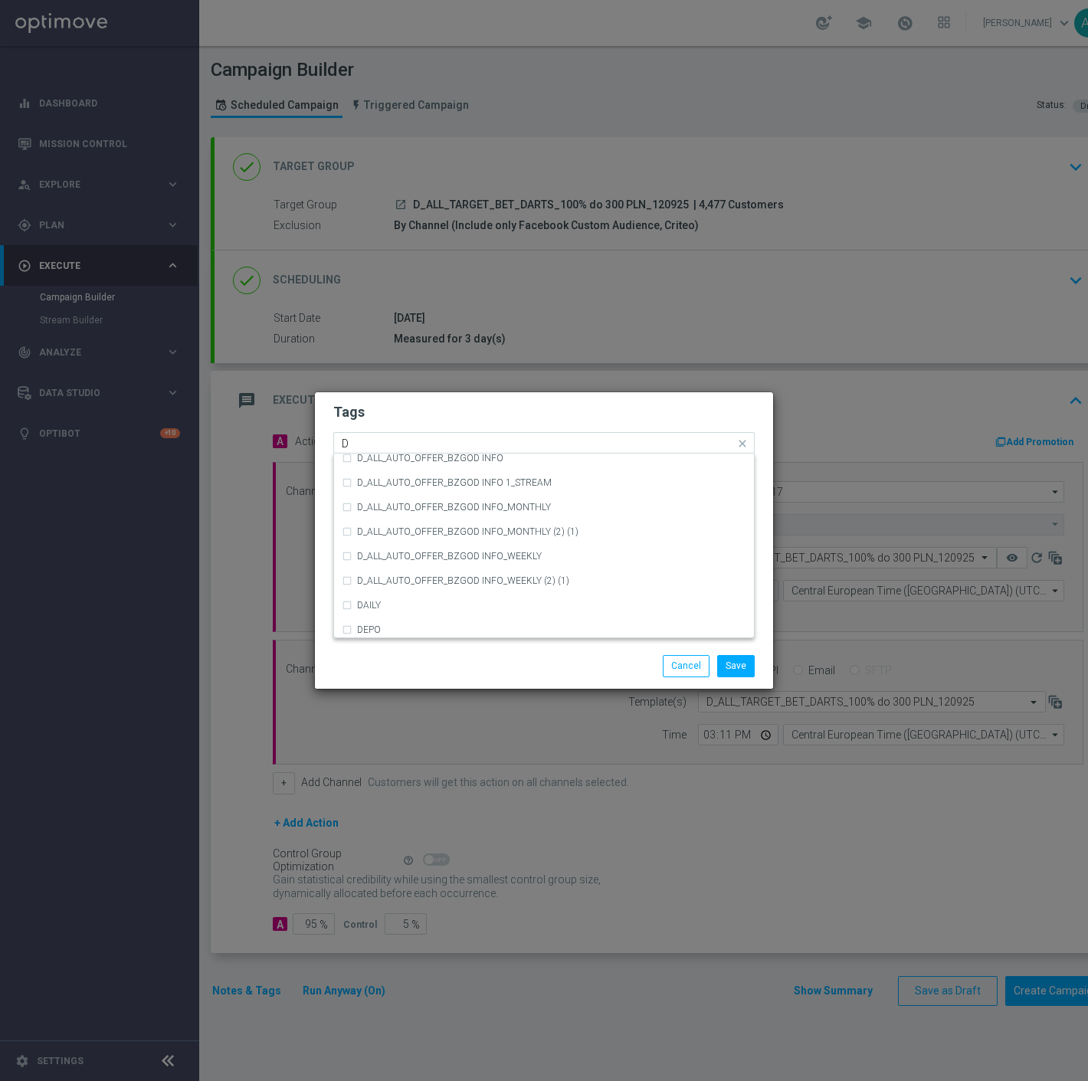
scroll to position [1702, 0]
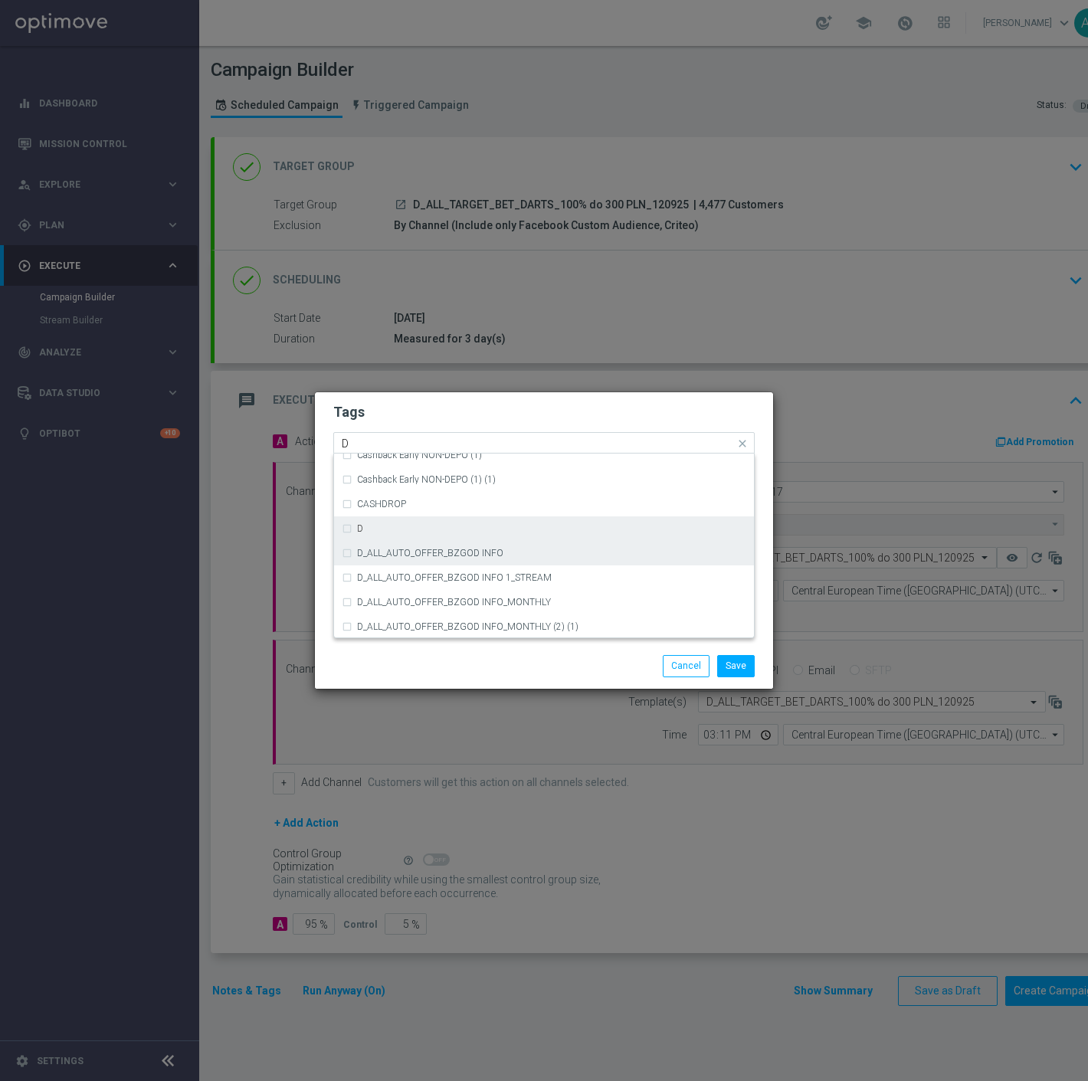
click at [339, 527] on div "D" at bounding box center [544, 528] width 420 height 25
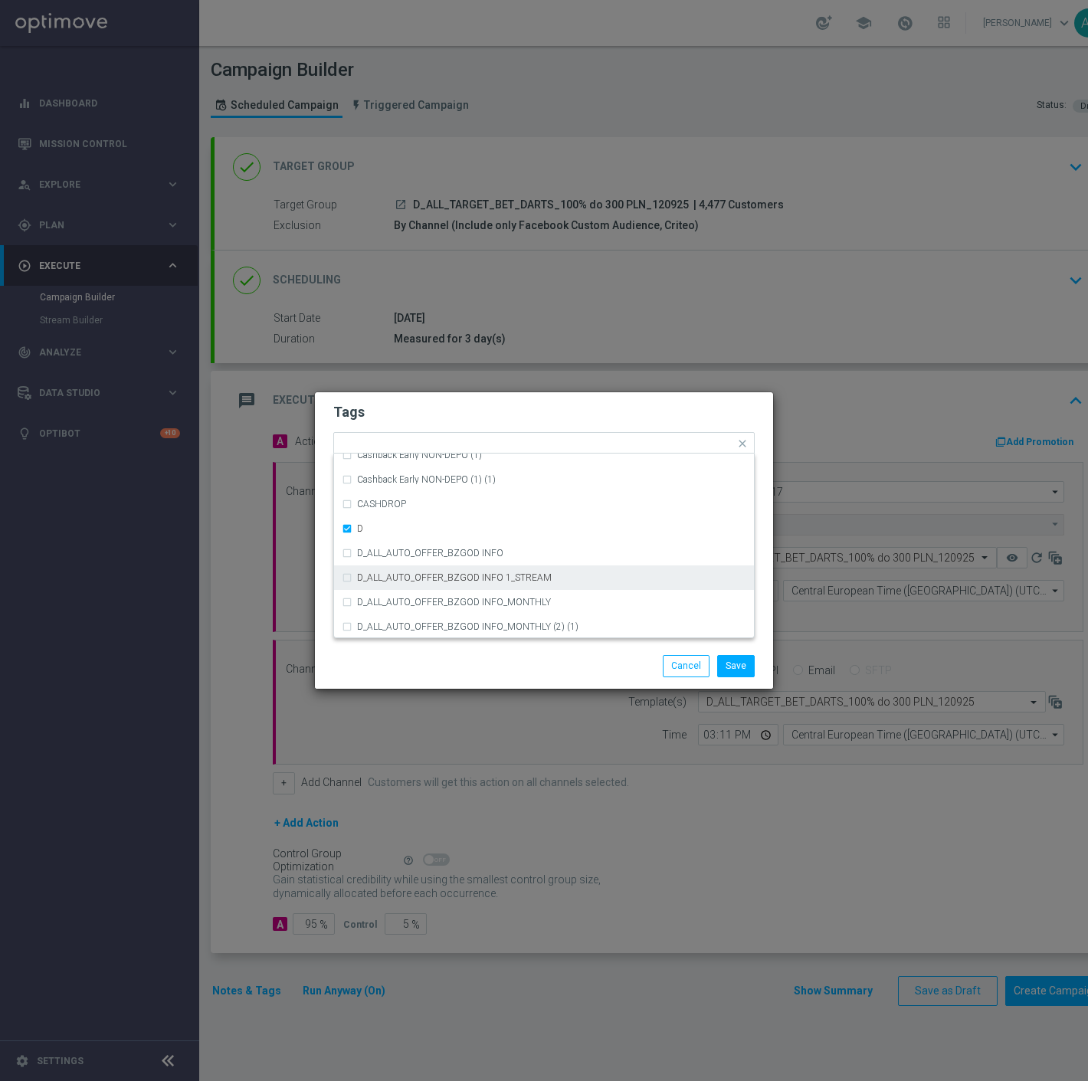
click at [316, 600] on div "Tags Quick find × D A_TARGET_HIGH_DEPO ACTIVE DAYS BLOKADA Cashback Early NON-D…" at bounding box center [544, 517] width 458 height 251
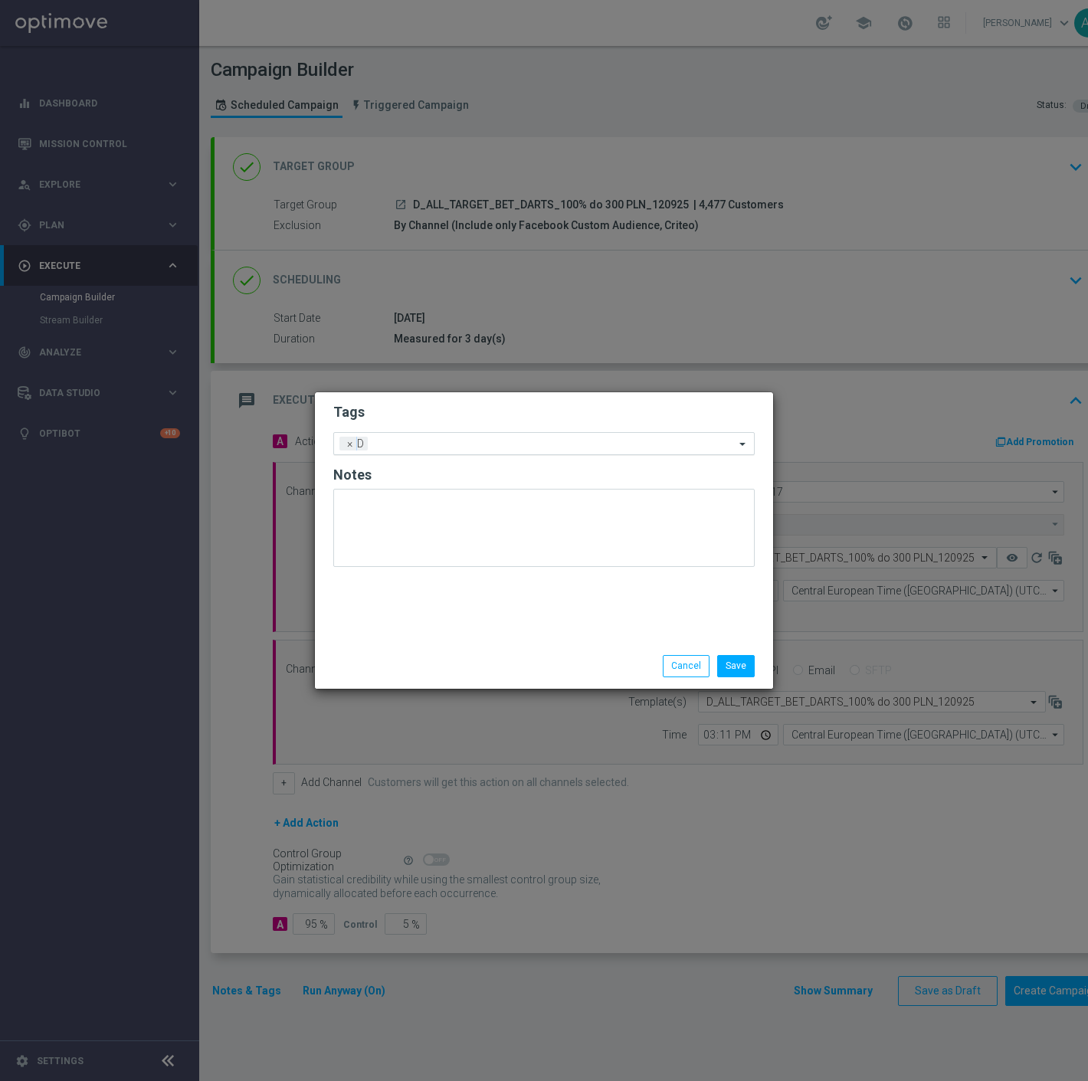
click at [434, 446] on input "text" at bounding box center [554, 444] width 361 height 13
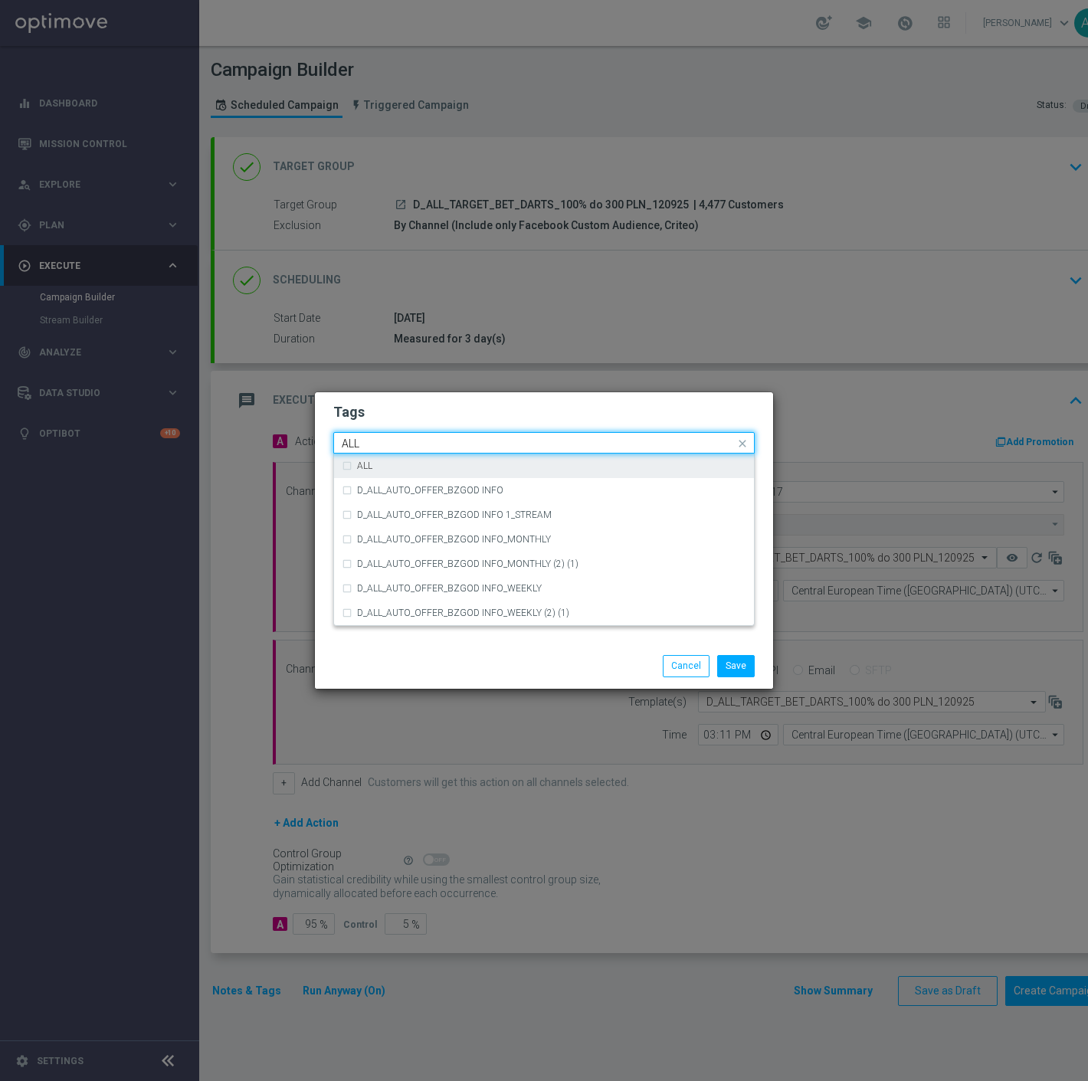
click at [433, 466] on div "ALL" at bounding box center [551, 465] width 389 height 9
type input "ALL"
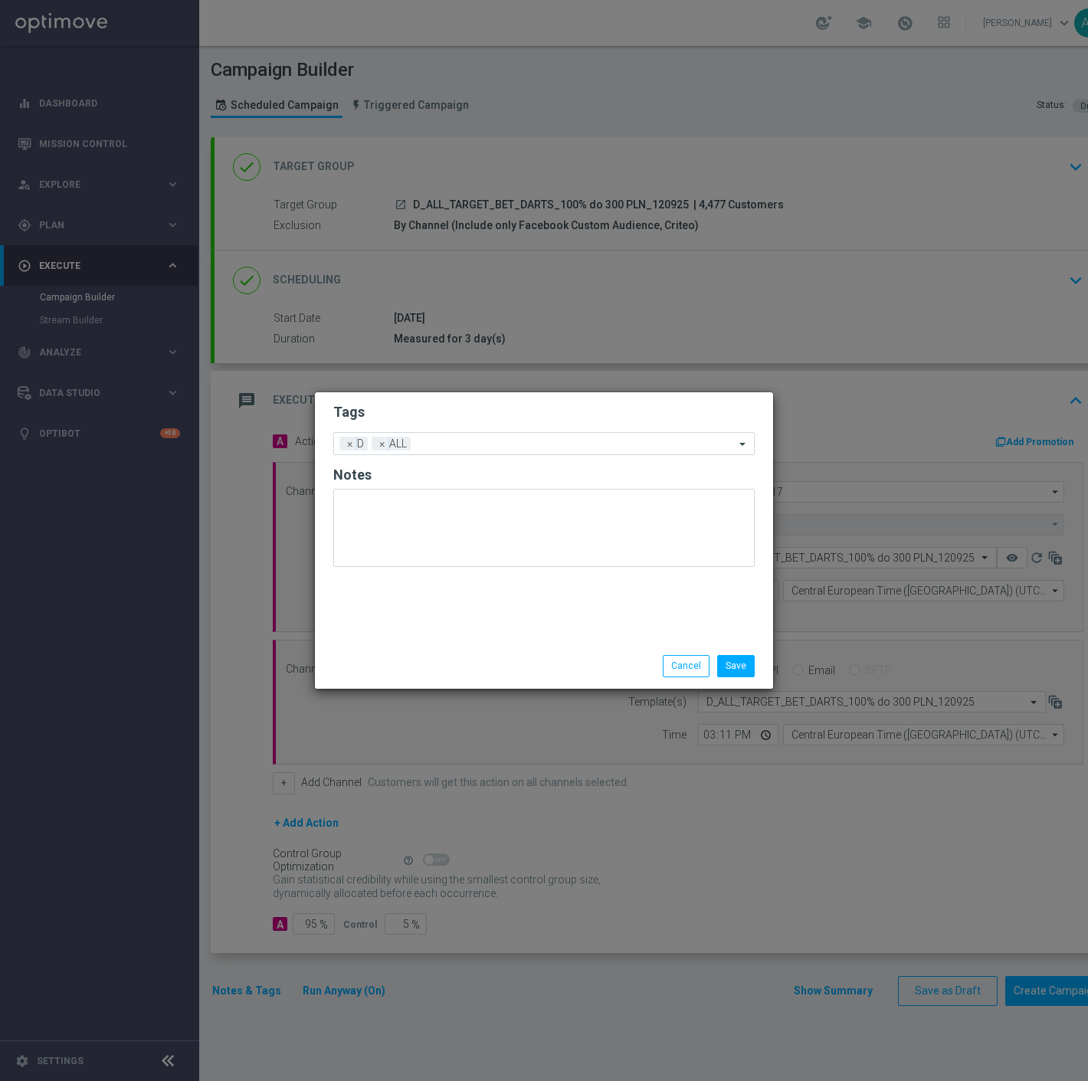
click at [447, 429] on form "Tags Add a new tag × D × ALL Notes" at bounding box center [543, 488] width 421 height 179
click at [453, 452] on div at bounding box center [574, 445] width 320 height 15
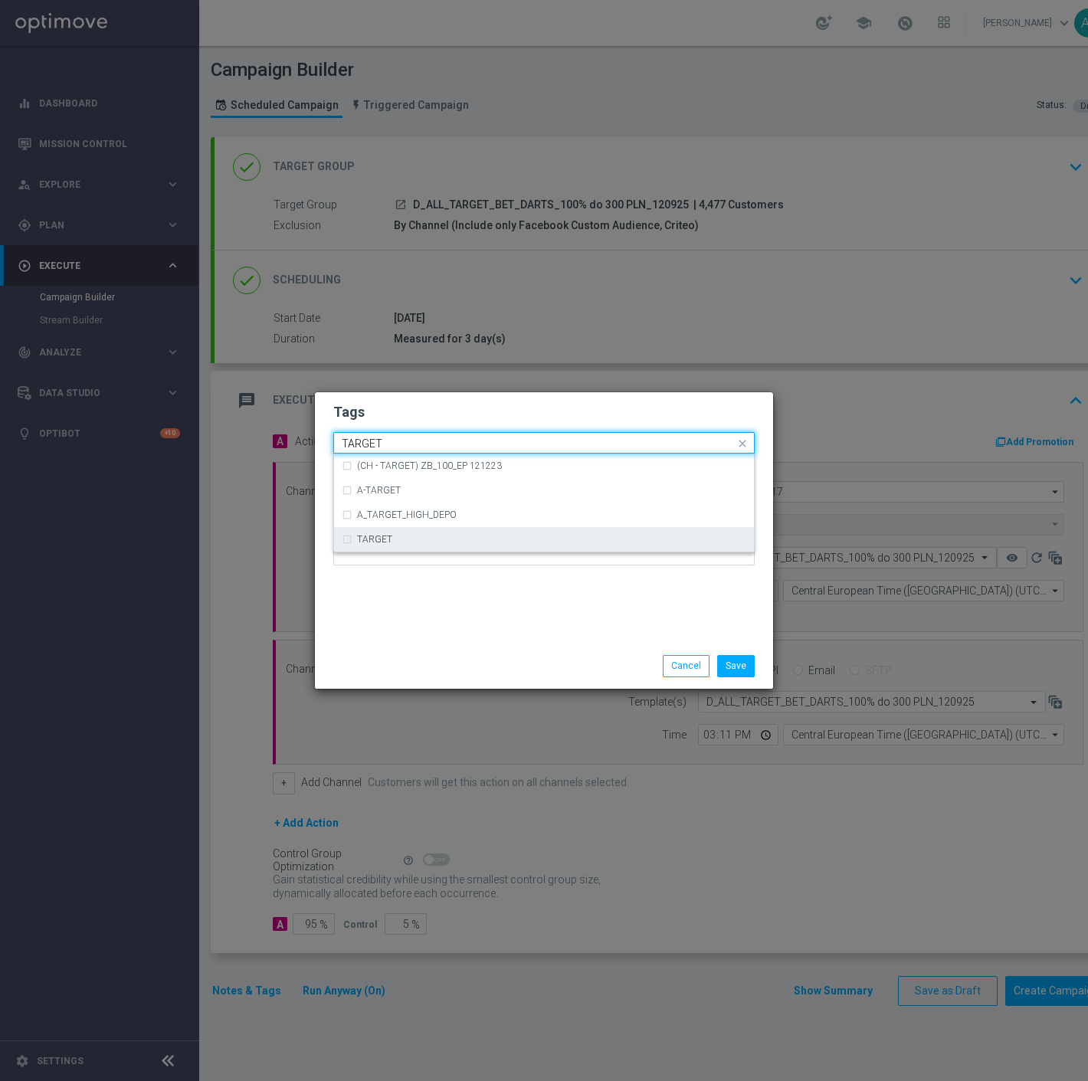
click at [425, 537] on div "TARGET" at bounding box center [551, 539] width 389 height 9
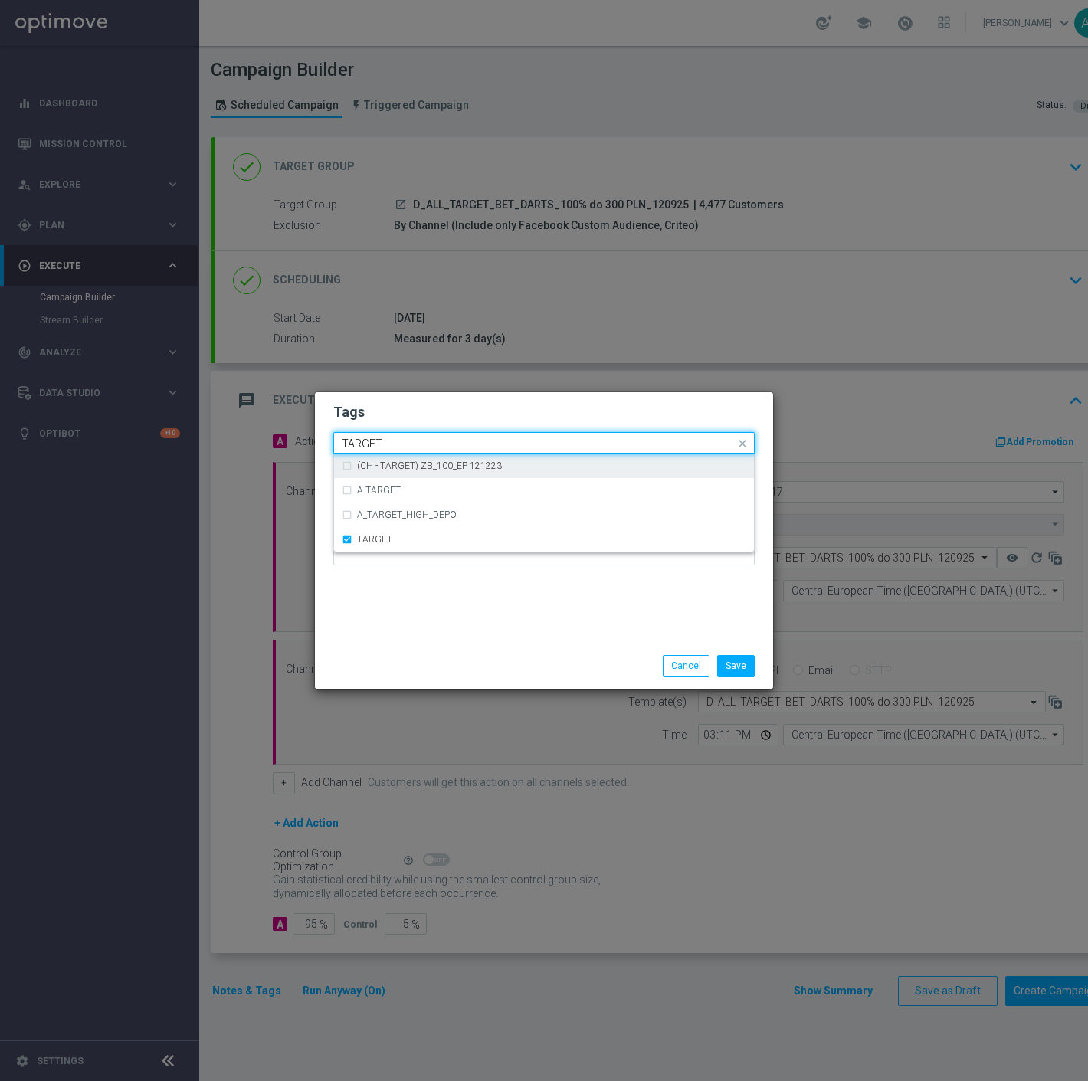
click at [434, 443] on input "TARGET" at bounding box center [538, 443] width 393 height 13
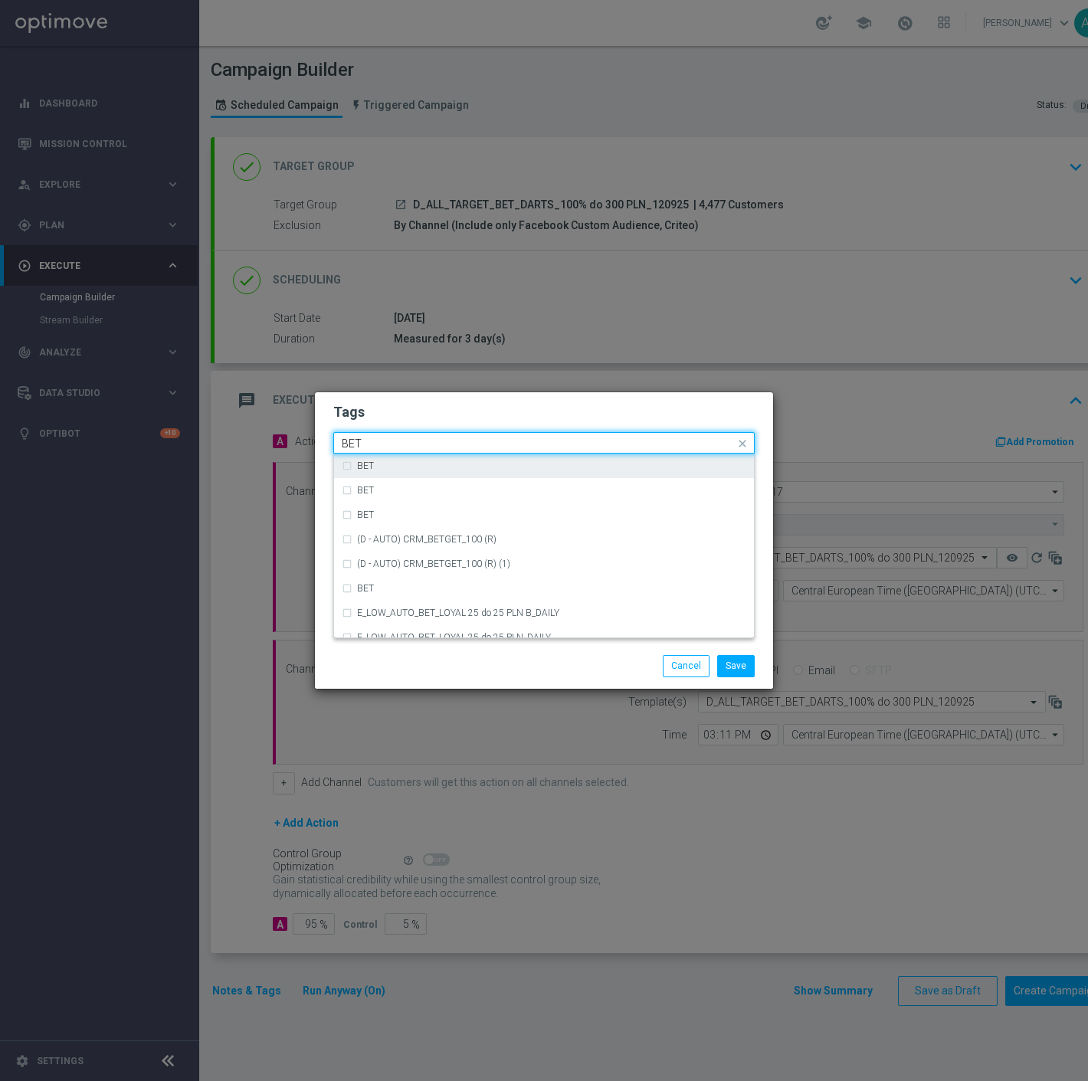
click at [426, 458] on div "BET" at bounding box center [544, 465] width 404 height 25
type input "BET"
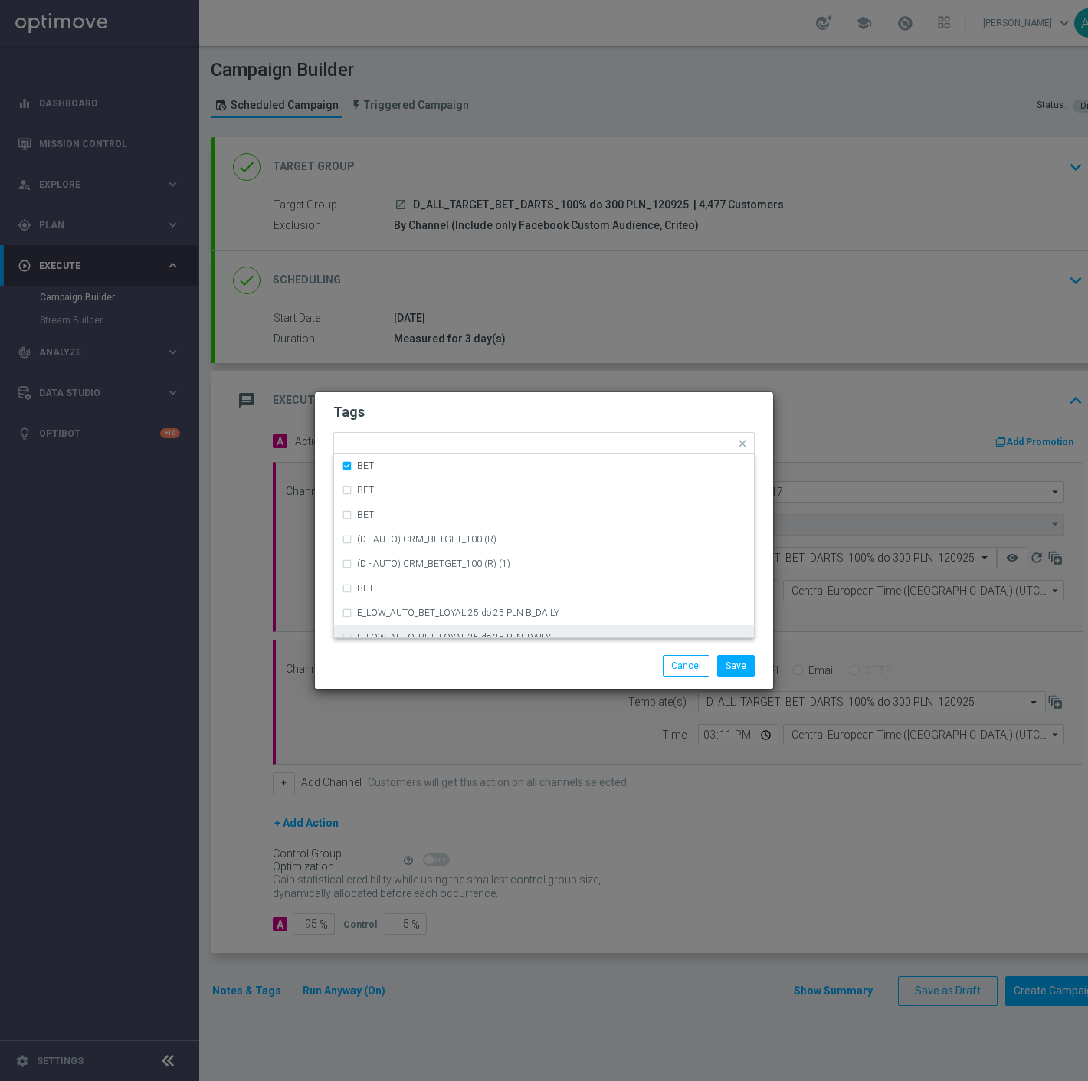
click at [427, 669] on div "Save Cancel" at bounding box center [544, 665] width 444 height 21
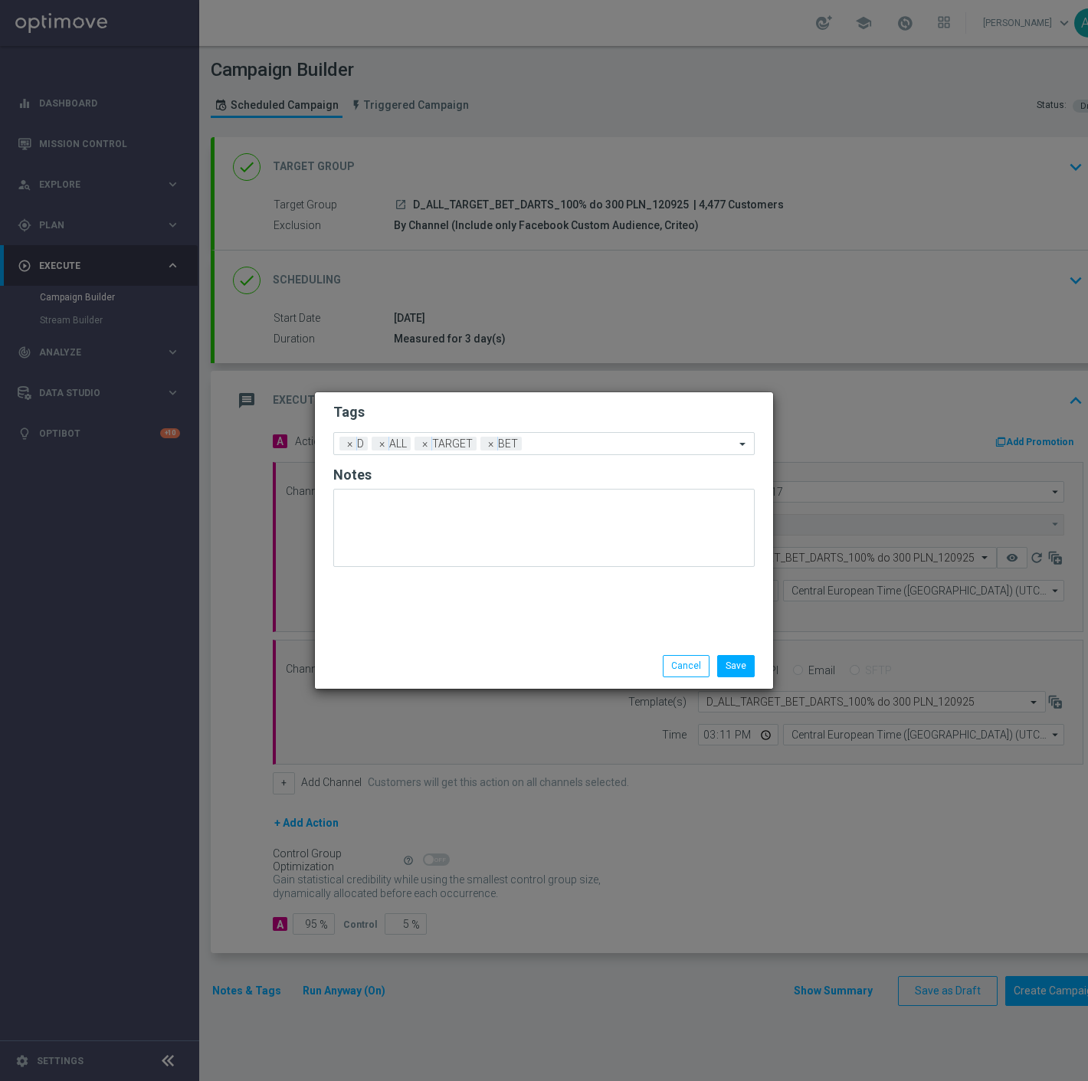
click at [730, 651] on div "Save Cancel" at bounding box center [544, 665] width 458 height 44
click at [734, 663] on button "Save" at bounding box center [736, 665] width 38 height 21
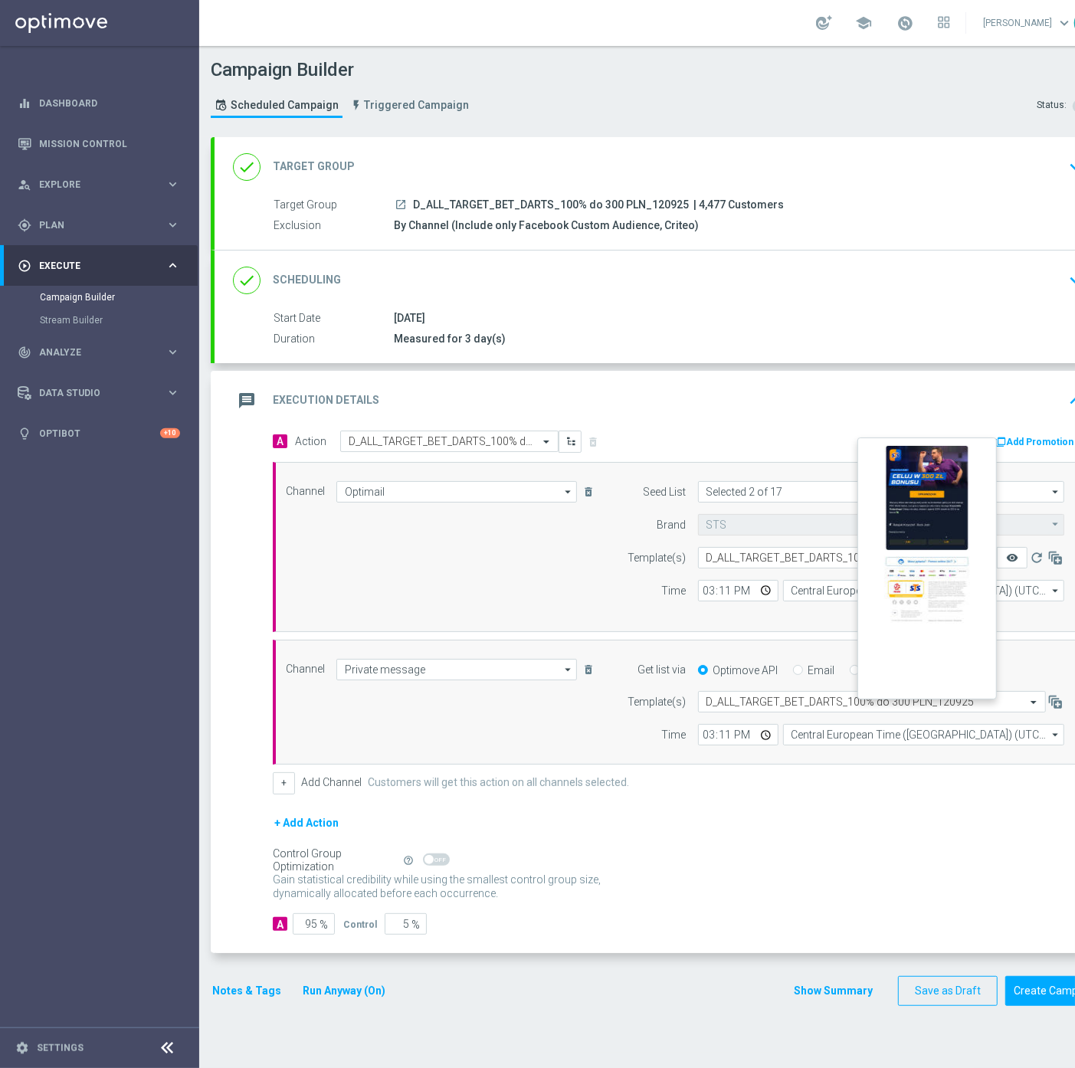
click at [1007, 554] on icon "remove_red_eye" at bounding box center [1012, 558] width 12 height 12
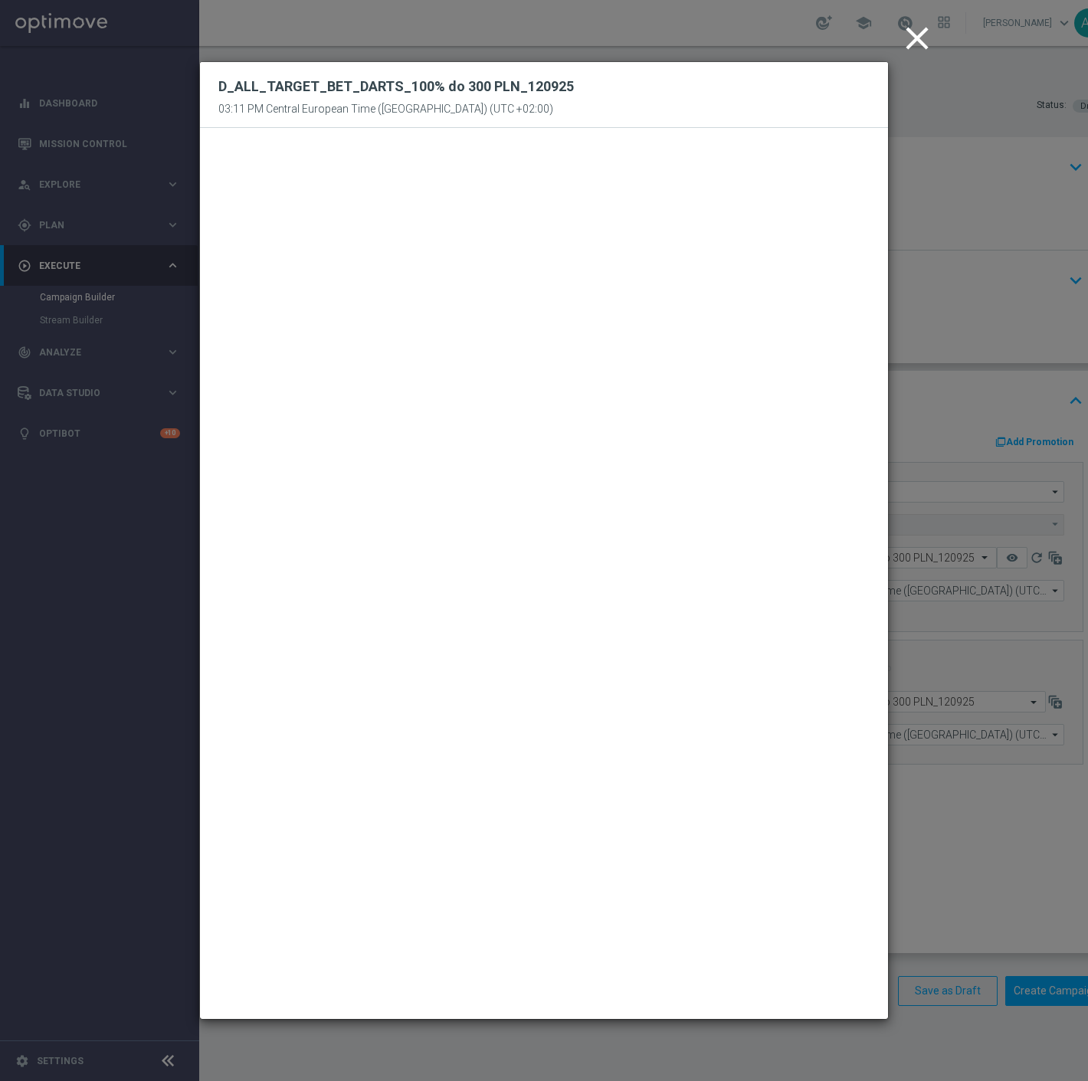
click at [908, 34] on icon "close" at bounding box center [917, 38] width 38 height 38
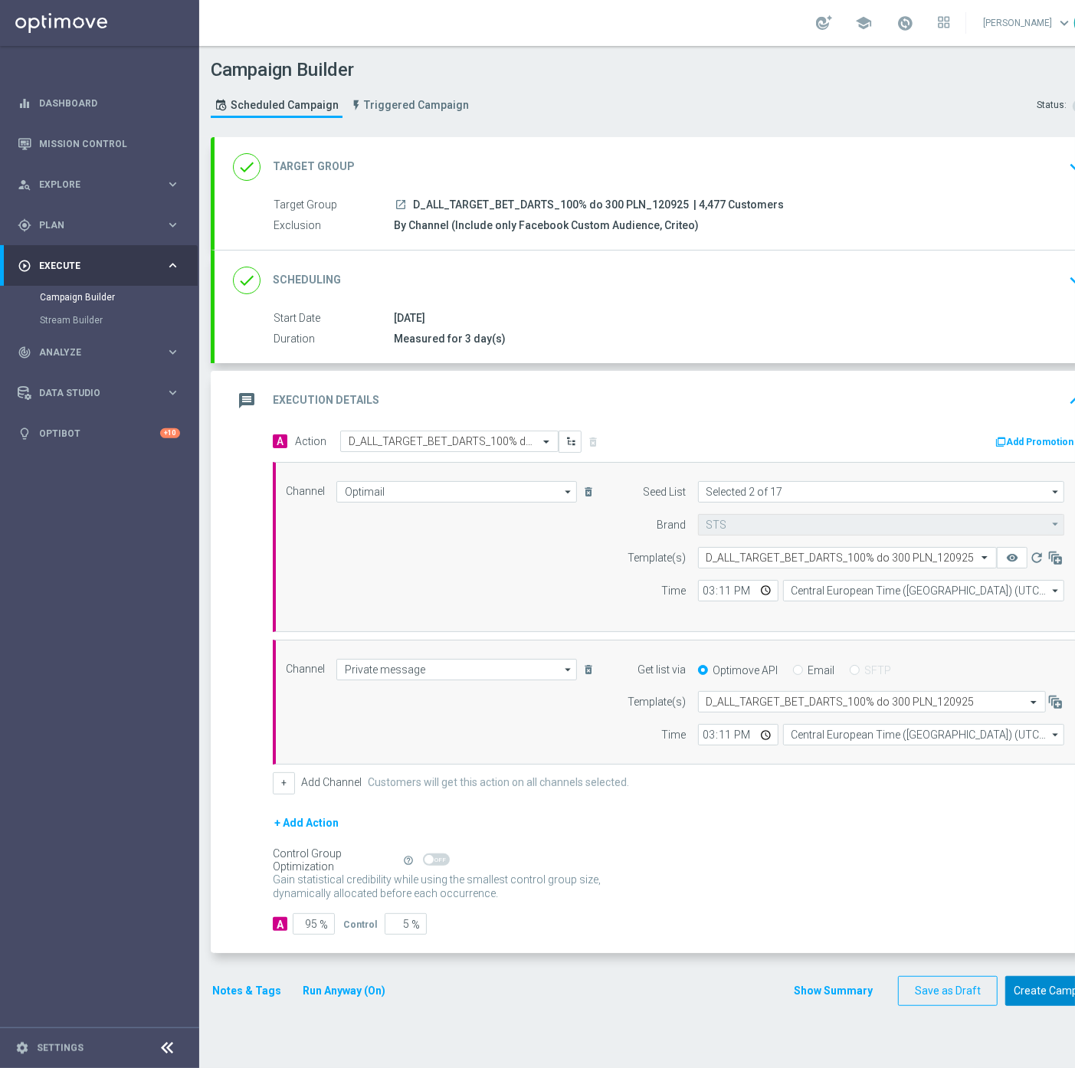
click at [1052, 993] on button "Create Campaign" at bounding box center [1056, 991] width 102 height 30
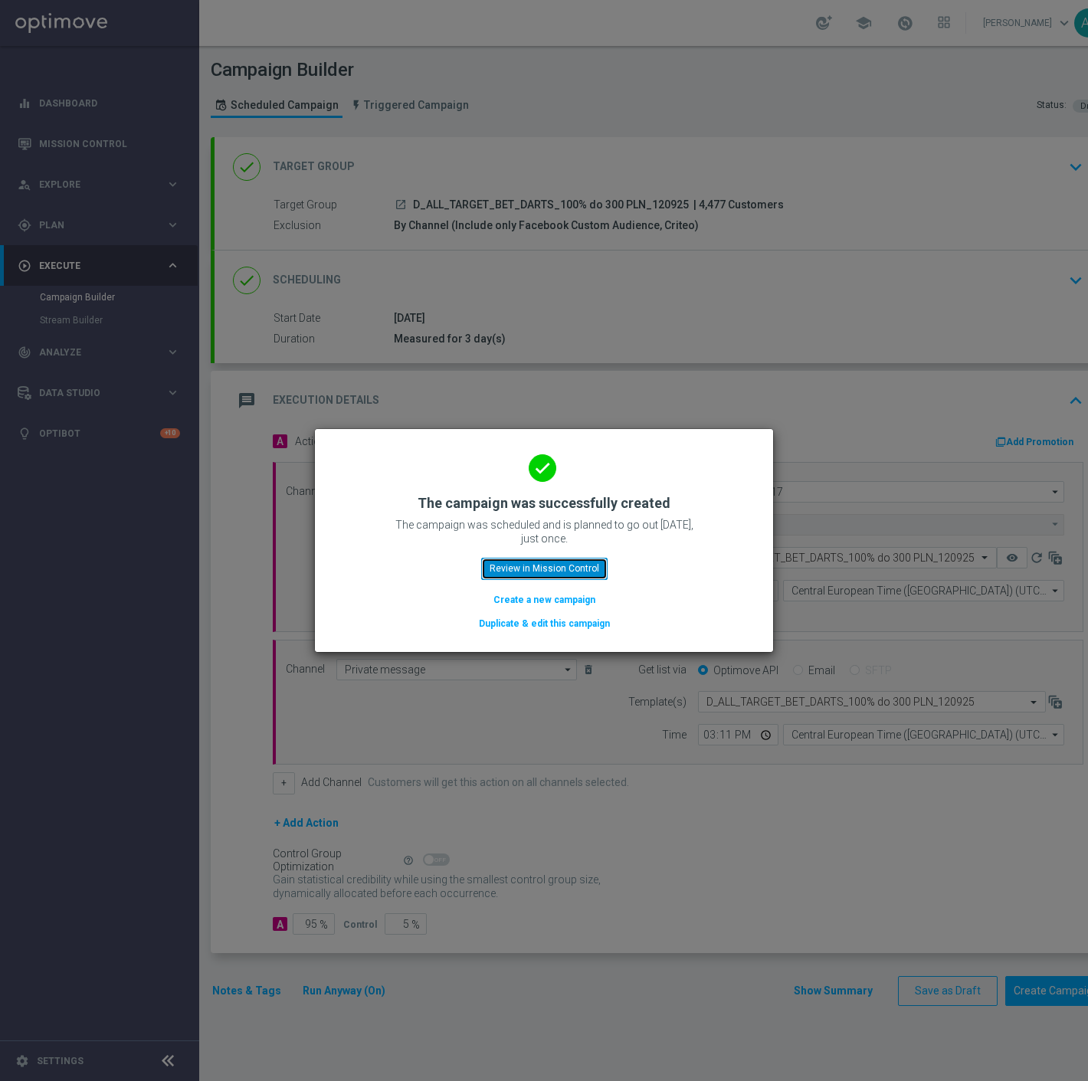
click at [573, 563] on button "Review in Mission Control" at bounding box center [544, 568] width 126 height 21
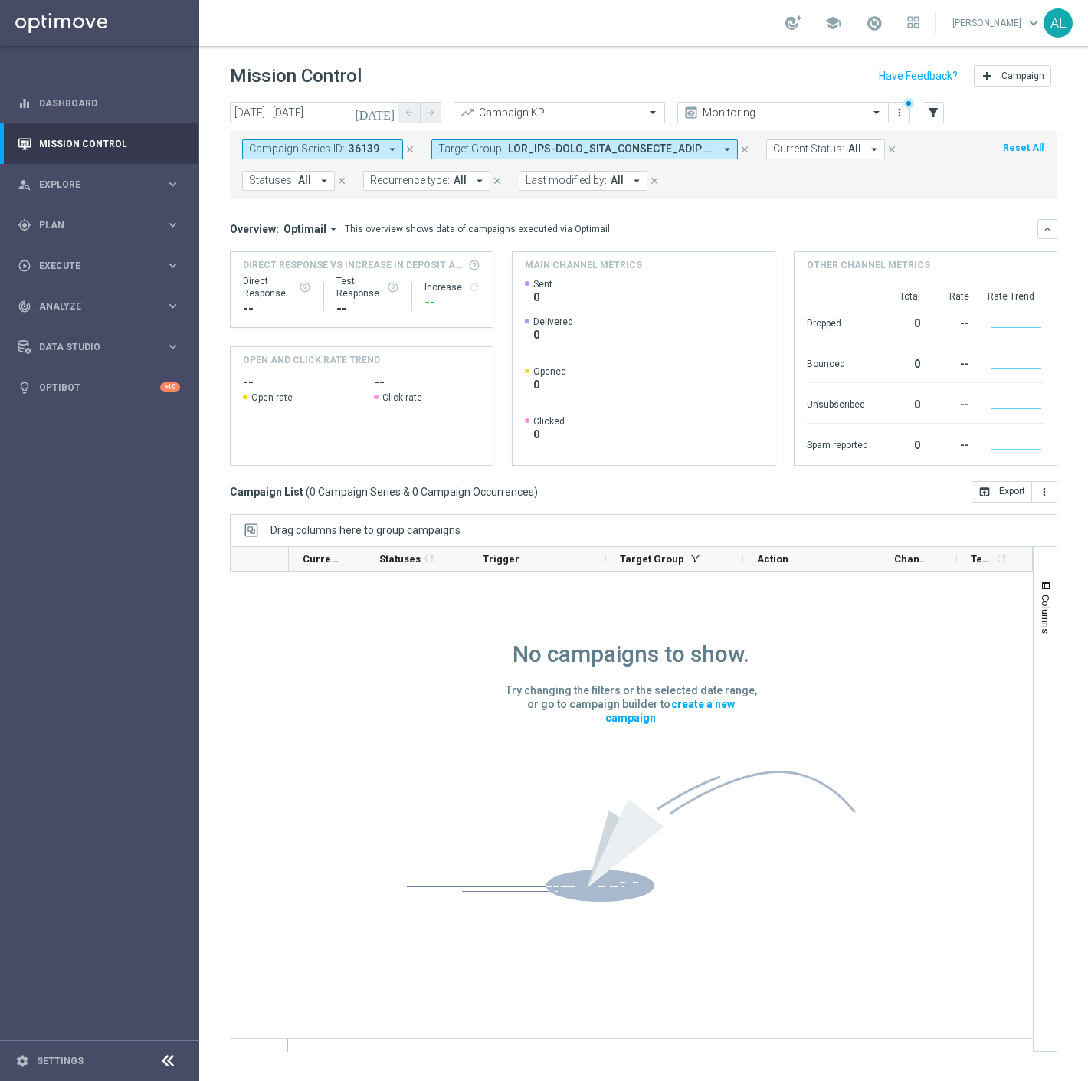
click at [560, 150] on span at bounding box center [611, 148] width 206 height 13
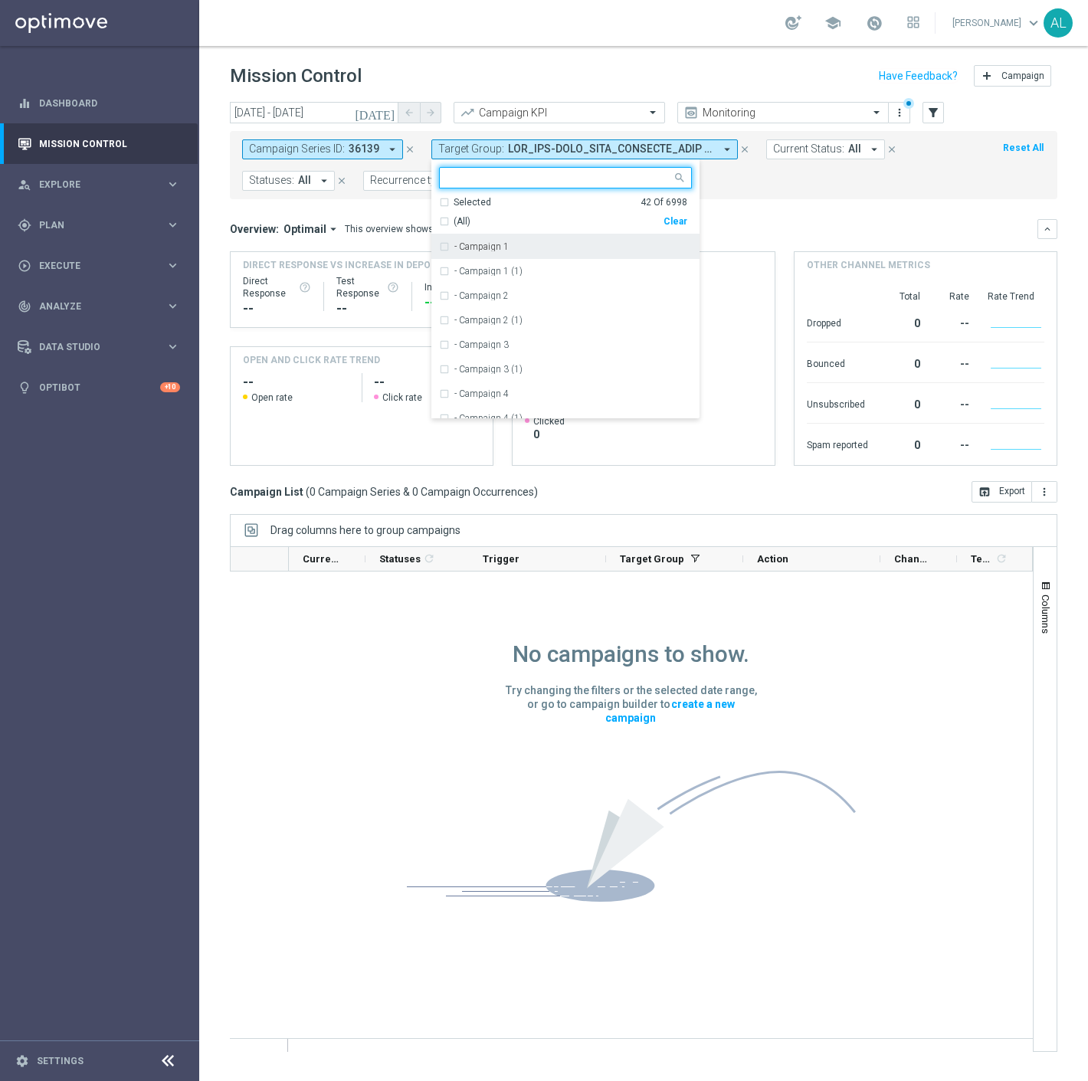
click at [0, 0] on div "Clear" at bounding box center [0, 0] width 0 height 0
click at [758, 221] on div "Overview: Optimail arrow_drop_down This overview shows data of campaigns execut…" at bounding box center [643, 229] width 827 height 20
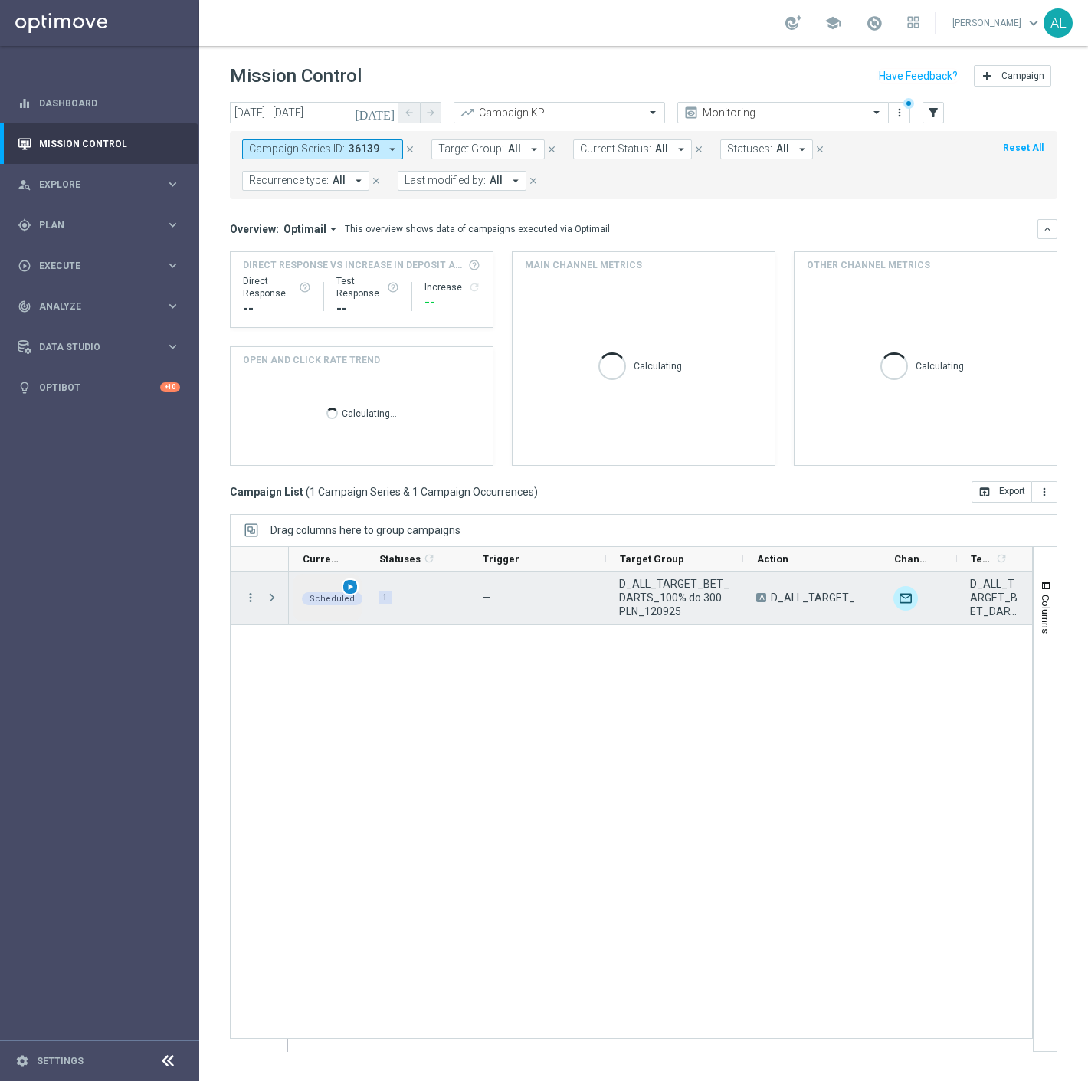
click at [345, 586] on span "play_arrow" at bounding box center [350, 586] width 11 height 11
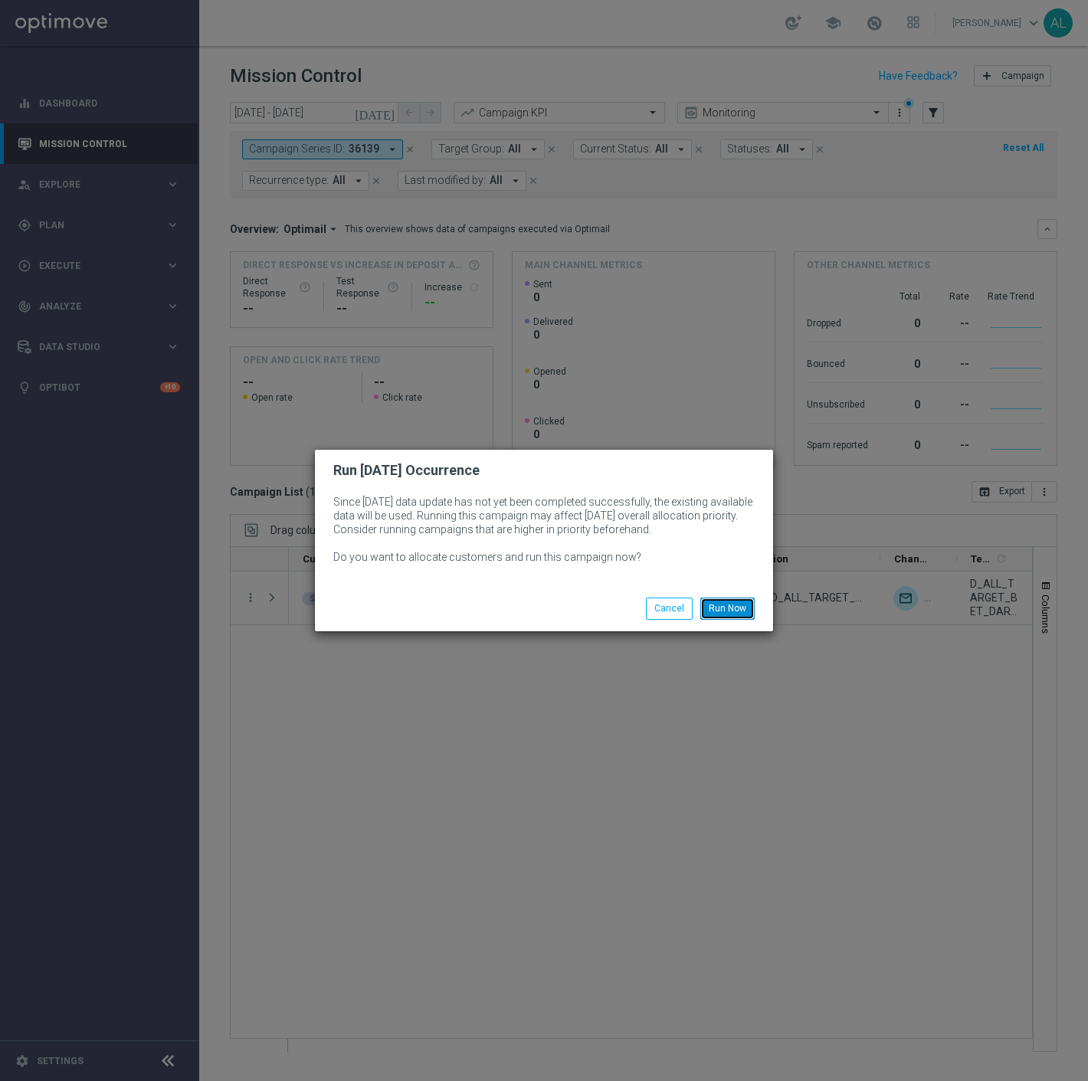
click at [720, 611] on button "Run Now" at bounding box center [727, 607] width 54 height 21
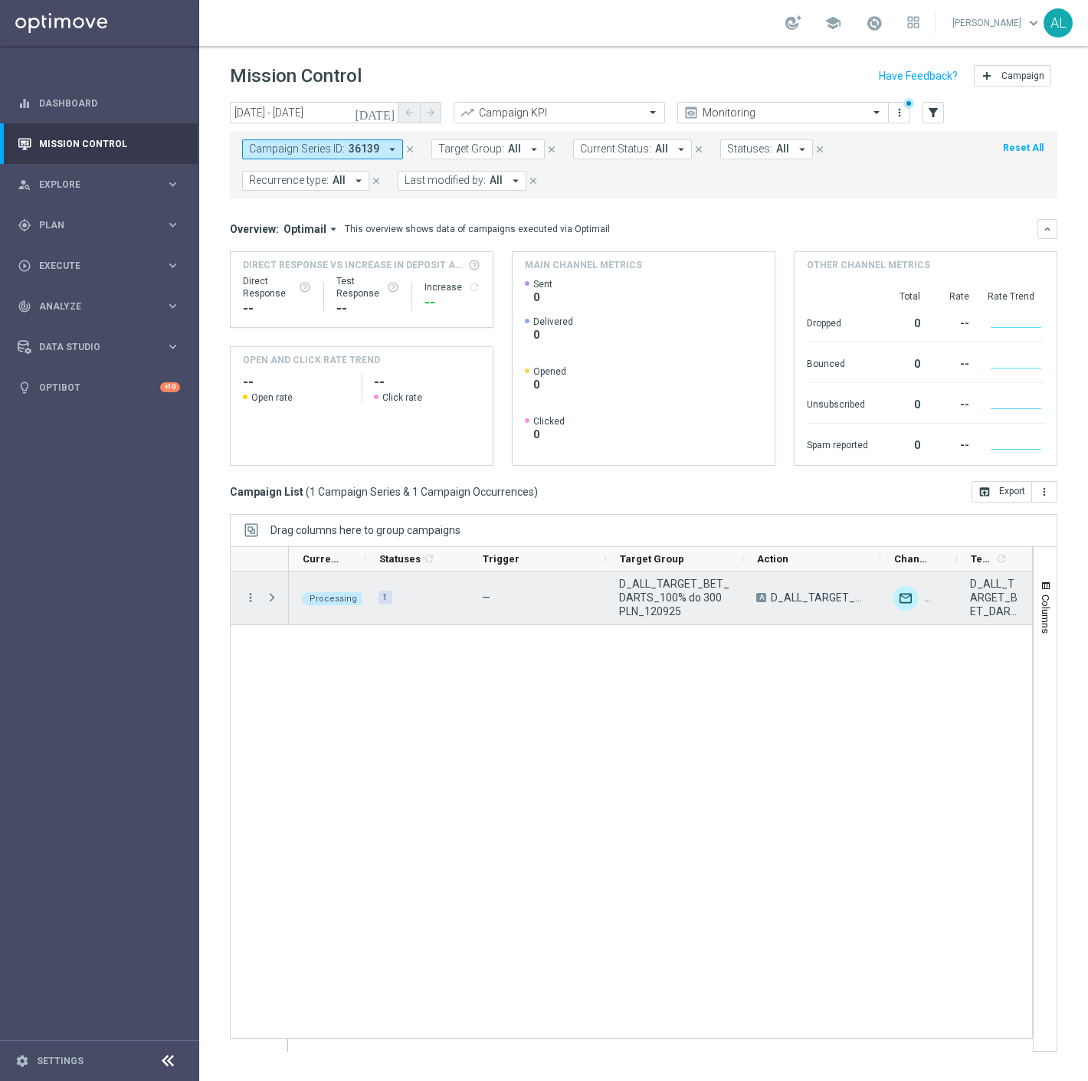
click at [272, 599] on span "Press SPACE to select this row." at bounding box center [272, 597] width 14 height 12
click at [277, 602] on span "Press SPACE to select this row." at bounding box center [272, 597] width 14 height 12
click at [272, 598] on span "Press SPACE to select this row." at bounding box center [272, 597] width 14 height 12
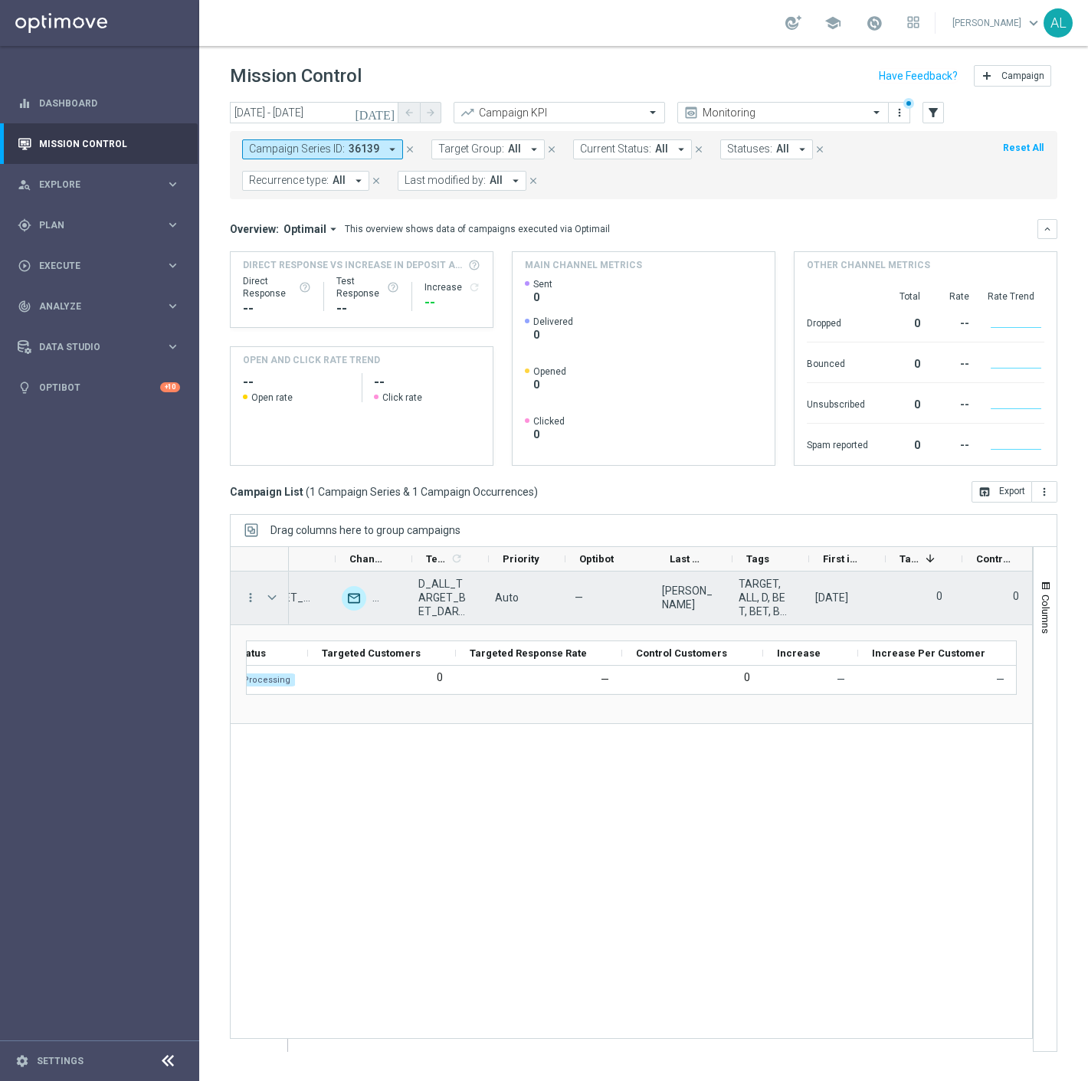
scroll to position [0, 549]
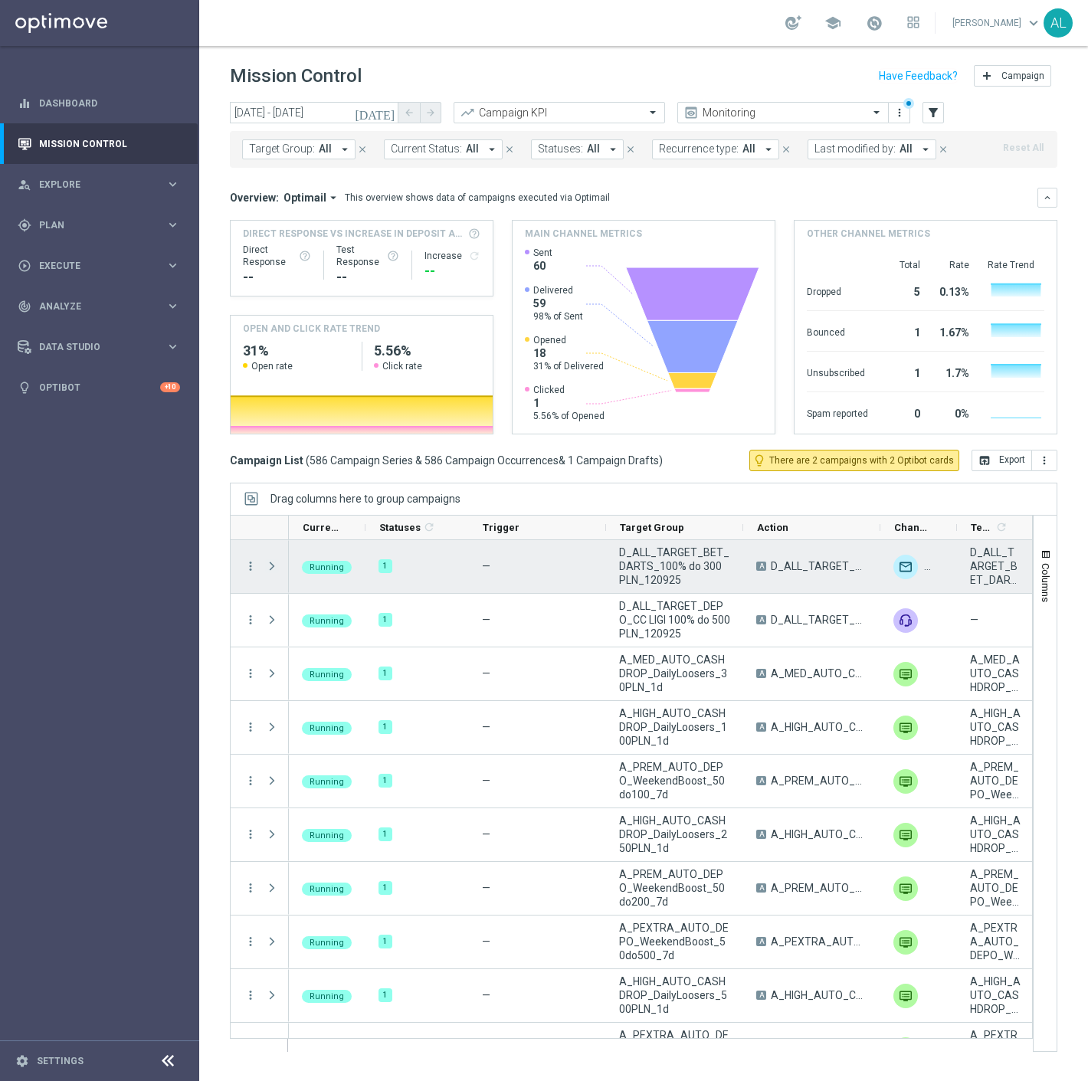
click at [270, 565] on span "Press SPACE to select this row." at bounding box center [272, 566] width 14 height 12
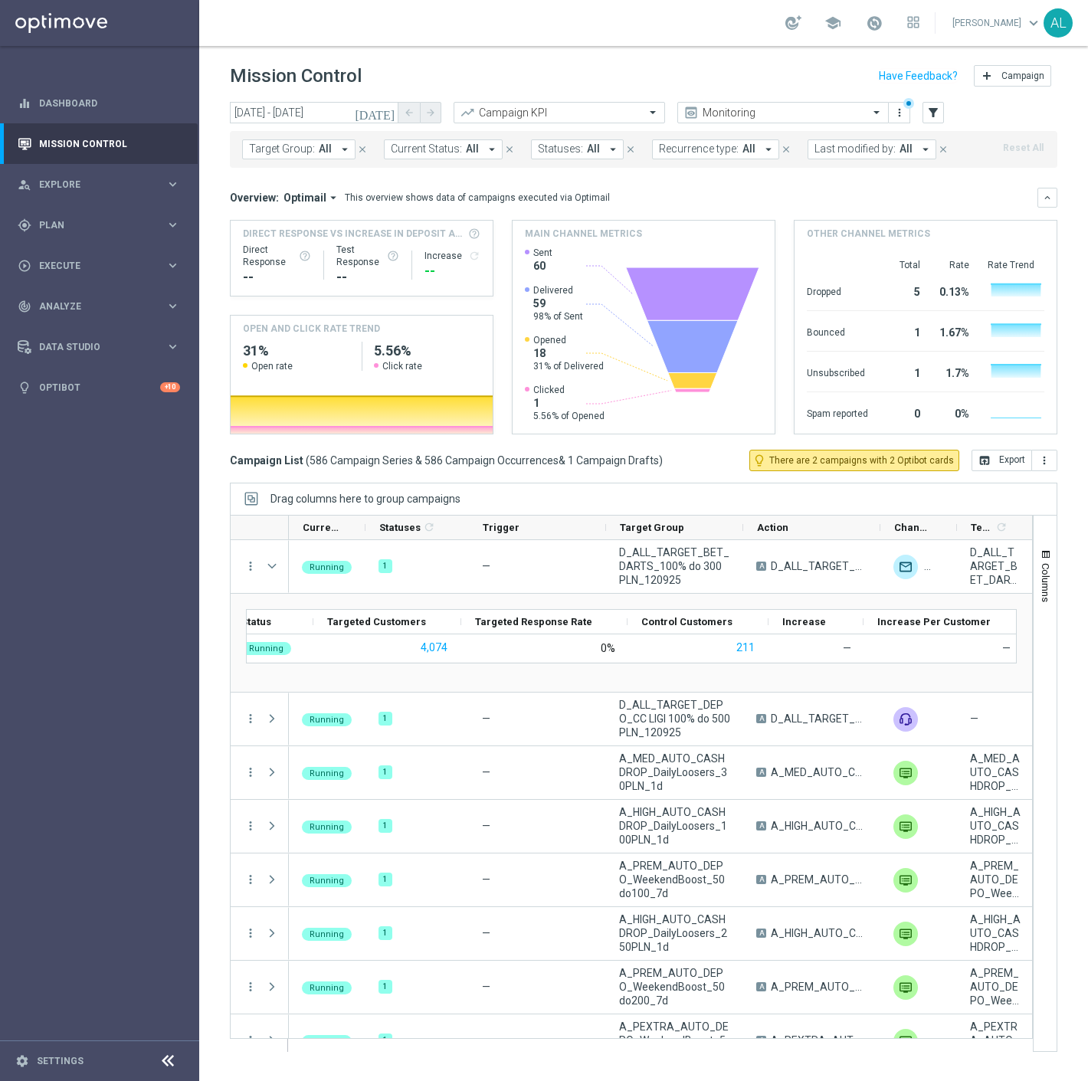
scroll to position [0, 242]
click at [105, 218] on div "gps_fixed Plan" at bounding box center [92, 225] width 148 height 14
click at [296, 120] on input "[DATE] - [DATE]" at bounding box center [314, 112] width 169 height 21
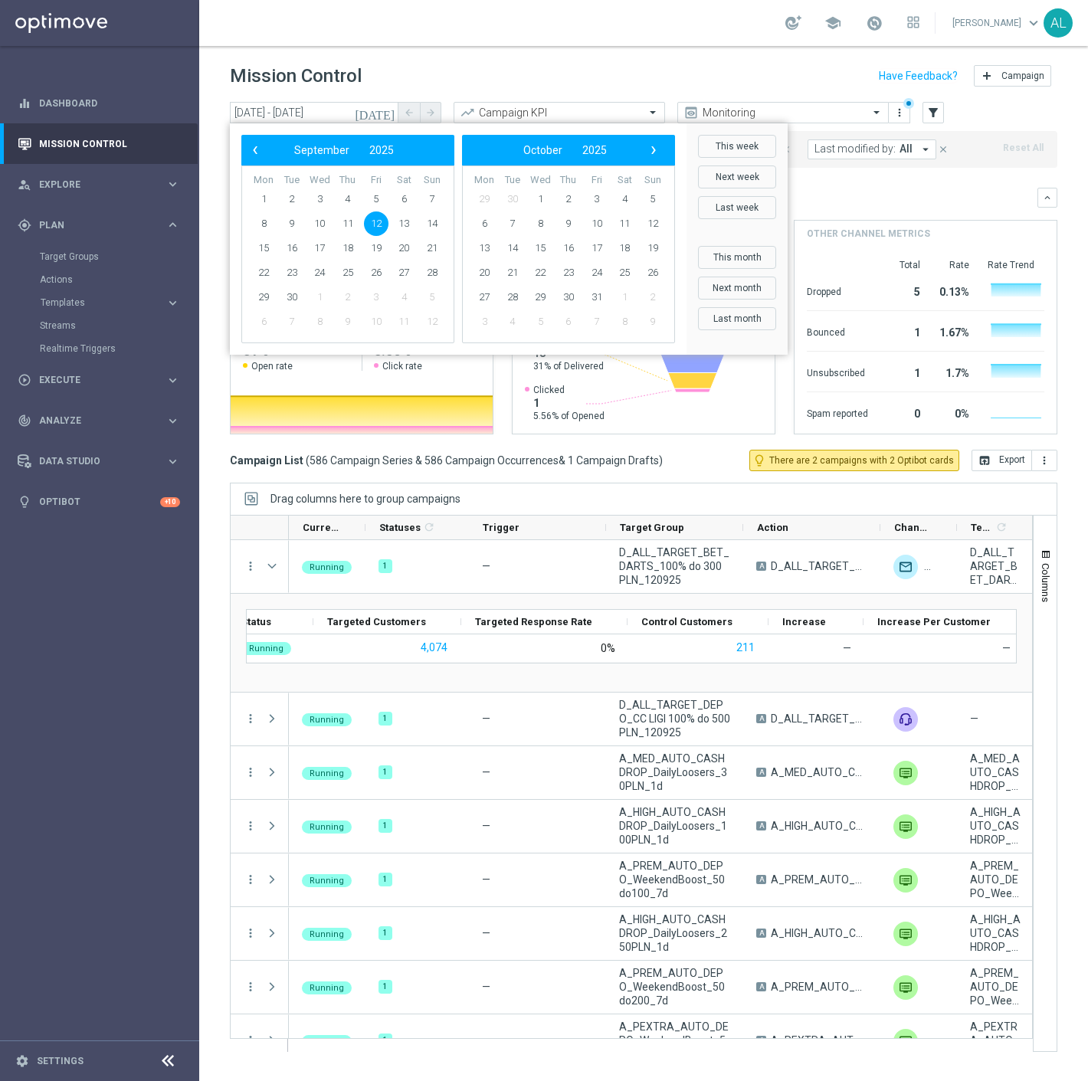
click at [409, 84] on div "Mission Control add Campaign" at bounding box center [643, 76] width 827 height 30
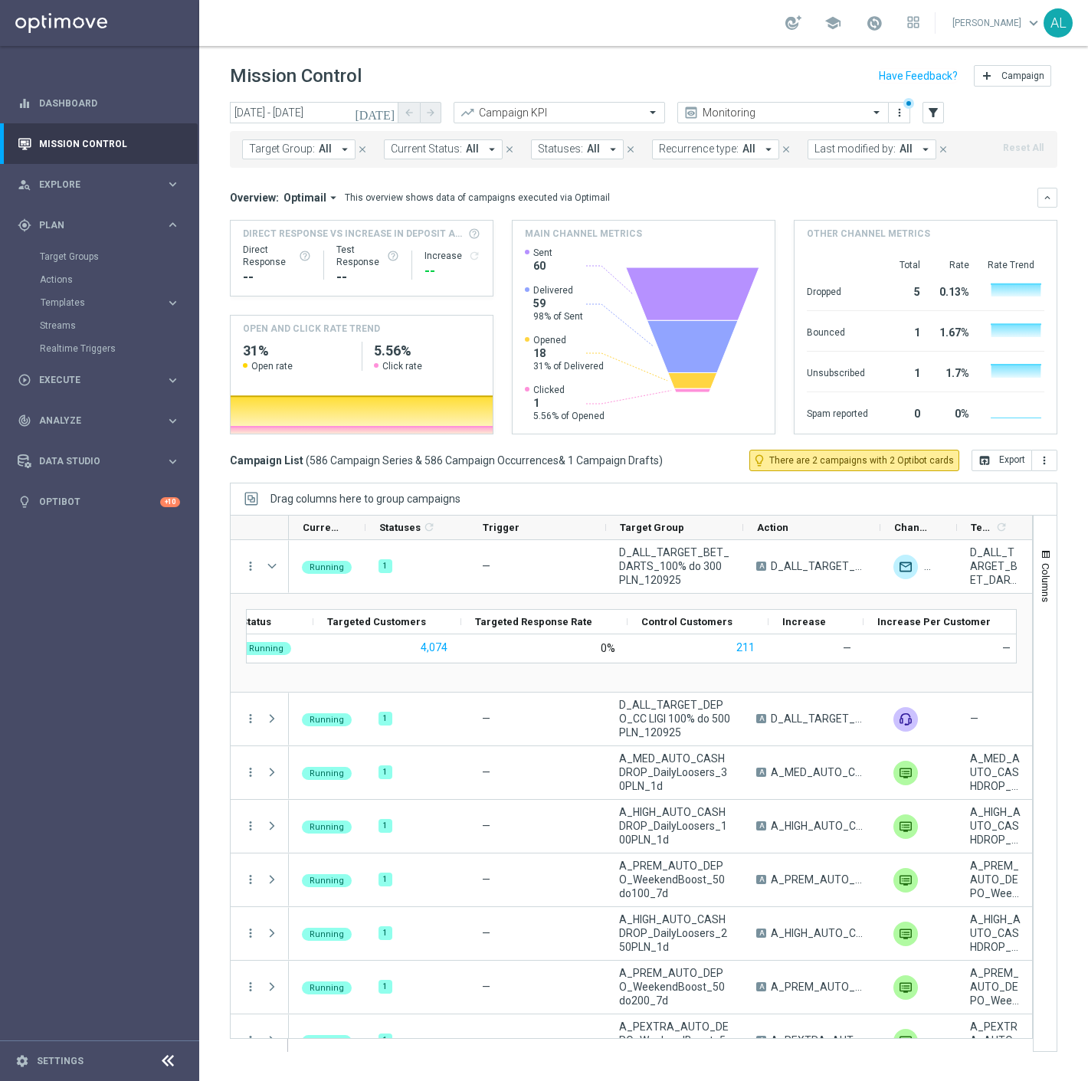
click at [300, 147] on span "Target Group:" at bounding box center [282, 148] width 66 height 13
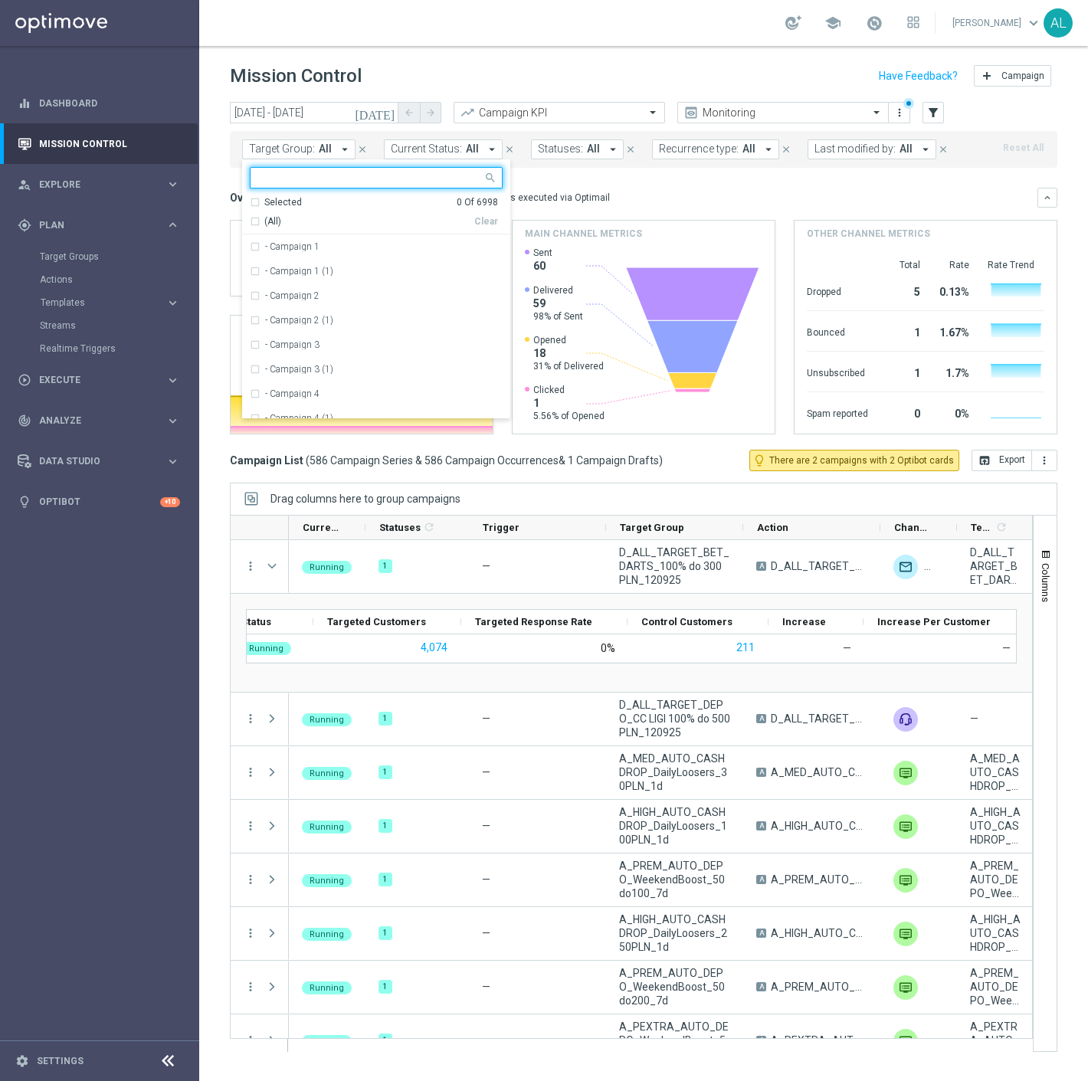
click at [312, 178] on input "text" at bounding box center [370, 178] width 224 height 13
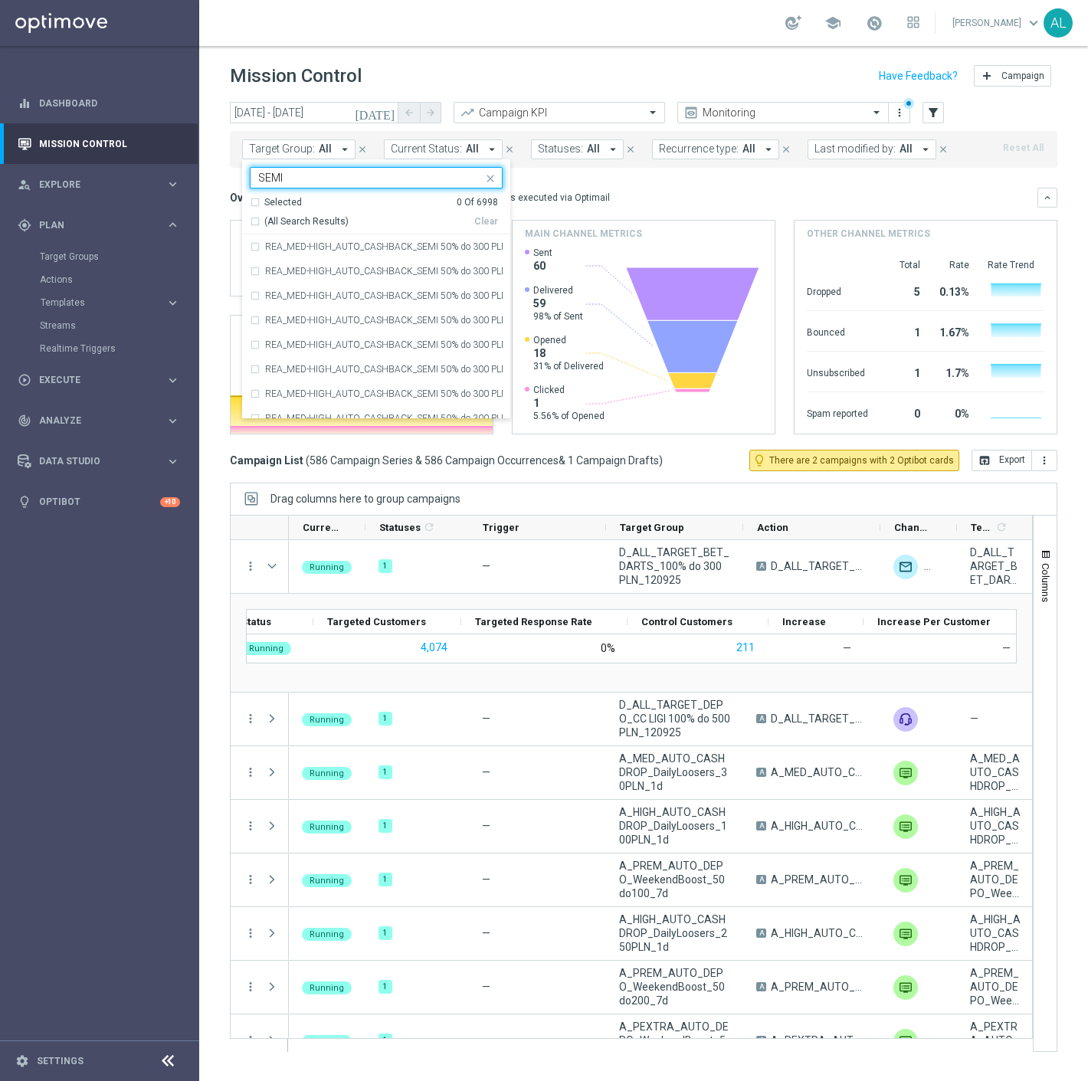
click at [265, 220] on span "(All Search Results)" at bounding box center [306, 221] width 84 height 13
type input "SEMI"
click at [553, 203] on div "This overview shows data of campaigns executed via Optimail" at bounding box center [477, 198] width 265 height 14
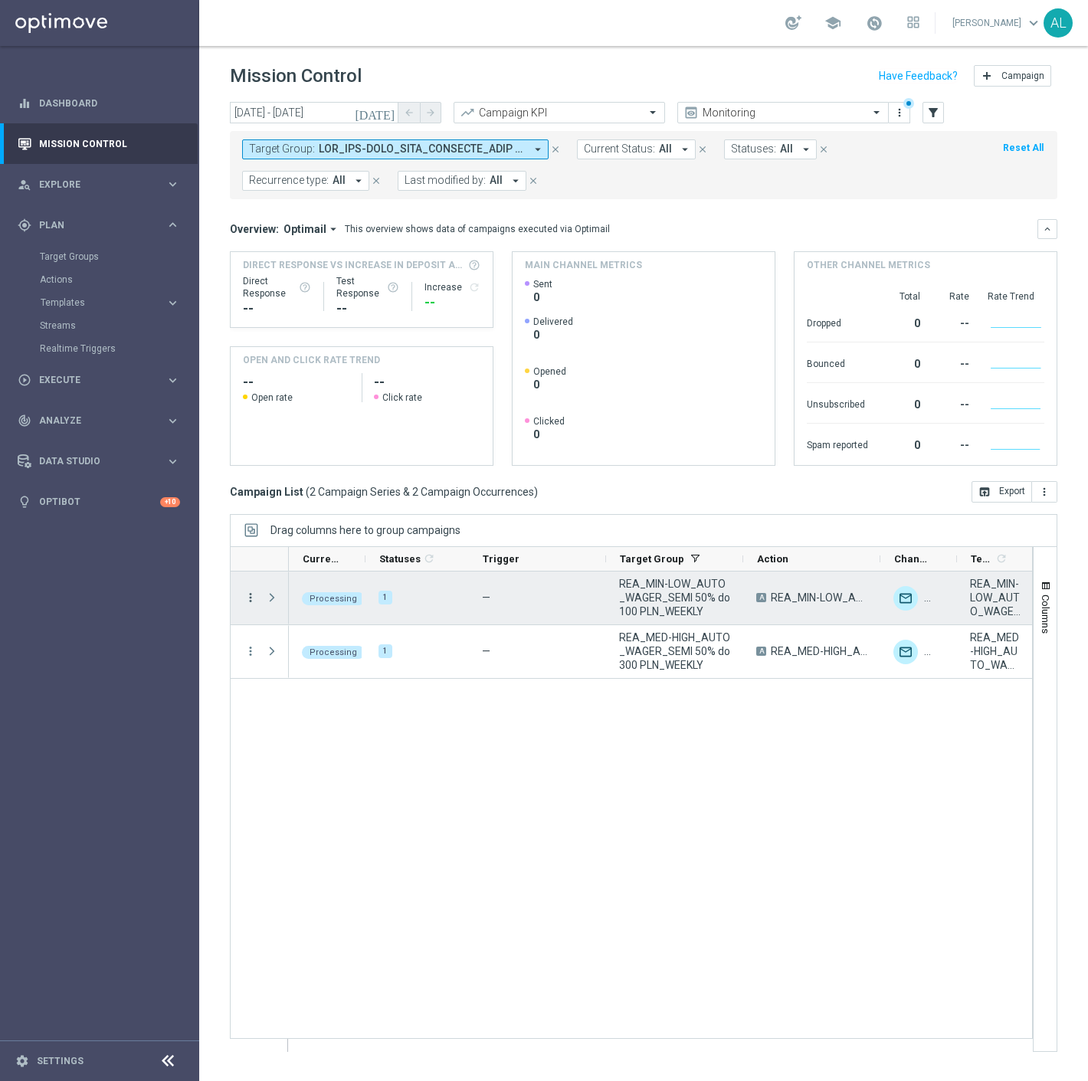
click at [250, 598] on icon "more_vert" at bounding box center [251, 598] width 14 height 14
click at [617, 816] on div "Processing 1 — REA_MIN-LOW_AUTO_WAGER_SEMI 50% do 100 PLN_WEEKLY A REA_MIN-LOW_…" at bounding box center [660, 811] width 743 height 480
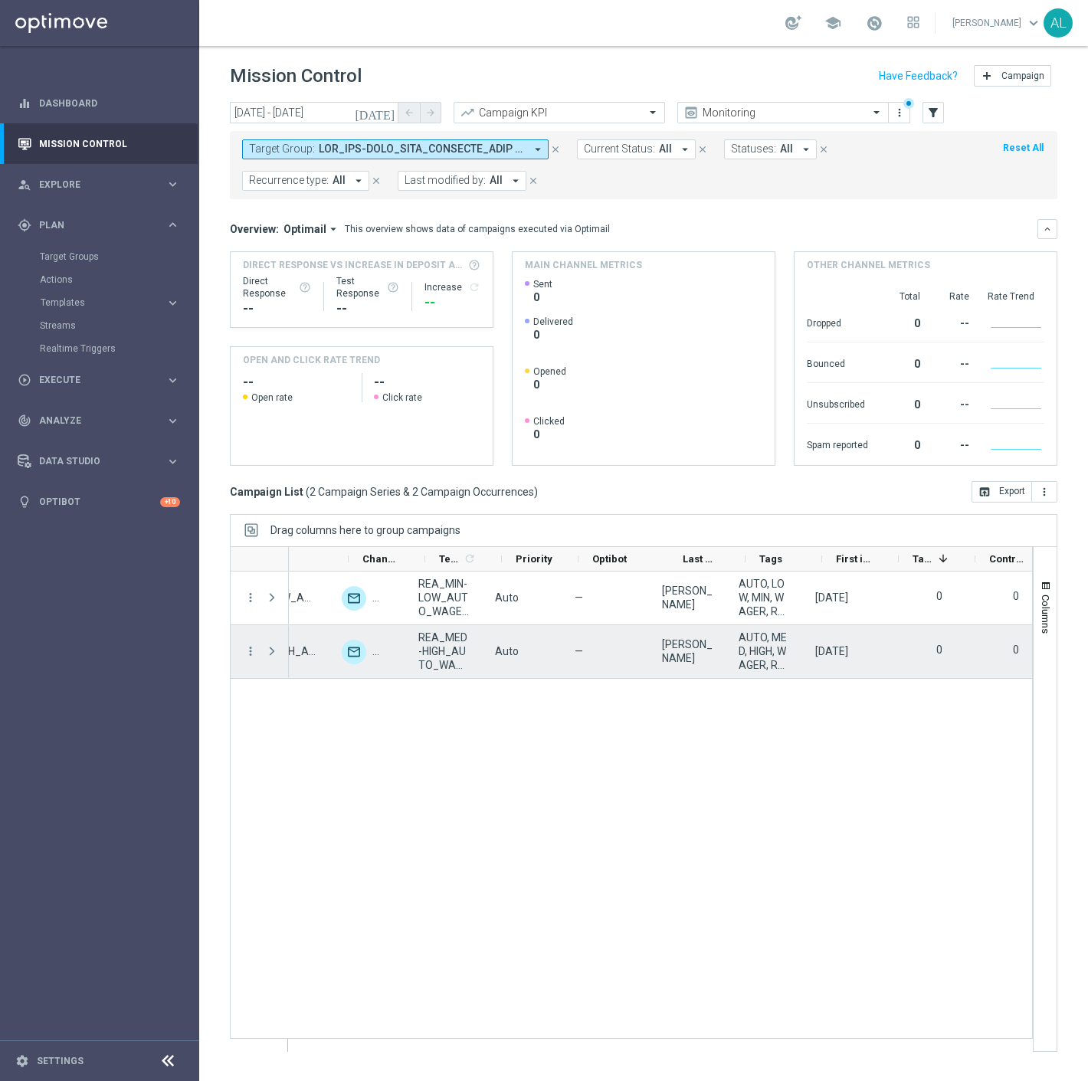
scroll to position [0, 549]
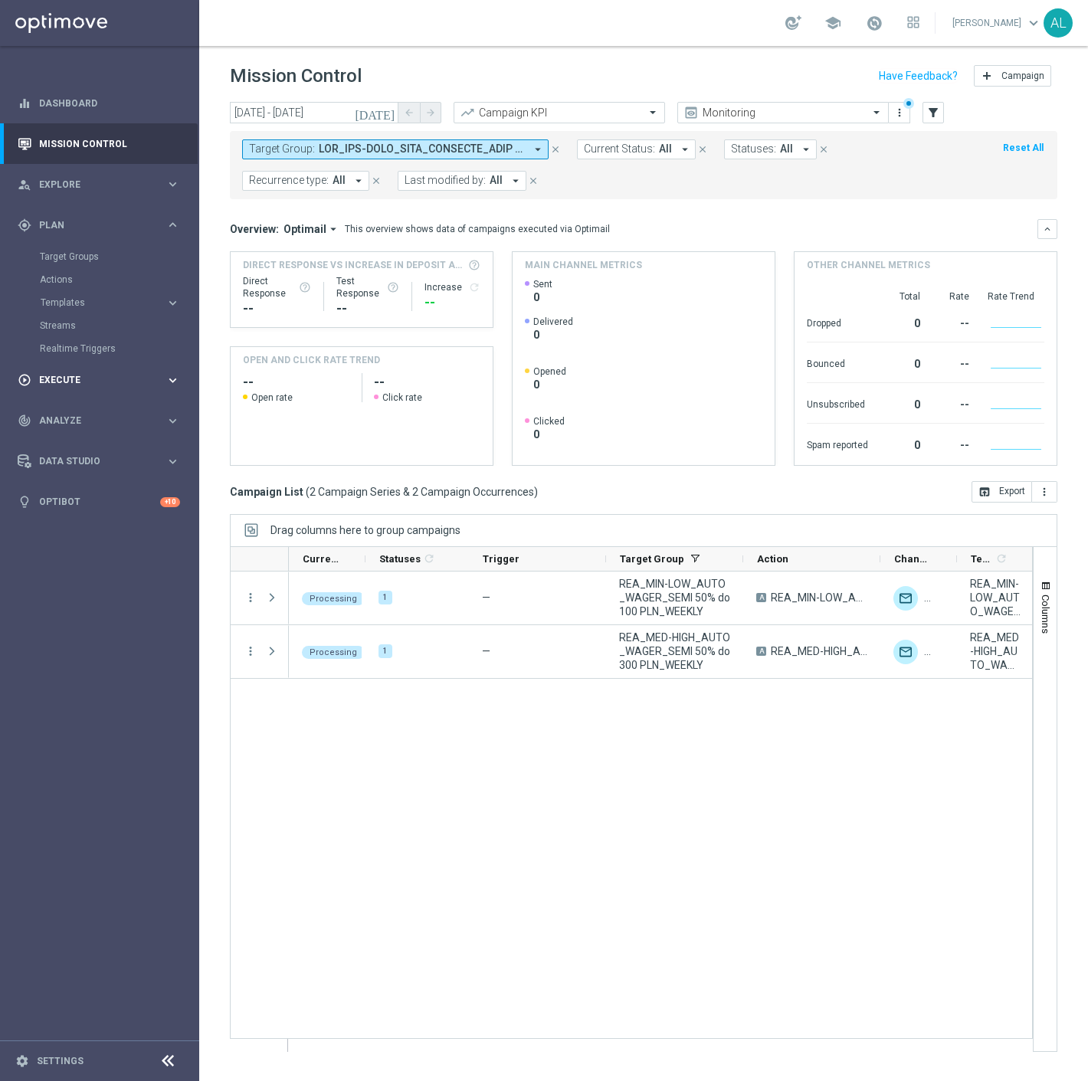
click at [74, 387] on div "play_circle_outline Execute keyboard_arrow_right" at bounding box center [99, 380] width 198 height 41
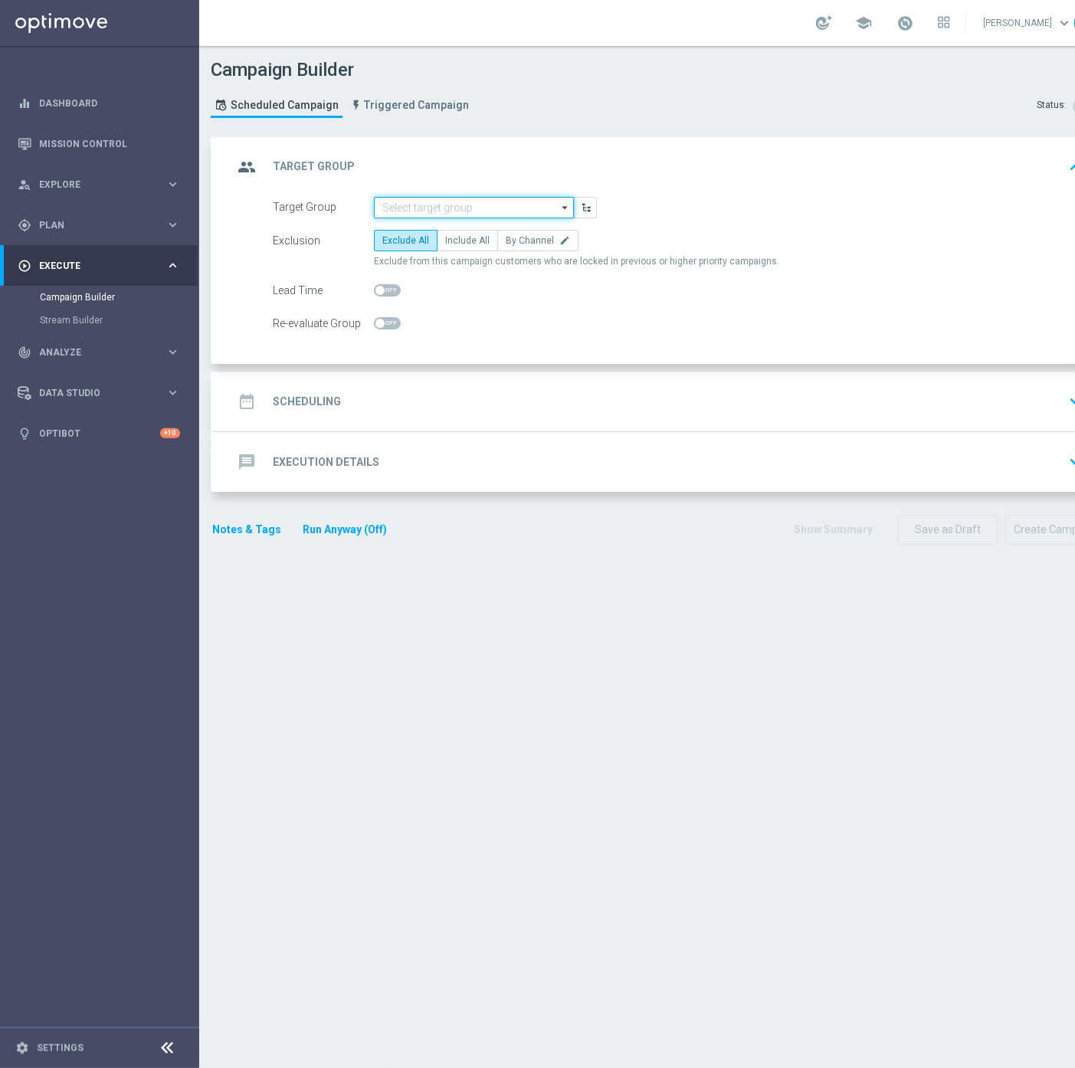
click at [431, 202] on input at bounding box center [474, 207] width 200 height 21
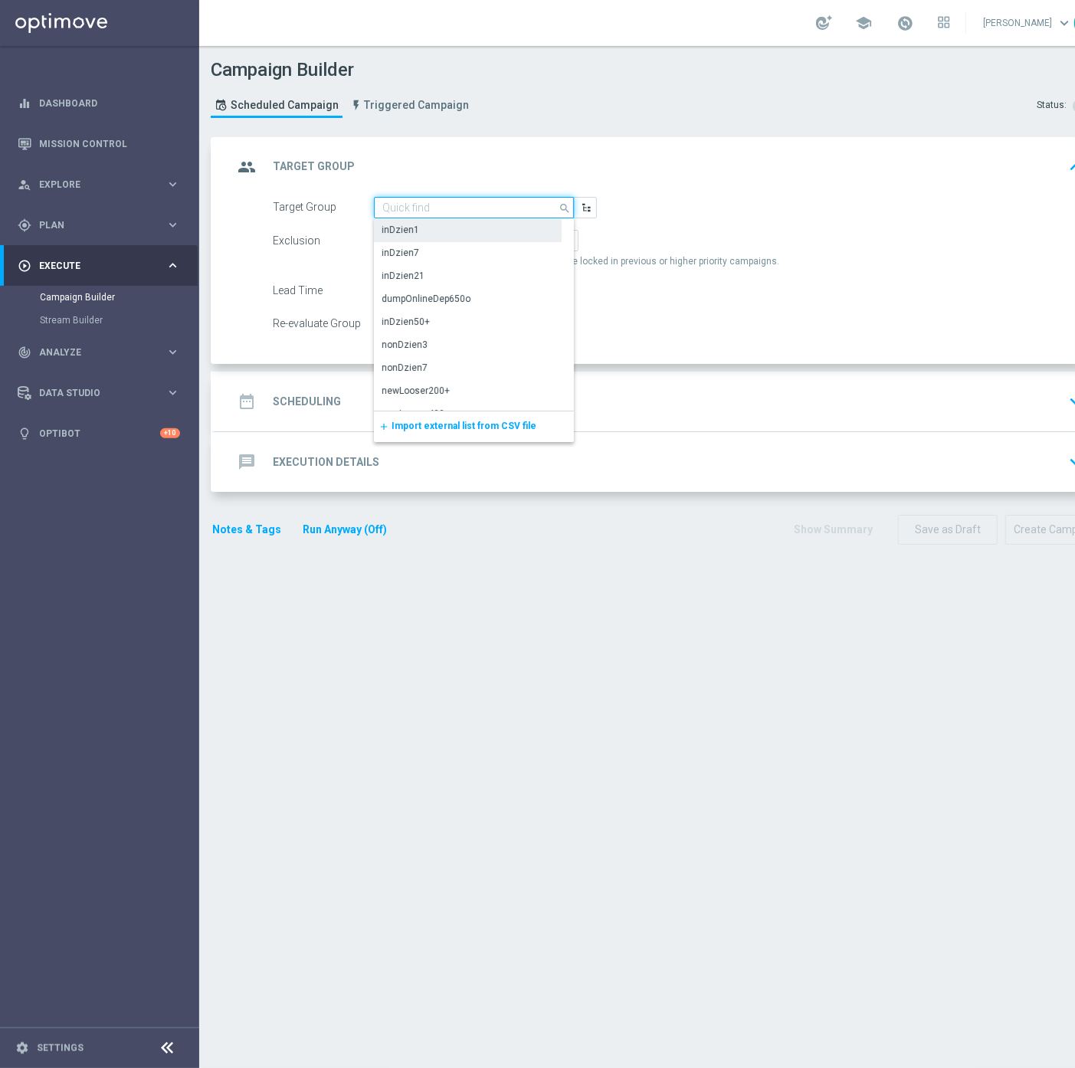
paste input "REA_MIN-LOW_AUTO_WAGER_SEMI 50% do 100 PLN push_120925"
click at [438, 241] on div "REA_MIN-LOW_AUTO_WAGER_SEMI 50% do 100 PLN push_120925" at bounding box center [473, 237] width 185 height 28
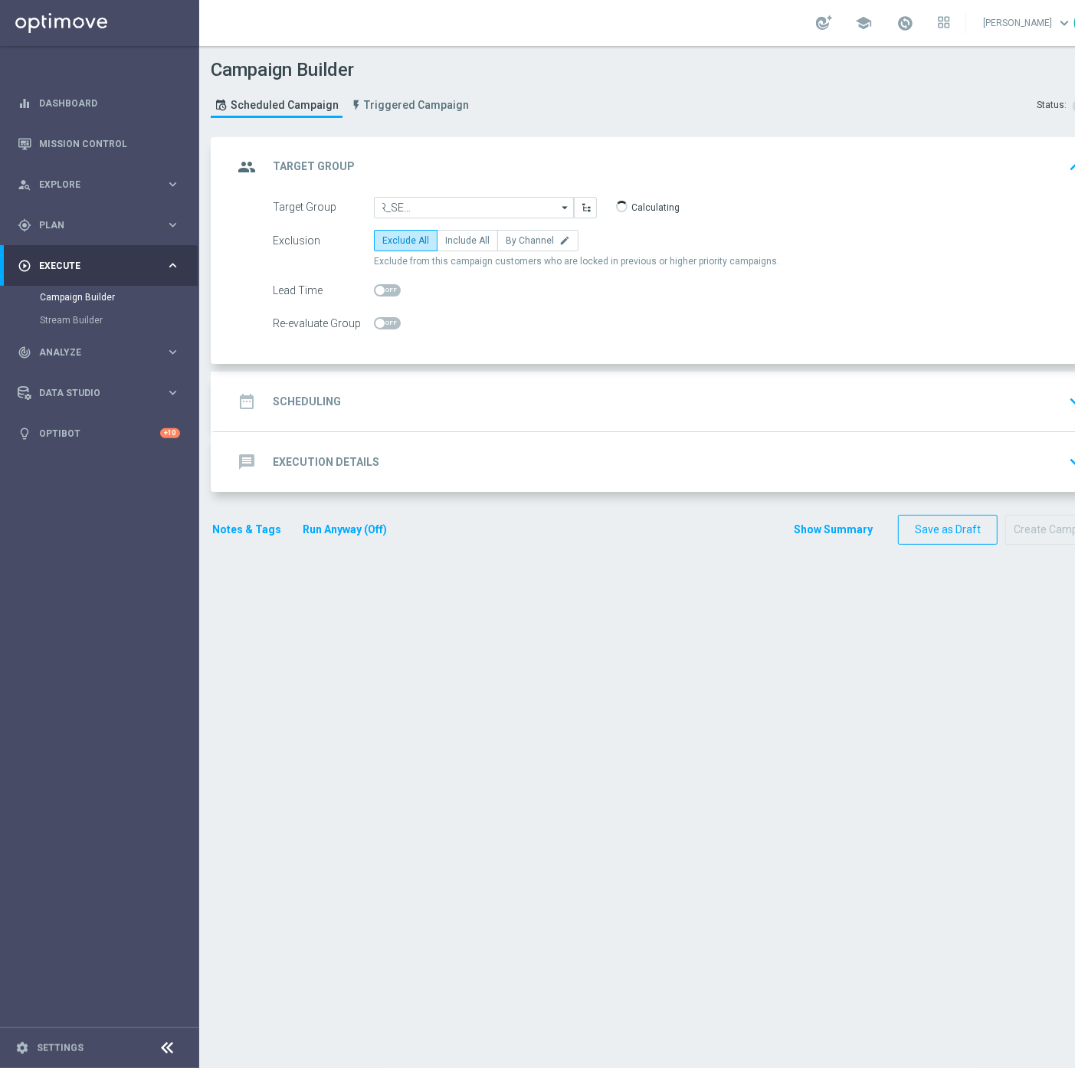
type input "REA_MIN-LOW_AUTO_WAGER_SEMI 50% do 100 PLN push_120925"
click at [463, 241] on span "Include All" at bounding box center [467, 240] width 44 height 11
click at [455, 241] on input "Include All" at bounding box center [450, 243] width 10 height 10
radio input "true"
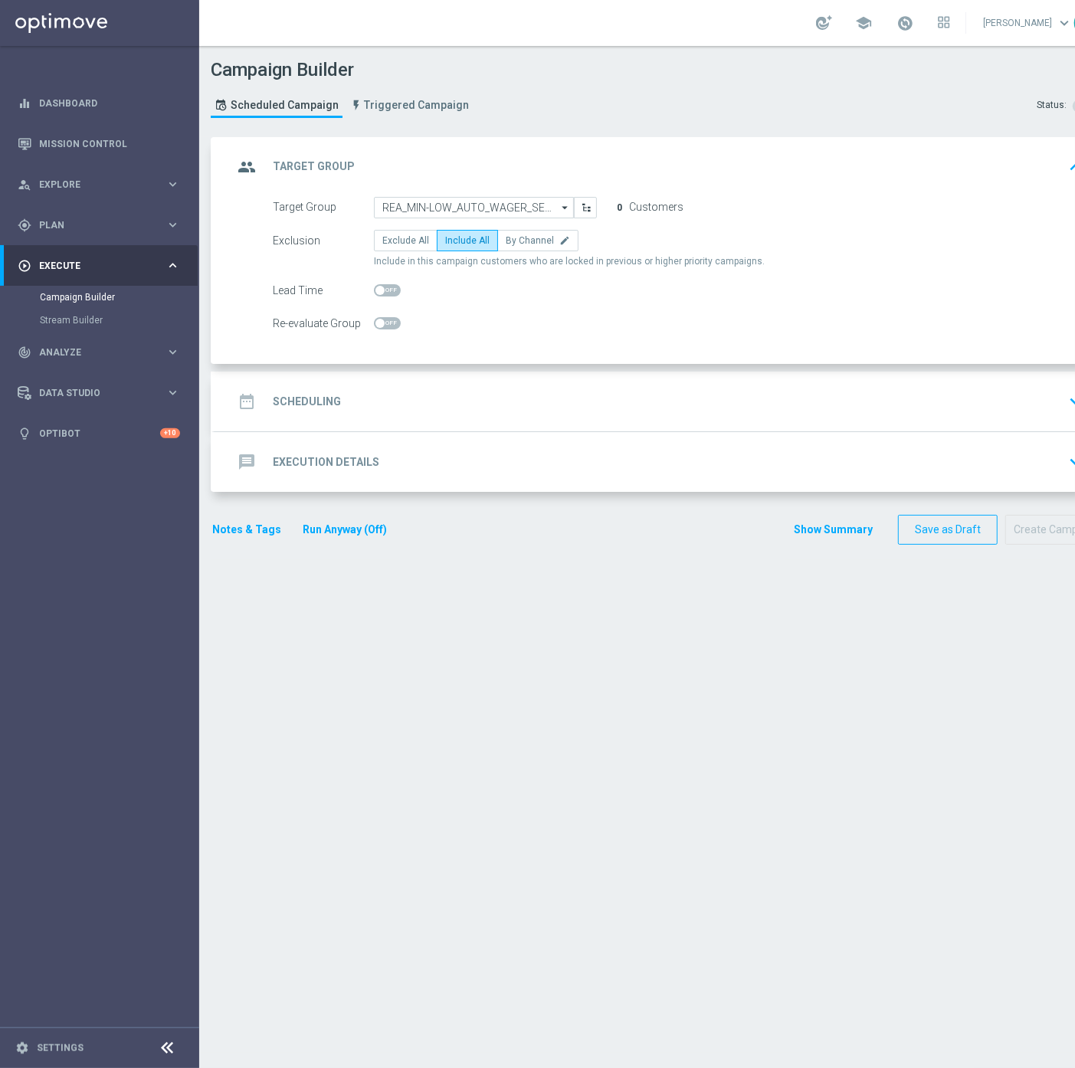
click at [381, 330] on div at bounding box center [387, 323] width 27 height 21
click at [385, 323] on span at bounding box center [387, 323] width 27 height 12
click at [385, 323] on input "checkbox" at bounding box center [387, 323] width 27 height 12
checkbox input "true"
click at [419, 381] on div "date_range Scheduling keyboard_arrow_down" at bounding box center [660, 402] width 892 height 60
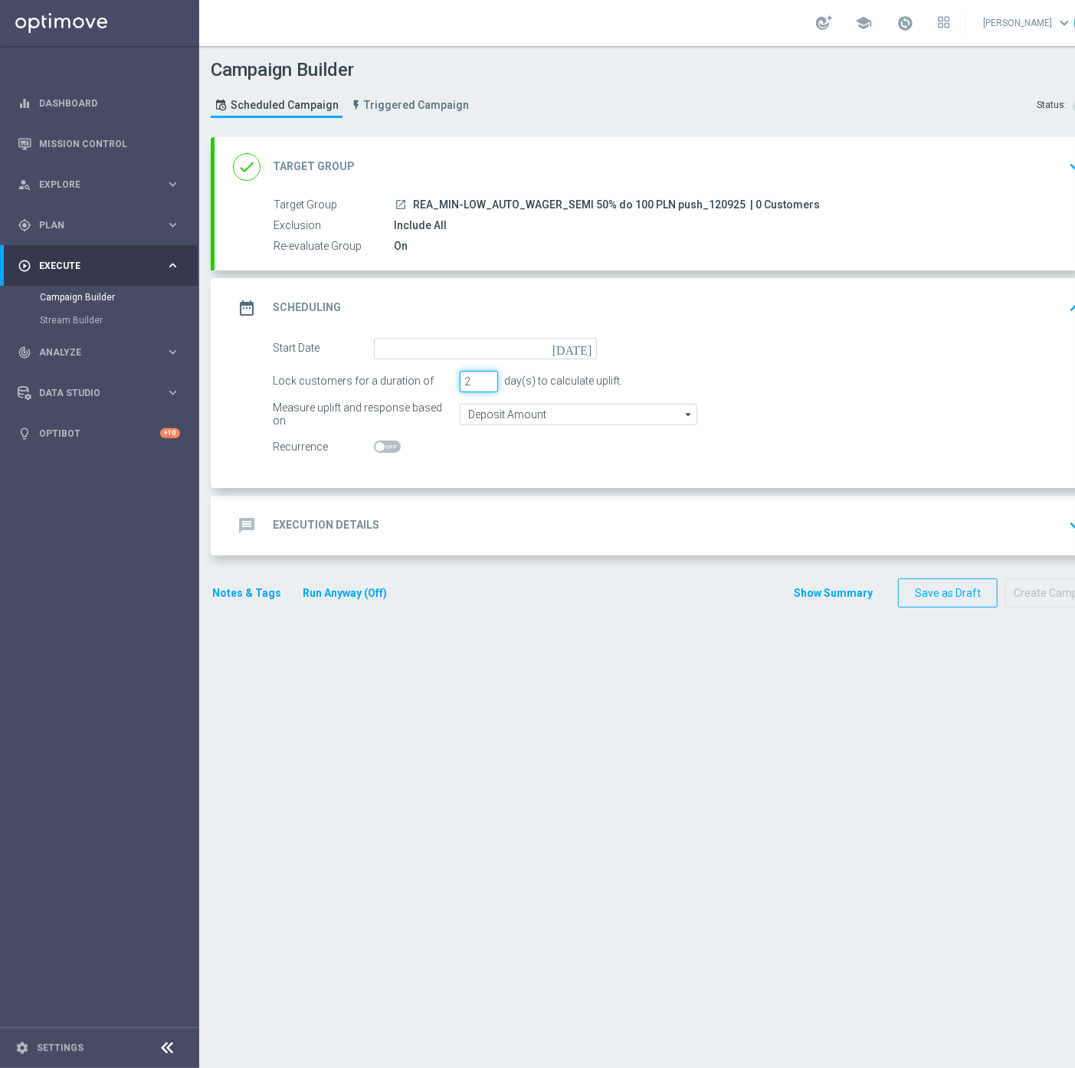
click at [486, 386] on input "2" at bounding box center [479, 381] width 38 height 21
type input "1"
click at [486, 386] on input "1" at bounding box center [479, 381] width 38 height 21
click at [473, 343] on input at bounding box center [485, 348] width 223 height 21
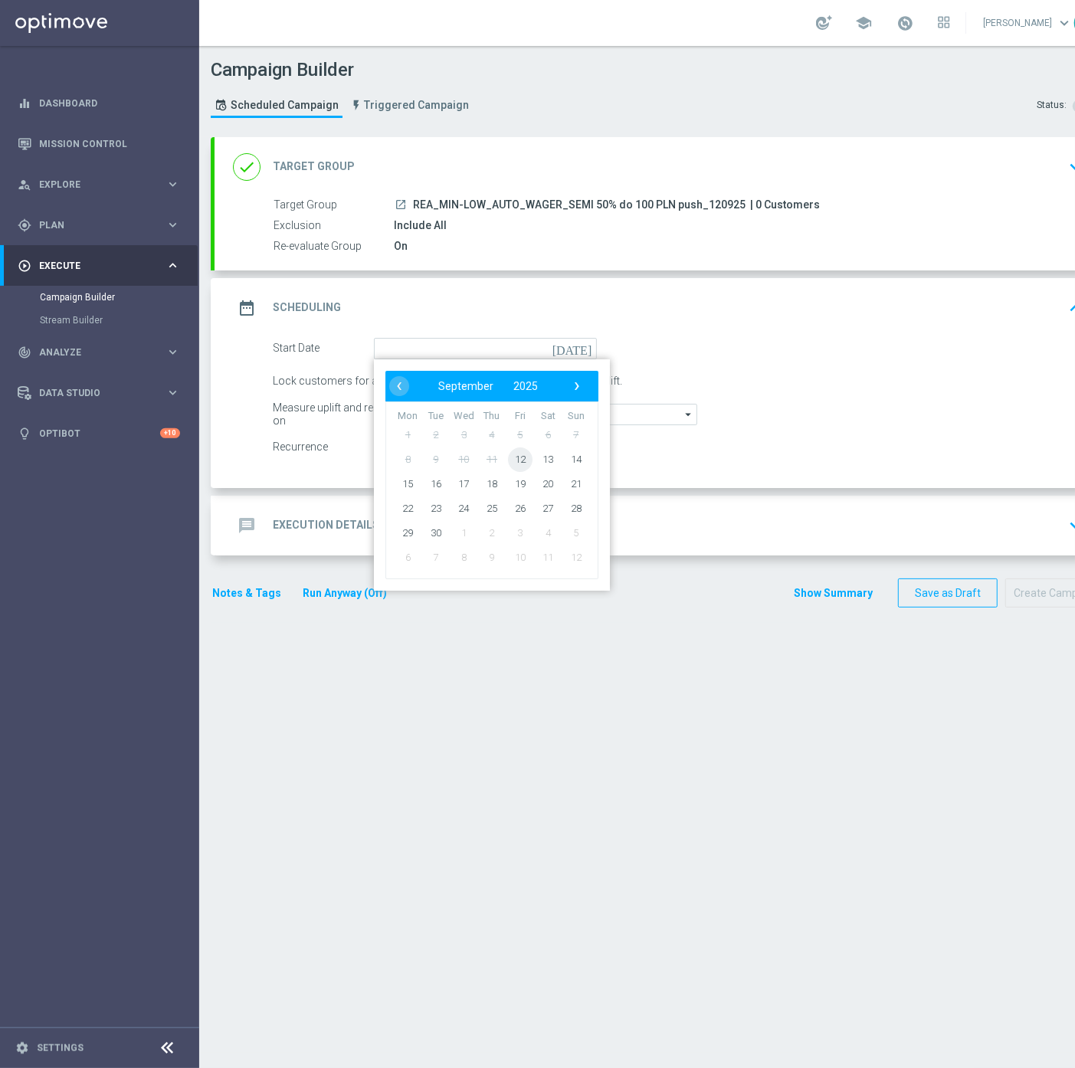
click at [513, 463] on span "12" at bounding box center [520, 459] width 25 height 25
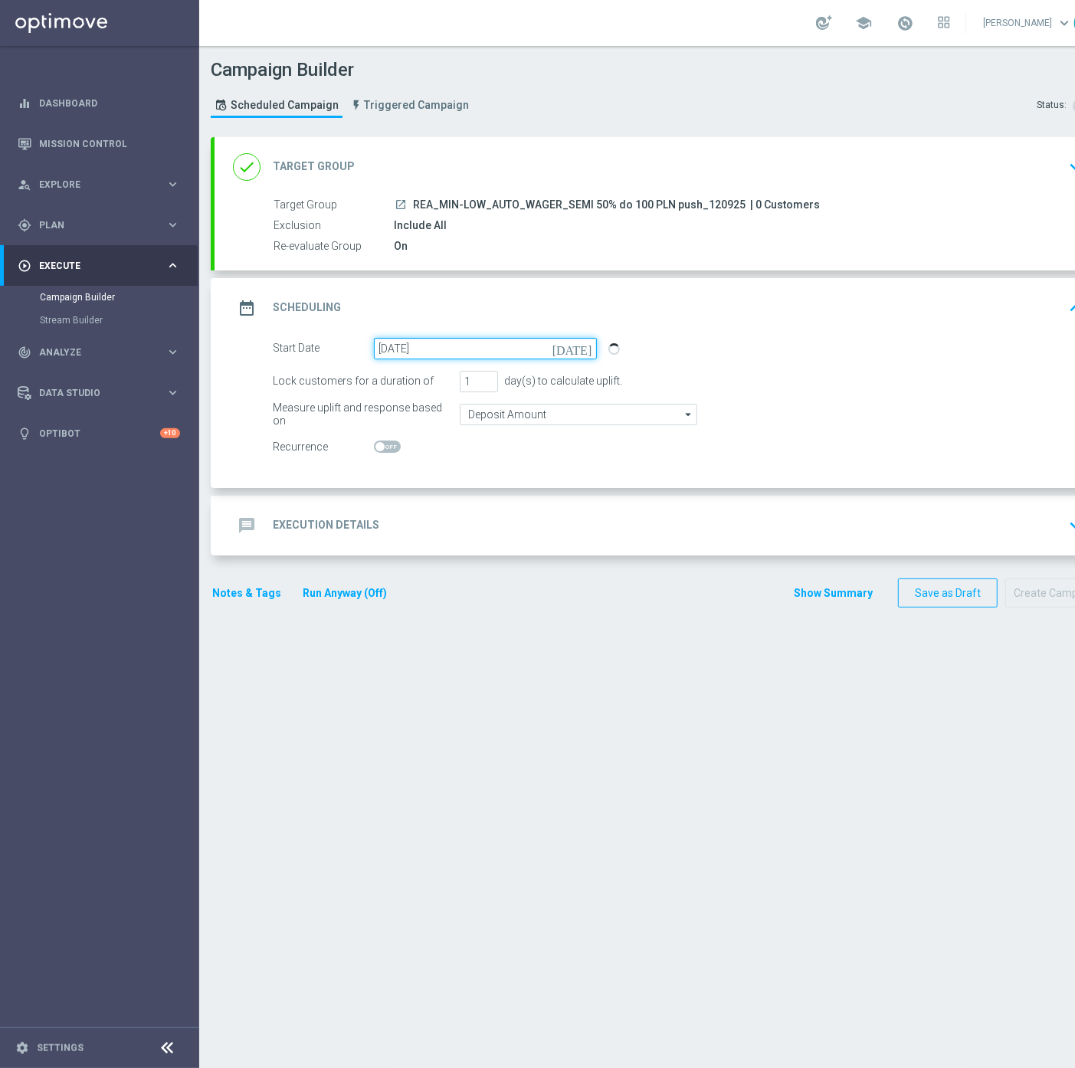
click at [467, 345] on input "[DATE]" at bounding box center [485, 348] width 223 height 21
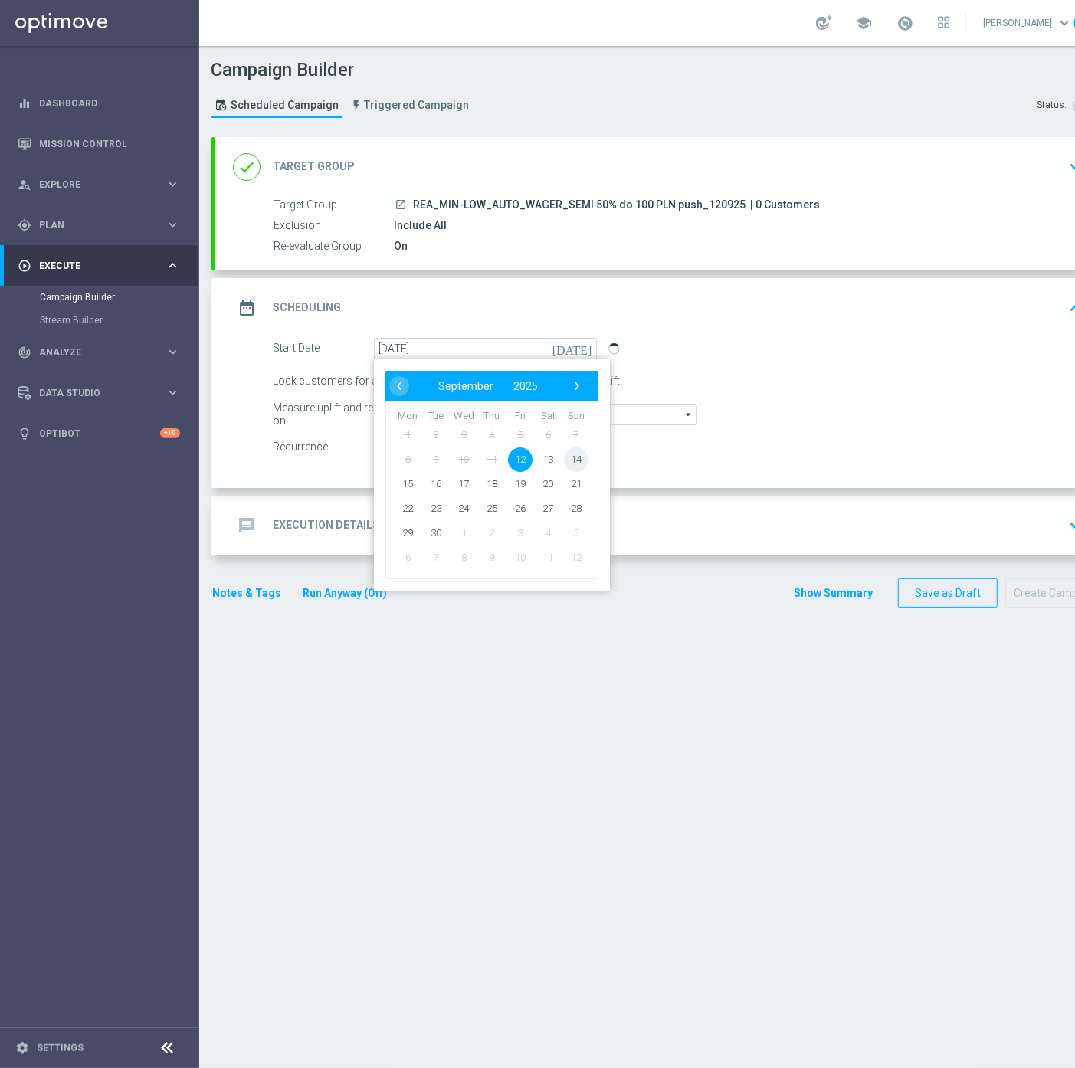
click at [577, 462] on span "14" at bounding box center [576, 459] width 25 height 25
type input "14 Sep 2025"
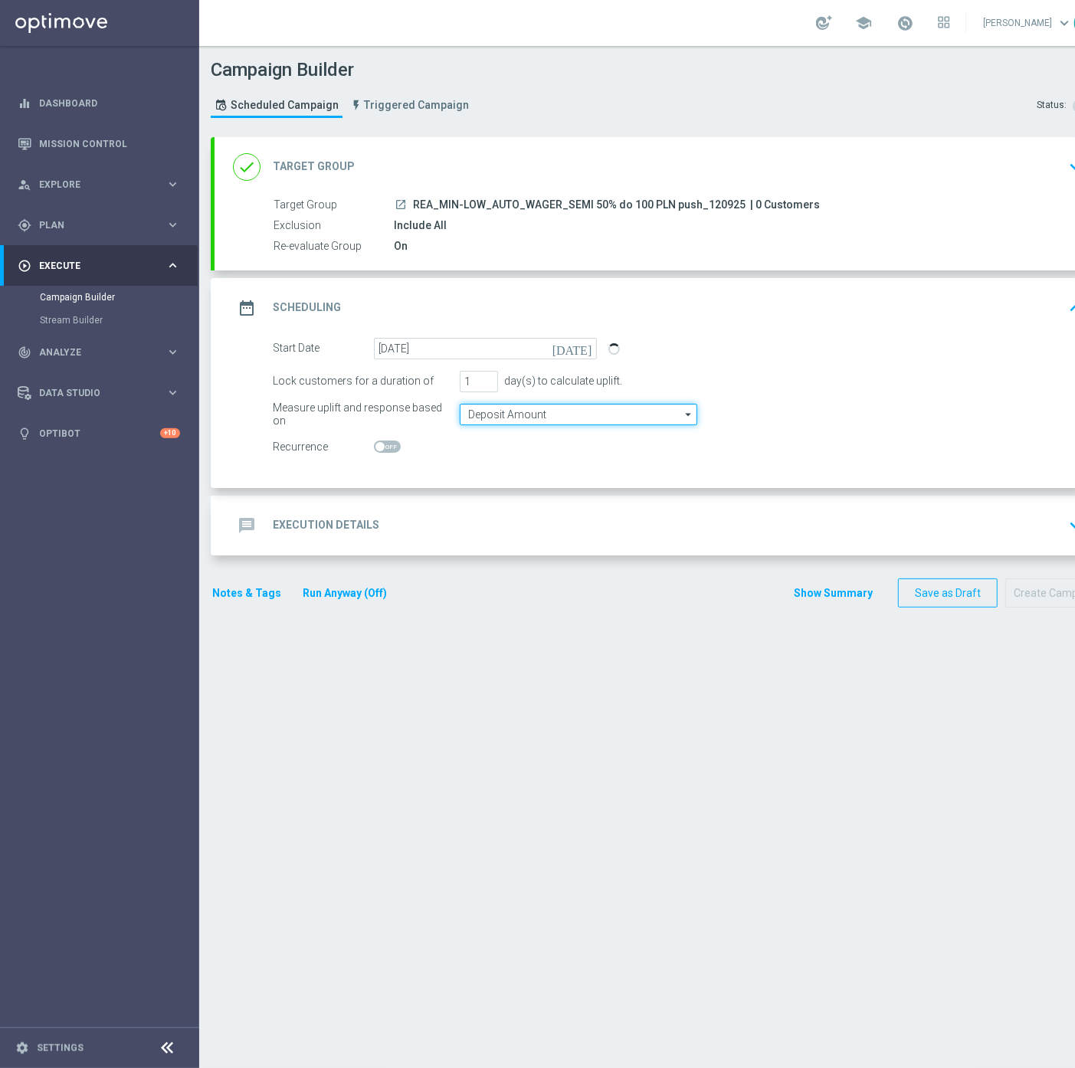
click at [501, 411] on input "Deposit Amount" at bounding box center [578, 414] width 237 height 21
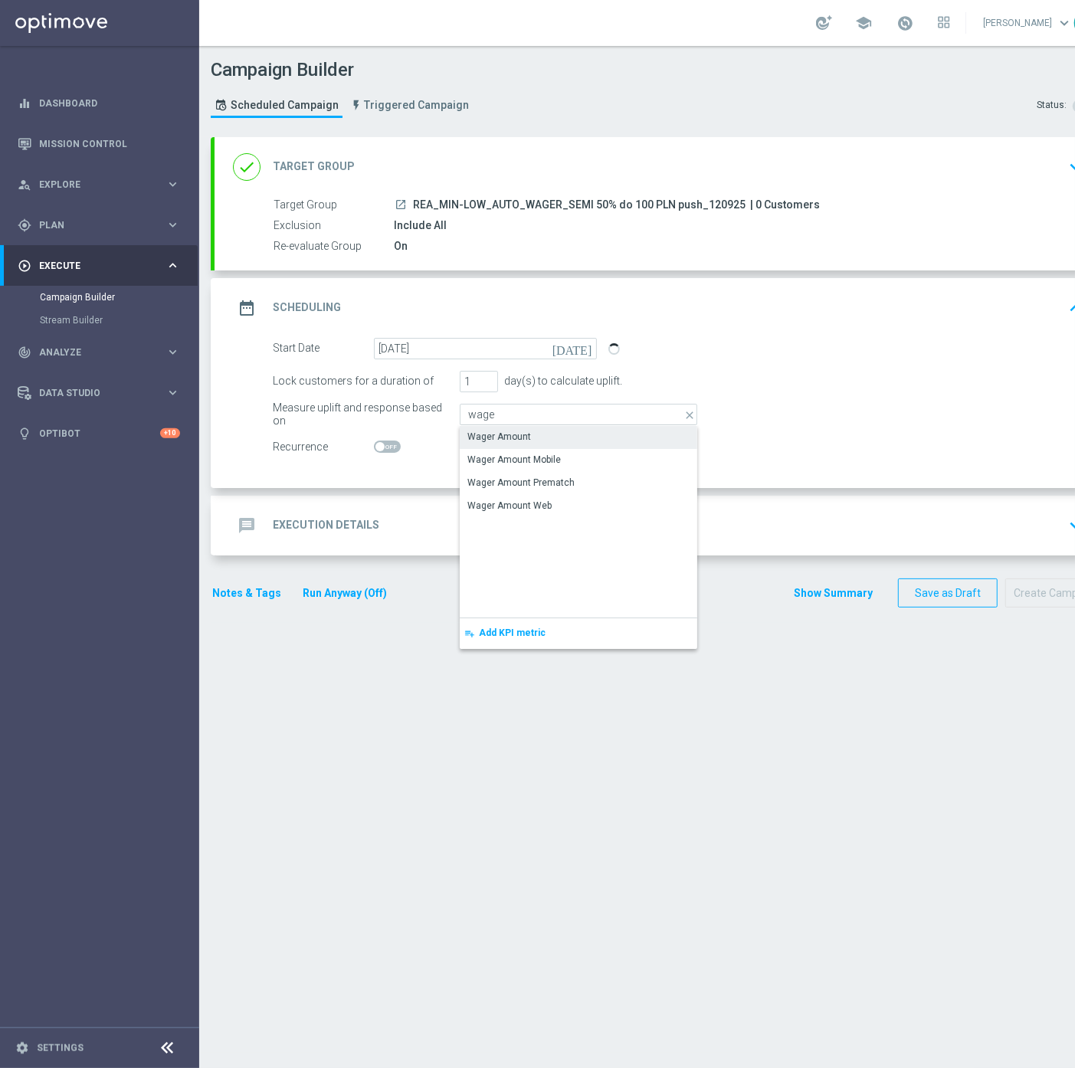
click at [494, 431] on div "Wager Amount" at bounding box center [499, 437] width 64 height 14
type input "Wager Amount"
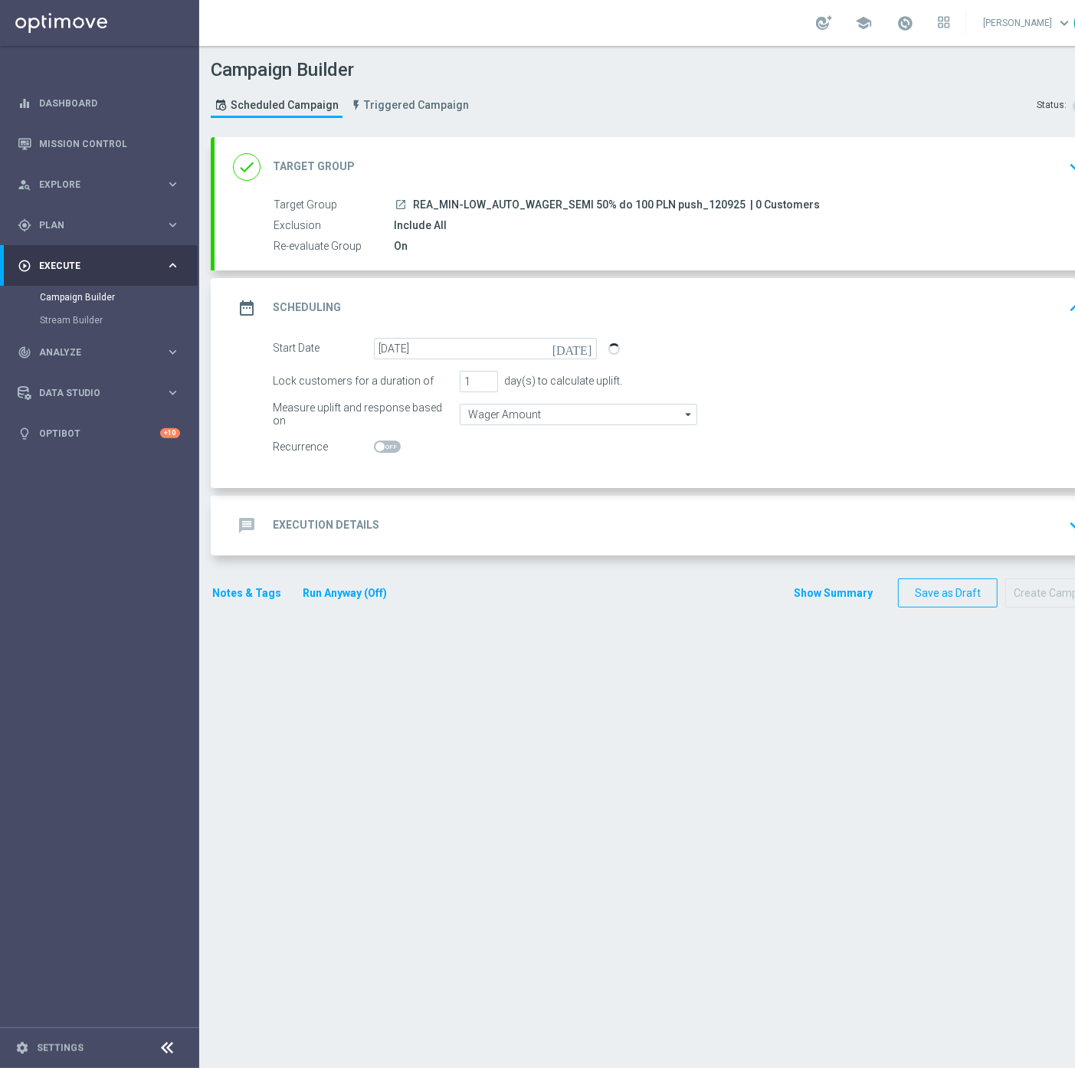
click at [374, 525] on h2 "Execution Details" at bounding box center [326, 525] width 106 height 15
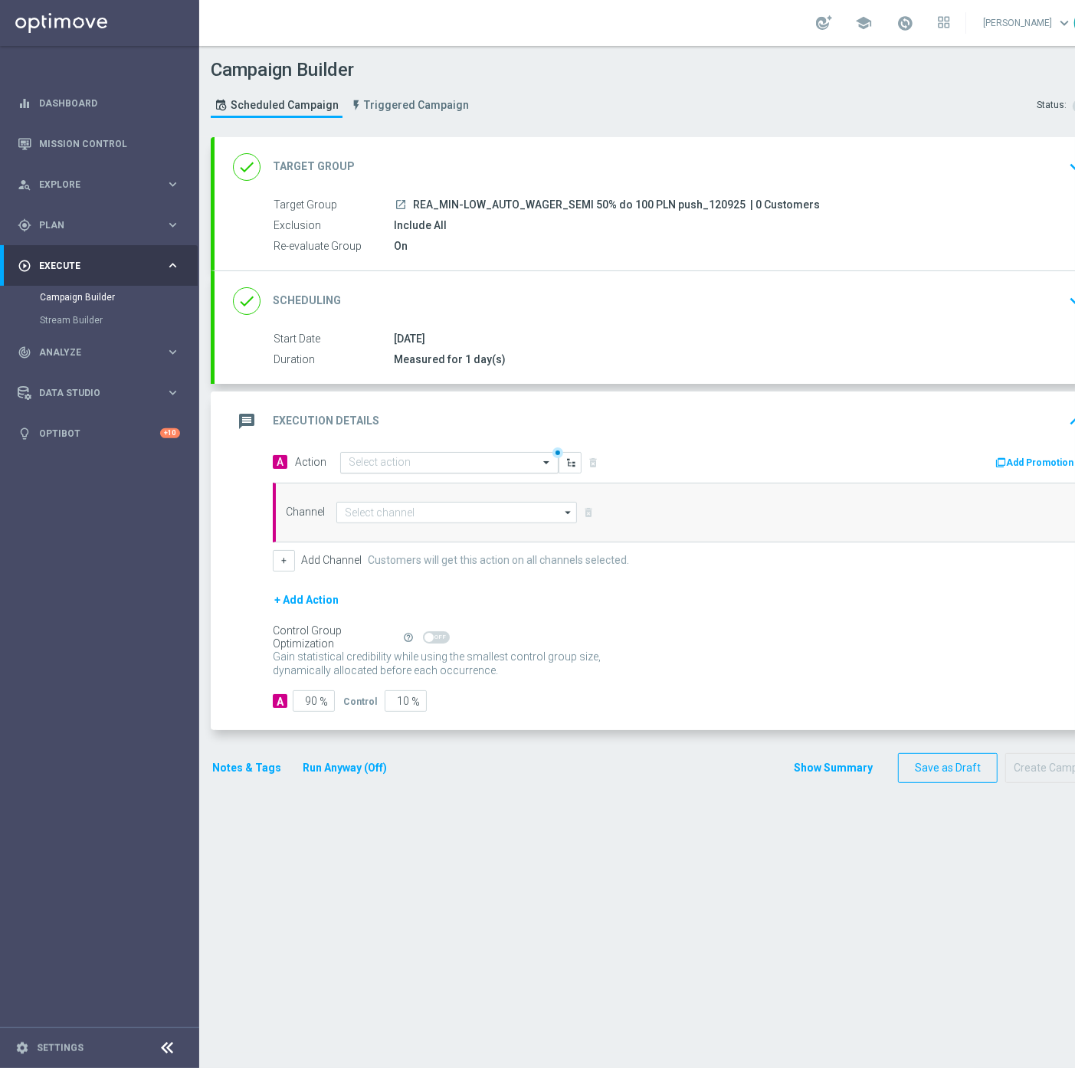
click at [410, 461] on input "text" at bounding box center [434, 463] width 171 height 13
drag, startPoint x: 734, startPoint y: 204, endPoint x: 409, endPoint y: 203, distance: 324.8
click at [409, 203] on div "launch REA_MIN-LOW_AUTO_WAGER_SEMI 50% do 100 PLN push_120925 | 0 Customers" at bounding box center [735, 204] width 683 height 15
copy span "REA_MIN-LOW_AUTO_WAGER_SEMI 50% do 100 PLN push_120925"
click at [353, 463] on input "text" at bounding box center [434, 463] width 171 height 13
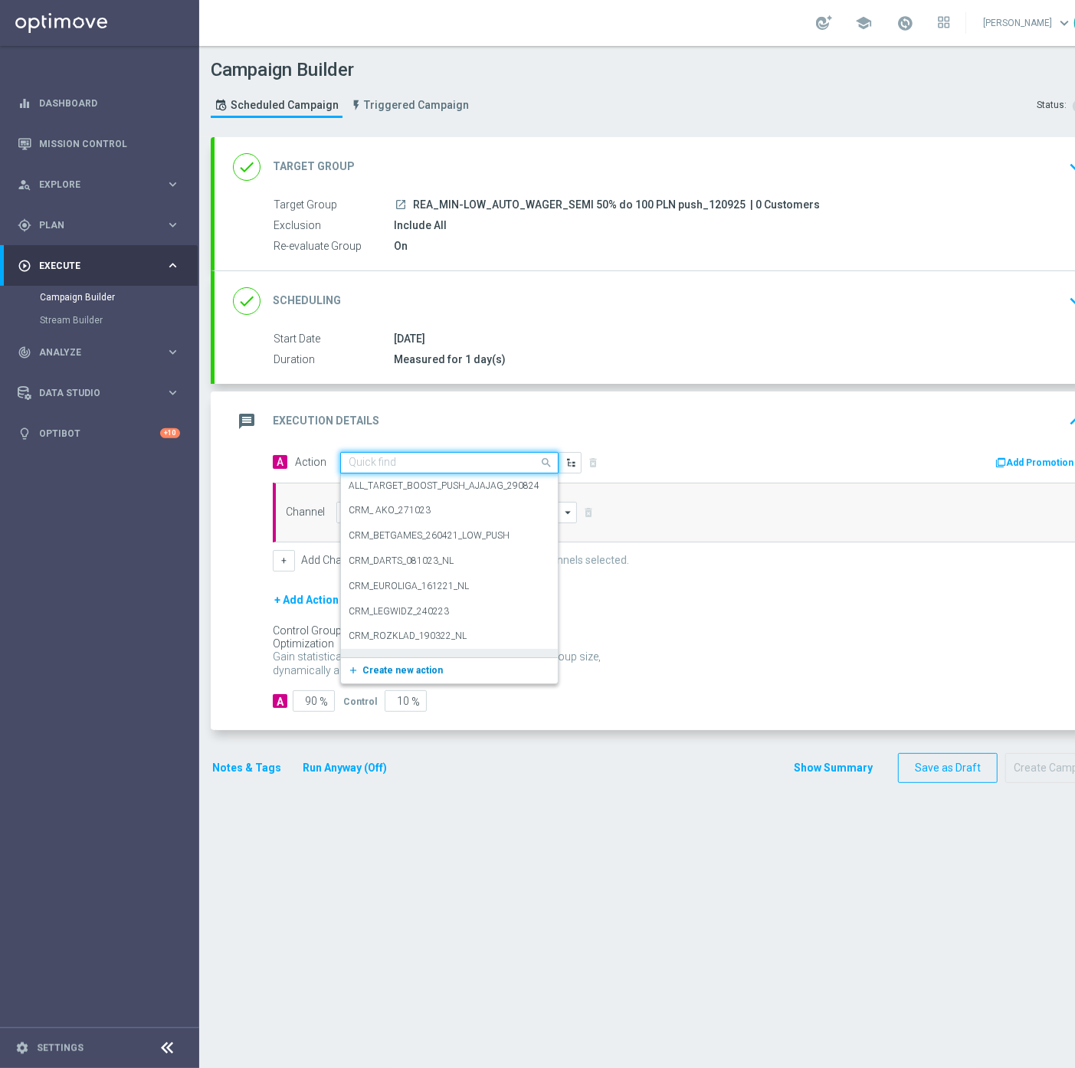
click at [384, 662] on button "add_new Create new action" at bounding box center [446, 671] width 211 height 18
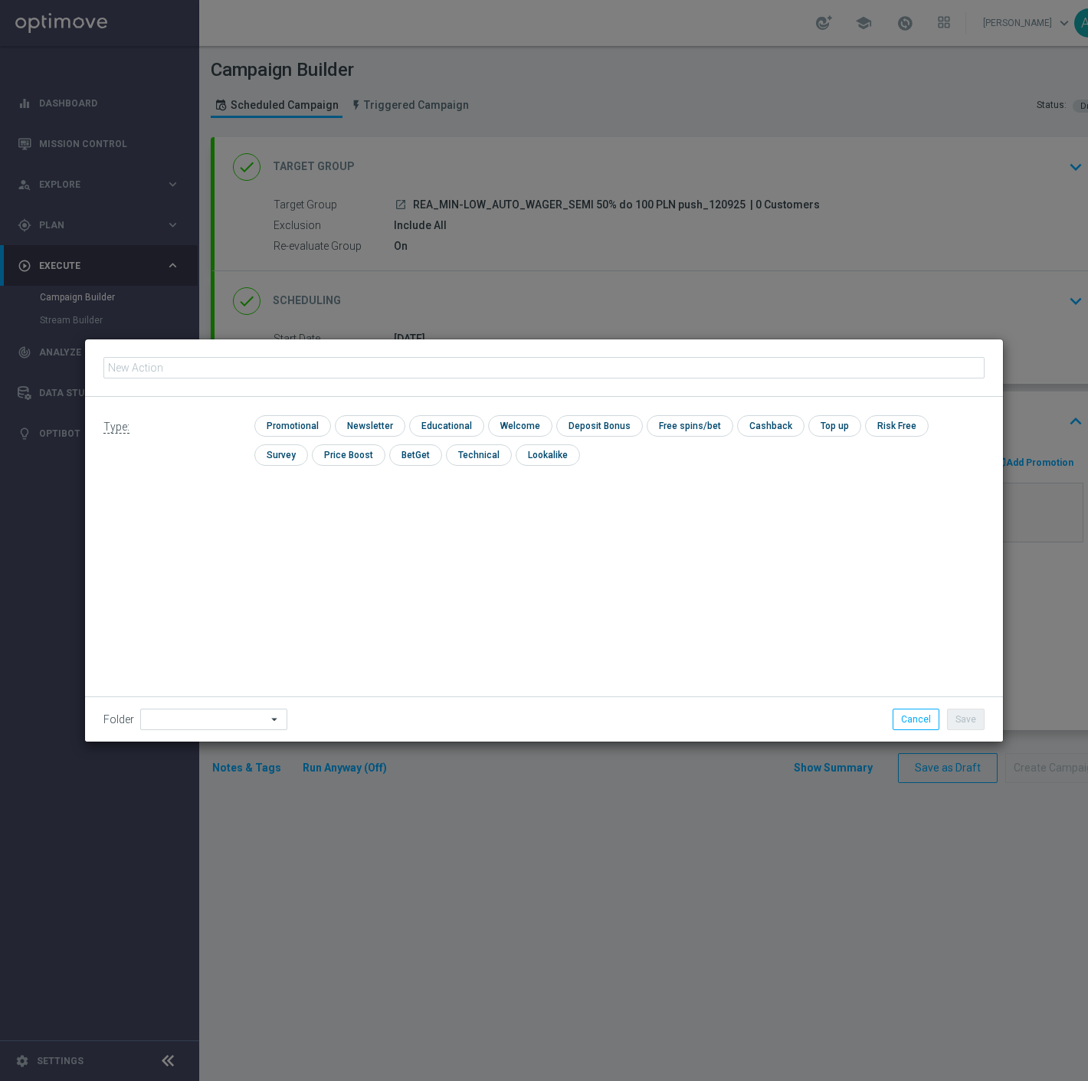
type input "REA_MIN-LOW_AUTO_WAGER_SEMI 50% do 100 PLN push_120925"
click at [301, 425] on input "checkbox" at bounding box center [290, 425] width 73 height 21
checkbox input "true"
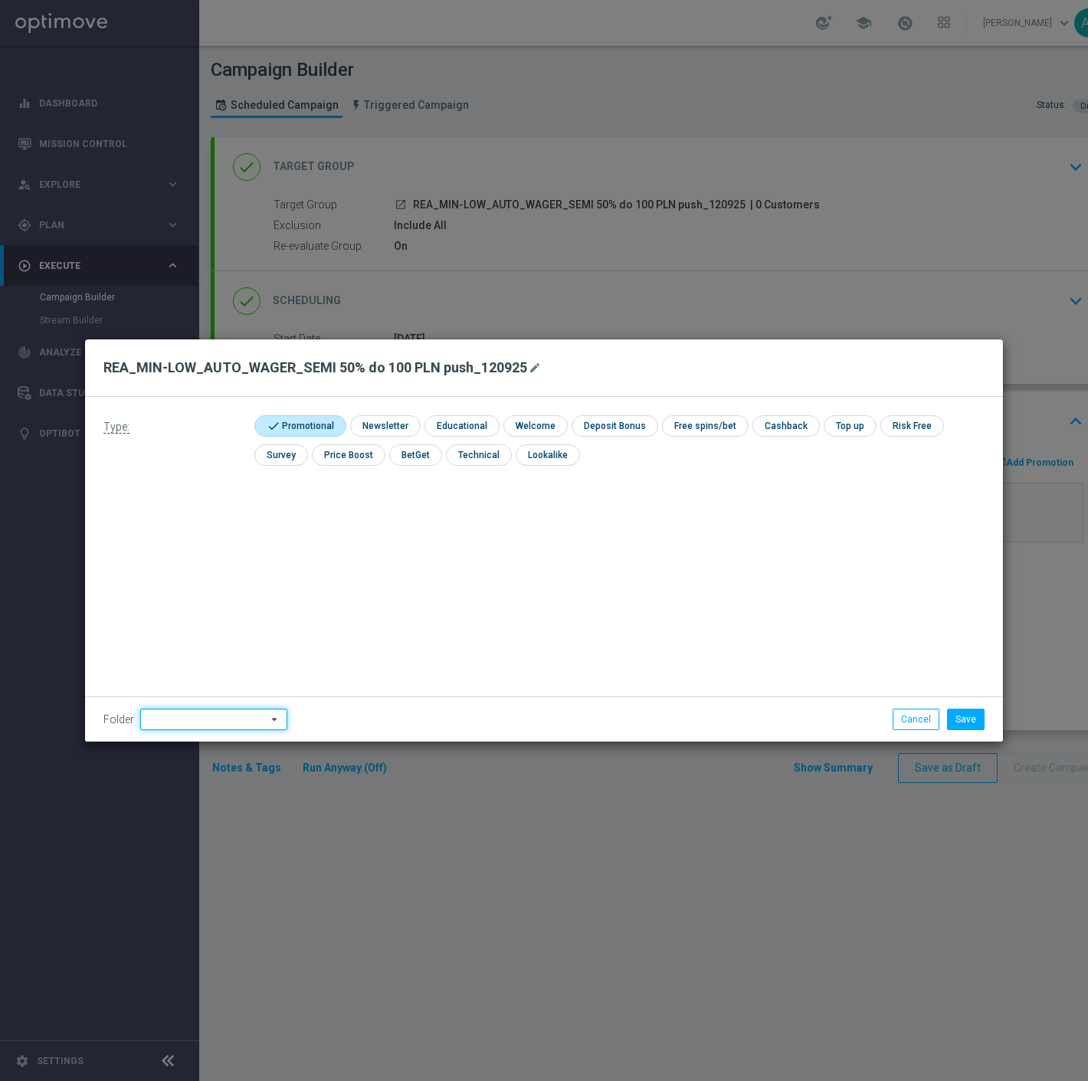
click at [185, 711] on input at bounding box center [213, 719] width 147 height 21
click at [244, 532] on div "[PERSON_NAME]" at bounding box center [209, 526] width 139 height 21
type input "[PERSON_NAME]"
click at [967, 719] on button "Save" at bounding box center [966, 719] width 38 height 21
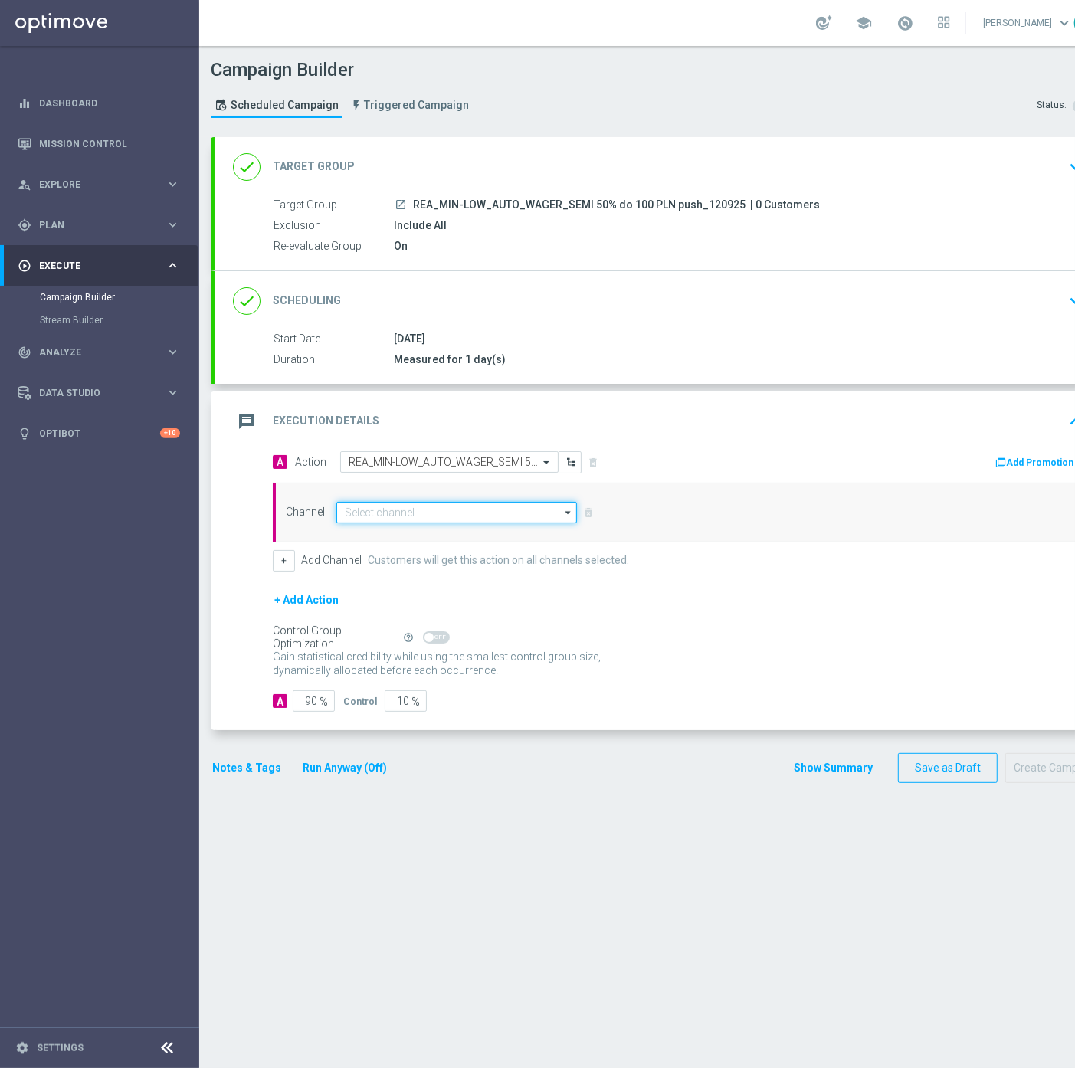
click at [420, 508] on input at bounding box center [456, 512] width 241 height 21
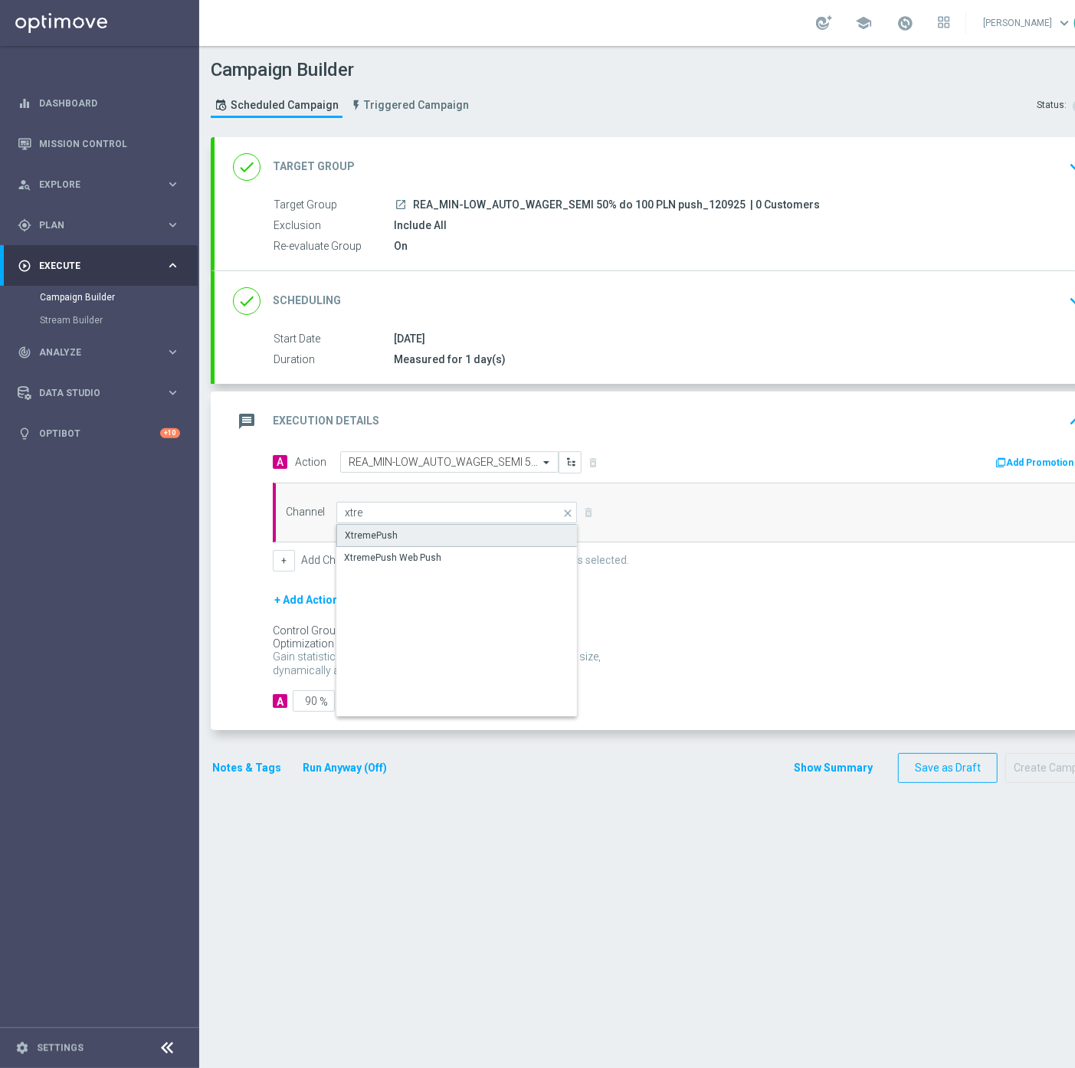
click at [371, 532] on div "XtremePush" at bounding box center [371, 536] width 53 height 14
type input "XtremePush"
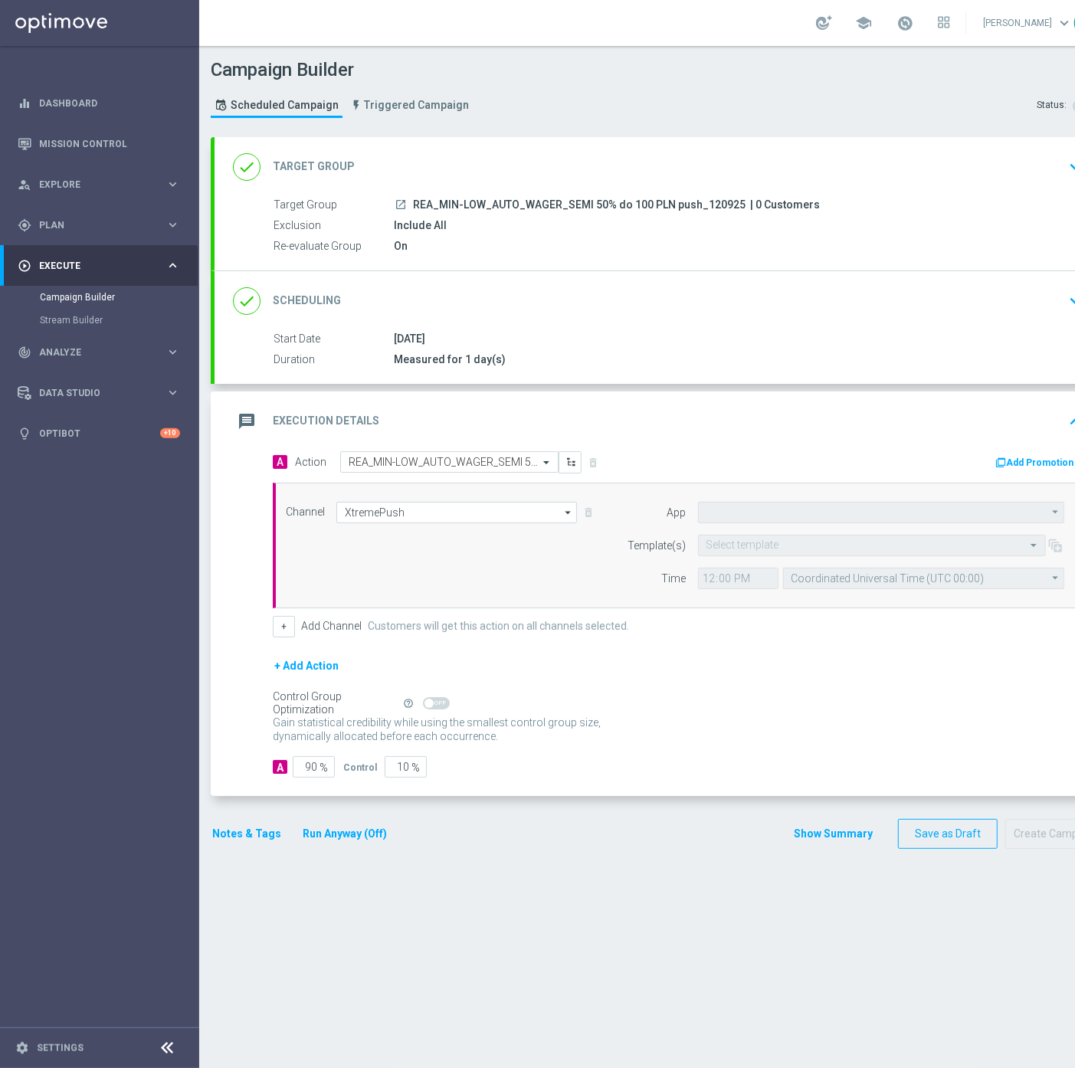
type input "STS_PL"
click at [746, 556] on form "Template(s) Select template Time 12:00 Coordinated Universal Time (UTC 00:00) C…" at bounding box center [842, 562] width 444 height 54
click at [751, 545] on input "text" at bounding box center [856, 545] width 300 height 13
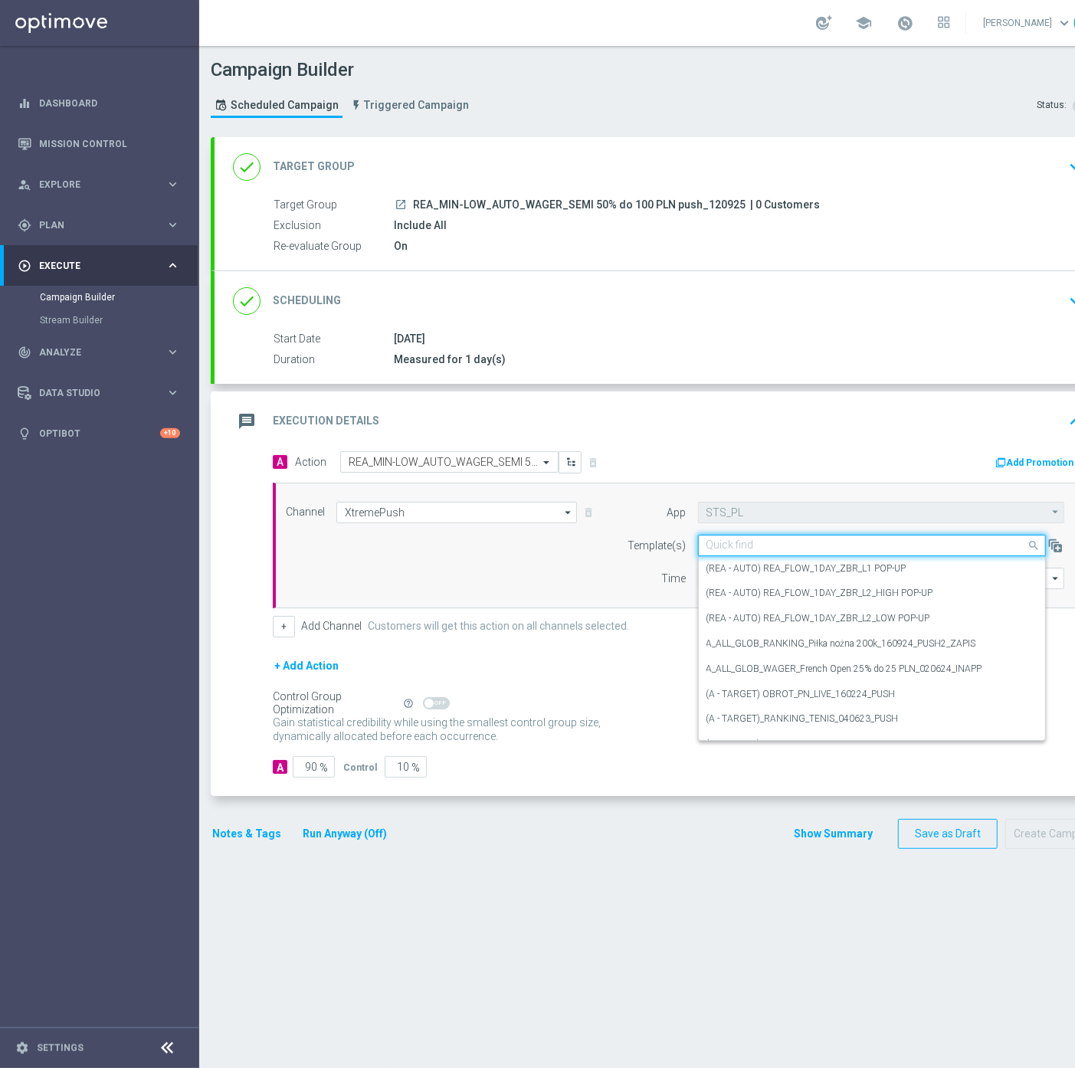
paste input "REA_MIN-LOW_AUTO_WAGER_SEMI 50% do 100 PLN push_120925"
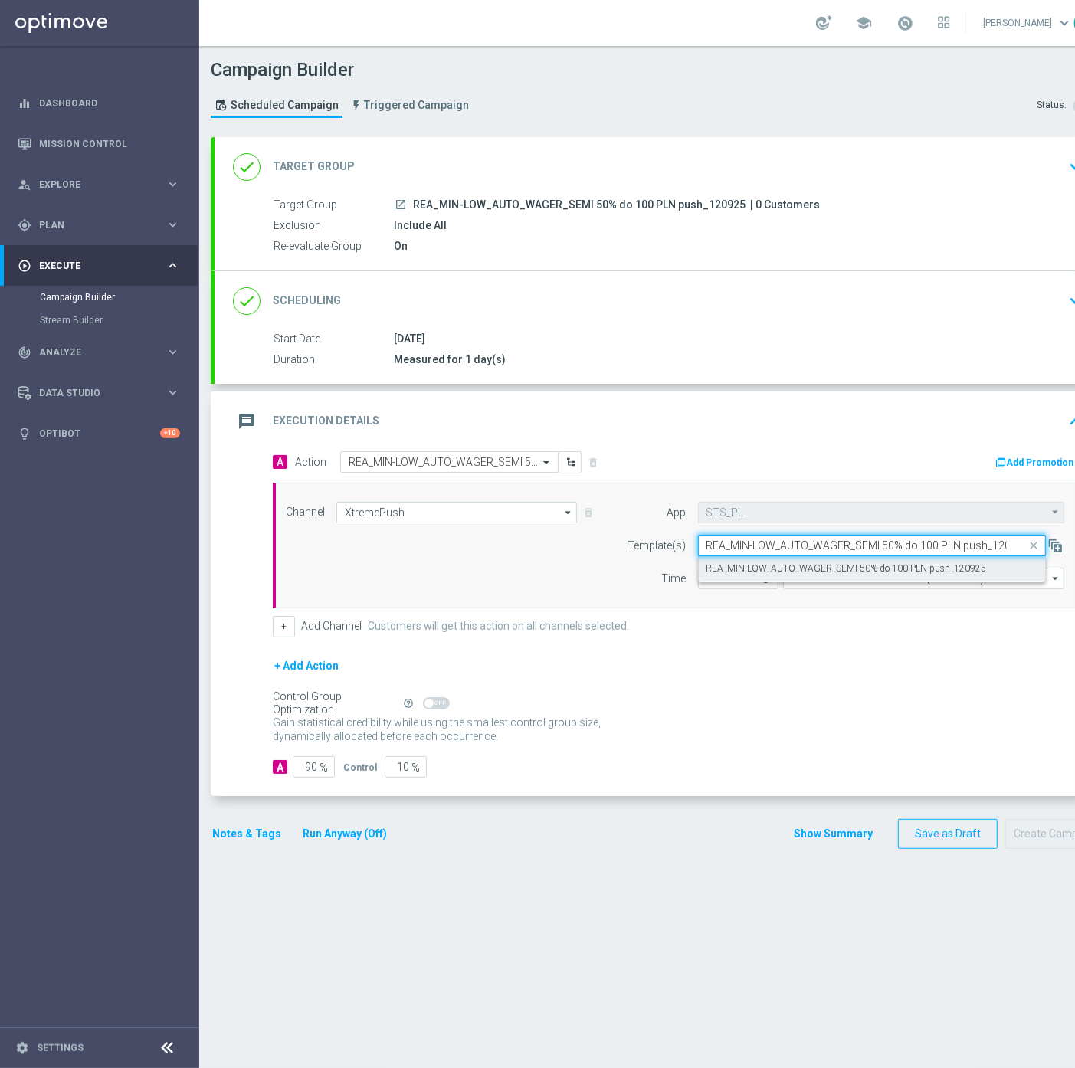
scroll to position [0, 16]
click at [785, 565] on label "REA_MIN-LOW_AUTO_WAGER_SEMI 50% do 100 PLN push_120925" at bounding box center [846, 568] width 280 height 13
type input "REA_MIN-LOW_AUTO_WAGER_SEMI 50% do 100 PLN push_120925"
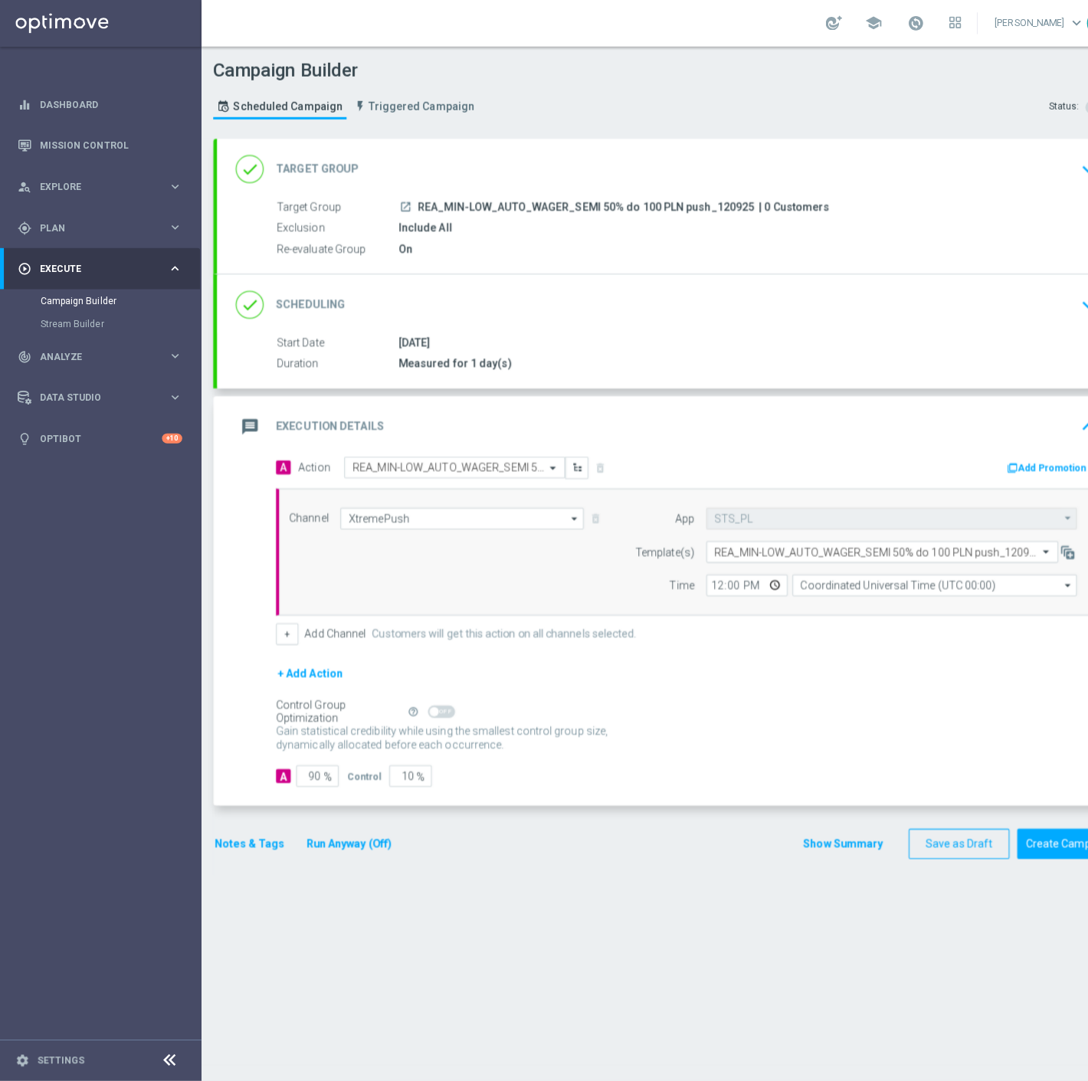
scroll to position [0, 0]
click at [813, 575] on input "Coordinated Universal Time (UTC 00:00)" at bounding box center [923, 578] width 281 height 21
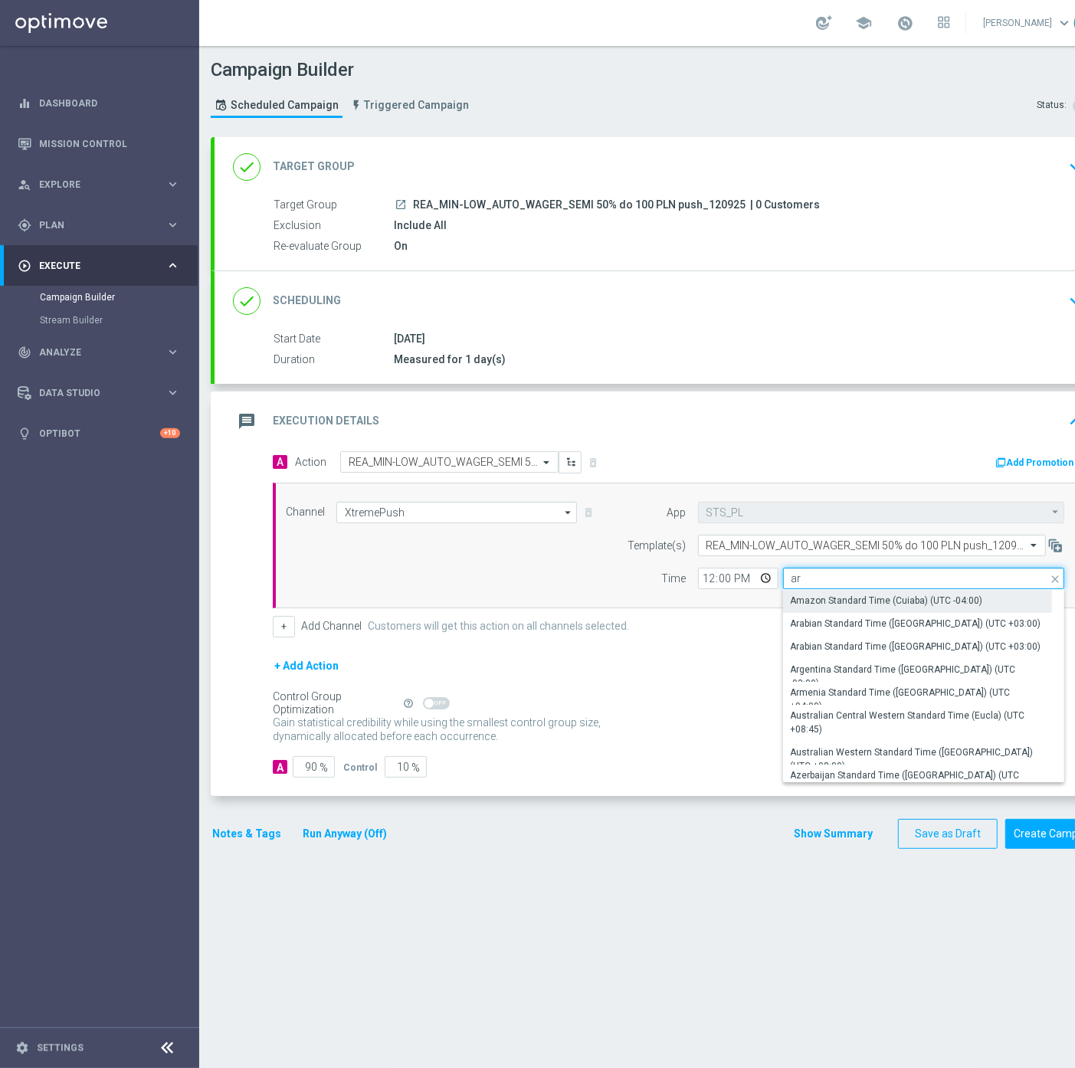
type input "a"
type input "w"
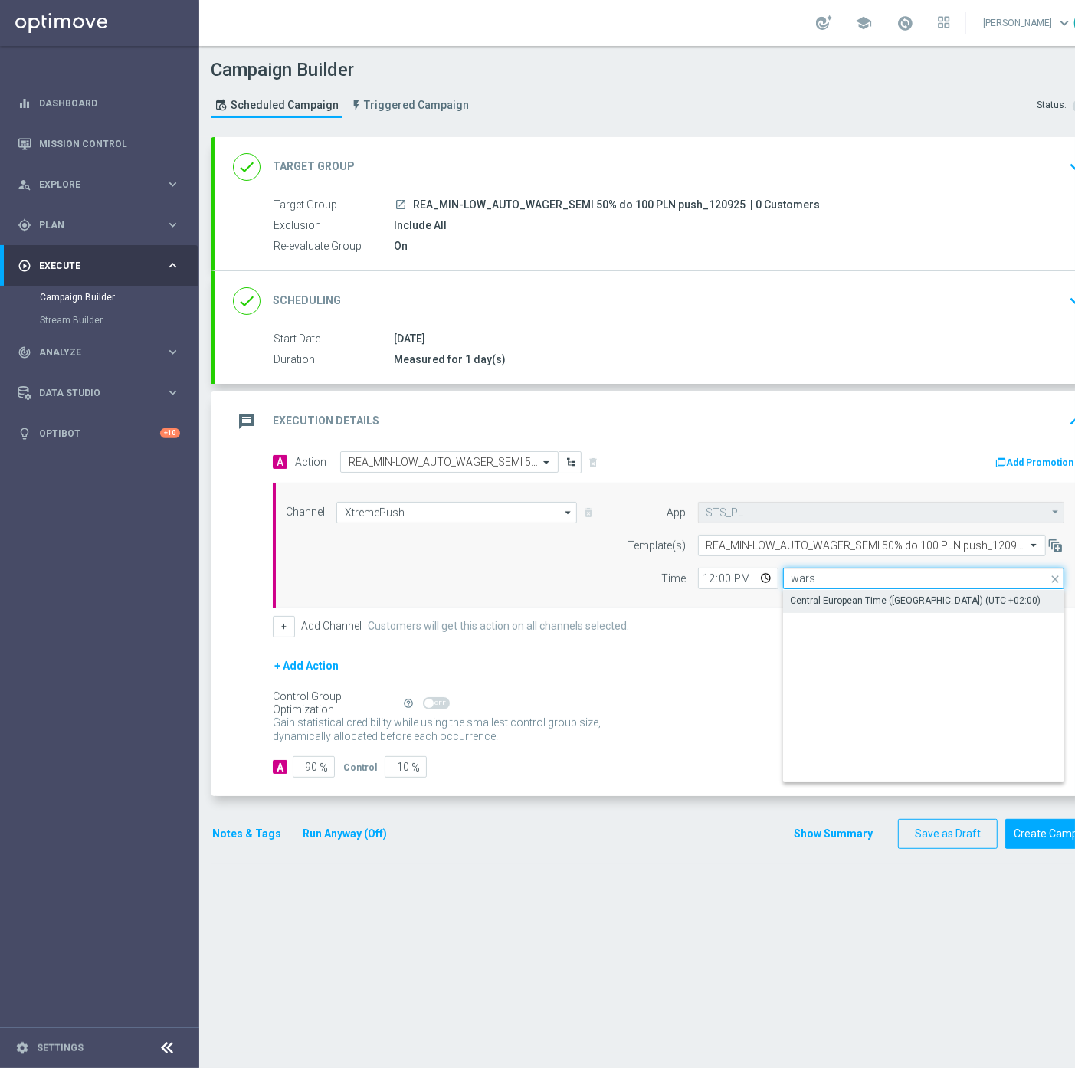
click at [816, 572] on input "wars" at bounding box center [923, 578] width 281 height 21
click at [818, 597] on div "Central European Time ([GEOGRAPHIC_DATA]) (UTC +02:00)" at bounding box center [916, 601] width 250 height 14
type input "Central European Time ([GEOGRAPHIC_DATA]) (UTC +02:00)"
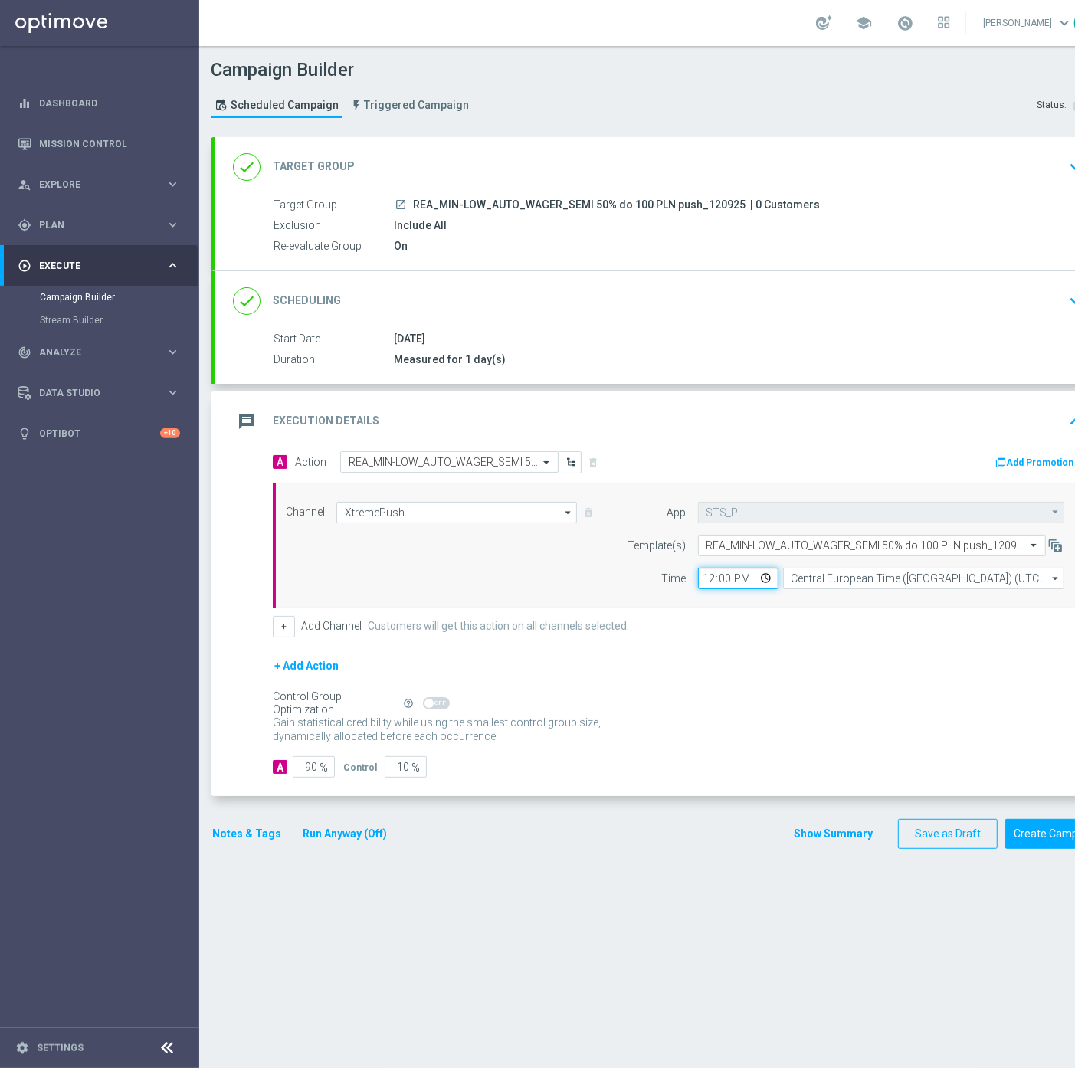
click at [707, 584] on input "12:00" at bounding box center [738, 578] width 80 height 21
type input "15:31"
click at [296, 778] on div "A Action Select action REA_MIN-LOW_AUTO_WAGER_SEMI 50% do 100 PLN push_120925 d…" at bounding box center [660, 623] width 892 height 345
click at [308, 768] on input "90" at bounding box center [314, 766] width 42 height 21
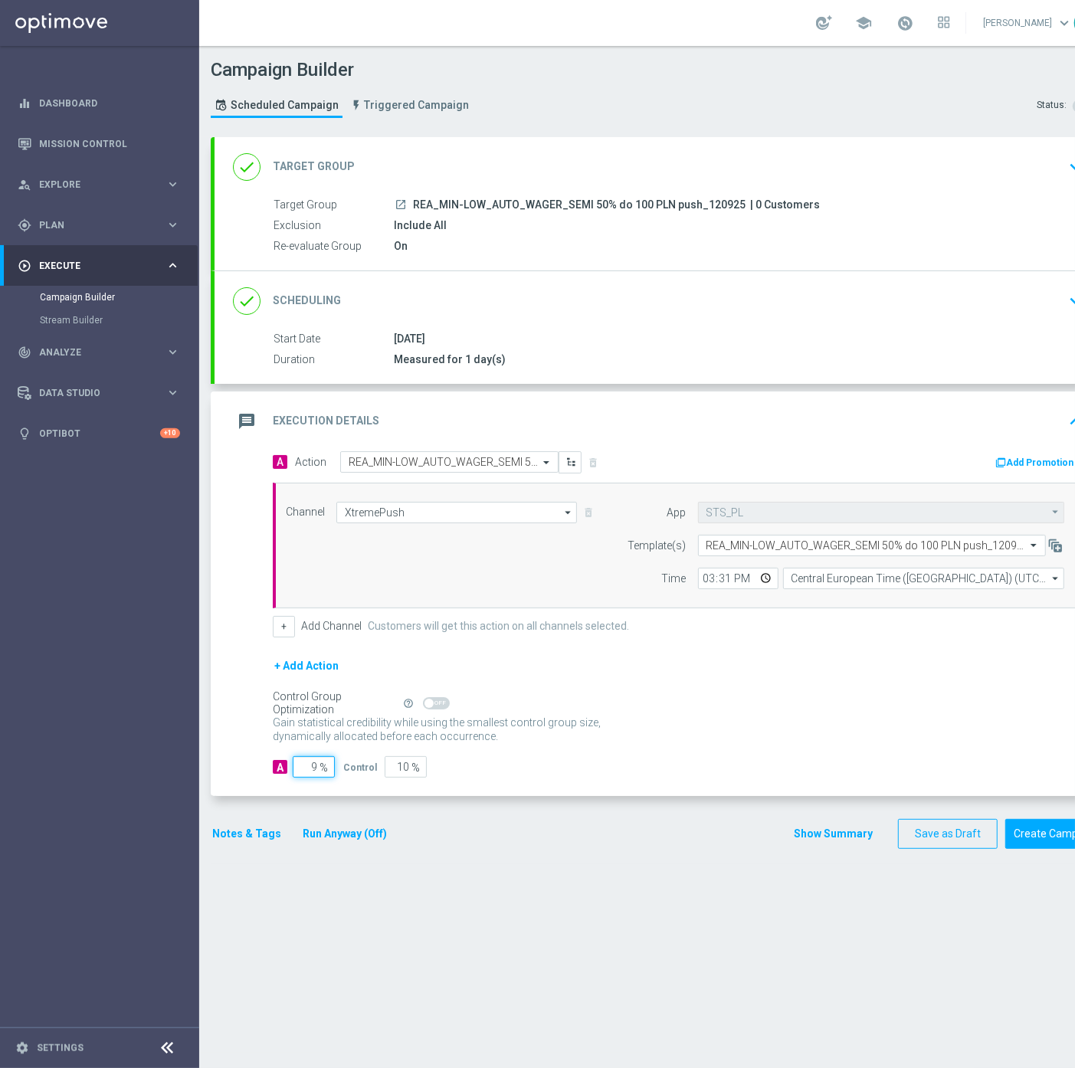
type input "95"
type input "5"
type input "95"
click at [247, 831] on button "Notes & Tags" at bounding box center [247, 833] width 72 height 19
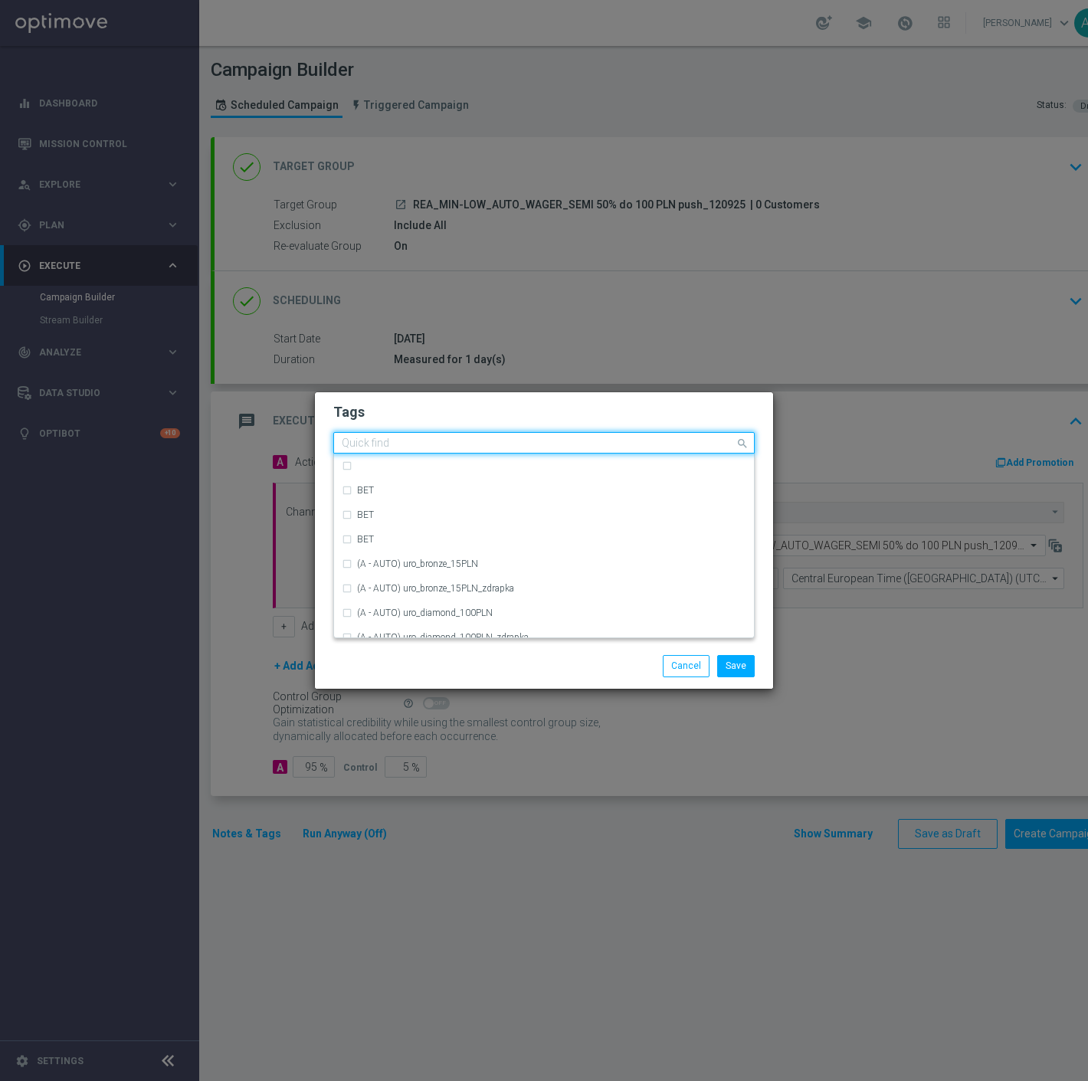
click at [370, 444] on input "text" at bounding box center [538, 443] width 393 height 13
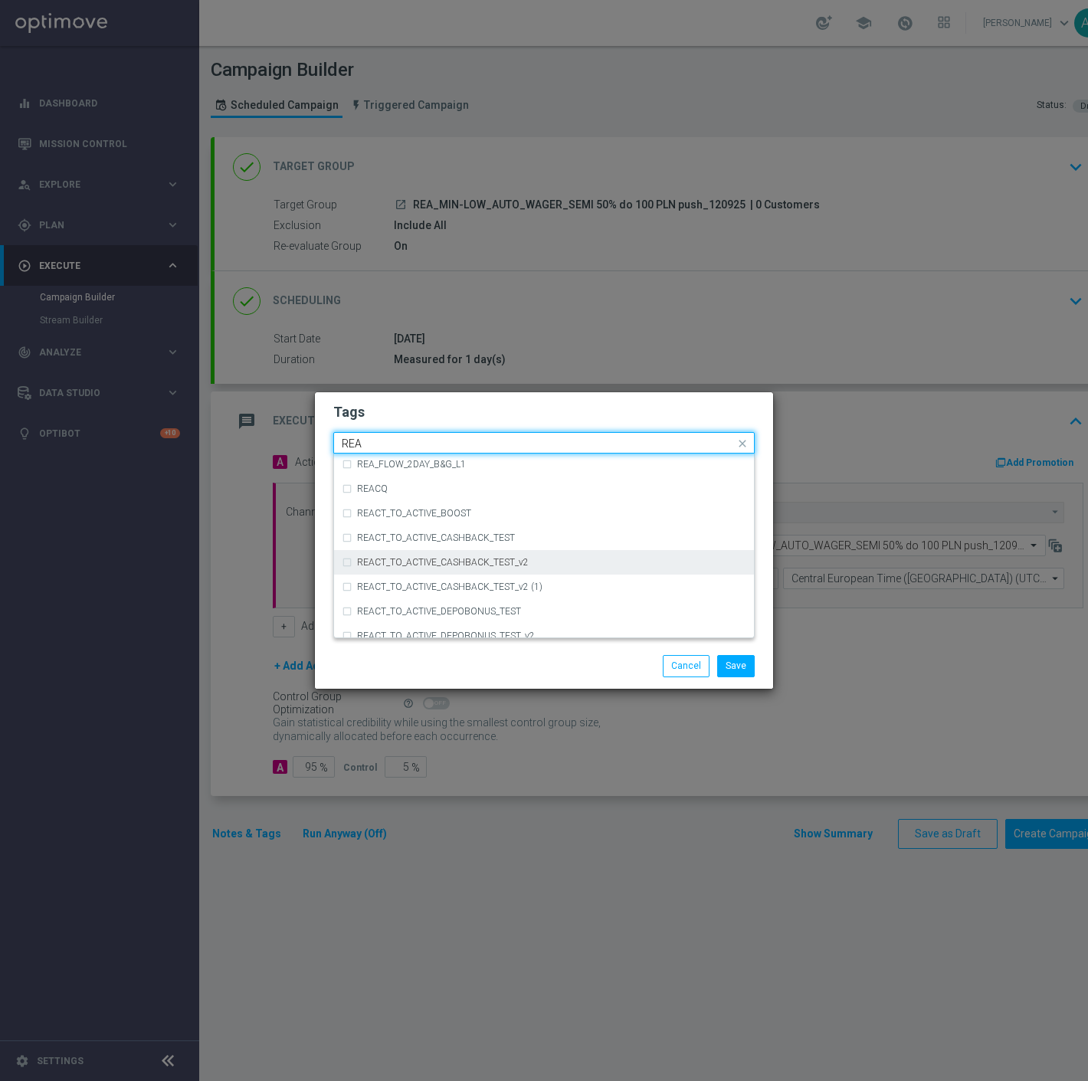
scroll to position [848, 0]
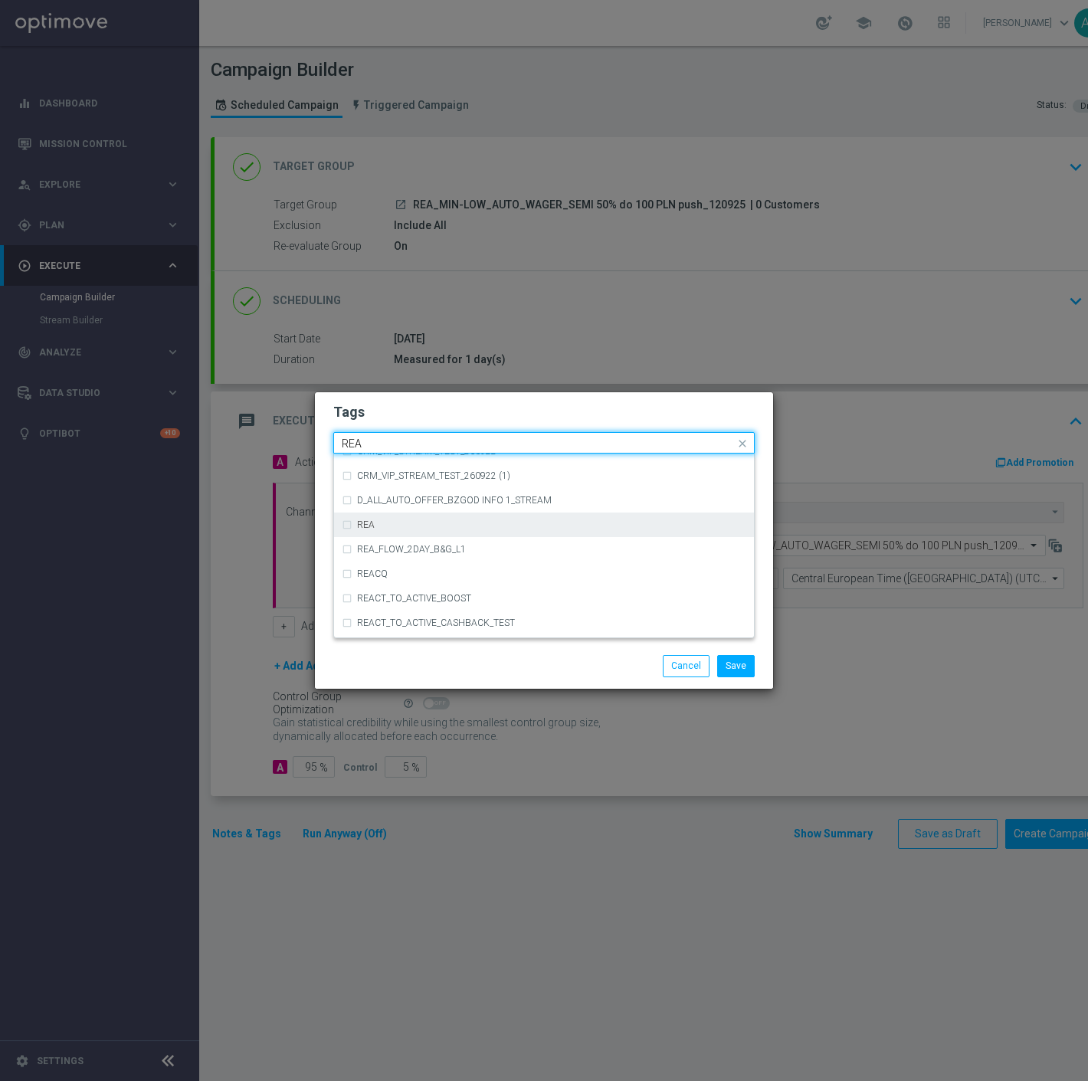
click at [374, 517] on div "REA" at bounding box center [544, 524] width 404 height 25
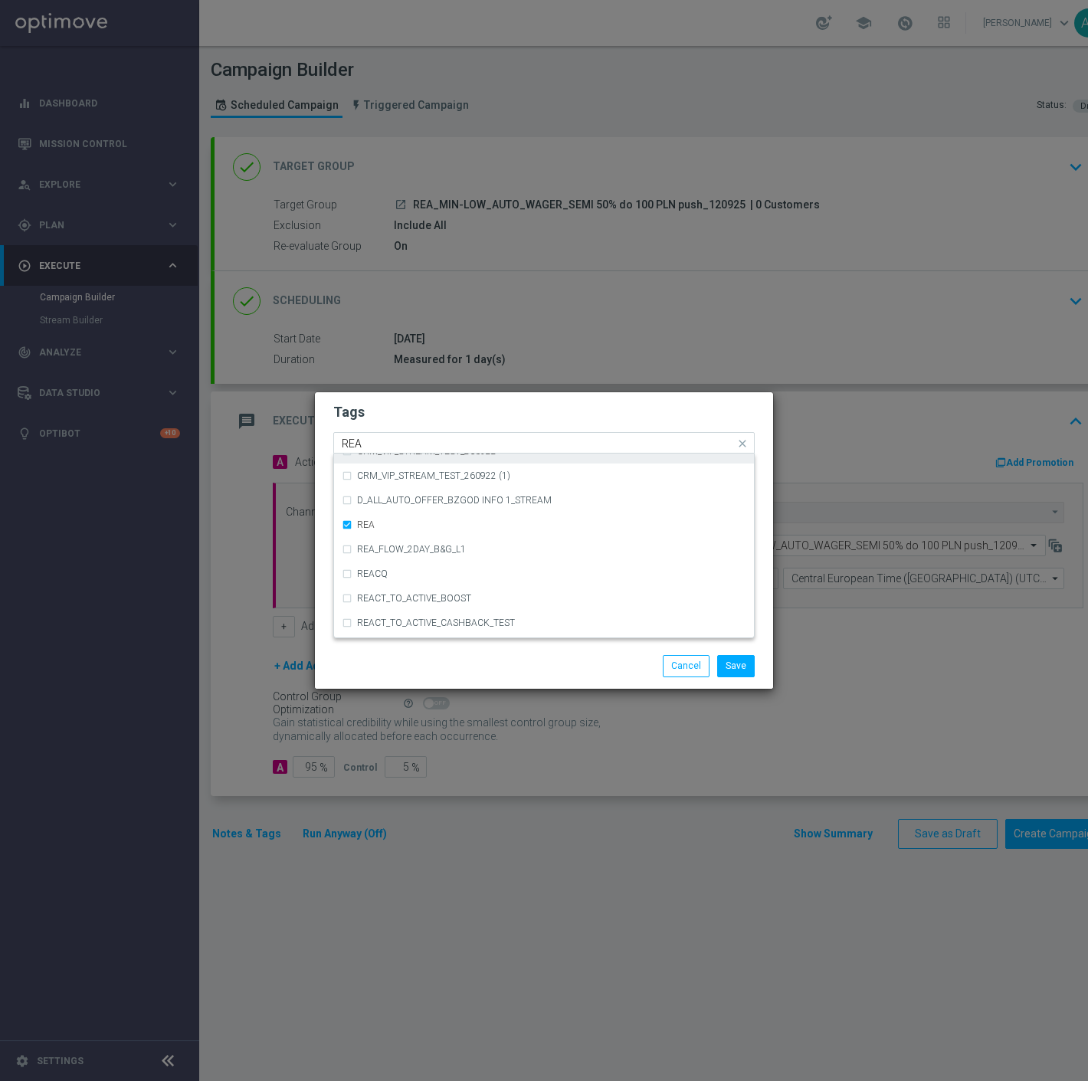
click at [395, 444] on input "REA" at bounding box center [538, 443] width 393 height 13
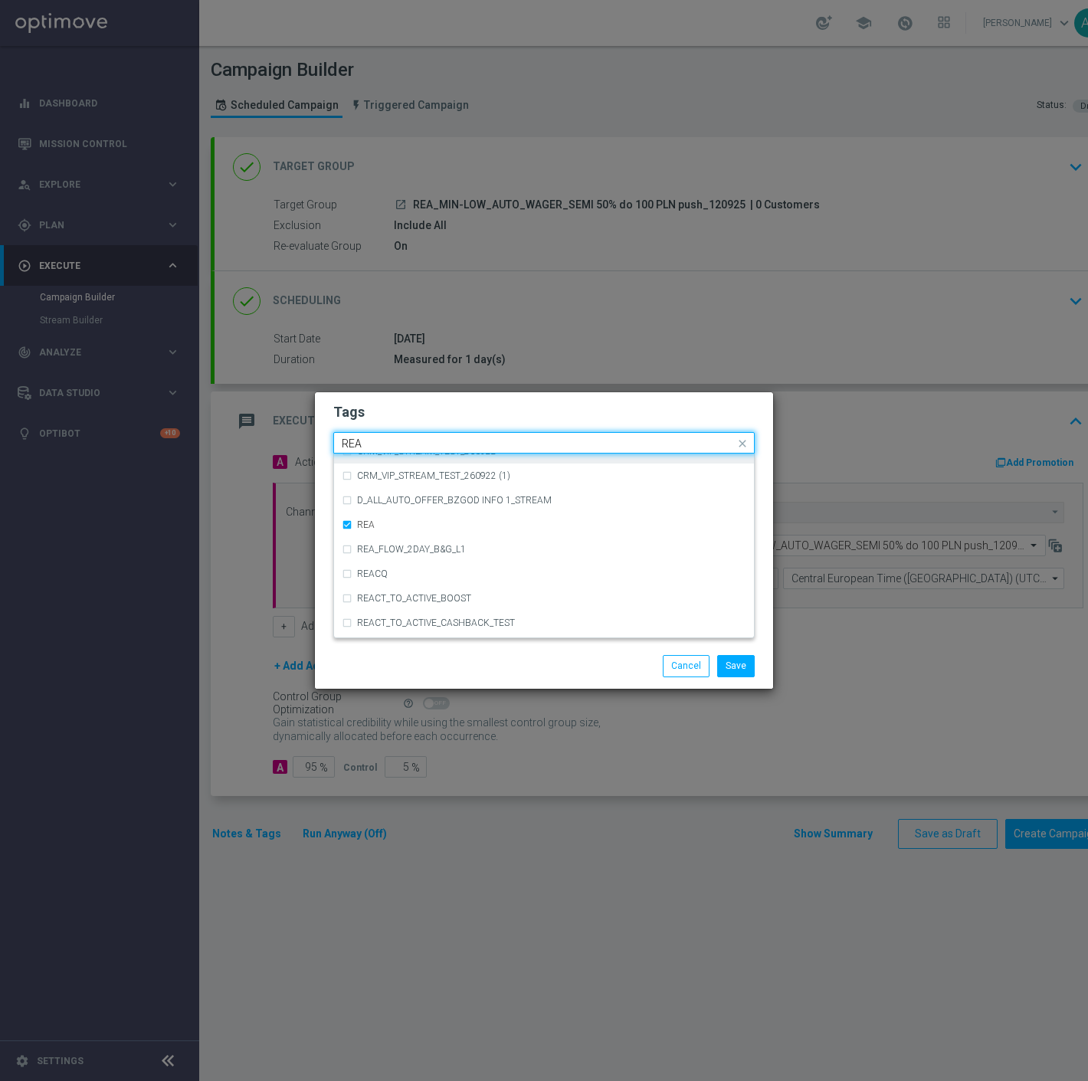
click at [395, 444] on input "REA" at bounding box center [538, 443] width 393 height 13
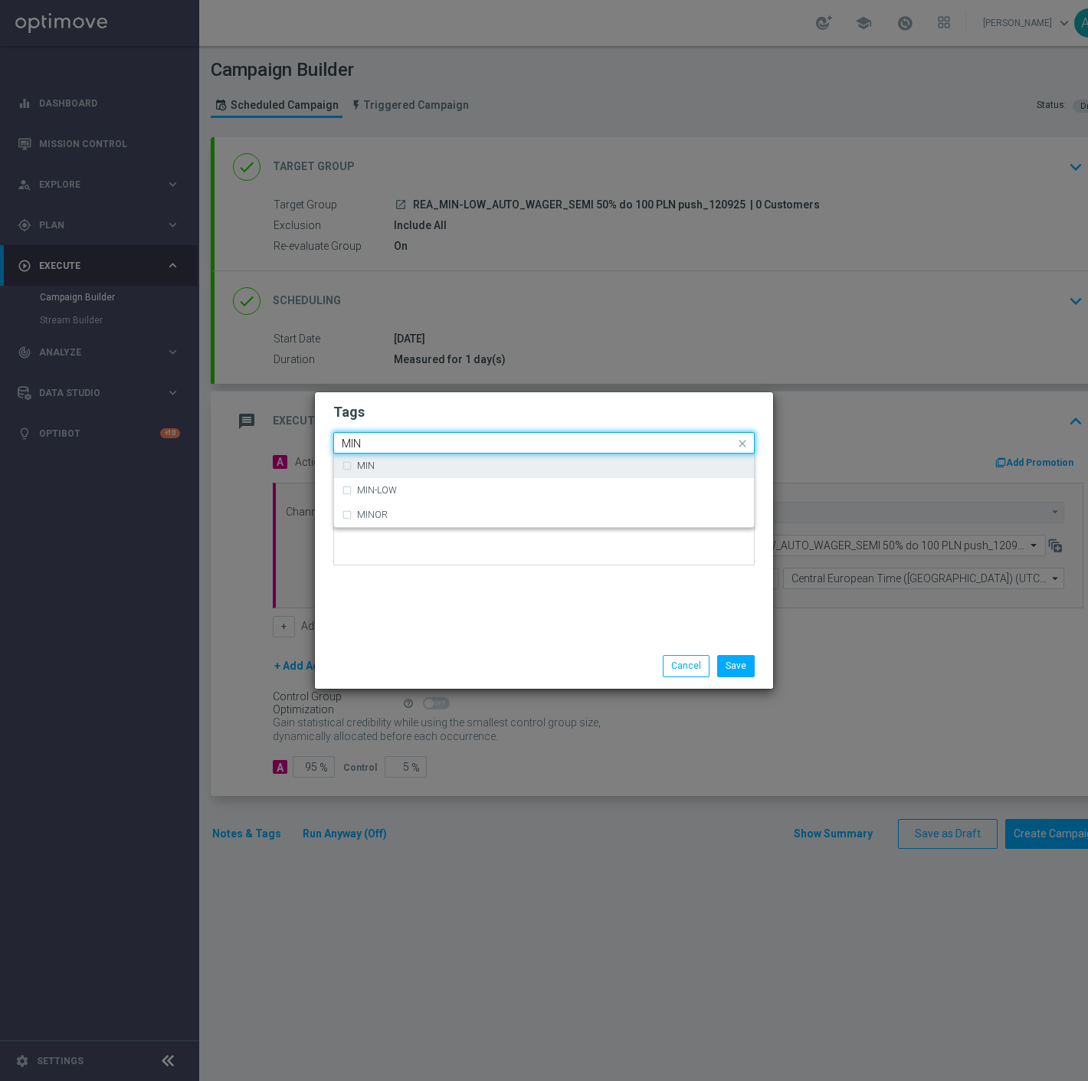
click at [366, 465] on label "MIN" at bounding box center [366, 465] width 18 height 9
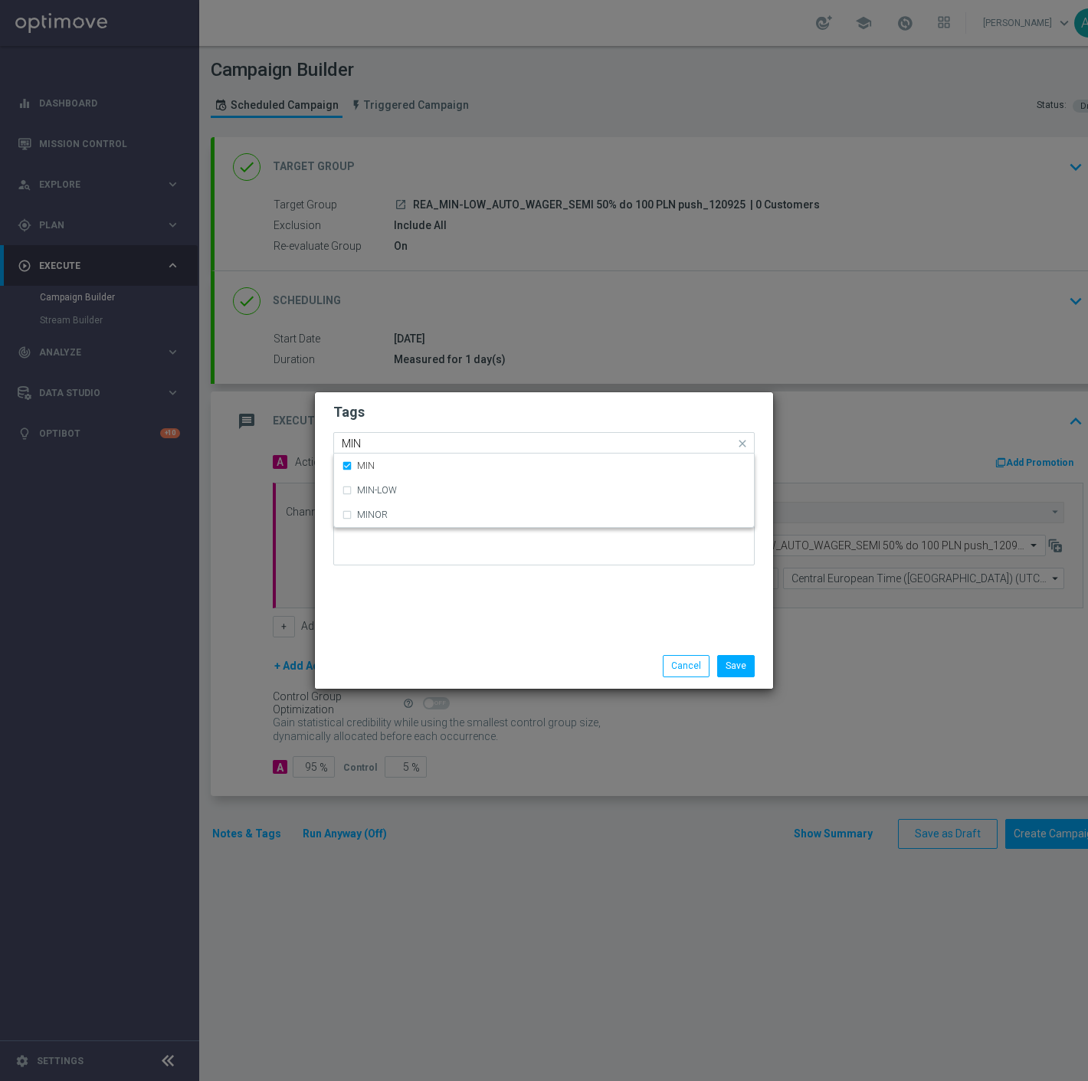
click at [397, 439] on input "MIN" at bounding box center [538, 443] width 393 height 13
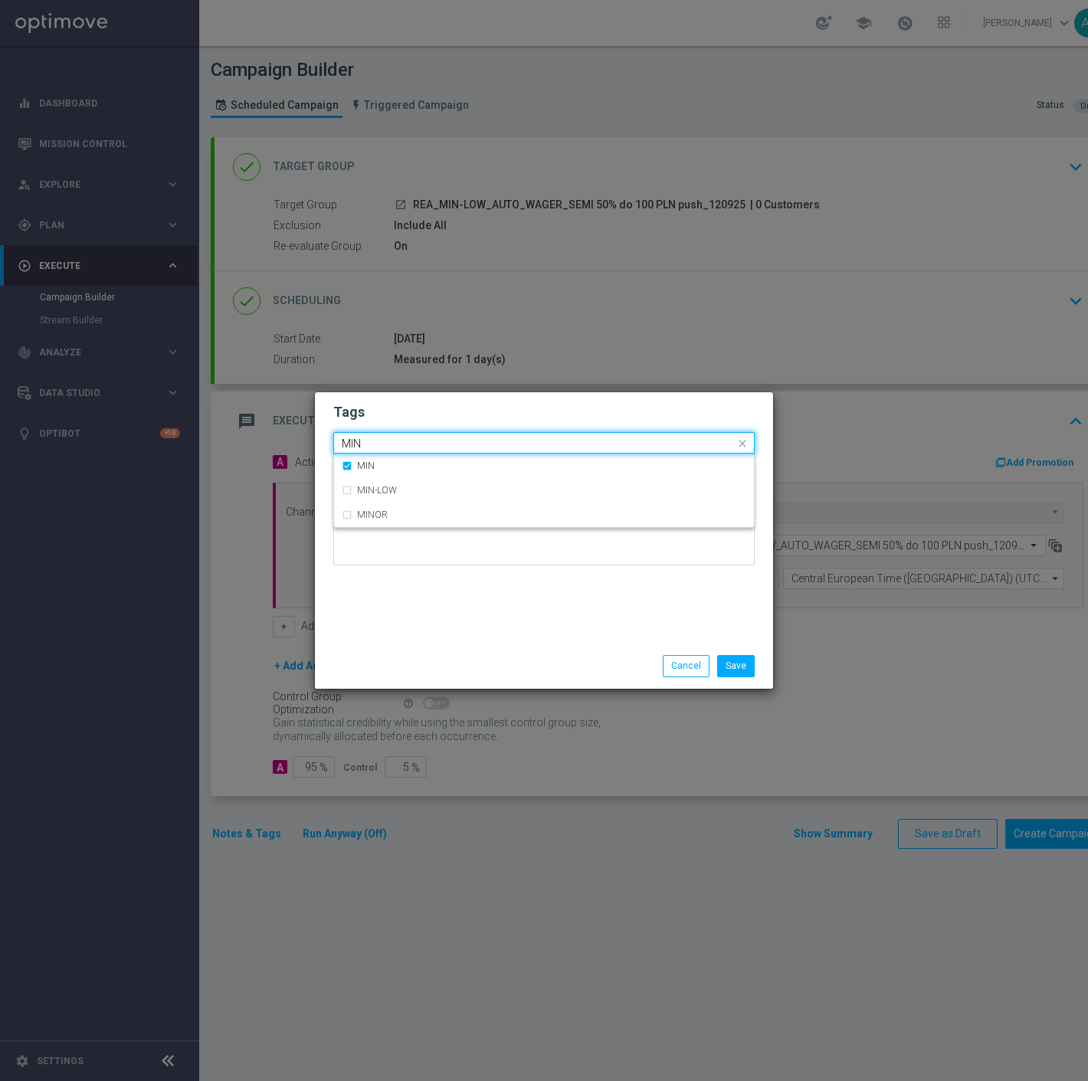
click at [397, 439] on input "MIN" at bounding box center [538, 443] width 393 height 13
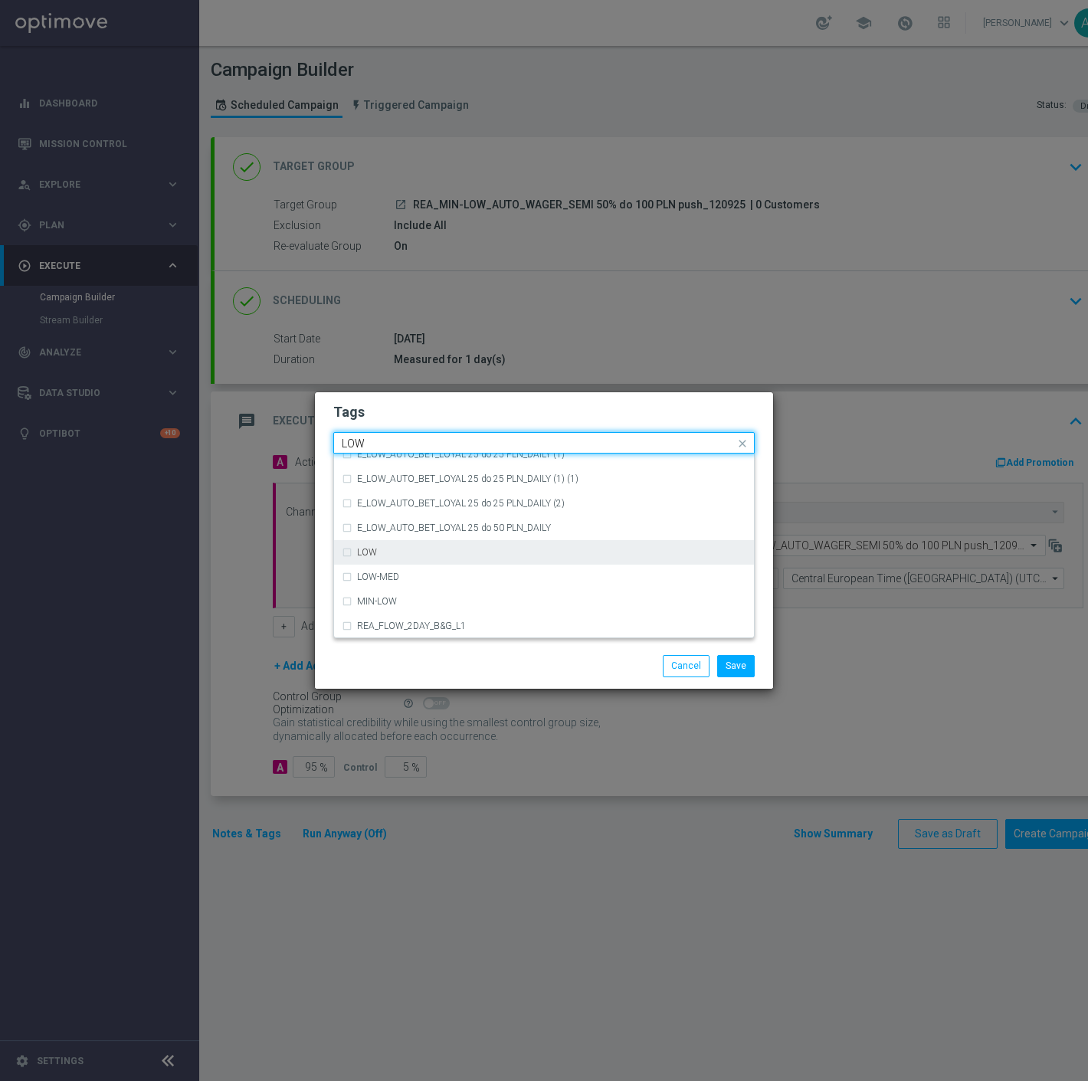
click at [410, 555] on div "LOW" at bounding box center [551, 552] width 389 height 9
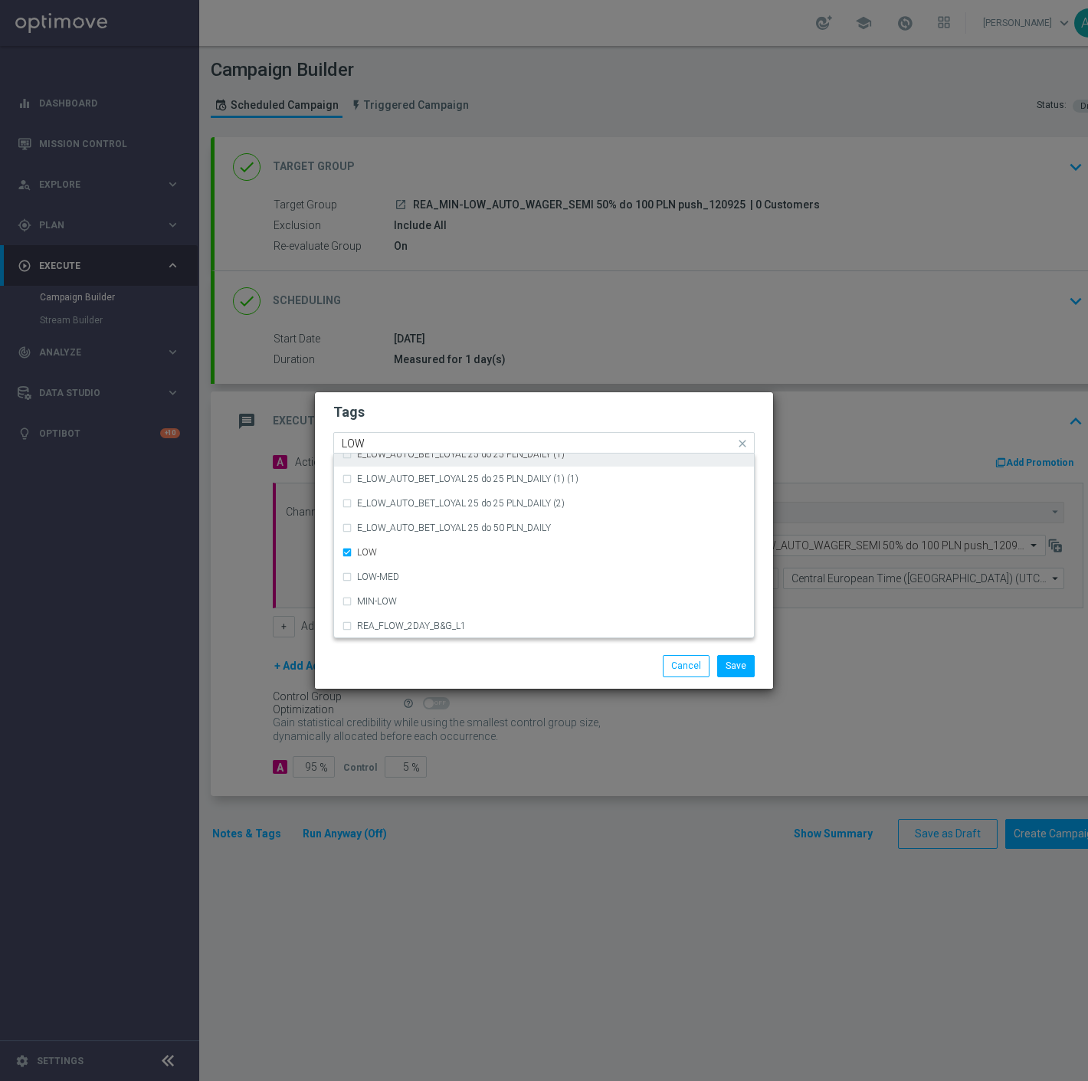
click at [408, 437] on input "LOW" at bounding box center [538, 443] width 393 height 13
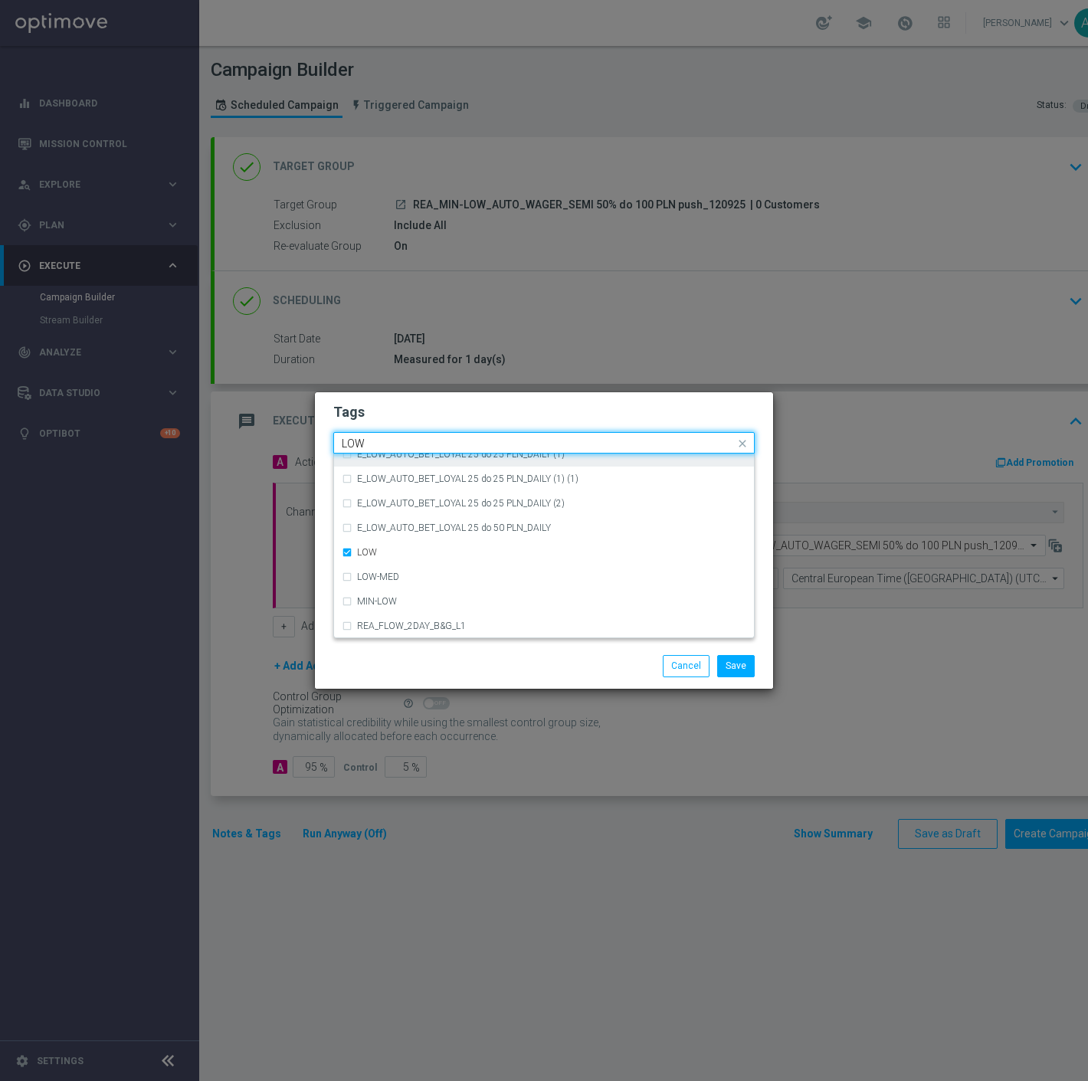
click at [408, 437] on input "LOW" at bounding box center [538, 443] width 393 height 13
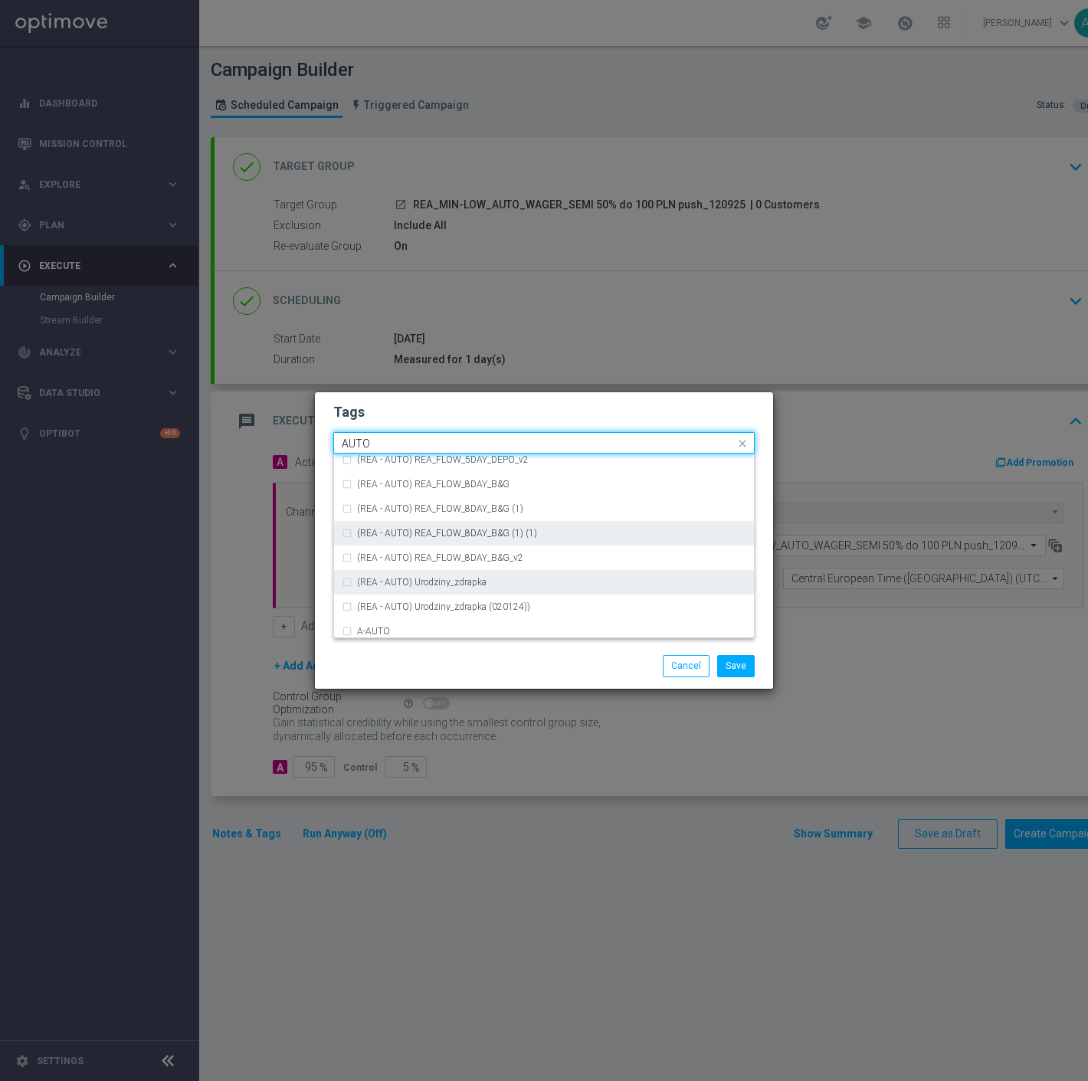
scroll to position [1756, 0]
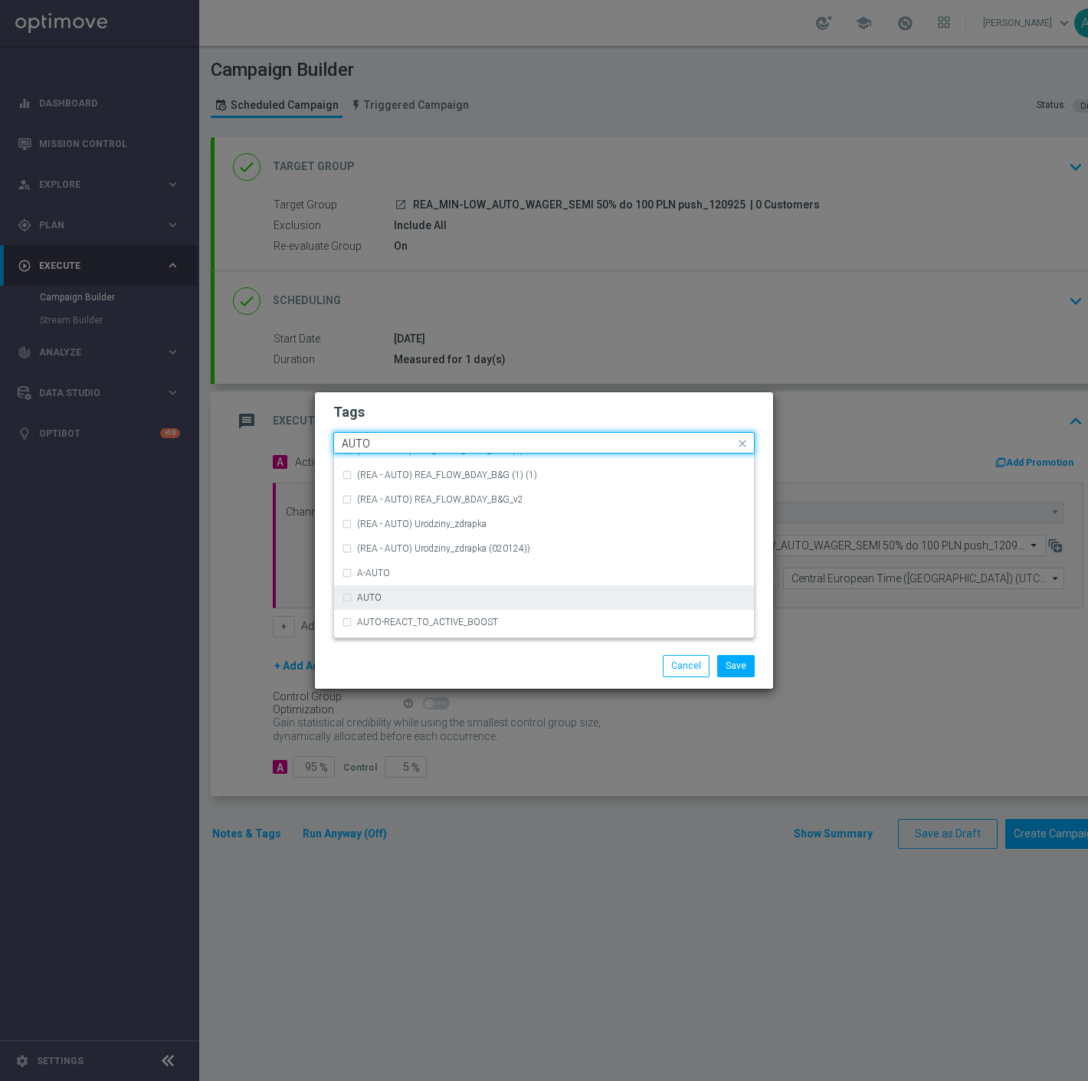
click at [383, 594] on div "AUTO" at bounding box center [551, 597] width 389 height 9
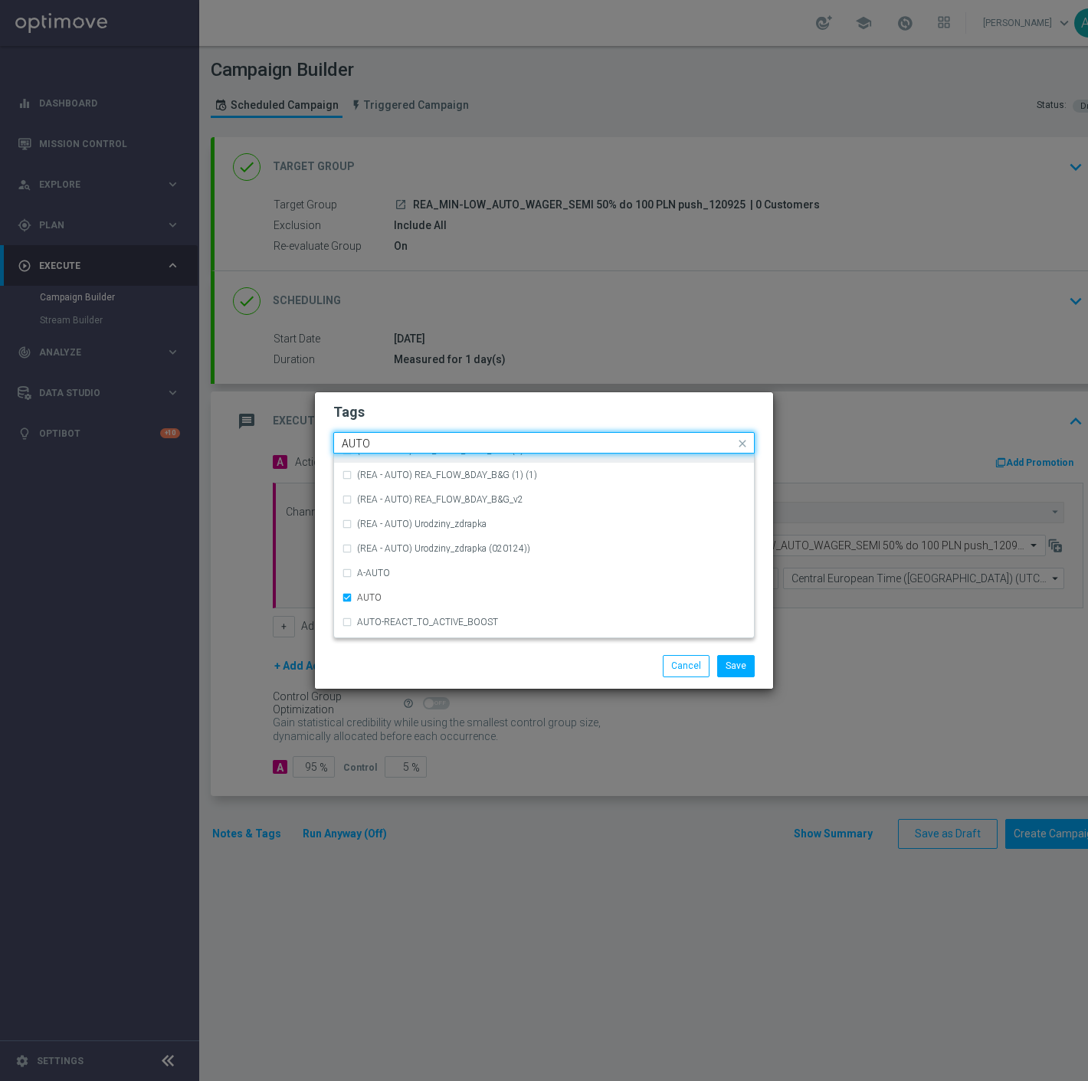
click at [421, 446] on input "AUTO" at bounding box center [538, 443] width 393 height 13
click at [420, 446] on input "AUTO" at bounding box center [538, 443] width 393 height 13
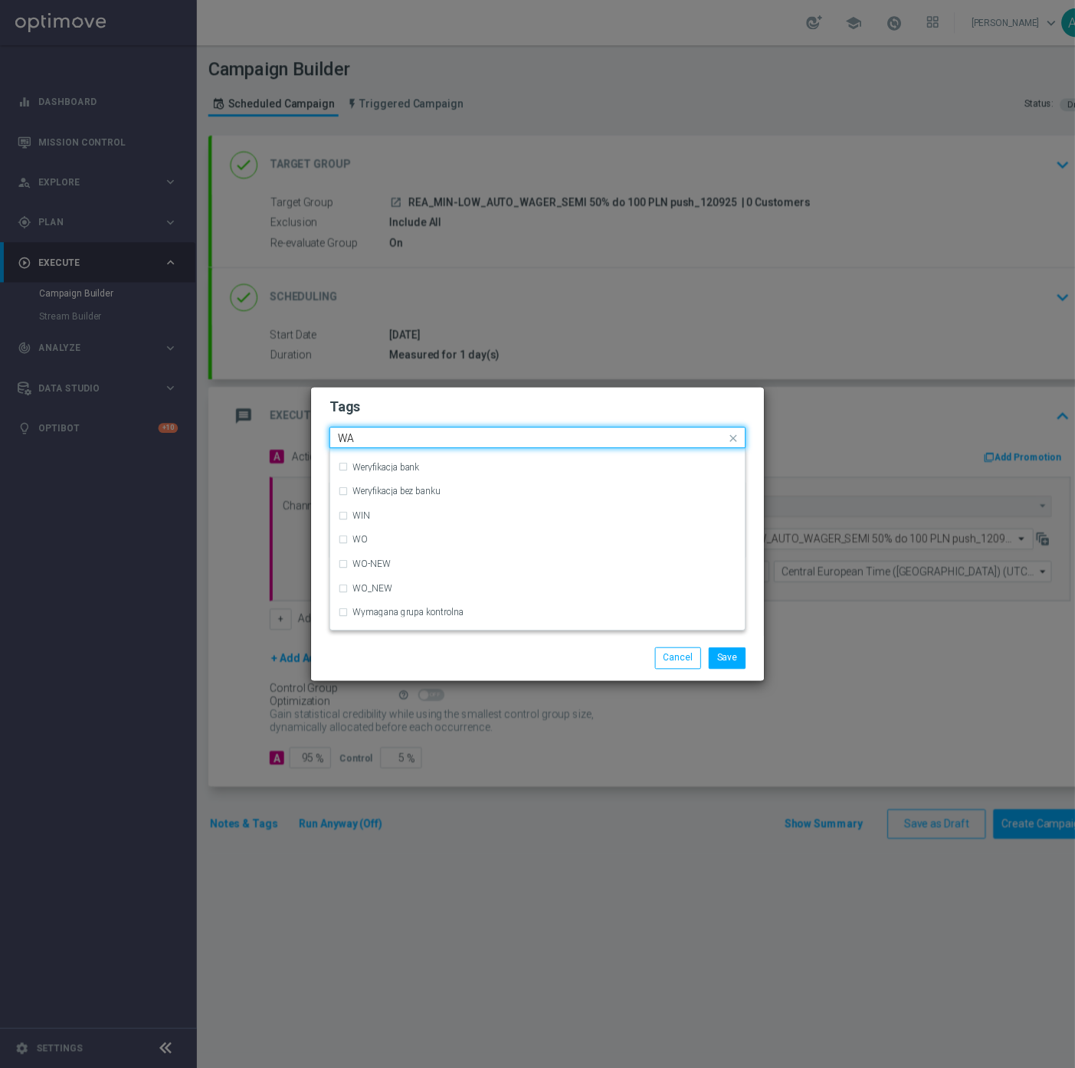
scroll to position [0, 0]
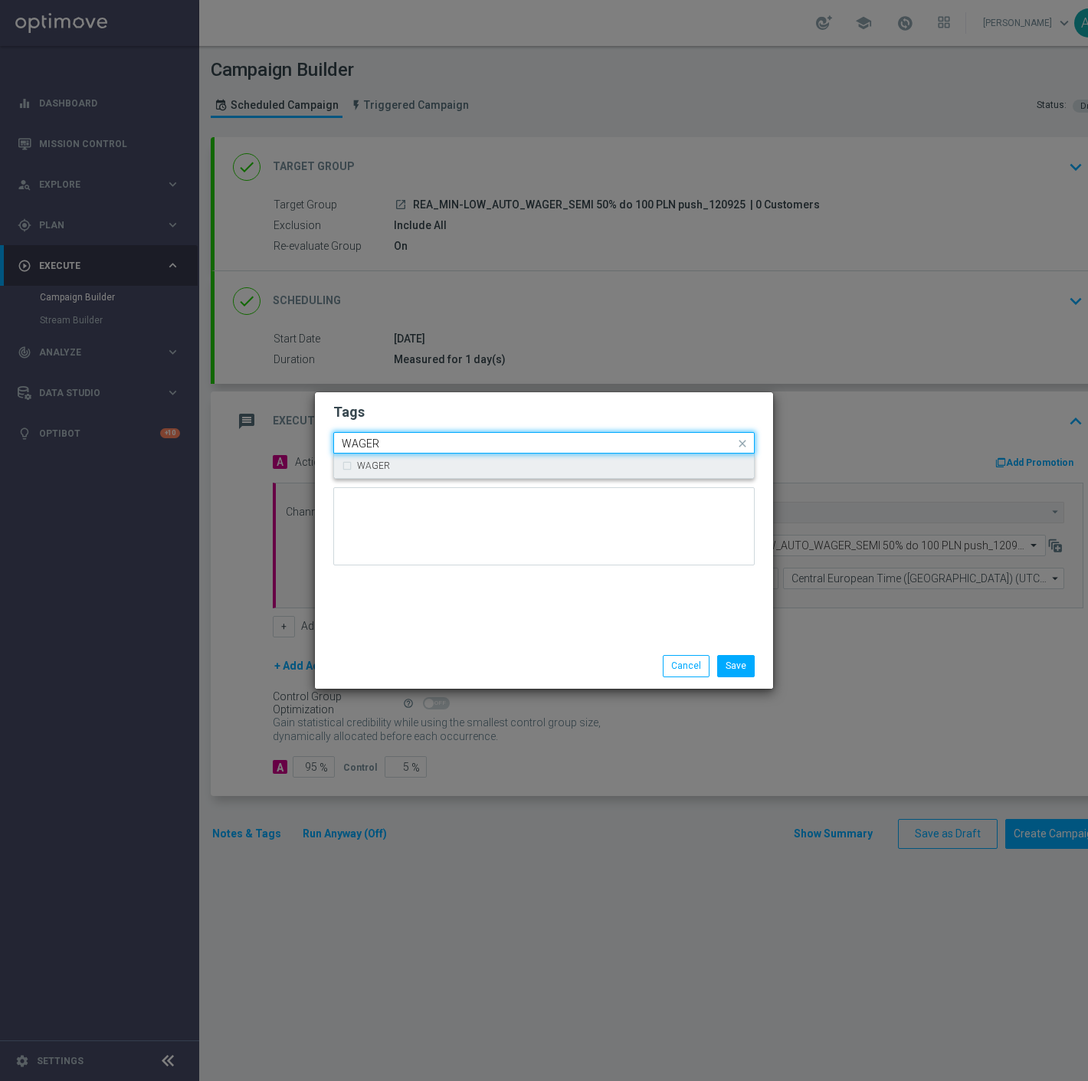
click at [400, 465] on div "WAGER" at bounding box center [551, 465] width 389 height 9
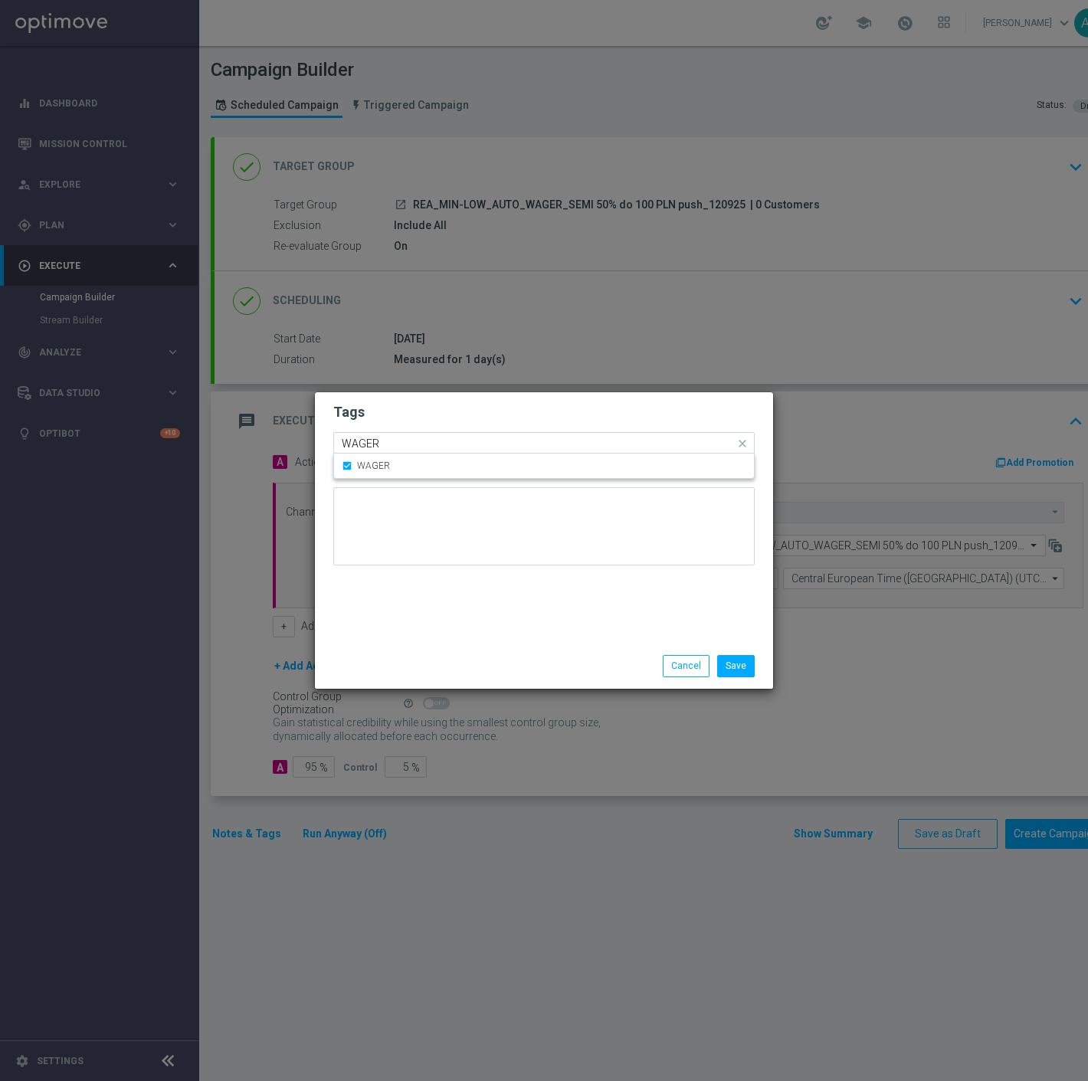
click at [421, 452] on div "WAGER" at bounding box center [536, 444] width 395 height 15
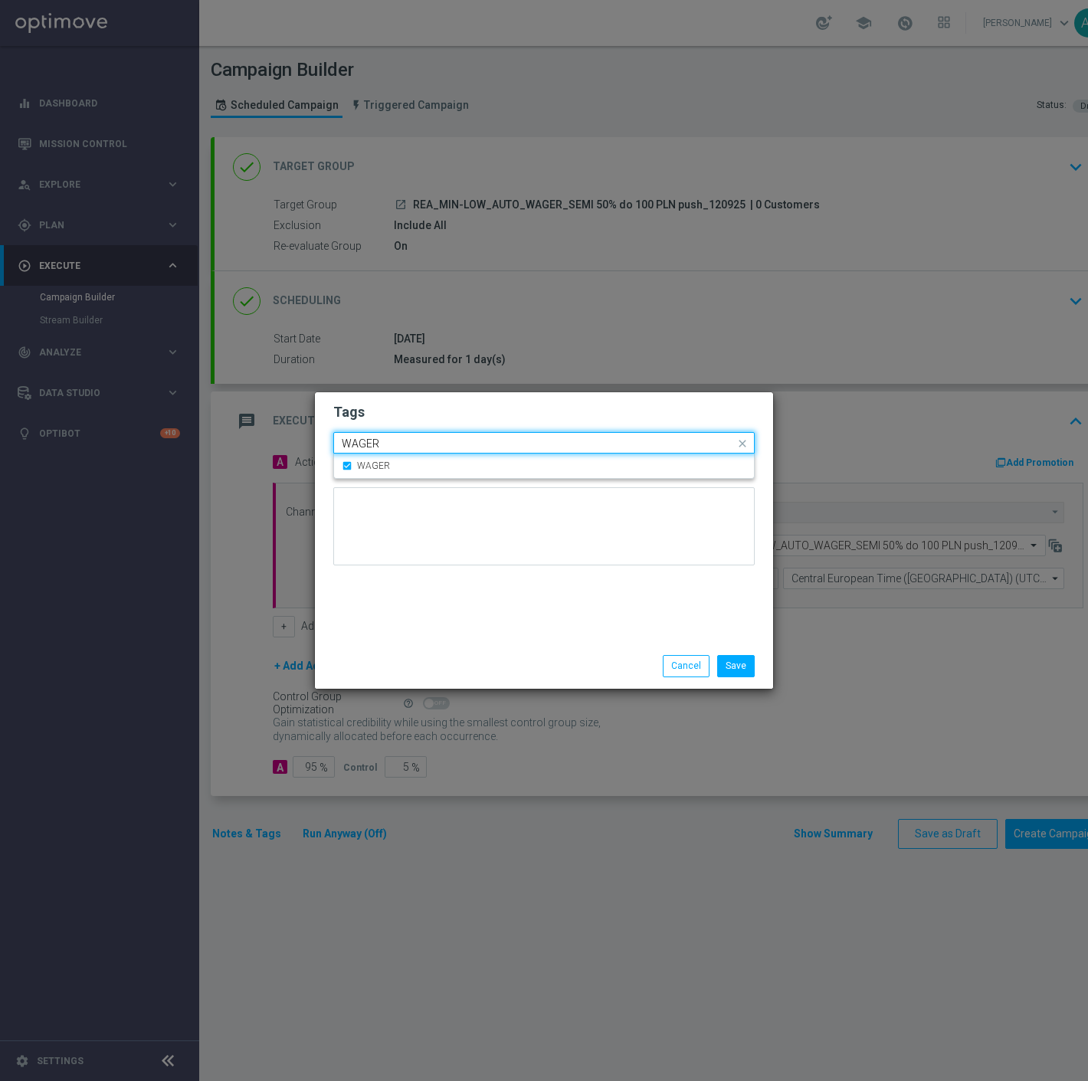
click at [422, 447] on input "WAGER" at bounding box center [538, 443] width 393 height 13
click at [426, 461] on div "SEMI" at bounding box center [551, 465] width 389 height 9
type input "SEMI"
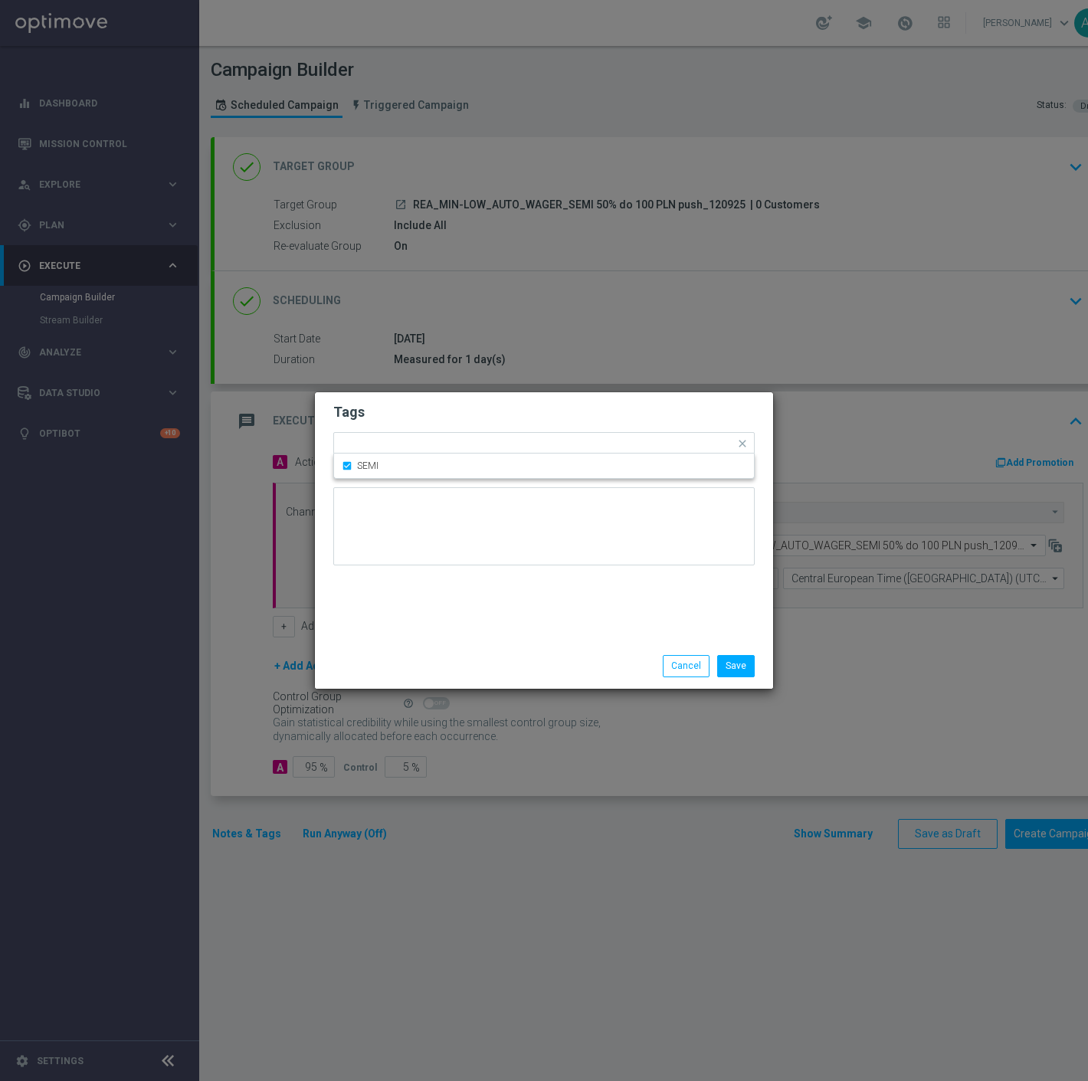
click at [431, 626] on div "Tags Quick find × REA × MIN × LOW × AUTO × WAGER × SEMI SEMI Notes" at bounding box center [544, 517] width 458 height 251
click at [728, 664] on button "Save" at bounding box center [736, 665] width 38 height 21
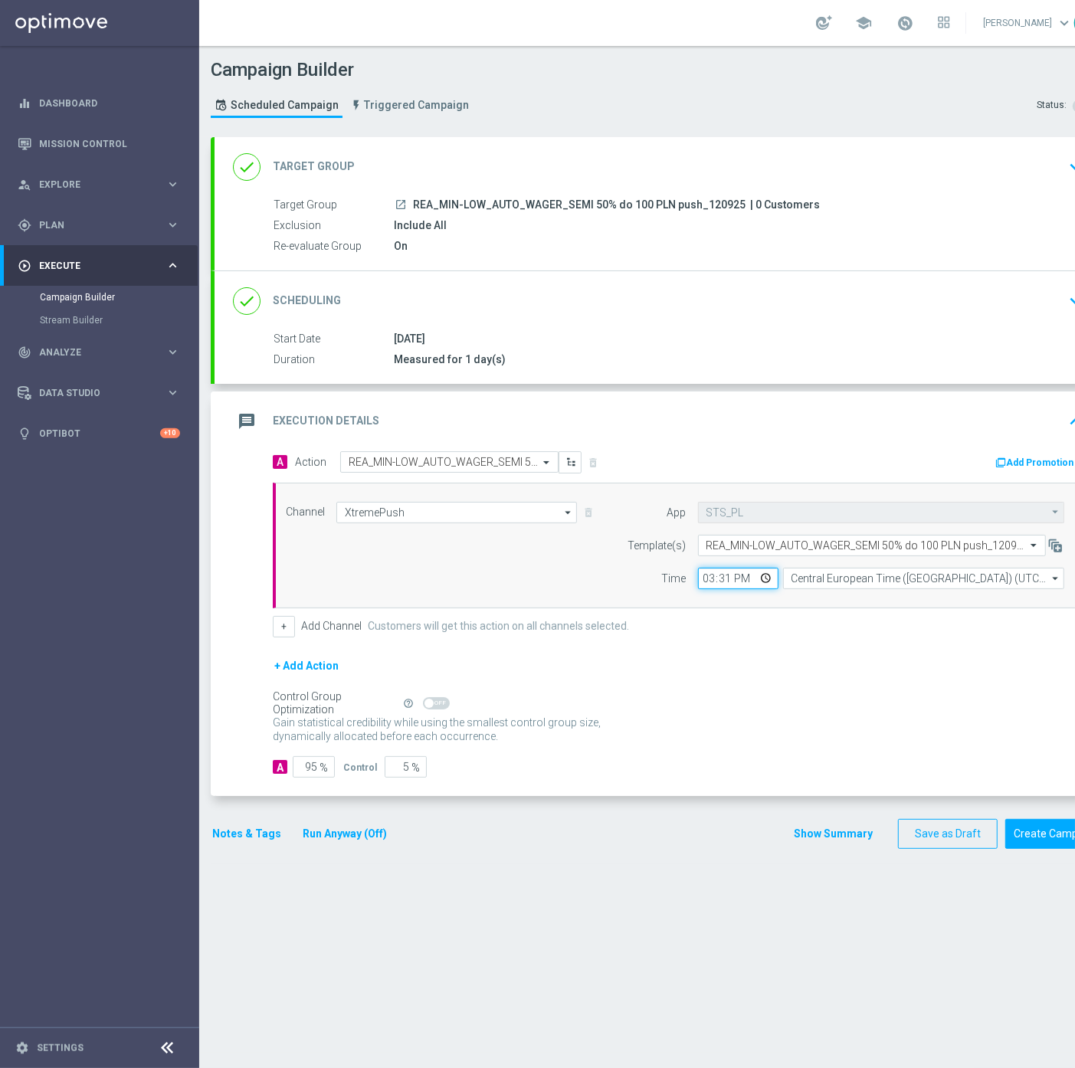
click at [725, 583] on input "15:31" at bounding box center [738, 578] width 80 height 21
type input "15:51"
click at [244, 823] on div "Notes & Tags Run Anyway (Off)" at bounding box center [309, 834] width 196 height 30
click at [241, 833] on button "Notes & Tags" at bounding box center [247, 833] width 72 height 19
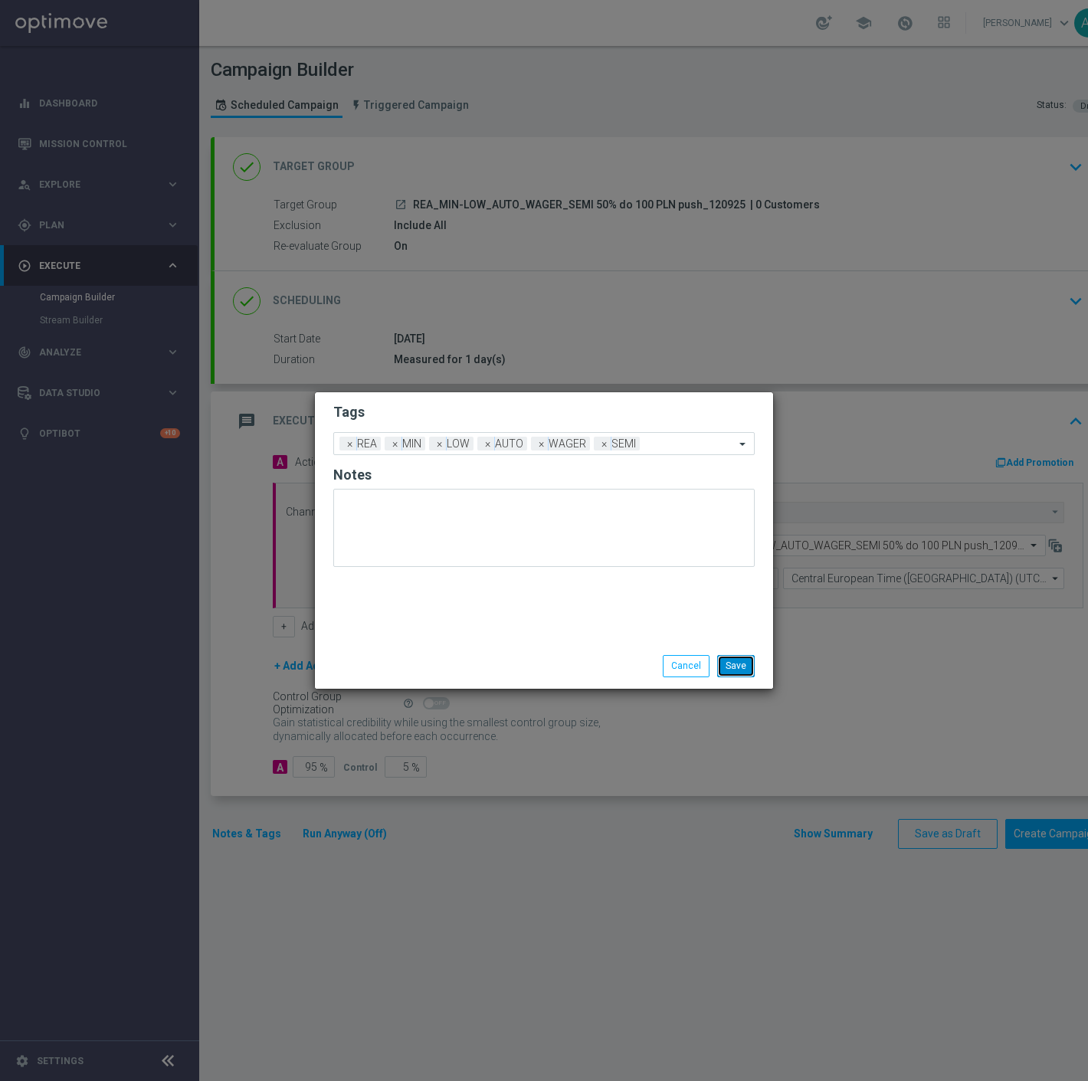
click at [747, 664] on button "Save" at bounding box center [736, 665] width 38 height 21
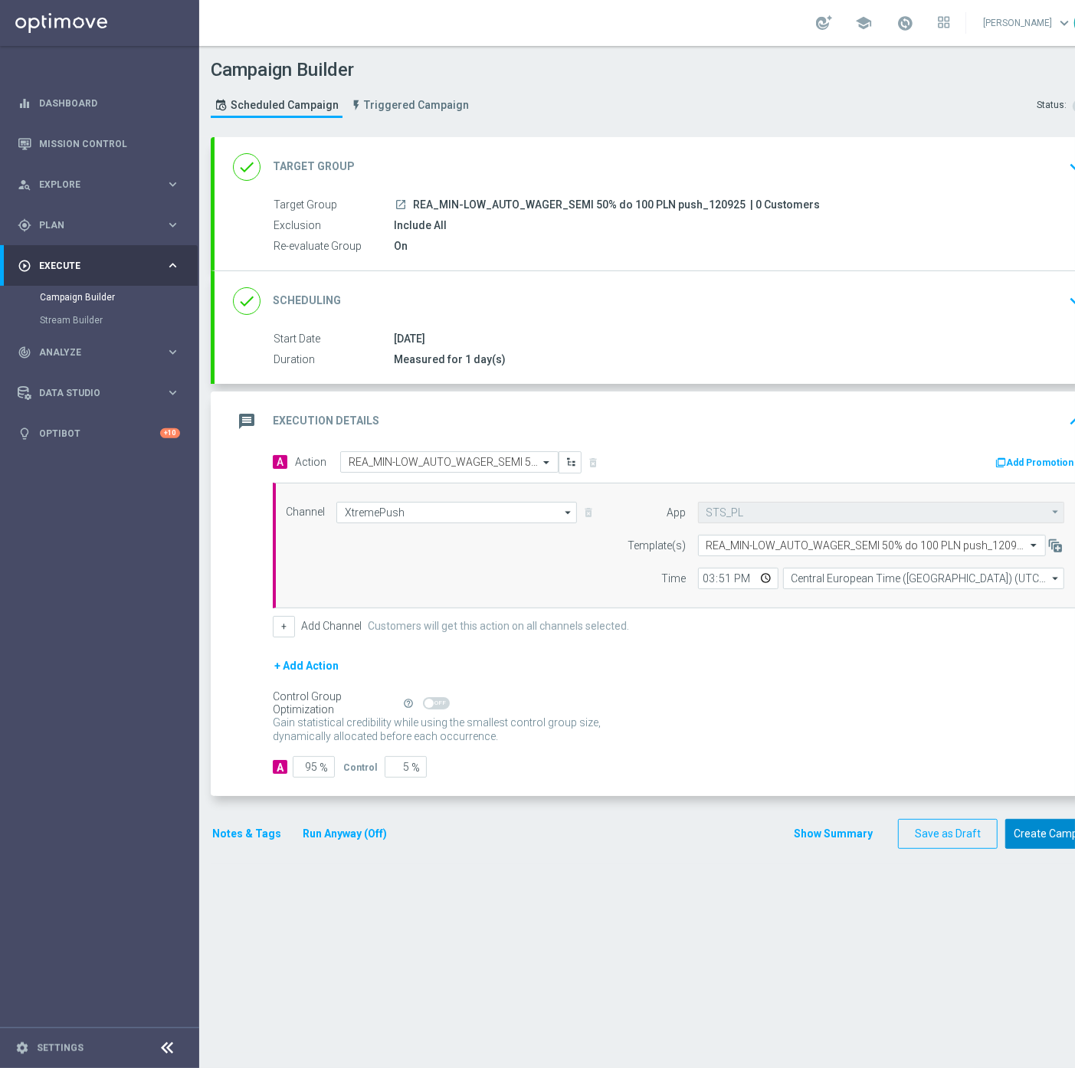
click at [1029, 831] on button "Create Campaign" at bounding box center [1056, 834] width 102 height 30
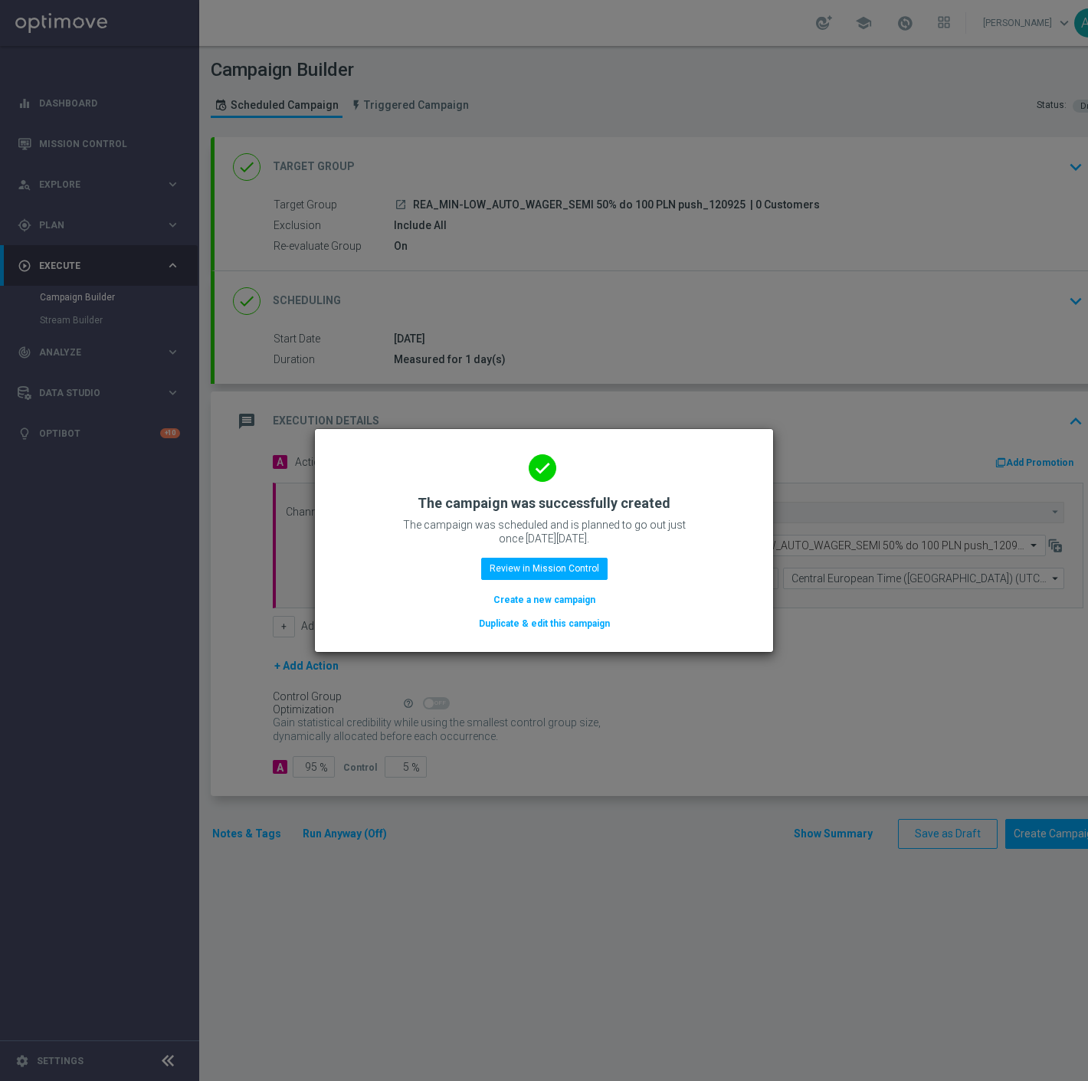
click at [545, 619] on button "Duplicate & edit this campaign" at bounding box center [544, 623] width 134 height 17
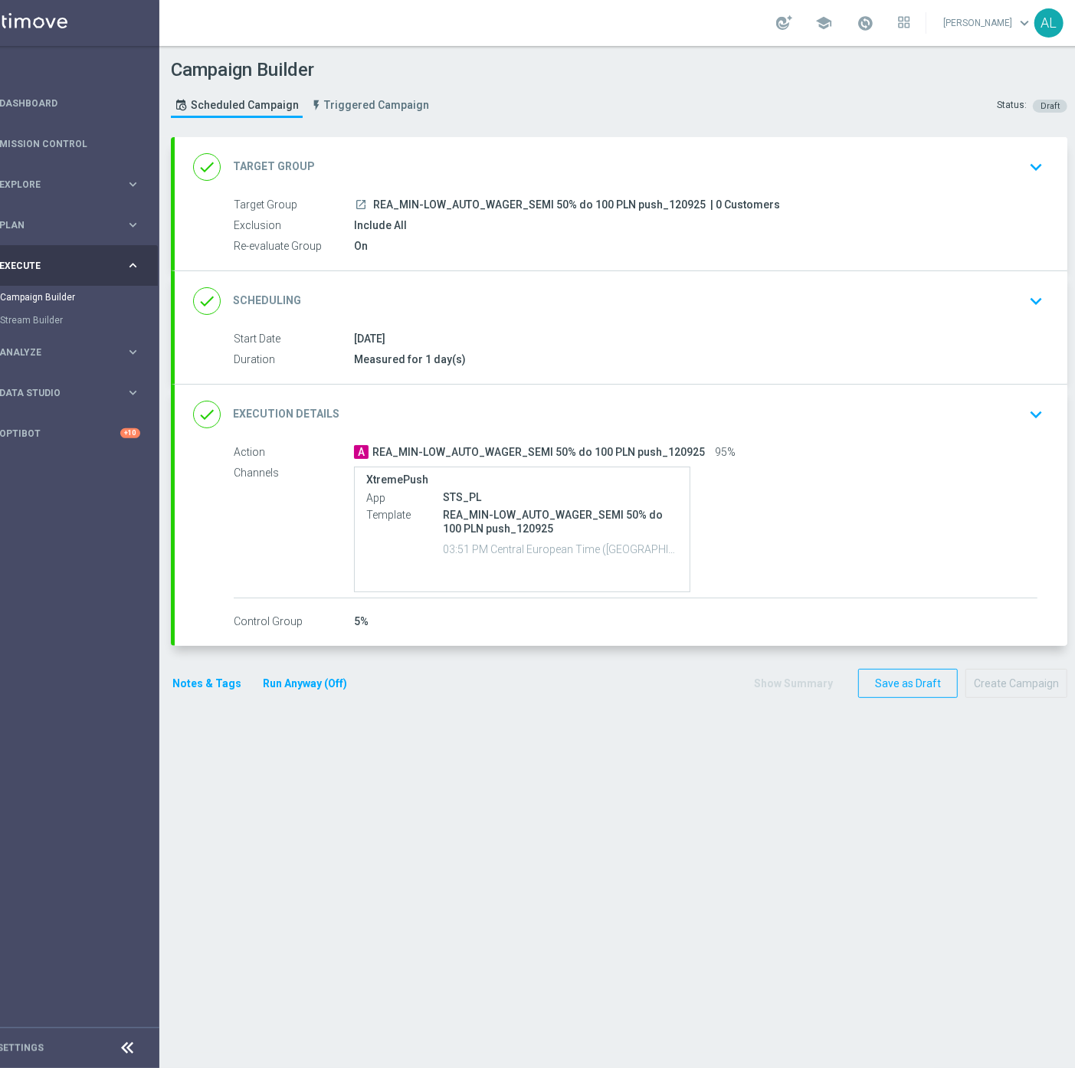
scroll to position [0, 56]
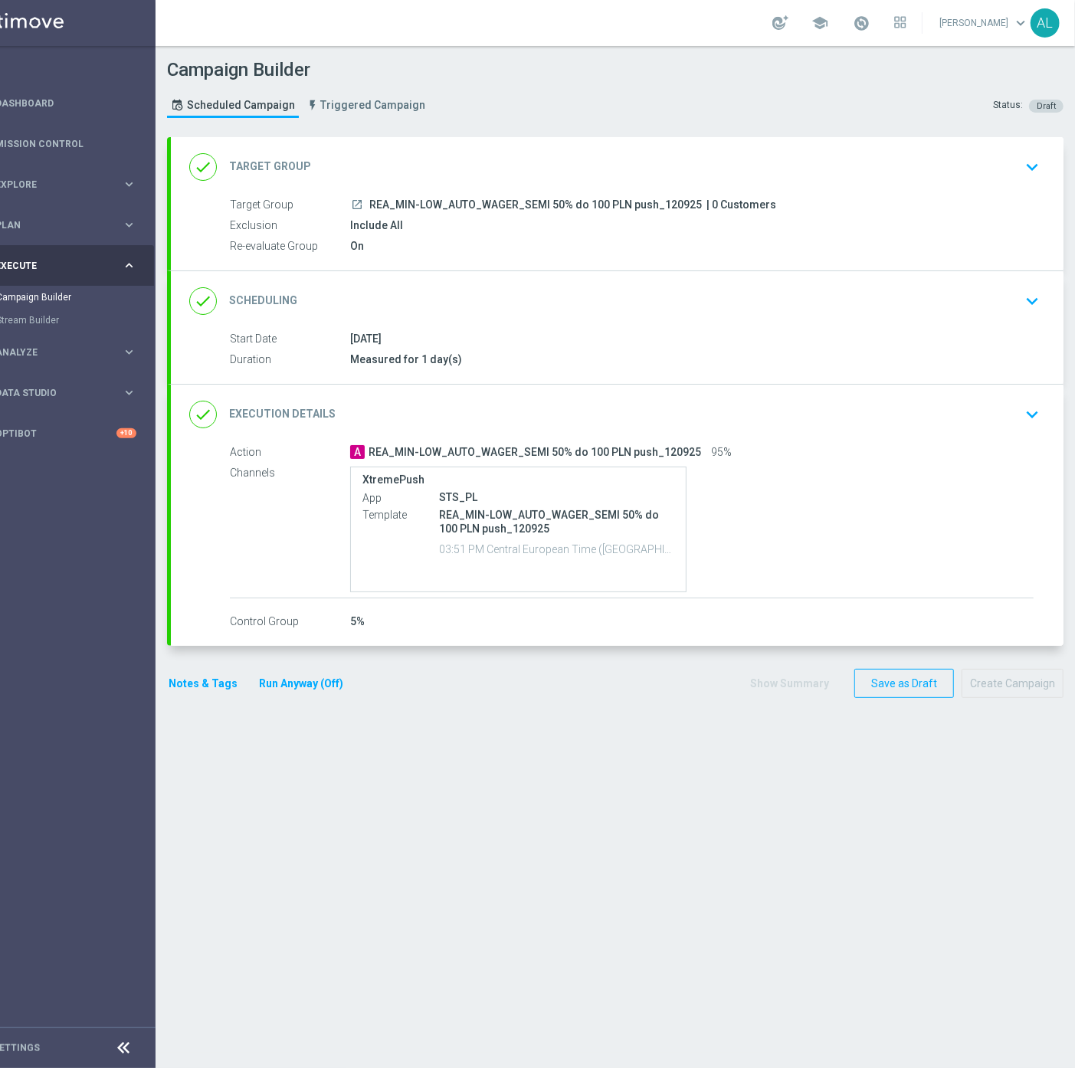
click at [400, 177] on div "done Target Group keyboard_arrow_down" at bounding box center [617, 166] width 856 height 29
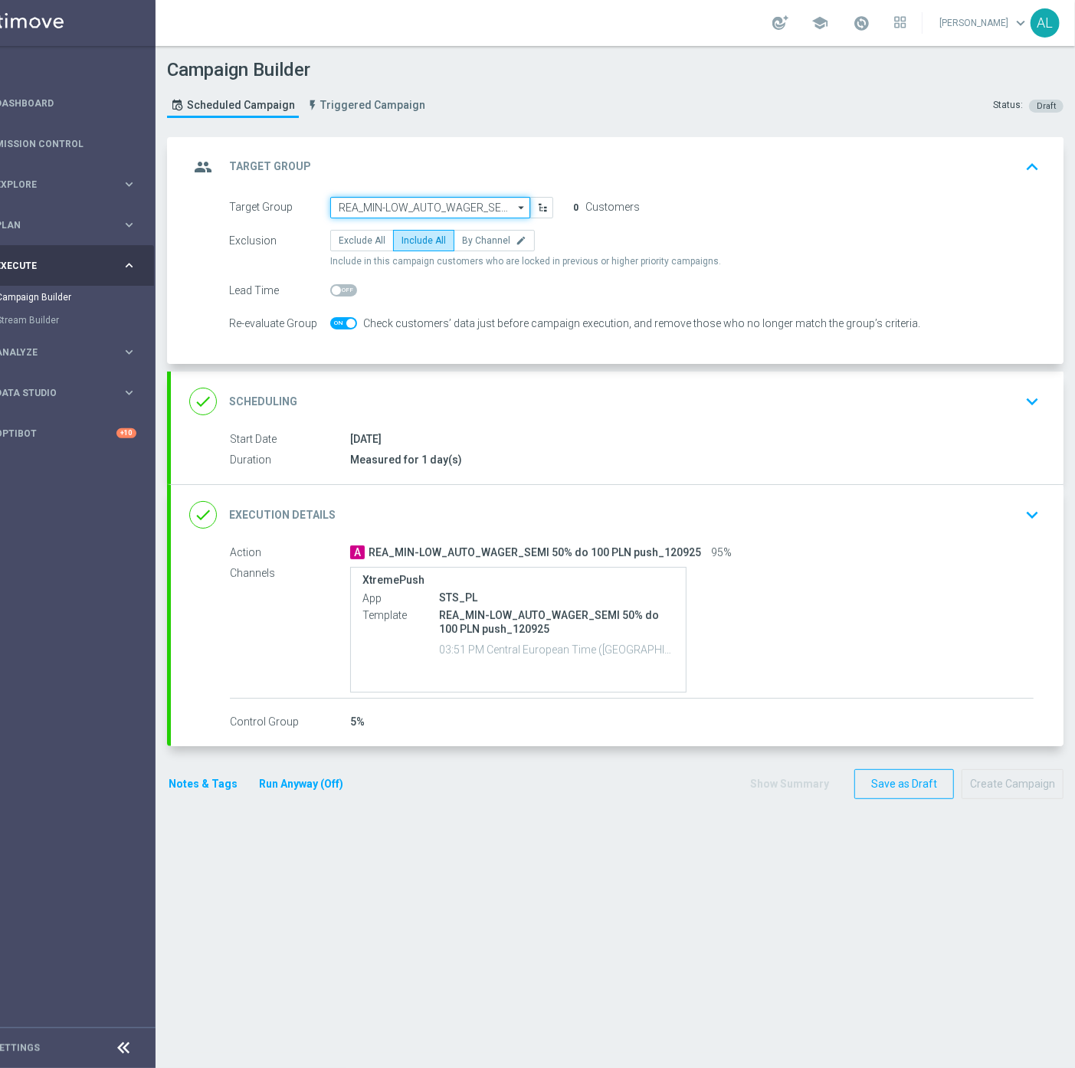
click at [385, 205] on input "REA_MIN-LOW_AUTO_WAGER_SEMI 50% do 100 PLN push_120925" at bounding box center [430, 207] width 200 height 21
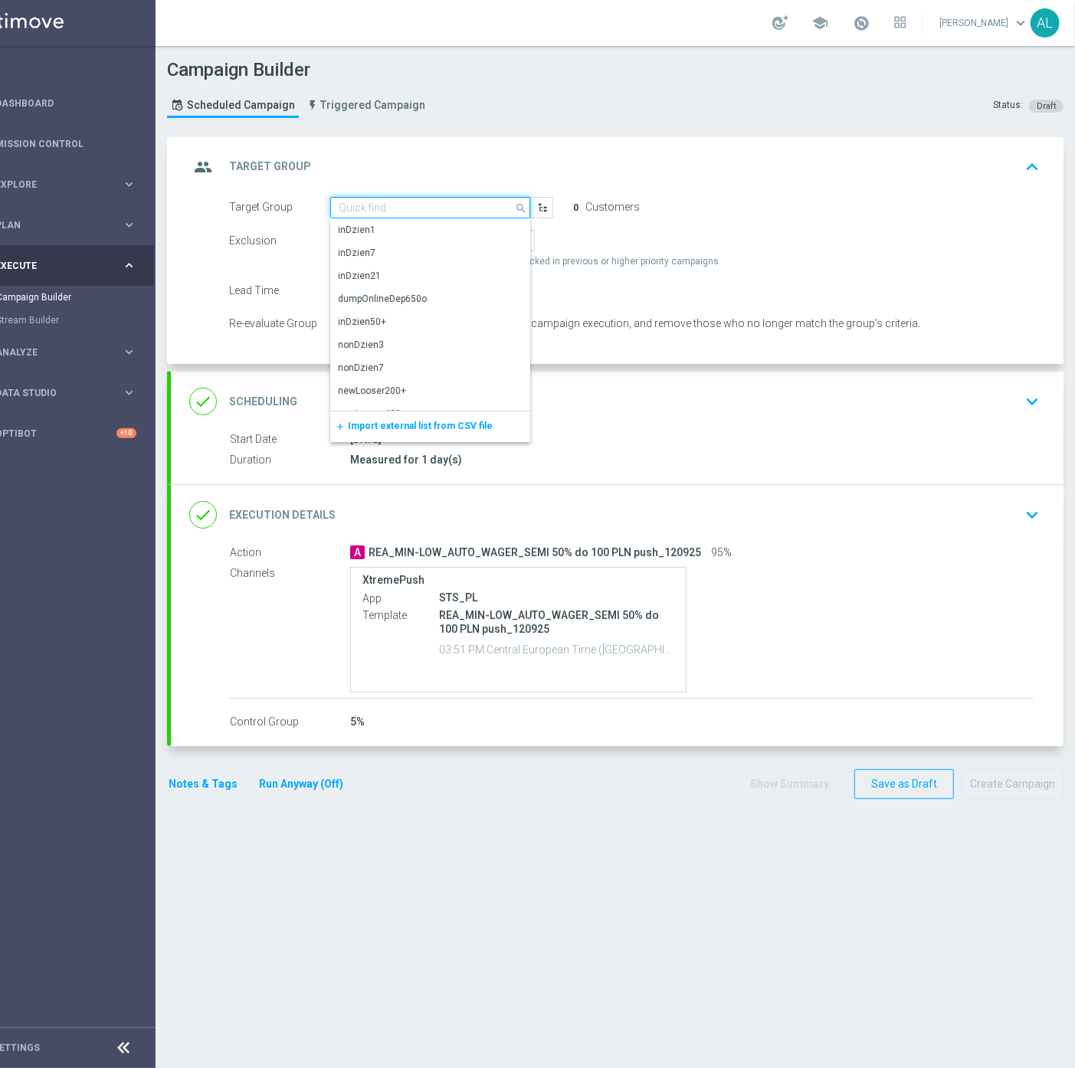
paste input "REA_MED-HIGH_AUTO_WAGER_SEMI 50% do 300 PLN push_120925"
click at [377, 228] on div "REA_MED-HIGH_AUTO_WAGER_SEMI 50% do 300 PLN push_120925" at bounding box center [430, 237] width 185 height 28
type input "REA_MED-HIGH_AUTO_WAGER_SEMI 50% do 300 PLN push_120925"
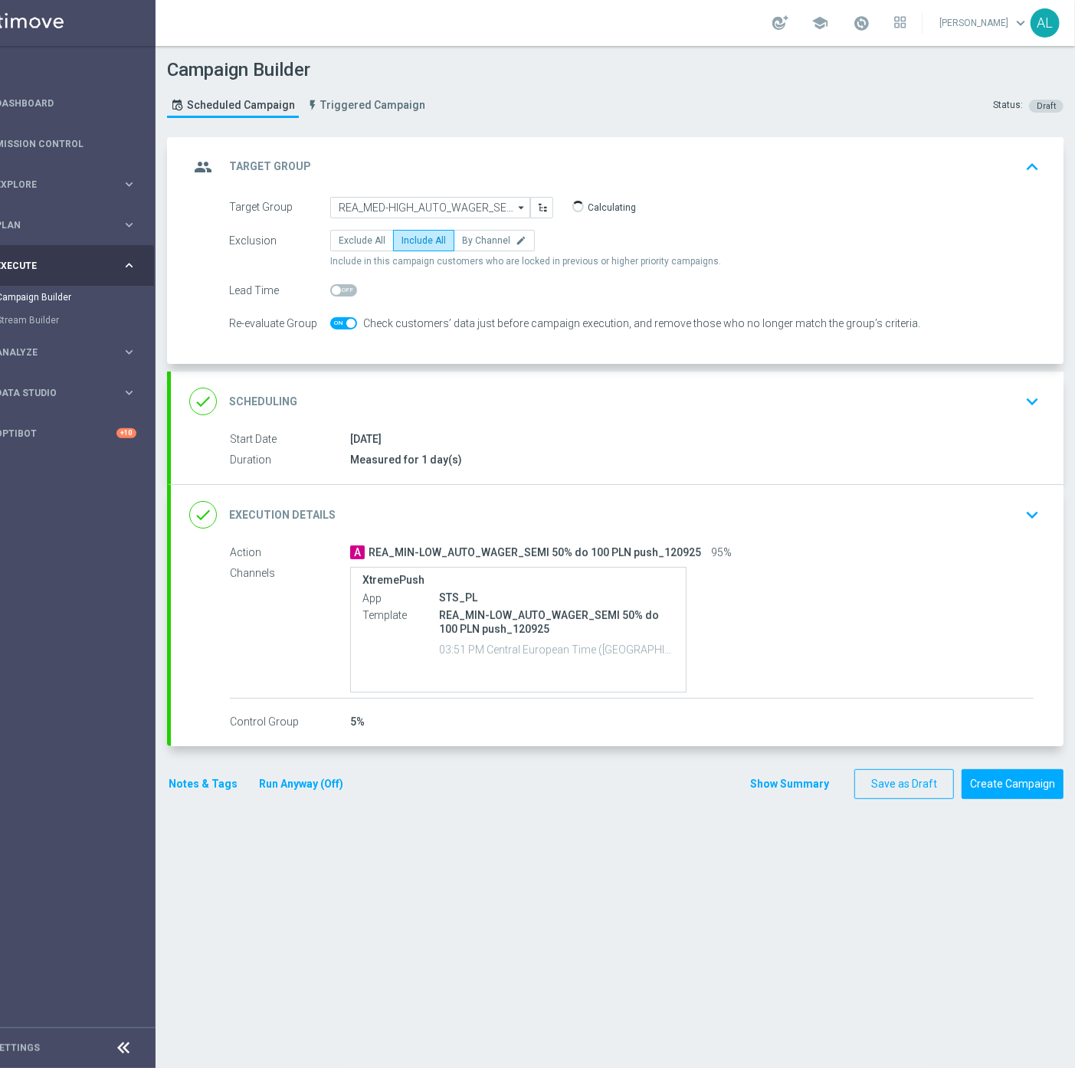
click at [460, 422] on div "done Scheduling keyboard_arrow_down" at bounding box center [617, 402] width 892 height 60
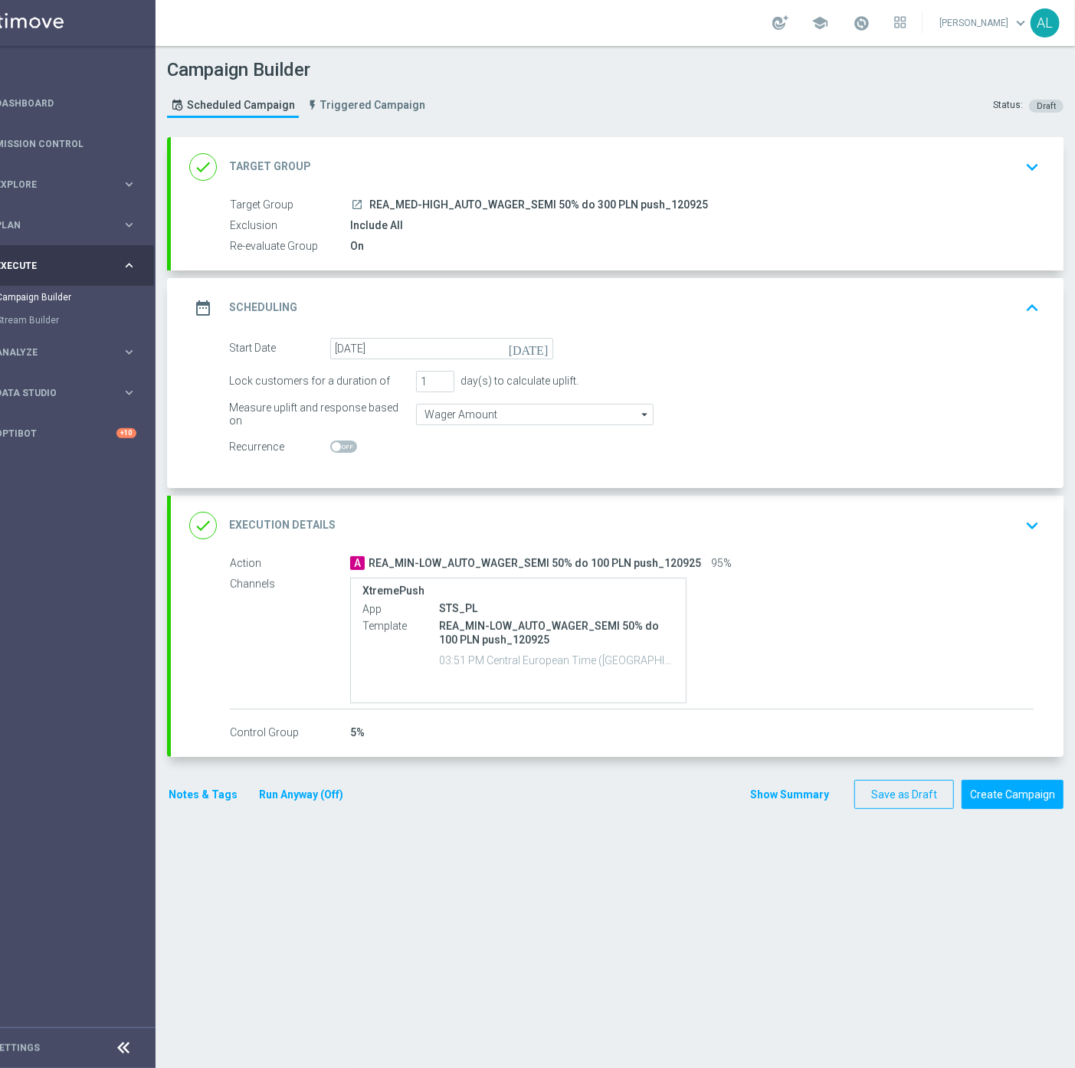
click at [470, 548] on div "done Execution Details keyboard_arrow_down" at bounding box center [617, 526] width 892 height 60
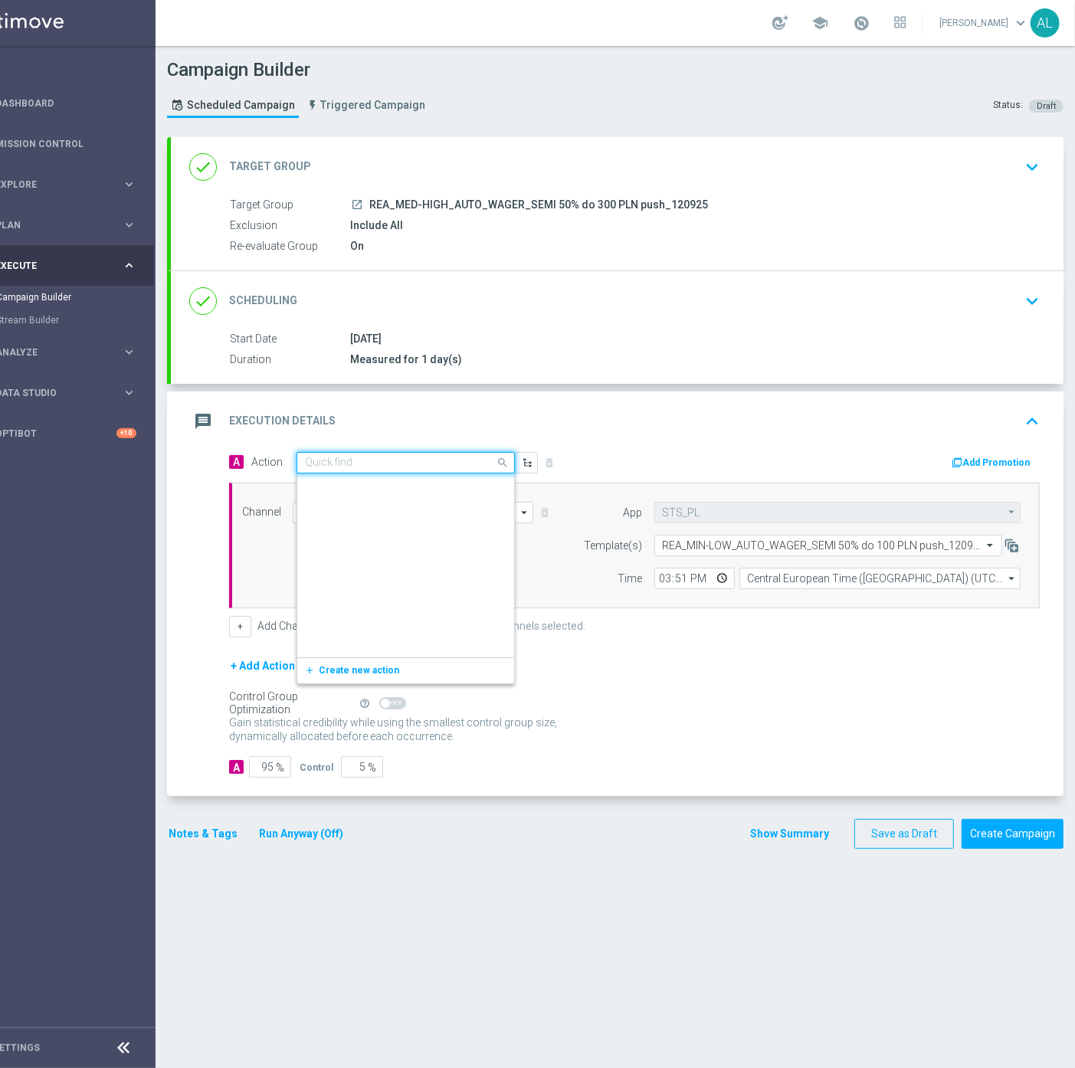
click at [380, 458] on input "text" at bounding box center [390, 463] width 171 height 13
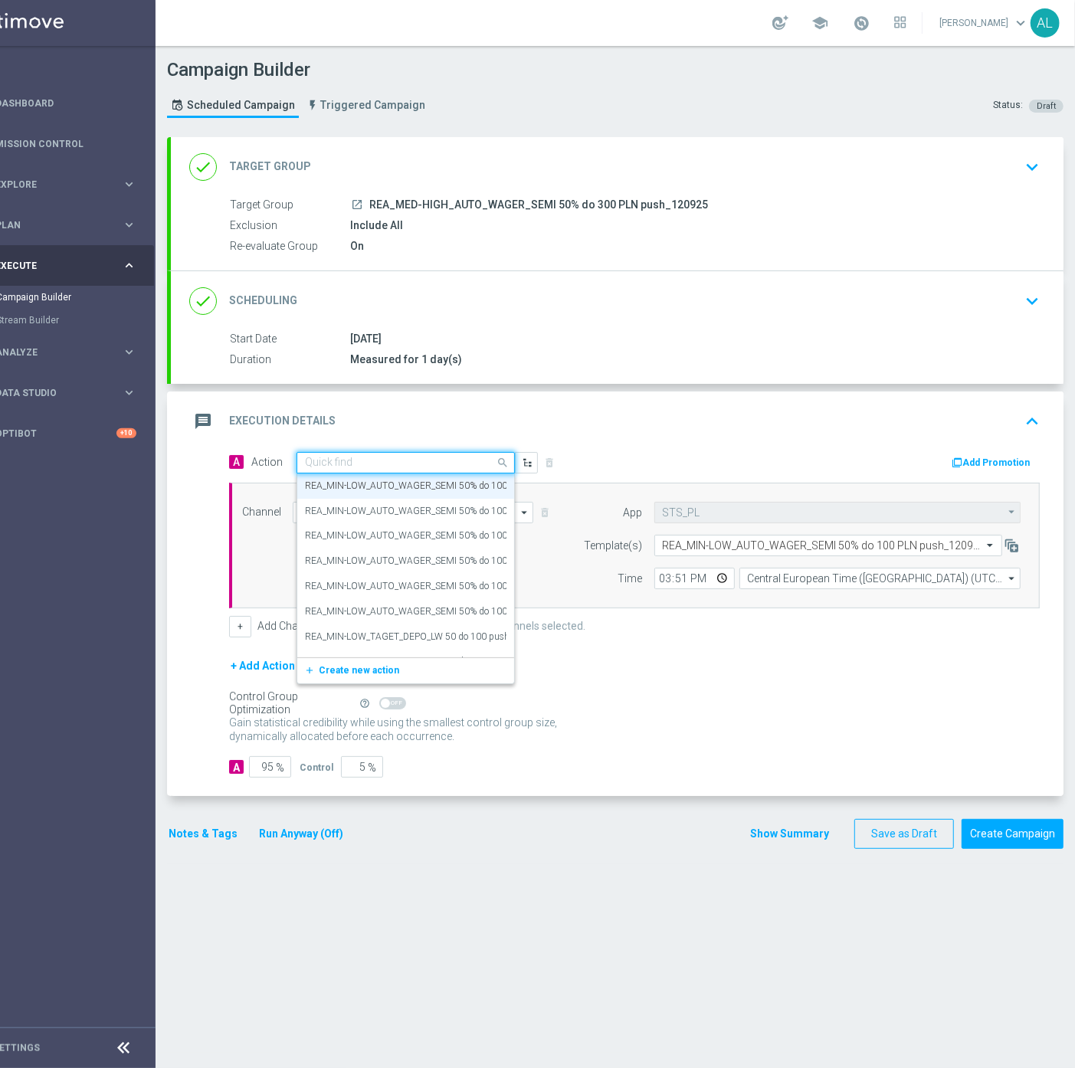
paste input "REA_MED-HIGH_AUTO_WAGER_SEMI 50% do 300 PLN push_120925"
type input "REA_MED-HIGH_AUTO_WAGER_SEMI 50% do 300 PLN push_120925"
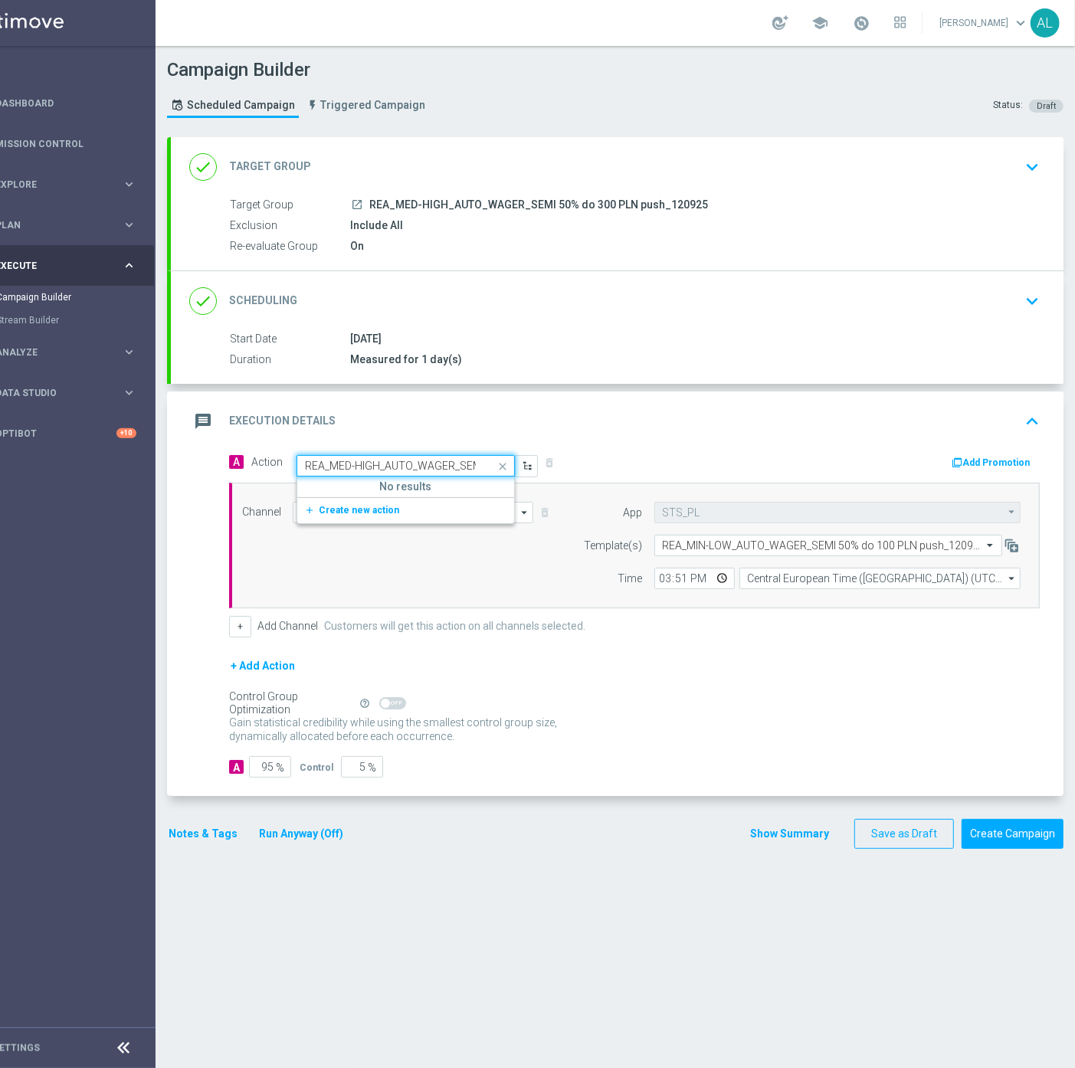
scroll to position [0, 0]
click at [353, 515] on button "add_new Create new action" at bounding box center [402, 511] width 211 height 18
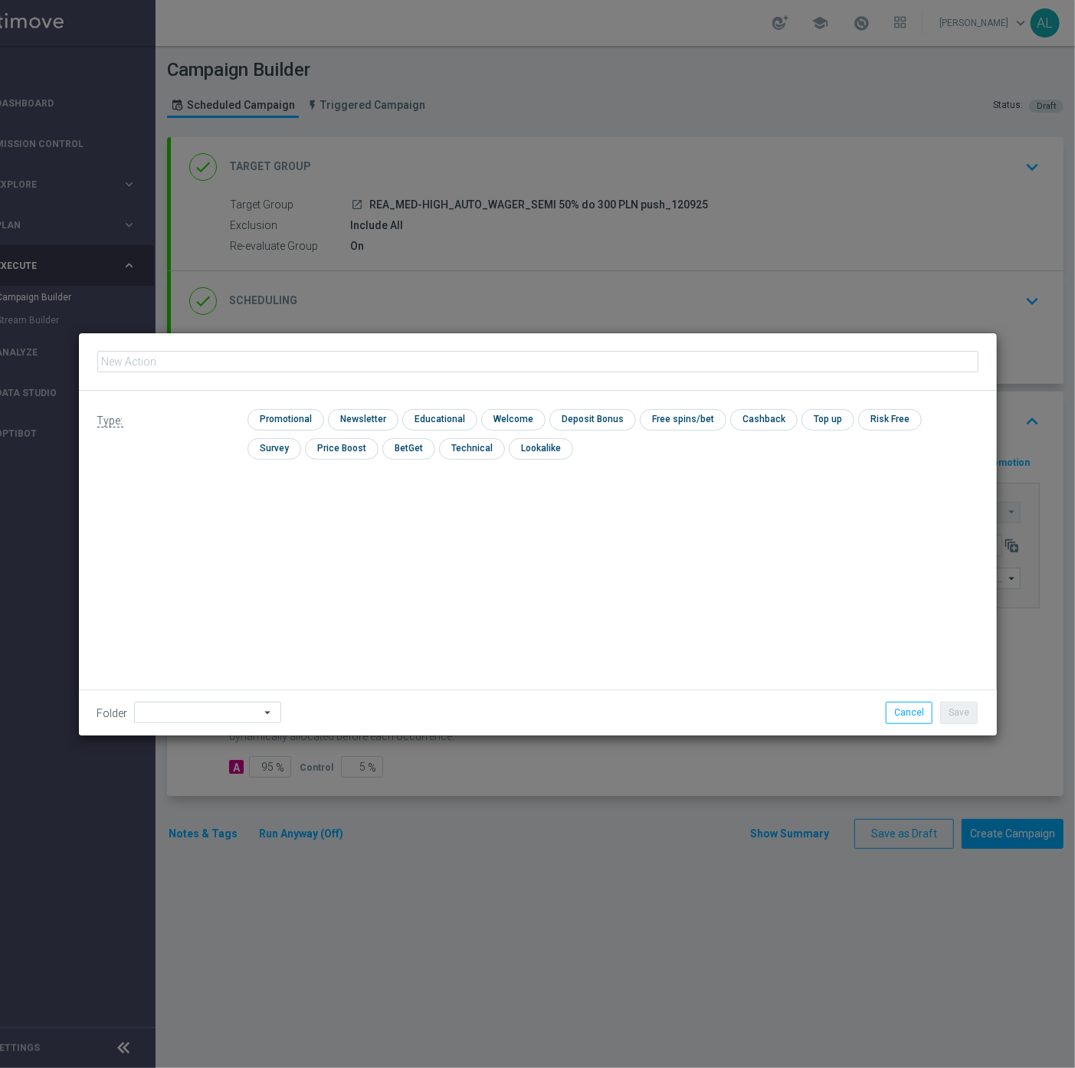
scroll to position [0, 43]
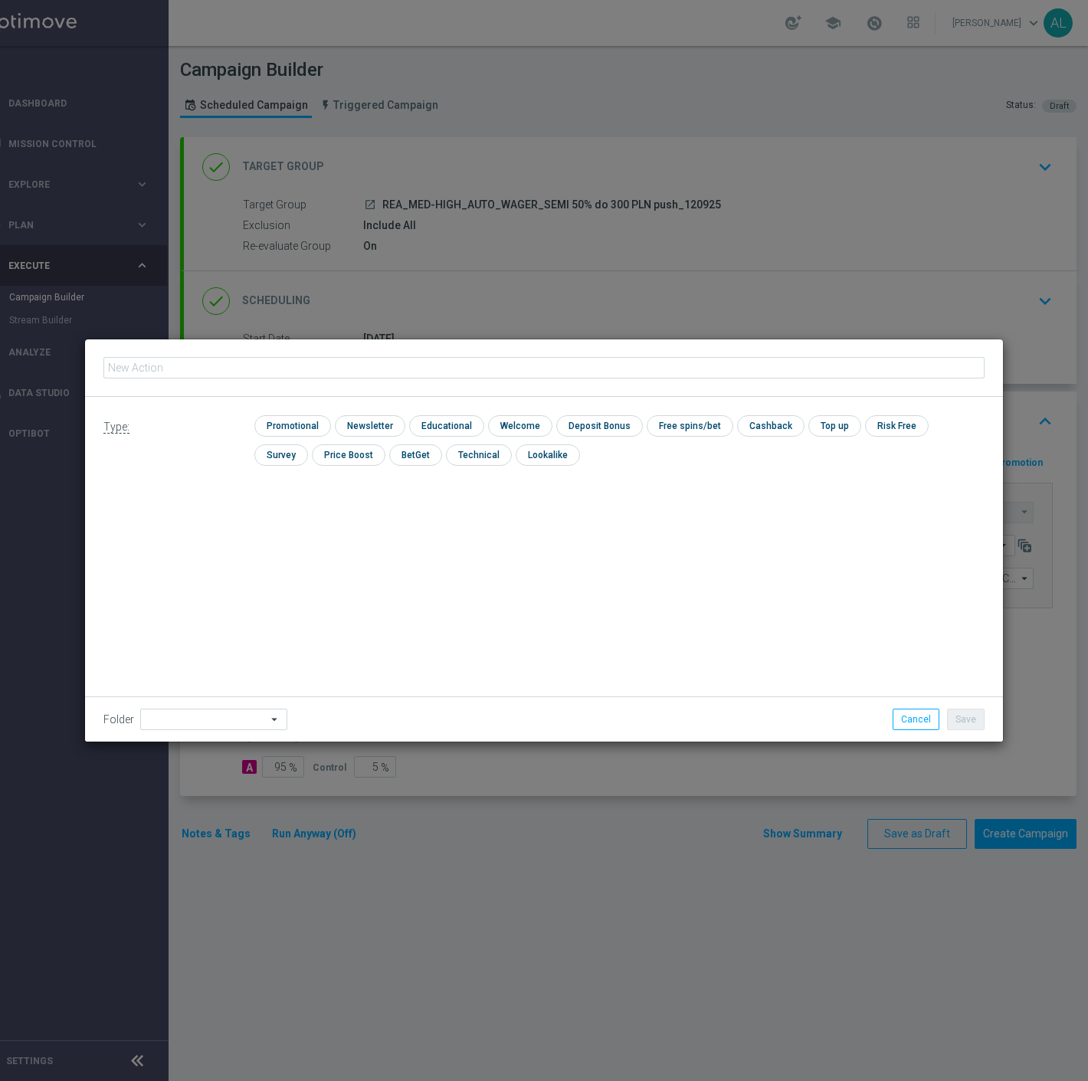
type input "REA_MED-HIGH_AUTO_WAGER_SEMI 50% do 300 PLN push_120925"
click at [273, 414] on div "Type: check Promotional check Newsletter check Educational check Welcome check …" at bounding box center [544, 446] width 918 height 99
click at [273, 421] on input "checkbox" at bounding box center [290, 425] width 73 height 21
checkbox input "true"
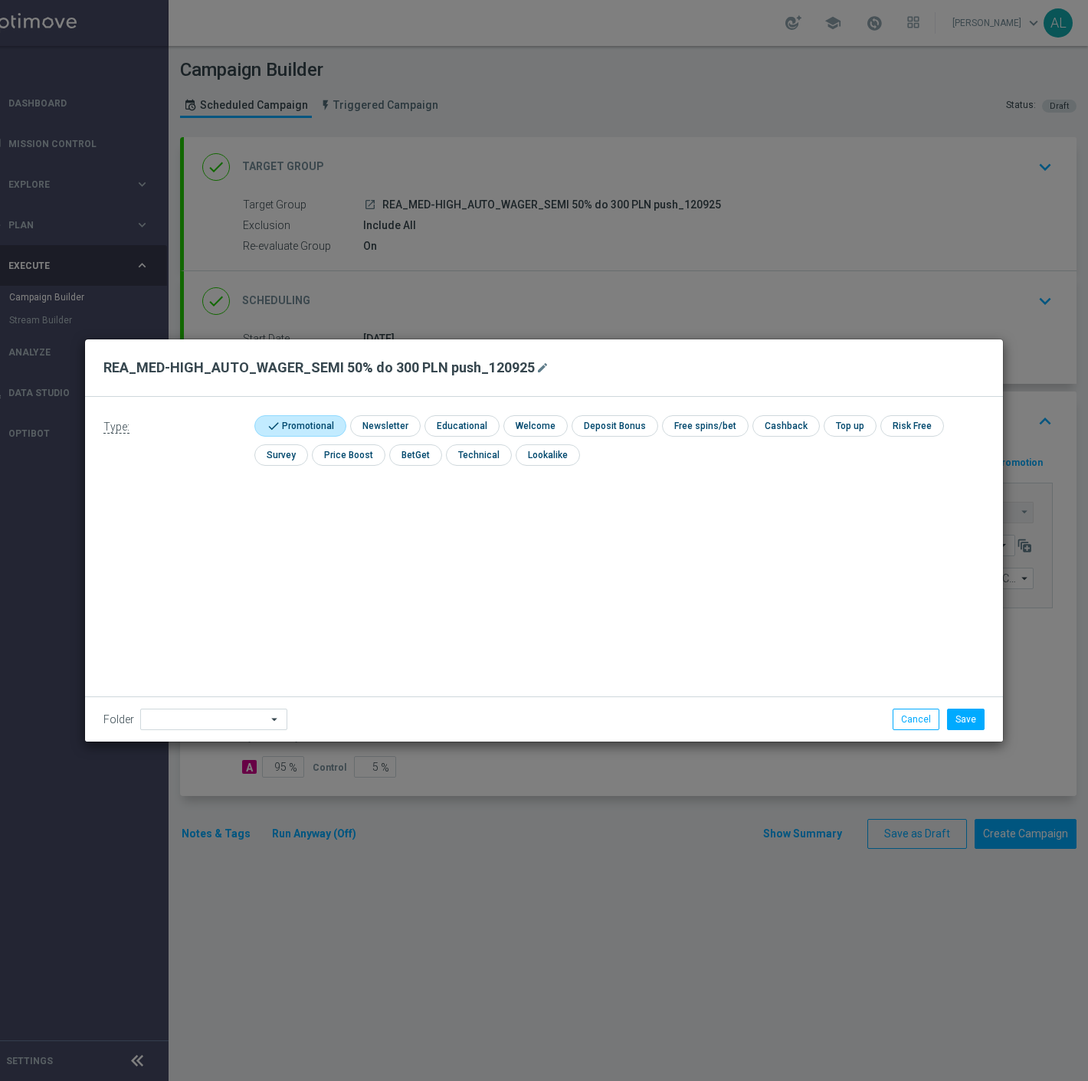
click at [156, 701] on div "Folder arrow_drop_down Show Selected 0 of 478 !ARCHIVE" at bounding box center [544, 718] width 918 height 45
click at [163, 709] on input at bounding box center [213, 719] width 147 height 21
click at [175, 533] on div "[PERSON_NAME]" at bounding box center [209, 526] width 139 height 21
type input "[PERSON_NAME]"
click at [959, 721] on button "Save" at bounding box center [966, 719] width 38 height 21
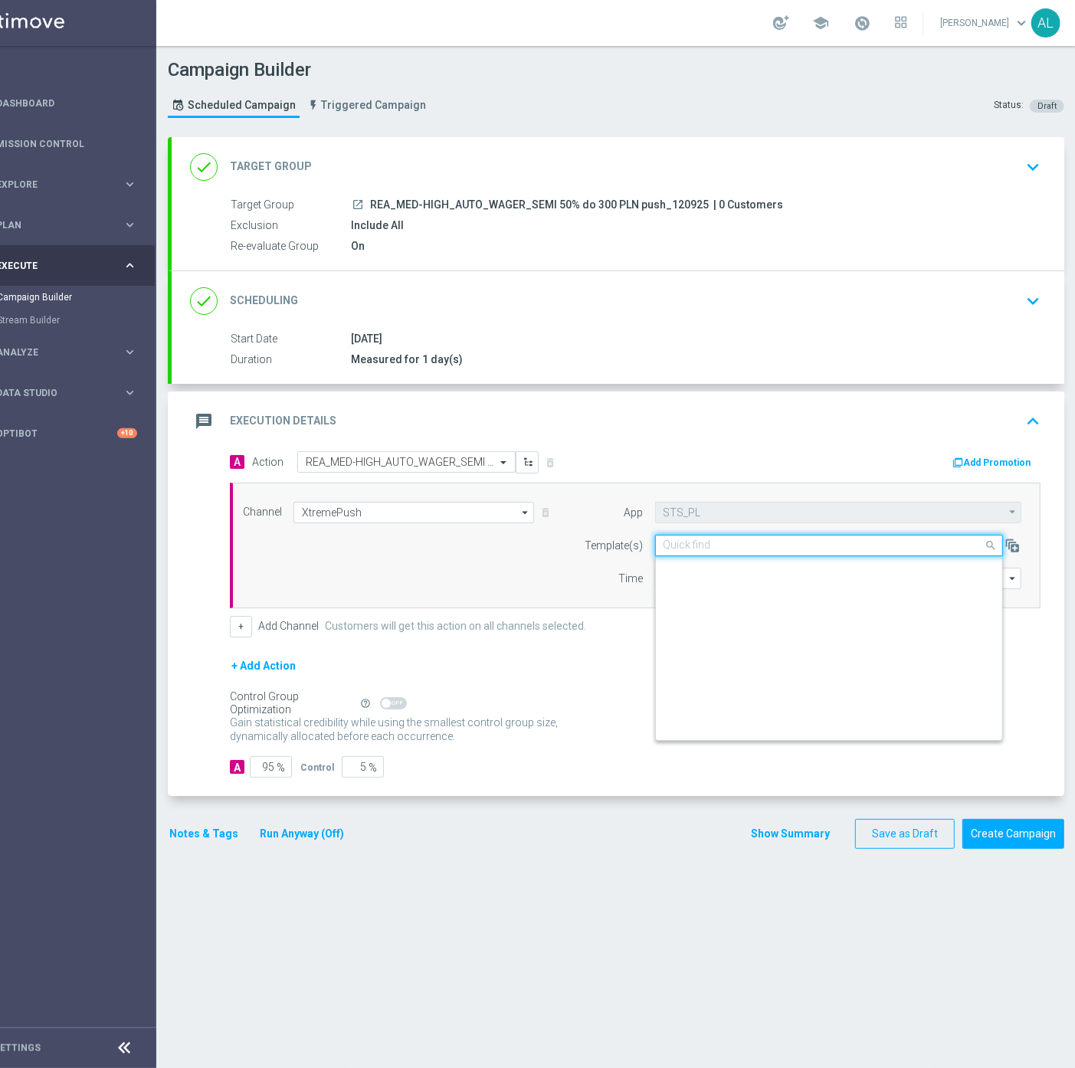
click at [702, 544] on input "text" at bounding box center [813, 545] width 300 height 13
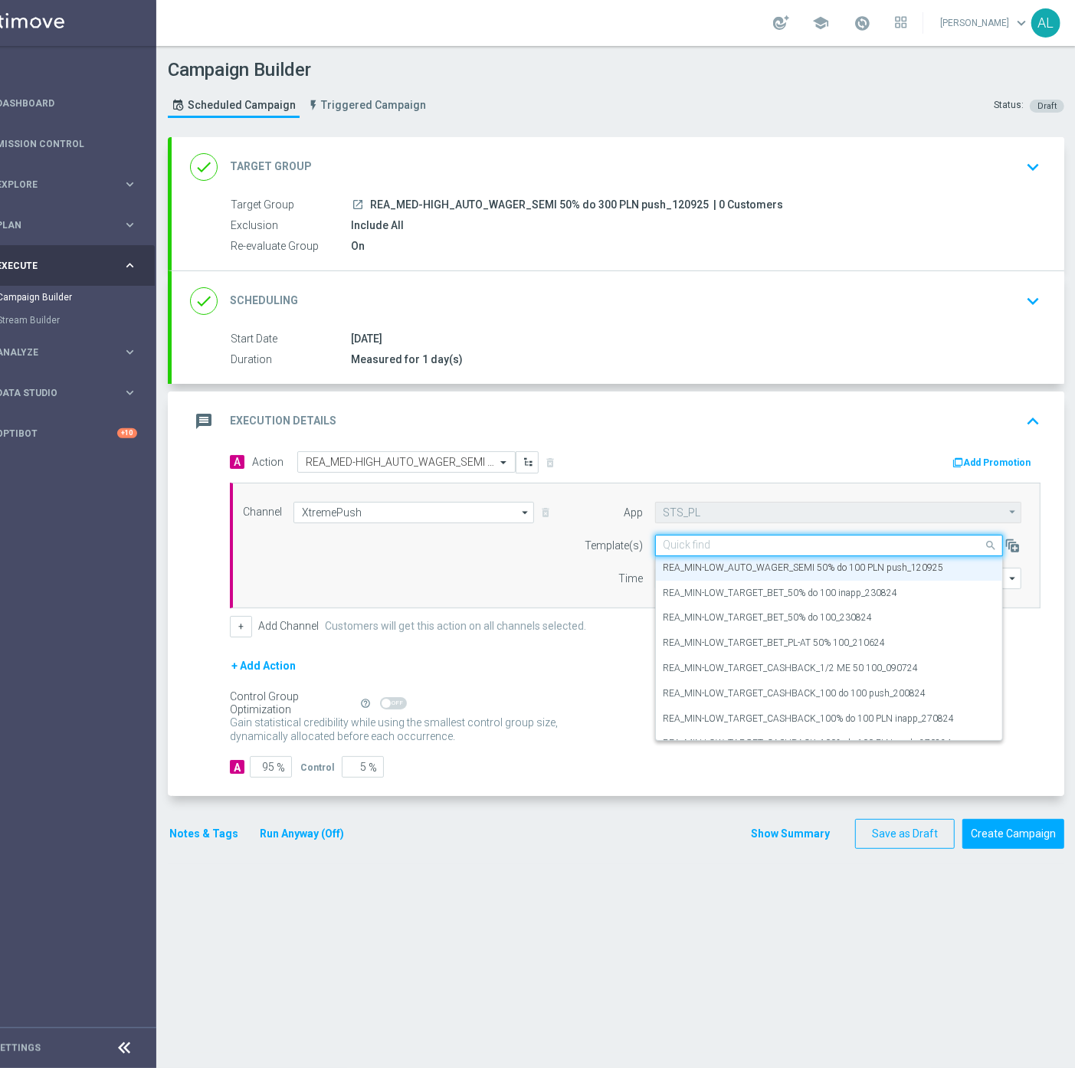
paste input "REA_MED-HIGH_AUTO_WAGER_SEMI 50% do 300 PLN push_120925"
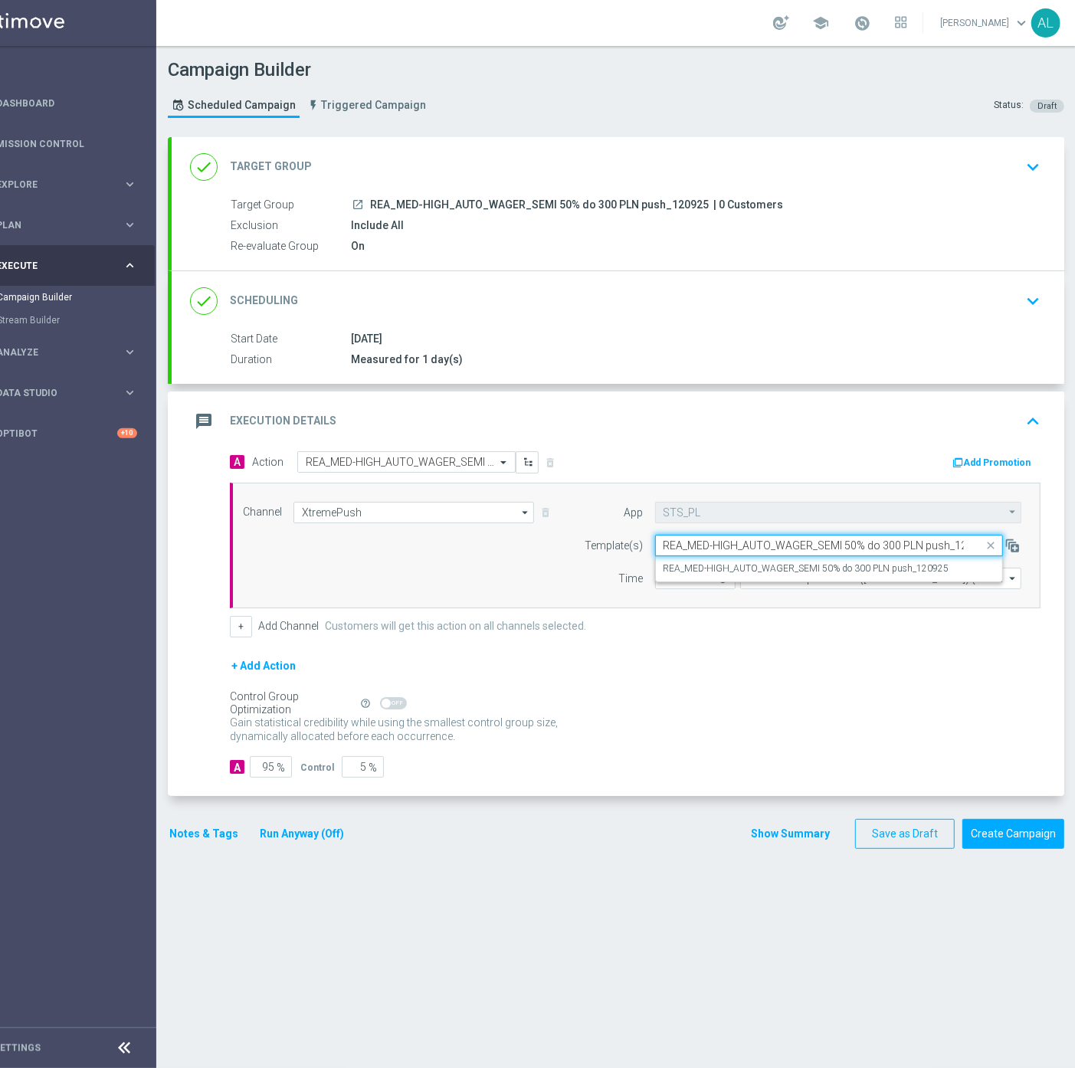
scroll to position [0, 0]
click at [706, 556] on div "REA_MED-HIGH_AUTO_WAGER_SEMI 50% do 300 PLN push_120925" at bounding box center [828, 568] width 331 height 25
type input "REA_MED-HIGH_AUTO_WAGER_SEMI 50% do 300 PLN push_120925"
click at [200, 841] on button "Notes & Tags" at bounding box center [204, 833] width 72 height 19
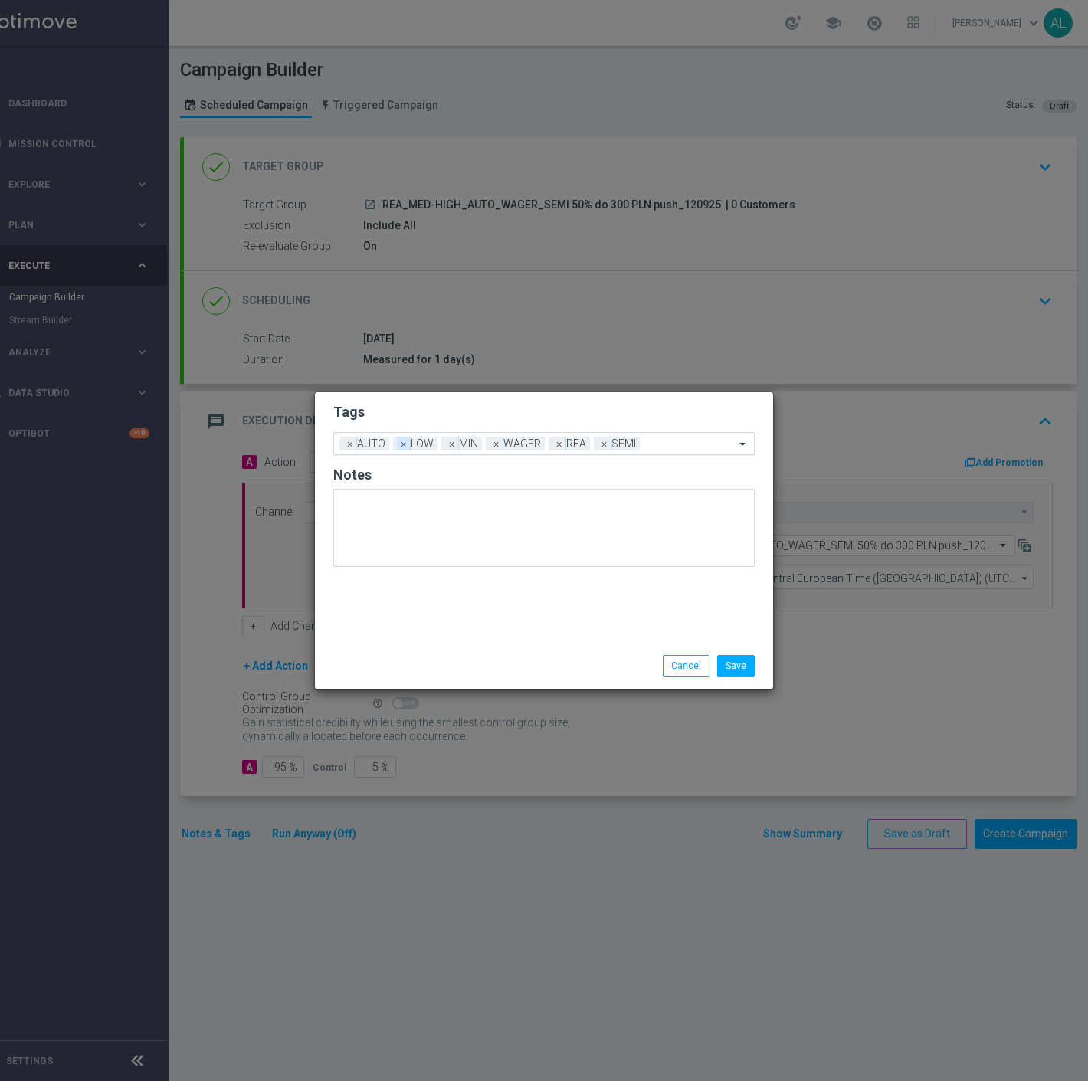
click at [401, 440] on span "×" at bounding box center [404, 444] width 14 height 14
click at [629, 437] on div "Add a new tag × AUTO × WAGER × REA × SEMI" at bounding box center [534, 443] width 401 height 21
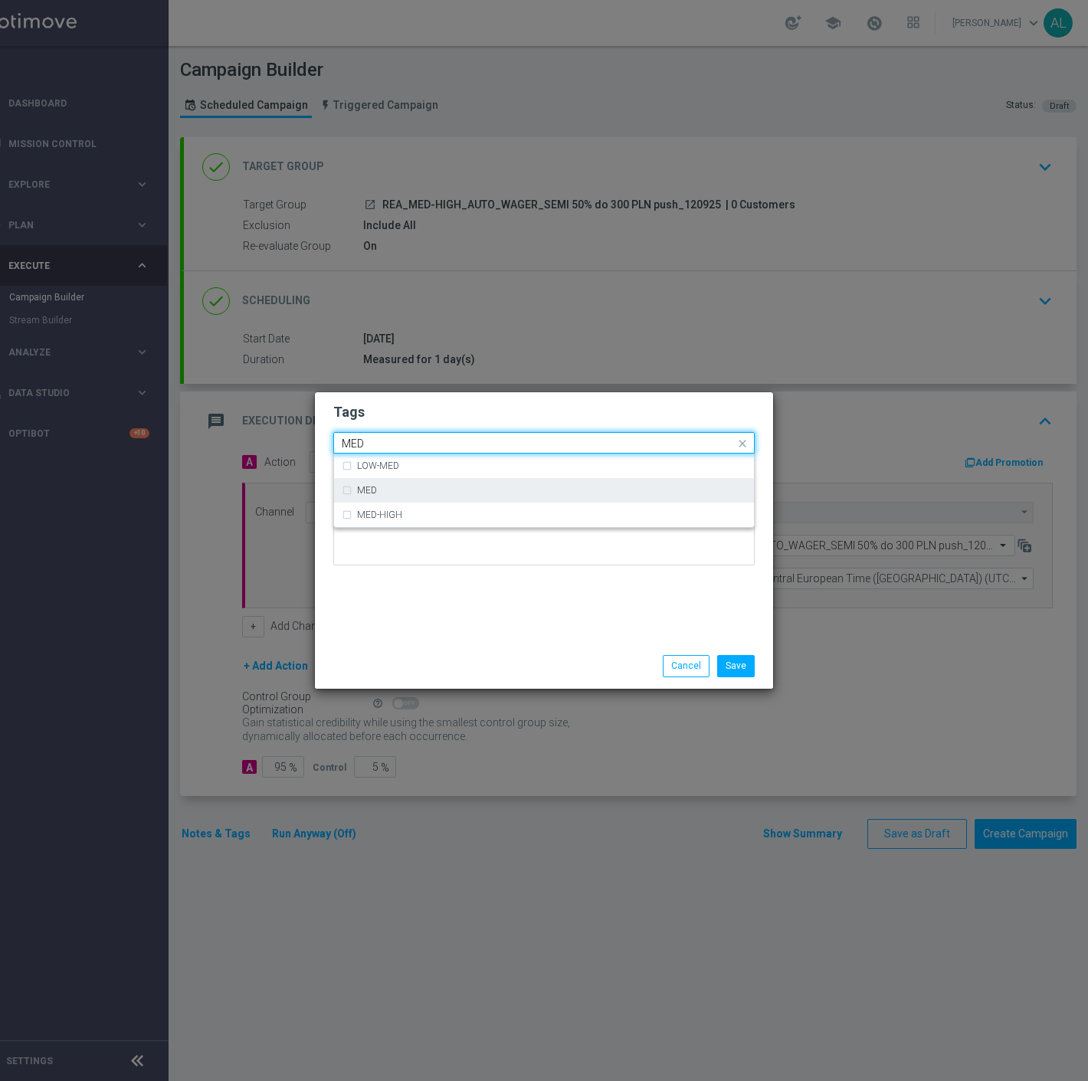
click at [465, 486] on div "MED" at bounding box center [551, 490] width 389 height 9
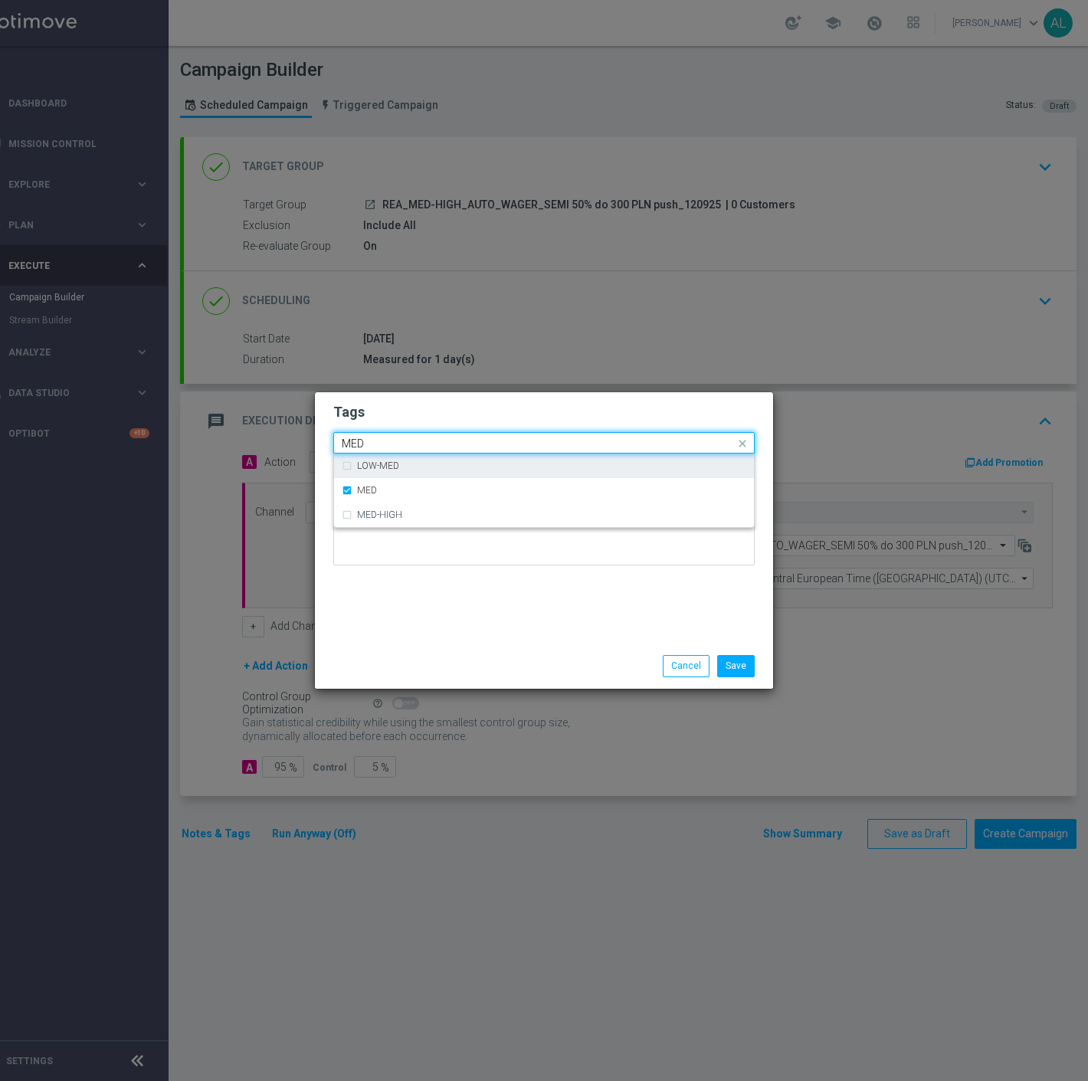
click at [457, 439] on input "MED" at bounding box center [538, 443] width 393 height 13
click at [411, 496] on div "HIGH" at bounding box center [544, 490] width 404 height 25
type input "HIGH"
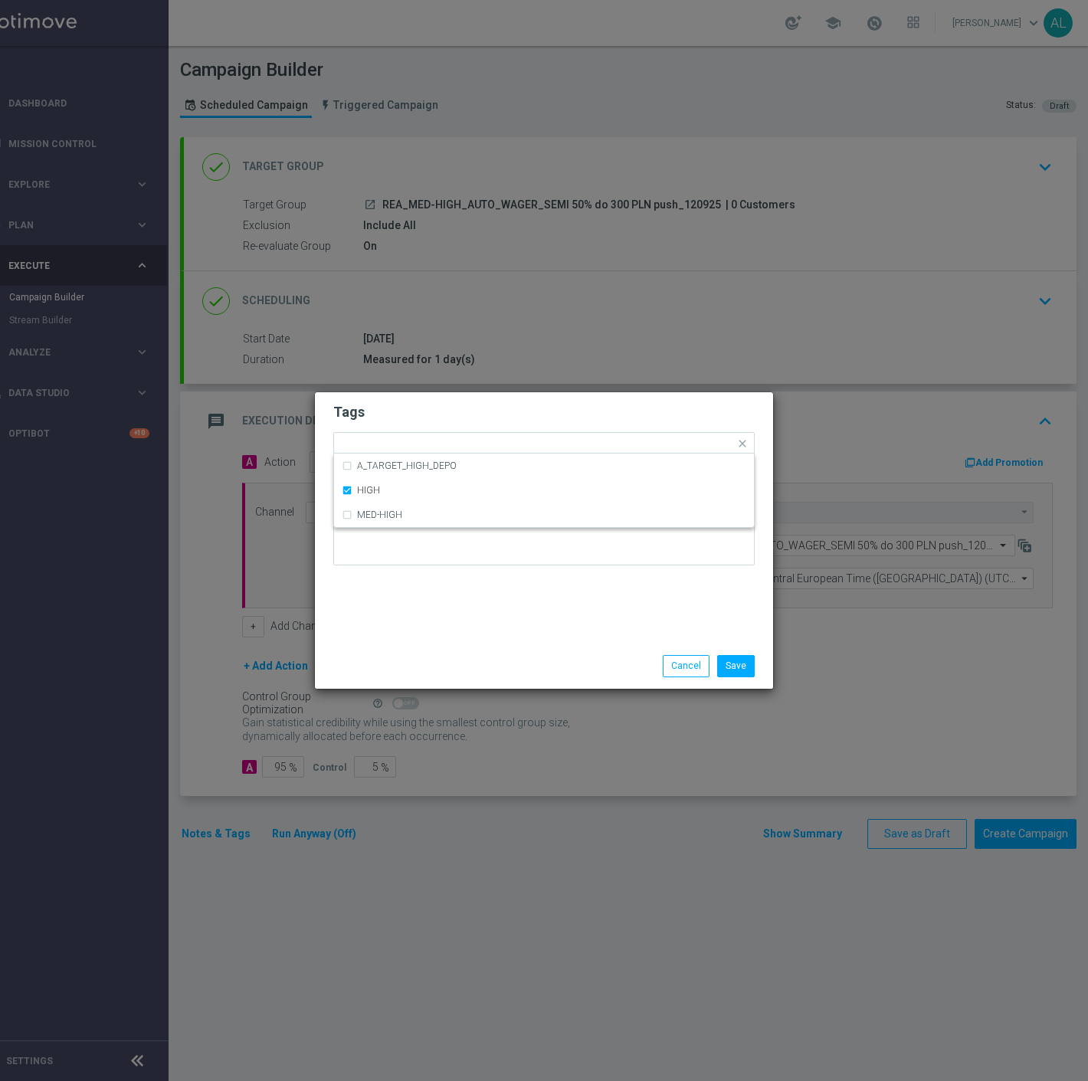
click at [480, 604] on div "Tags Quick find × AUTO × WAGER × REA × SEMI × MED × HIGH A_TARGET_HIGH_DEPO HIG…" at bounding box center [544, 517] width 458 height 251
click at [734, 668] on button "Save" at bounding box center [736, 665] width 38 height 21
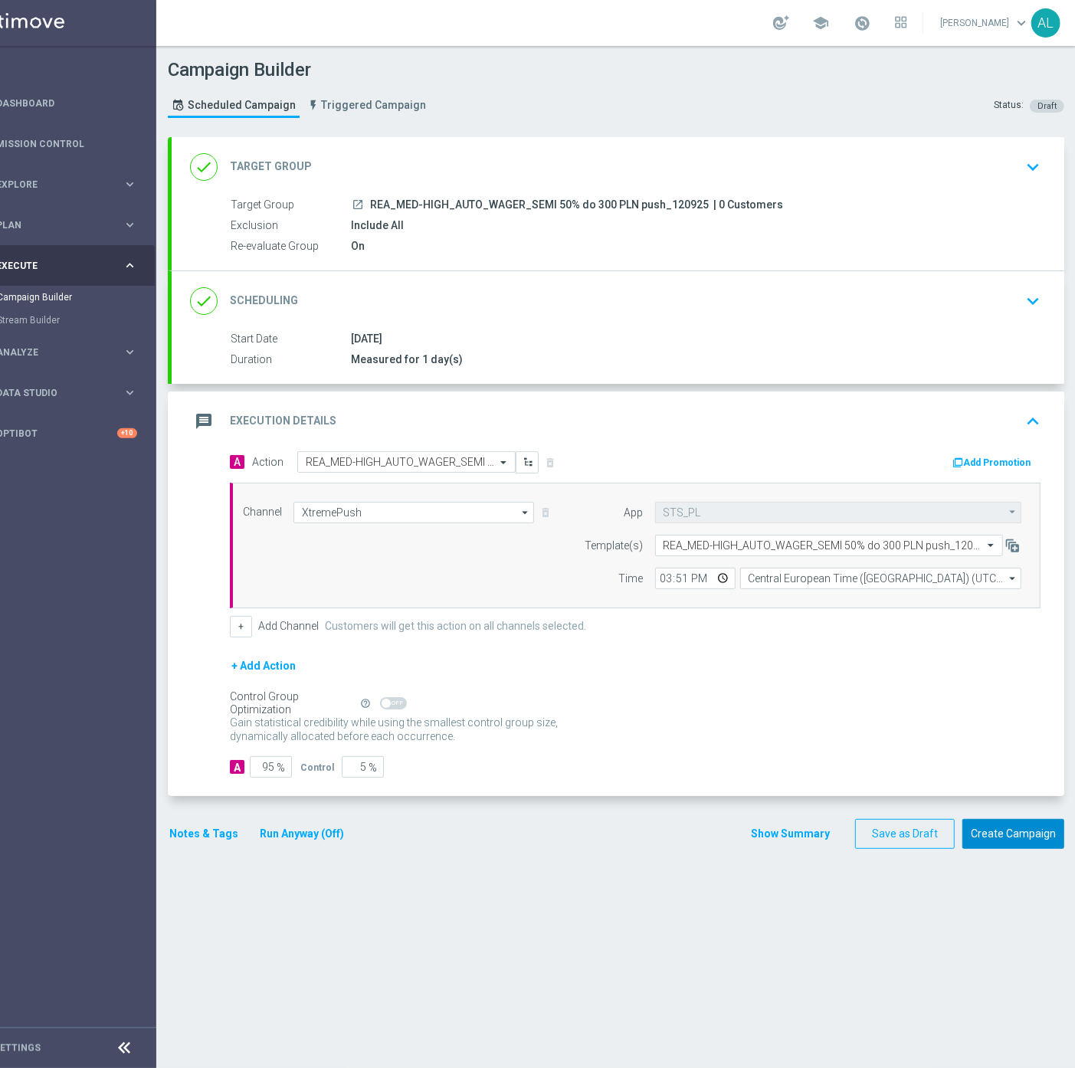
click at [996, 835] on button "Create Campaign" at bounding box center [1013, 834] width 102 height 30
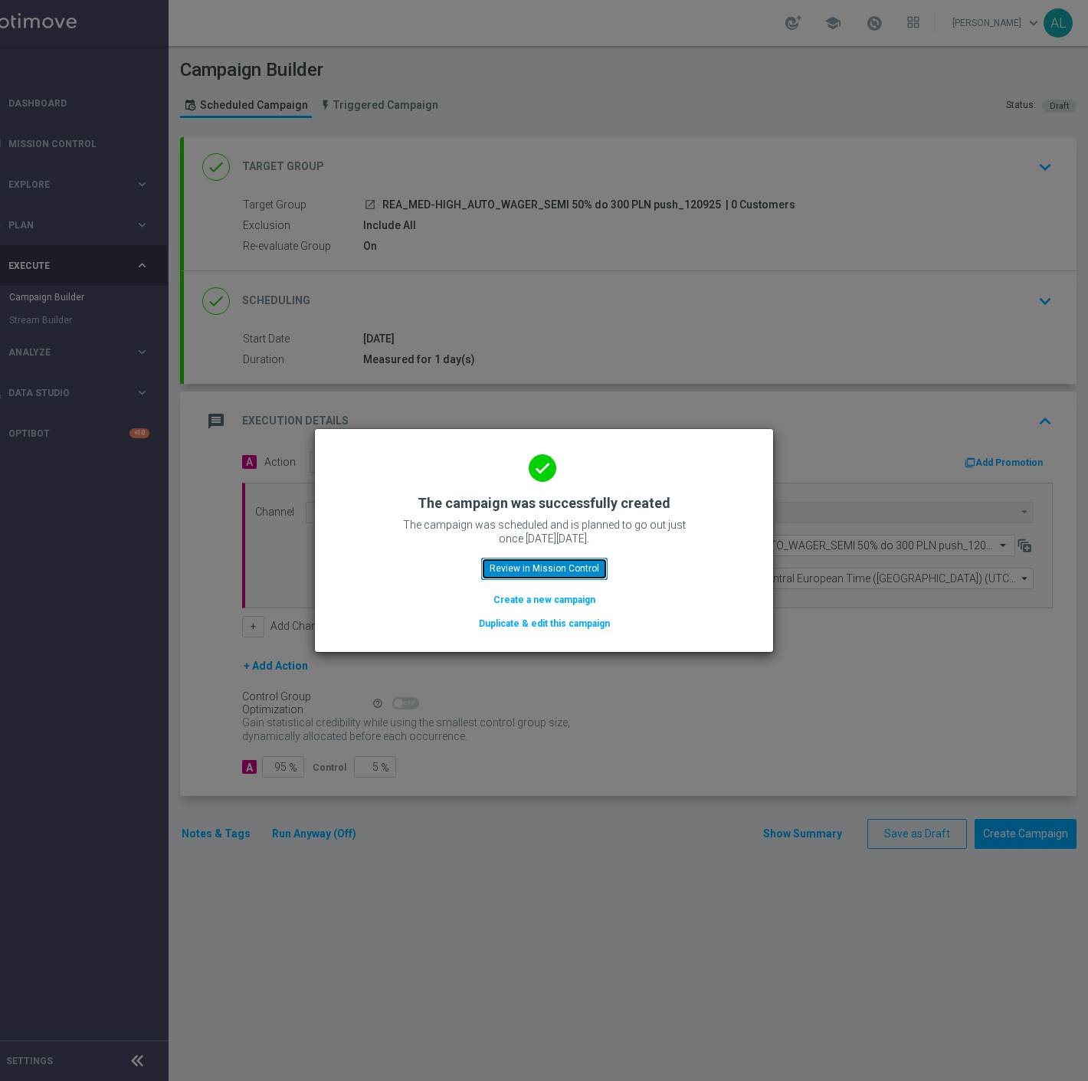
click at [535, 563] on button "Review in Mission Control" at bounding box center [544, 568] width 126 height 21
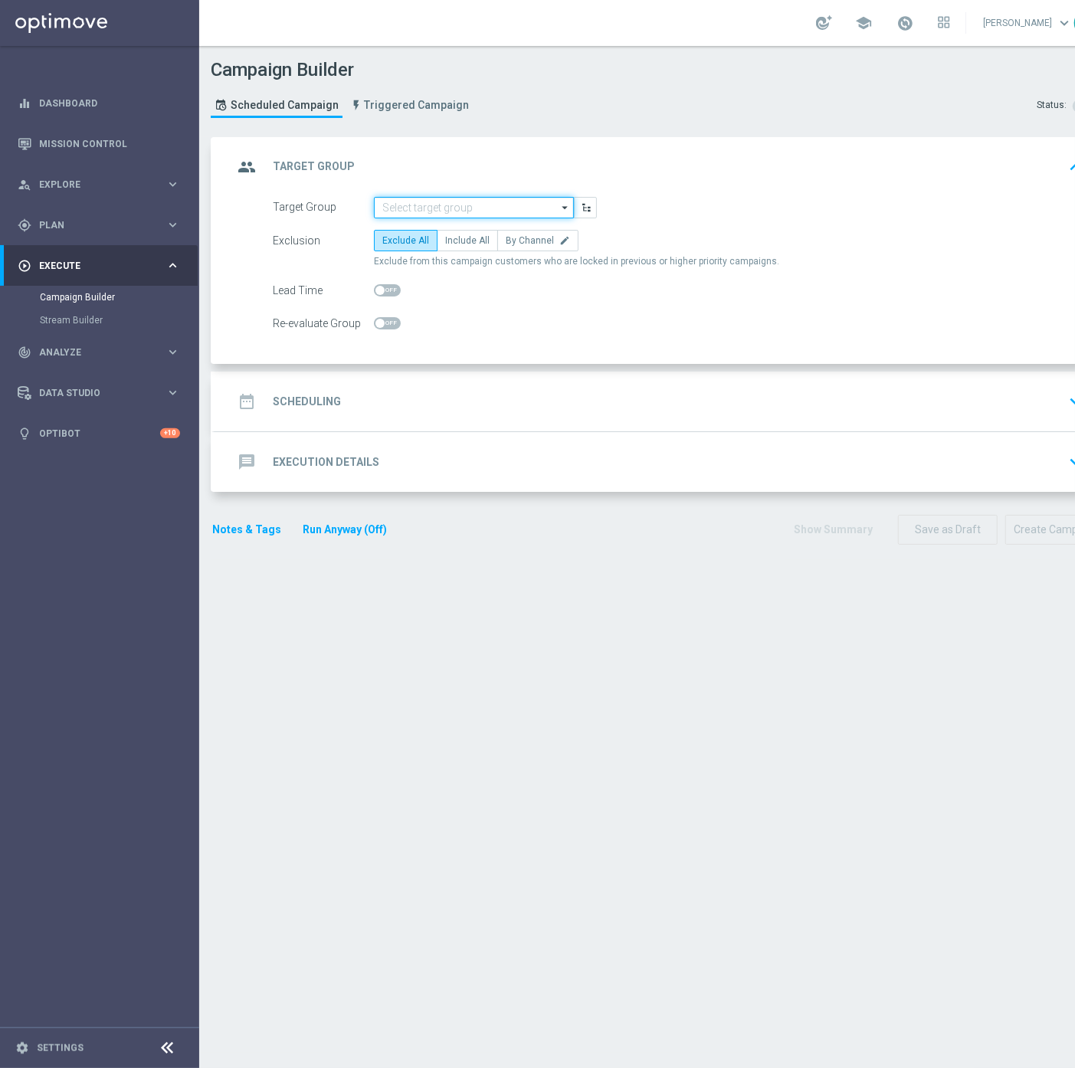
click at [509, 208] on input at bounding box center [474, 207] width 200 height 21
paste input "D_ALL_TARGET_BET_DARTS_100% do 300 PLN sms_120925"
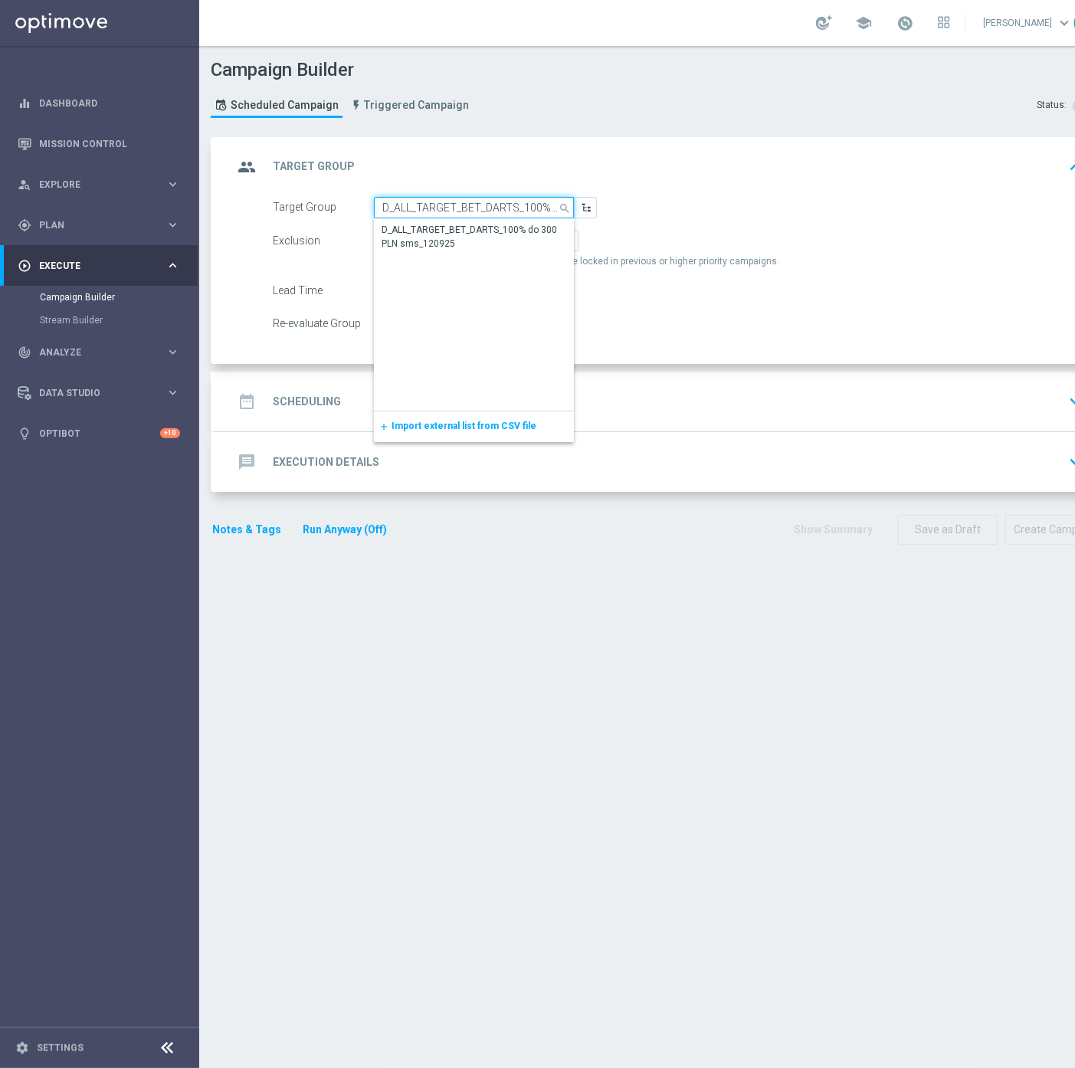
scroll to position [0, 110]
click at [486, 215] on input "D_ALL_TARGET_BET_DARTS_100% do 300 PLN sms_120925" at bounding box center [474, 207] width 200 height 21
click at [473, 231] on div "D_ALL_TARGET_BET_DARTS_100% do 300 PLN sms_120925" at bounding box center [474, 238] width 184 height 28
type input "D_ALL_TARGET_BET_DARTS_100% do 300 PLN sms_120925"
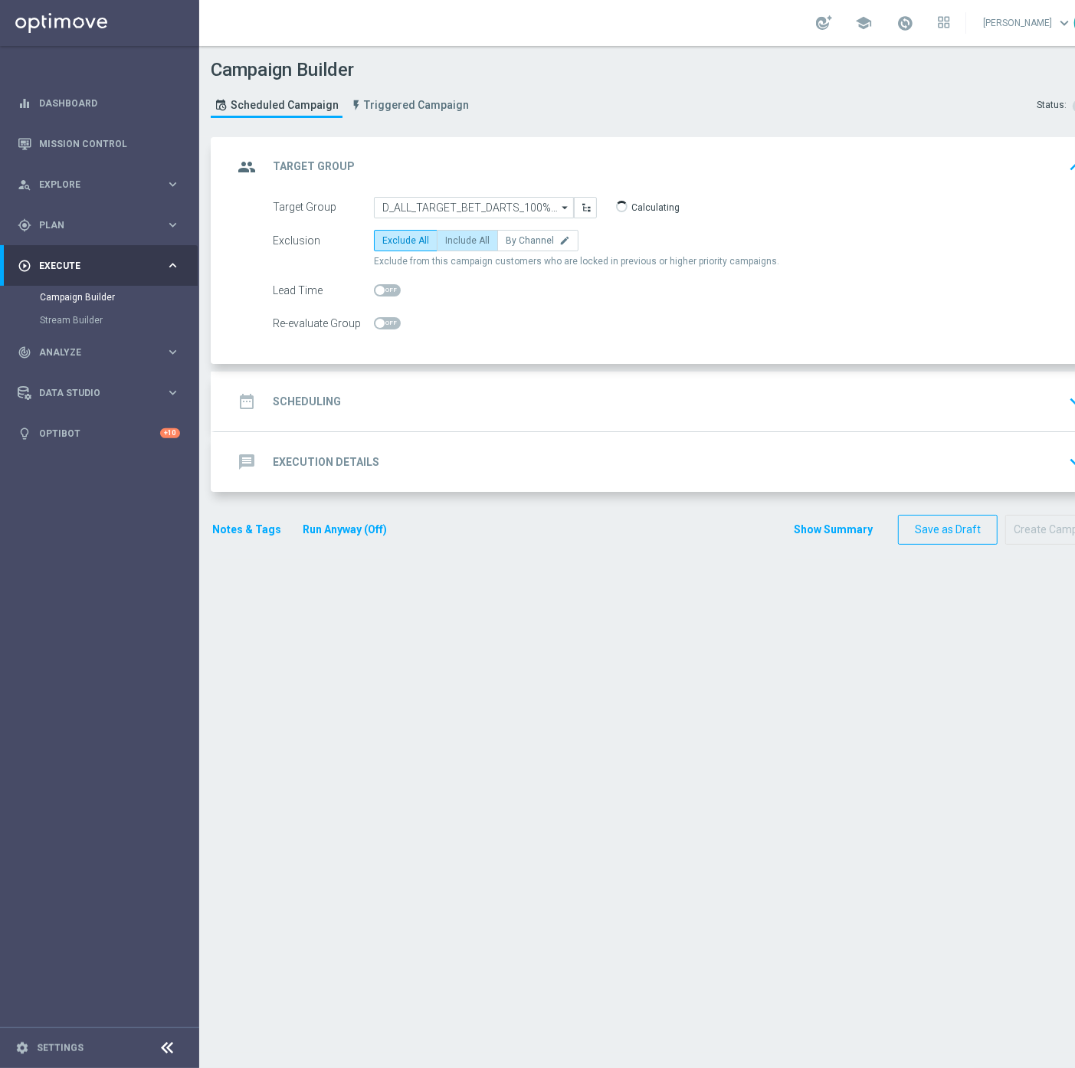
click at [465, 235] on span "Include All" at bounding box center [467, 240] width 44 height 11
click at [455, 238] on input "Include All" at bounding box center [450, 243] width 10 height 10
radio input "true"
drag, startPoint x: 381, startPoint y: 338, endPoint x: 385, endPoint y: 327, distance: 11.2
click at [381, 337] on div "Target Group D_ALL_TARGET_BET_DARTS_100% do 300 PLN sms_120925 D_ALL_TARGET_BET…" at bounding box center [660, 281] width 892 height 168
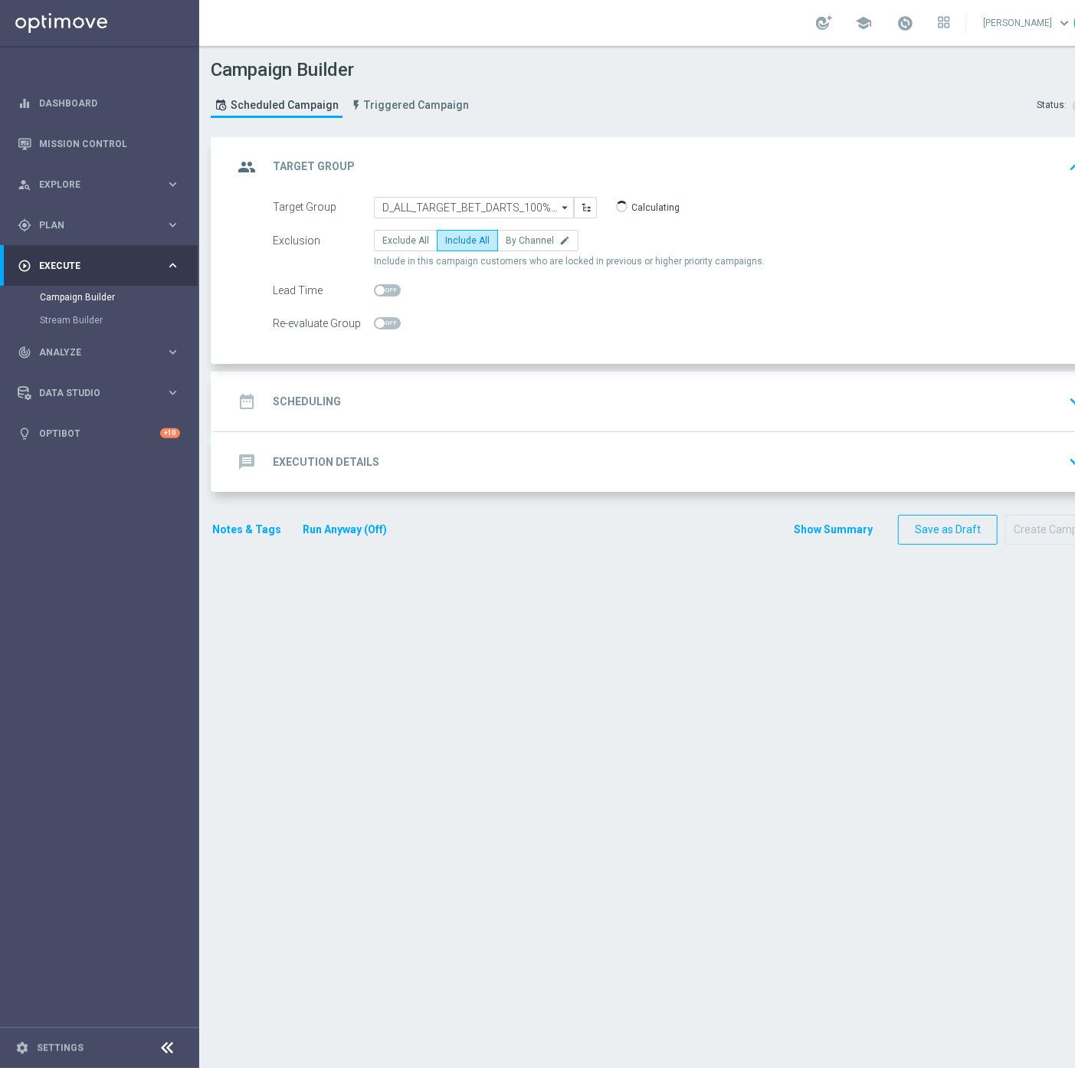
click at [385, 327] on span at bounding box center [387, 323] width 27 height 12
click at [385, 327] on input "checkbox" at bounding box center [387, 323] width 27 height 12
checkbox input "true"
click at [467, 391] on div "date_range Scheduling keyboard_arrow_down" at bounding box center [661, 401] width 856 height 29
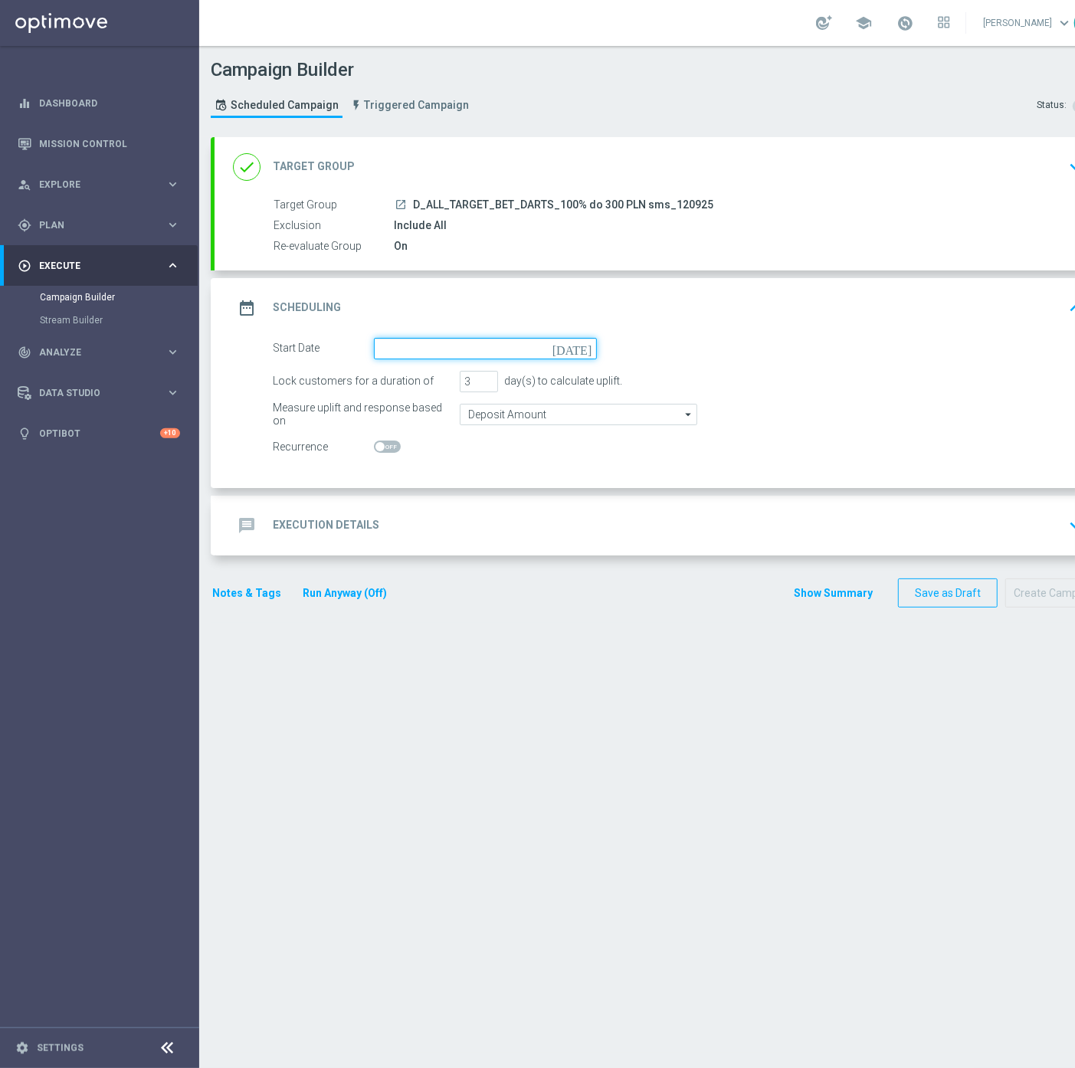
click at [424, 348] on input at bounding box center [485, 348] width 223 height 21
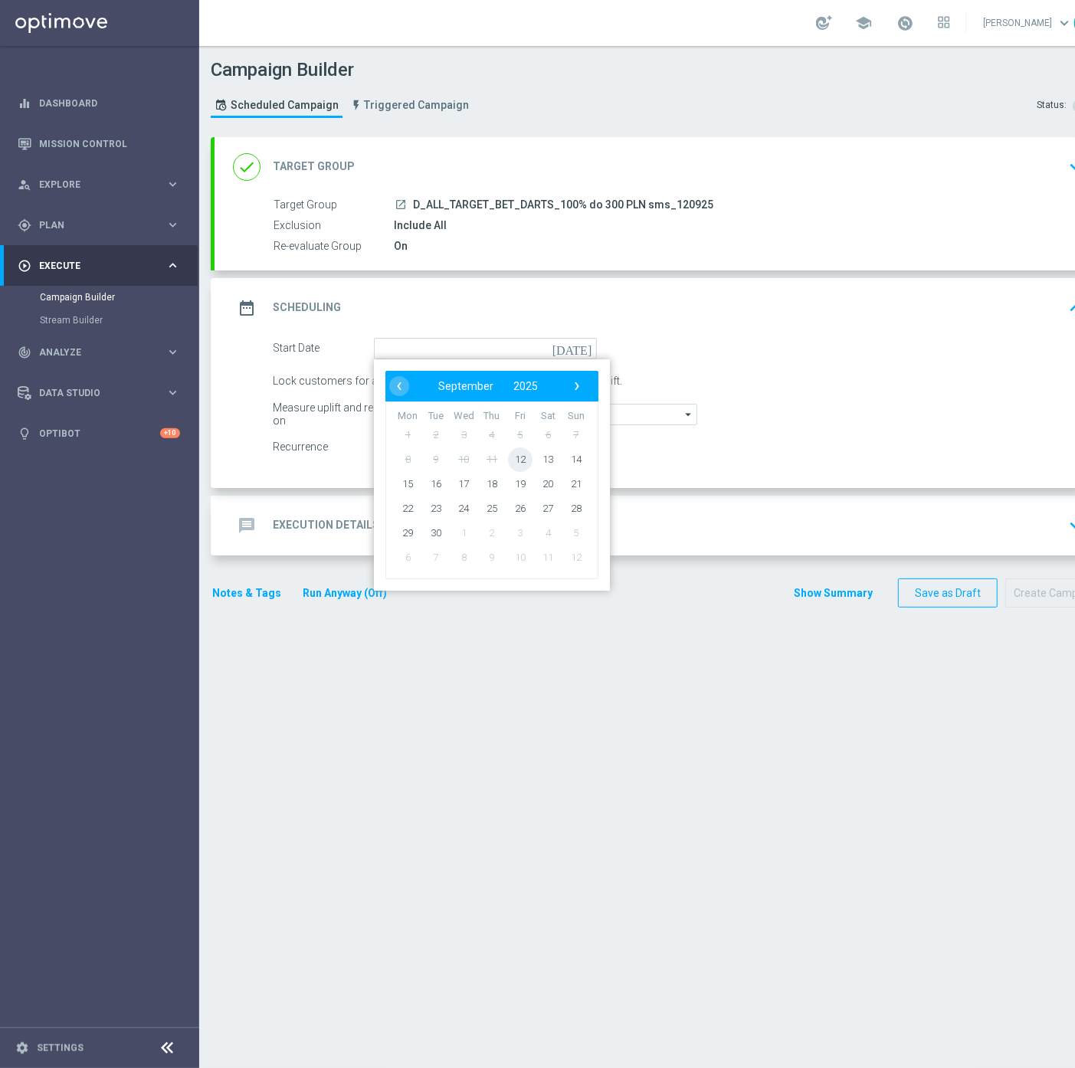
click at [516, 457] on span "12" at bounding box center [520, 459] width 25 height 25
type input "[DATE]"
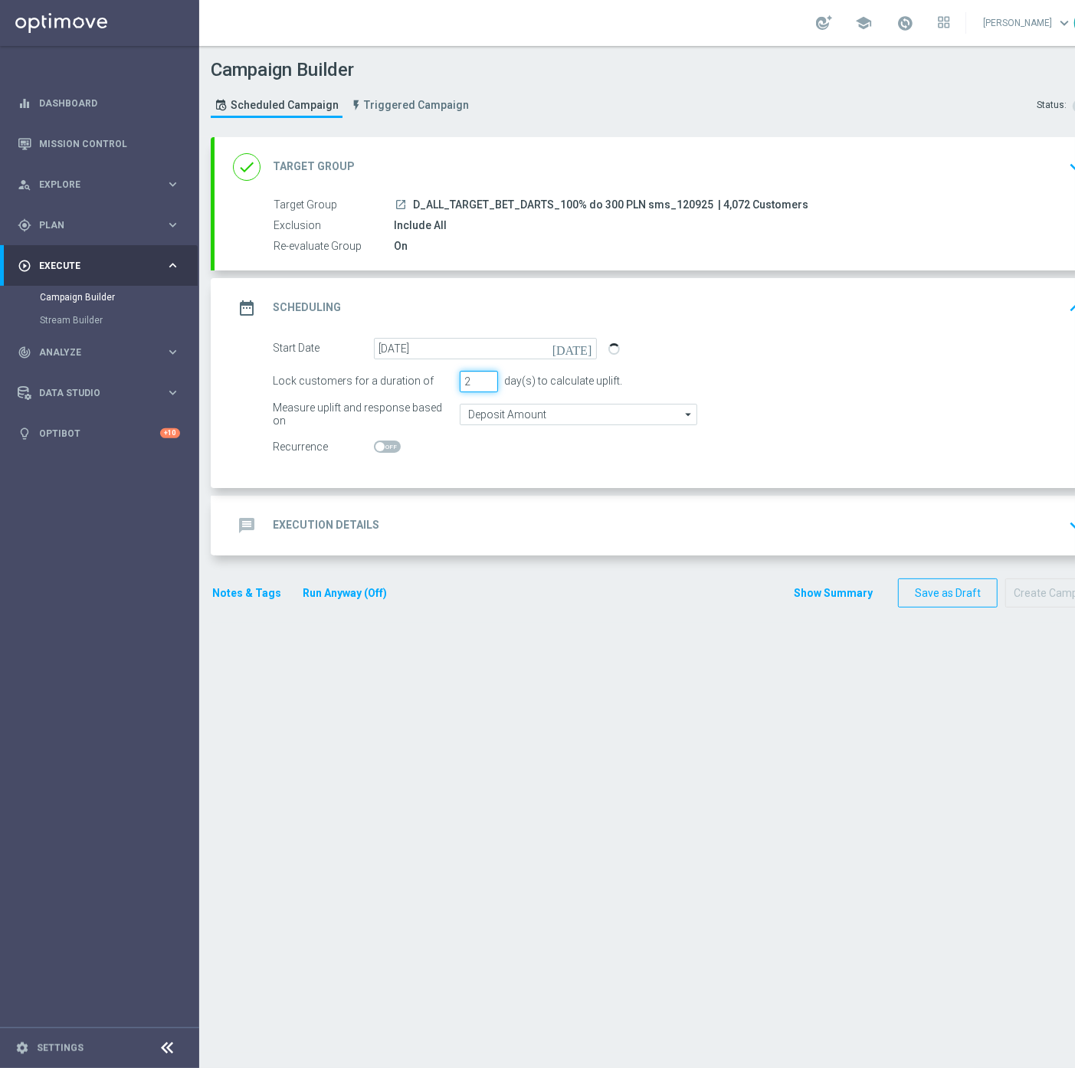
click at [486, 381] on input "2" at bounding box center [479, 381] width 38 height 21
type input "1"
click at [486, 381] on input "1" at bounding box center [479, 381] width 38 height 21
click at [487, 404] on input "Deposit Amount" at bounding box center [578, 414] width 237 height 21
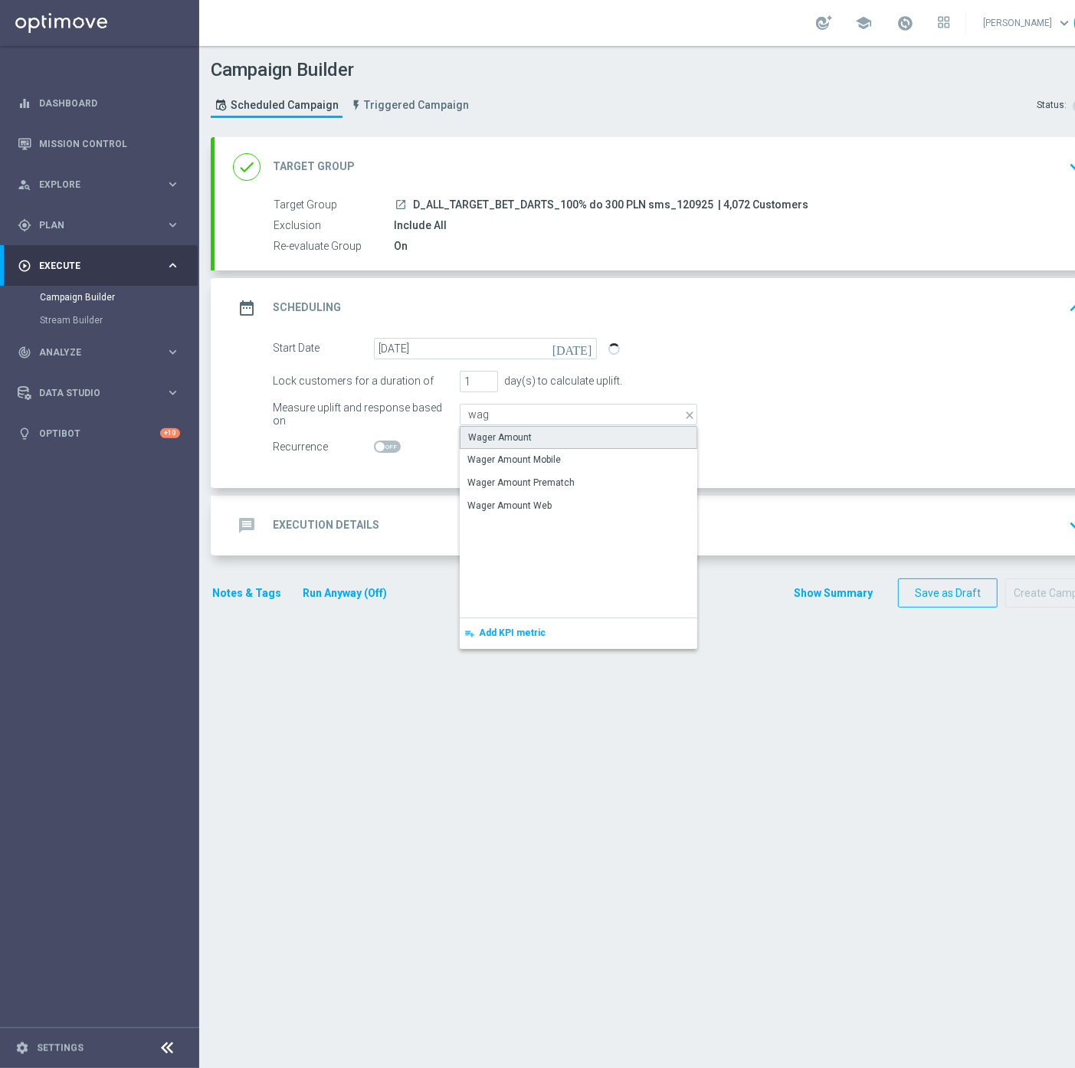
click at [522, 432] on div "Wager Amount" at bounding box center [500, 437] width 64 height 14
type input "Wager Amount"
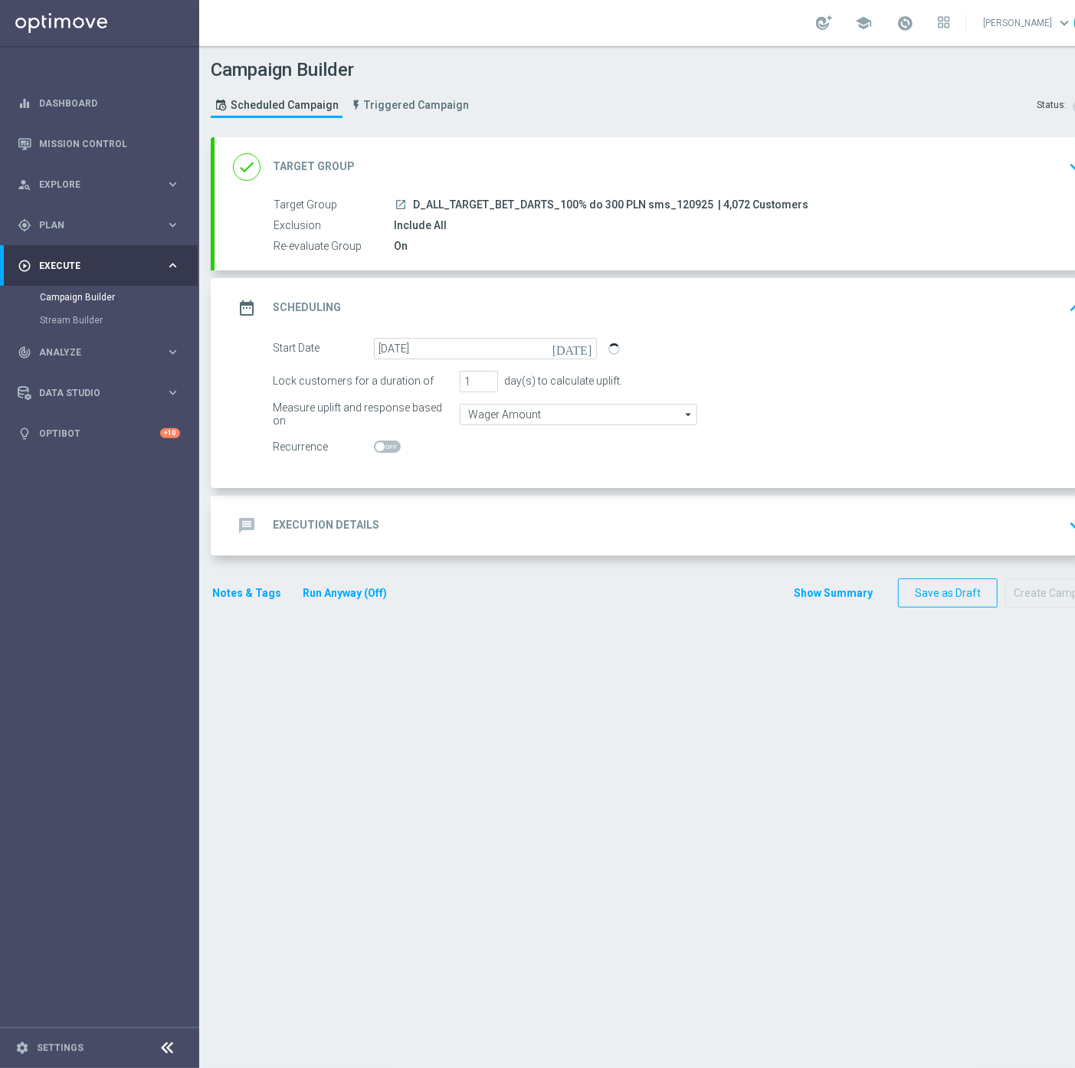
click at [408, 523] on div "message Execution Details keyboard_arrow_down" at bounding box center [661, 525] width 856 height 29
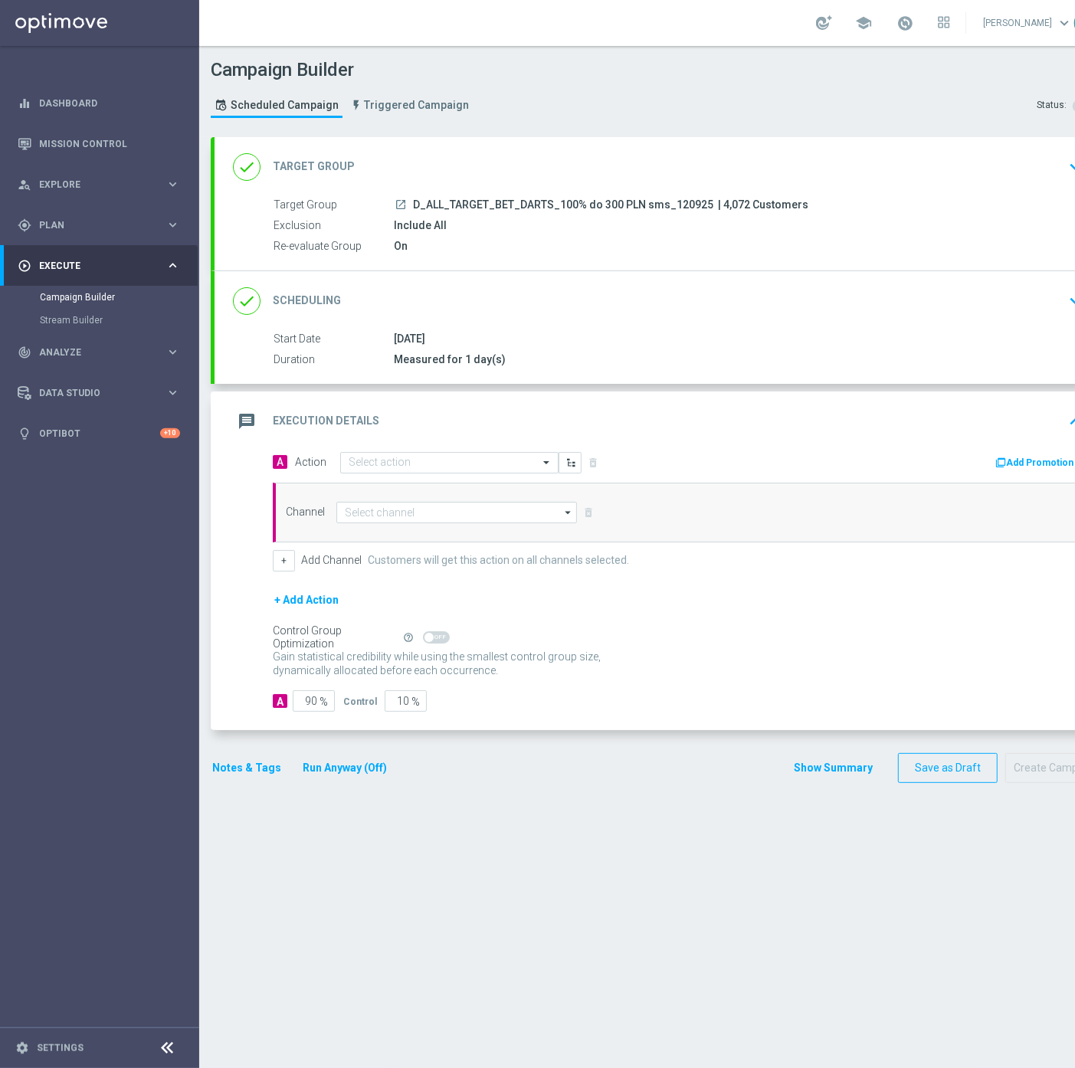
drag, startPoint x: 702, startPoint y: 207, endPoint x: 411, endPoint y: 207, distance: 291.1
click at [413, 207] on span "D_ALL_TARGET_BET_DARTS_100% do 300 PLN sms_120925" at bounding box center [563, 205] width 300 height 14
copy span "D_ALL_TARGET_BET_DARTS_100% do 300 PLN sms_120925"
click at [368, 460] on input "text" at bounding box center [434, 463] width 171 height 13
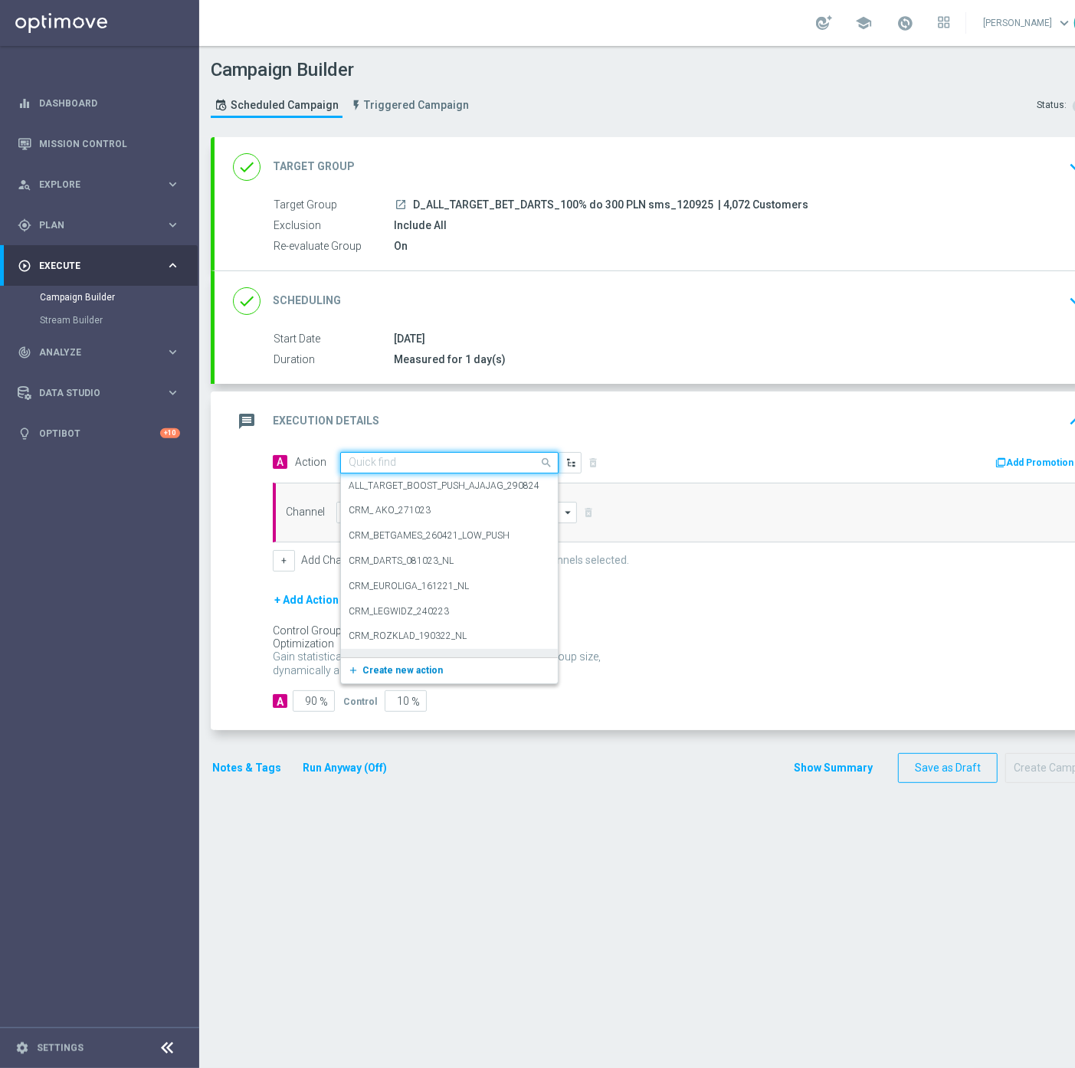
click at [375, 669] on span "Create new action" at bounding box center [402, 670] width 80 height 11
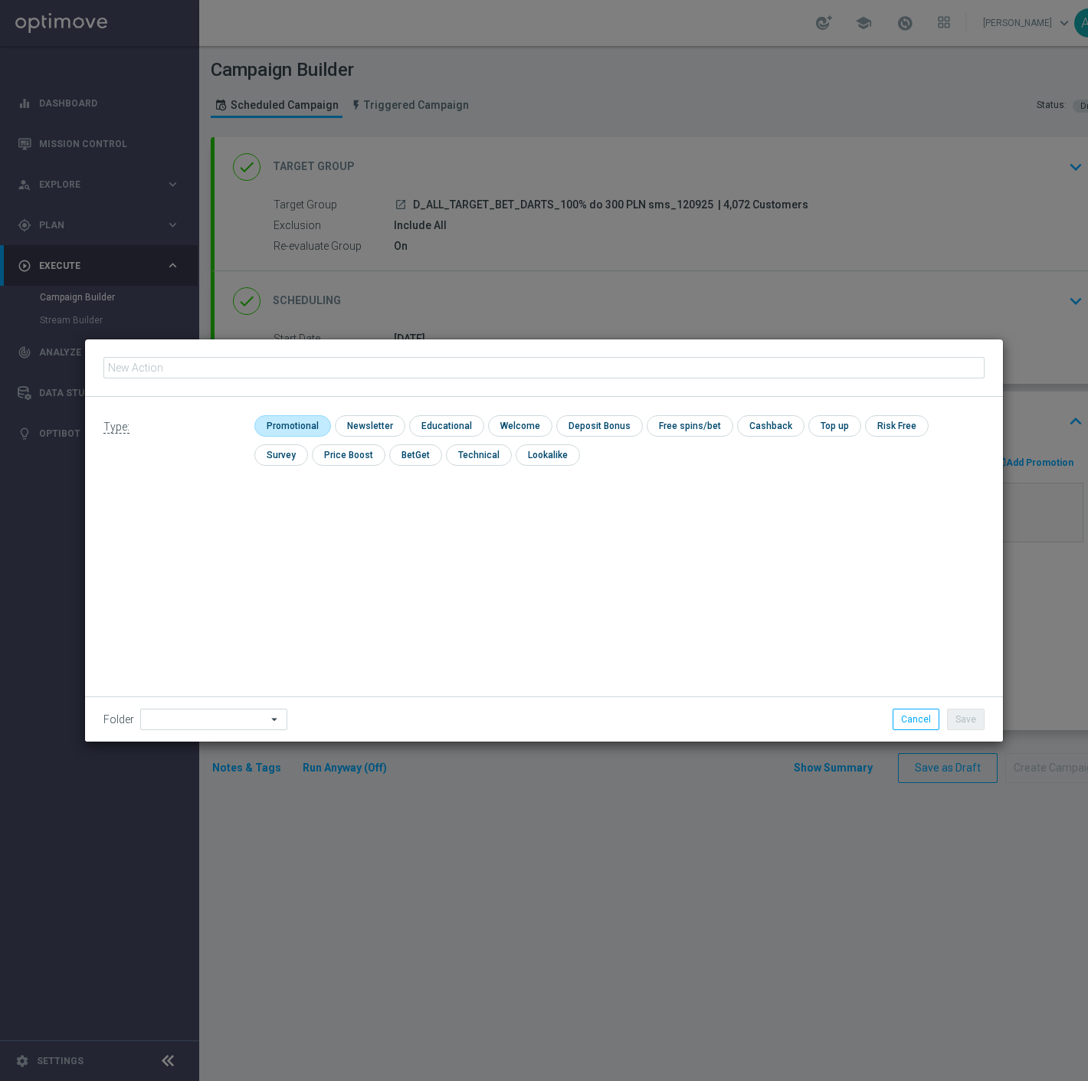
type input "D_ALL_TARGET_BET_DARTS_100% do 300 PLN sms_120925"
click at [296, 424] on input "checkbox" at bounding box center [290, 425] width 73 height 21
checkbox input "true"
click at [199, 730] on div "Folder arrow_drop_down Show Selected 0 of 478 !ARCHIVE" at bounding box center [544, 718] width 918 height 45
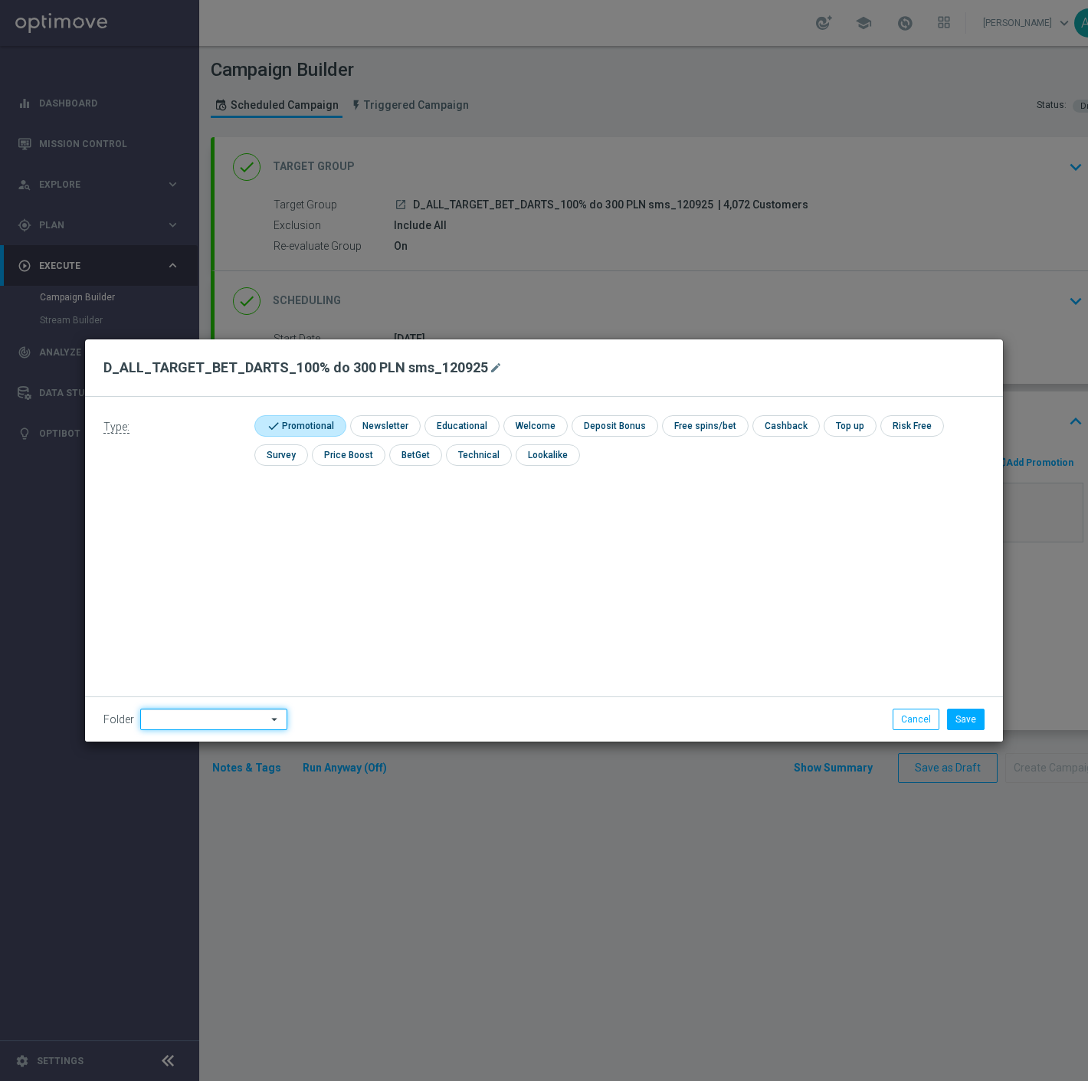
click at [201, 722] on input at bounding box center [213, 719] width 147 height 21
click at [220, 521] on div "[PERSON_NAME]" at bounding box center [209, 527] width 139 height 23
type input "[PERSON_NAME]"
click at [549, 686] on div "Type: check Promotional check Newsletter check Educational check Welcome check …" at bounding box center [544, 569] width 918 height 345
click at [494, 935] on modal-container "D_ALL_TARGET_BET_DARTS_100% do 300 PLN sms_120925 mode_edit Type: check Promoti…" at bounding box center [544, 540] width 1088 height 1081
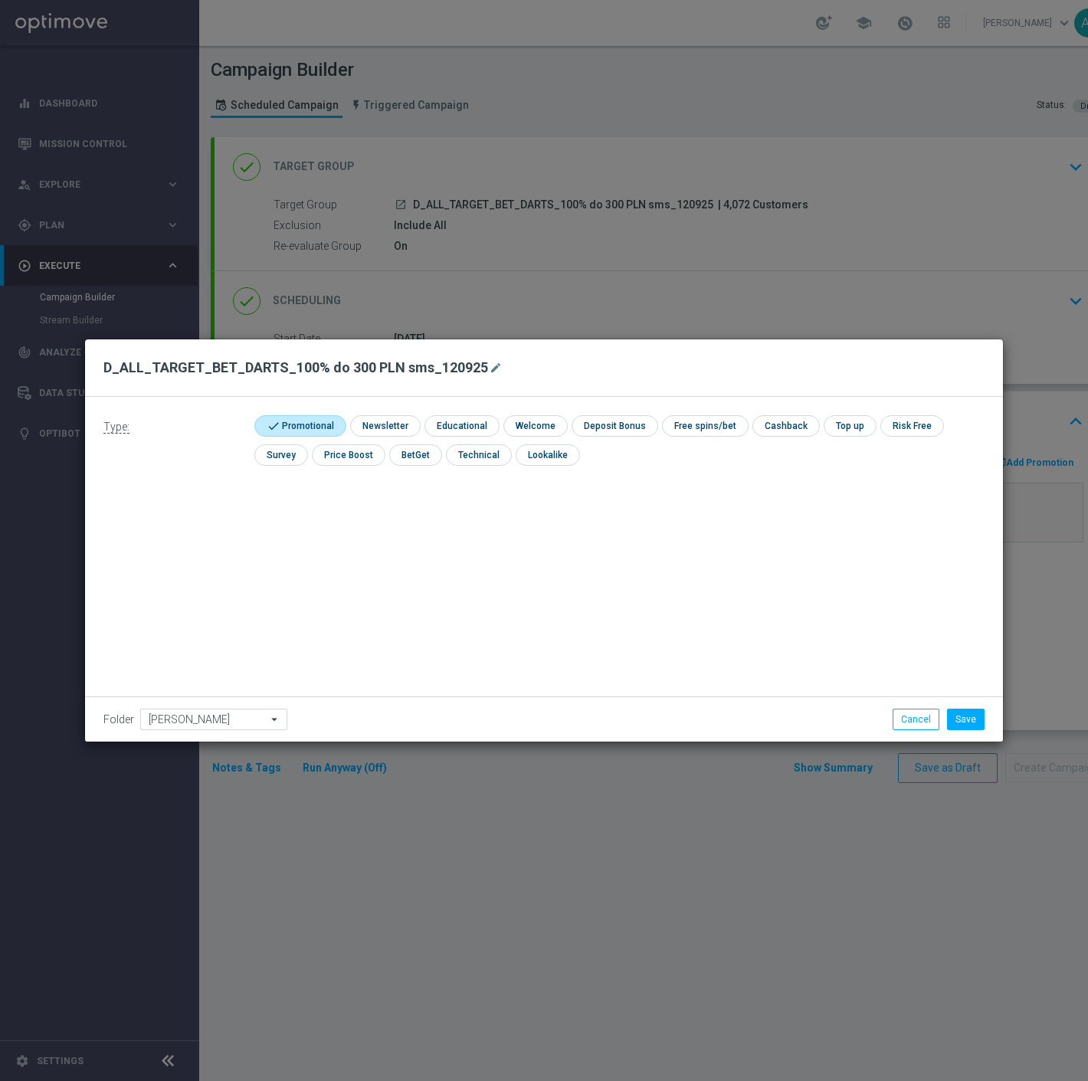
click at [634, 700] on div "Folder [PERSON_NAME] [PERSON_NAME] arrow_drop_down Show Selected 0 of 478 !ARCH…" at bounding box center [544, 718] width 918 height 45
click at [953, 709] on button "Save" at bounding box center [966, 719] width 38 height 21
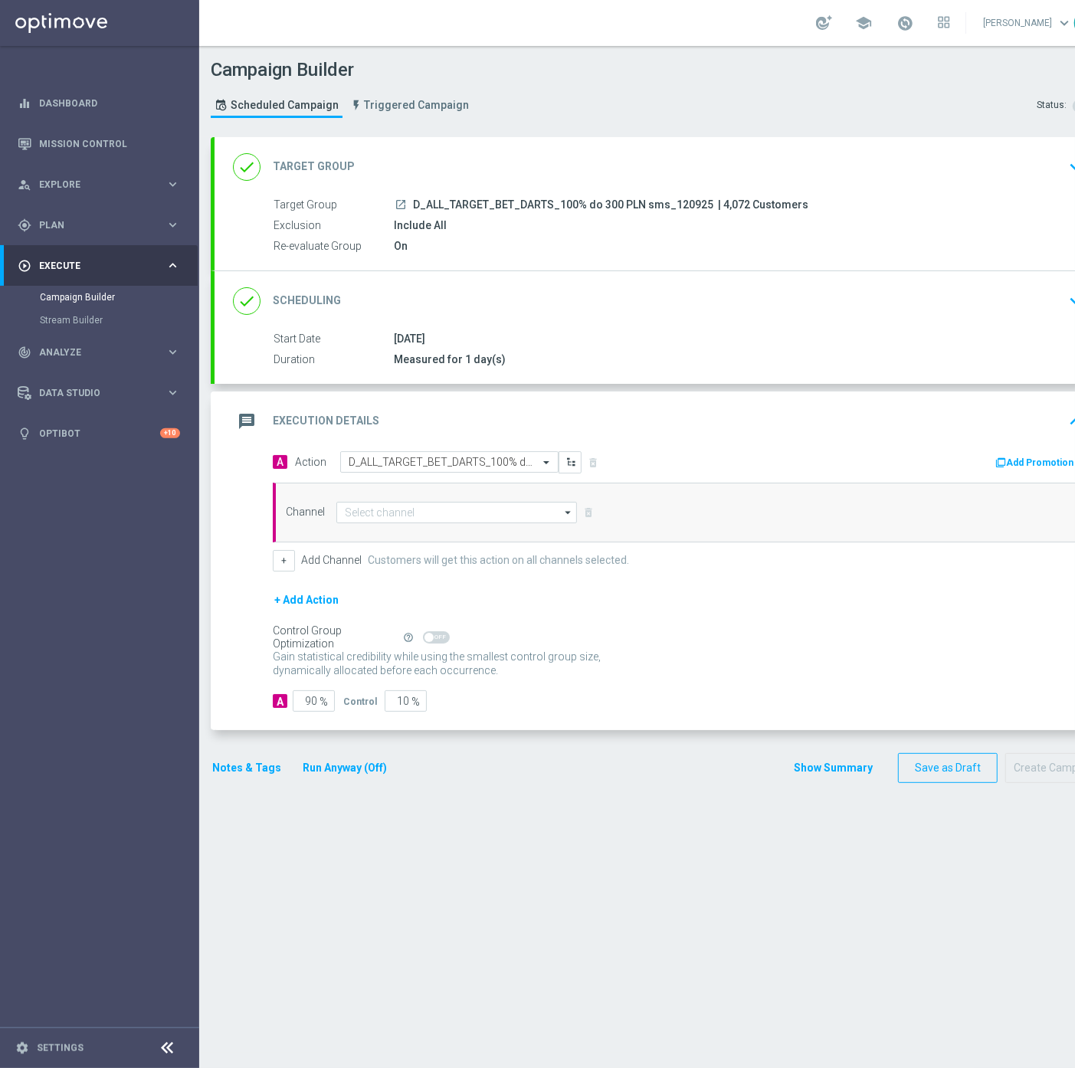
click at [346, 767] on button "Run Anyway (Off)" at bounding box center [344, 767] width 87 height 19
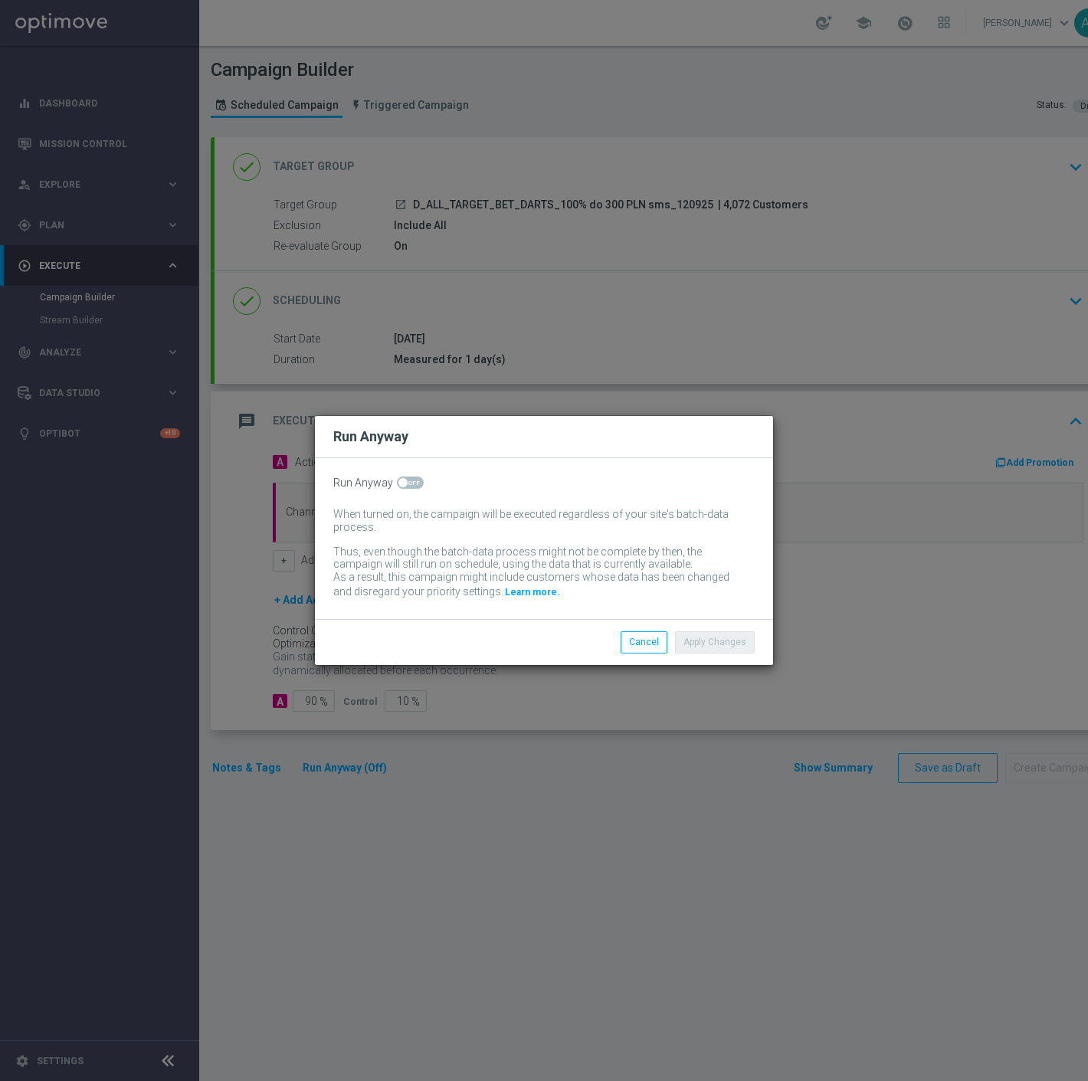
click at [398, 481] on span at bounding box center [402, 482] width 9 height 9
click at [397, 481] on input "checkbox" at bounding box center [410, 482] width 27 height 12
checkbox input "true"
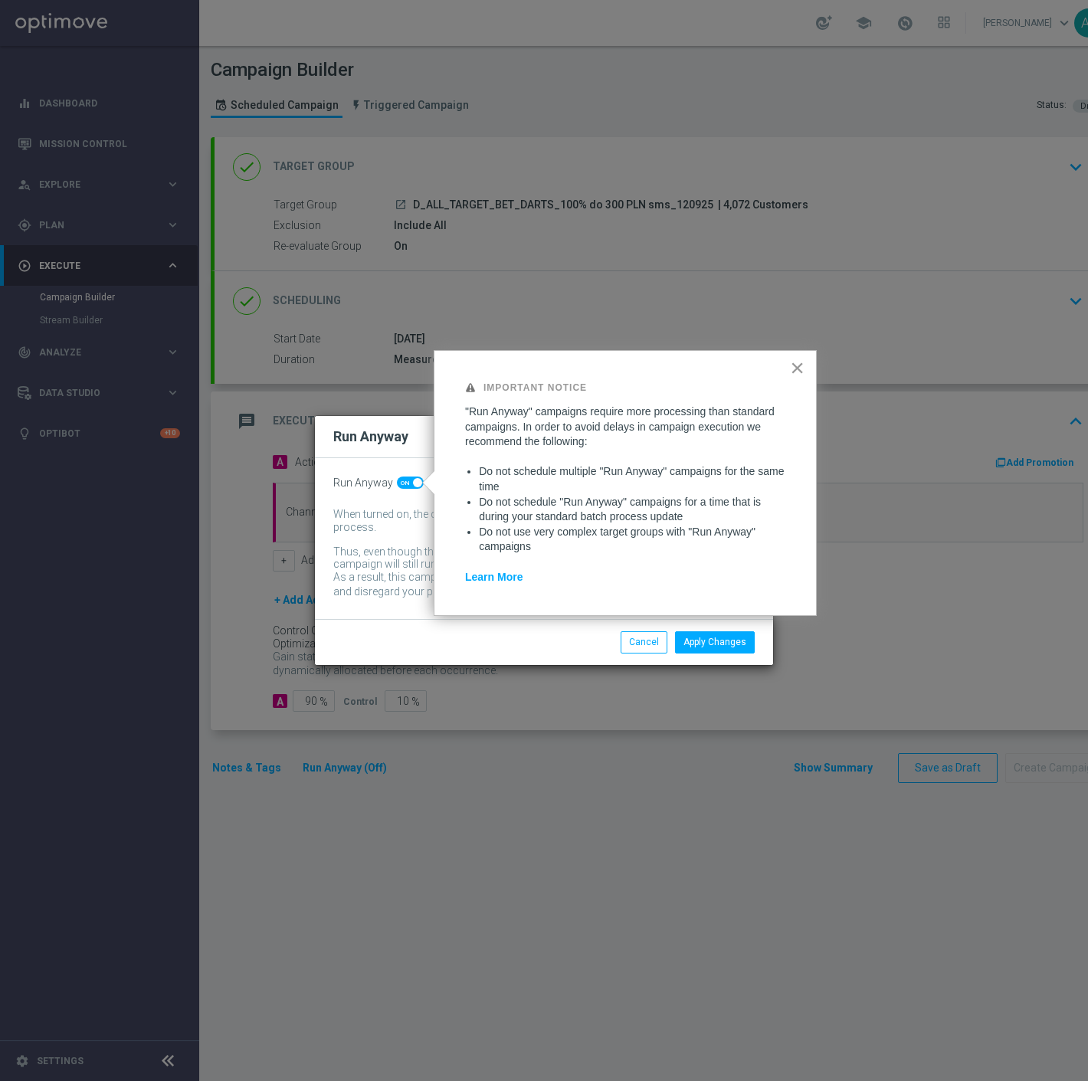
click at [797, 363] on button "×" at bounding box center [797, 367] width 15 height 25
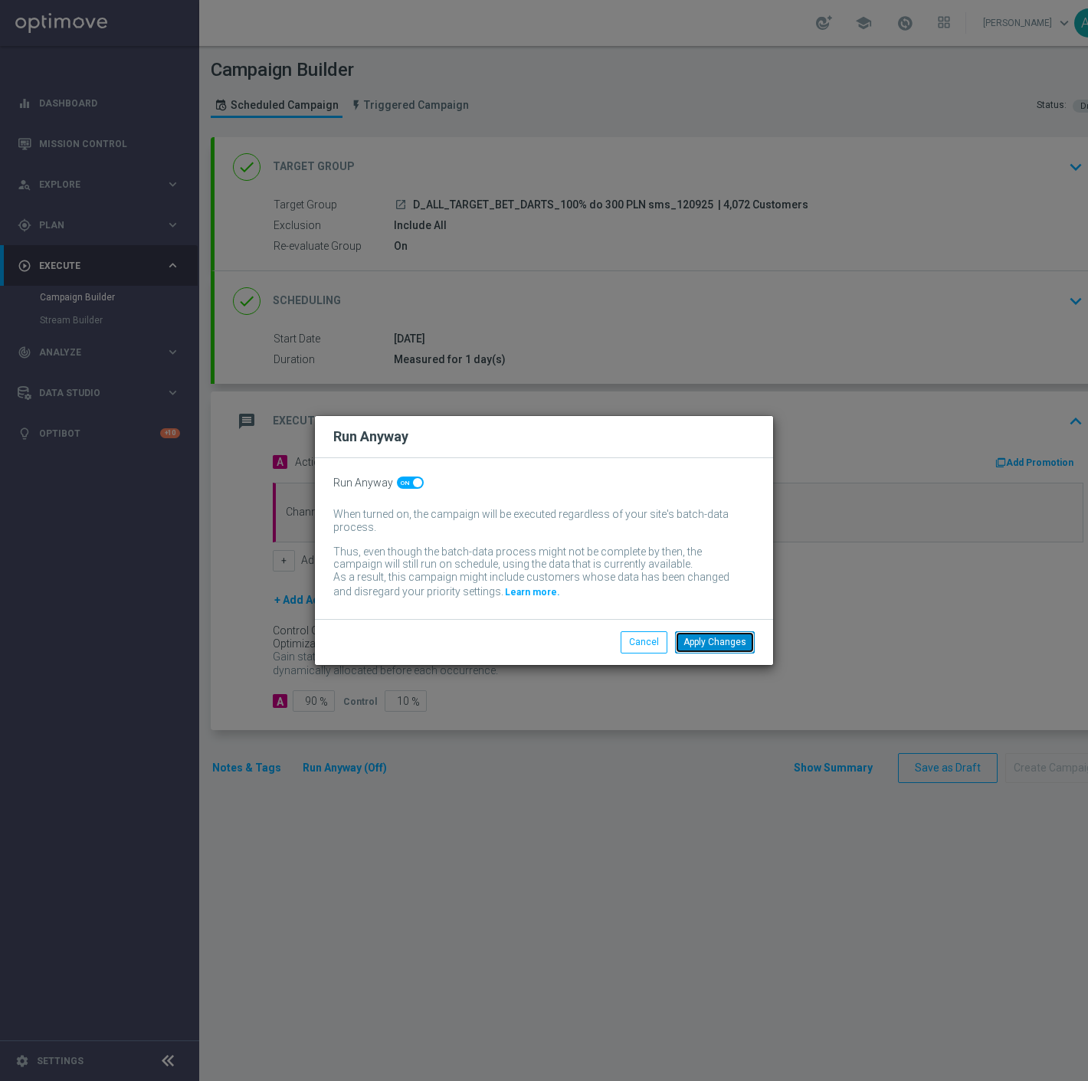
click at [702, 647] on button "Apply Changes" at bounding box center [715, 641] width 80 height 21
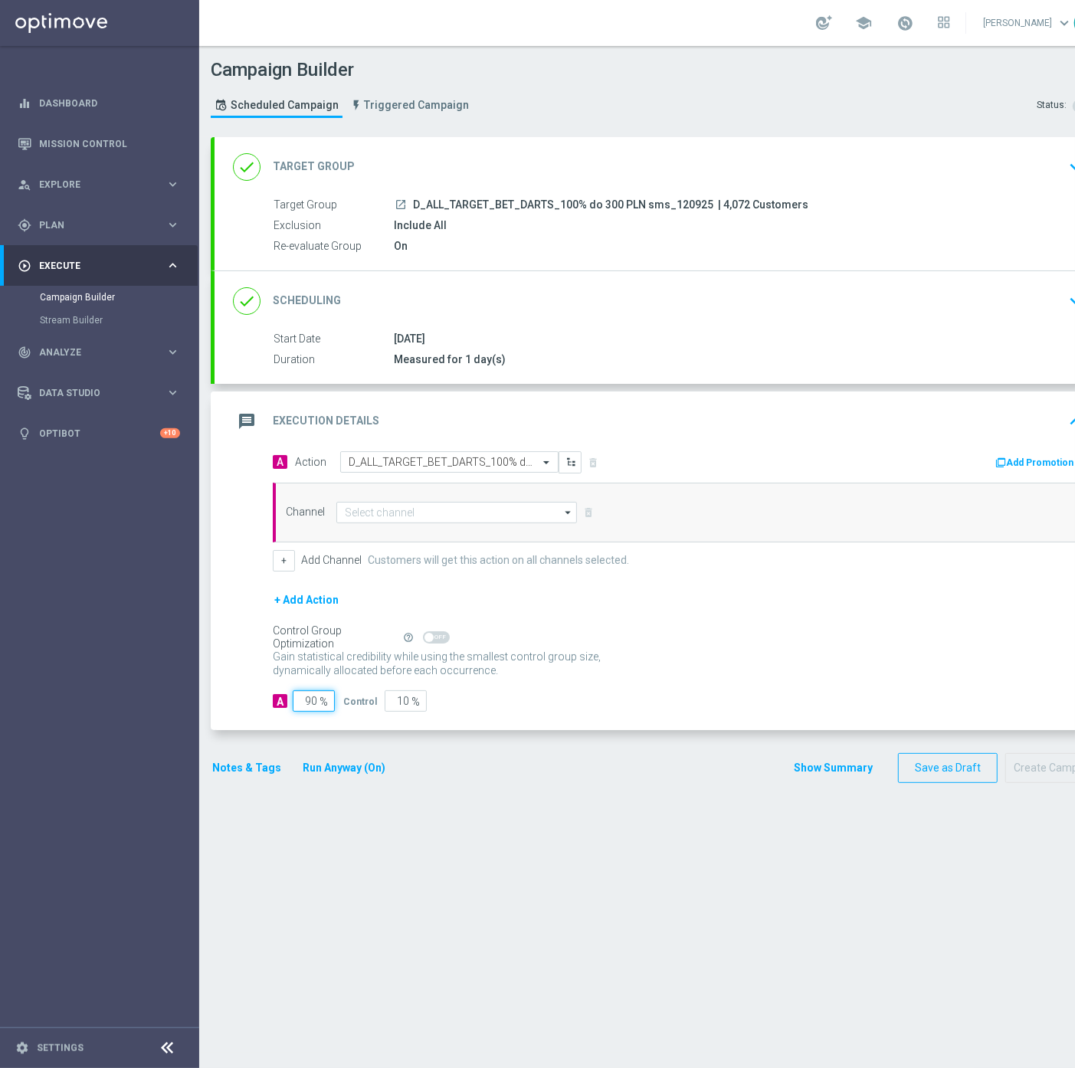
click at [307, 698] on input "90" at bounding box center [314, 700] width 42 height 21
type input "9"
type input "91"
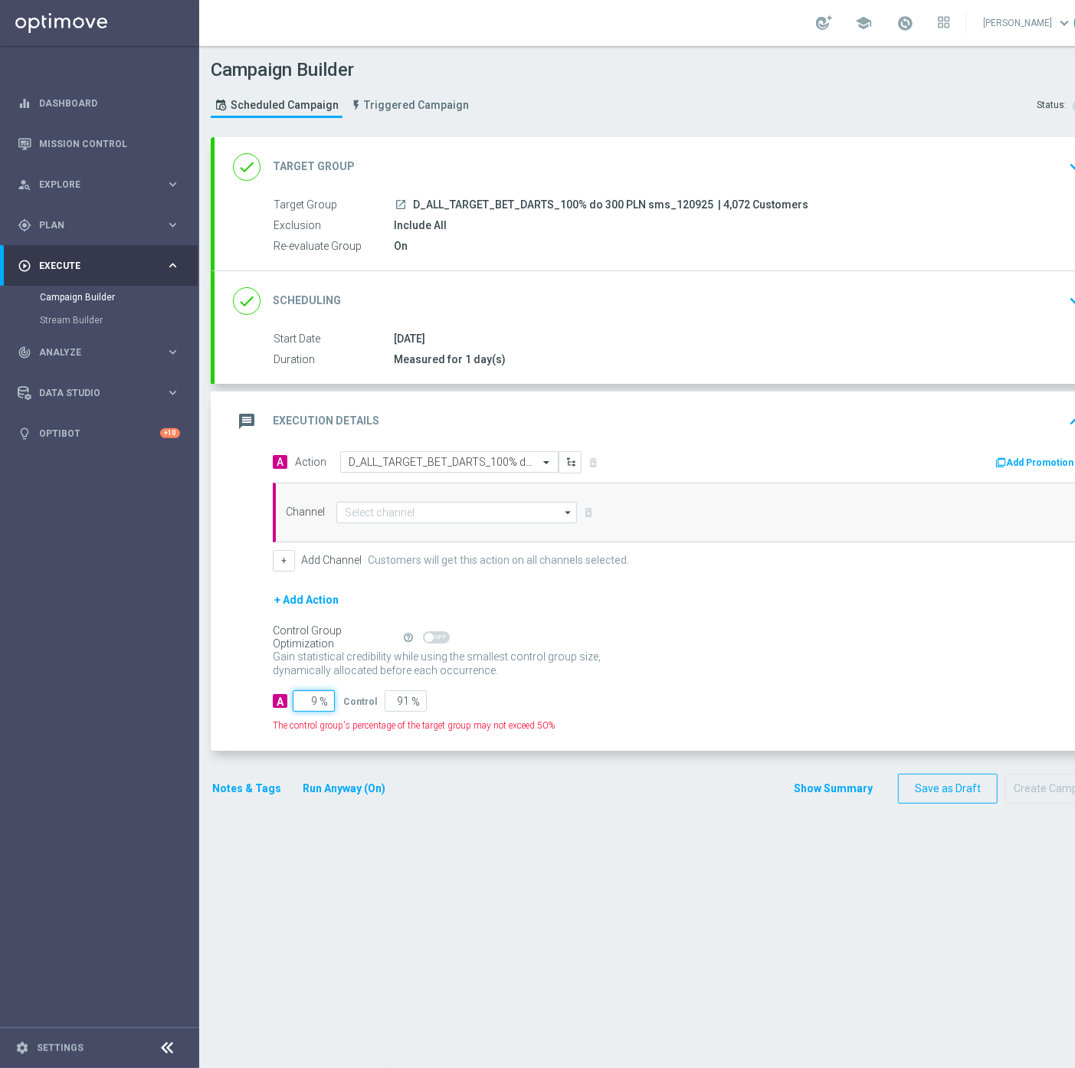
type input "95"
type input "5"
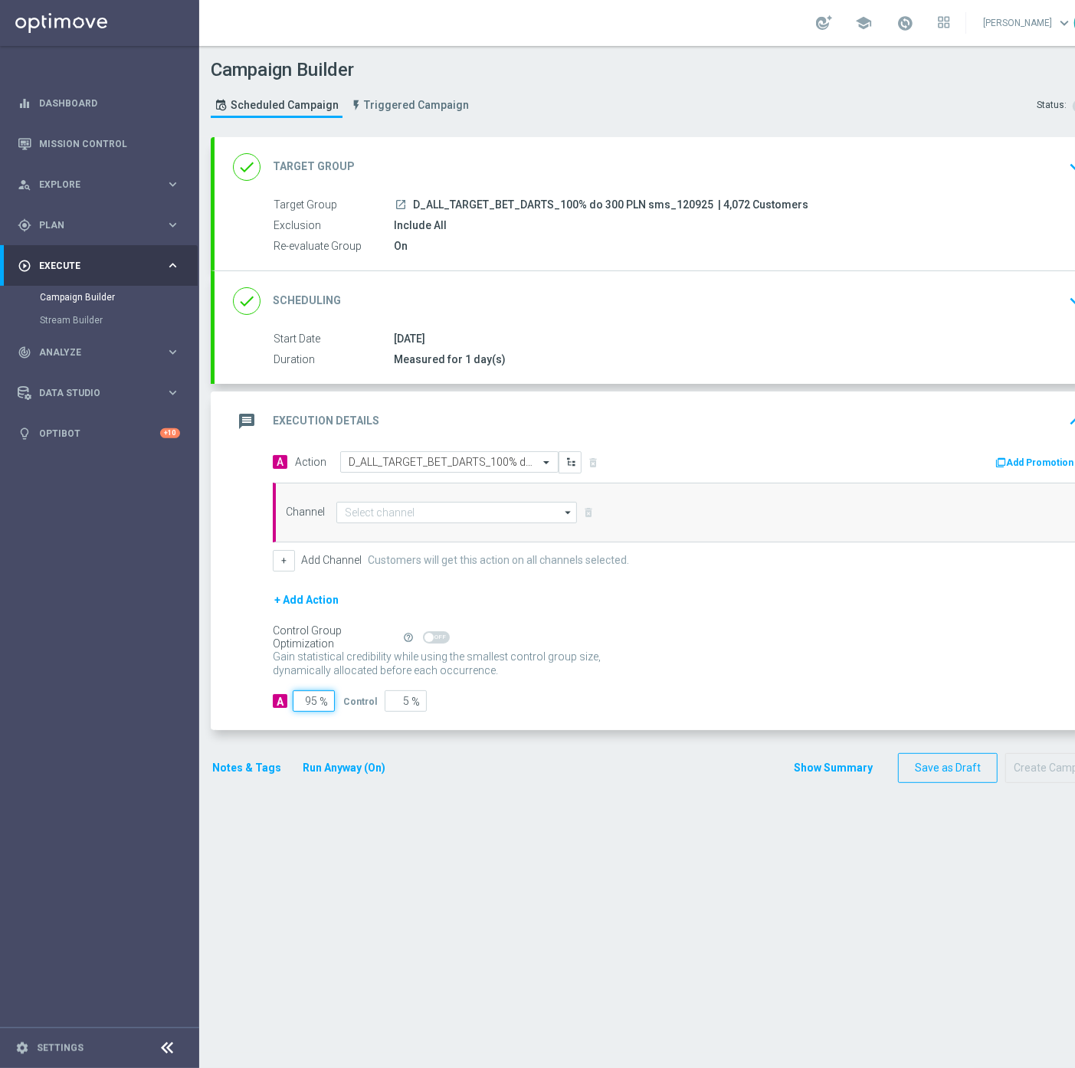
type input "95"
click at [456, 512] on input at bounding box center [456, 512] width 241 height 21
drag, startPoint x: 401, startPoint y: 548, endPoint x: 404, endPoint y: 540, distance: 8.3
click at [401, 547] on div "OptiText SMS" at bounding box center [456, 558] width 241 height 23
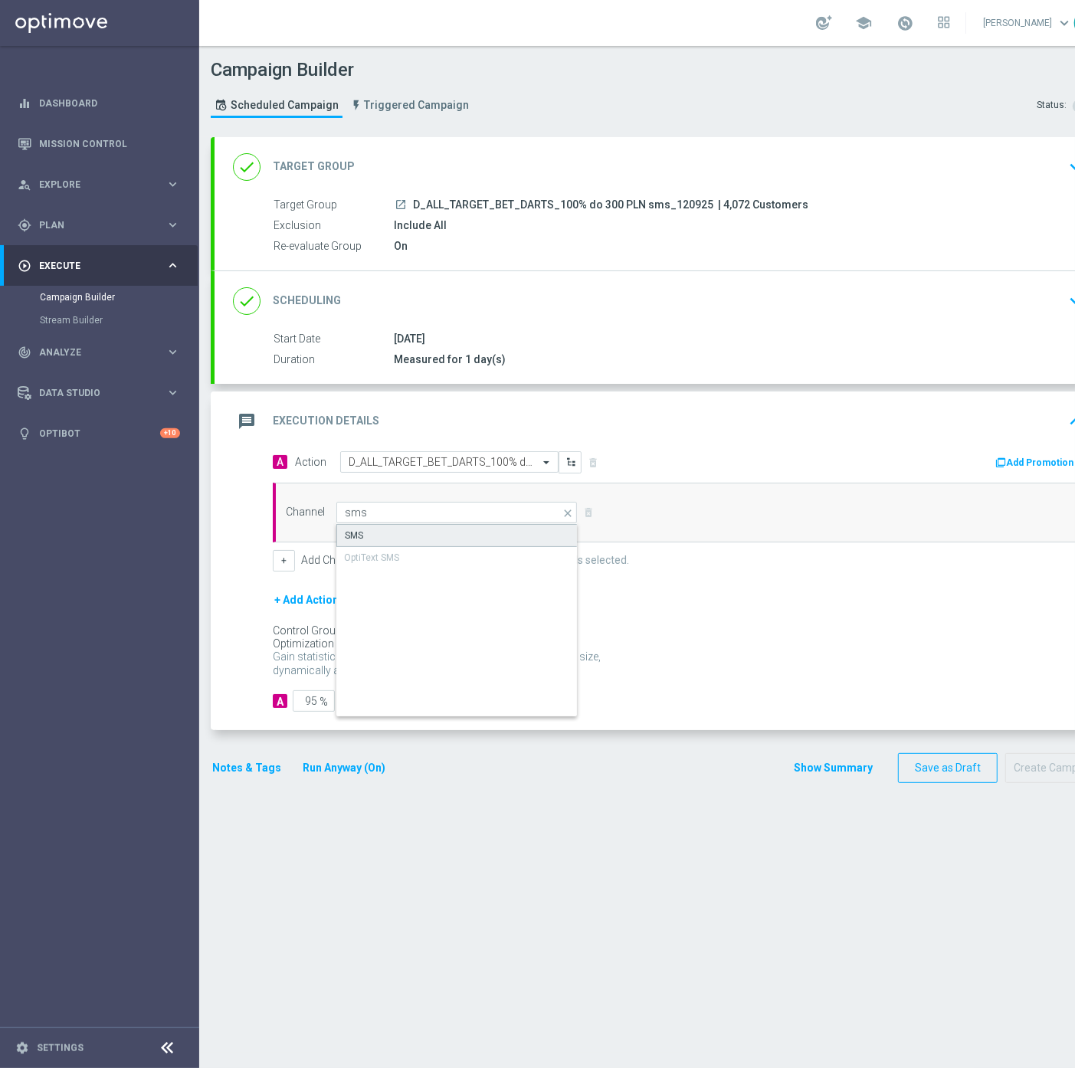
click at [408, 535] on div "SMS" at bounding box center [456, 535] width 241 height 23
type input "SMS"
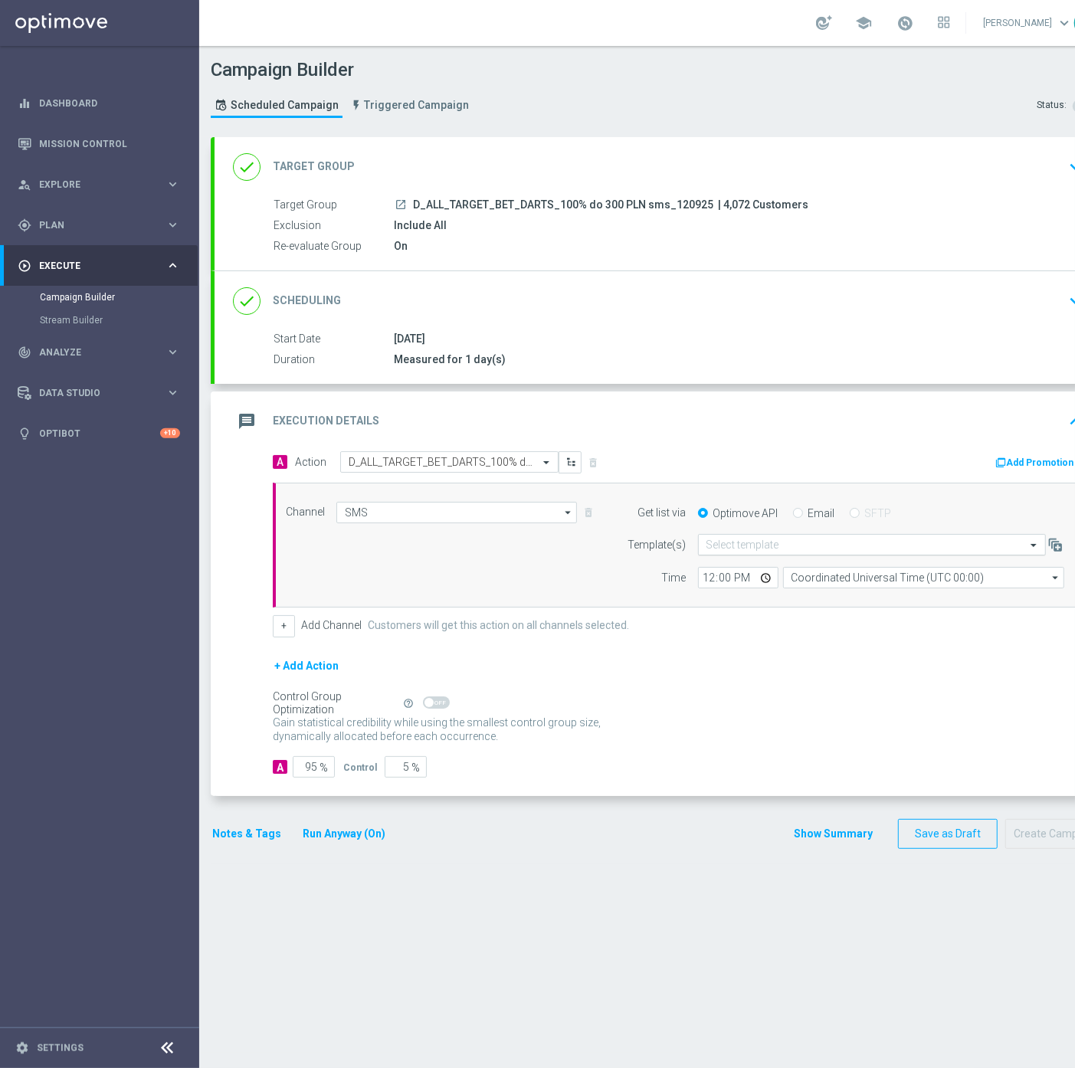
drag, startPoint x: 858, startPoint y: 532, endPoint x: 848, endPoint y: 538, distance: 11.3
click at [858, 534] on div "Select template" at bounding box center [872, 544] width 348 height 21
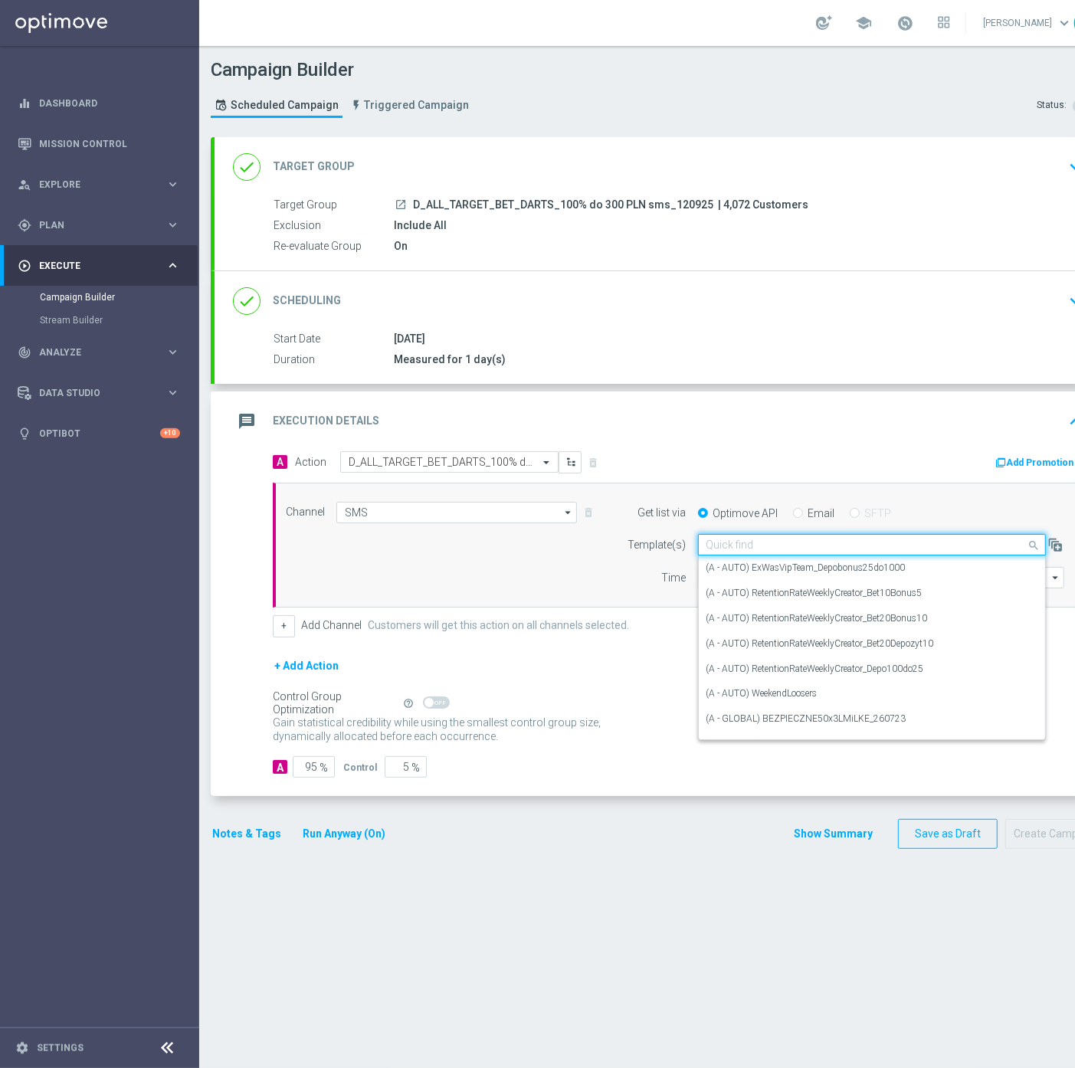
paste input "D_ALL_TARGET_BET_DARTS_100% do 300 PLN sms_120925"
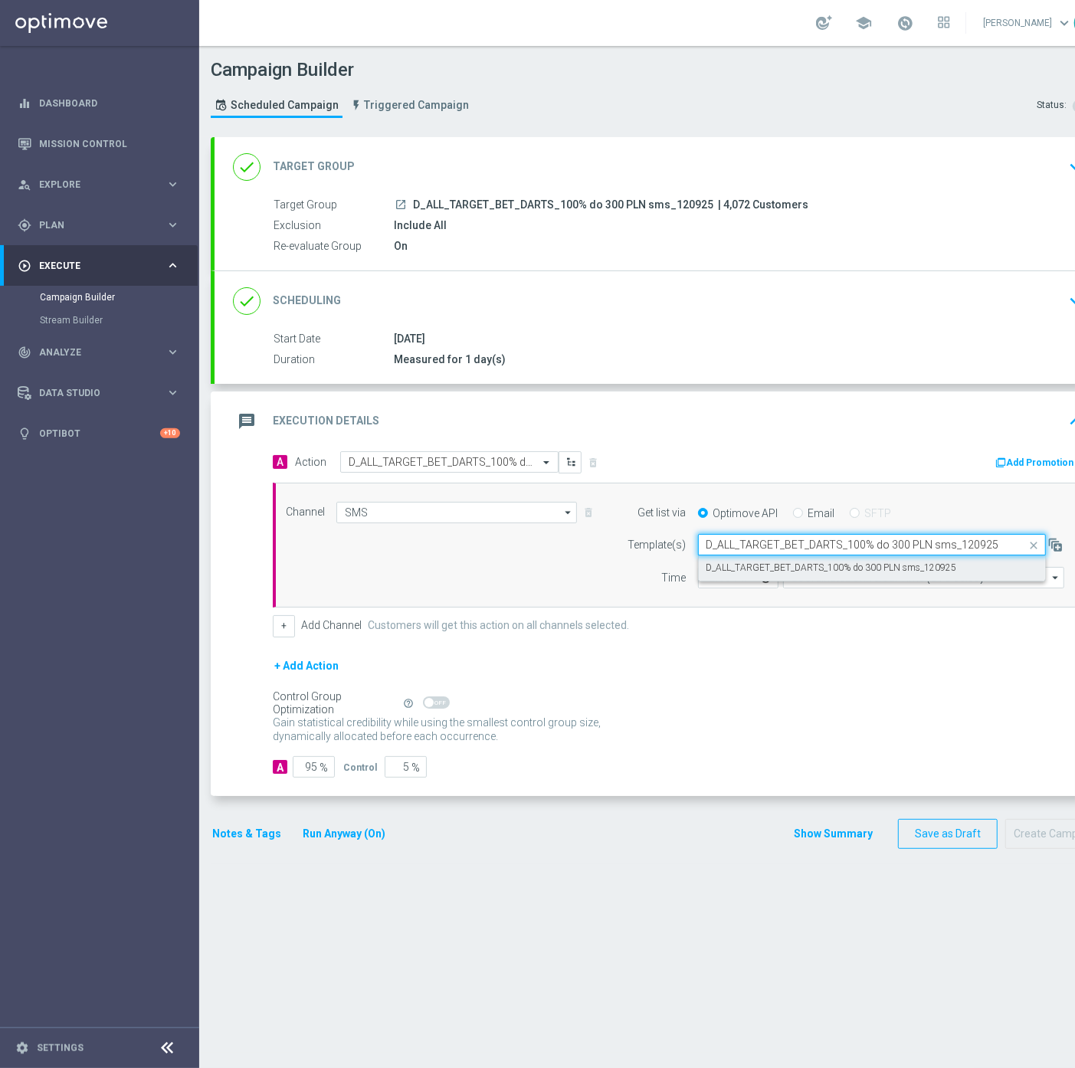
click at [768, 562] on label "D_ALL_TARGET_BET_DARTS_100% do 300 PLN sms_120925" at bounding box center [831, 567] width 250 height 13
type input "D_ALL_TARGET_BET_DARTS_100% do 300 PLN sms_120925"
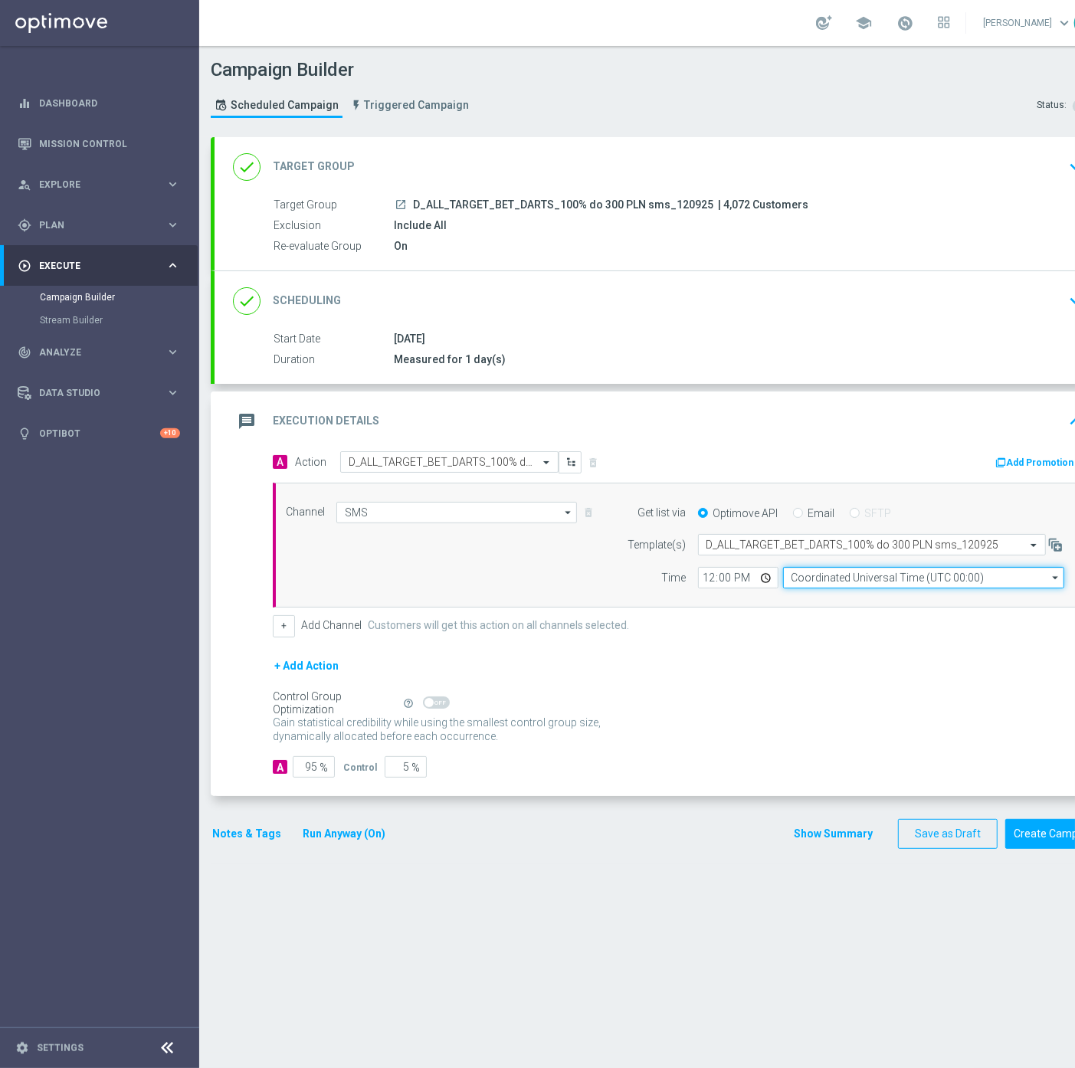
click at [855, 571] on input "Coordinated Universal Time (UTC 00:00)" at bounding box center [923, 577] width 281 height 21
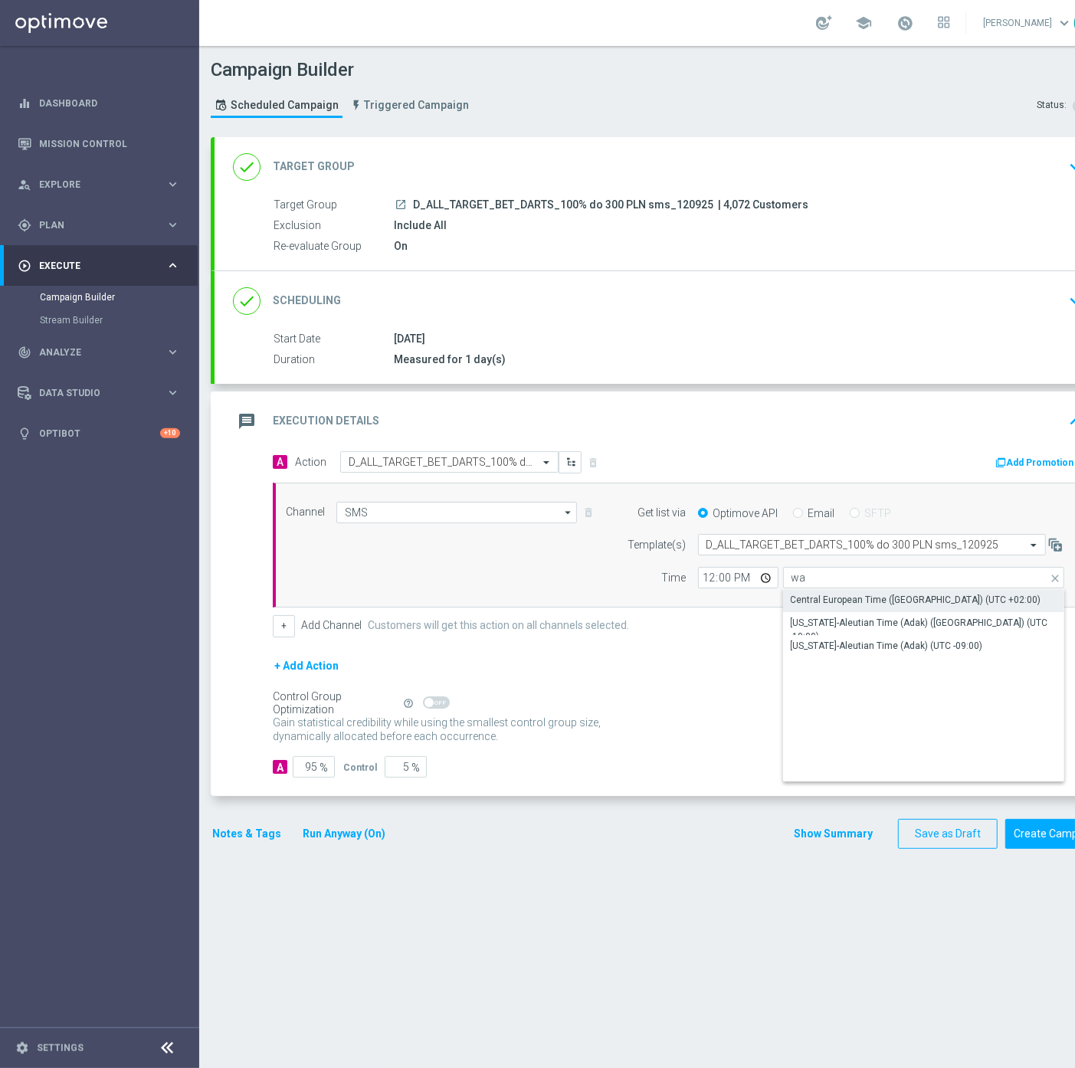
click at [840, 596] on div "Central European Time ([GEOGRAPHIC_DATA]) (UTC +02:00)" at bounding box center [916, 600] width 250 height 14
type input "Central European Time ([GEOGRAPHIC_DATA]) (UTC +02:00)"
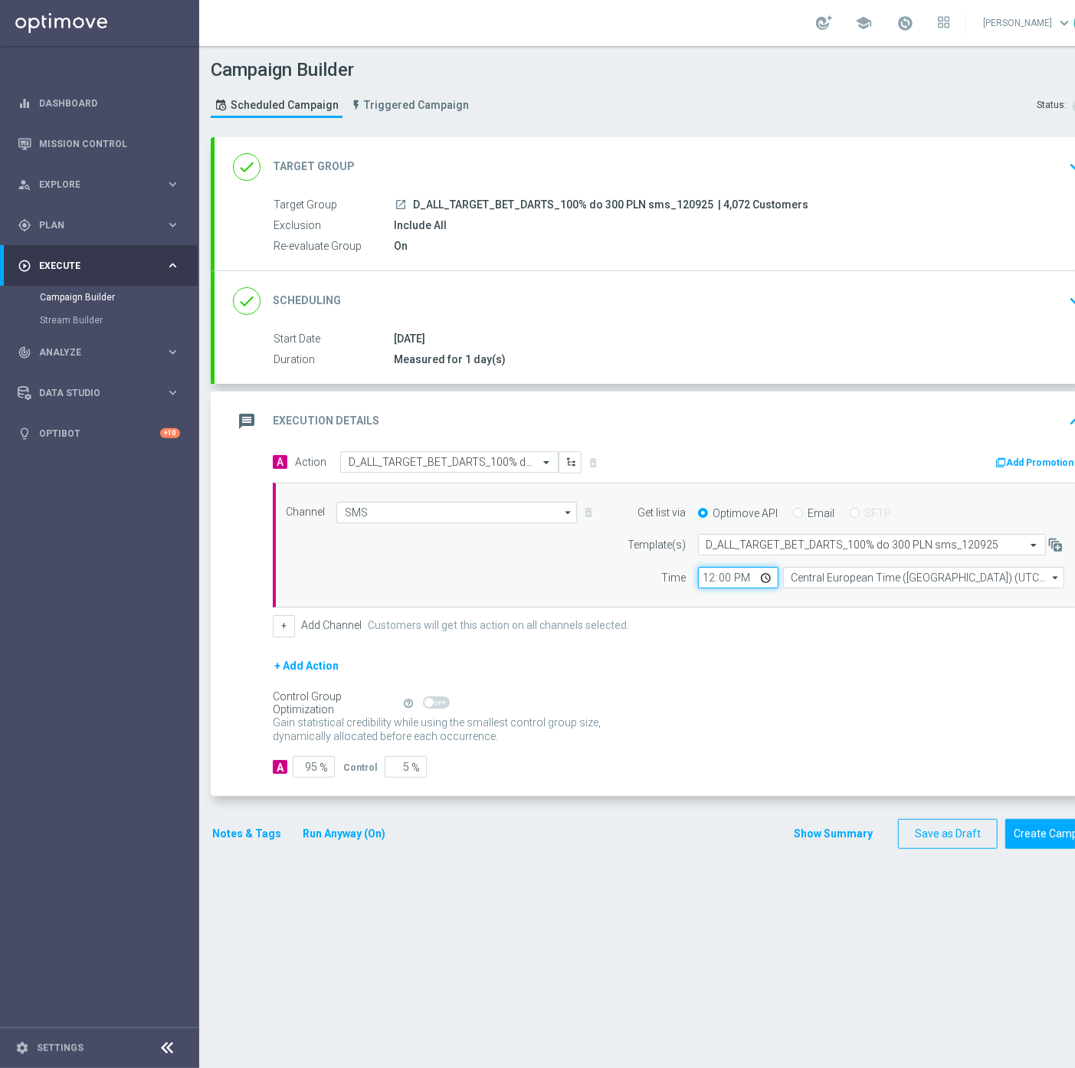
click at [703, 579] on input "12:00" at bounding box center [738, 577] width 80 height 21
type input "18:16"
click at [249, 839] on button "Notes & Tags" at bounding box center [247, 833] width 72 height 19
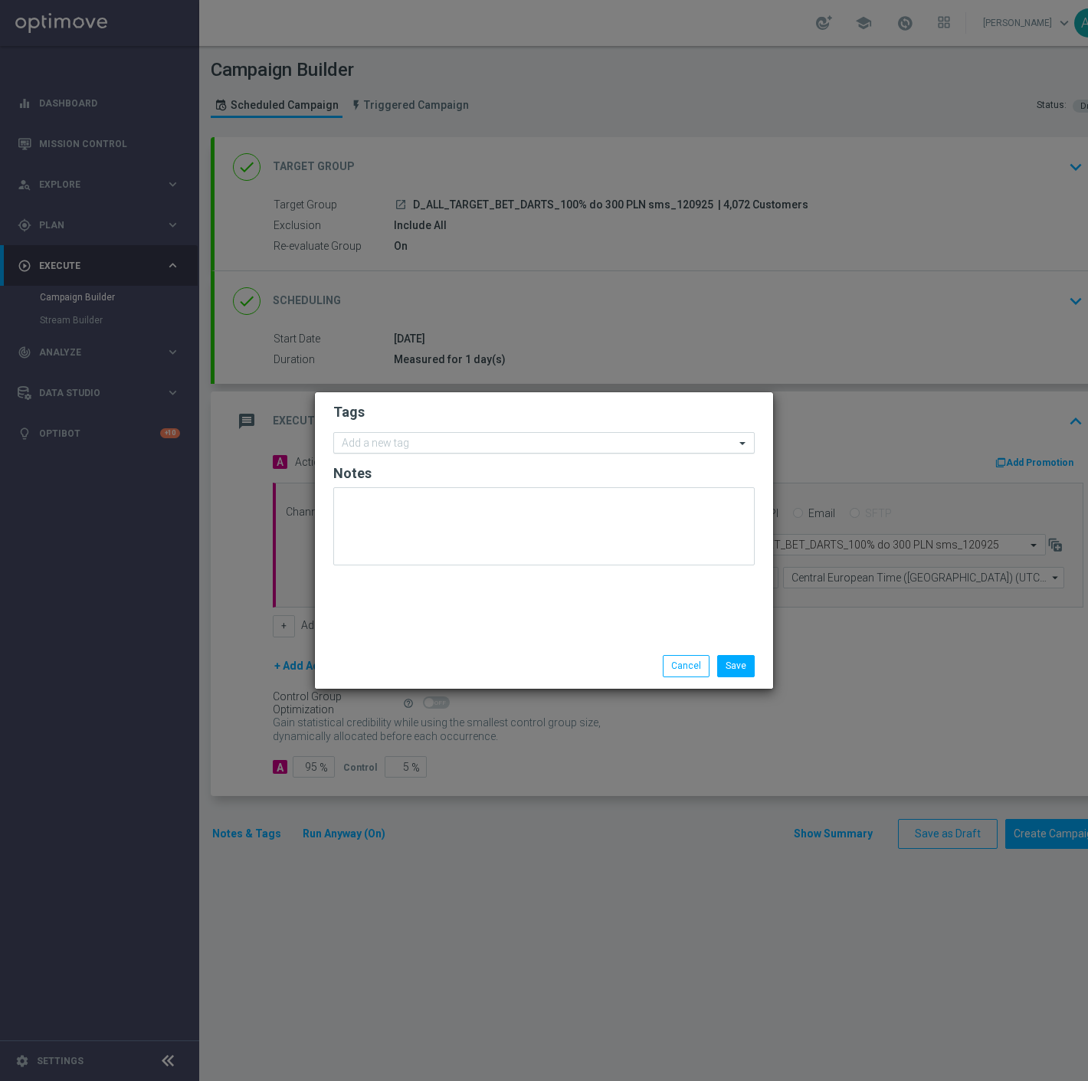
click at [475, 437] on input "text" at bounding box center [538, 443] width 393 height 13
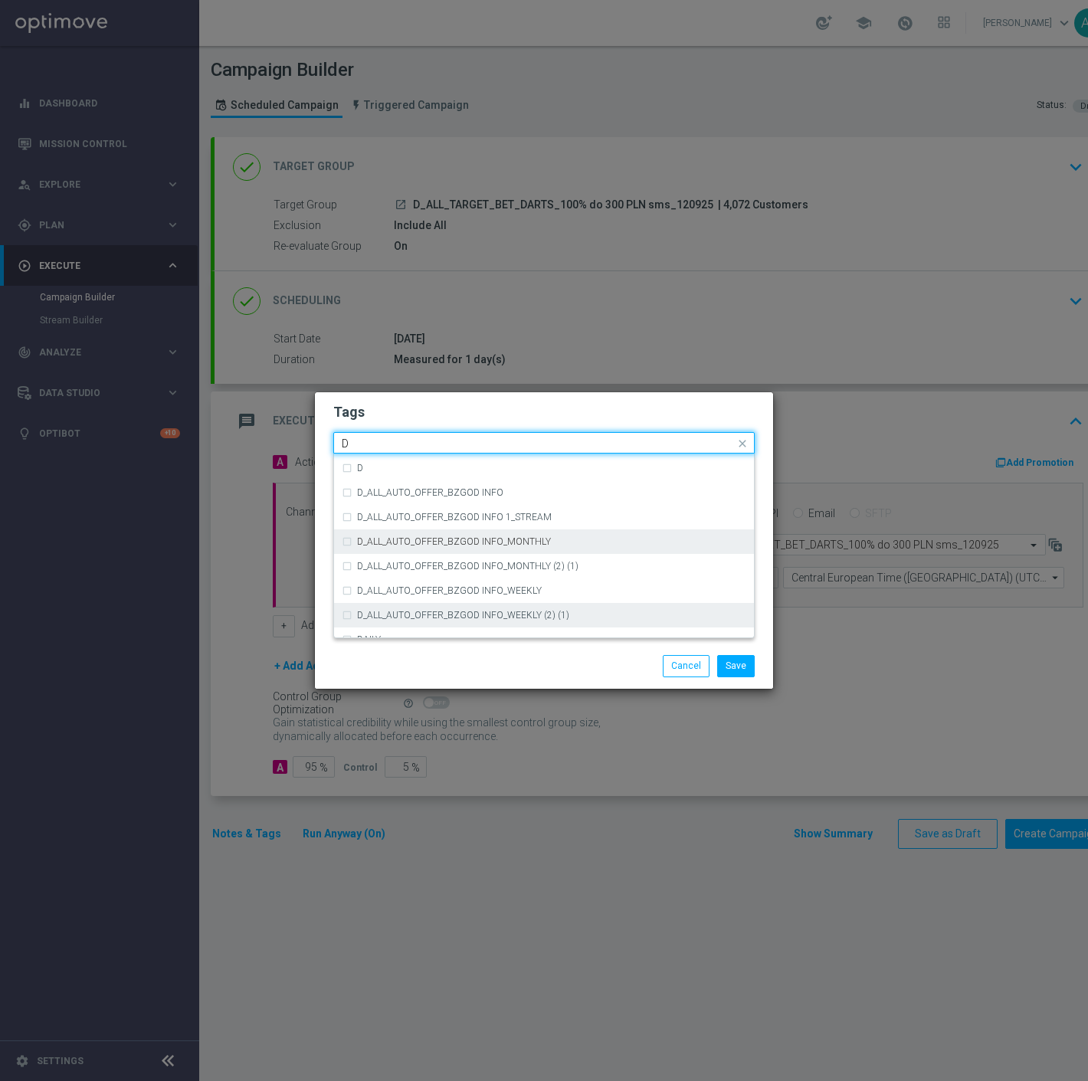
scroll to position [1702, 0]
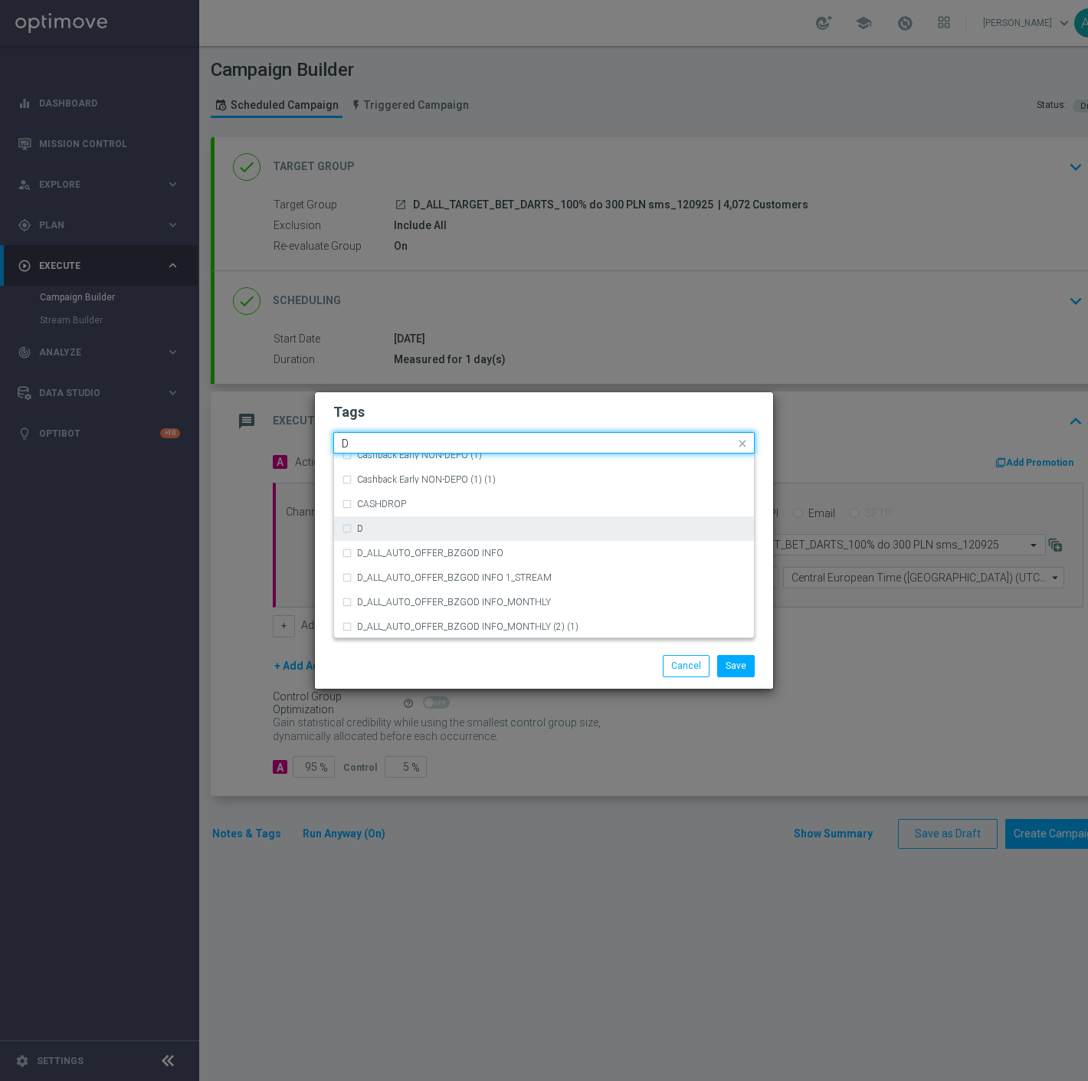
click at [384, 529] on div "D" at bounding box center [551, 528] width 389 height 9
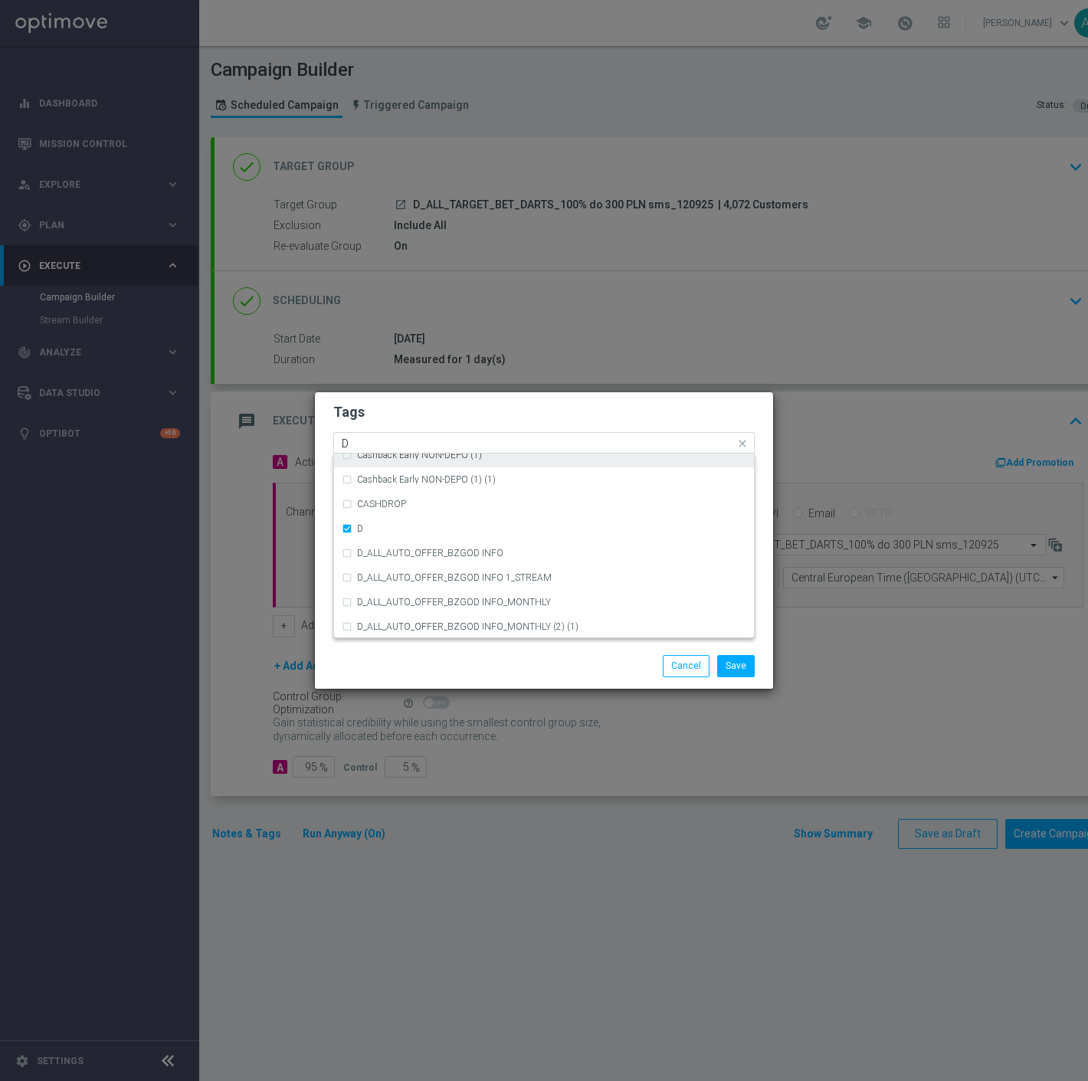
click at [373, 447] on input "D" at bounding box center [538, 443] width 393 height 13
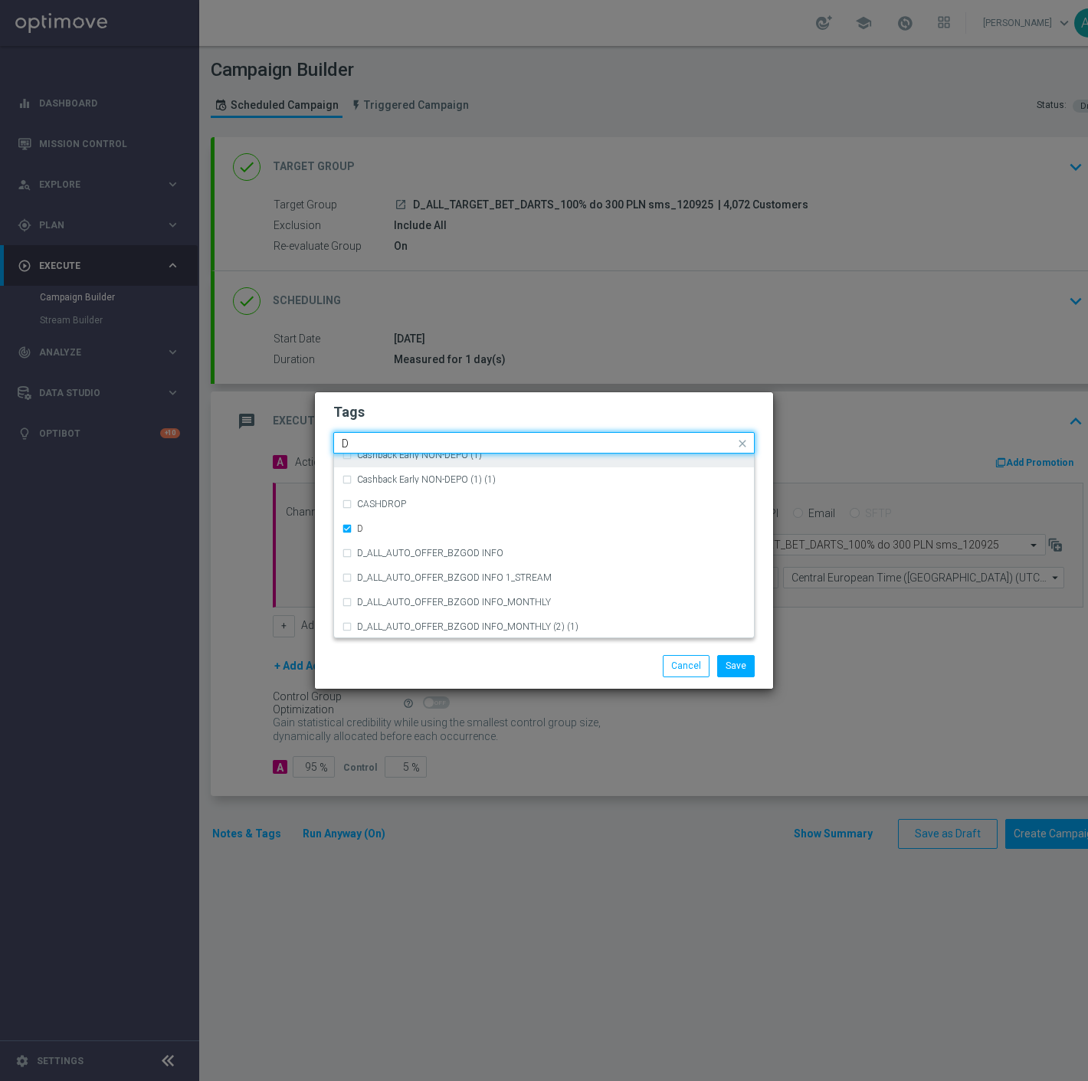
click at [373, 447] on input "D" at bounding box center [538, 443] width 393 height 13
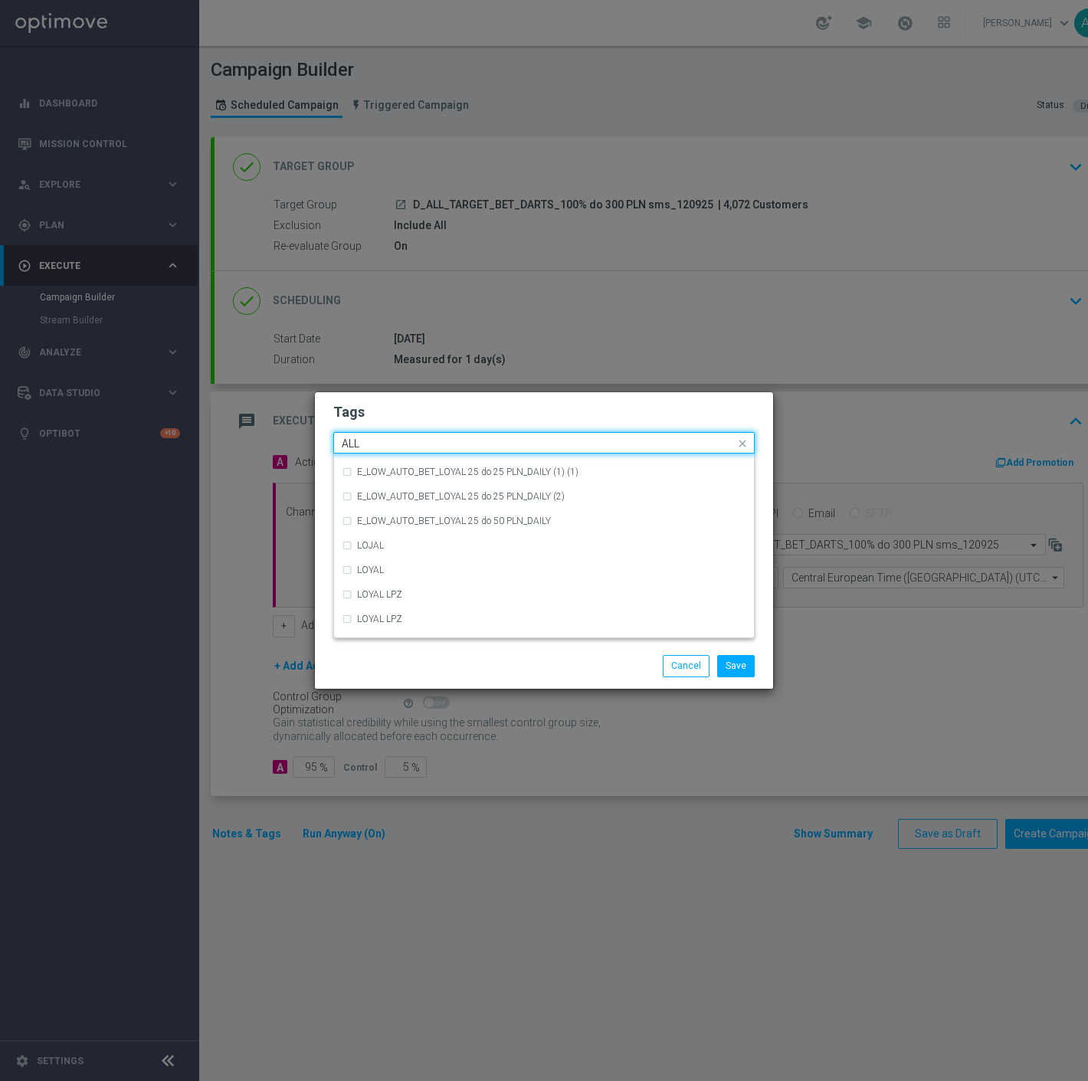
scroll to position [0, 0]
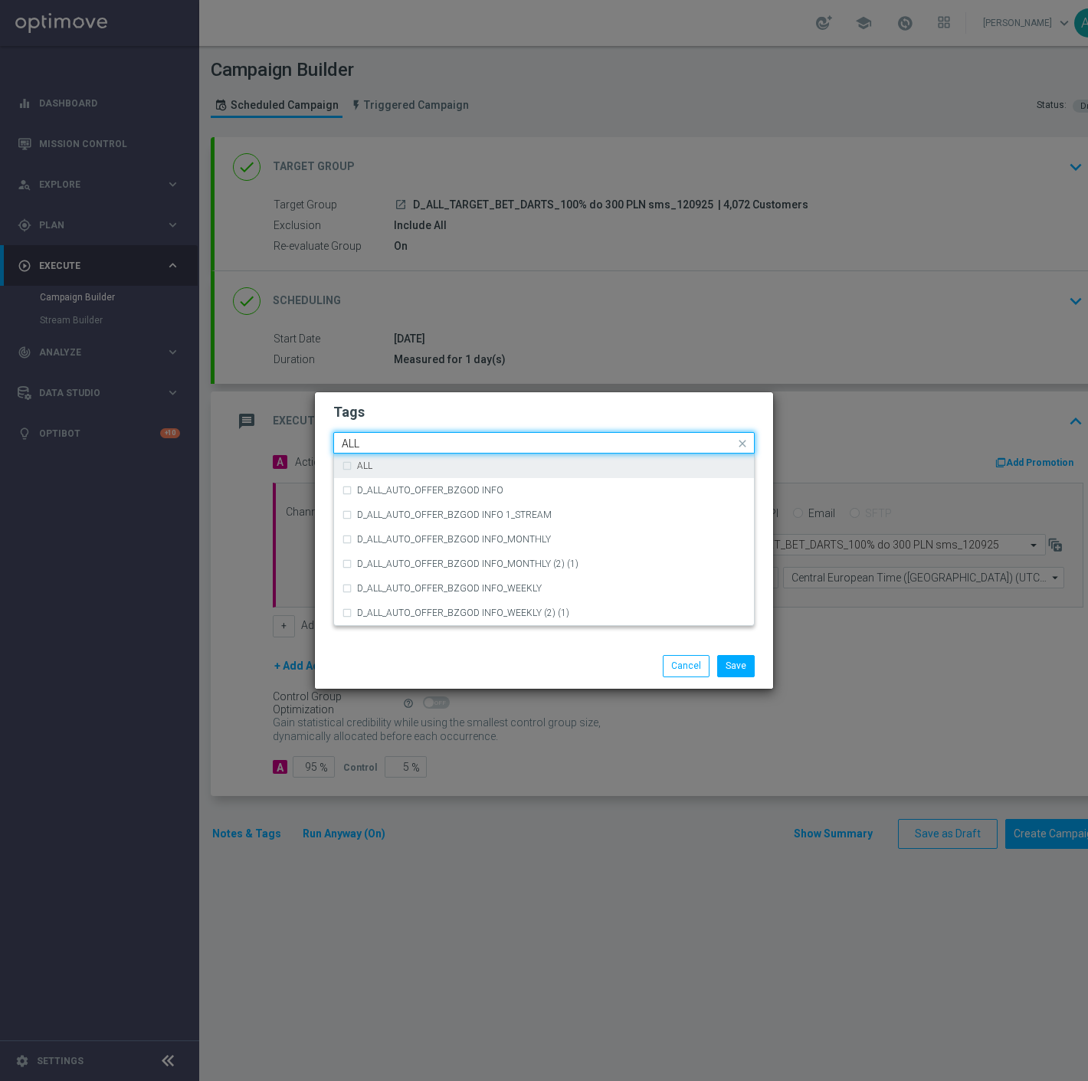
click at [370, 460] on div "ALL" at bounding box center [544, 465] width 404 height 25
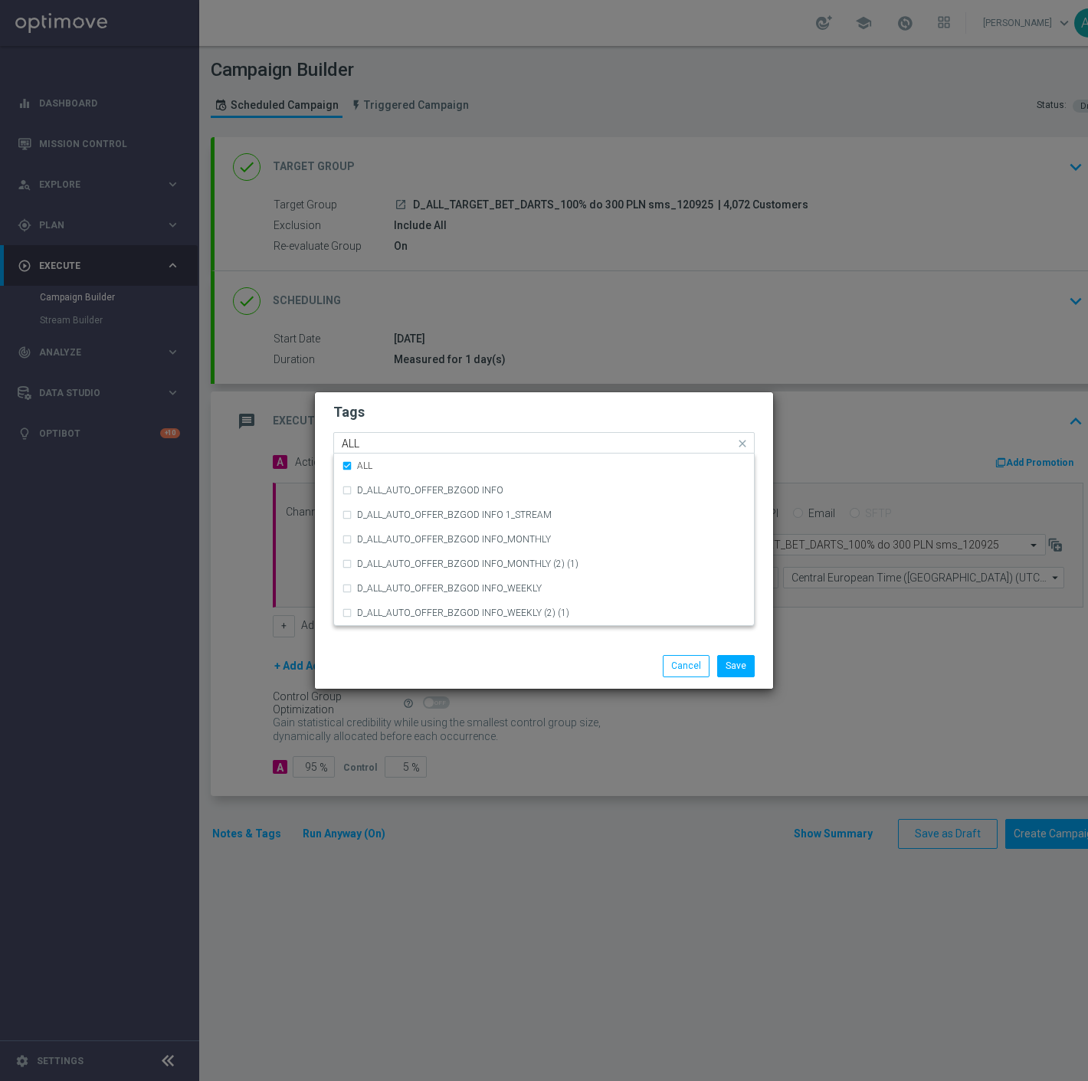
click at [384, 435] on div "Quick find × D × ALL ALL" at bounding box center [534, 443] width 401 height 19
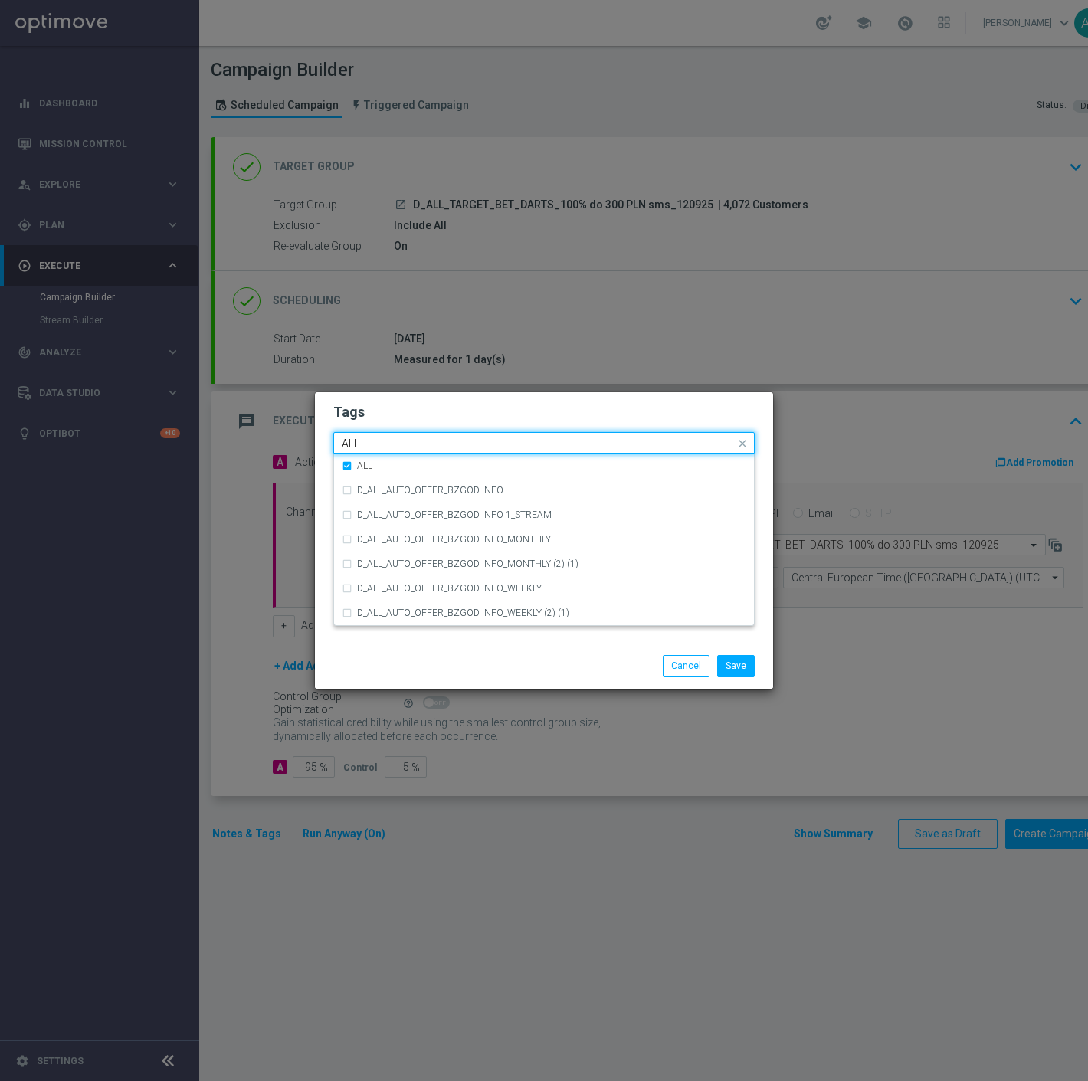
click at [384, 438] on div "Quick find × D × ALL ALL" at bounding box center [534, 443] width 401 height 19
click at [384, 441] on input "ALL" at bounding box center [538, 443] width 393 height 13
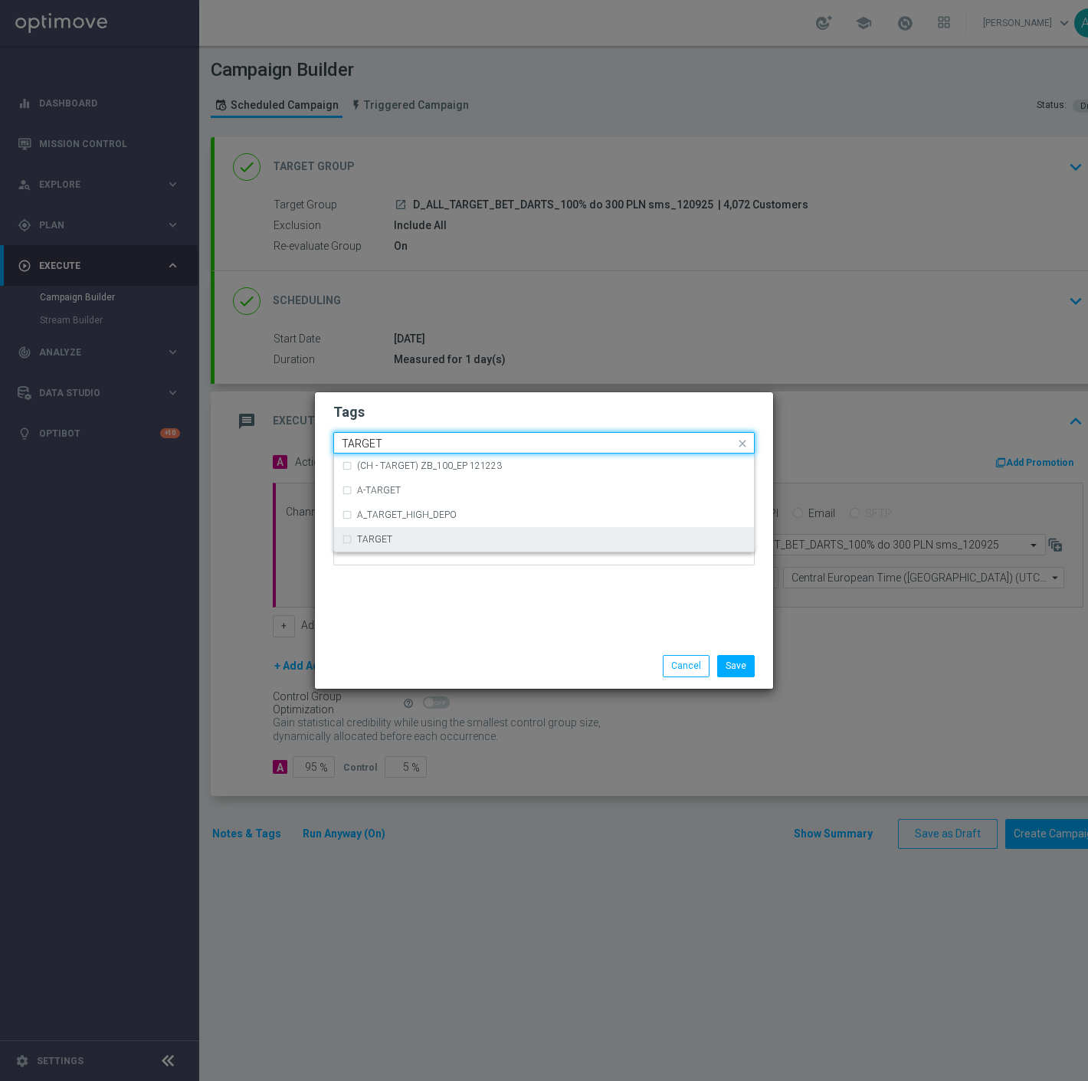
click at [424, 539] on div "TARGET" at bounding box center [551, 539] width 389 height 9
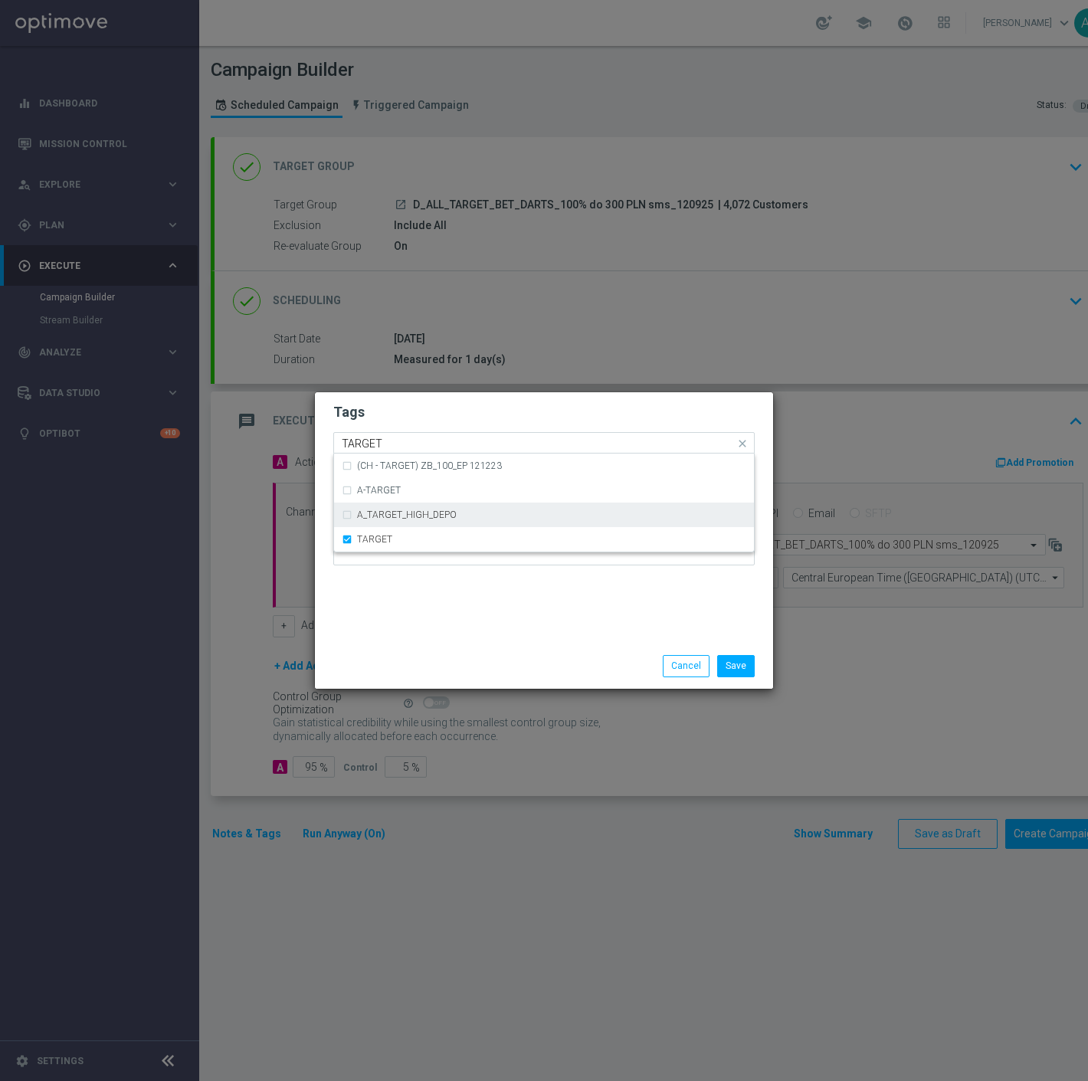
click at [437, 440] on input "TARGET" at bounding box center [538, 443] width 393 height 13
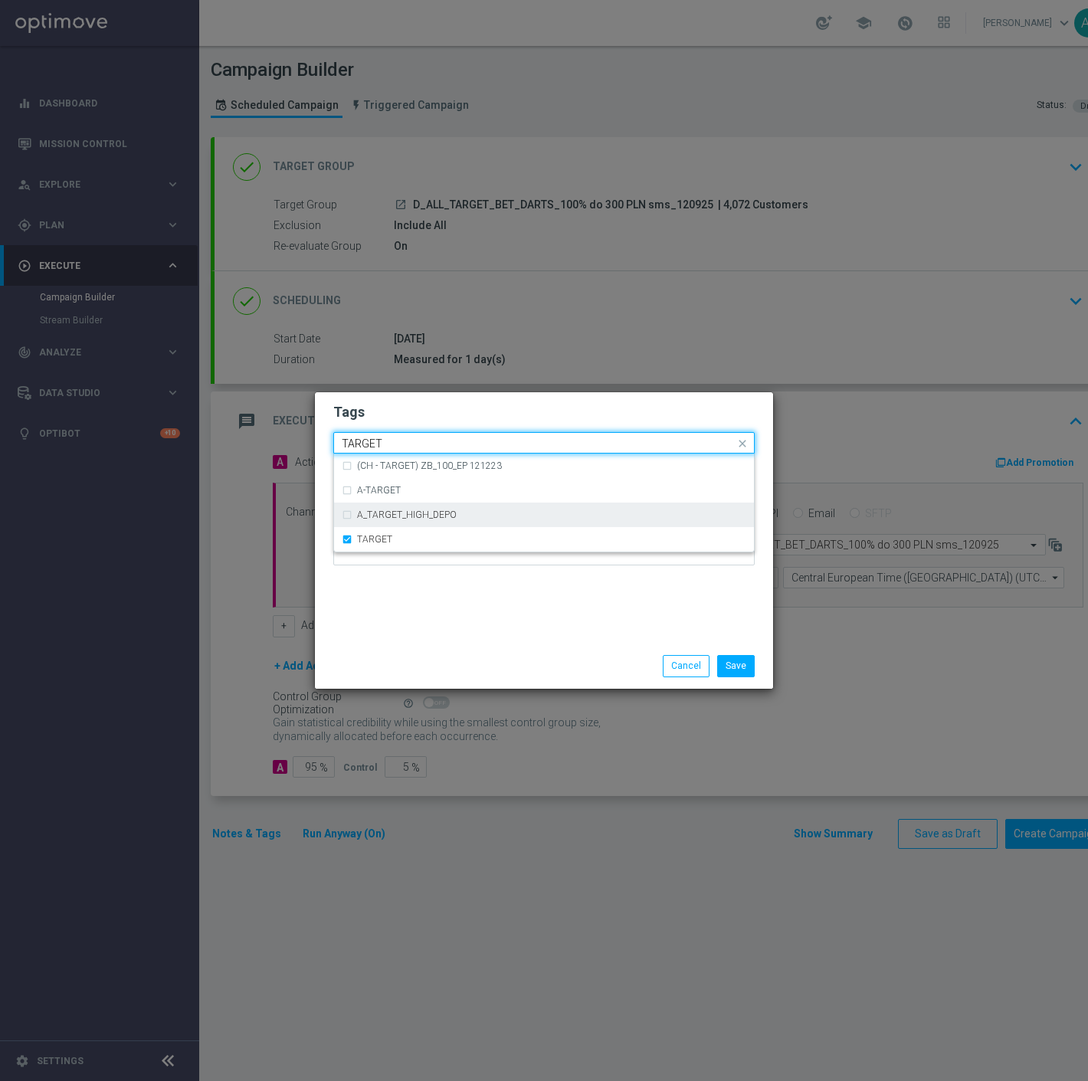
click at [434, 445] on input "TARGET" at bounding box center [538, 443] width 393 height 13
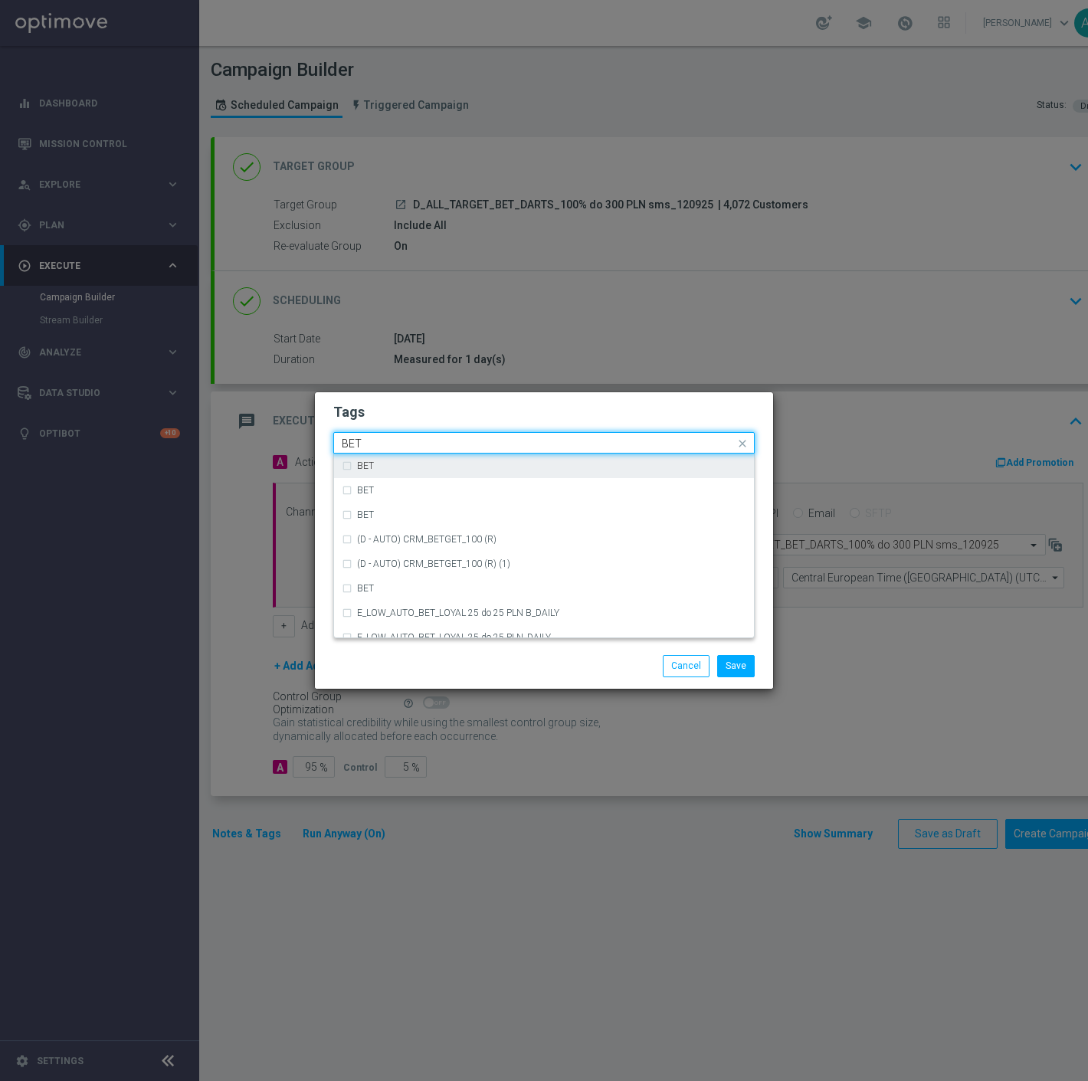
click at [424, 466] on div "BET" at bounding box center [551, 465] width 389 height 9
type input "BET"
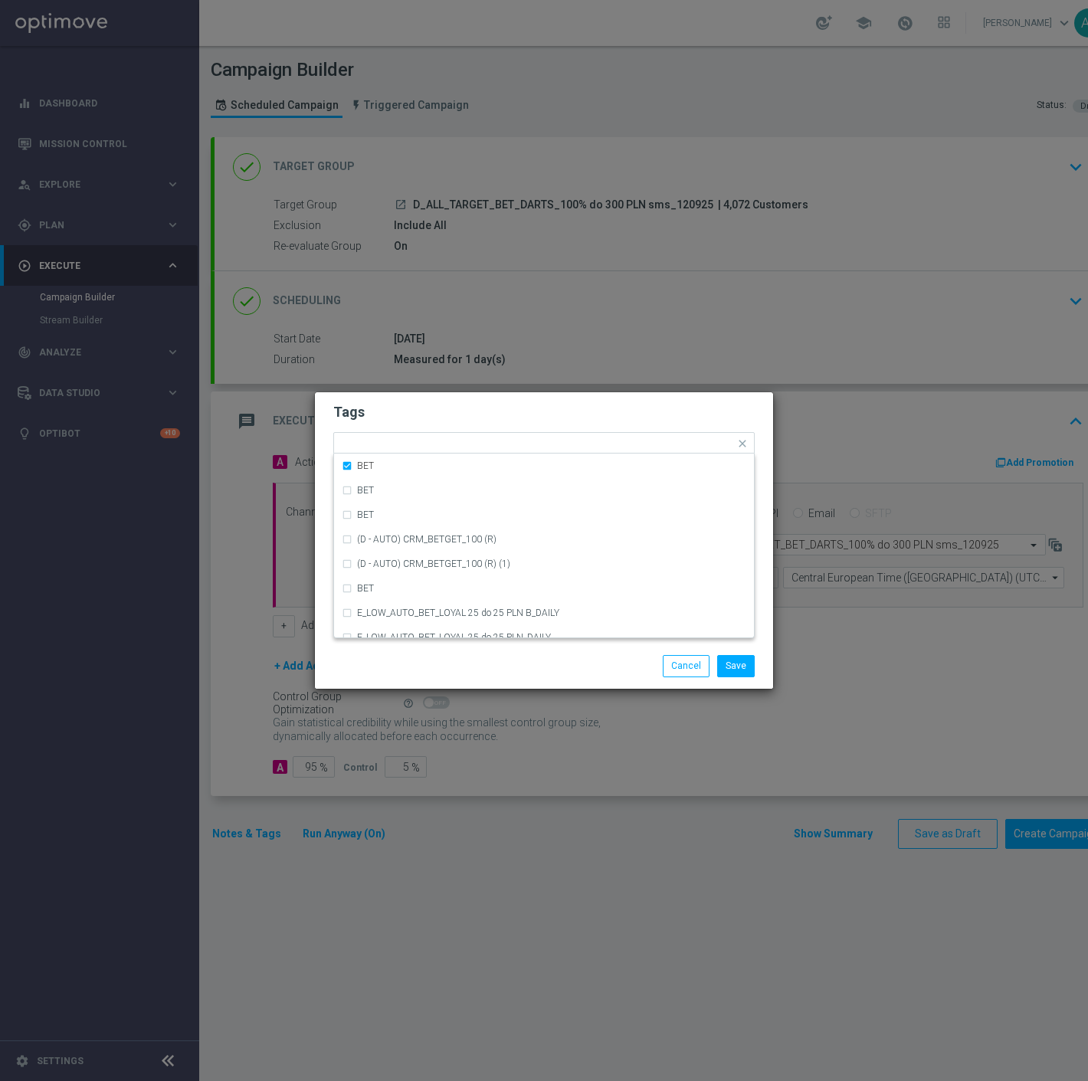
click at [465, 404] on h2 "Tags" at bounding box center [543, 412] width 421 height 18
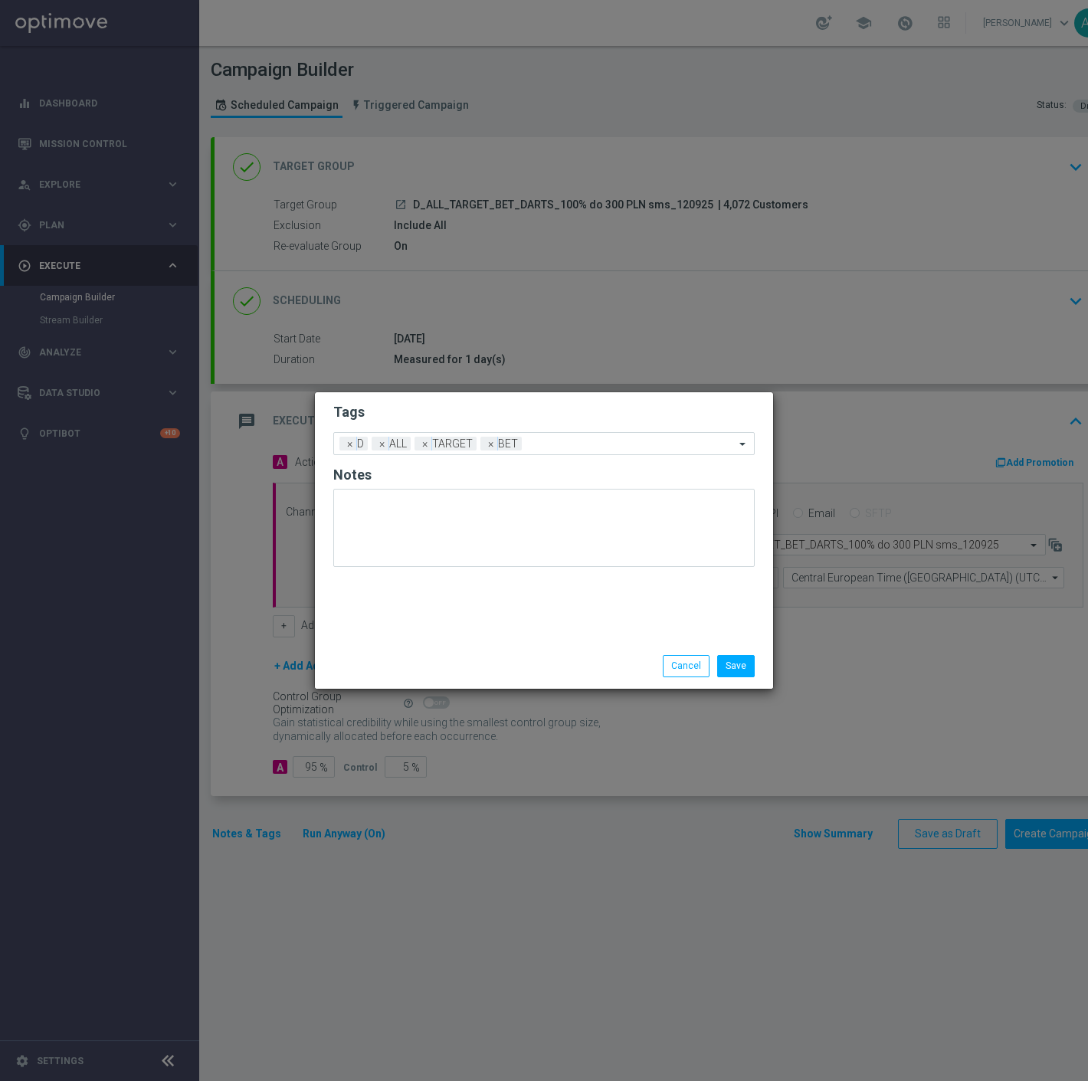
click at [751, 679] on div "Save Cancel" at bounding box center [544, 665] width 458 height 44
click at [749, 668] on button "Save" at bounding box center [736, 665] width 38 height 21
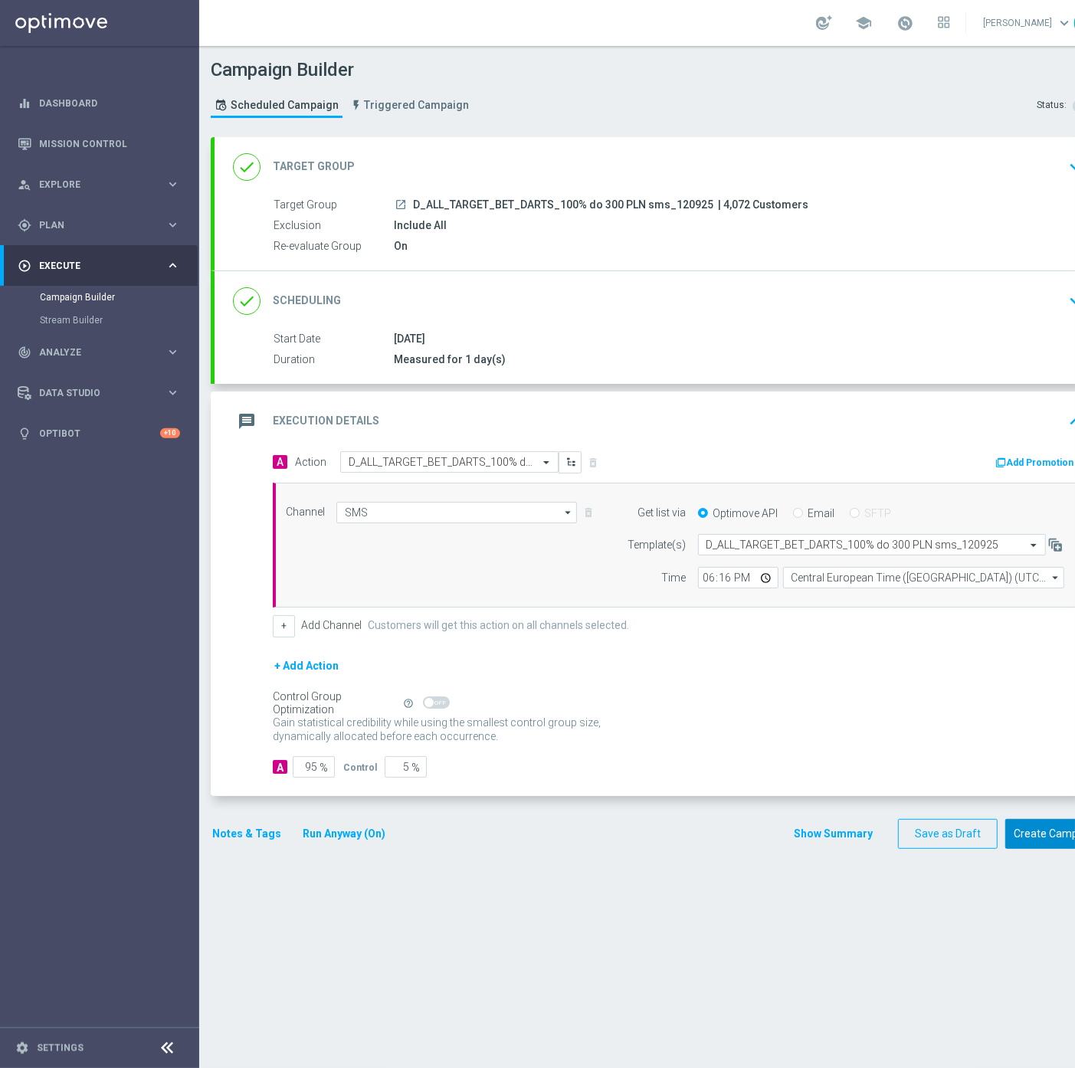
click at [1019, 835] on button "Create Campaign" at bounding box center [1056, 834] width 102 height 30
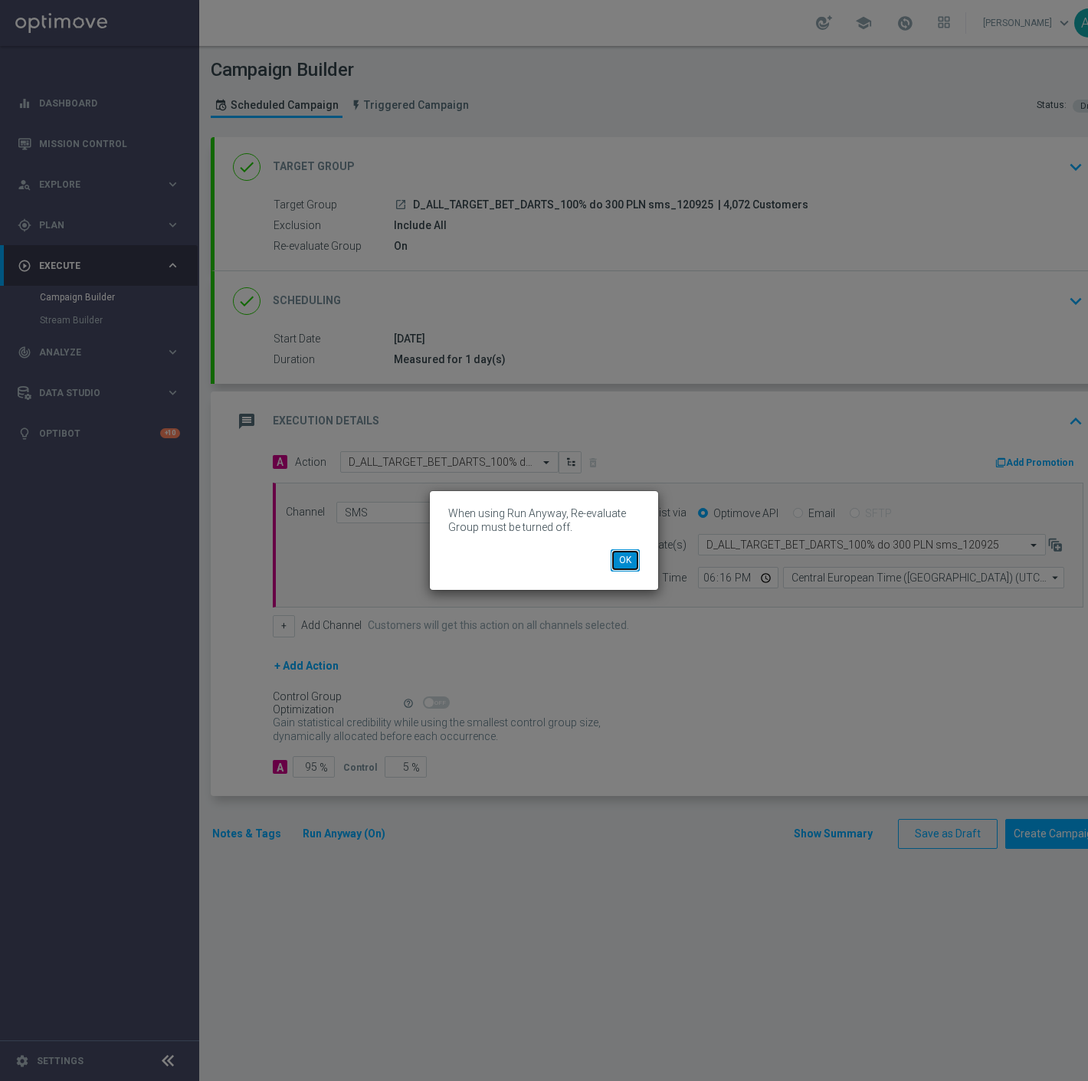
click at [622, 561] on button "OK" at bounding box center [625, 559] width 29 height 21
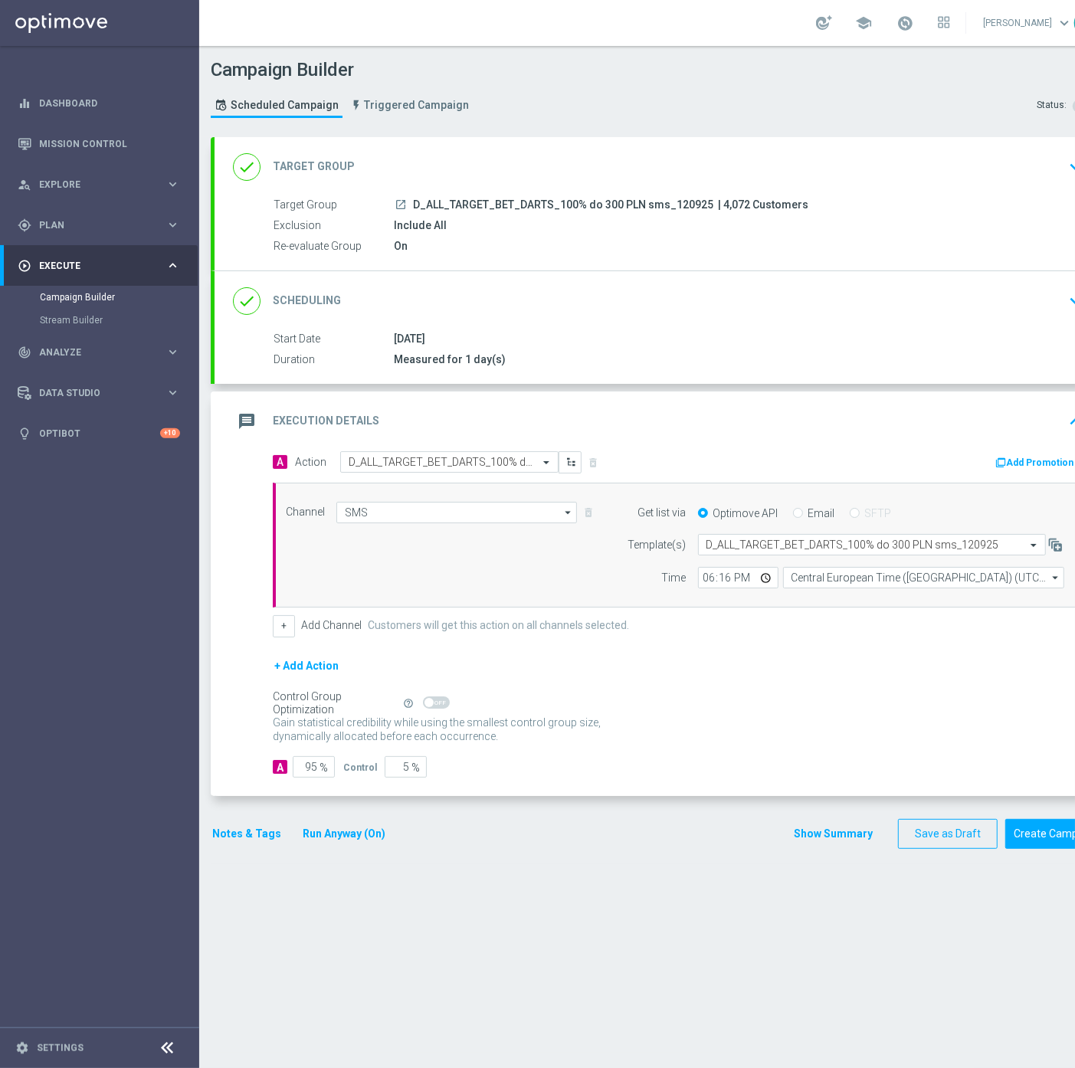
click at [350, 825] on button "Run Anyway (On)" at bounding box center [344, 833] width 86 height 19
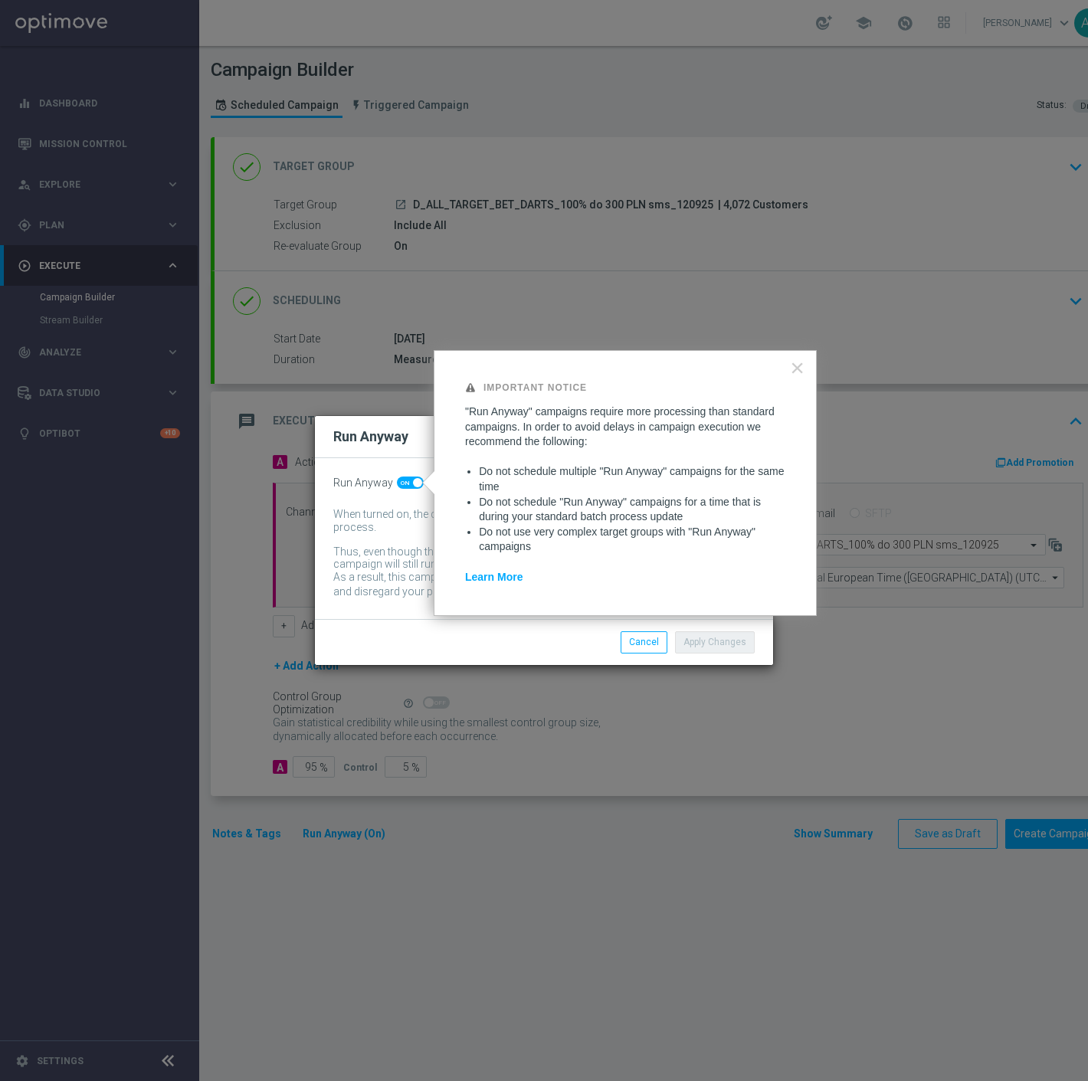
click at [800, 369] on button "×" at bounding box center [797, 367] width 15 height 25
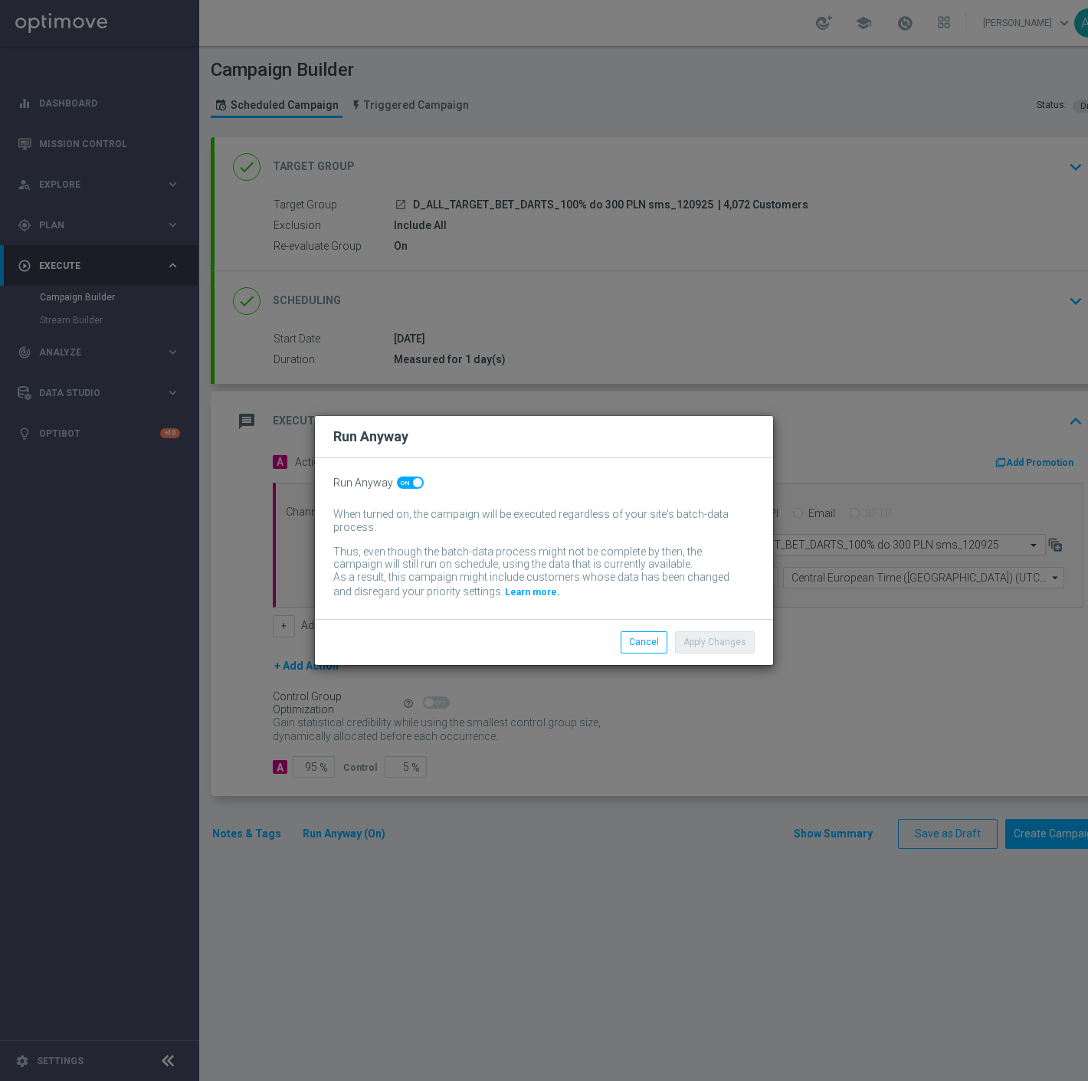
click at [406, 484] on span at bounding box center [410, 482] width 27 height 12
click at [406, 484] on input "checkbox" at bounding box center [410, 482] width 27 height 12
checkbox input "false"
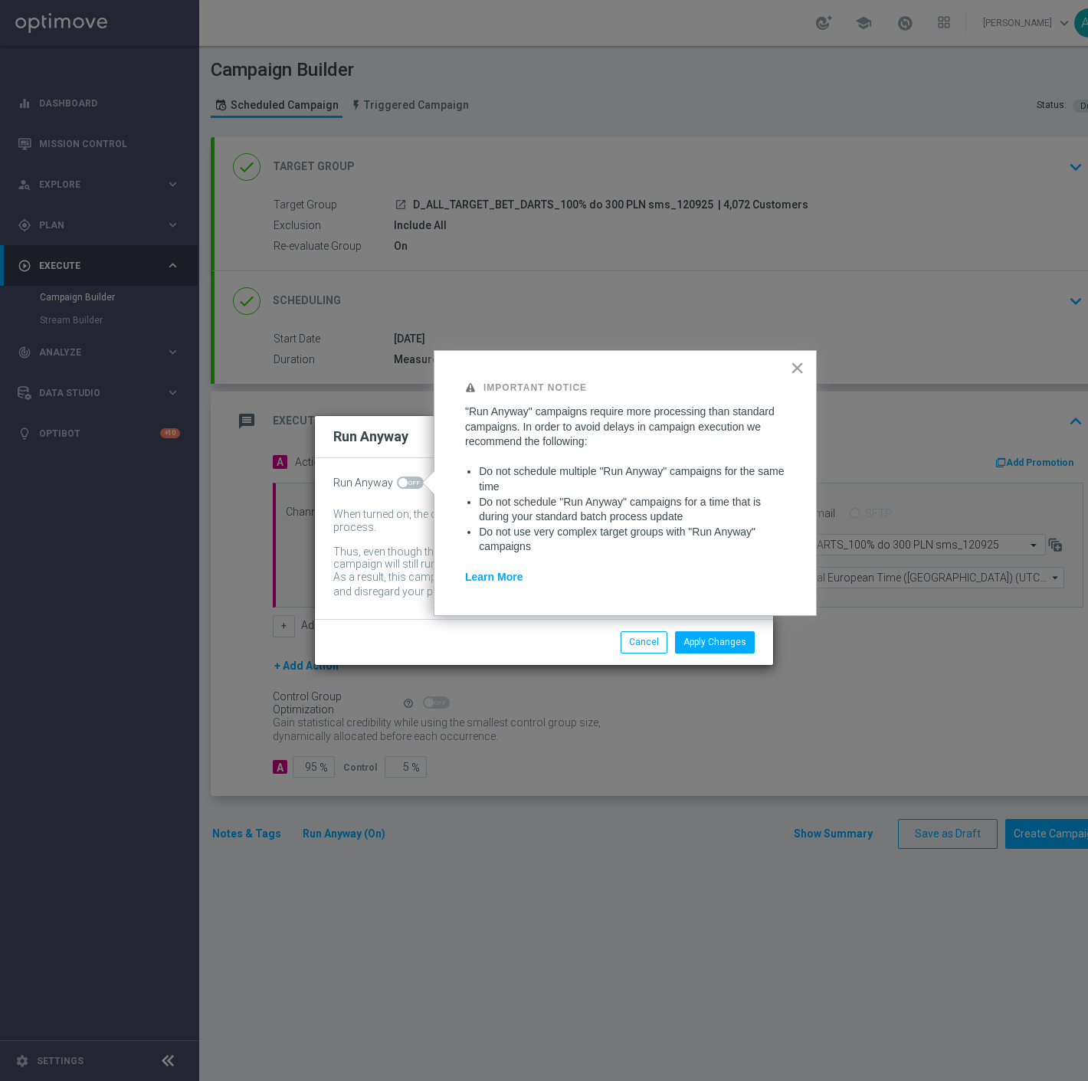
click at [794, 371] on button "×" at bounding box center [797, 367] width 15 height 25
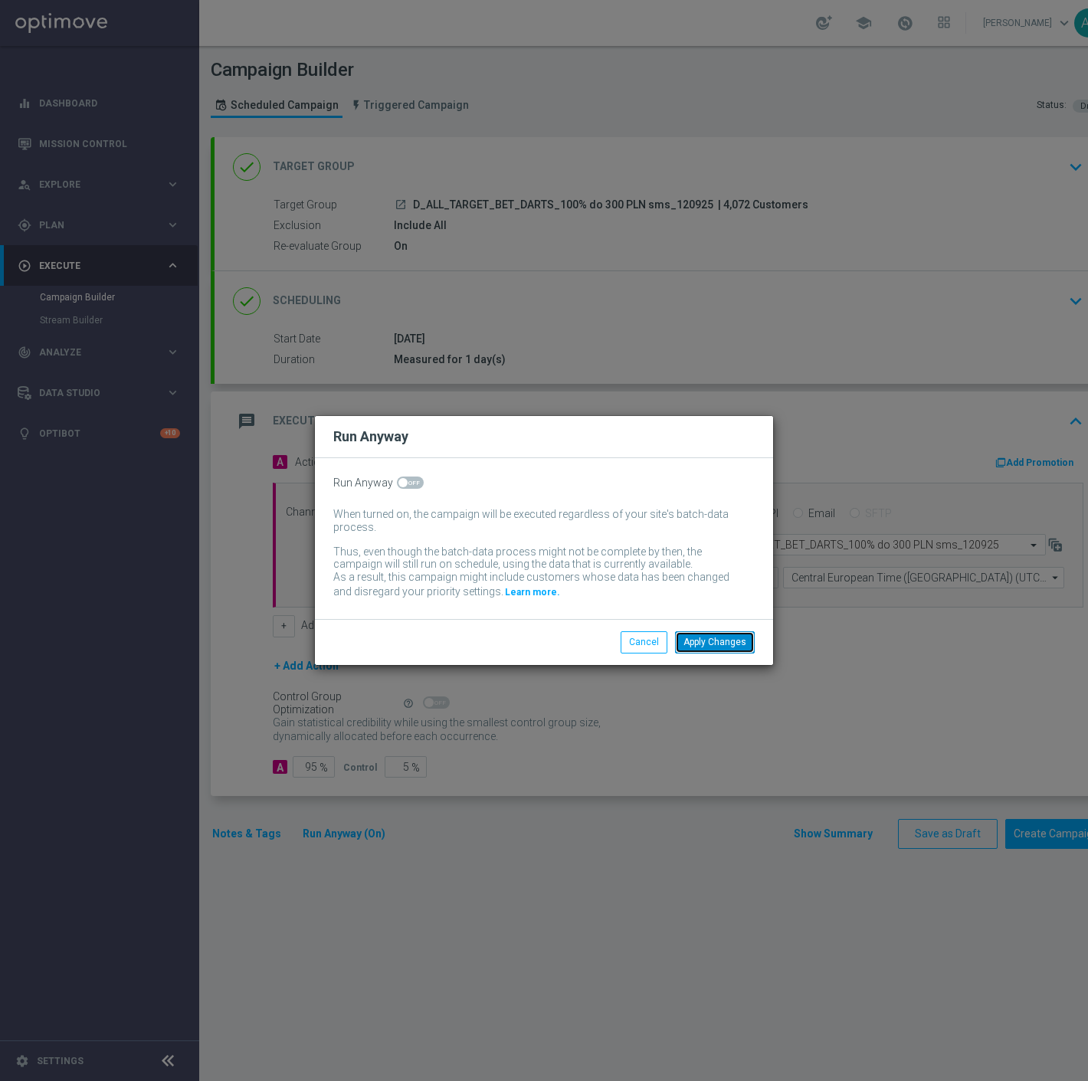
click at [715, 641] on button "Apply Changes" at bounding box center [715, 641] width 80 height 21
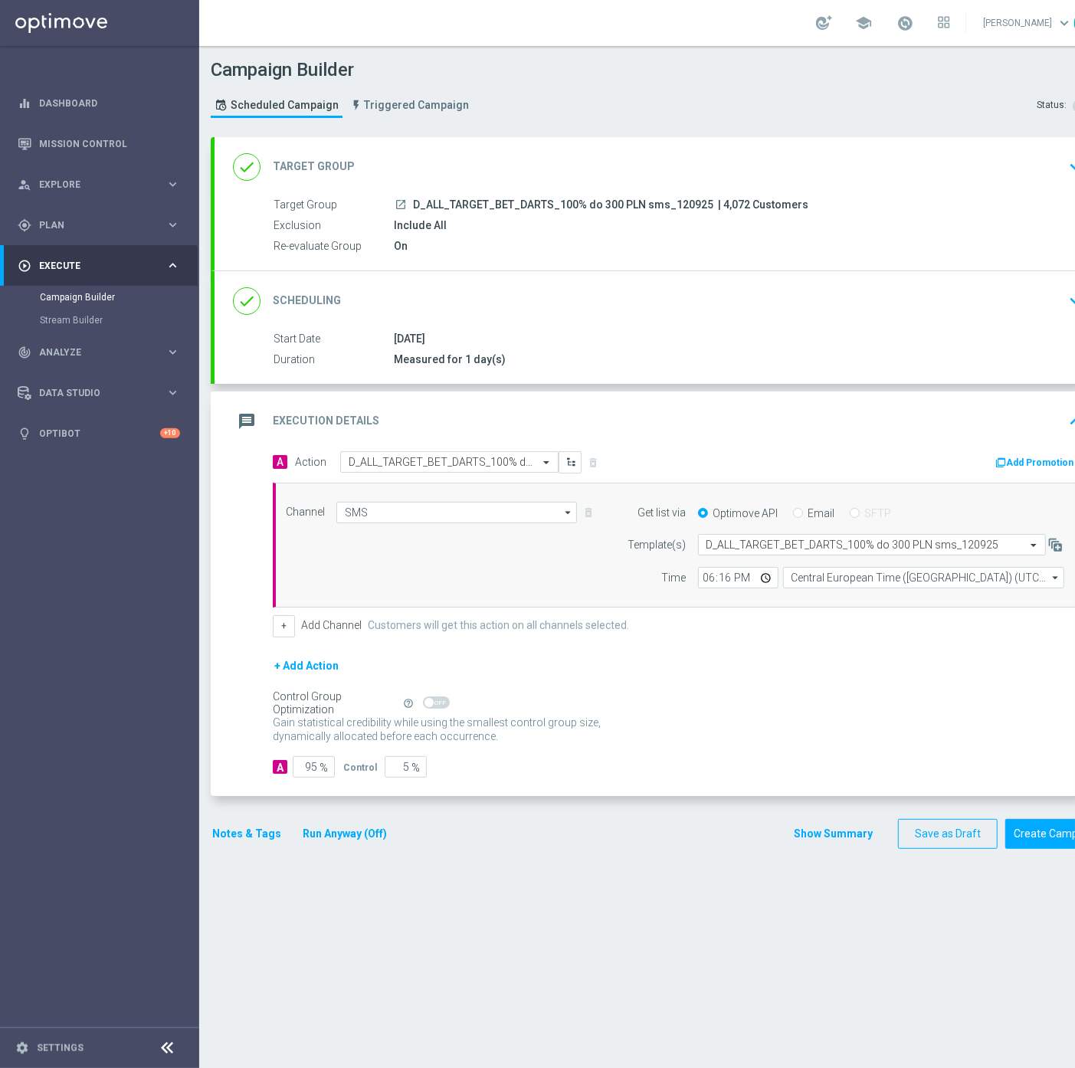
click at [353, 845] on div "Notes & Tags Run Anyway (Off)" at bounding box center [309, 834] width 196 height 30
click at [358, 830] on button "Run Anyway (Off)" at bounding box center [344, 833] width 87 height 19
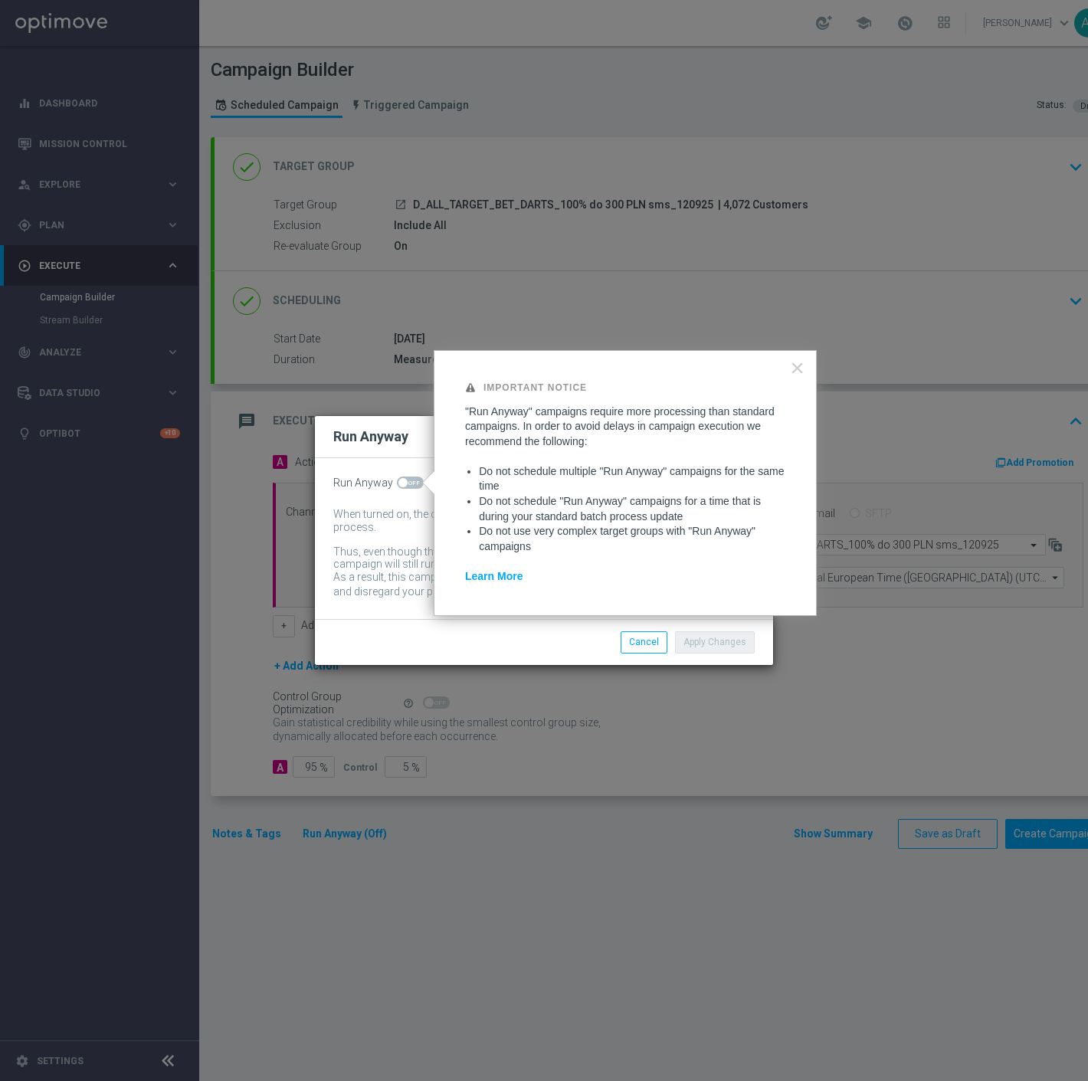
click at [397, 480] on span at bounding box center [410, 482] width 27 height 12
click at [397, 480] on input "checkbox" at bounding box center [410, 482] width 27 height 12
checkbox input "true"
click at [734, 644] on button "Apply Changes" at bounding box center [715, 641] width 80 height 21
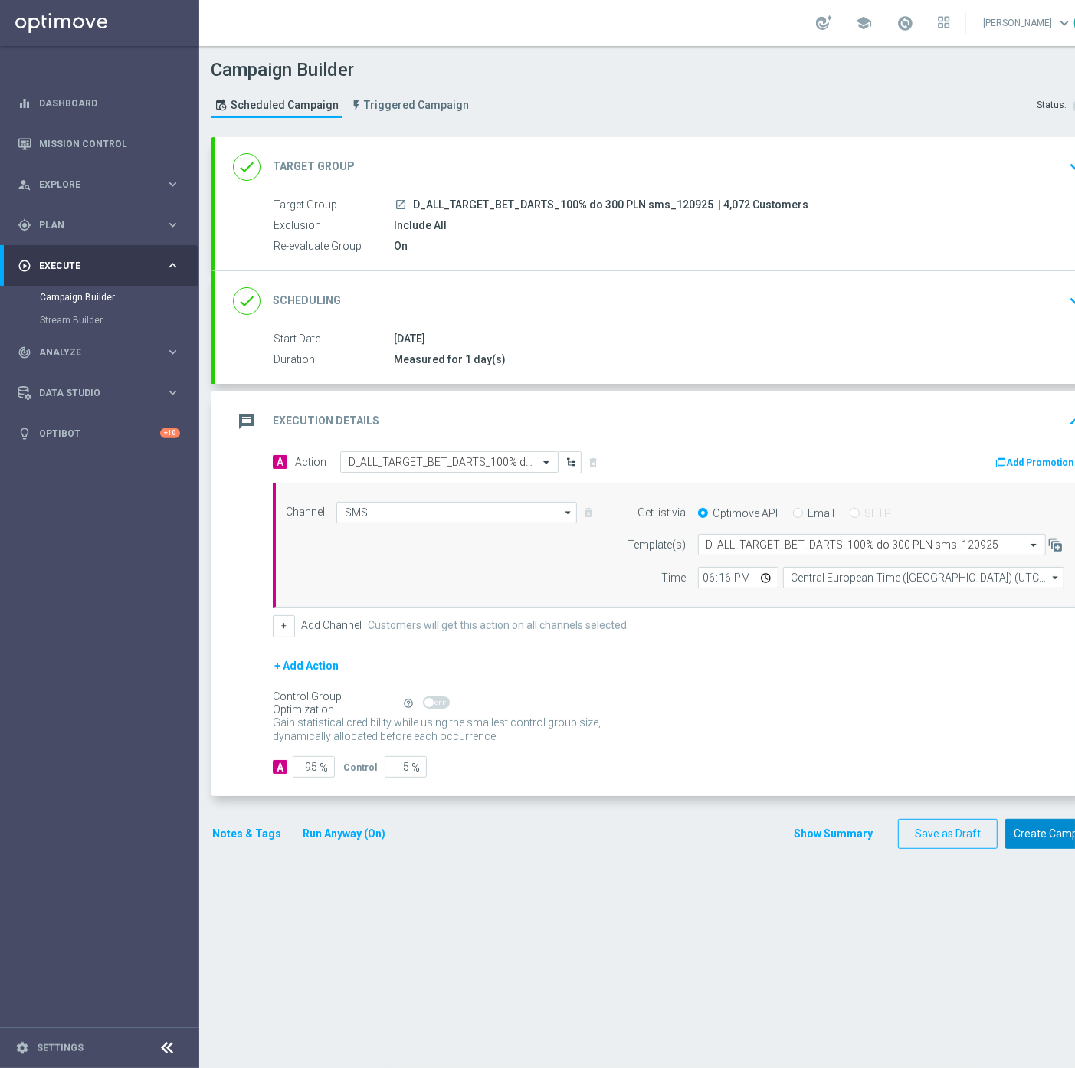
click at [1030, 841] on button "Create Campaign" at bounding box center [1056, 834] width 102 height 30
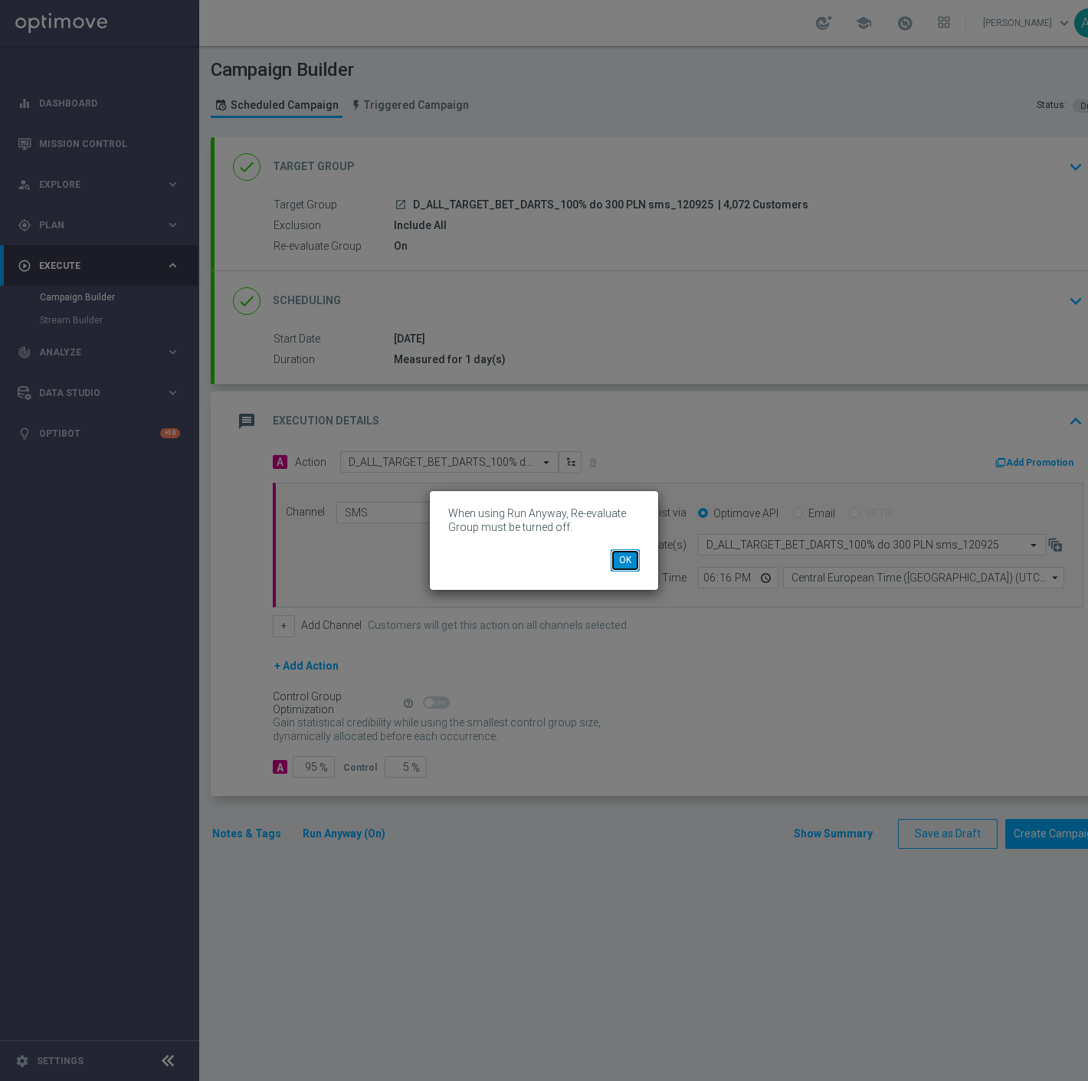
click at [623, 552] on button "OK" at bounding box center [625, 559] width 29 height 21
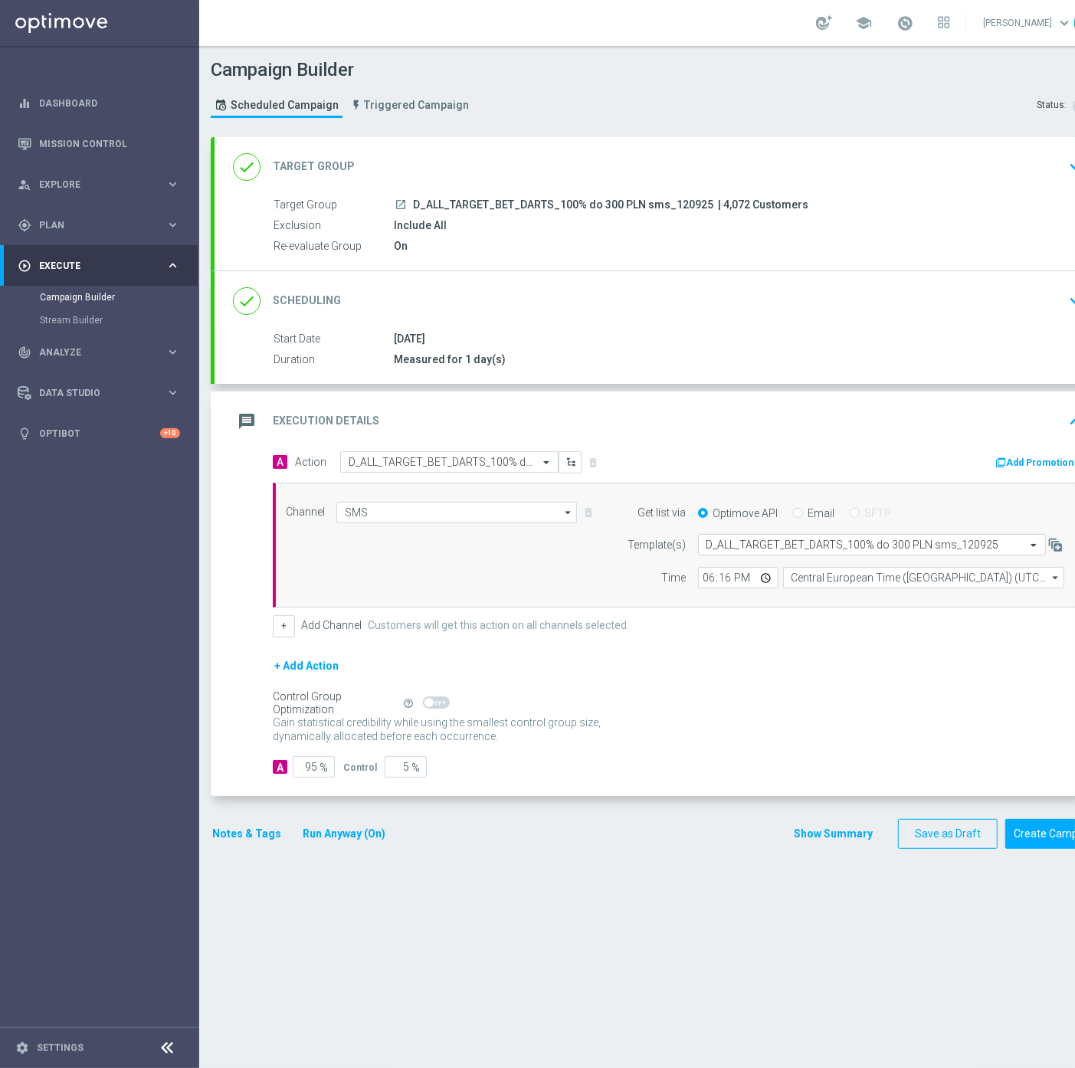
click at [319, 833] on button "Run Anyway (On)" at bounding box center [344, 833] width 86 height 19
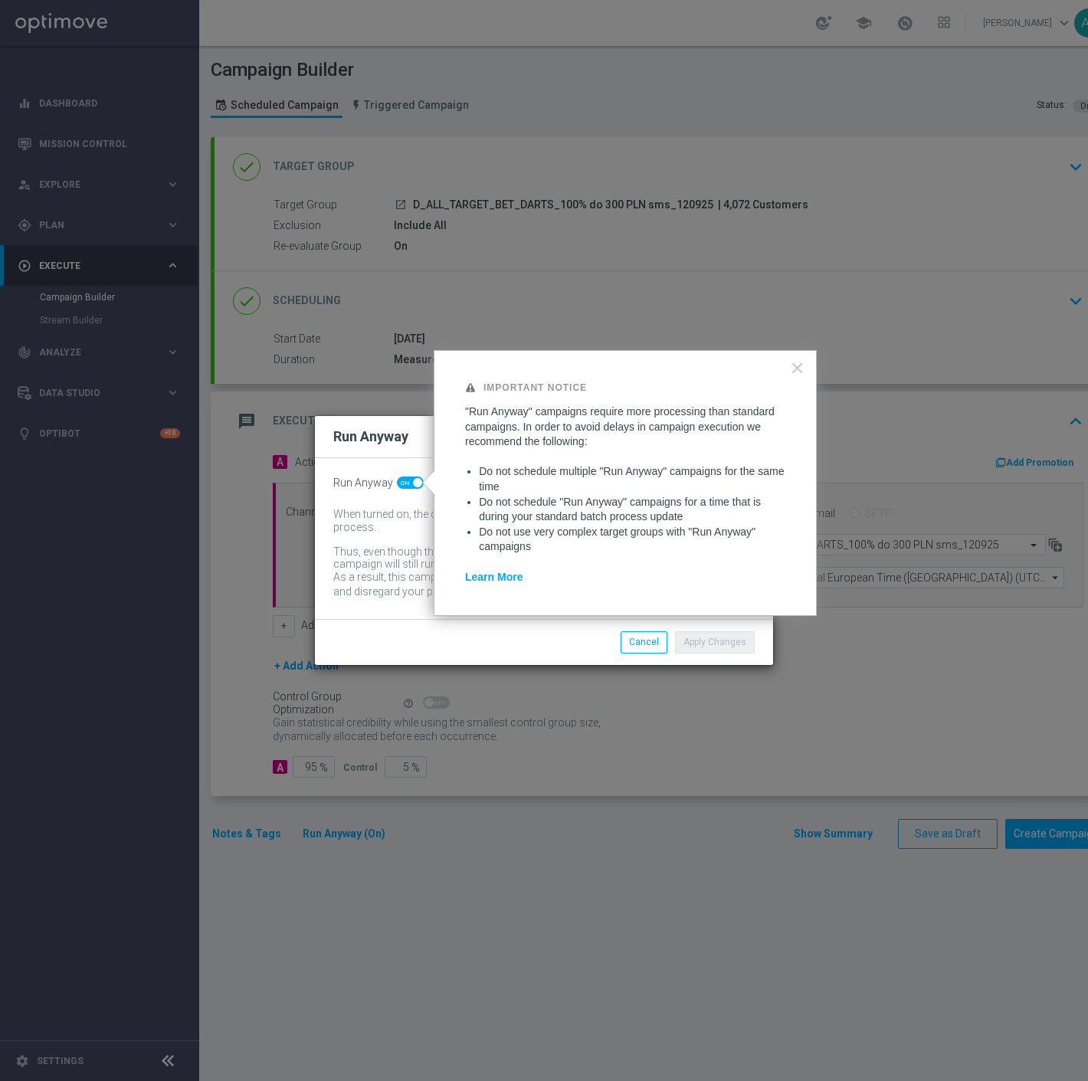
click at [414, 483] on span at bounding box center [417, 482] width 9 height 9
click at [414, 483] on input "checkbox" at bounding box center [410, 482] width 27 height 12
checkbox input "false"
click at [801, 384] on div "Important Notice "Run Anyway" campaigns require more processing than standard c…" at bounding box center [625, 483] width 383 height 266
click at [801, 368] on button "×" at bounding box center [797, 367] width 15 height 25
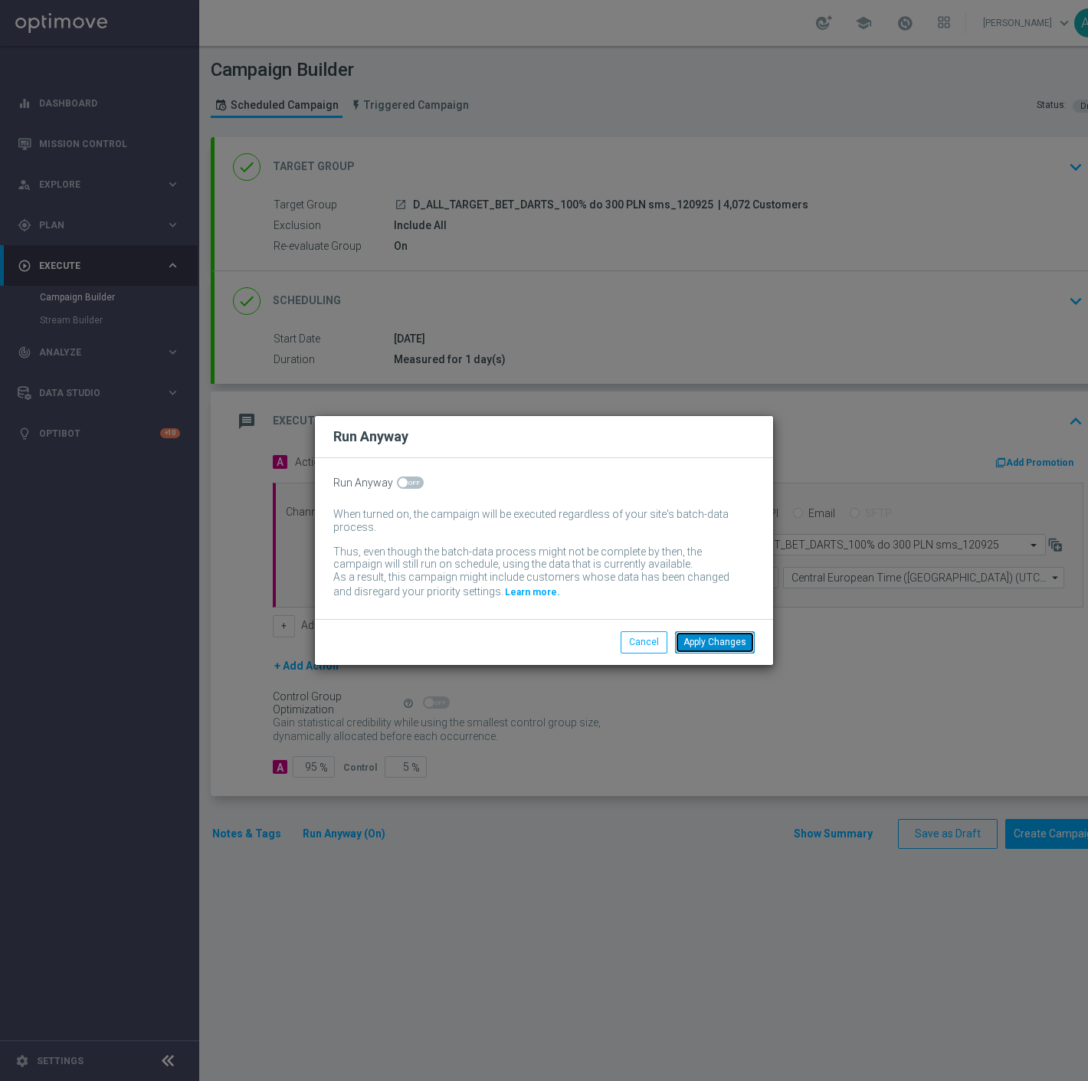
click at [715, 645] on button "Apply Changes" at bounding box center [715, 641] width 80 height 21
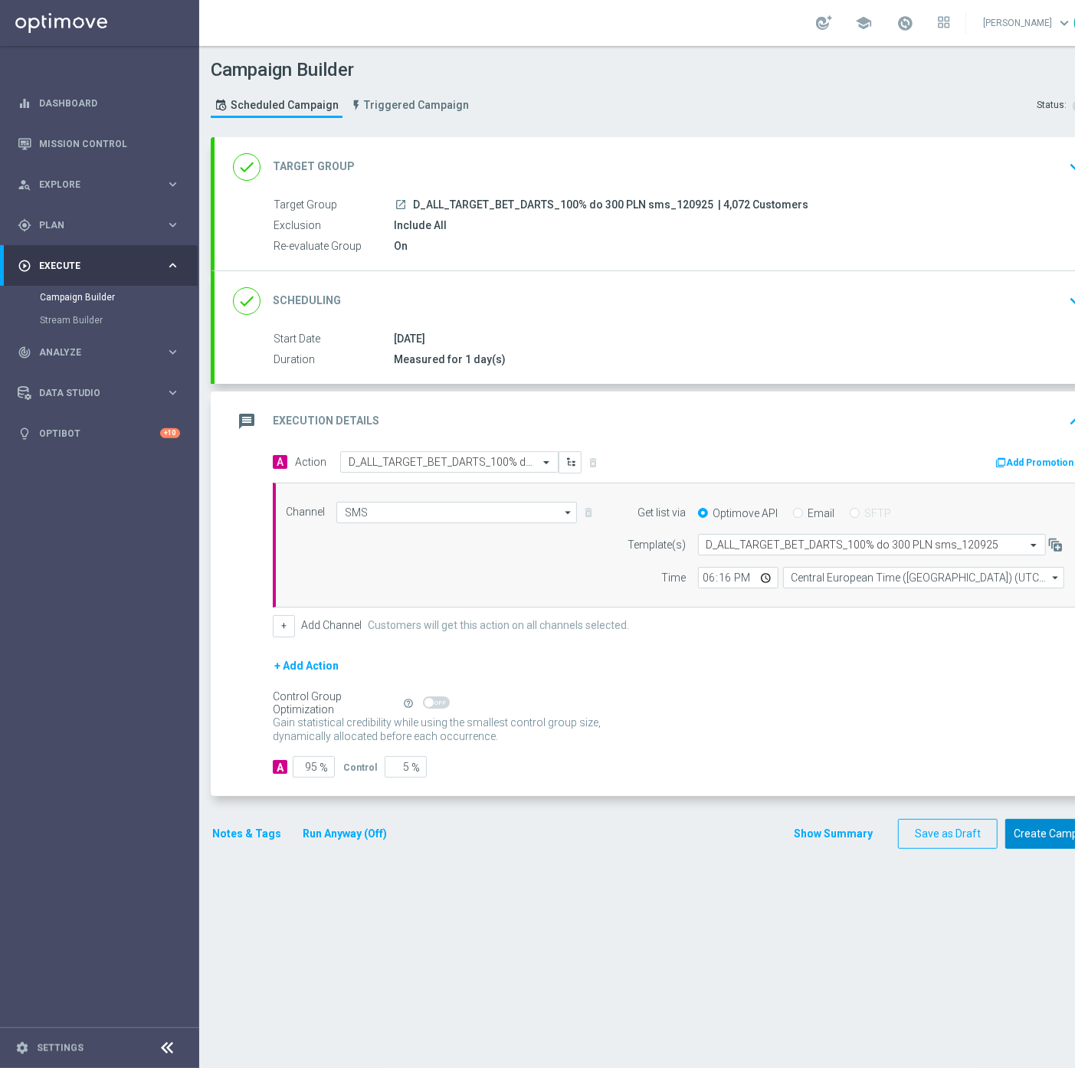
click at [1026, 833] on button "Create Campaign" at bounding box center [1056, 834] width 102 height 30
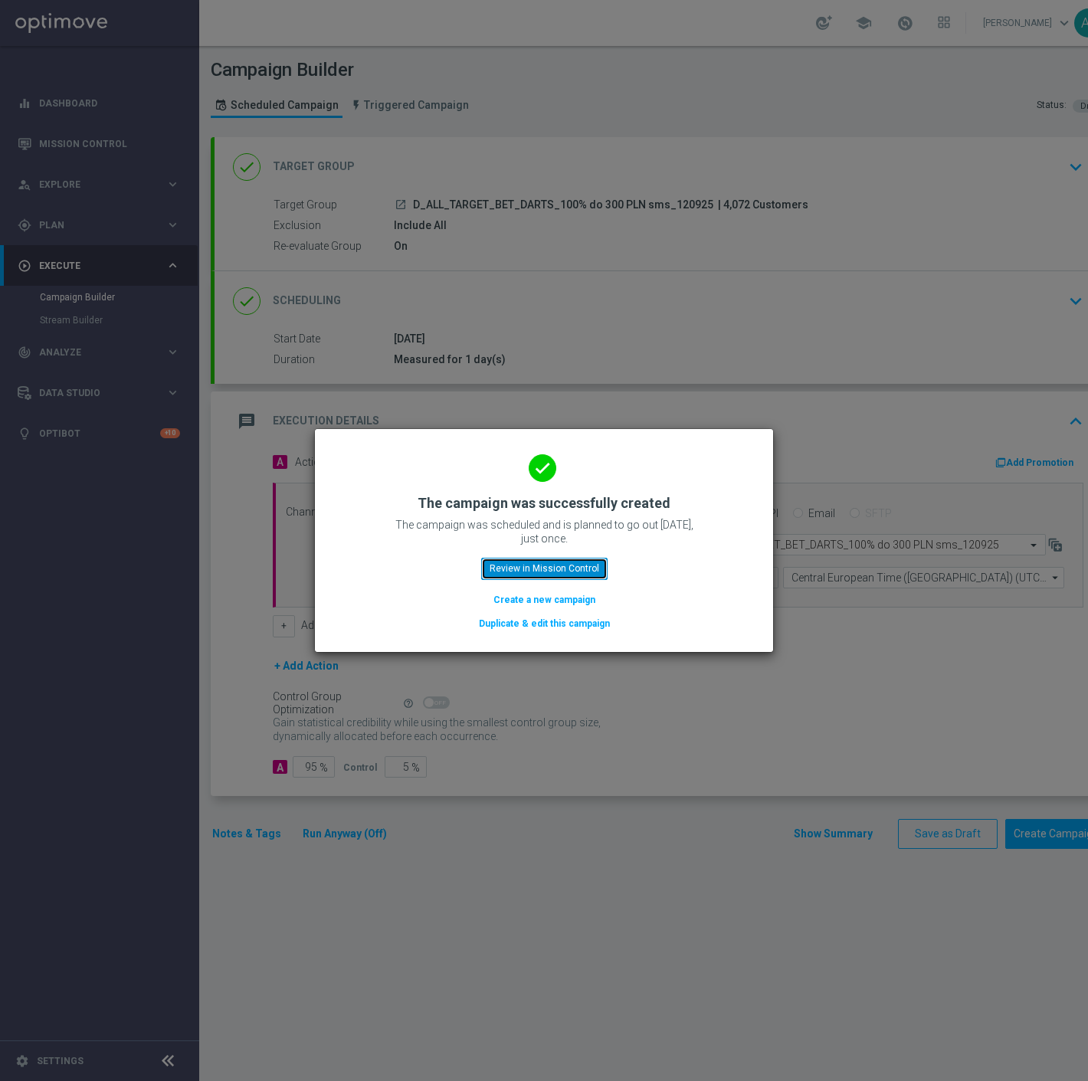
click at [518, 564] on button "Review in Mission Control" at bounding box center [544, 568] width 126 height 21
